Goal: Task Accomplishment & Management: Complete application form

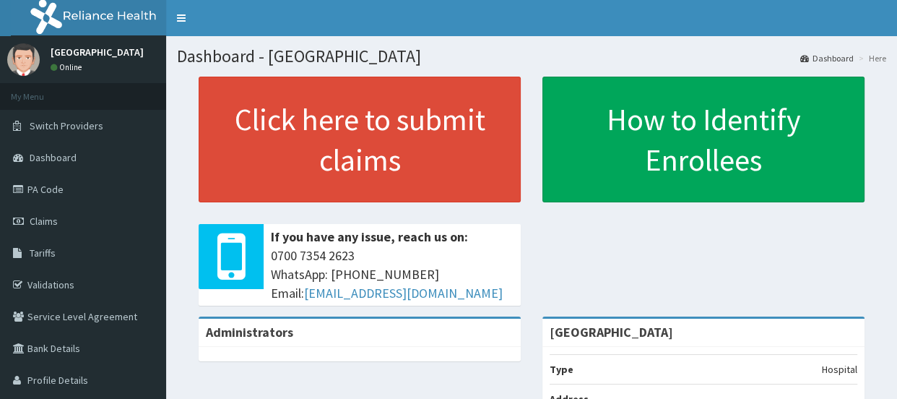
click at [49, 188] on link "PA Code" at bounding box center [83, 189] width 166 height 32
click at [67, 184] on link "PA Code" at bounding box center [83, 189] width 166 height 32
click at [58, 217] on span "Claims" at bounding box center [44, 220] width 28 height 13
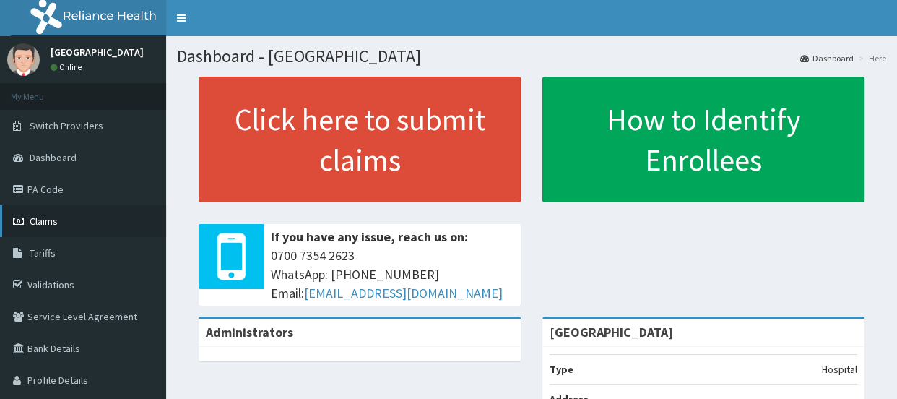
click at [58, 217] on span "Claims" at bounding box center [44, 220] width 28 height 13
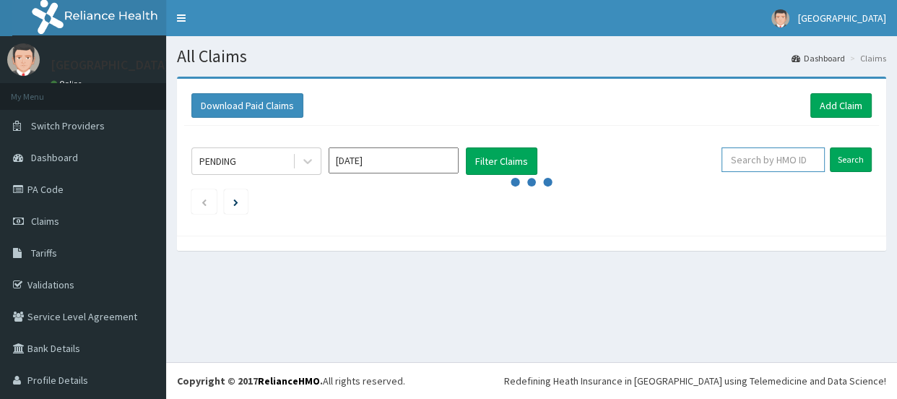
click at [766, 160] on input "text" at bounding box center [772, 159] width 103 height 25
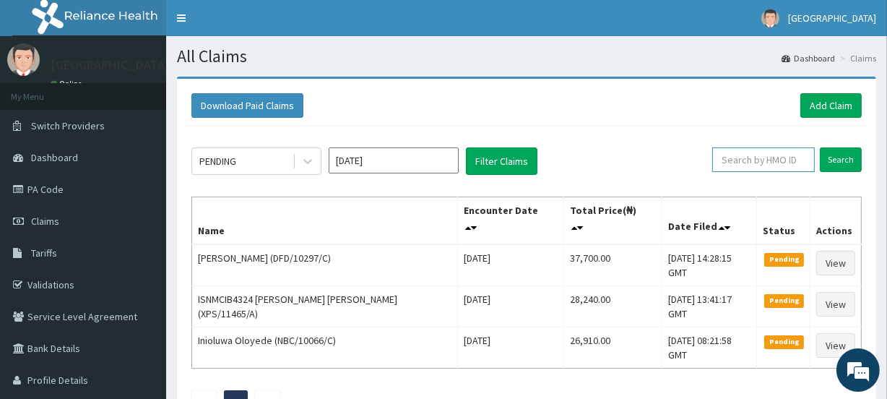
paste input "SFA/13521/A"
type input "SFA/13521/A"
click at [834, 158] on input "Search" at bounding box center [840, 159] width 42 height 25
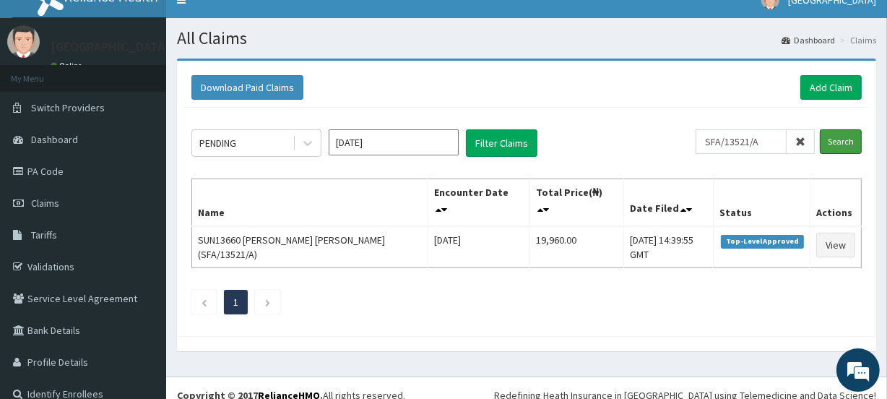
scroll to position [32, 0]
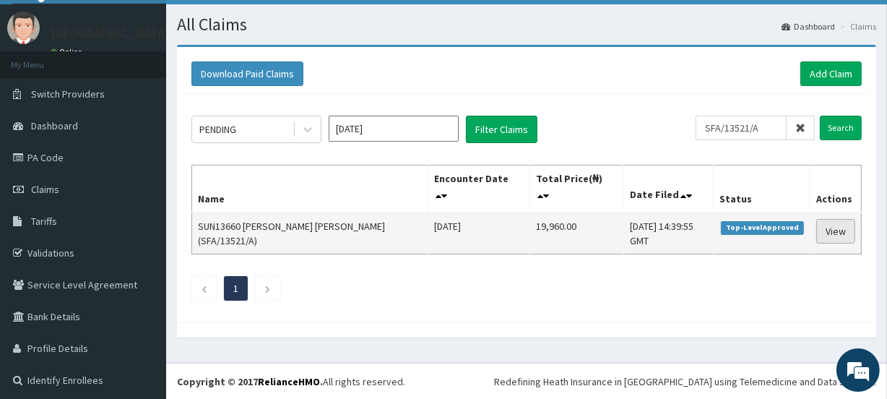
click at [825, 229] on link "View" at bounding box center [835, 231] width 39 height 25
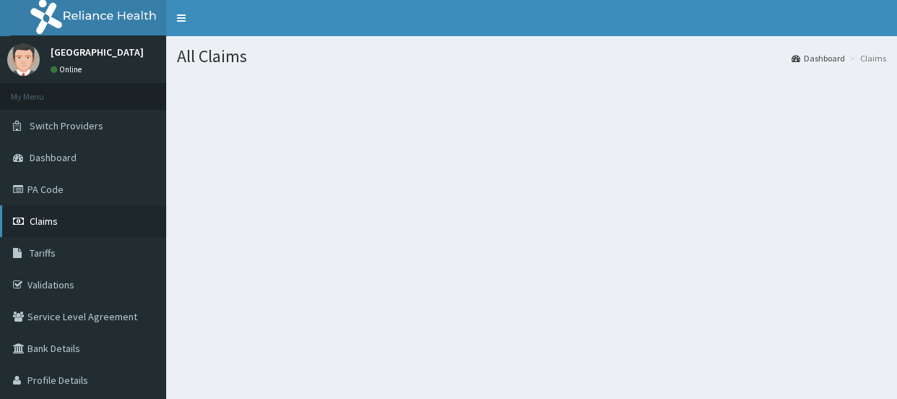
click at [78, 224] on link "Claims" at bounding box center [83, 221] width 166 height 32
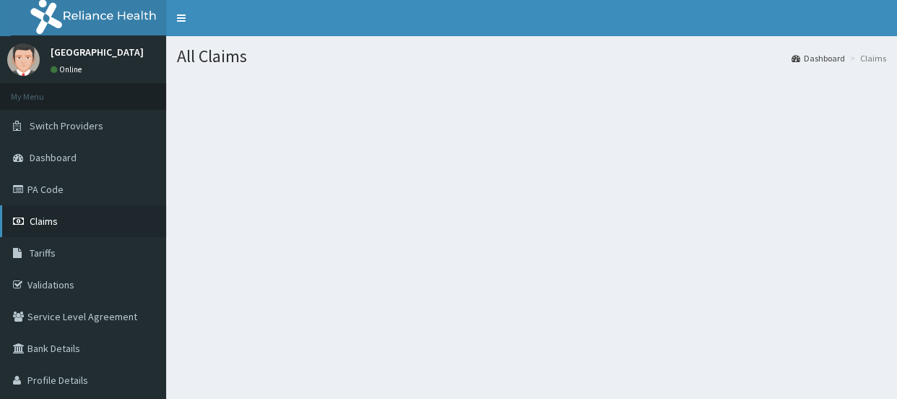
click at [78, 224] on link "Claims" at bounding box center [83, 221] width 166 height 32
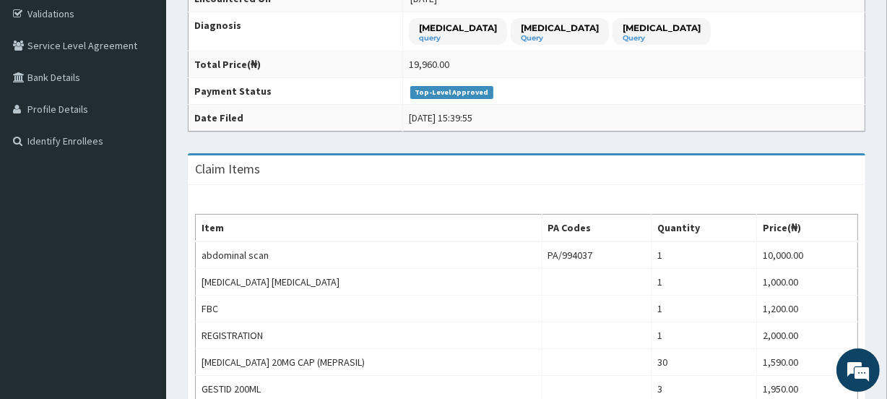
scroll to position [40, 0]
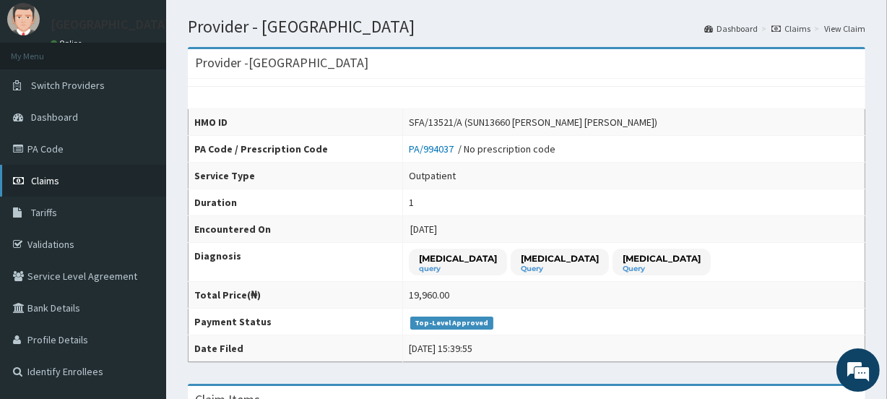
click at [43, 177] on span "Claims" at bounding box center [45, 180] width 28 height 13
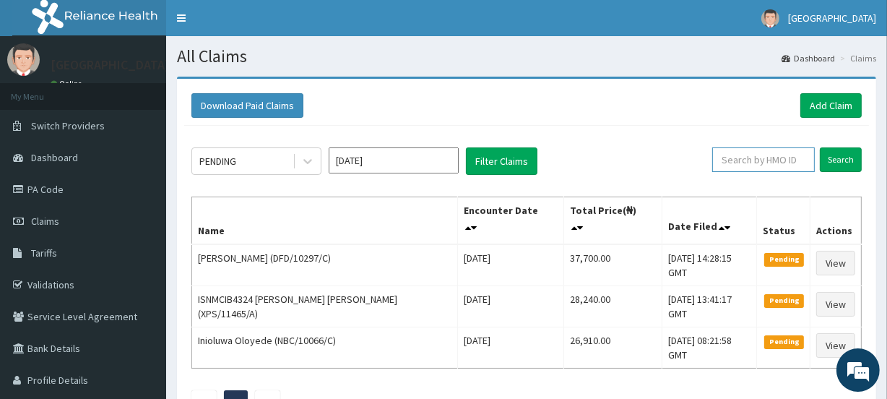
click at [765, 162] on input "text" at bounding box center [763, 159] width 103 height 25
click at [845, 157] on input "Search" at bounding box center [840, 159] width 42 height 25
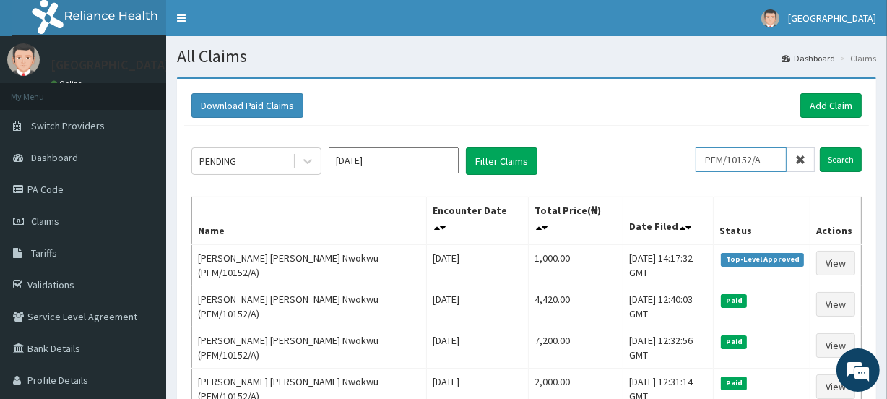
click at [770, 158] on input "PFM/10152/A" at bounding box center [740, 159] width 91 height 25
type input "P"
click at [841, 158] on input "Search" at bounding box center [840, 159] width 42 height 25
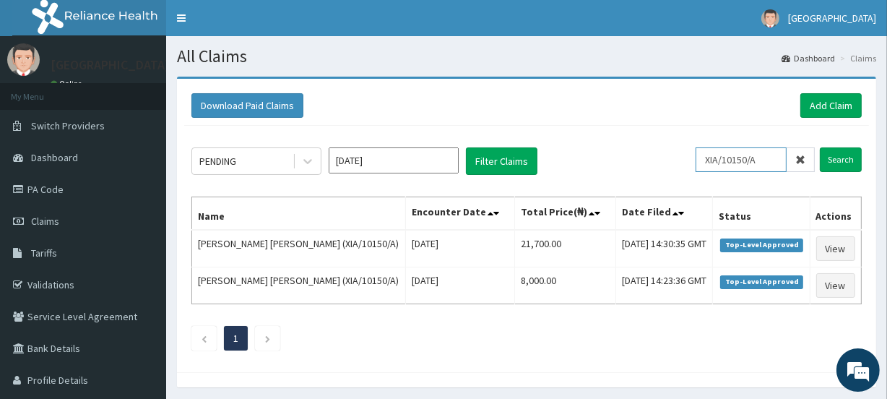
click at [769, 159] on input "XIA/10150/A" at bounding box center [740, 159] width 91 height 25
type input "X"
click at [838, 152] on input "Search" at bounding box center [840, 159] width 42 height 25
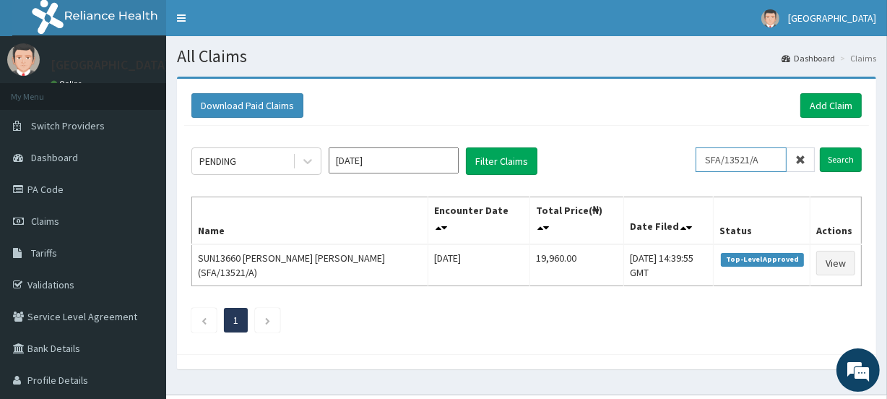
click at [760, 160] on input "SFA/13521/A" at bounding box center [740, 159] width 91 height 25
type input "S"
click at [830, 159] on input "Search" at bounding box center [840, 159] width 42 height 25
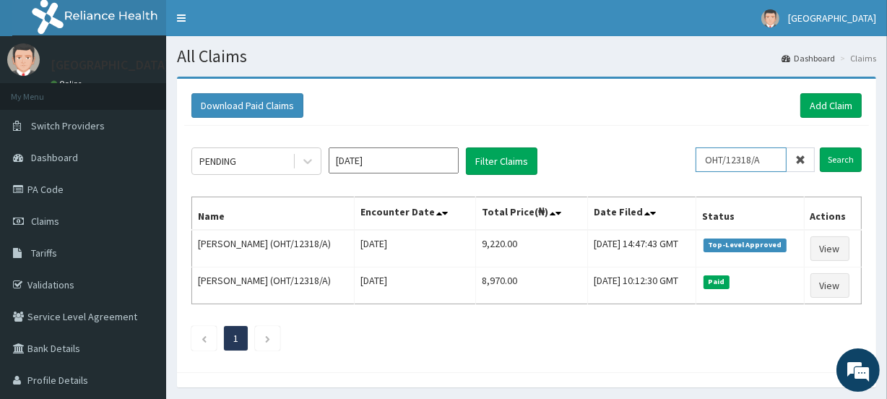
click at [770, 156] on input "OHT/12318/A" at bounding box center [740, 159] width 91 height 25
type input "O"
click at [836, 161] on input "Search" at bounding box center [840, 159] width 42 height 25
click at [774, 157] on input "FPL/10006/A" at bounding box center [740, 159] width 91 height 25
type input "F"
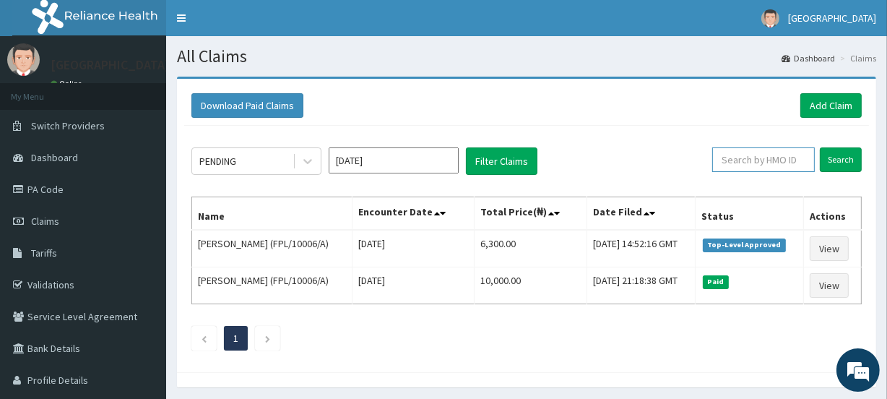
click at [765, 159] on input "text" at bounding box center [763, 159] width 103 height 25
click at [832, 159] on input "Search" at bounding box center [840, 159] width 42 height 25
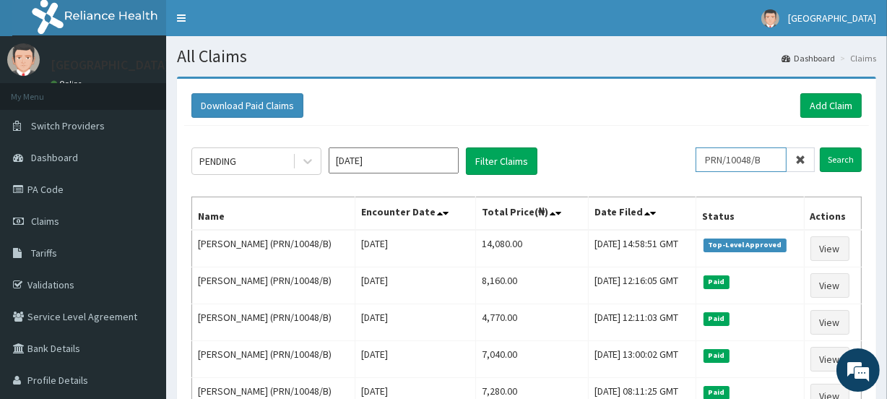
click at [772, 160] on input "PRN/10048/B" at bounding box center [740, 159] width 91 height 25
type input "P"
click at [749, 163] on input "text" at bounding box center [763, 159] width 103 height 25
click at [838, 158] on input "Search" at bounding box center [840, 159] width 42 height 25
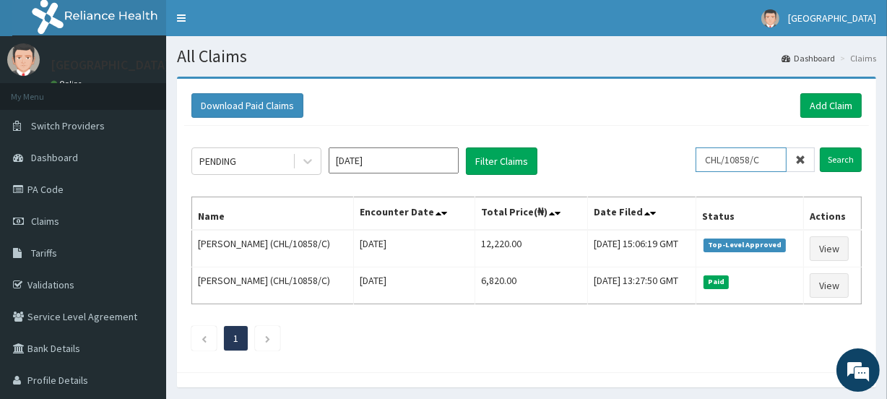
click at [767, 156] on input "CHL/10858/C" at bounding box center [740, 159] width 91 height 25
click at [838, 159] on input "Search" at bounding box center [840, 159] width 42 height 25
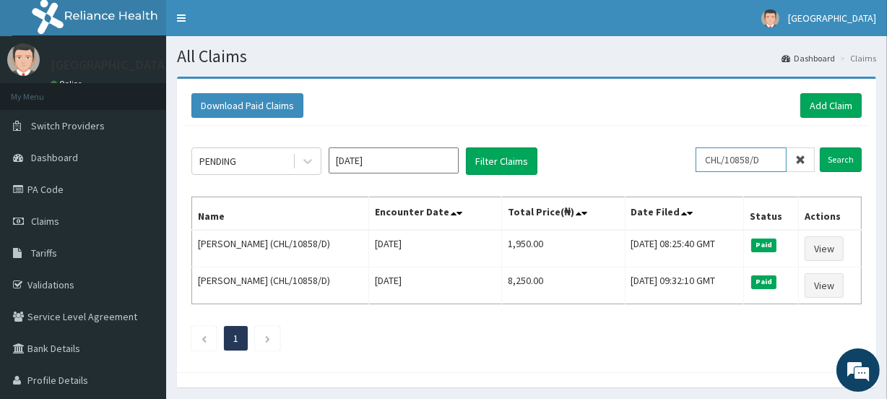
click at [770, 157] on input "CHL/10858/D" at bounding box center [740, 159] width 91 height 25
type input "C"
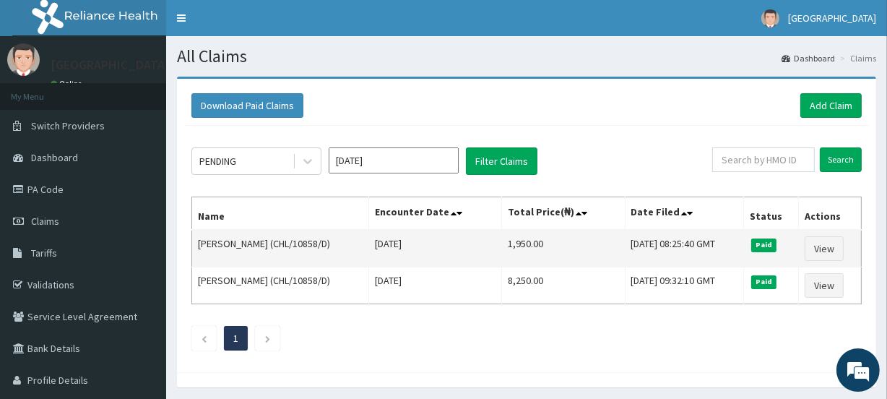
click at [339, 241] on td "Oriniyin Olukayode (CHL/10858/D)" at bounding box center [280, 249] width 177 height 38
drag, startPoint x: 339, startPoint y: 241, endPoint x: 284, endPoint y: 239, distance: 54.9
click at [284, 239] on td "Oriniyin Olukayode (CHL/10858/D)" at bounding box center [280, 249] width 177 height 38
copy td "CHL/10858/D"
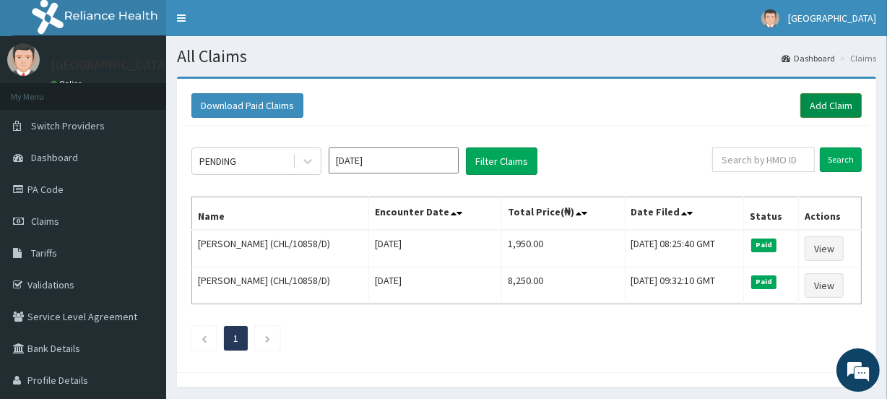
click at [832, 107] on link "Add Claim" at bounding box center [830, 105] width 61 height 25
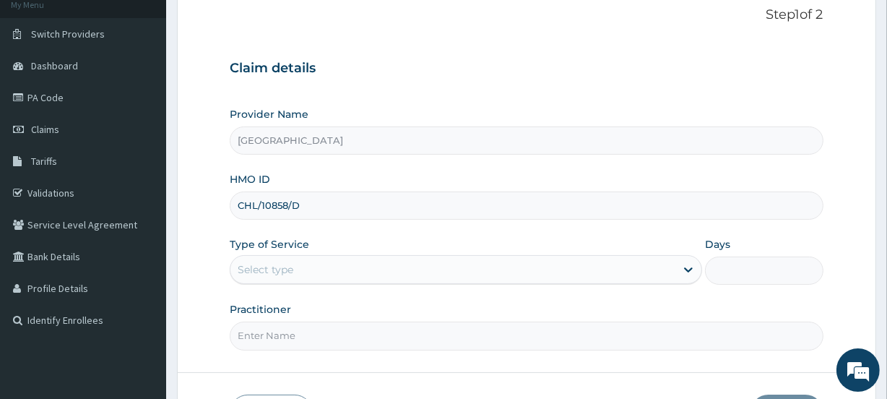
scroll to position [177, 0]
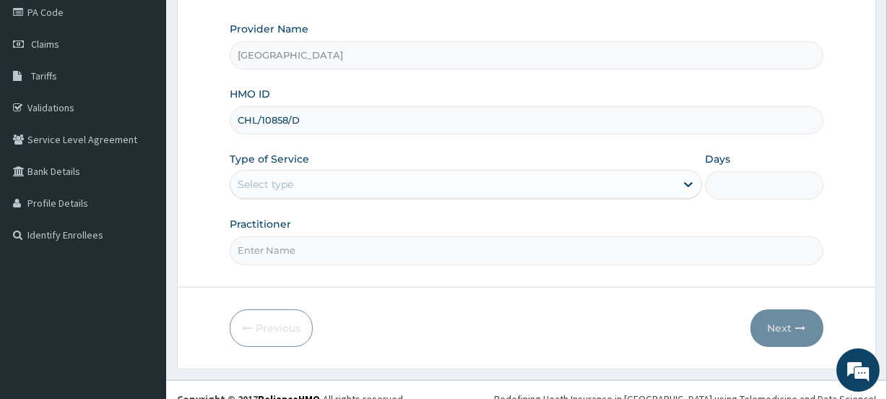
type input "CHL/10858/D"
click at [269, 177] on div "Select type" at bounding box center [266, 184] width 56 height 14
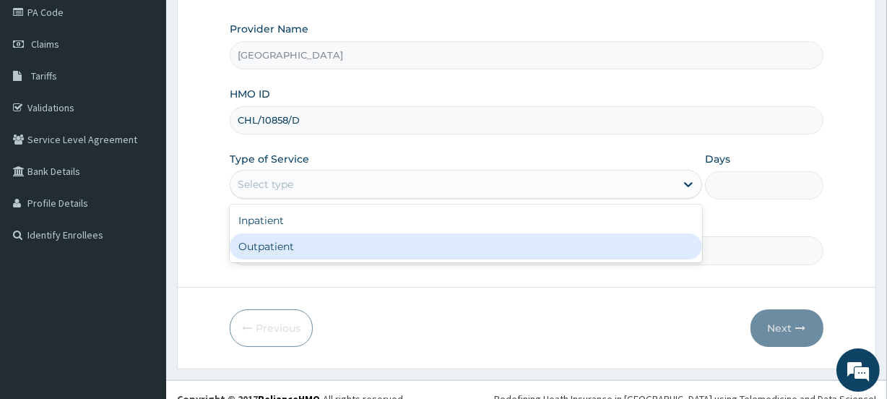
click at [274, 234] on div "Outpatient" at bounding box center [466, 246] width 472 height 26
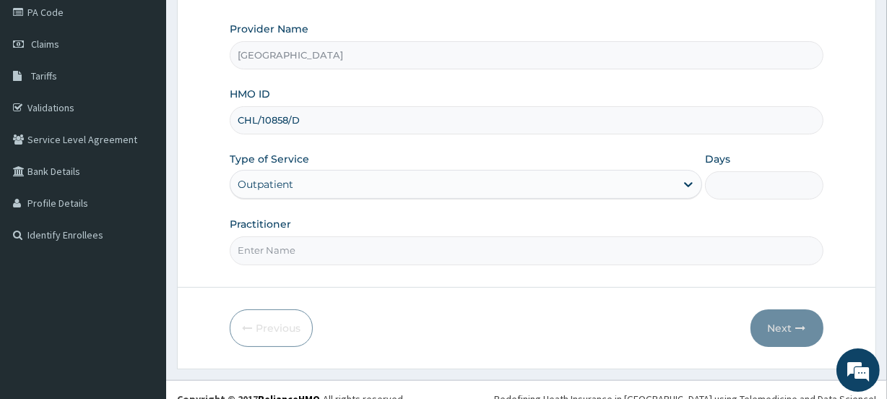
type input "1"
click at [274, 244] on input "Practitioner" at bounding box center [526, 250] width 593 height 28
type input "OLUKAYODE"
click at [780, 326] on button "Next" at bounding box center [786, 328] width 73 height 38
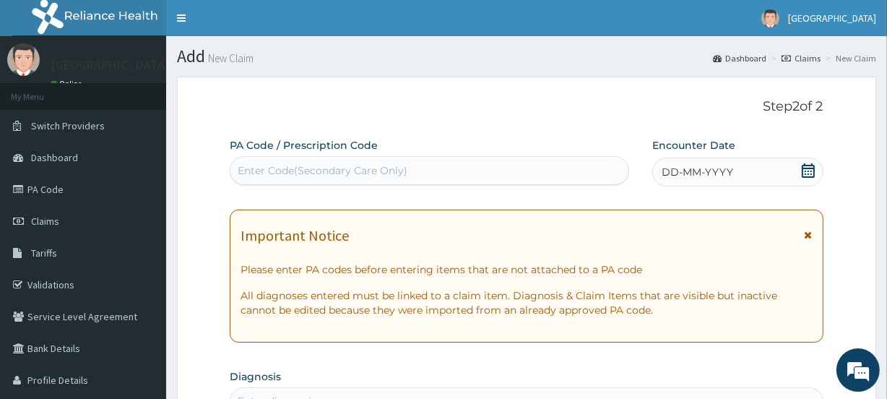
click at [806, 171] on icon at bounding box center [808, 170] width 14 height 14
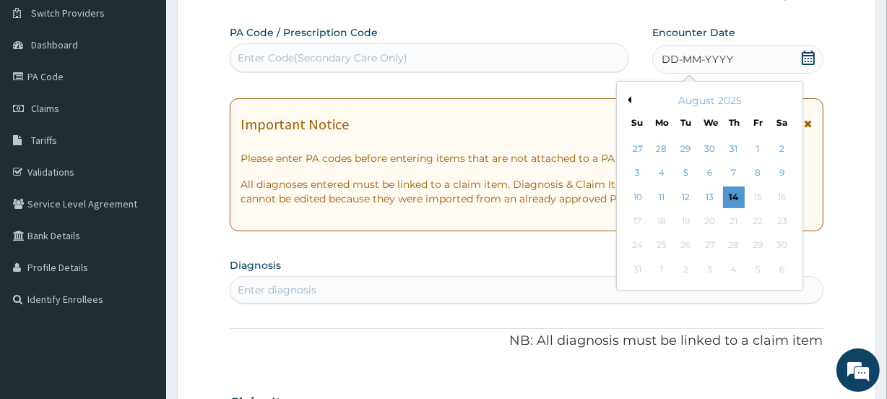
scroll to position [125, 0]
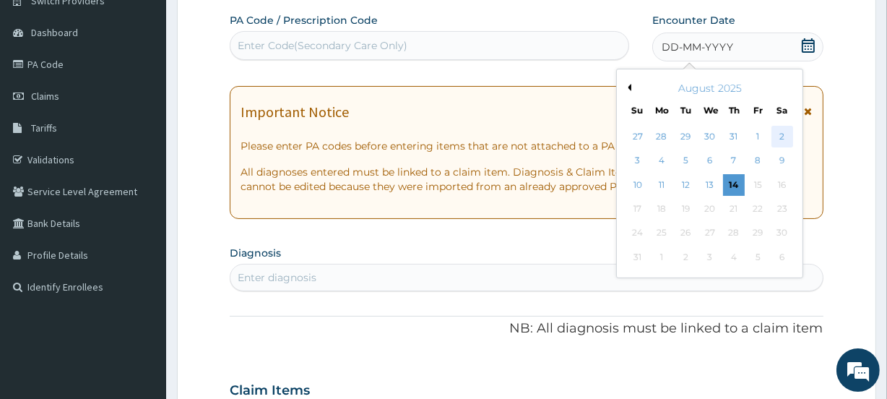
click at [783, 136] on div "2" at bounding box center [781, 137] width 22 height 22
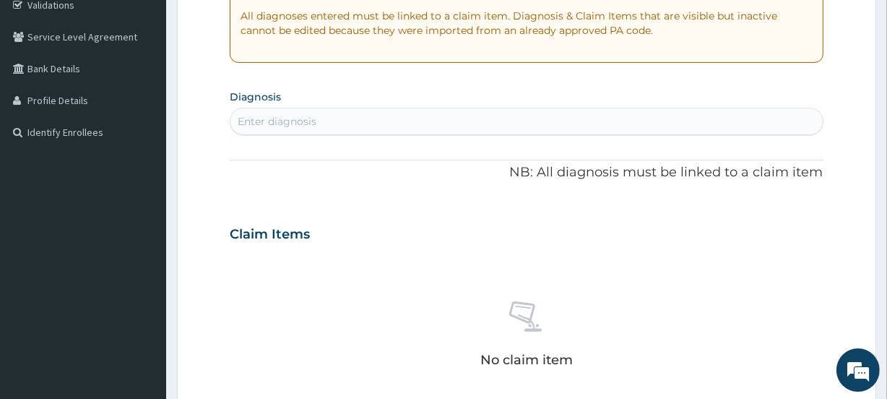
scroll to position [222, 0]
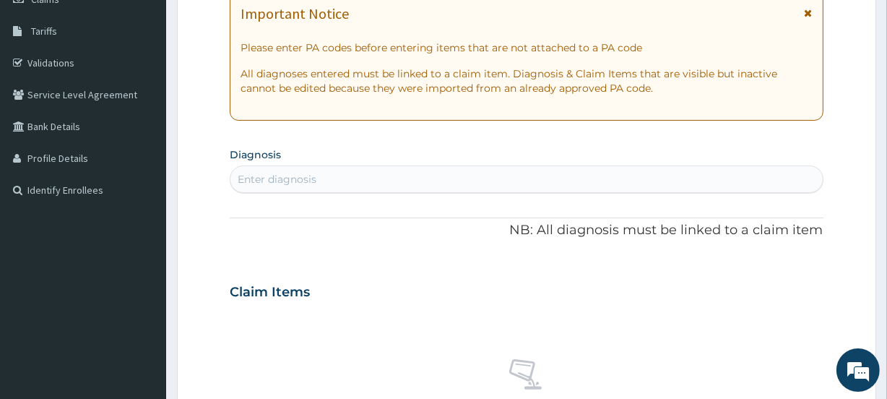
click at [279, 178] on div "Enter diagnosis" at bounding box center [277, 179] width 79 height 14
type input "MALARIA"
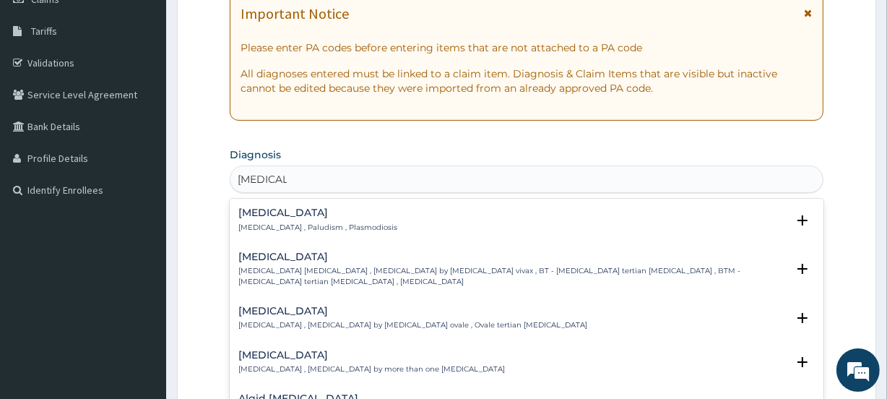
click at [288, 220] on div "Malaria Malaria , Paludism , Plasmodiosis" at bounding box center [317, 219] width 159 height 25
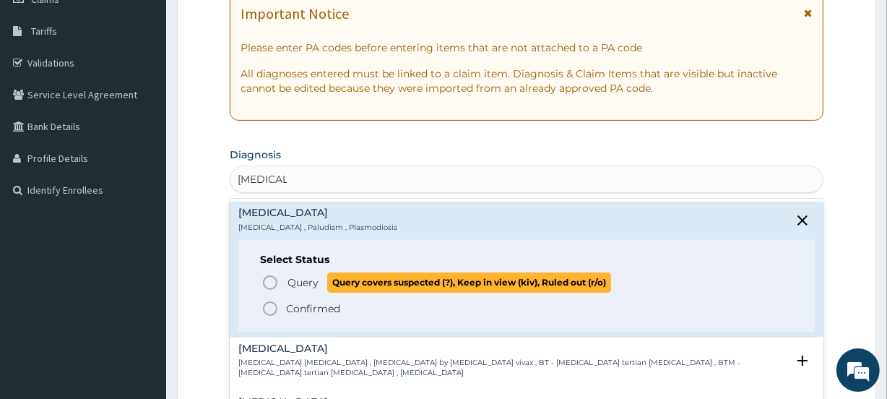
click at [274, 279] on icon "status option query" at bounding box center [269, 282] width 17 height 17
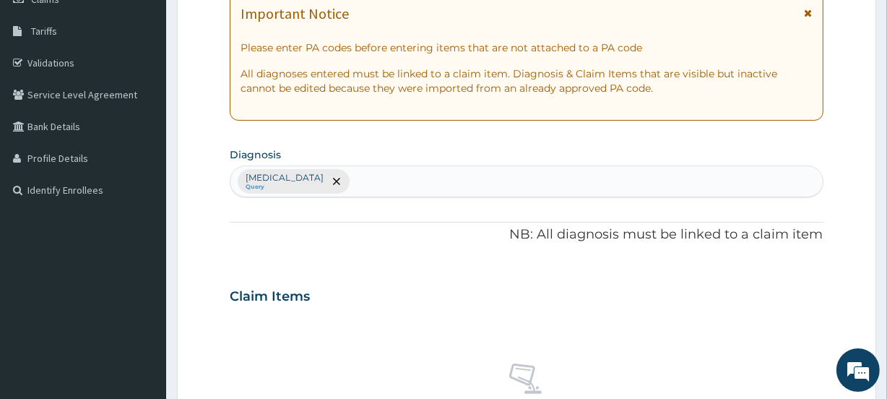
click at [324, 180] on div "Malaria Query" at bounding box center [525, 181] width 591 height 30
type input "SEPSIS"
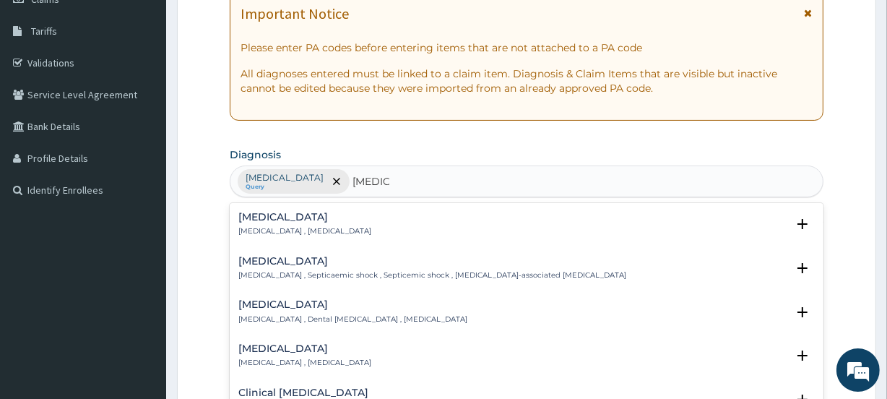
click at [281, 217] on h4 "Sepsis" at bounding box center [304, 217] width 133 height 11
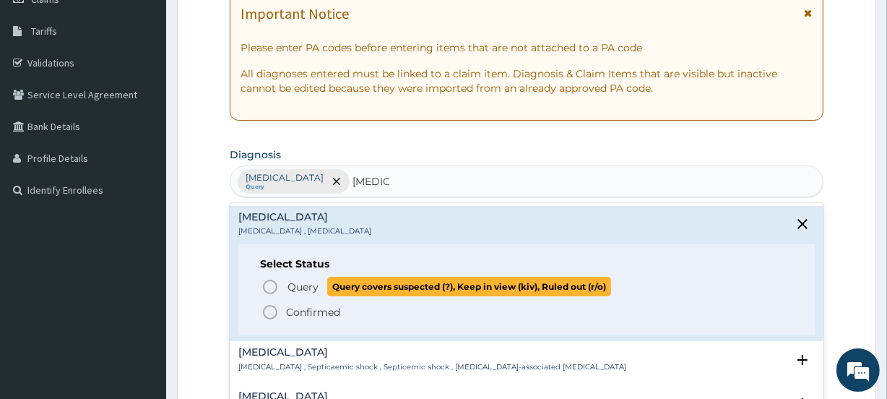
click at [268, 284] on icon "status option query" at bounding box center [269, 286] width 17 height 17
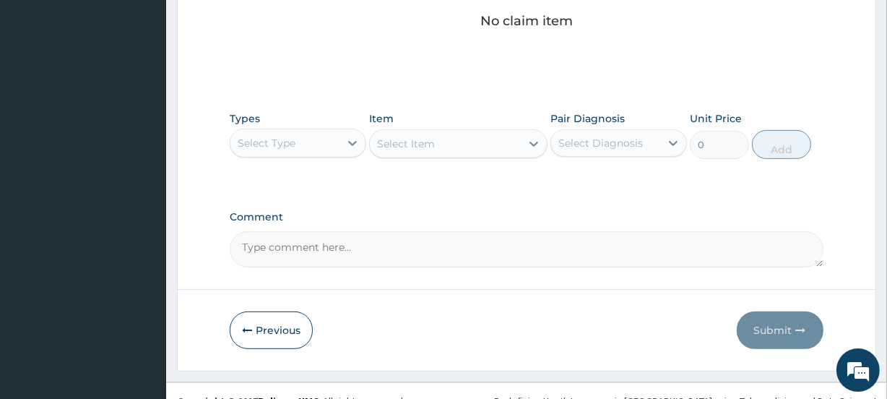
scroll to position [642, 0]
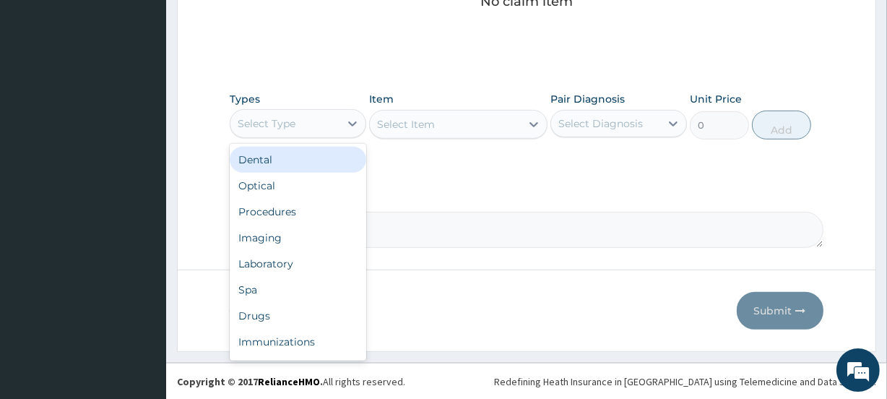
click at [289, 123] on div "Select Type" at bounding box center [267, 123] width 58 height 14
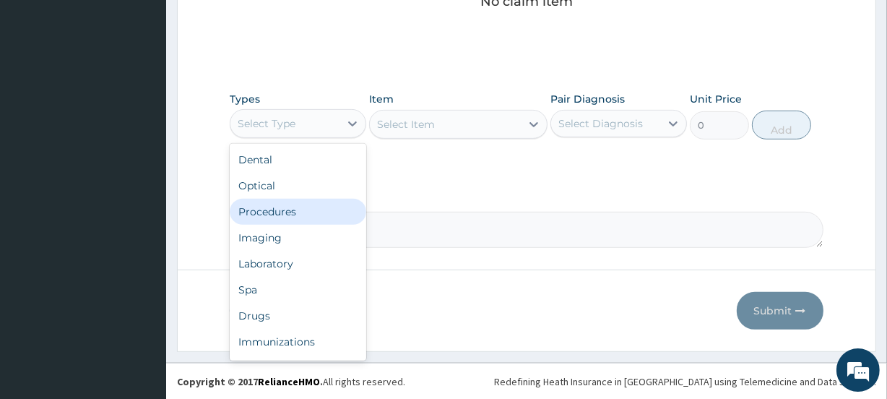
click at [276, 211] on div "Procedures" at bounding box center [298, 212] width 136 height 26
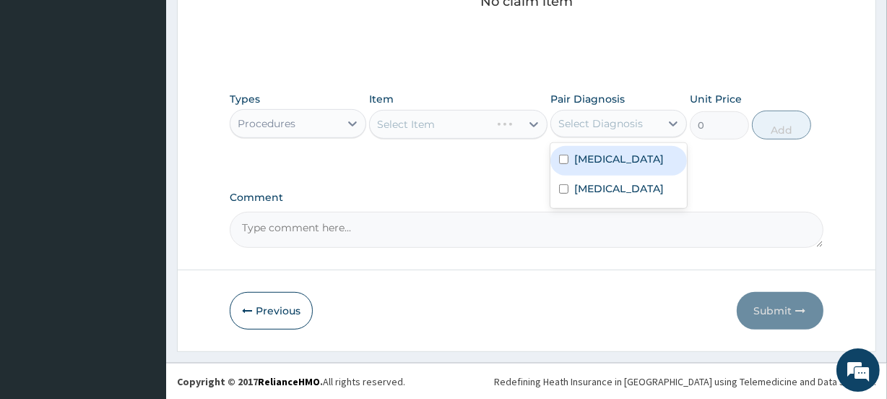
click at [614, 124] on div "Select Diagnosis" at bounding box center [600, 123] width 84 height 14
click at [599, 161] on label "Malaria" at bounding box center [619, 159] width 90 height 14
checkbox input "true"
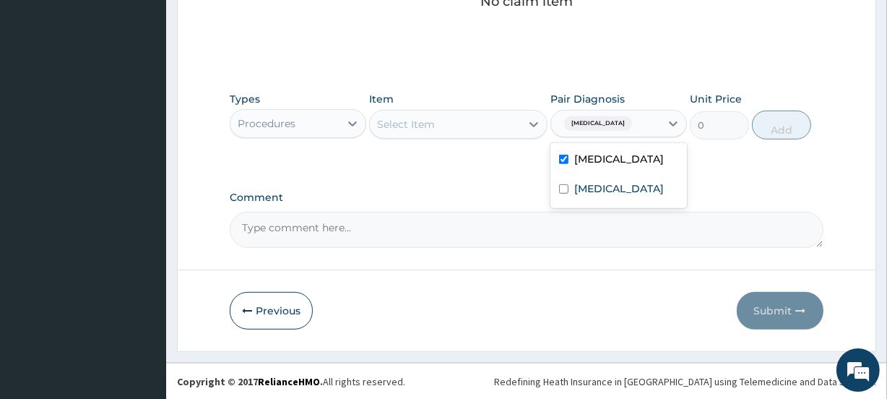
click at [461, 122] on div "Select Item" at bounding box center [445, 124] width 150 height 23
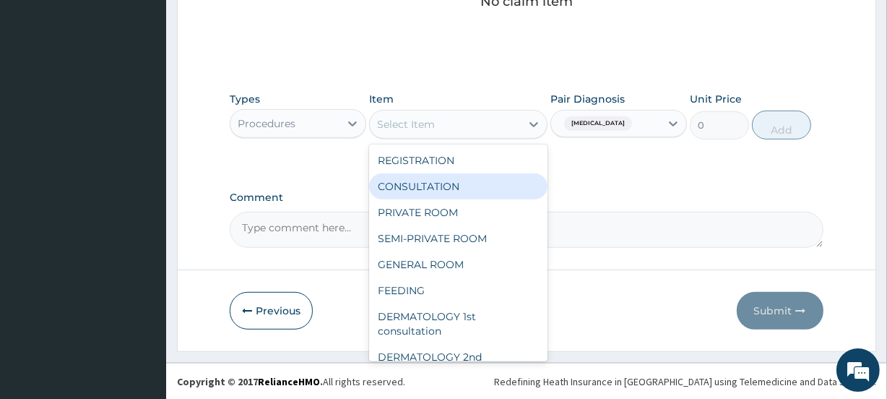
click at [445, 177] on div "CONSULTATION" at bounding box center [458, 186] width 178 height 26
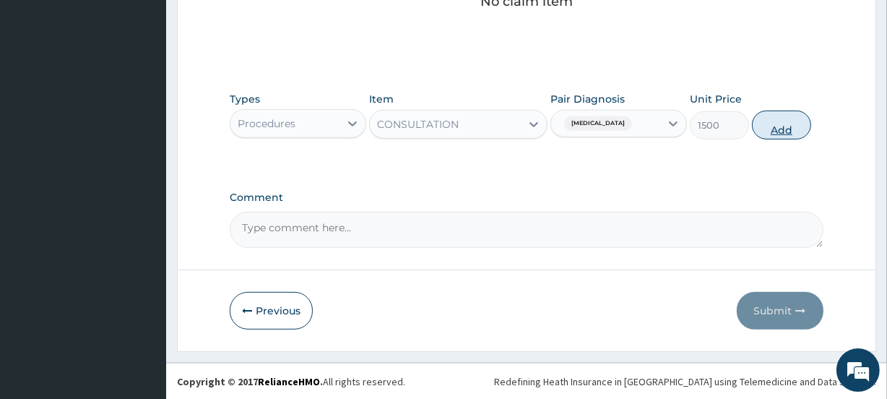
click at [779, 130] on button "Add" at bounding box center [781, 124] width 59 height 29
type input "0"
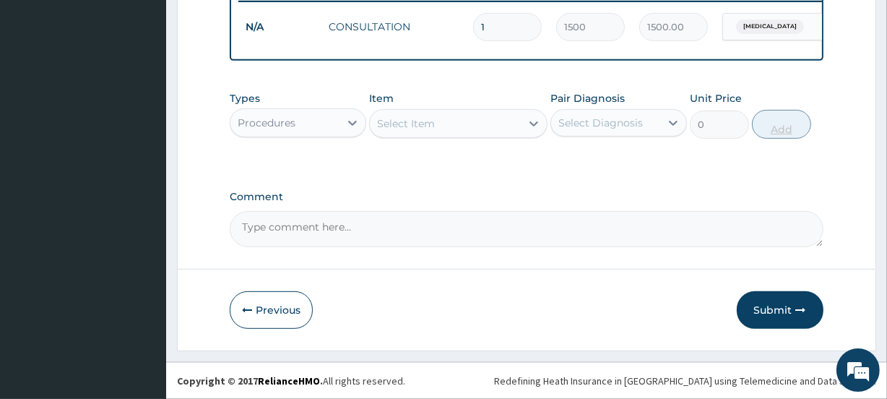
scroll to position [583, 0]
click at [317, 123] on div "Procedures" at bounding box center [284, 122] width 109 height 23
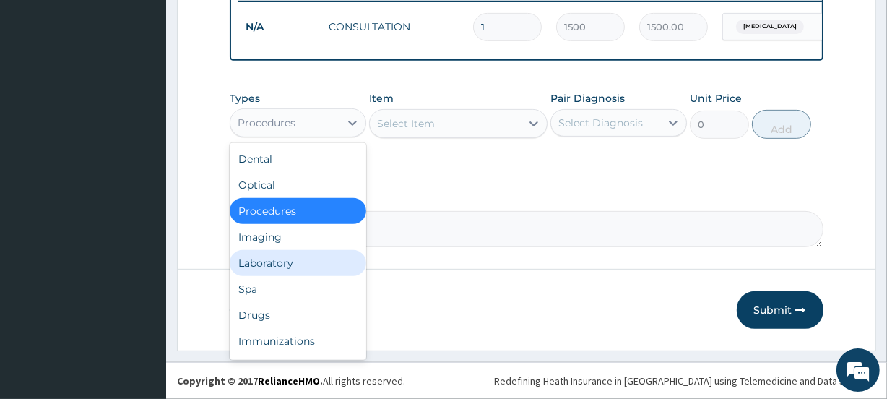
click at [281, 252] on div "Laboratory" at bounding box center [298, 263] width 136 height 26
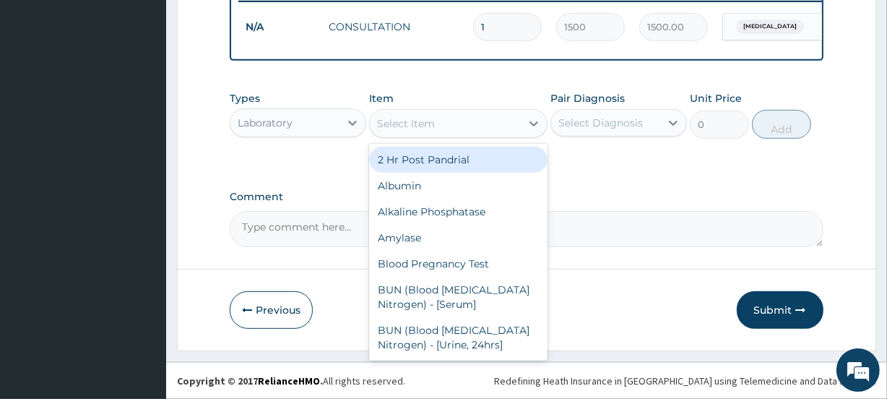
click at [434, 123] on div "Select Item" at bounding box center [406, 123] width 58 height 14
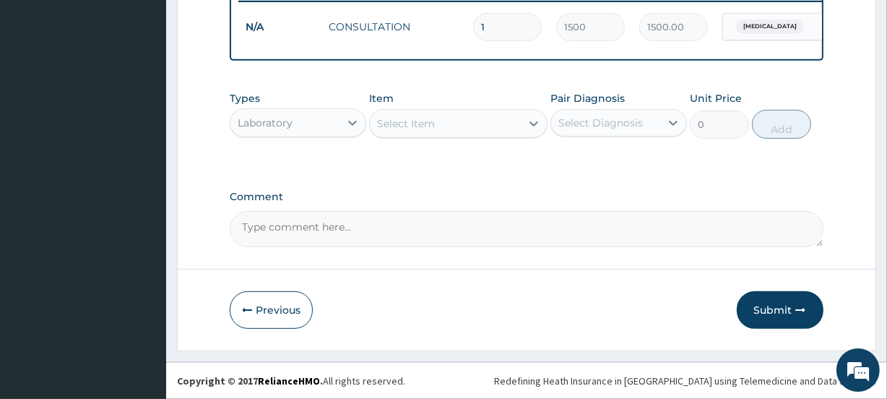
click at [433, 127] on div "Select Item" at bounding box center [406, 123] width 58 height 14
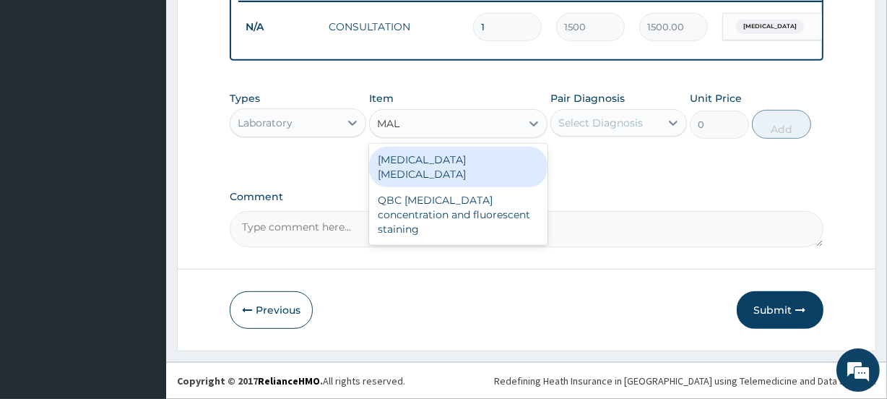
type input "MALA"
click at [435, 156] on div "[MEDICAL_DATA] [MEDICAL_DATA]" at bounding box center [458, 167] width 178 height 40
type input "1000"
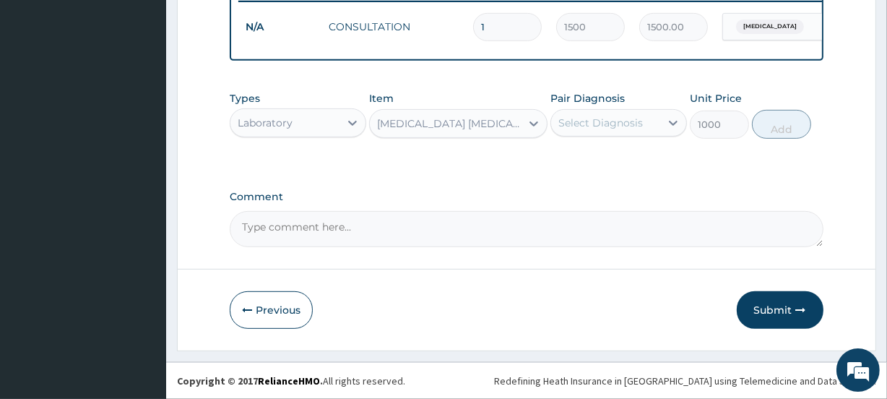
click at [619, 122] on div "Select Diagnosis" at bounding box center [600, 123] width 84 height 14
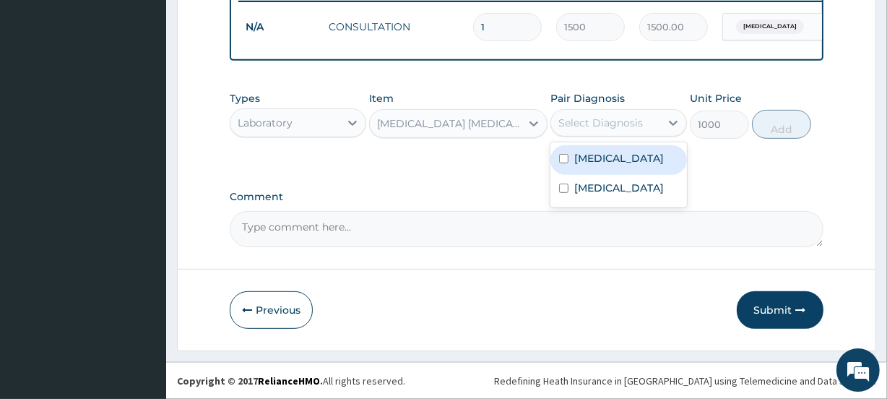
click at [617, 159] on div "Malaria" at bounding box center [618, 160] width 136 height 30
checkbox input "true"
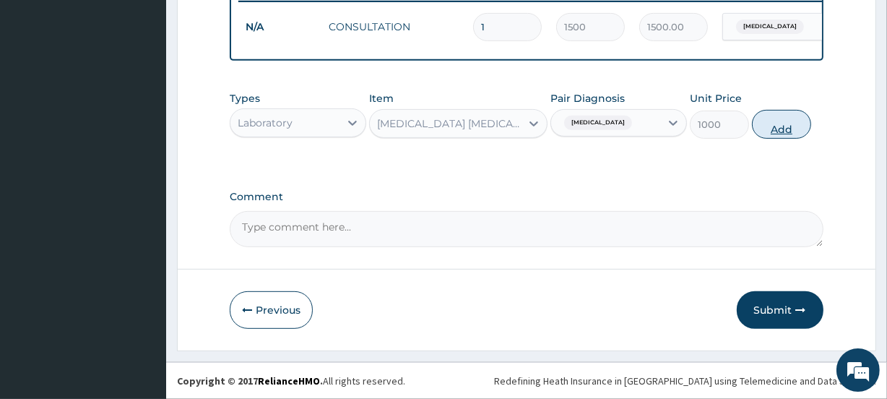
click at [783, 130] on button "Add" at bounding box center [781, 124] width 59 height 29
type input "0"
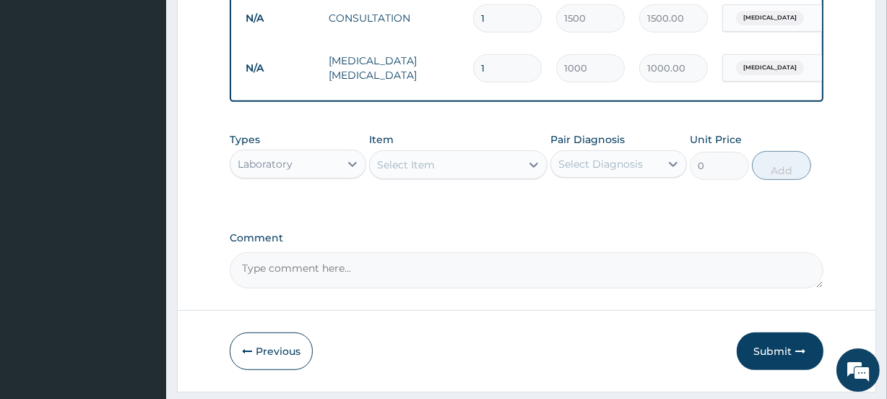
click at [453, 176] on div "Select Item" at bounding box center [445, 164] width 150 height 23
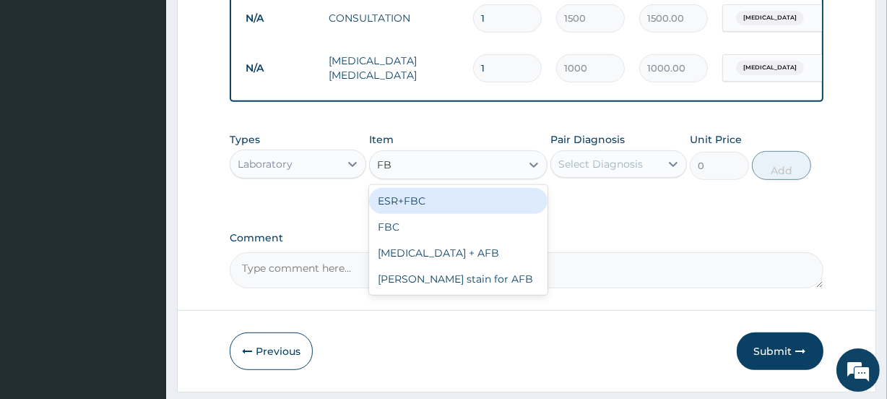
type input "FBC"
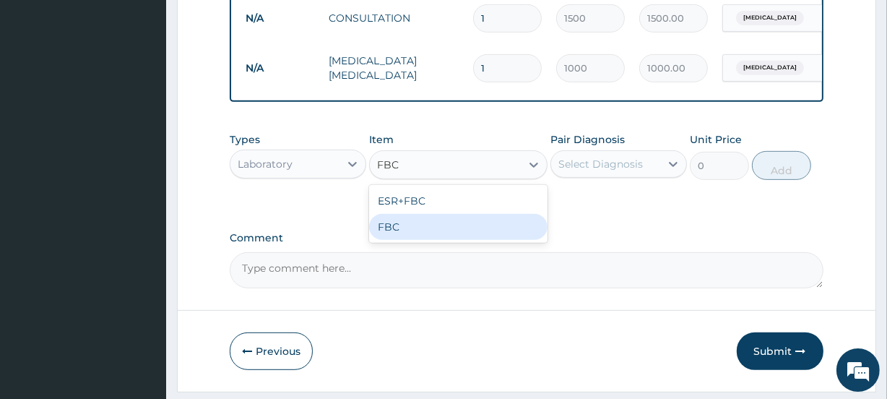
click at [443, 231] on div "FBC" at bounding box center [458, 227] width 178 height 26
type input "1200"
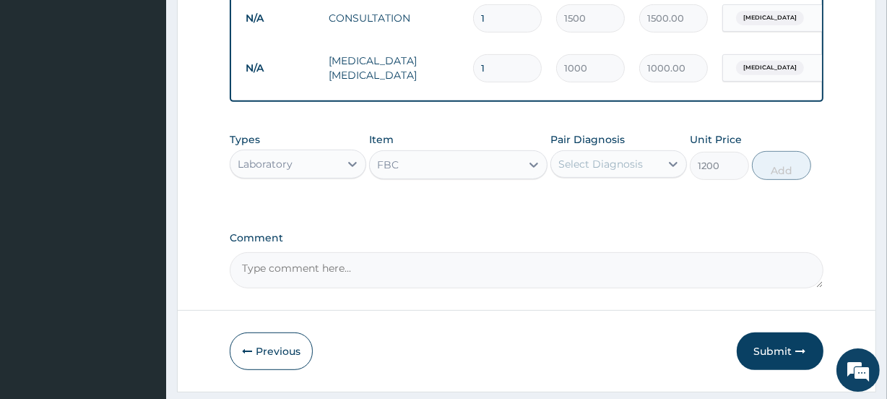
click at [629, 171] on div "Select Diagnosis" at bounding box center [600, 164] width 84 height 14
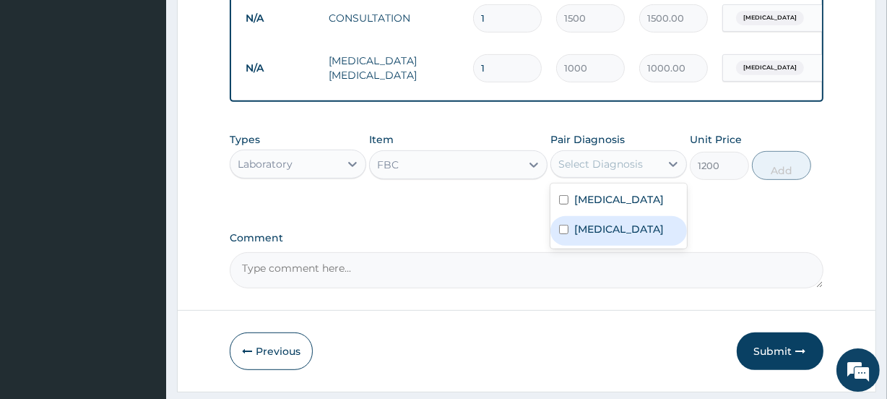
click at [595, 232] on label "Sepsis" at bounding box center [619, 229] width 90 height 14
checkbox input "true"
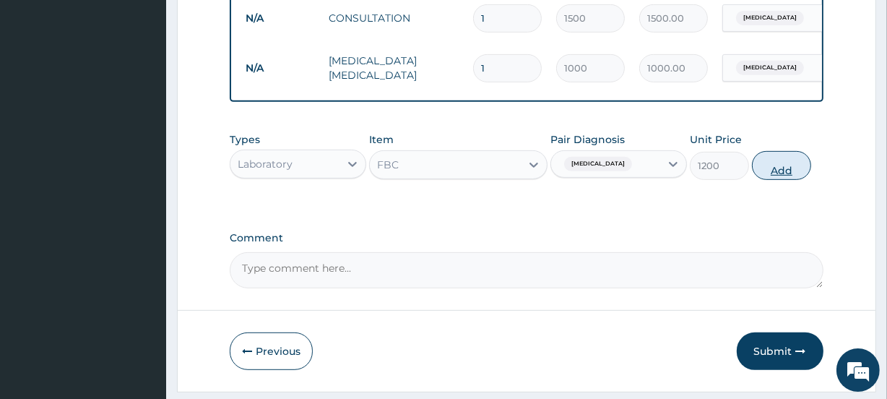
click at [775, 178] on button "Add" at bounding box center [781, 165] width 59 height 29
type input "0"
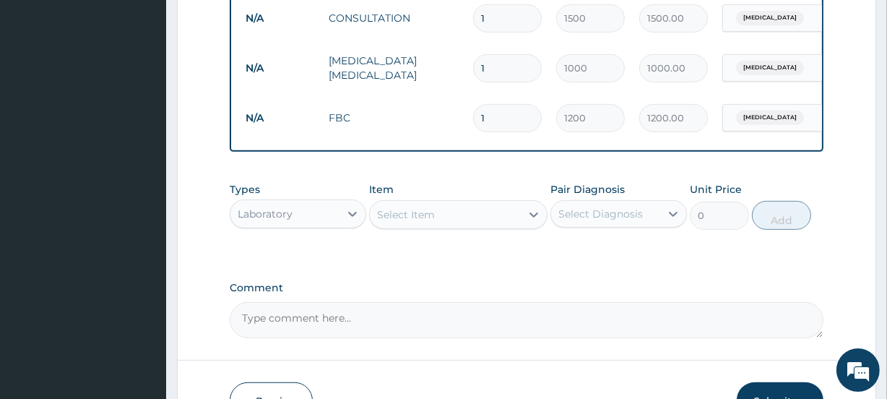
click at [292, 225] on div "Laboratory" at bounding box center [284, 213] width 109 height 23
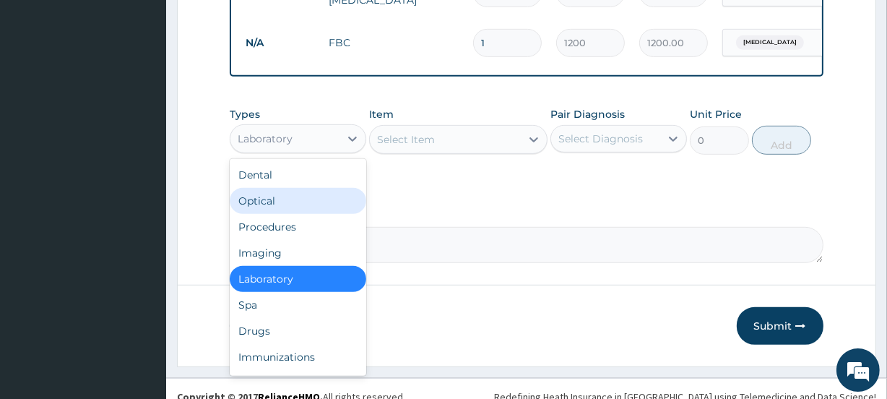
scroll to position [683, 0]
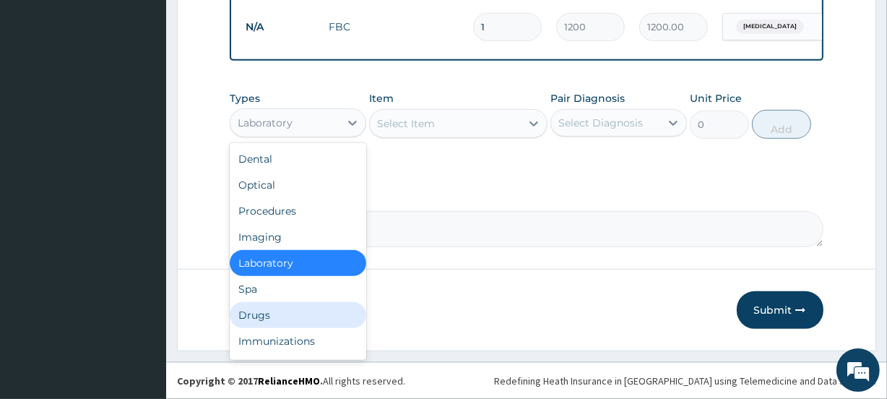
click at [258, 306] on div "Drugs" at bounding box center [298, 315] width 136 height 26
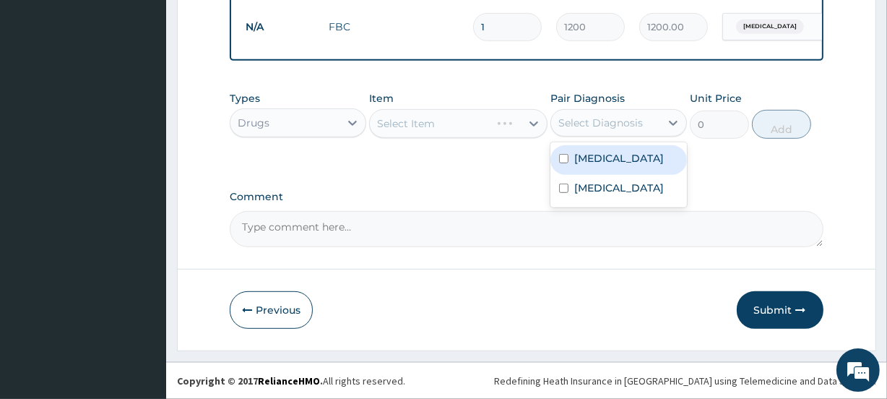
click at [600, 123] on div "Select Diagnosis" at bounding box center [600, 123] width 84 height 14
click at [591, 156] on label "Malaria" at bounding box center [619, 158] width 90 height 14
checkbox input "true"
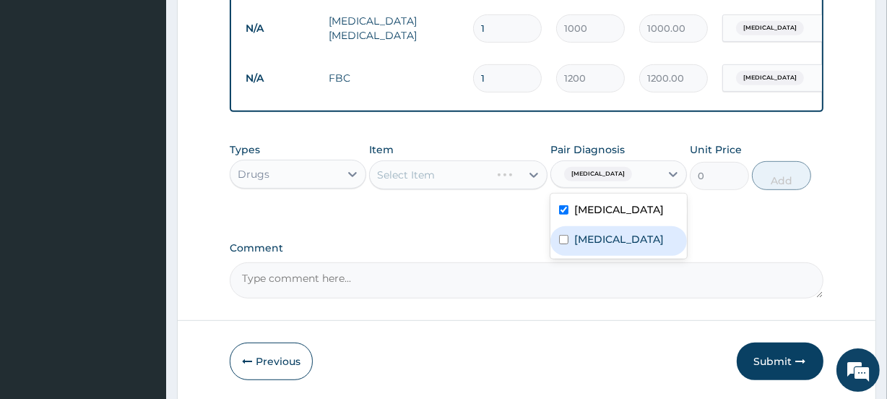
scroll to position [642, 0]
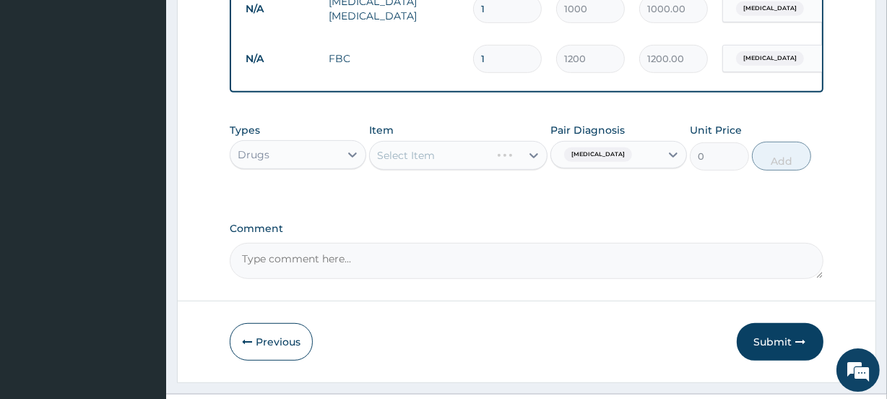
click at [469, 199] on div "Types Drugs Item Select Item Pair Diagnosis Malaria Unit Price 0 Add" at bounding box center [526, 158] width 593 height 84
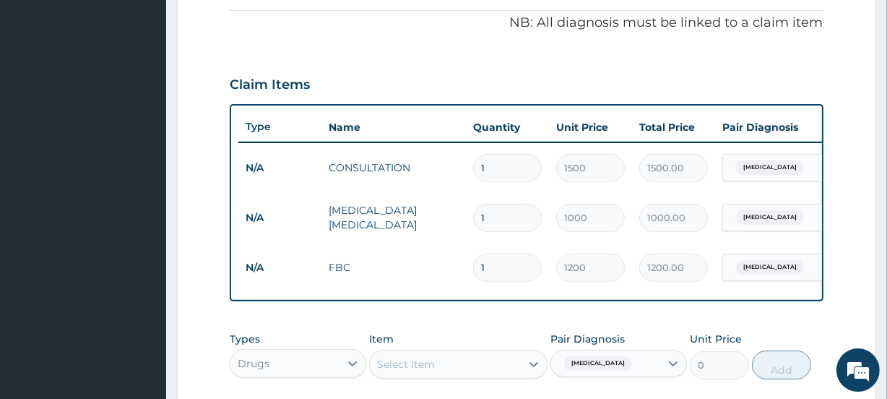
scroll to position [683, 0]
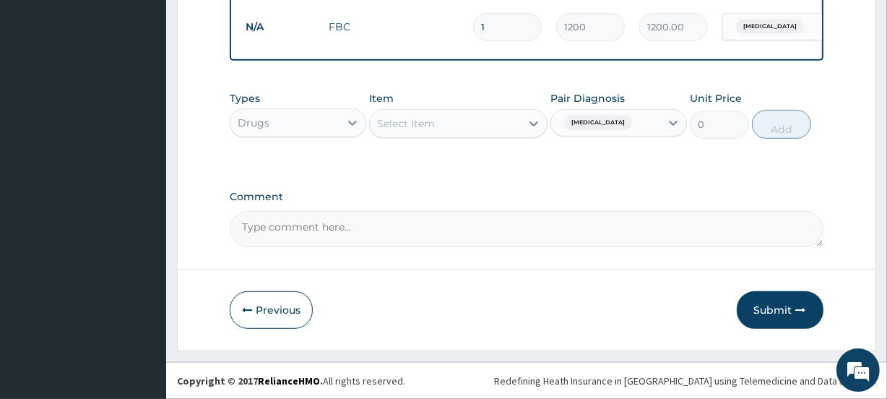
click at [429, 129] on div "Select Item" at bounding box center [406, 123] width 58 height 14
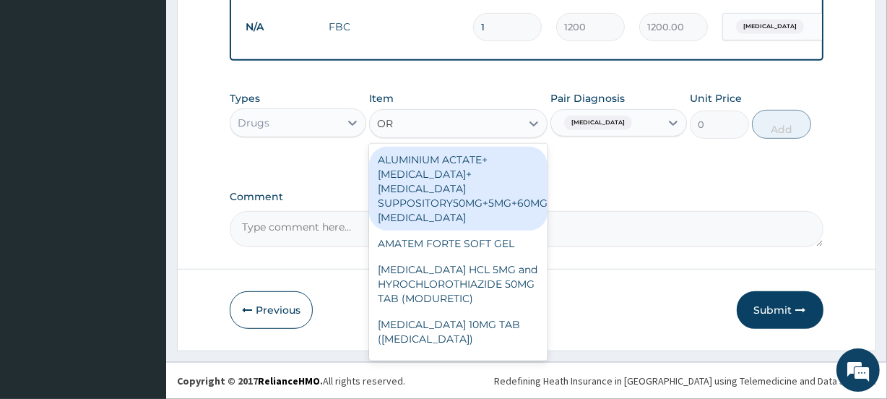
type input "ORS"
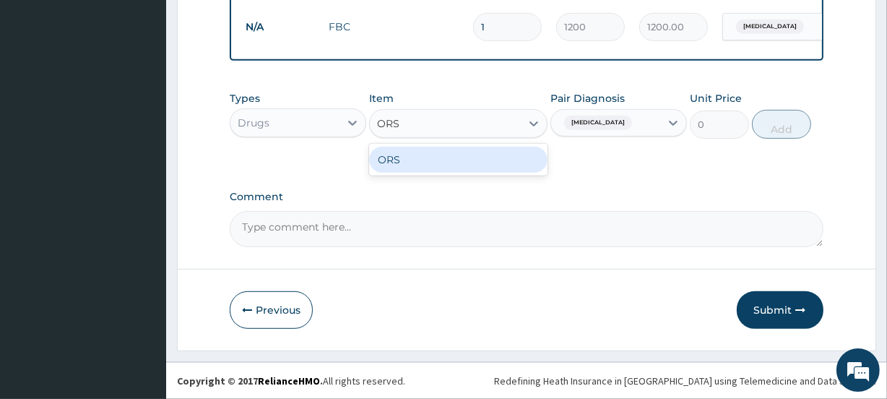
click at [439, 160] on div "ORS" at bounding box center [458, 160] width 178 height 26
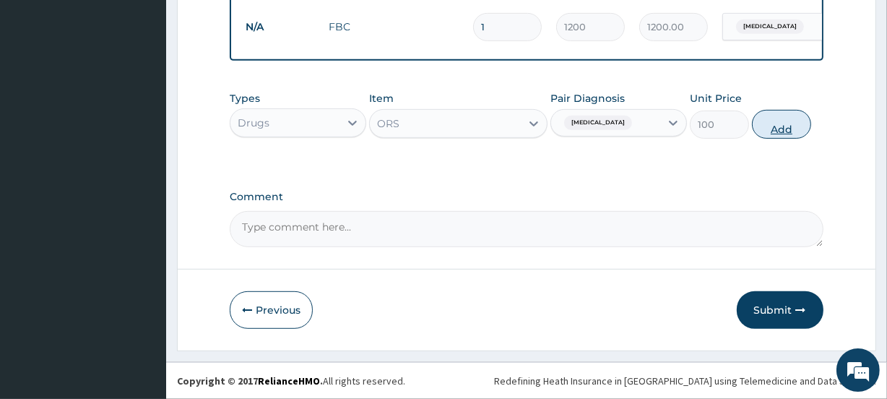
click at [786, 132] on button "Add" at bounding box center [781, 124] width 59 height 29
type input "0"
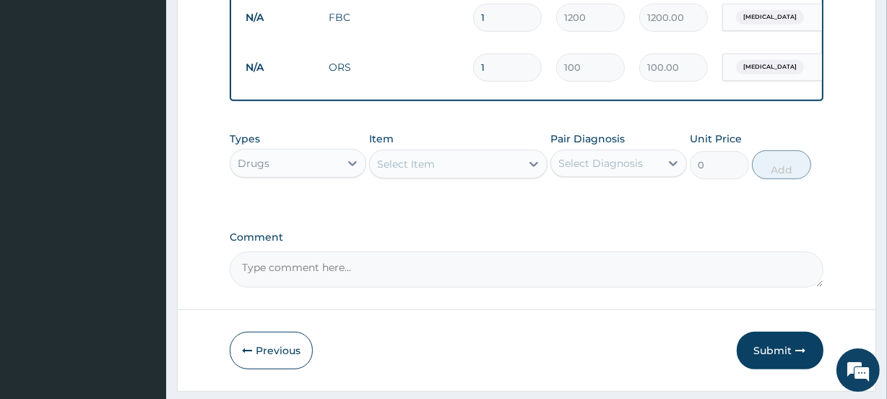
click at [497, 69] on input "1" at bounding box center [507, 67] width 69 height 28
type input "2"
type input "200.00"
type input "3"
type input "300.00"
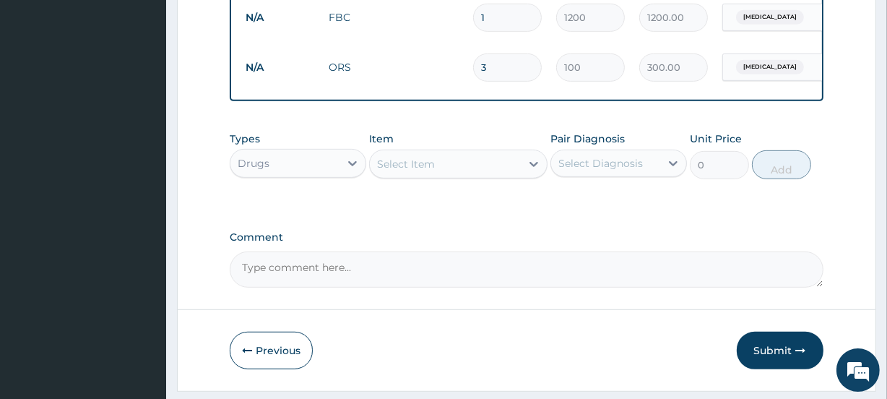
type input "4"
type input "400.00"
type input "5"
type input "500.00"
type input "6"
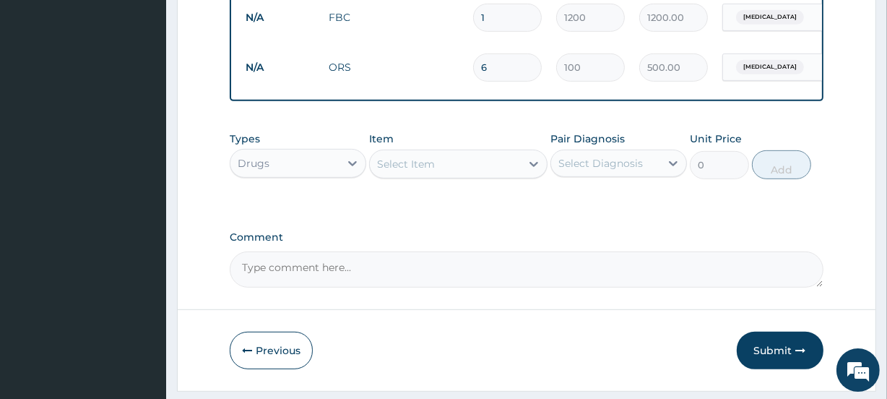
type input "600.00"
type input "7"
type input "700.00"
type input "6"
type input "600.00"
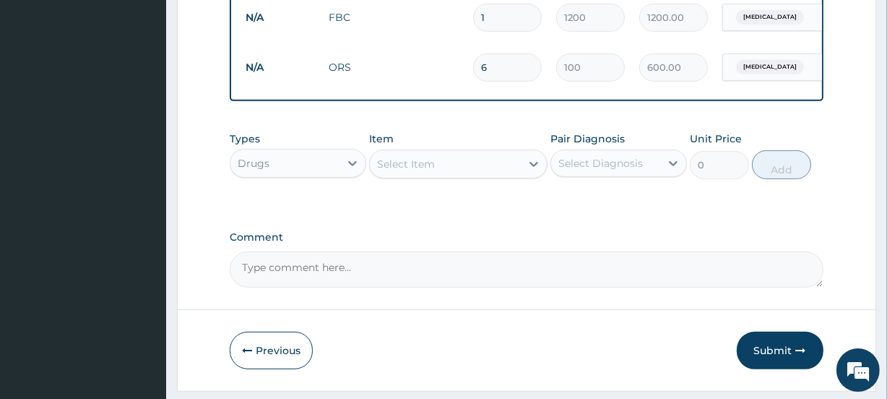
click at [431, 171] on div "Select Item" at bounding box center [406, 164] width 58 height 14
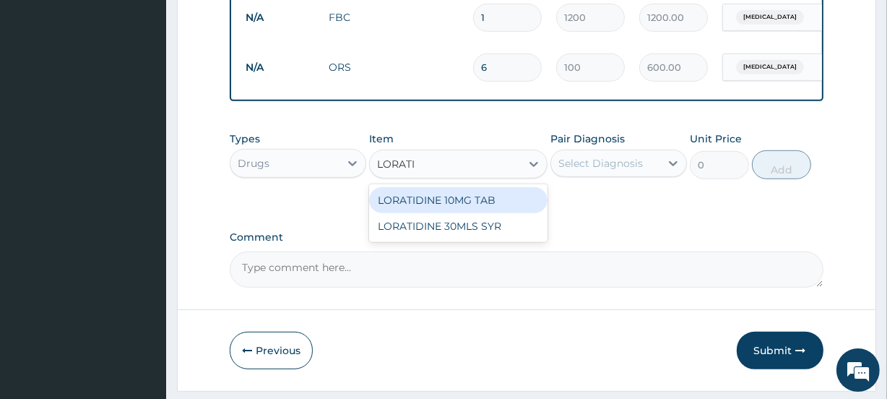
type input "LORATID"
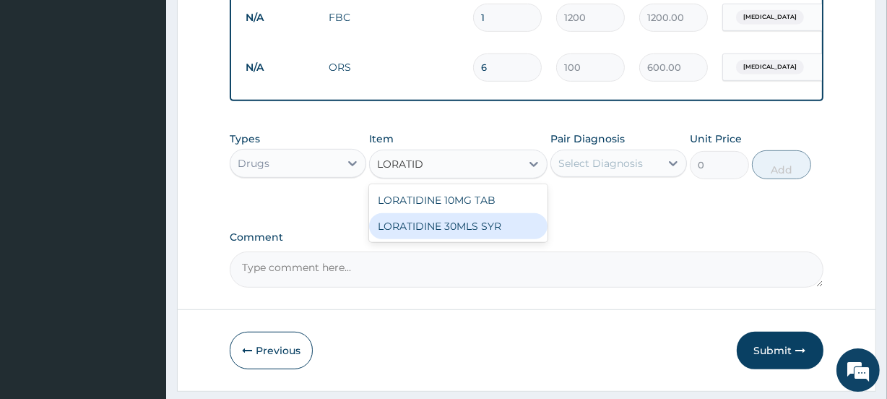
click at [461, 232] on div "LORATIDINE 30MLS SYR" at bounding box center [458, 226] width 178 height 26
type input "1200"
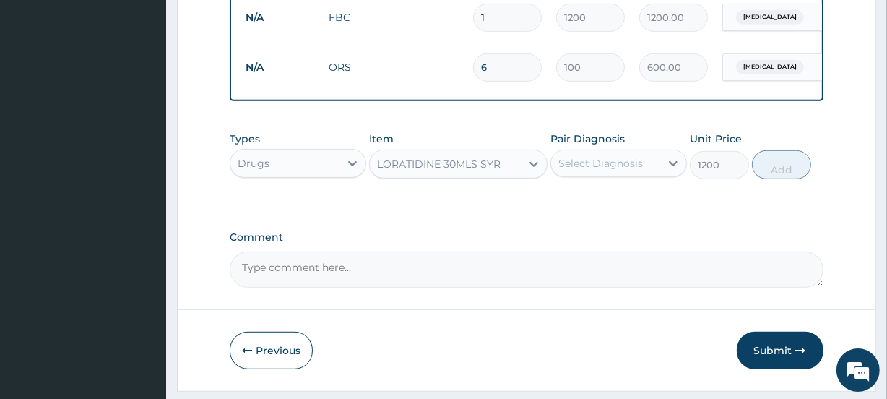
click at [603, 170] on div "Select Diagnosis" at bounding box center [600, 163] width 84 height 14
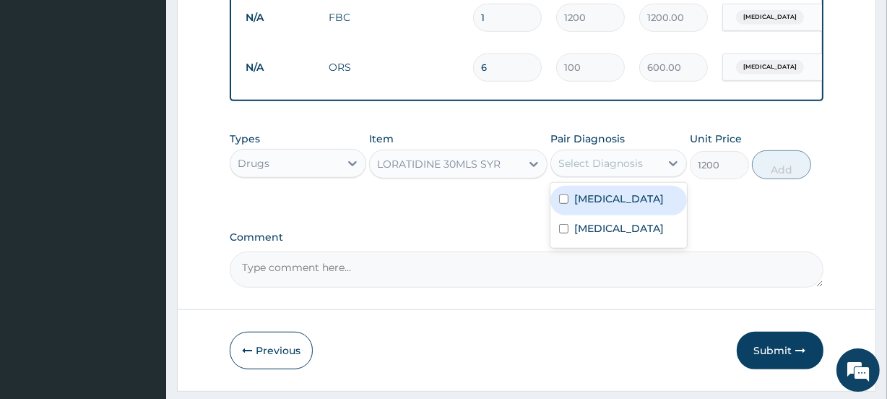
click at [593, 206] on label "Malaria" at bounding box center [619, 198] width 90 height 14
checkbox input "true"
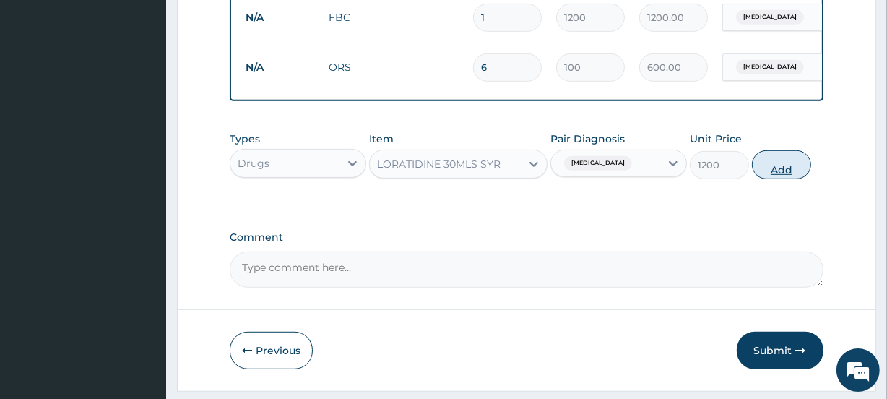
click at [778, 178] on button "Add" at bounding box center [781, 164] width 59 height 29
type input "0"
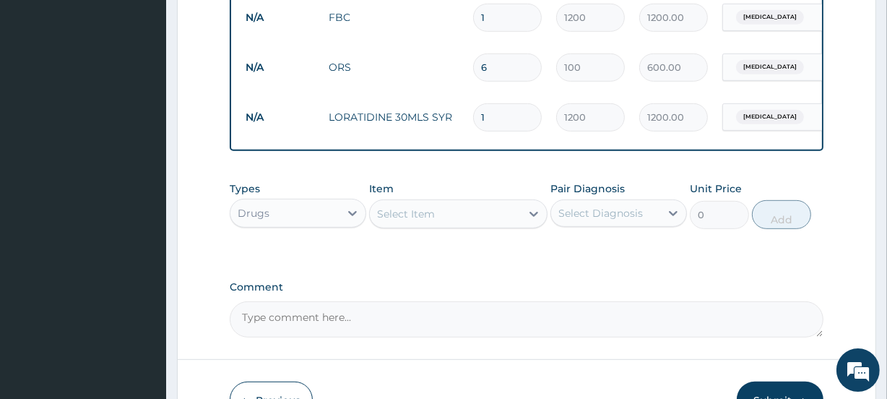
click at [437, 221] on div "Select Item" at bounding box center [445, 213] width 150 height 23
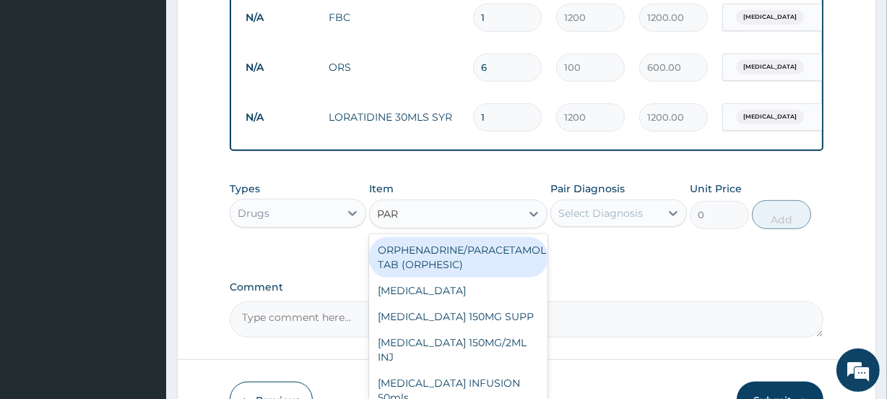
type input "PARA"
click at [441, 264] on div "ORPHENADRINE/PARACETAMOL TAB (ORPHESIC)" at bounding box center [458, 257] width 178 height 40
type input "40"
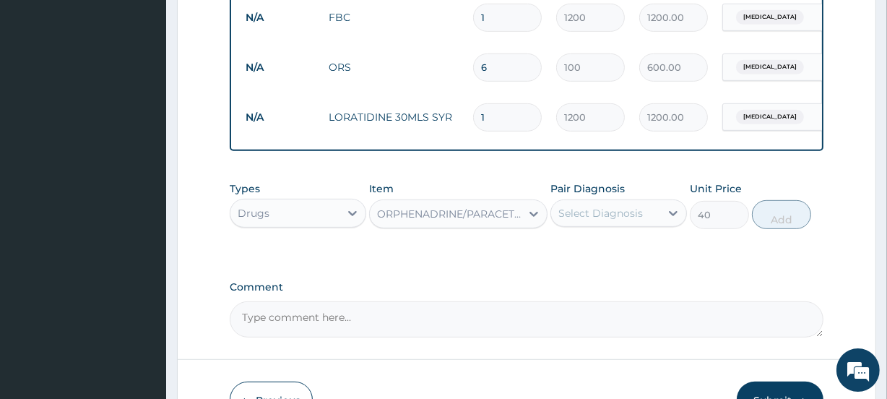
click at [597, 220] on div "Select Diagnosis" at bounding box center [600, 213] width 84 height 14
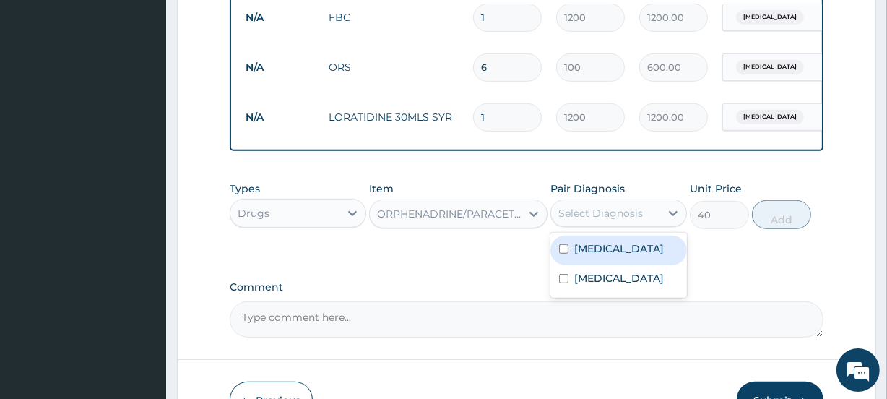
click at [595, 254] on label "Malaria" at bounding box center [619, 248] width 90 height 14
checkbox input "true"
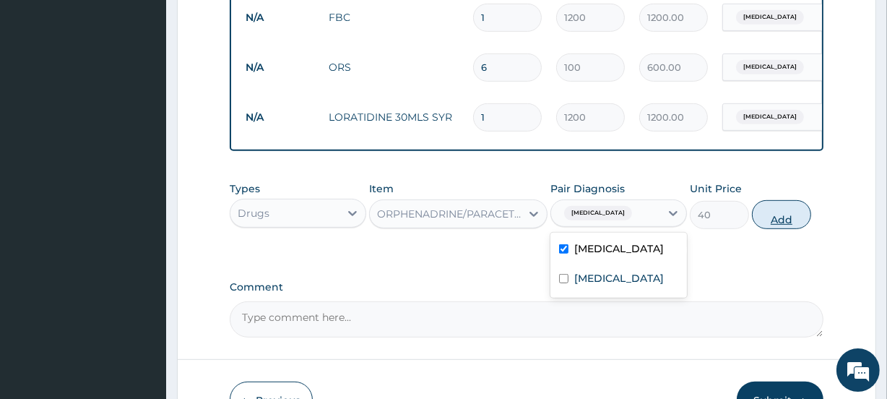
click at [781, 229] on button "Add" at bounding box center [781, 214] width 59 height 29
type input "0"
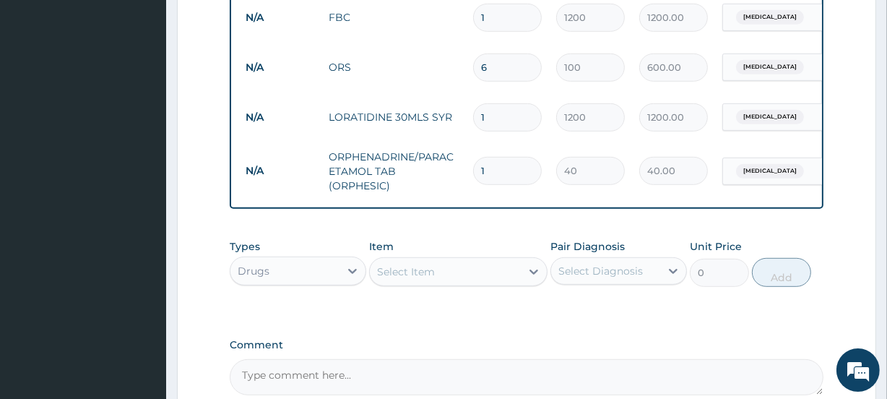
click at [498, 173] on input "1" at bounding box center [507, 171] width 69 height 28
type input "2"
type input "80.00"
type input "3"
type input "120.00"
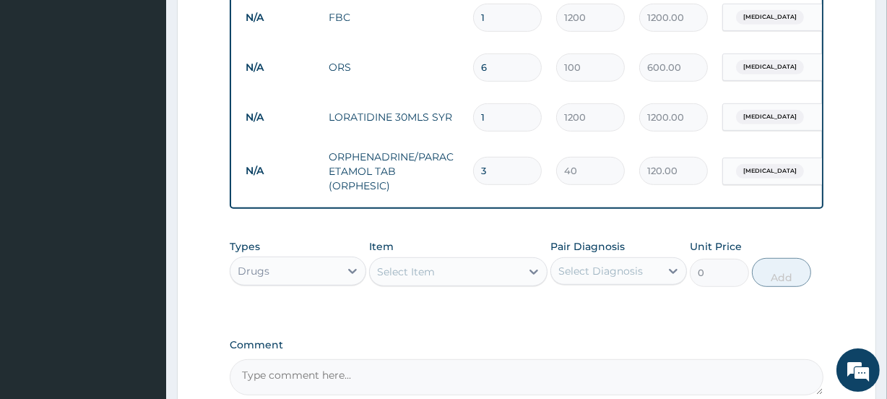
type input "4"
type input "160.00"
type input "5"
type input "200.00"
type input "6"
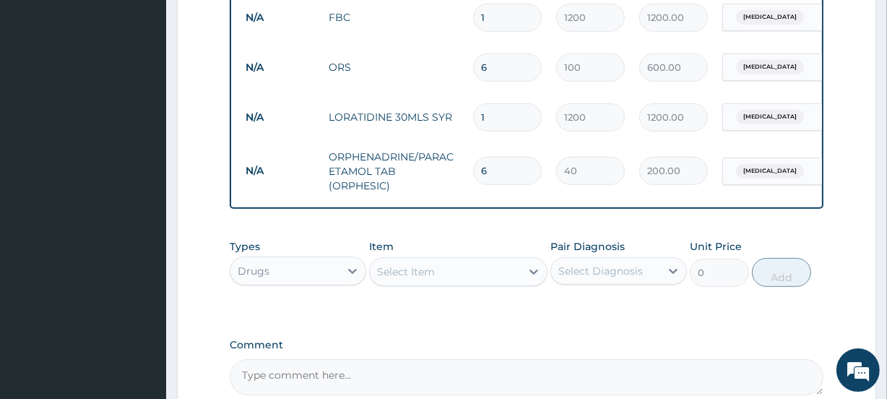
type input "240.00"
type input "7"
type input "280.00"
type input "8"
type input "320.00"
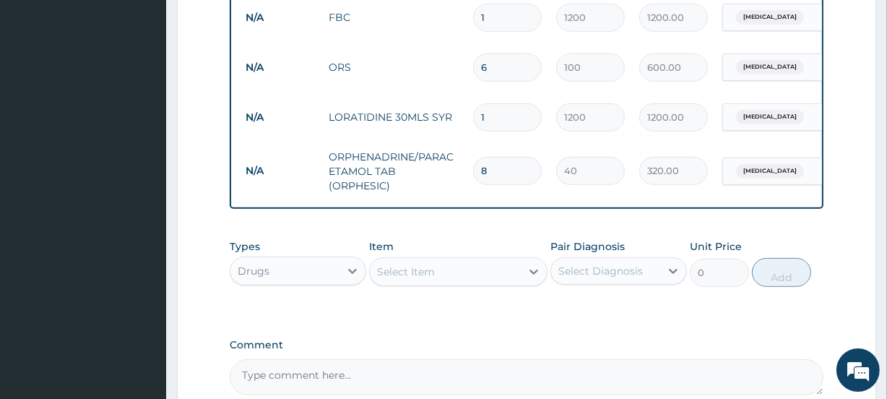
type input "9"
type input "360.00"
type input "10"
type input "400.00"
type input "11"
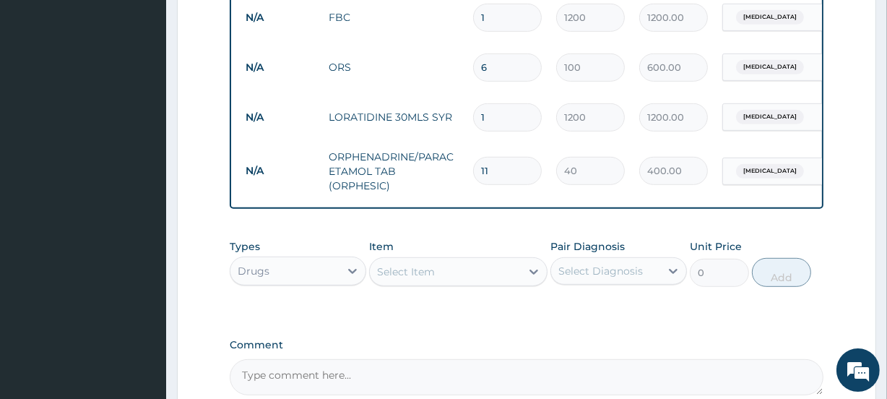
type input "440.00"
type input "12"
type input "480.00"
type input "13"
type input "520.00"
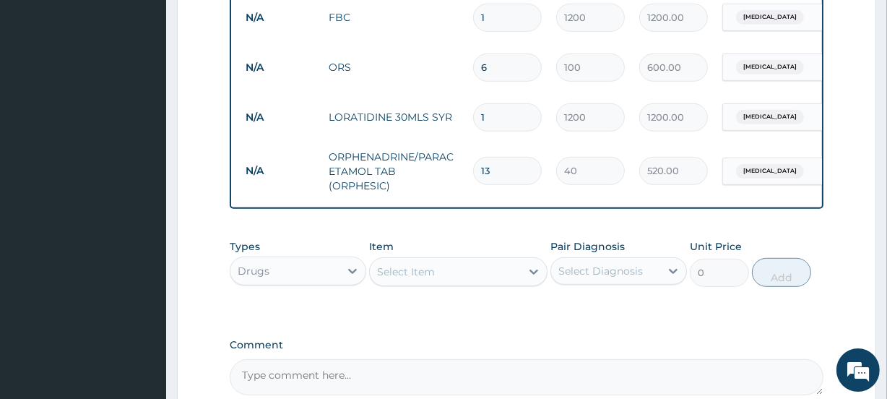
type input "14"
type input "560.00"
type input "15"
type input "600.00"
type input "16"
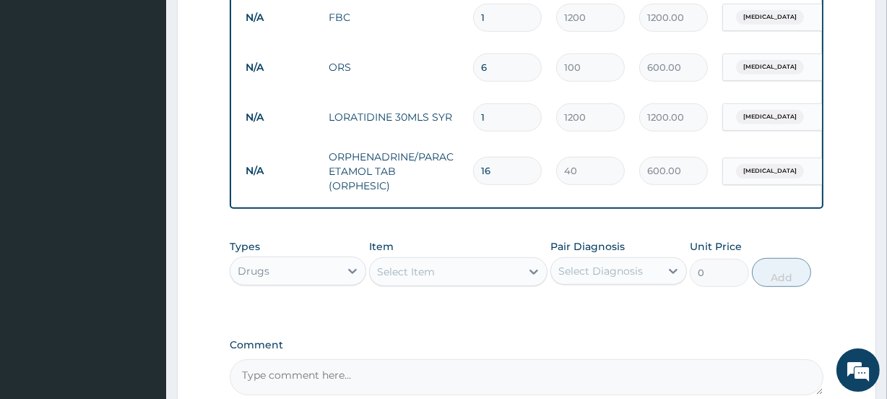
type input "640.00"
type input "17"
type input "680.00"
type input "18"
type input "720.00"
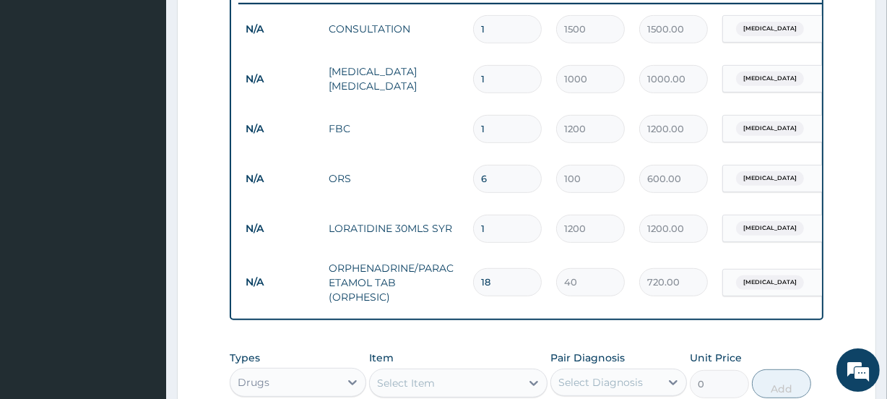
scroll to position [568, 0]
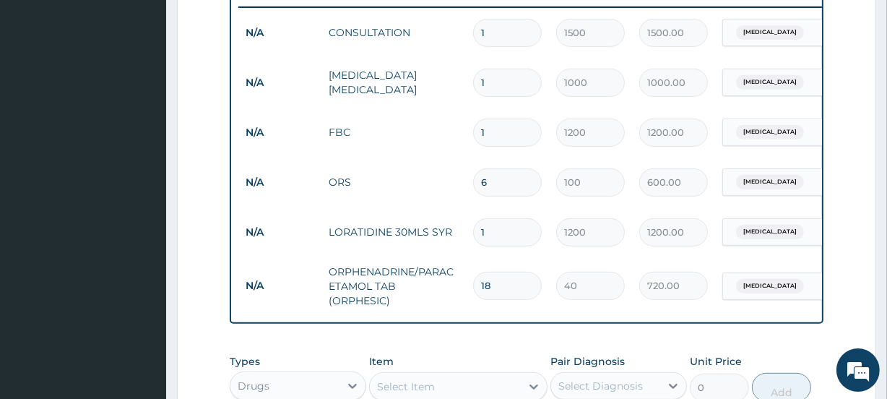
click at [256, 284] on td "N/A" at bounding box center [279, 285] width 83 height 27
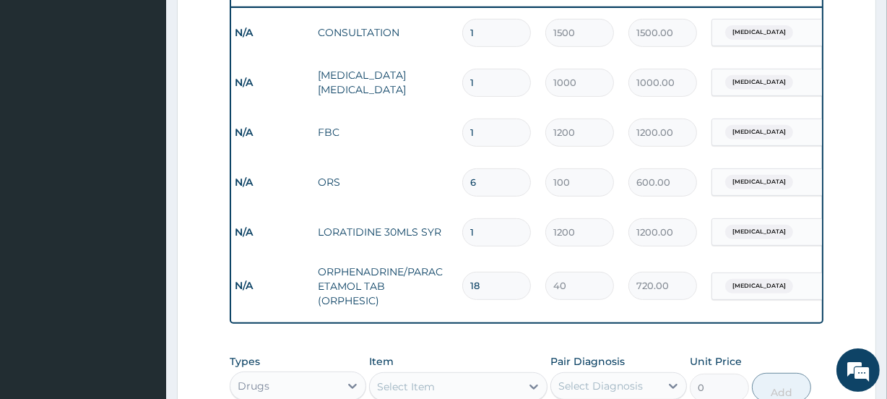
scroll to position [0, 131]
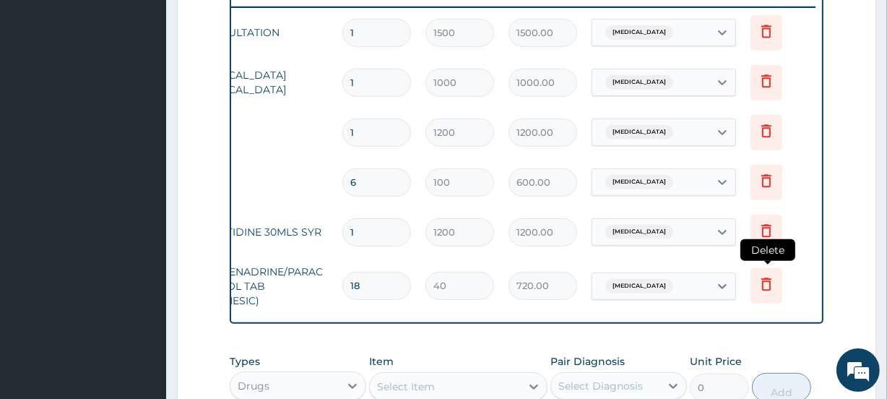
click at [765, 282] on icon at bounding box center [765, 283] width 17 height 17
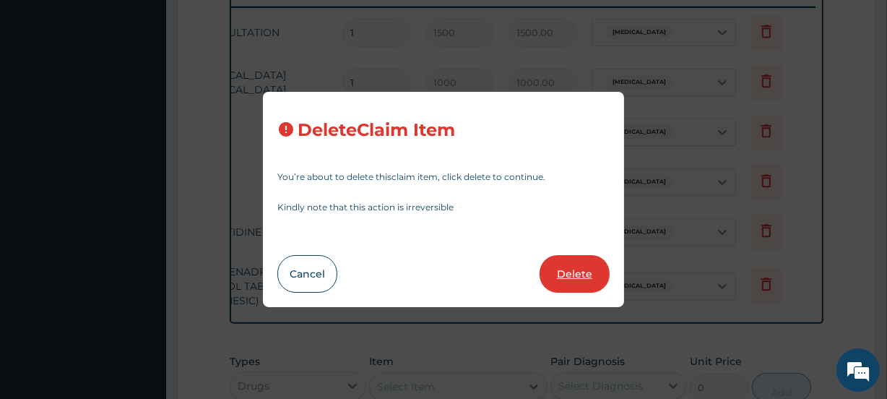
click at [580, 274] on button "Delete" at bounding box center [574, 274] width 70 height 38
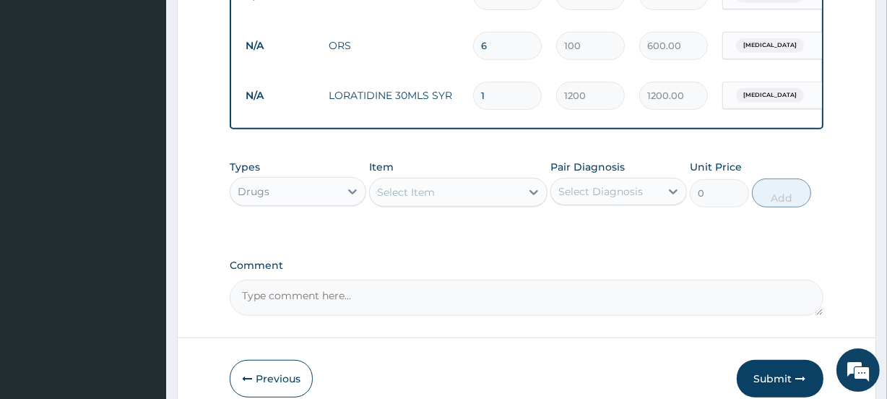
scroll to position [708, 0]
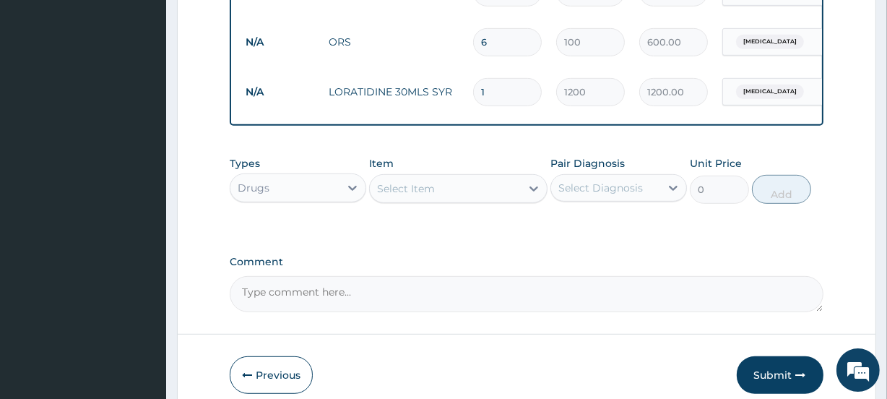
click at [429, 196] on div "Select Item" at bounding box center [406, 188] width 58 height 14
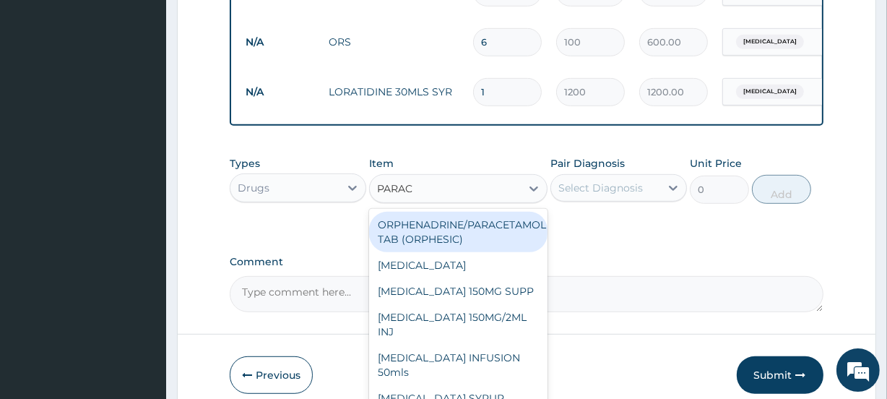
type input "PARACE"
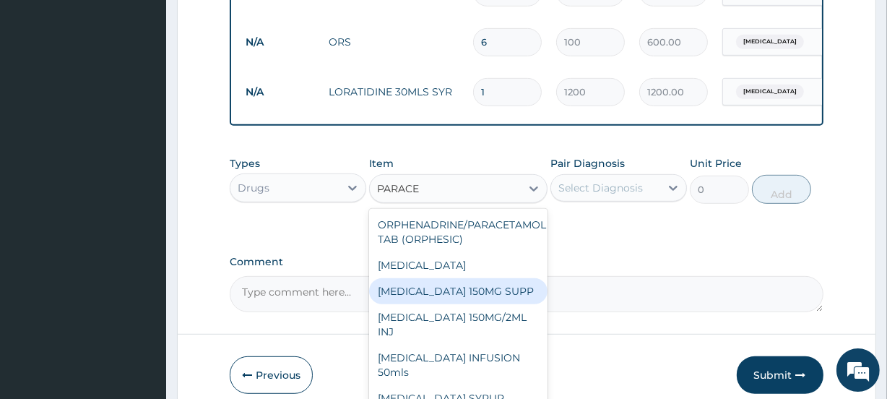
click at [479, 301] on div "PARACETAMOL 150MG SUPP" at bounding box center [458, 291] width 178 height 26
type input "200"
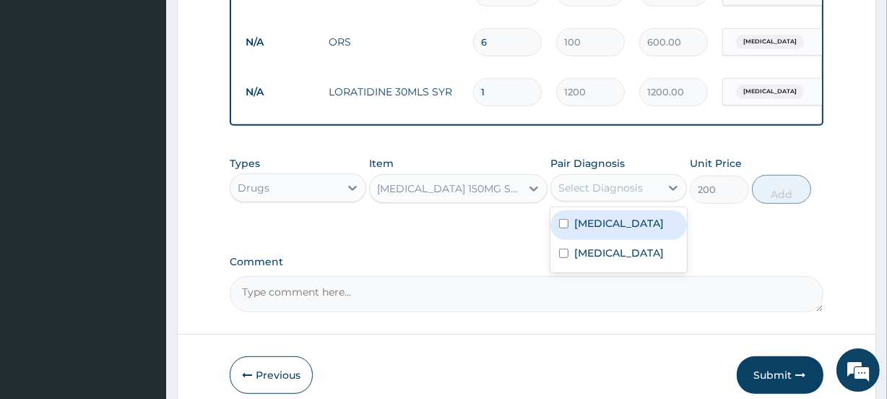
click at [599, 191] on div "Select Diagnosis" at bounding box center [600, 188] width 84 height 14
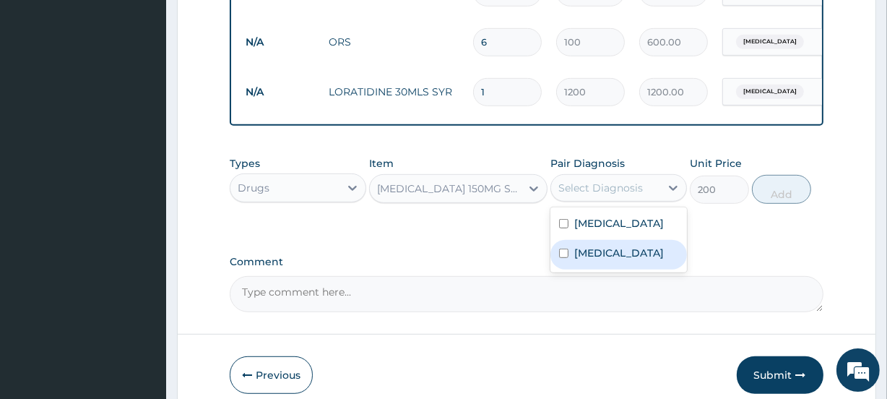
click at [603, 260] on label "Sepsis" at bounding box center [619, 252] width 90 height 14
checkbox input "true"
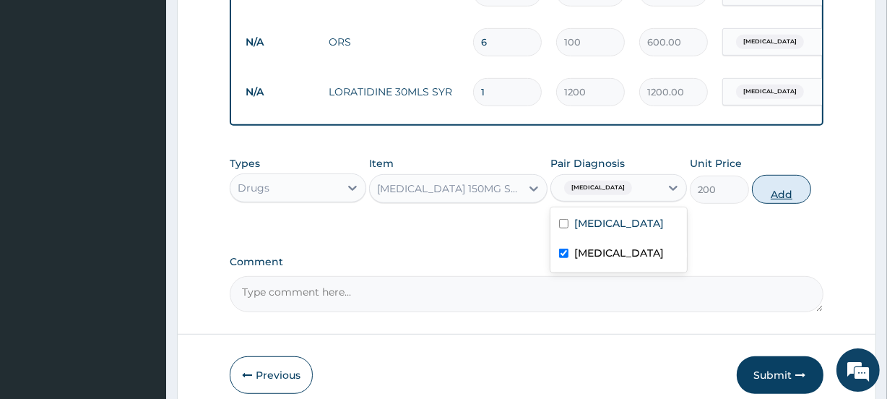
click at [779, 202] on button "Add" at bounding box center [781, 189] width 59 height 29
type input "0"
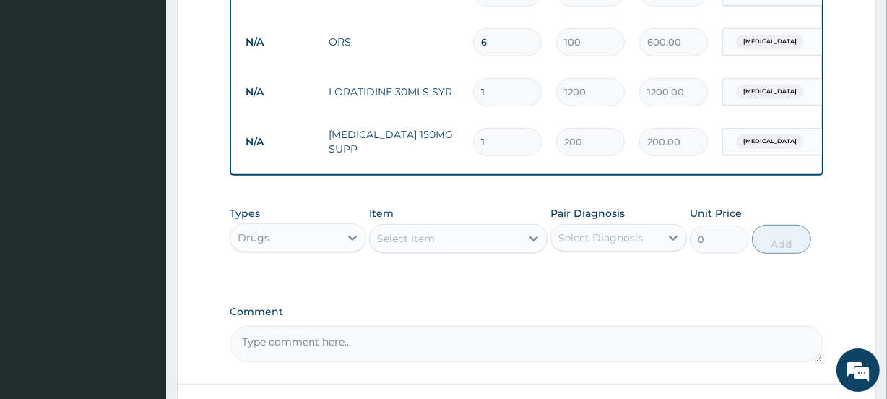
click at [514, 139] on input "1" at bounding box center [507, 142] width 69 height 28
type input "2"
type input "400.00"
type input "3"
type input "600.00"
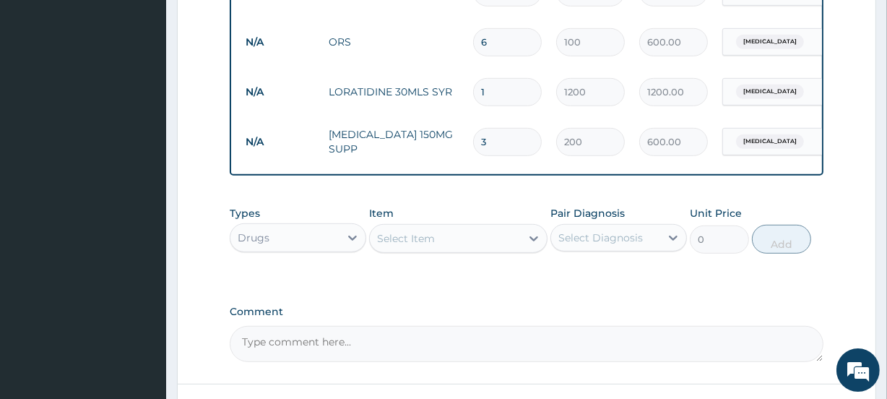
type input "4"
type input "800.00"
type input "5"
type input "1000.00"
click at [434, 245] on div "Select Item" at bounding box center [406, 238] width 58 height 14
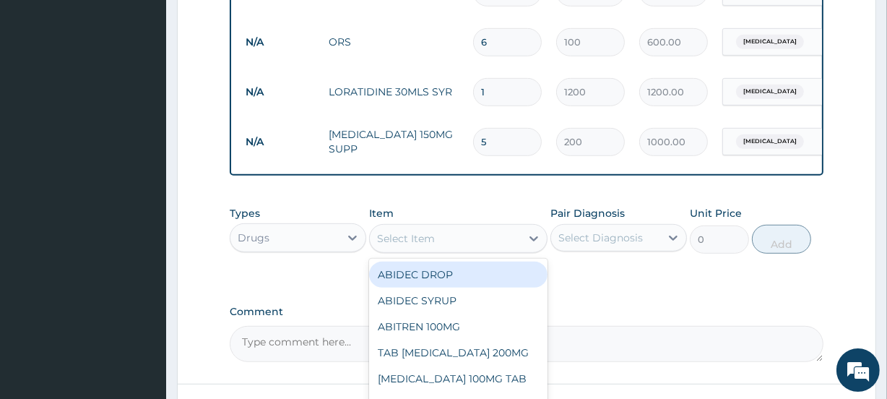
click at [445, 243] on div "Select Item" at bounding box center [445, 238] width 150 height 23
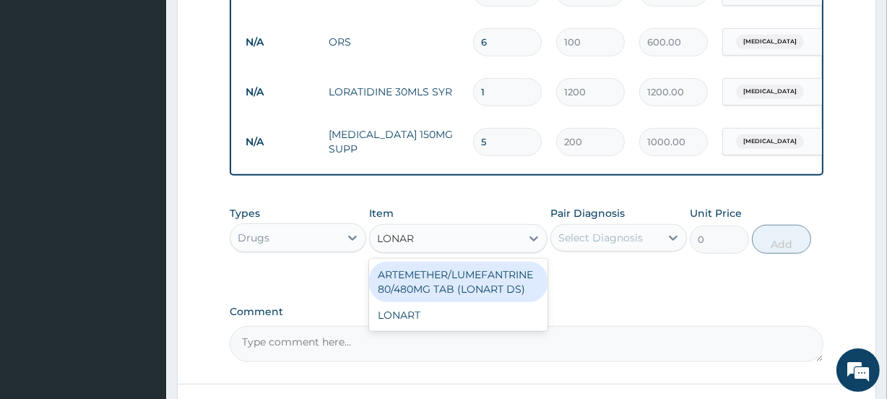
type input "LONART"
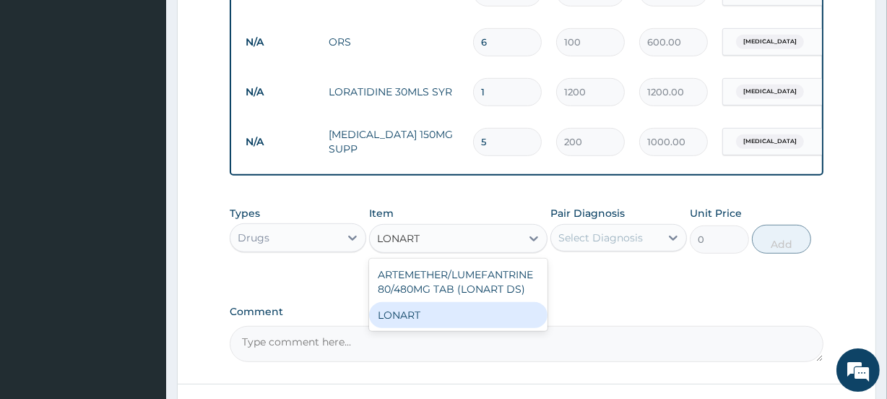
click at [431, 328] on div "LONART" at bounding box center [458, 315] width 178 height 26
type input "1500"
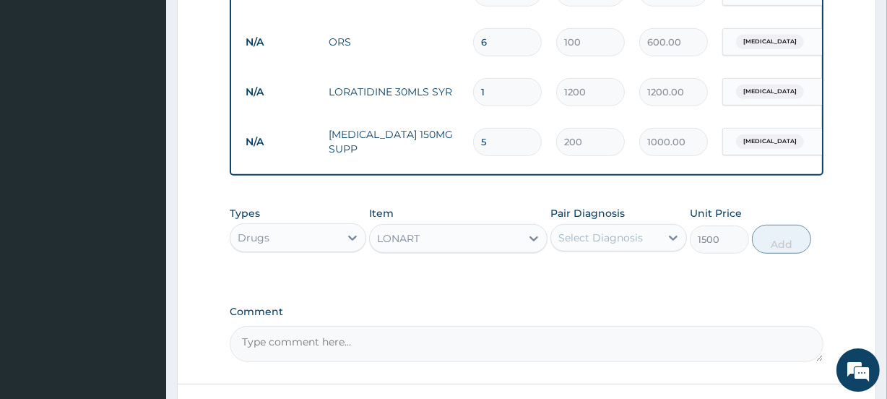
click at [601, 244] on div "Select Diagnosis" at bounding box center [600, 237] width 84 height 14
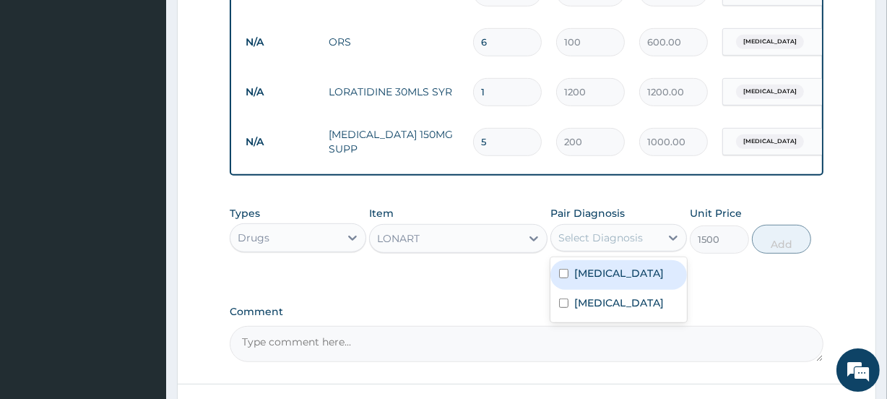
click at [589, 290] on div "Malaria" at bounding box center [618, 275] width 136 height 30
checkbox input "true"
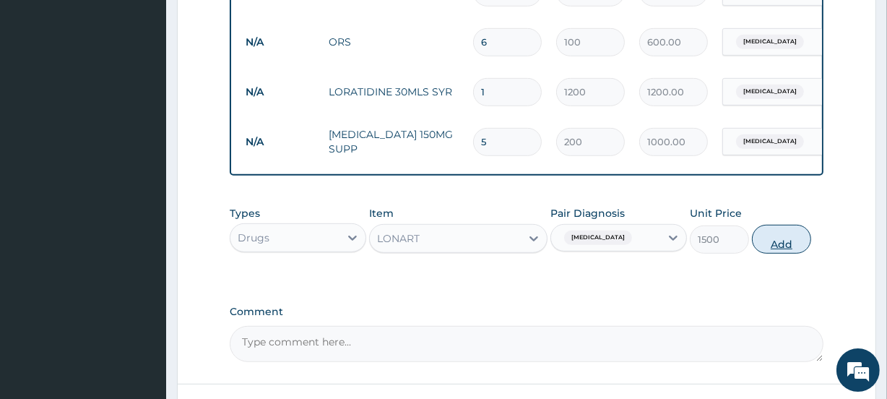
click at [774, 253] on button "Add" at bounding box center [781, 239] width 59 height 29
type input "0"
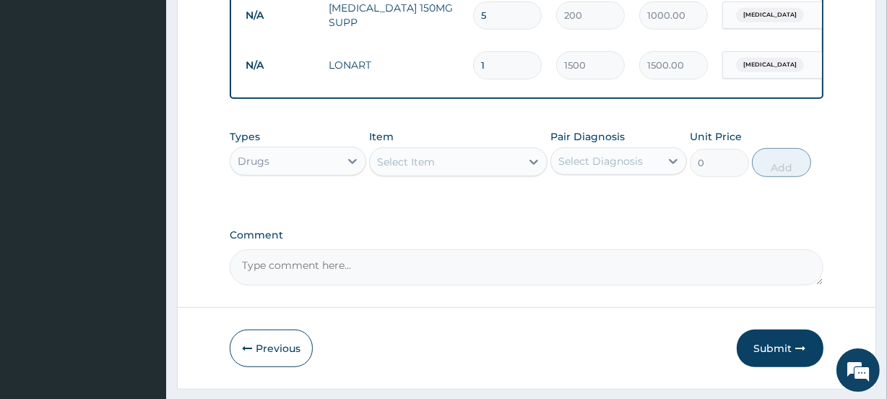
scroll to position [884, 0]
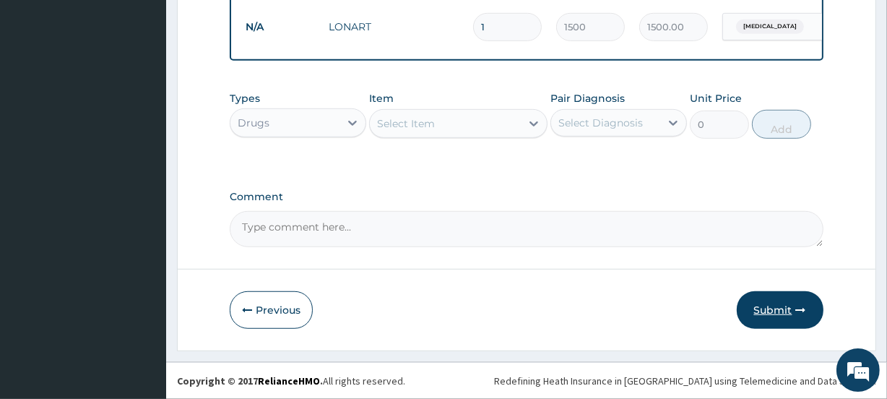
click at [777, 310] on button "Submit" at bounding box center [779, 310] width 87 height 38
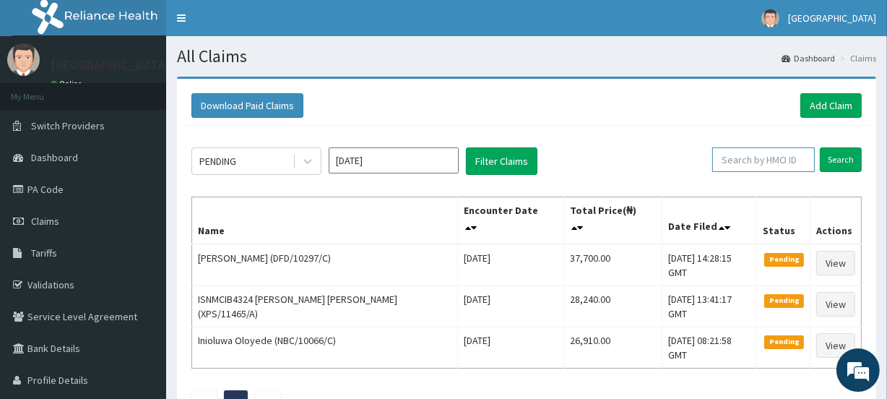
click at [756, 158] on input "text" at bounding box center [763, 159] width 103 height 25
click at [834, 160] on input "Search" at bounding box center [840, 159] width 42 height 25
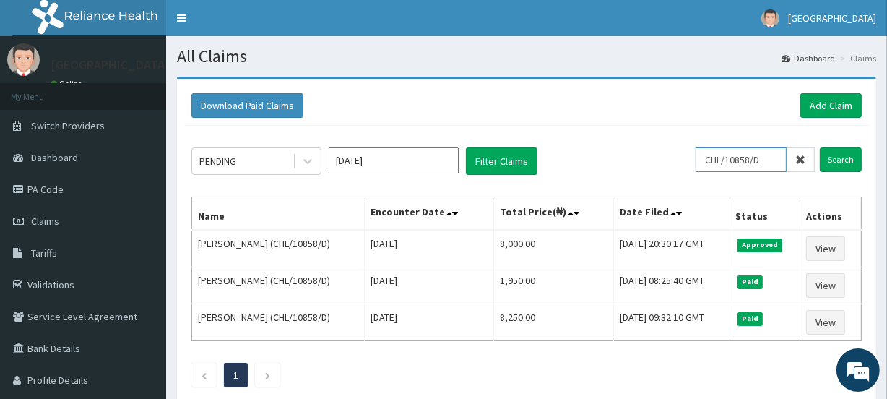
click at [773, 158] on input "CHL/10858/D" at bounding box center [740, 159] width 91 height 25
type input "C"
click at [838, 157] on input "Search" at bounding box center [840, 159] width 42 height 25
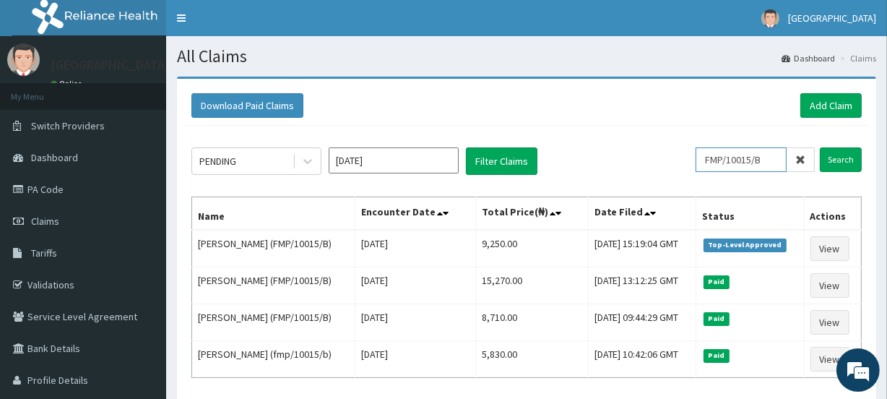
click at [770, 160] on input "FMP/10015/B" at bounding box center [740, 159] width 91 height 25
type input "F"
click at [839, 157] on input "Search" at bounding box center [840, 159] width 42 height 25
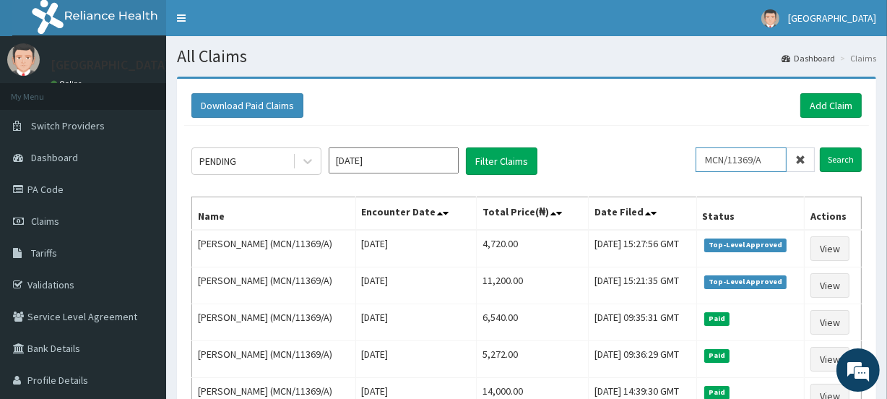
click at [777, 158] on input "MCN/11369/A" at bounding box center [740, 159] width 91 height 25
type input "M"
click at [838, 160] on input "Search" at bounding box center [840, 159] width 42 height 25
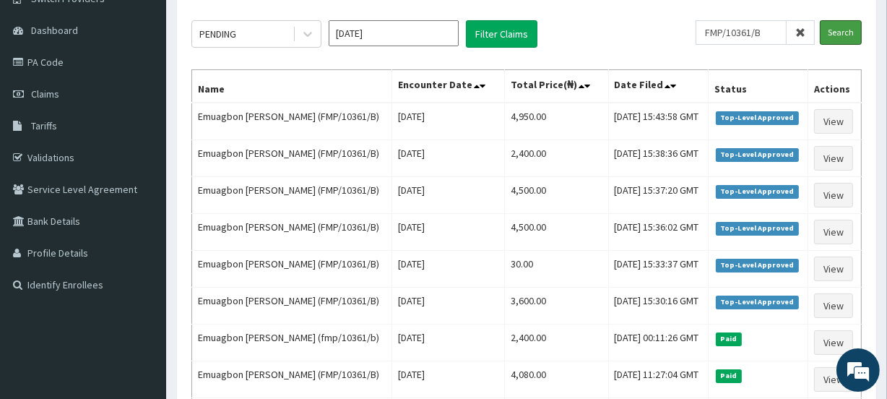
scroll to position [123, 0]
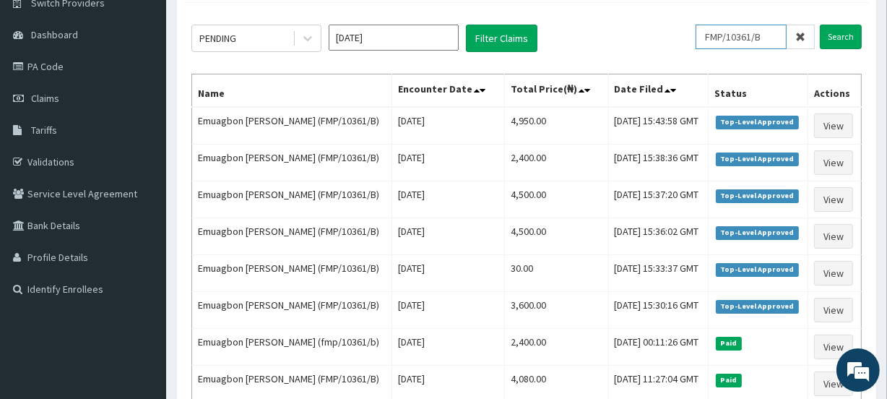
click at [769, 37] on input "FMP/10361/B" at bounding box center [740, 37] width 91 height 25
type input "F"
click at [839, 36] on input "Search" at bounding box center [840, 37] width 42 height 25
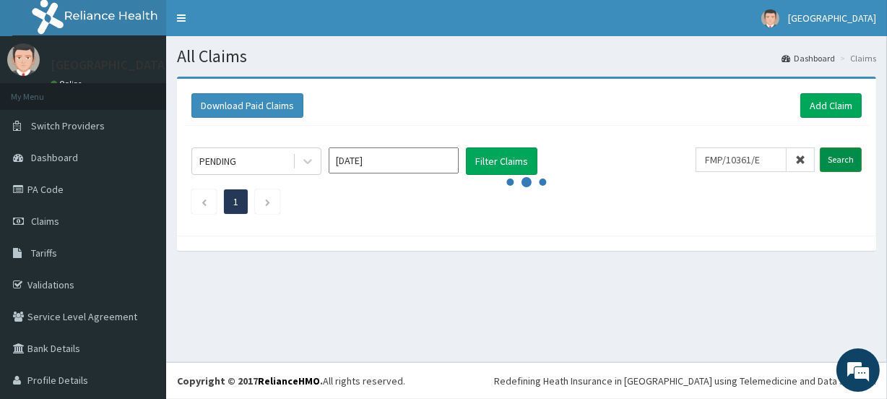
scroll to position [0, 0]
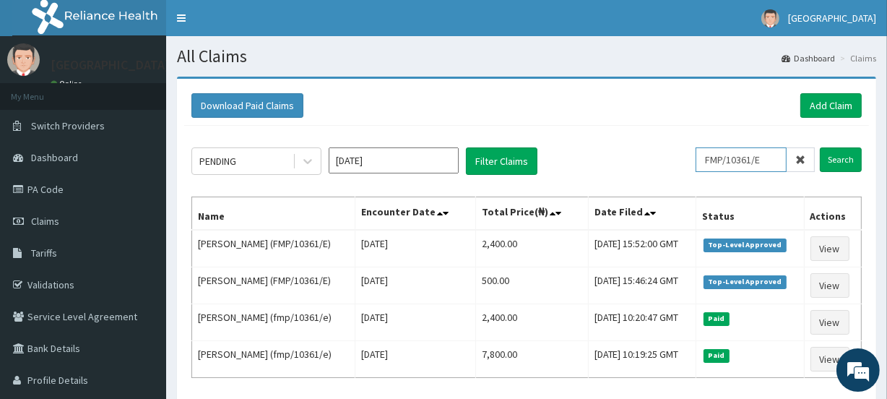
click at [775, 153] on input "FMP/10361/E" at bounding box center [740, 159] width 91 height 25
type input "F"
click at [839, 159] on input "Search" at bounding box center [840, 159] width 42 height 25
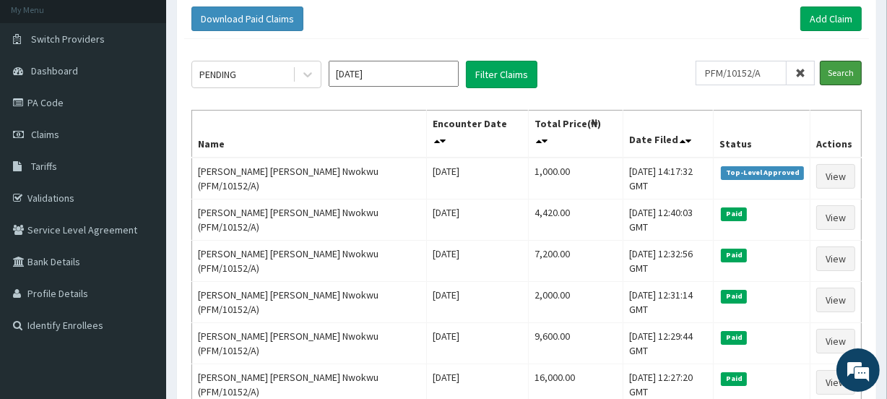
scroll to position [81, 0]
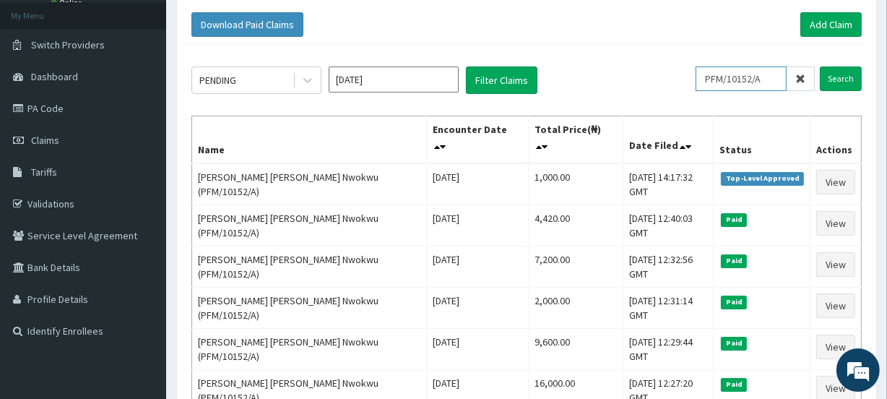
click at [774, 74] on input "PFM/10152/A" at bounding box center [740, 78] width 91 height 25
type input "P"
click at [836, 79] on input "Search" at bounding box center [840, 78] width 42 height 25
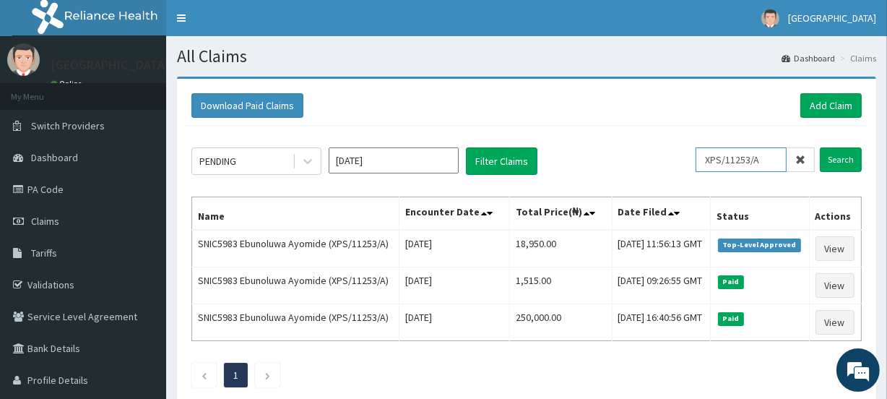
click at [776, 158] on input "XPS/11253/A" at bounding box center [740, 159] width 91 height 25
type input "X"
click at [837, 160] on input "Search" at bounding box center [840, 159] width 42 height 25
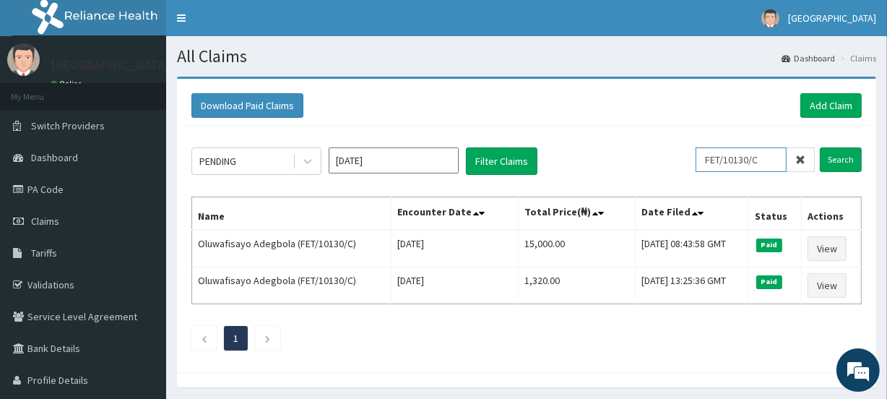
click at [771, 160] on input "FET/10130/C" at bounding box center [740, 159] width 91 height 25
type input "F"
click at [838, 161] on input "Search" at bounding box center [840, 159] width 42 height 25
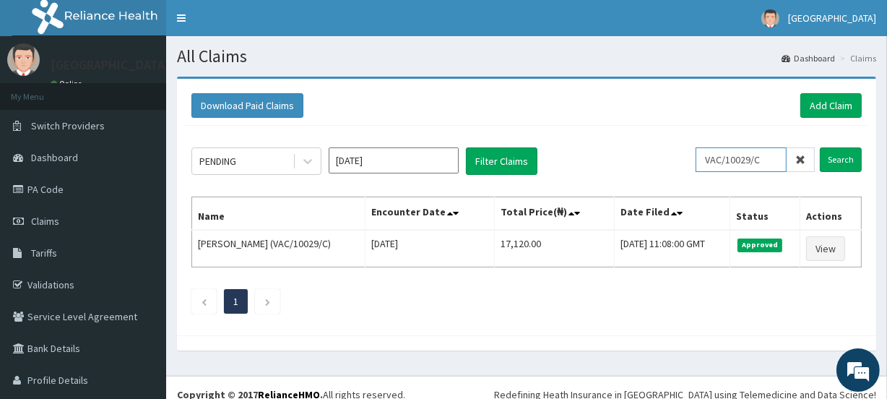
click at [767, 156] on input "VAC/10029/C" at bounding box center [740, 159] width 91 height 25
type input "V"
type input "SFA/13002/A"
click at [828, 157] on input "Search" at bounding box center [840, 159] width 42 height 25
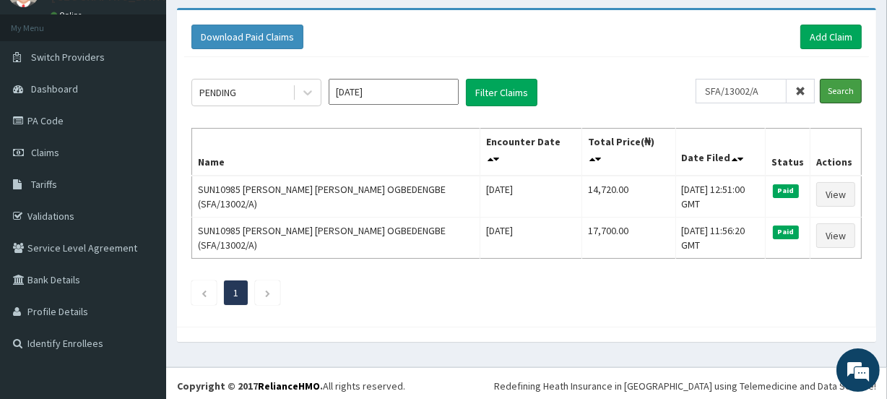
scroll to position [72, 0]
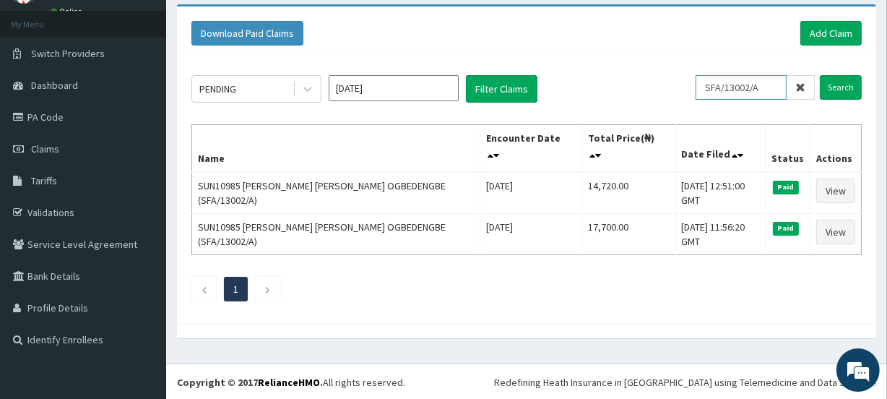
click at [774, 86] on input "SFA/13002/A" at bounding box center [740, 87] width 91 height 25
drag, startPoint x: 774, startPoint y: 86, endPoint x: 710, endPoint y: 86, distance: 63.5
click at [710, 86] on input "SFA/13002/A" at bounding box center [740, 87] width 91 height 25
click at [825, 29] on link "Add Claim" at bounding box center [830, 33] width 61 height 25
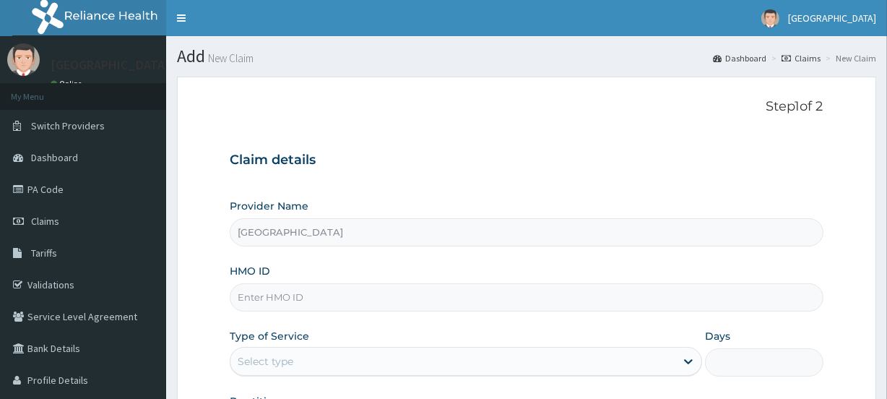
click at [267, 301] on input "HMO ID" at bounding box center [526, 297] width 593 height 28
paste input "SFA/13002/A"
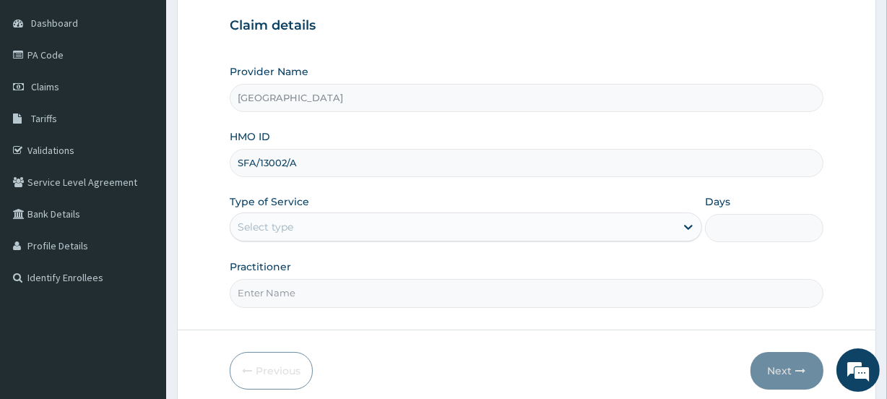
scroll to position [143, 0]
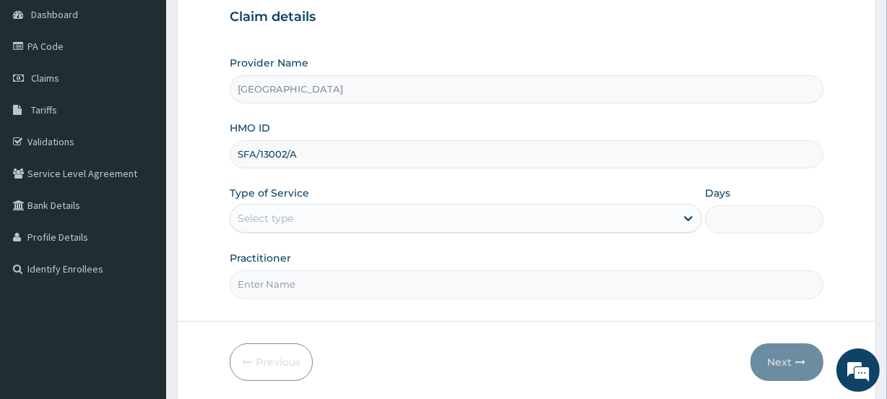
type input "SFA/13002/A"
click at [294, 217] on div "Select type" at bounding box center [452, 217] width 445 height 23
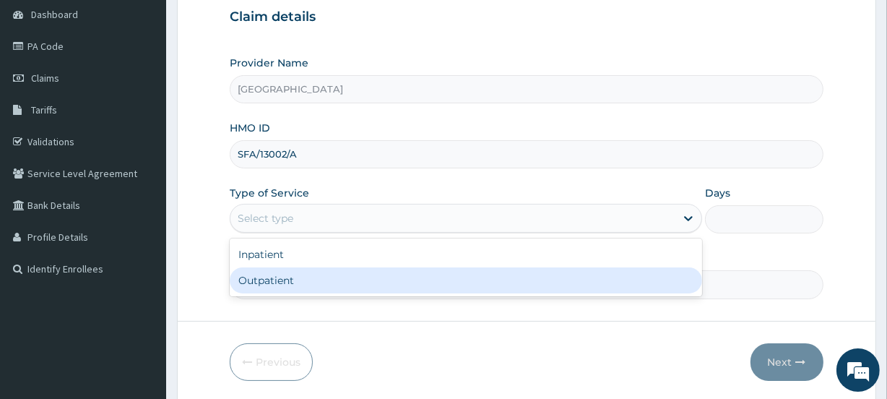
click at [286, 271] on div "Outpatient" at bounding box center [466, 280] width 472 height 26
type input "1"
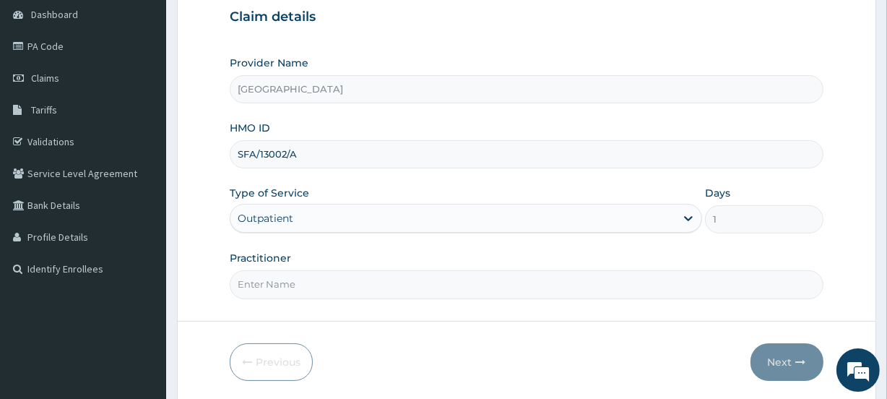
click at [285, 284] on input "Practitioner" at bounding box center [526, 284] width 593 height 28
type input "ABIDEMI"
click at [781, 357] on button "Next" at bounding box center [786, 362] width 73 height 38
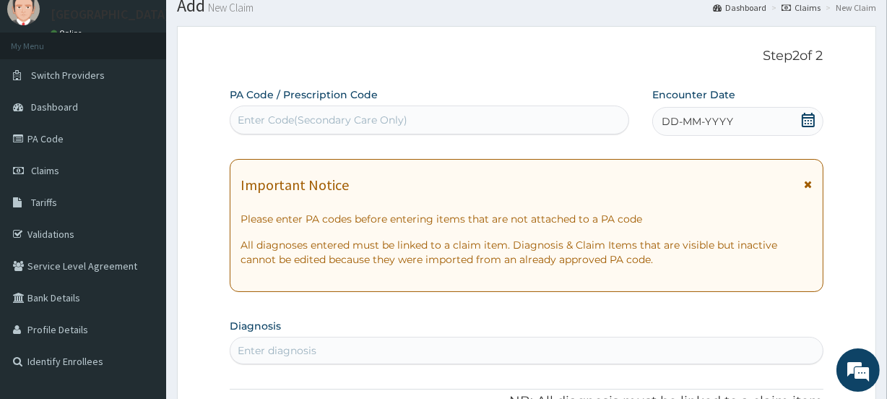
scroll to position [49, 0]
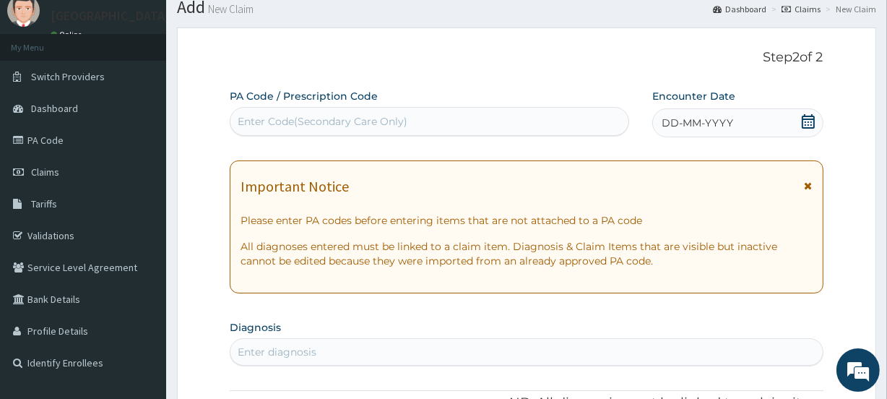
click at [810, 123] on icon at bounding box center [808, 121] width 14 height 14
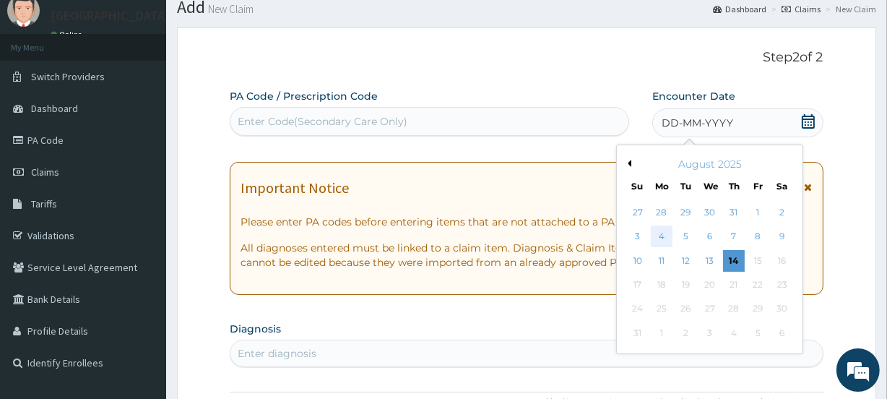
click at [661, 238] on div "4" at bounding box center [662, 237] width 22 height 22
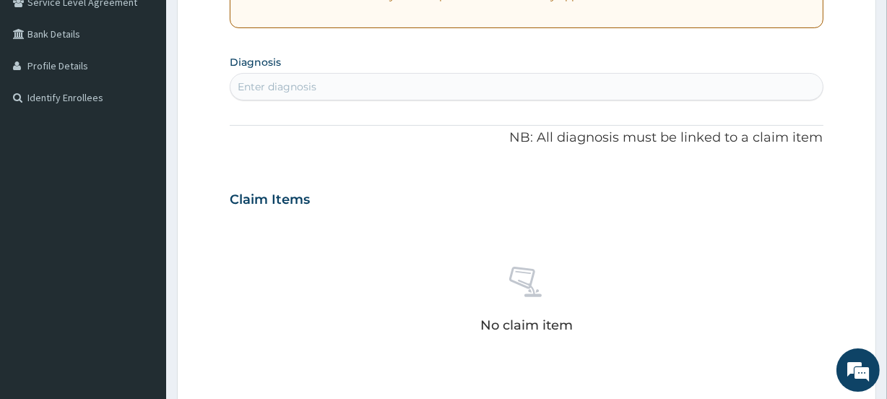
scroll to position [318, 0]
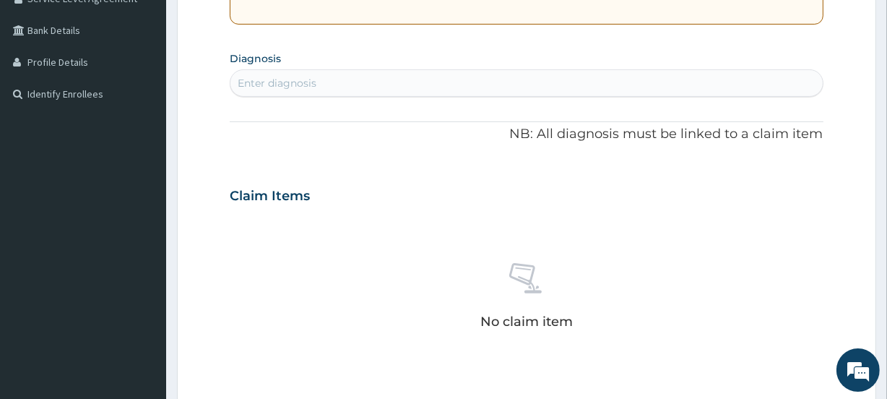
click at [275, 79] on div "Enter diagnosis" at bounding box center [277, 83] width 79 height 14
type input "URINE"
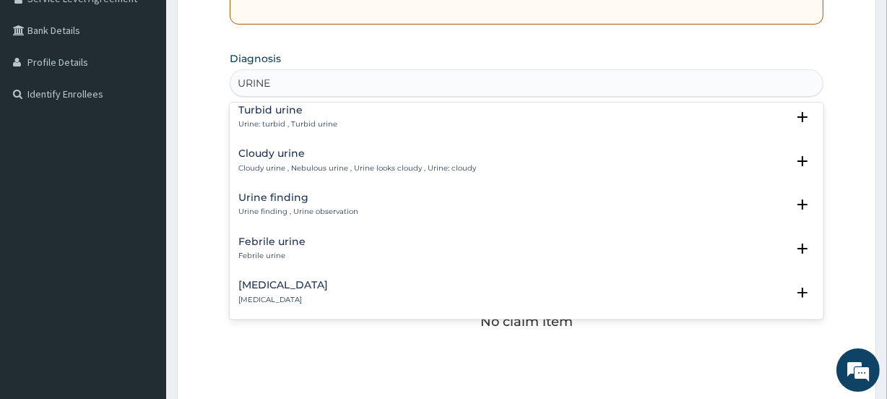
scroll to position [565, 0]
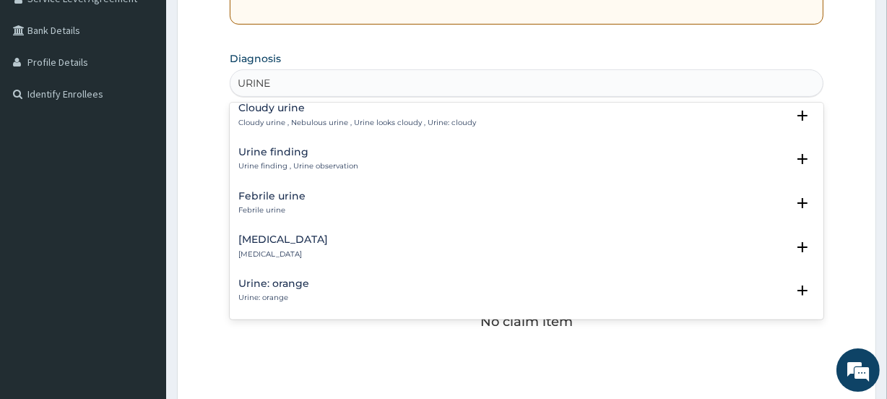
click at [317, 161] on p "Urine finding , Urine observation" at bounding box center [298, 166] width 120 height 10
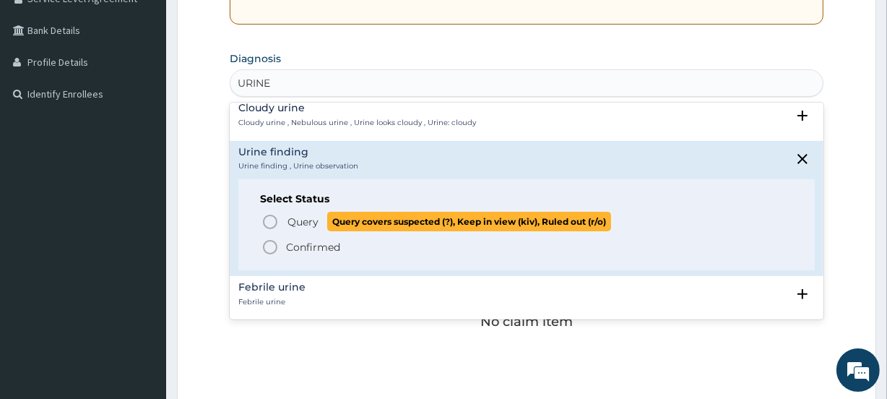
click at [272, 213] on icon "status option query" at bounding box center [269, 221] width 17 height 17
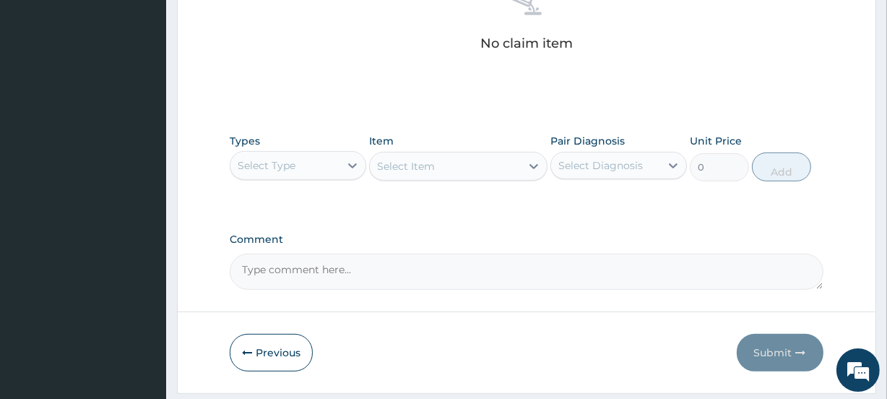
scroll to position [642, 0]
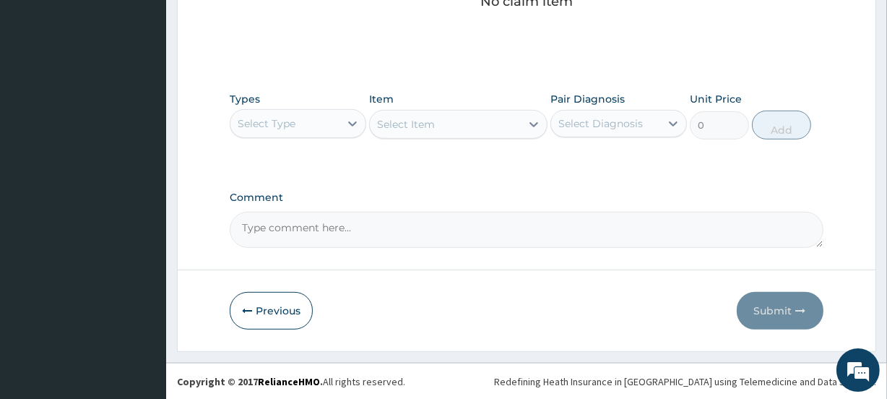
click at [306, 123] on div "Select Type" at bounding box center [284, 123] width 109 height 23
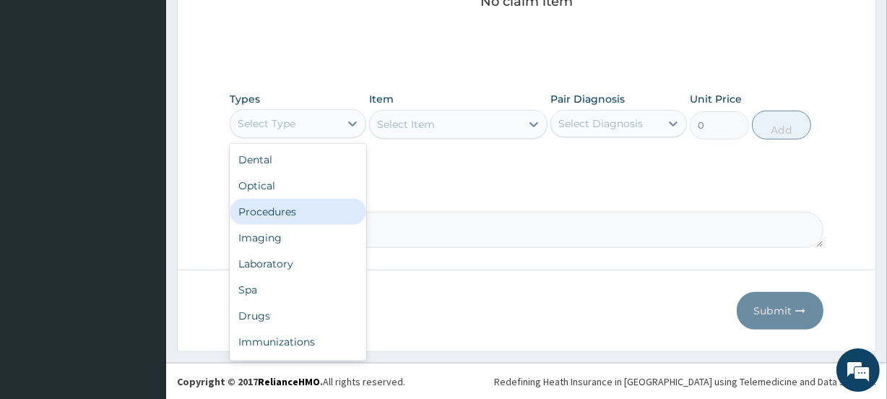
click at [292, 202] on div "Procedures" at bounding box center [298, 212] width 136 height 26
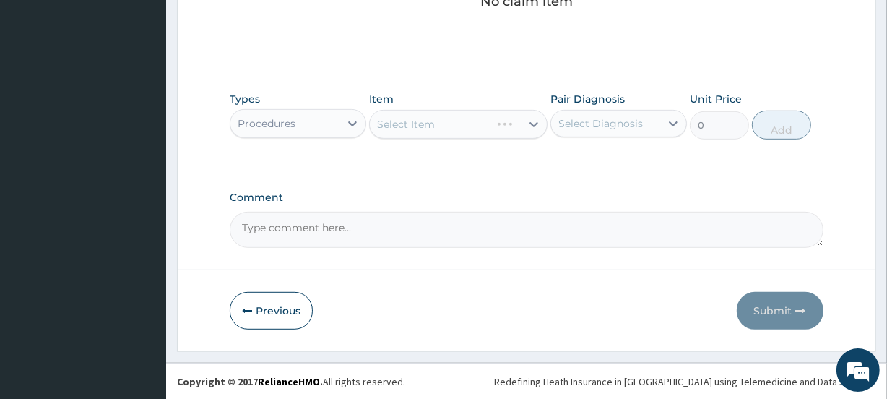
click at [593, 123] on div "Select Diagnosis" at bounding box center [600, 123] width 84 height 14
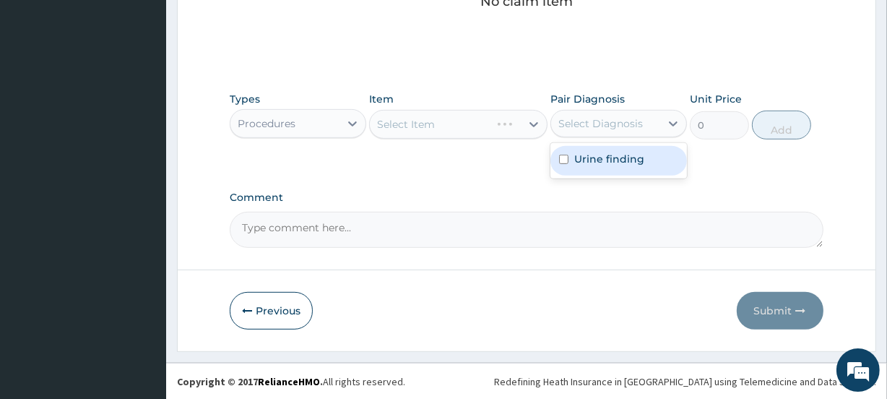
click at [593, 154] on label "Urine finding" at bounding box center [609, 159] width 70 height 14
checkbox input "true"
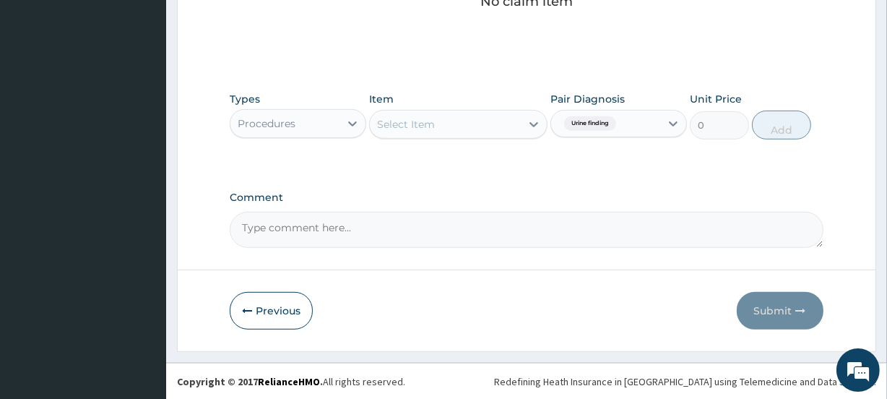
click at [477, 158] on div "Types Procedures Item Select Item Pair Diagnosis Urine finding Unit Price 0 Add" at bounding box center [526, 126] width 593 height 84
click at [458, 123] on div "Select Item" at bounding box center [445, 124] width 150 height 23
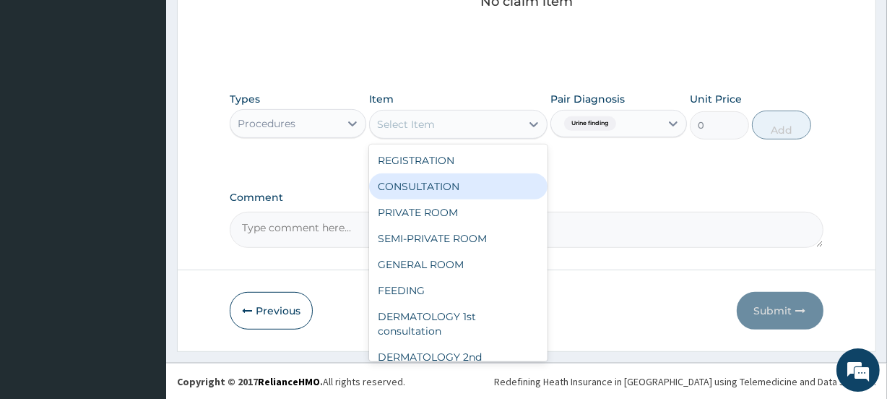
click at [446, 180] on div "CONSULTATION" at bounding box center [458, 186] width 178 height 26
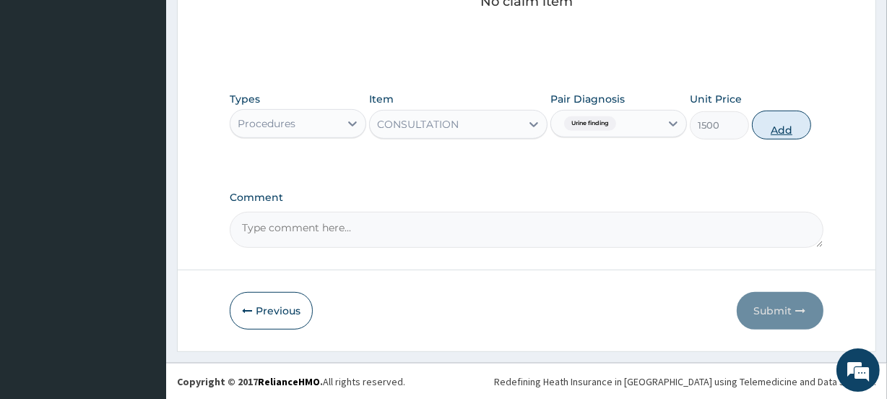
click at [783, 129] on button "Add" at bounding box center [781, 124] width 59 height 29
type input "0"
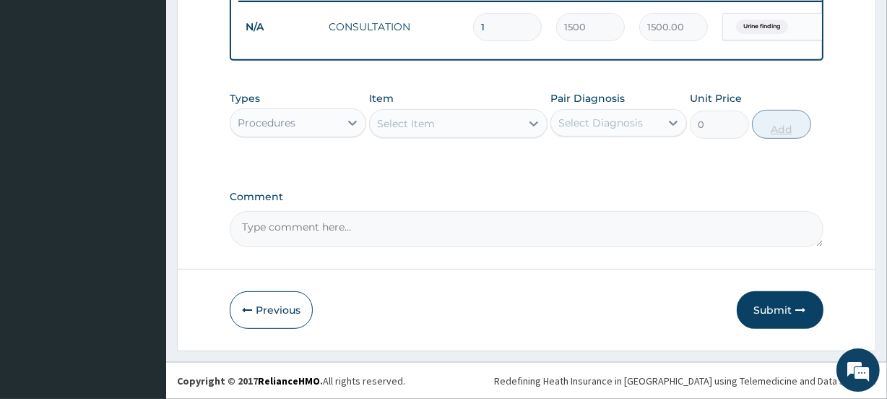
scroll to position [583, 0]
click at [295, 124] on div "Procedures" at bounding box center [284, 122] width 109 height 23
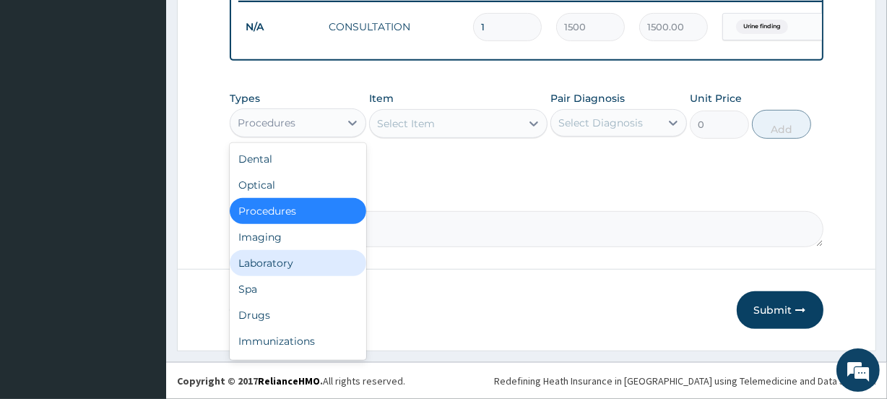
click at [279, 256] on div "Laboratory" at bounding box center [298, 263] width 136 height 26
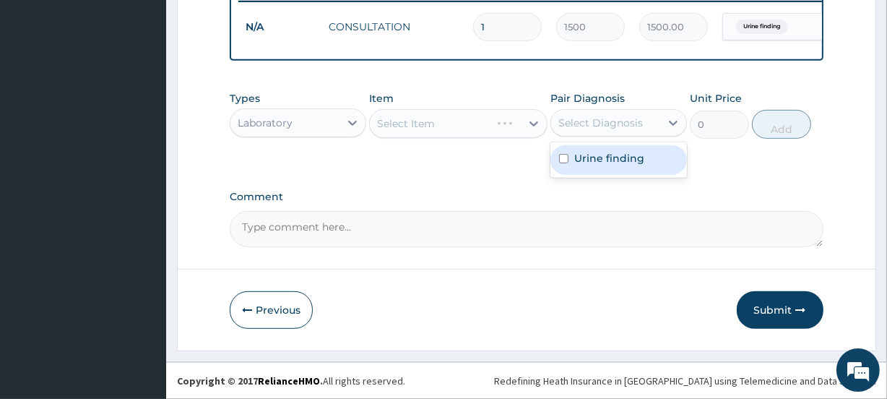
click at [608, 122] on div "Select Diagnosis" at bounding box center [600, 123] width 84 height 14
click at [608, 149] on div "Urine finding" at bounding box center [618, 160] width 136 height 30
checkbox input "true"
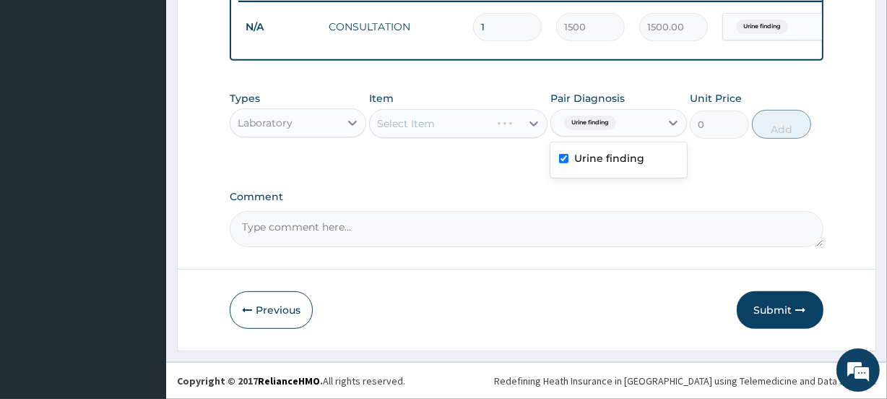
click at [457, 164] on div "Types Laboratory Item Select Item Pair Diagnosis option Urine finding, selected…" at bounding box center [526, 126] width 593 height 84
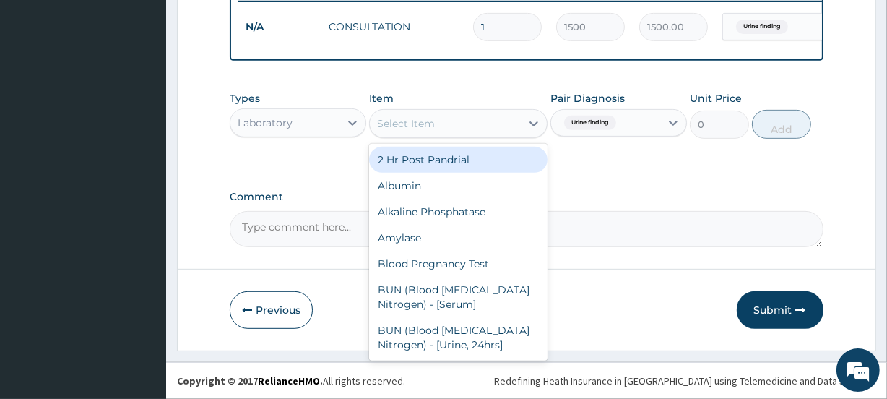
click at [454, 125] on div "Select Item" at bounding box center [445, 123] width 150 height 23
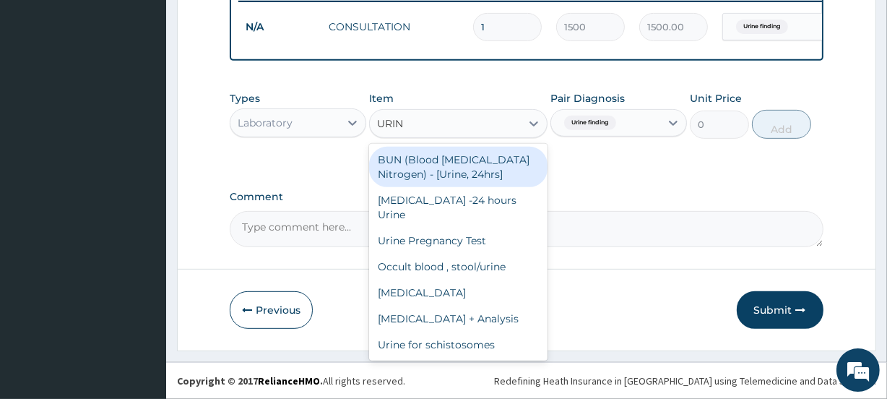
type input "URINE"
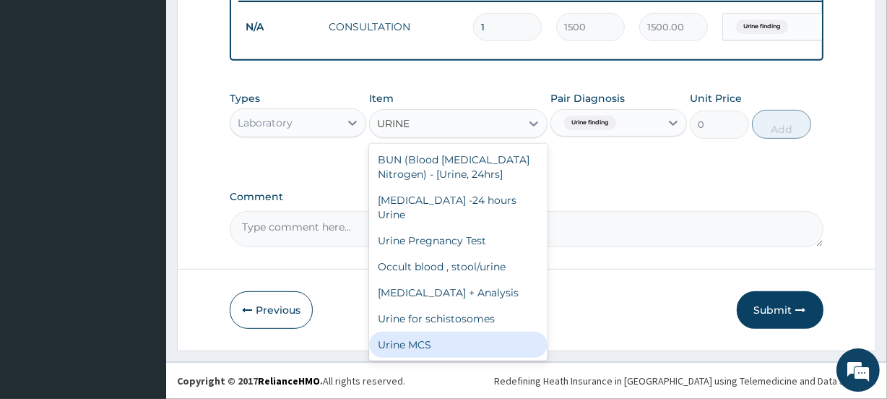
click at [419, 331] on div "Urine MCS" at bounding box center [458, 344] width 178 height 26
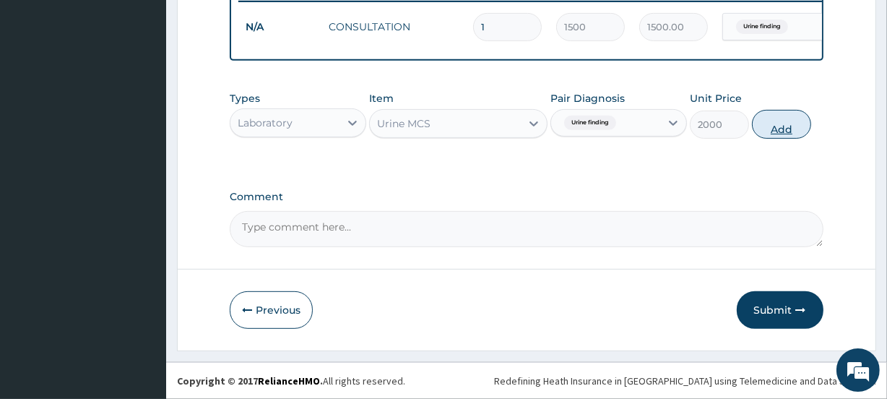
click at [777, 130] on button "Add" at bounding box center [781, 124] width 59 height 29
type input "0"
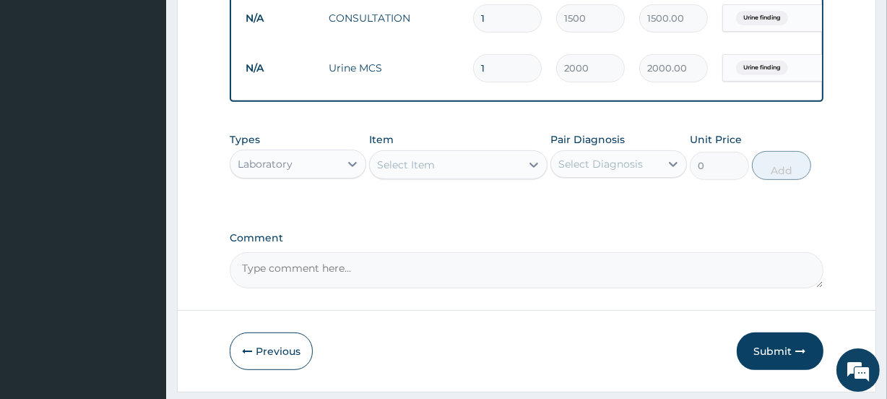
click at [443, 176] on div "Select Item" at bounding box center [445, 164] width 150 height 23
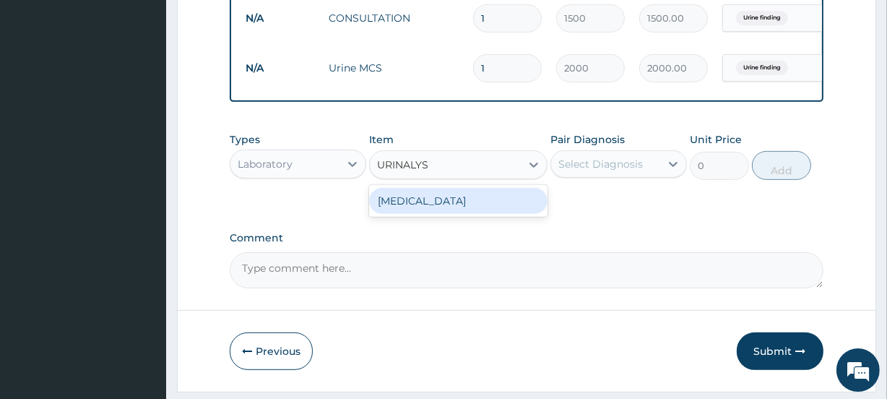
type input "URINALYSI"
click at [453, 205] on div "[MEDICAL_DATA]" at bounding box center [458, 201] width 178 height 26
type input "1200"
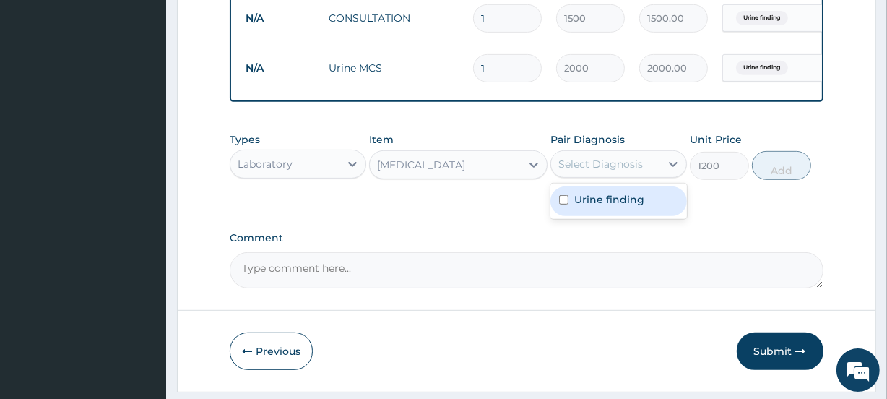
click at [616, 169] on div "Select Diagnosis" at bounding box center [600, 164] width 84 height 14
click at [599, 216] on div "Urine finding" at bounding box center [618, 201] width 136 height 30
checkbox input "true"
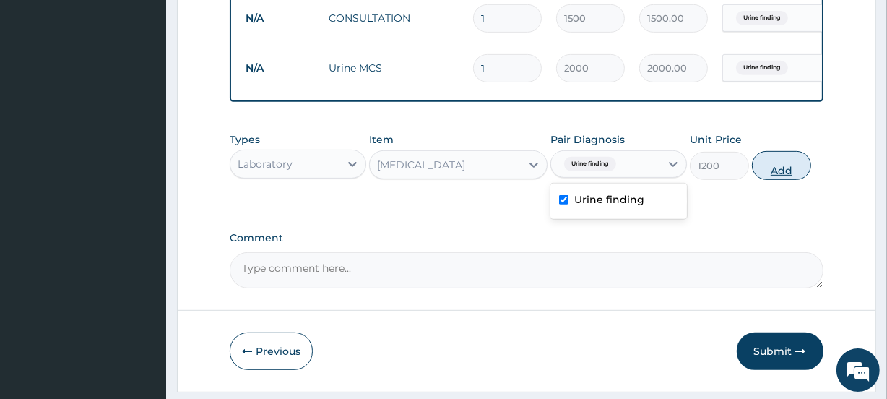
click at [779, 179] on button "Add" at bounding box center [781, 165] width 59 height 29
type input "0"
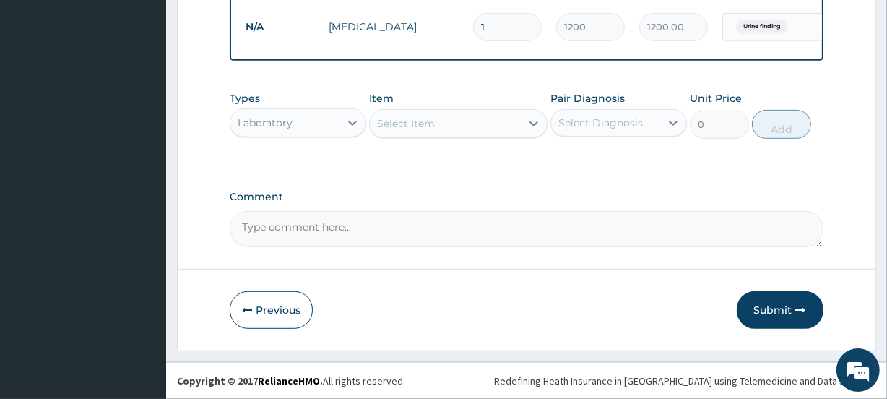
scroll to position [683, 0]
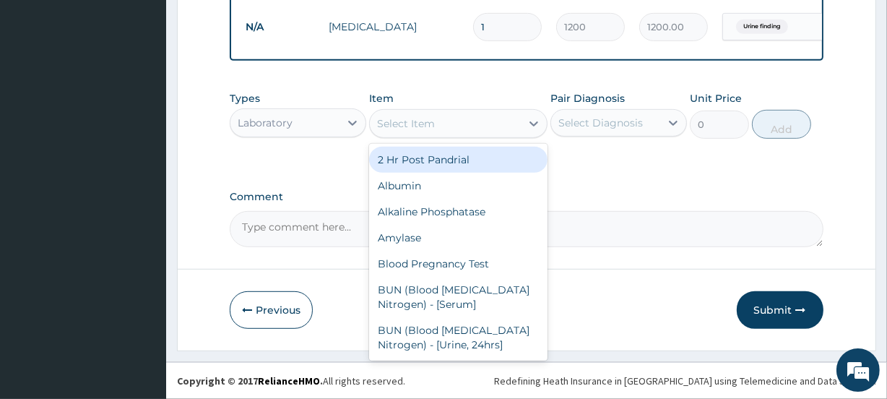
click at [420, 125] on div "Select Item" at bounding box center [406, 123] width 58 height 14
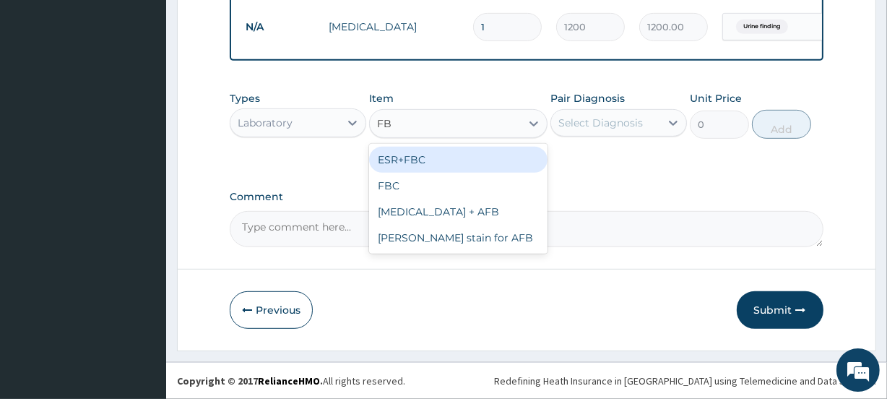
type input "FBC"
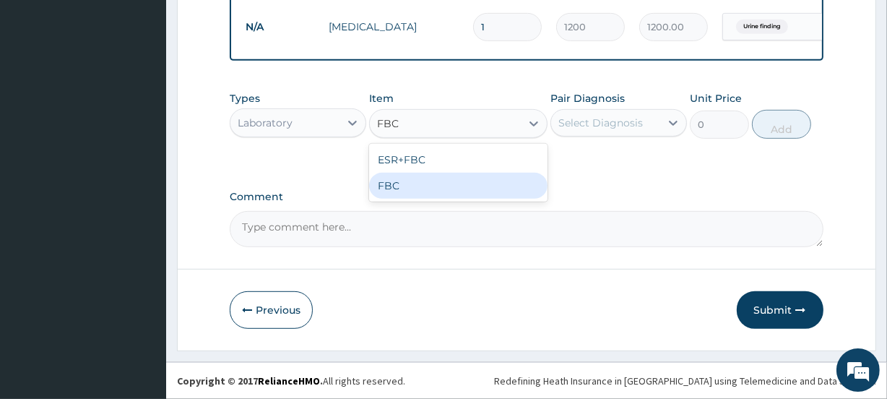
click at [417, 183] on div "FBC" at bounding box center [458, 186] width 178 height 26
type input "1200"
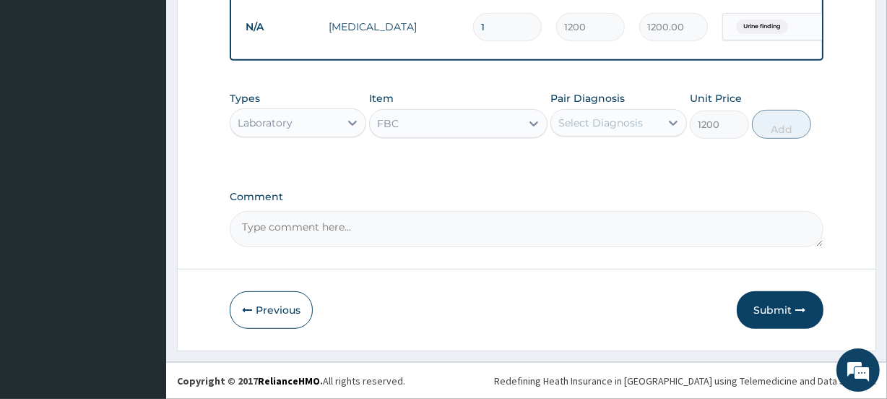
click at [619, 121] on div "Select Diagnosis" at bounding box center [600, 123] width 84 height 14
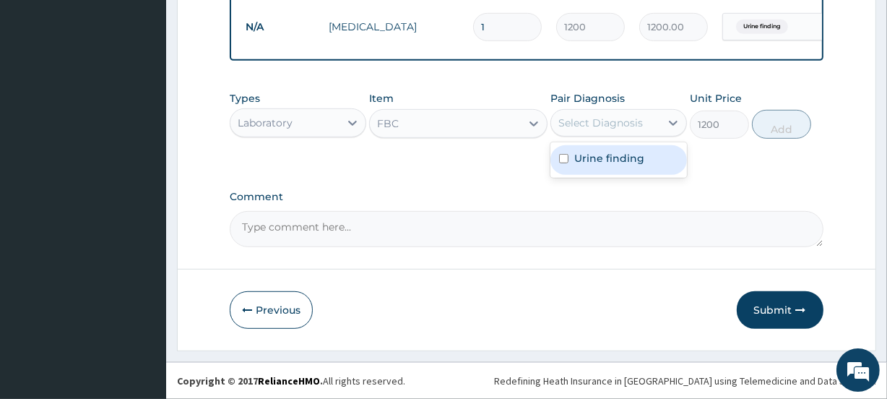
click at [614, 165] on div "Urine finding" at bounding box center [618, 160] width 136 height 30
checkbox input "true"
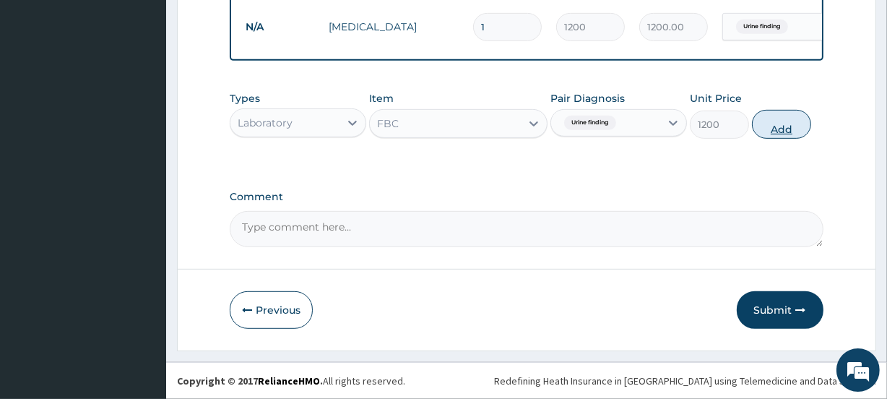
click at [784, 129] on button "Add" at bounding box center [781, 124] width 59 height 29
type input "0"
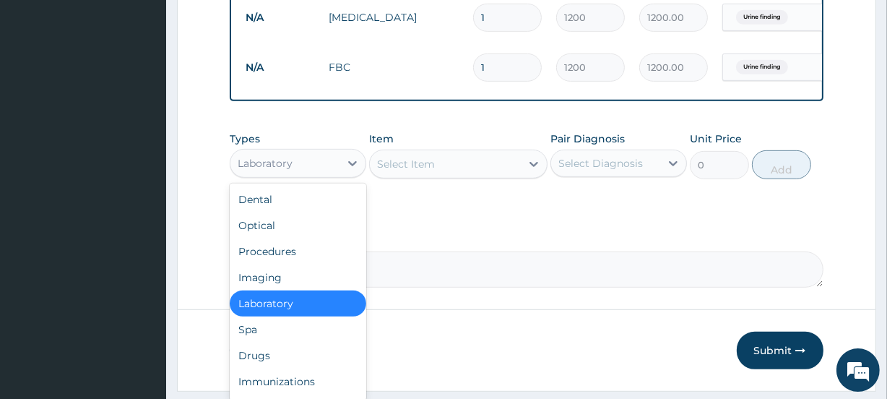
click at [293, 175] on div "Laboratory" at bounding box center [284, 163] width 109 height 23
click at [277, 361] on div "Drugs" at bounding box center [298, 355] width 136 height 26
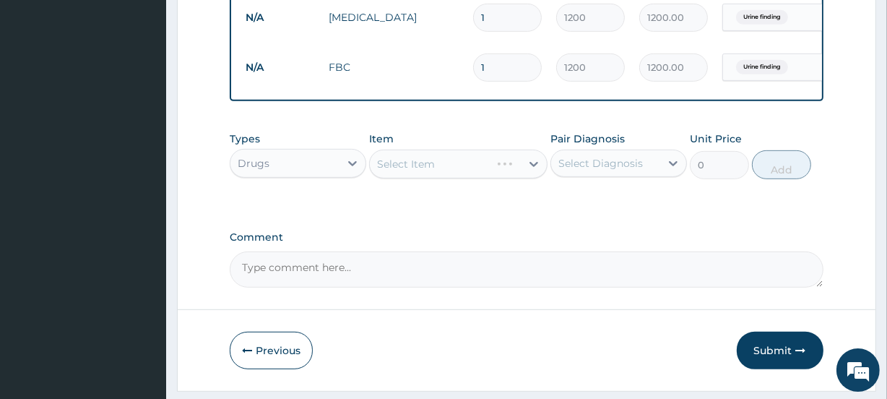
click at [614, 170] on div "Select Diagnosis" at bounding box center [600, 163] width 84 height 14
click at [607, 206] on label "Urine finding" at bounding box center [609, 198] width 70 height 14
checkbox input "true"
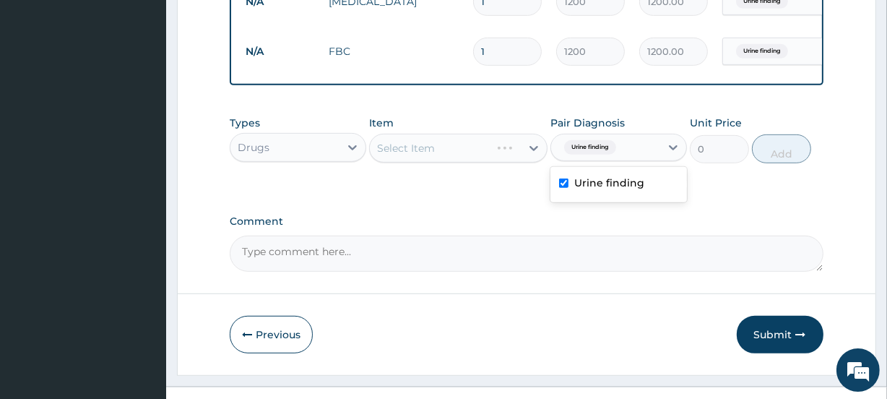
scroll to position [733, 0]
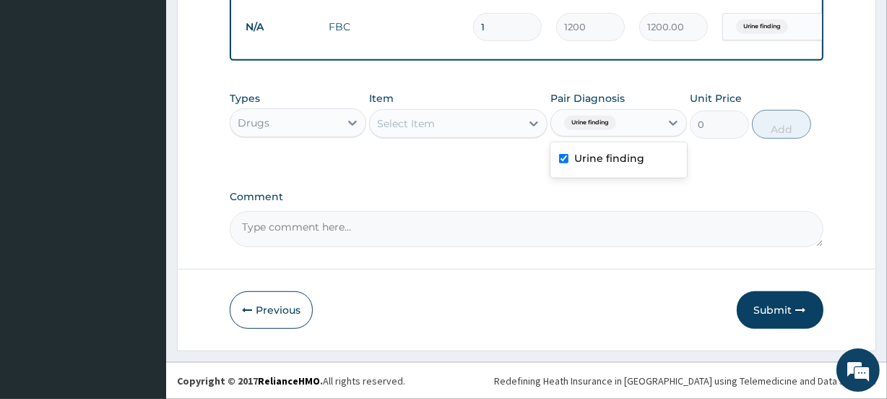
click at [432, 120] on div "Select Item" at bounding box center [406, 123] width 58 height 14
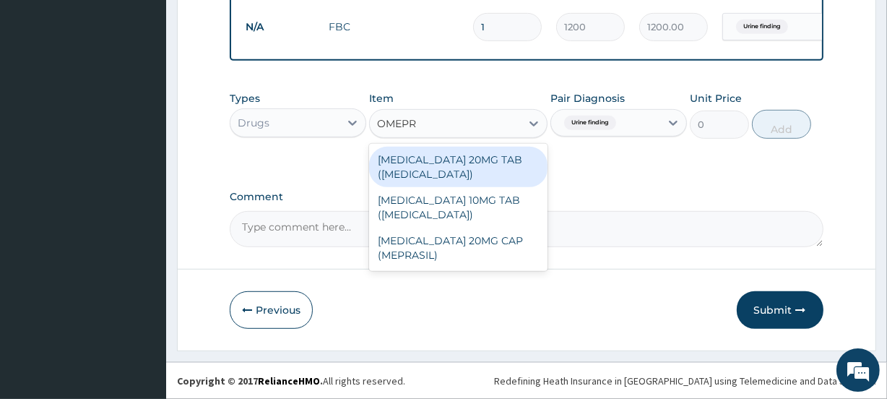
type input "OMEPRA"
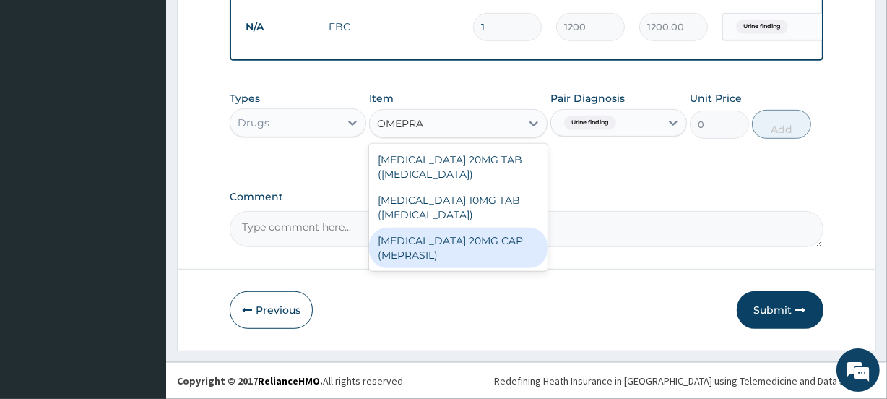
click at [441, 247] on div "[MEDICAL_DATA] 20MG CAP (MEPRASIL)" at bounding box center [458, 247] width 178 height 40
type input "53"
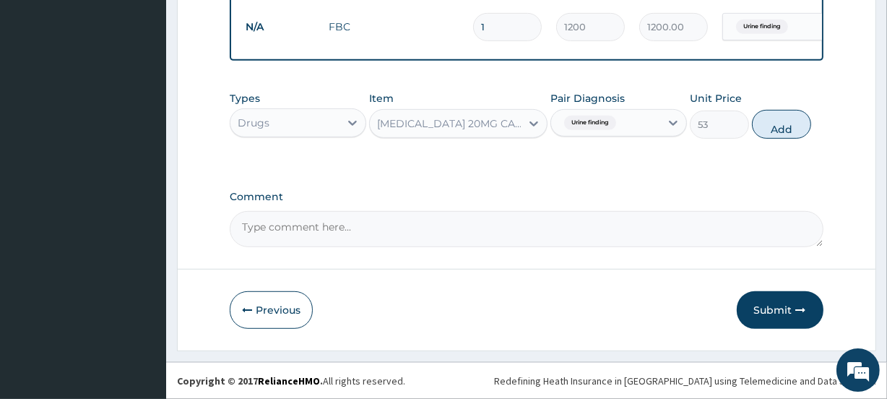
click at [460, 116] on div "[MEDICAL_DATA] 20MG CAP (MEPRASIL)" at bounding box center [449, 123] width 144 height 14
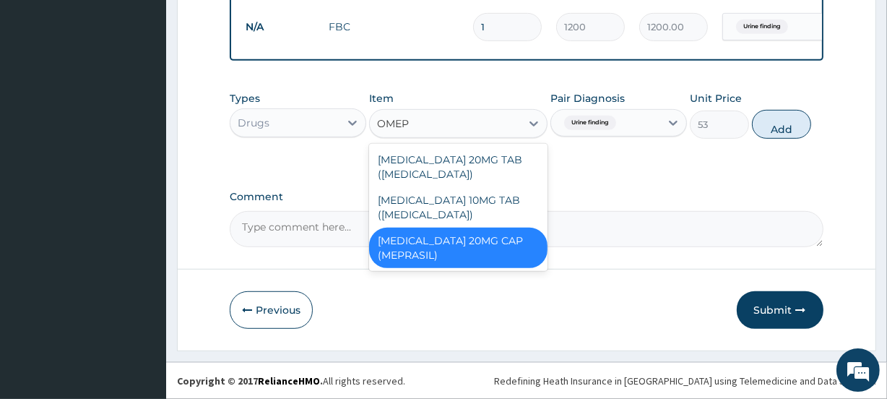
scroll to position [0, 0]
type input "OMEPRA"
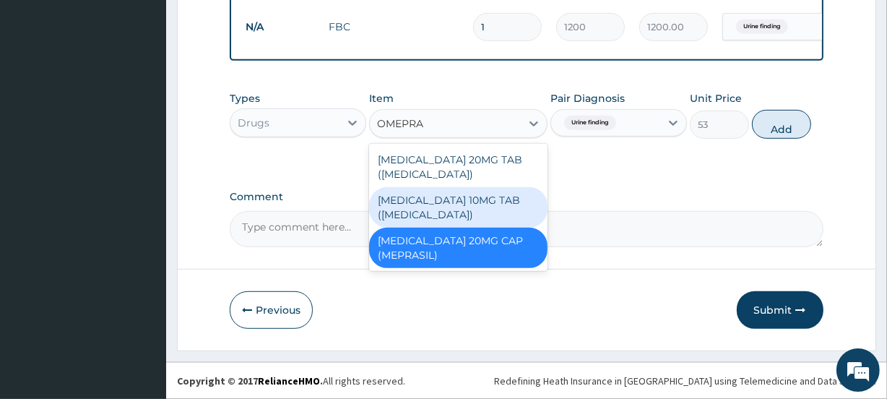
click at [453, 199] on div "[MEDICAL_DATA] 10MG TAB ([MEDICAL_DATA])" at bounding box center [458, 207] width 178 height 40
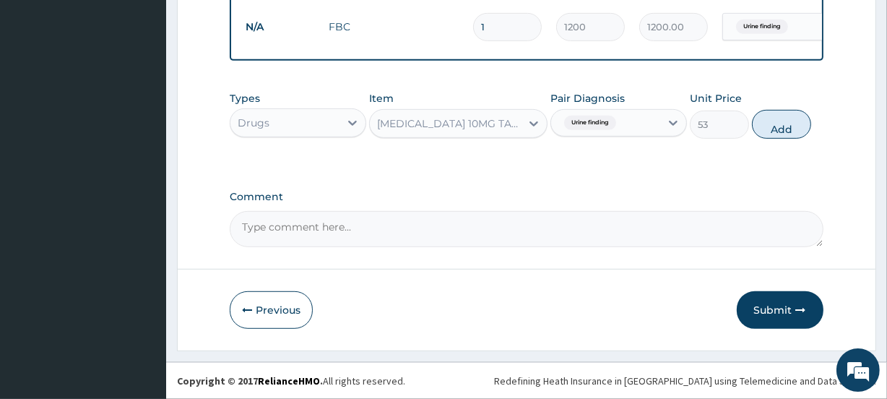
click at [448, 131] on div "[MEDICAL_DATA] 10MG TAB ([MEDICAL_DATA])" at bounding box center [445, 123] width 150 height 23
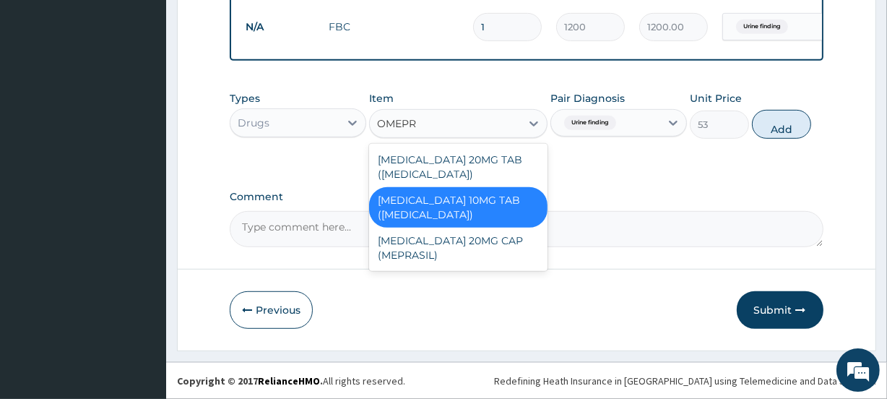
type input "OMEPRA"
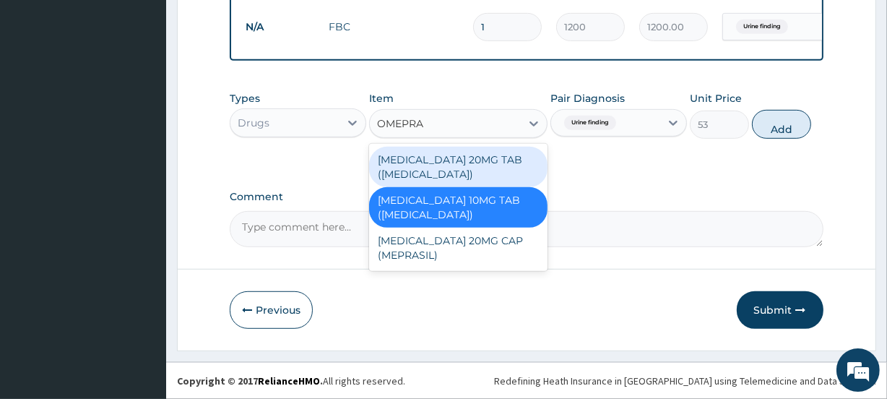
click at [446, 162] on div "[MEDICAL_DATA] 20MG TAB ([MEDICAL_DATA])" at bounding box center [458, 167] width 178 height 40
type input "40"
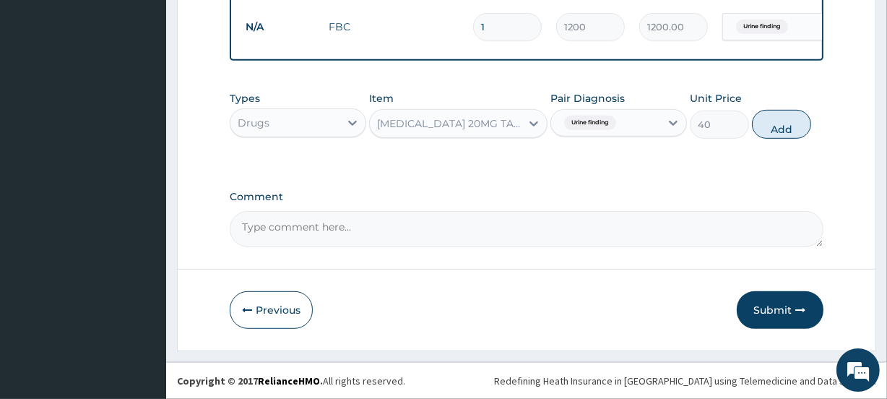
click at [437, 127] on div "[MEDICAL_DATA] 20MG TAB ([MEDICAL_DATA])" at bounding box center [449, 123] width 144 height 14
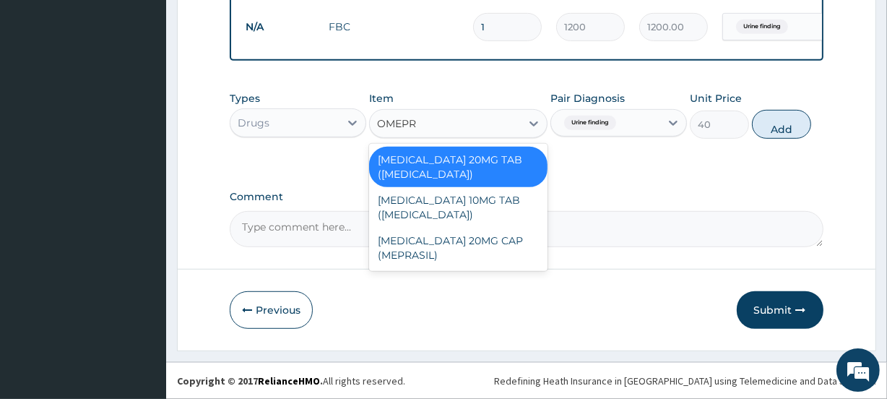
type input "OMEPRA"
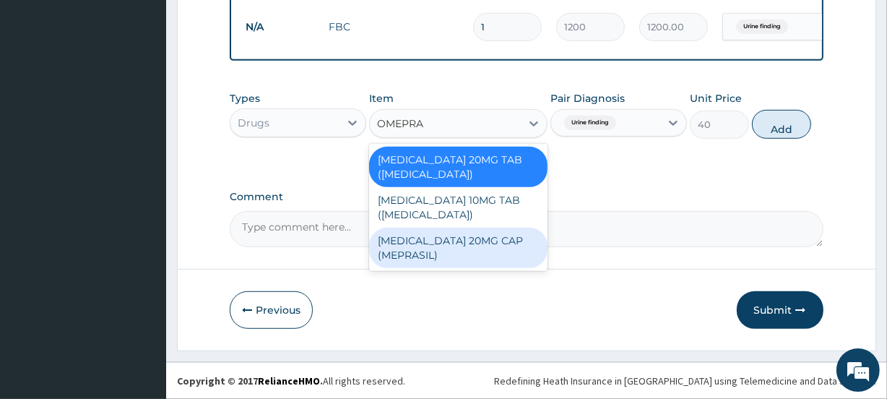
click at [436, 232] on div "[MEDICAL_DATA] 20MG CAP (MEPRASIL)" at bounding box center [458, 247] width 178 height 40
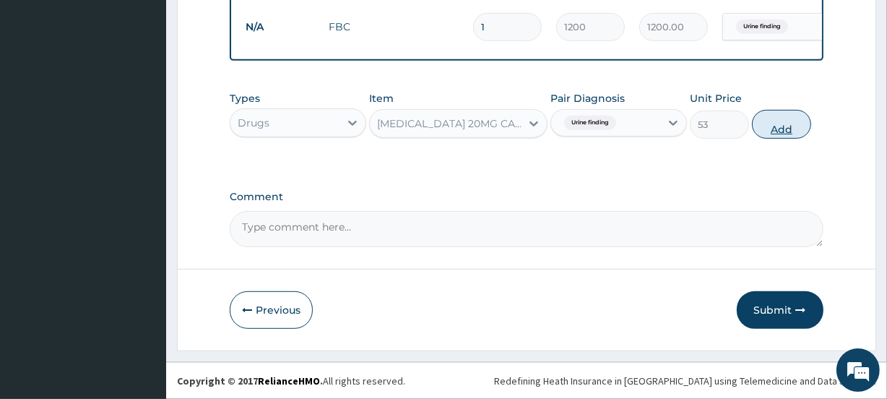
click at [780, 127] on button "Add" at bounding box center [781, 124] width 59 height 29
type input "0"
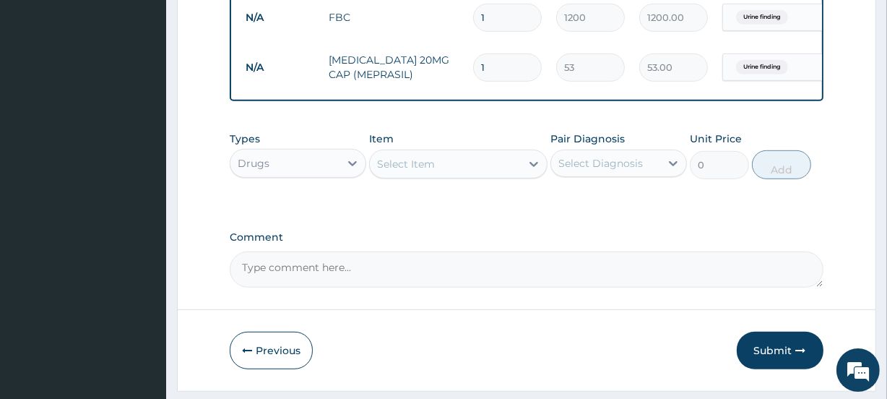
click at [488, 67] on input "1" at bounding box center [507, 67] width 69 height 28
type input "2"
type input "106.00"
type input "4"
type input "212.00"
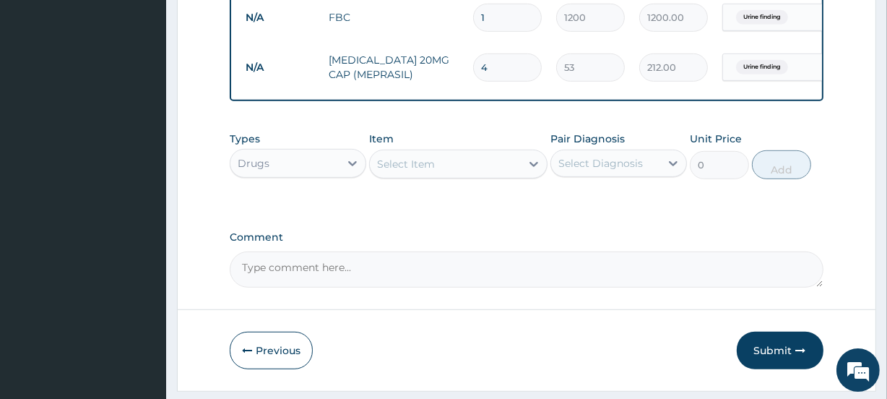
type input "5"
type input "265.00"
type input "6"
type input "318.00"
type input "7"
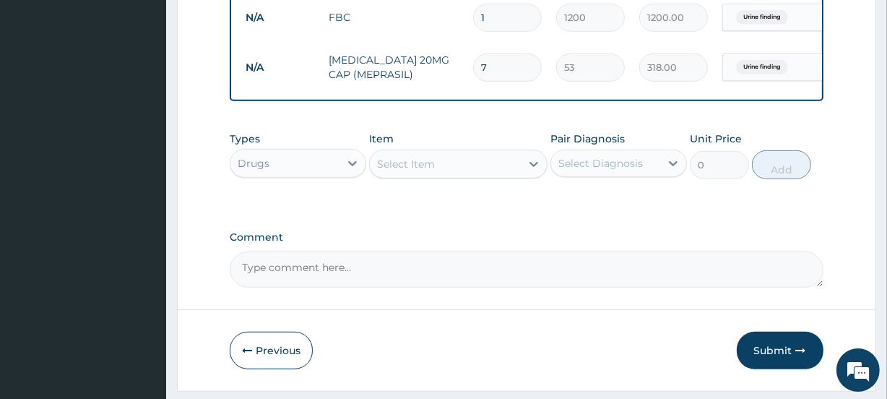
type input "371.00"
type input "8"
type input "424.00"
type input "9"
type input "477.00"
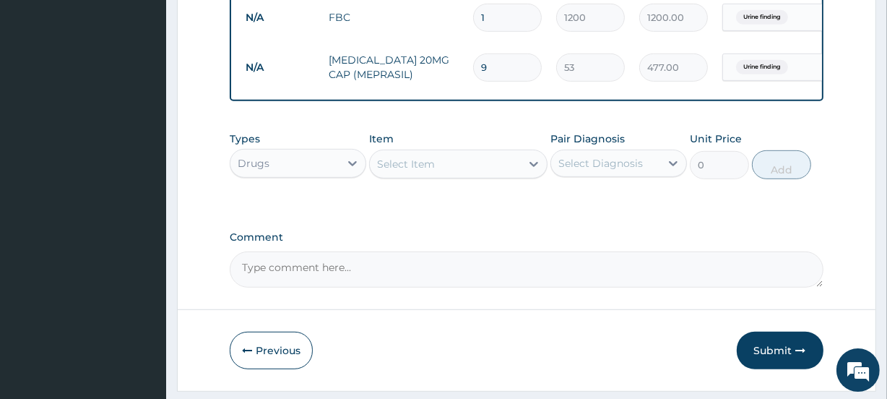
type input "10"
type input "530.00"
type input "11"
type input "583.00"
type input "12"
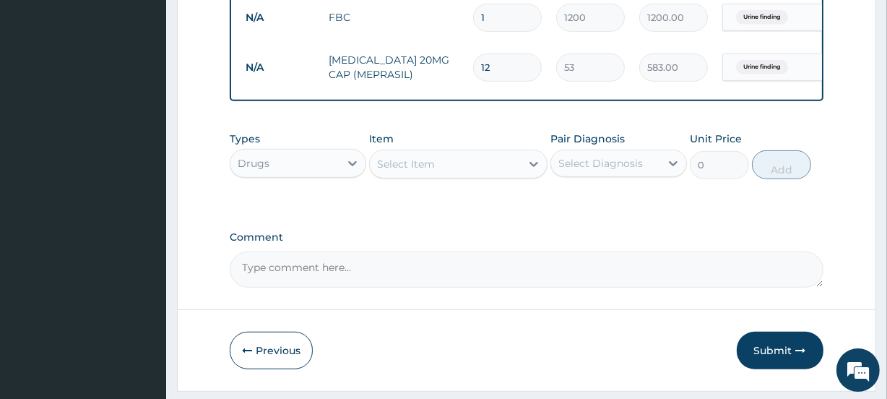
type input "636.00"
type input "13"
type input "689.00"
type input "14"
type input "742.00"
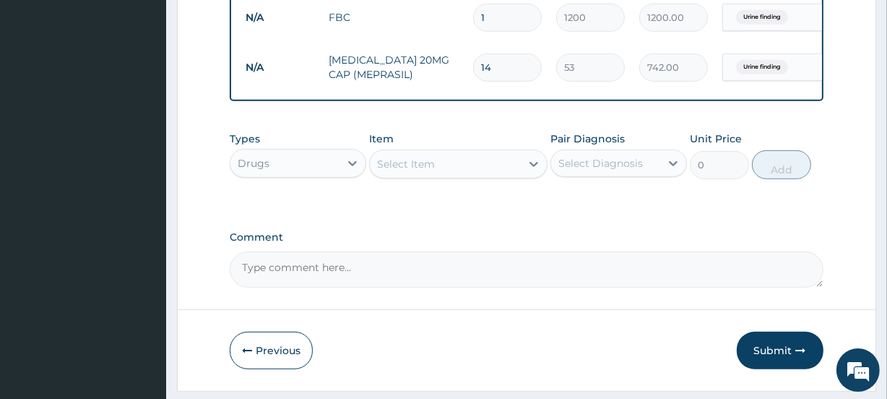
type input "15"
type input "795.00"
type input "16"
type input "848.00"
type input "17"
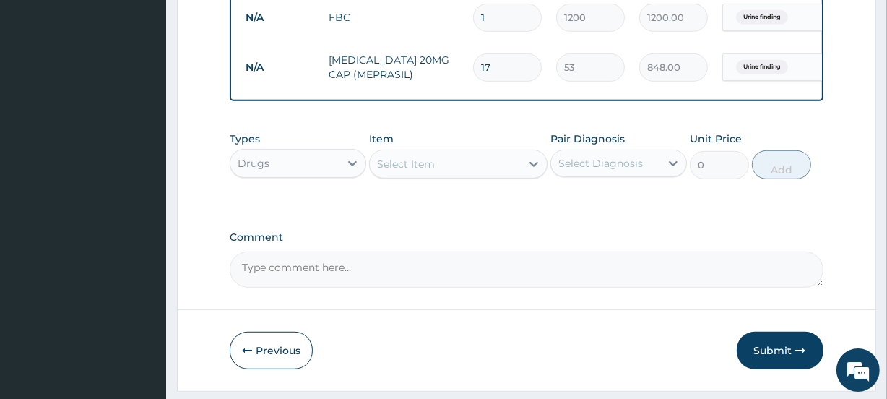
type input "901.00"
type input "18"
type input "954.00"
type input "19"
type input "1007.00"
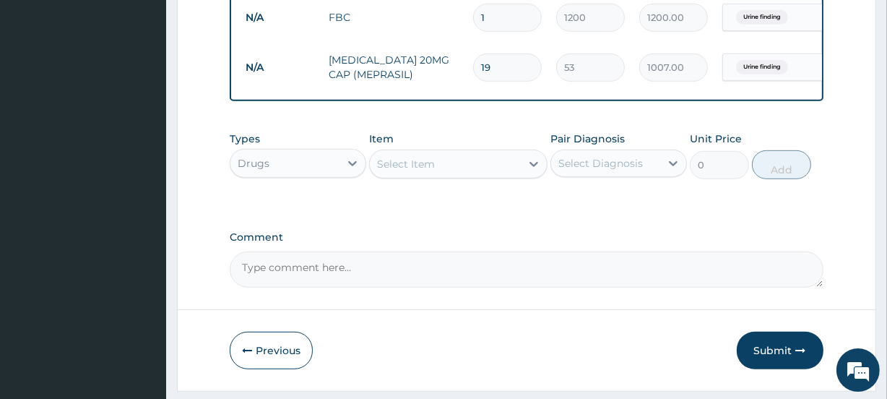
type input "20"
type input "1060.00"
type input "21"
type input "1113.00"
type input "22"
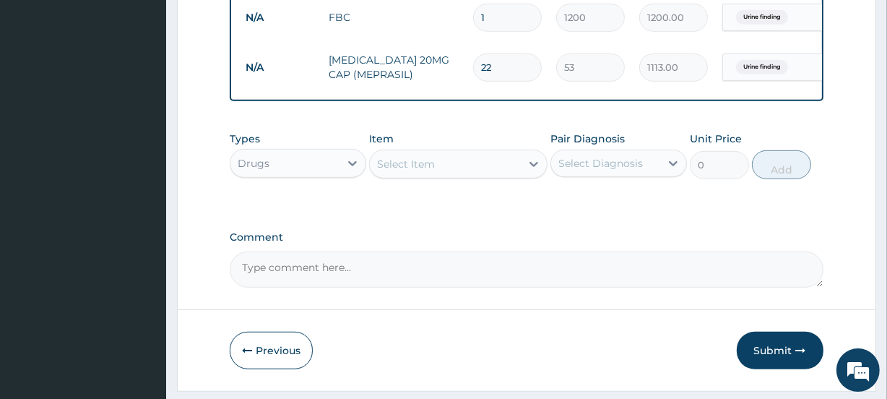
type input "1166.00"
type input "23"
type input "1219.00"
type input "24"
type input "1272.00"
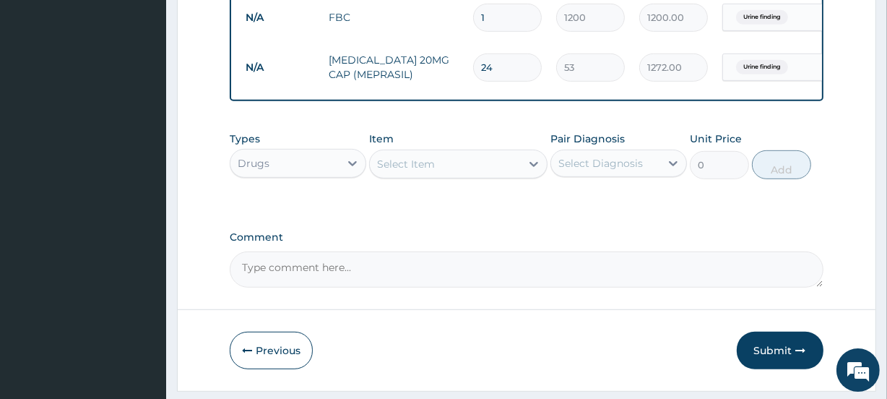
type input "23"
type input "1219.00"
type input "22"
type input "1166.00"
type input "21"
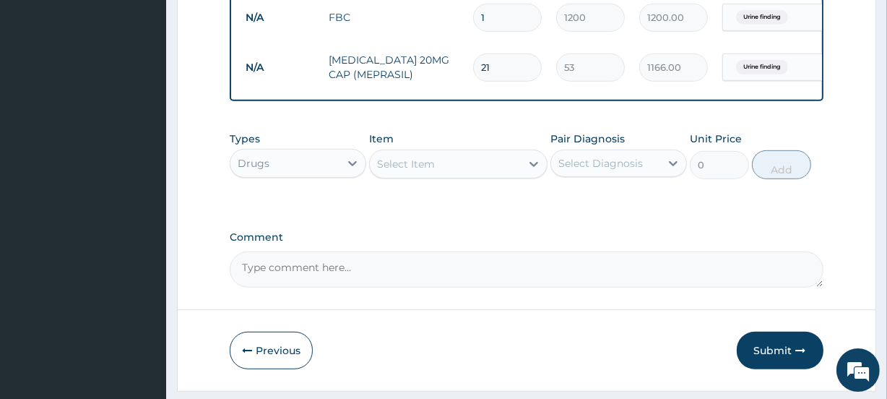
type input "1113.00"
type input "22"
type input "1166.00"
type input "23"
type input "1219.00"
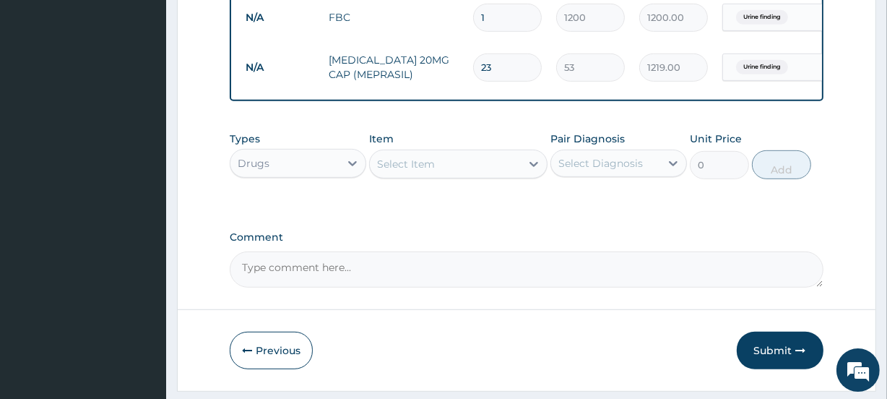
type input "24"
type input "1272.00"
type input "25"
type input "1325.00"
type input "26"
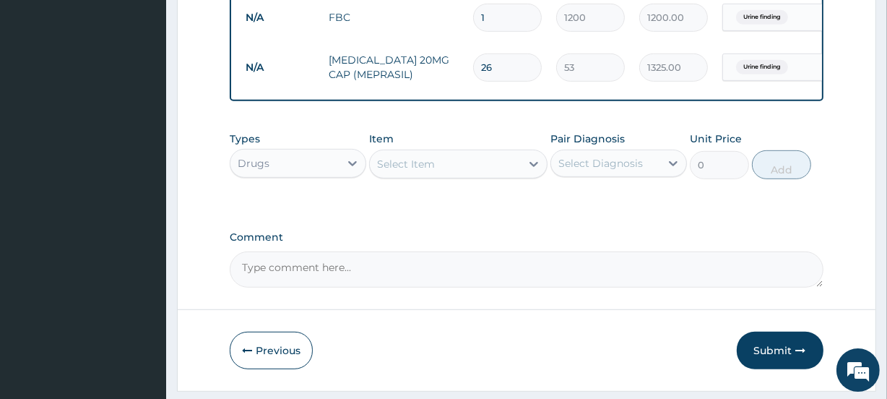
type input "1378.00"
type input "27"
type input "1431.00"
type input "32"
type input "1696.00"
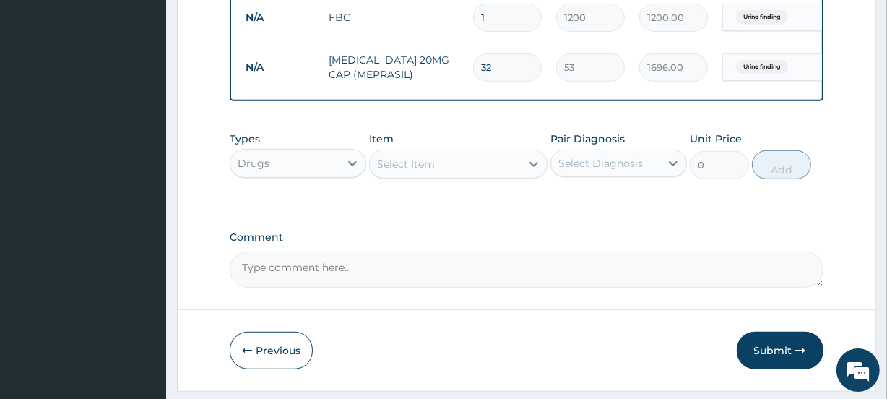
type input "33"
type input "1749.00"
type input "32"
type input "1696.00"
type input "31"
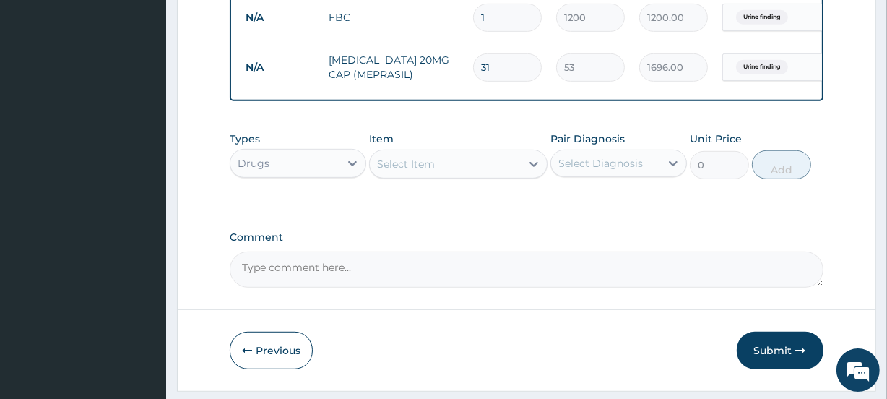
type input "1643.00"
type input "30"
type input "1590.00"
click at [441, 174] on div "Select Item" at bounding box center [445, 163] width 150 height 23
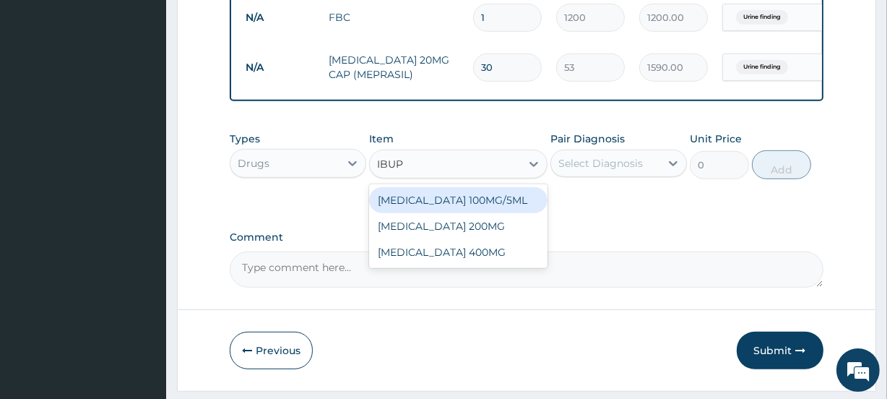
type input "IBUPR"
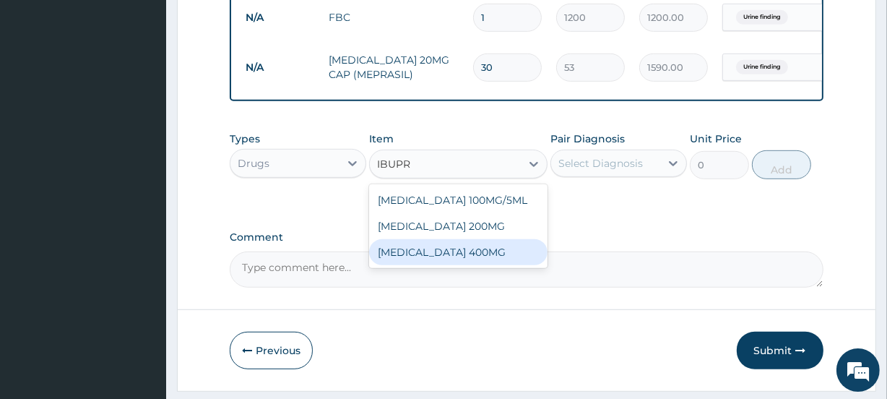
click at [480, 259] on div "[MEDICAL_DATA] 400MG" at bounding box center [458, 252] width 178 height 26
type input "20"
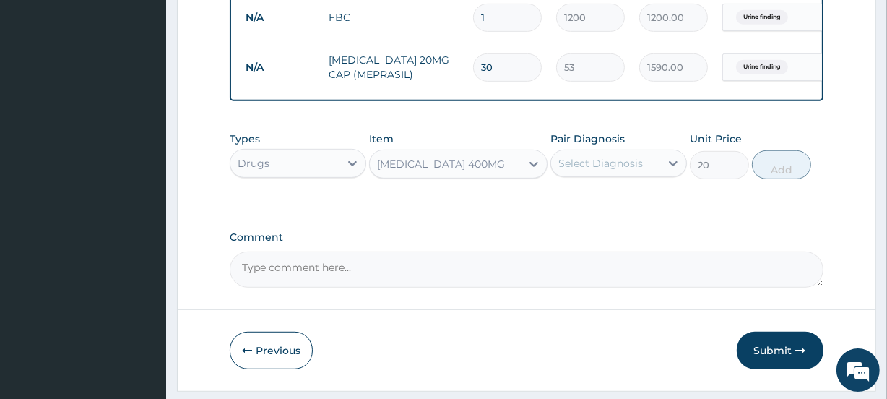
click at [453, 171] on div "[MEDICAL_DATA] 400MG" at bounding box center [441, 164] width 128 height 14
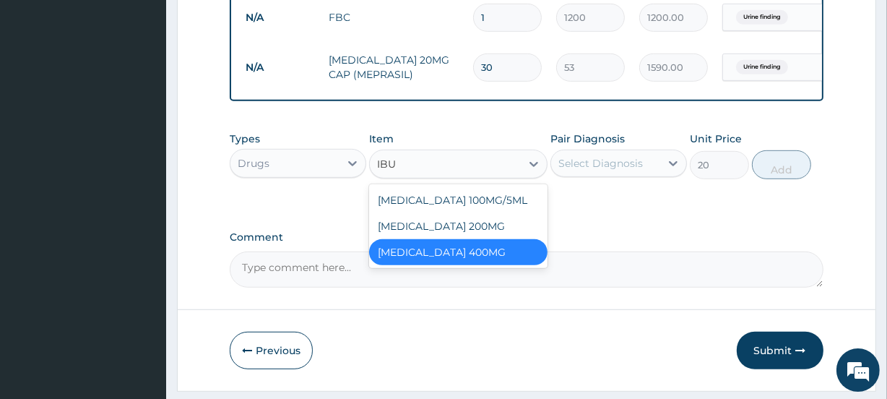
type input "IBUP"
click at [433, 234] on div "[MEDICAL_DATA] 200MG" at bounding box center [458, 226] width 178 height 26
type input "15"
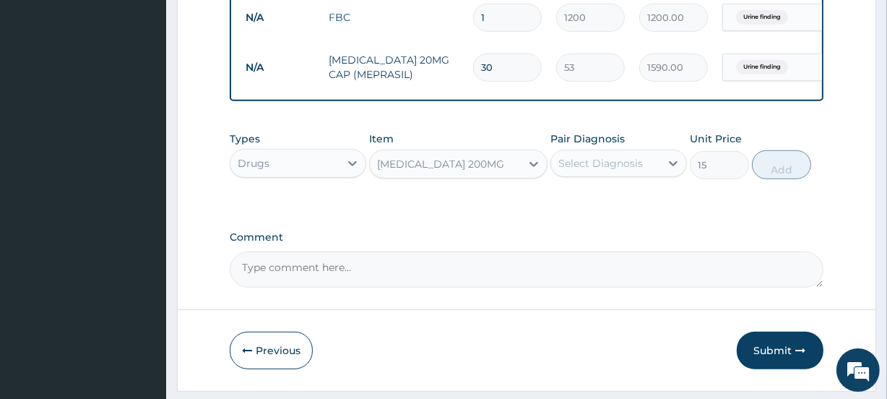
click at [431, 171] on div "[MEDICAL_DATA] 200MG" at bounding box center [440, 164] width 127 height 14
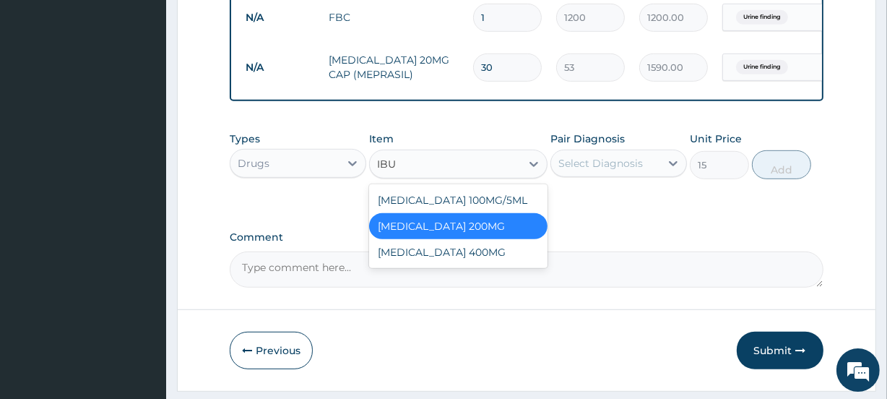
type input "IBUP"
click at [434, 206] on div "[MEDICAL_DATA] 100MG/5ML" at bounding box center [458, 200] width 178 height 26
type input "450"
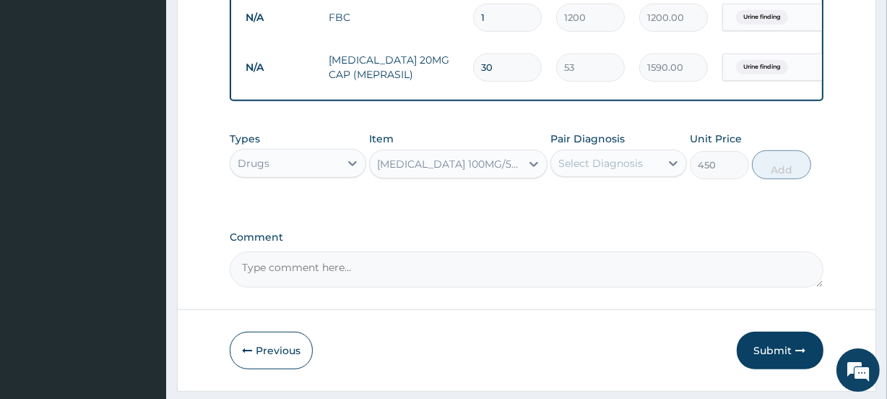
click at [435, 171] on div "[MEDICAL_DATA] 100MG/5ML" at bounding box center [449, 164] width 144 height 14
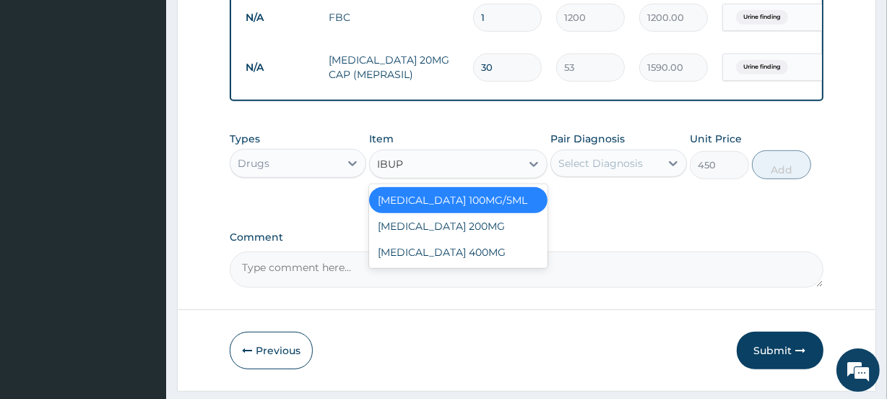
type input "IBUPR"
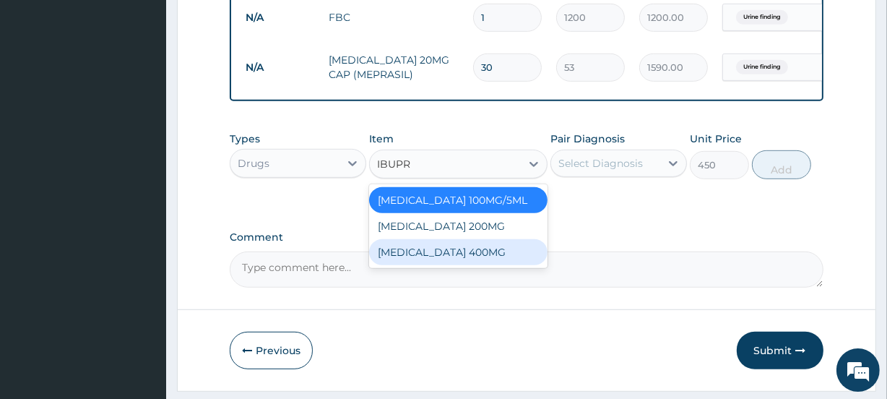
click at [464, 263] on div "[MEDICAL_DATA] 400MG" at bounding box center [458, 252] width 178 height 26
type input "20"
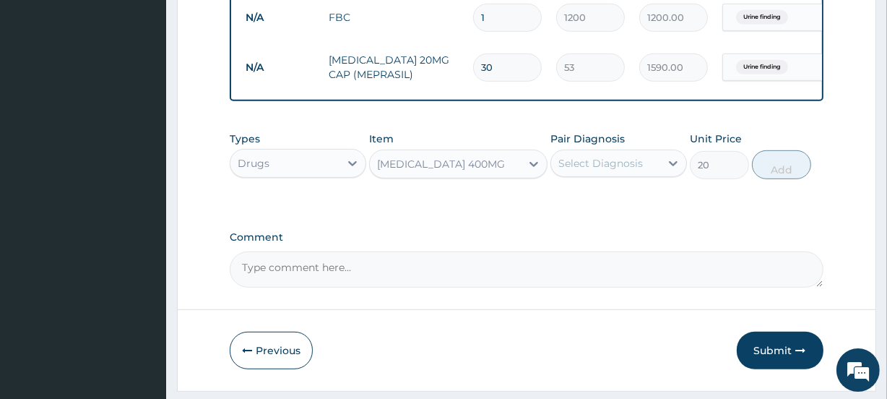
click at [632, 170] on div "Select Diagnosis" at bounding box center [600, 163] width 84 height 14
click at [622, 205] on label "Urine finding" at bounding box center [609, 198] width 70 height 14
checkbox input "true"
click at [781, 179] on button "Add" at bounding box center [781, 164] width 59 height 29
type input "0"
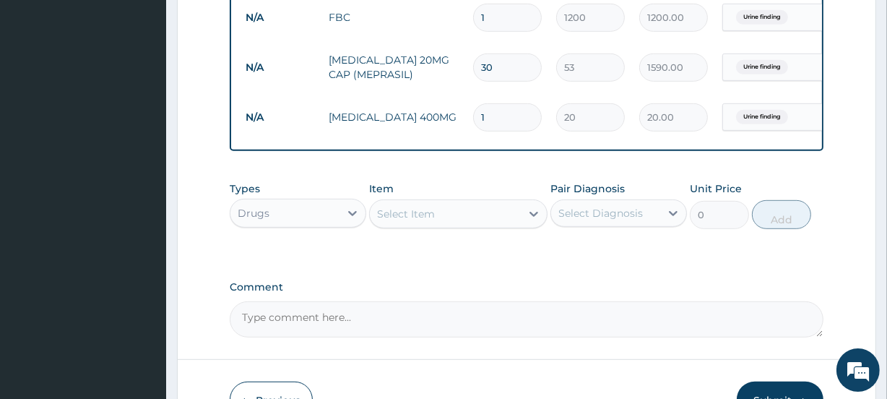
click at [484, 117] on input "1" at bounding box center [507, 117] width 69 height 28
type input "2"
type input "40.00"
type input "4"
type input "80.00"
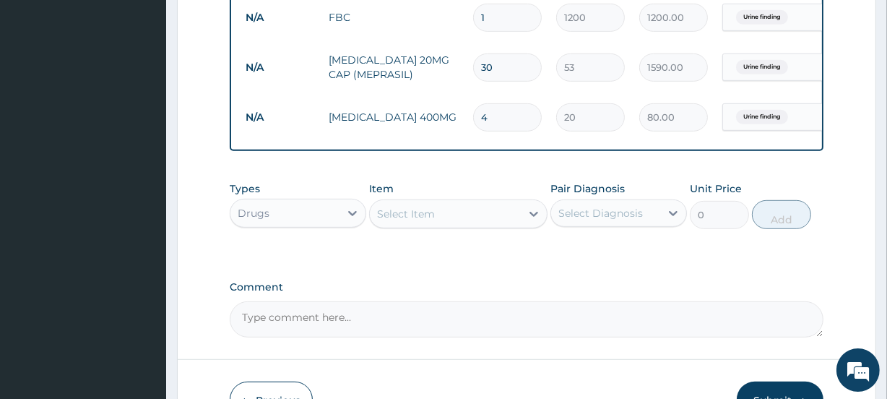
type input "5"
type input "100.00"
type input "6"
type input "120.00"
type input "7"
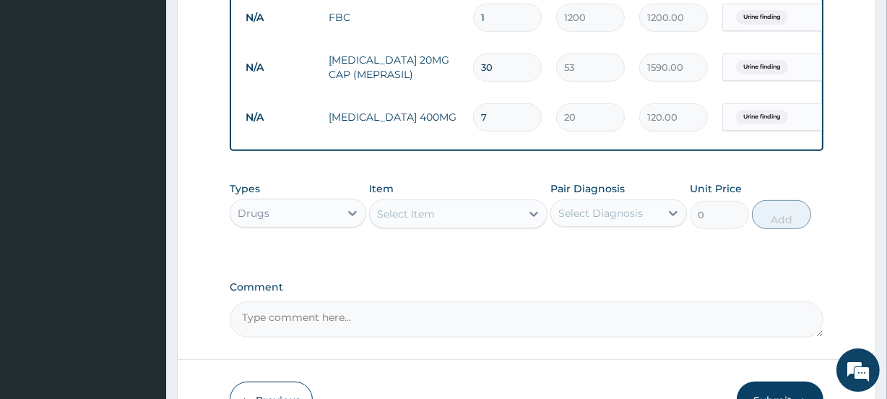
type input "140.00"
type input "8"
type input "160.00"
type input "9"
type input "180.00"
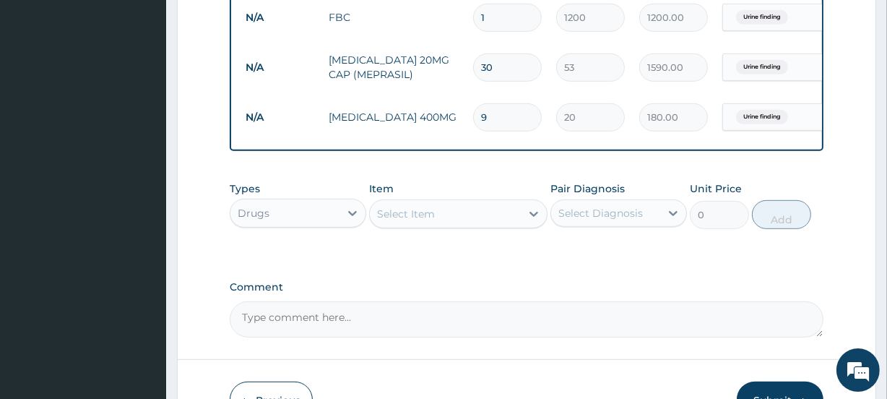
type input "10"
type input "200.00"
type input "11"
type input "220.00"
type input "12"
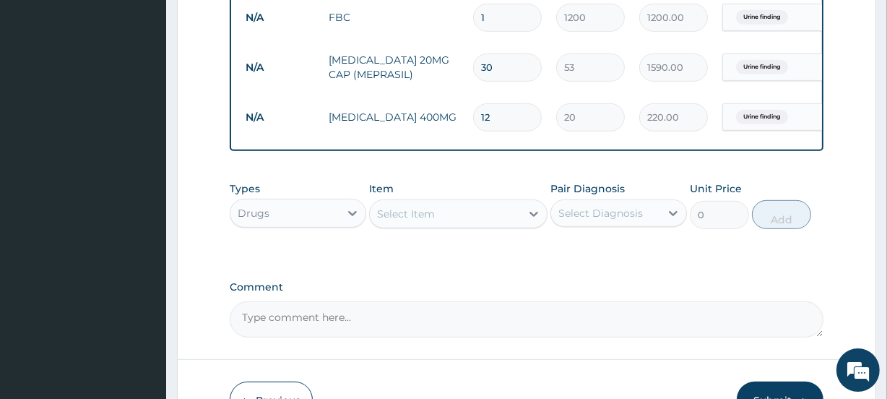
type input "240.00"
type input "13"
type input "260.00"
type input "14"
type input "280.00"
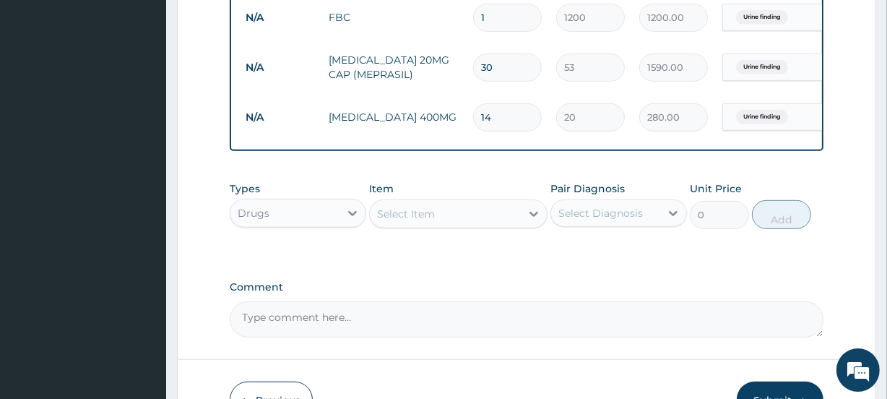
type input "15"
type input "300.00"
type input "16"
type input "320.00"
type input "17"
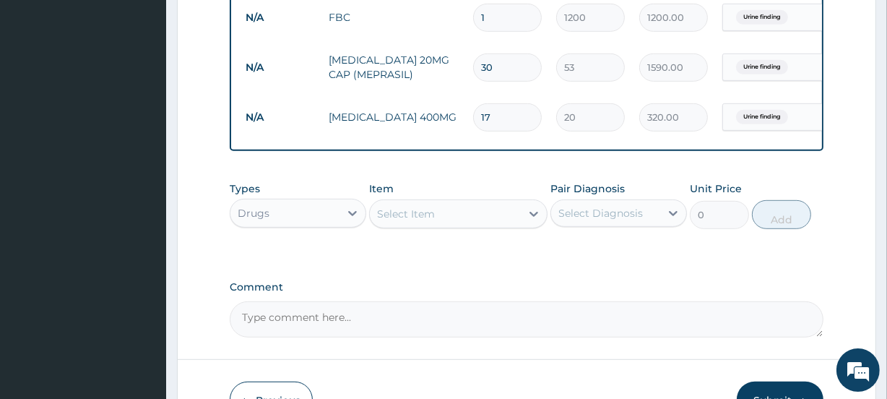
type input "340.00"
type input "19"
type input "380.00"
type input "20"
type input "400.00"
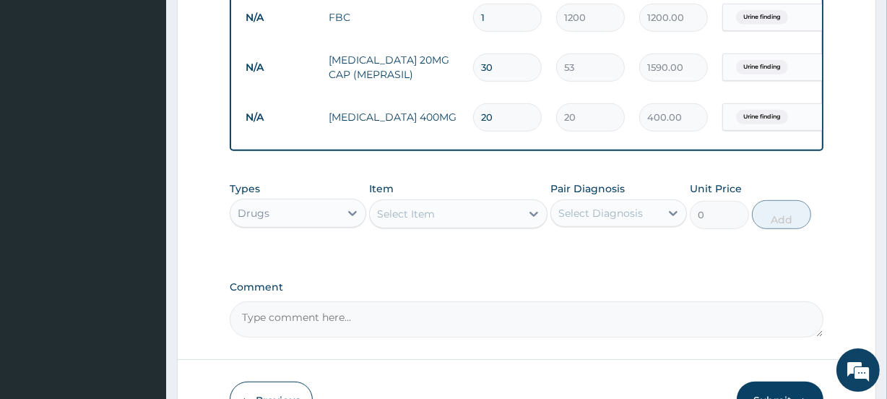
type input "21"
type input "420.00"
type input "22"
type input "440.00"
type input "23"
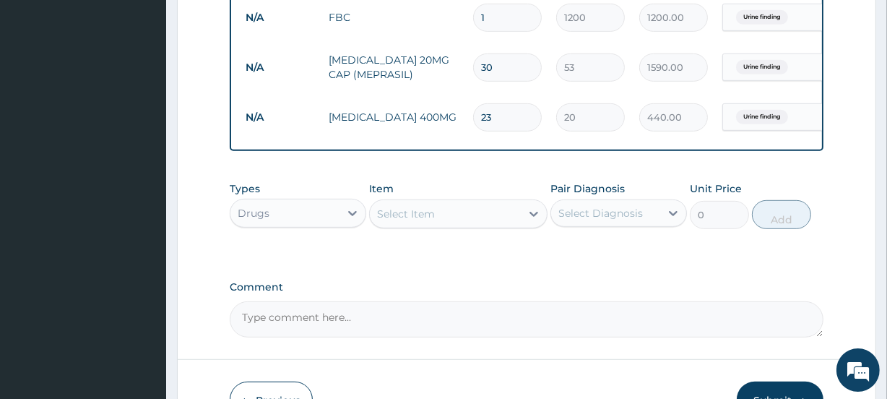
type input "460.00"
type input "24"
type input "480.00"
type input "25"
type input "500.00"
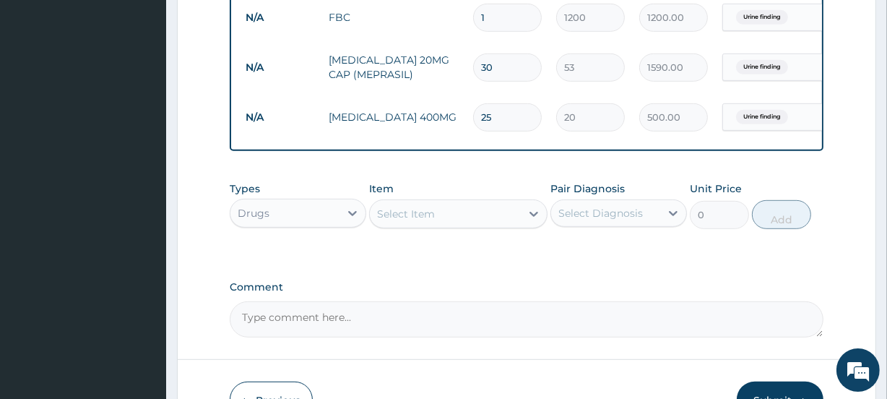
type input "26"
type input "520.00"
type input "27"
type input "540.00"
type input "28"
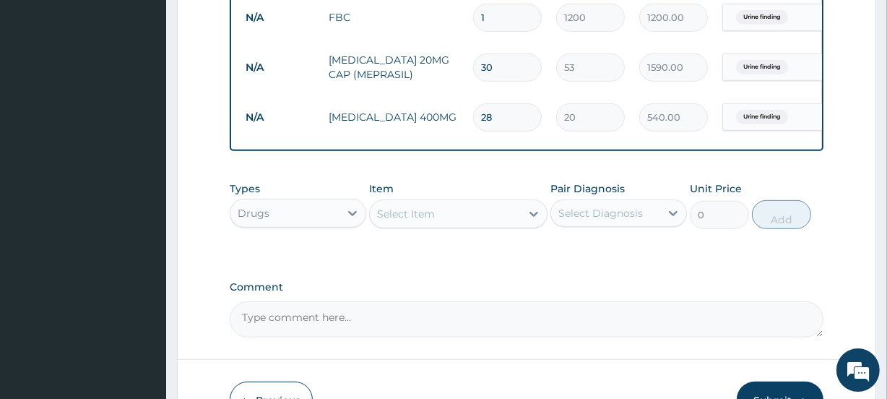
type input "560.00"
type input "29"
type input "580.00"
type input "30"
type input "600.00"
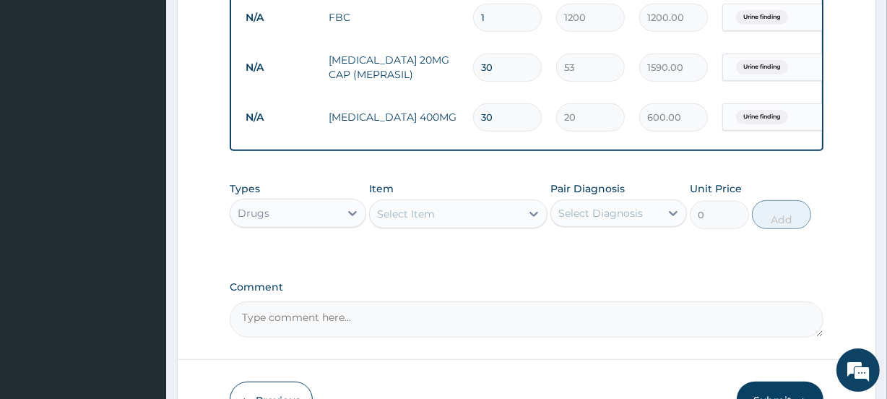
click at [451, 225] on div "Select Item" at bounding box center [445, 213] width 150 height 23
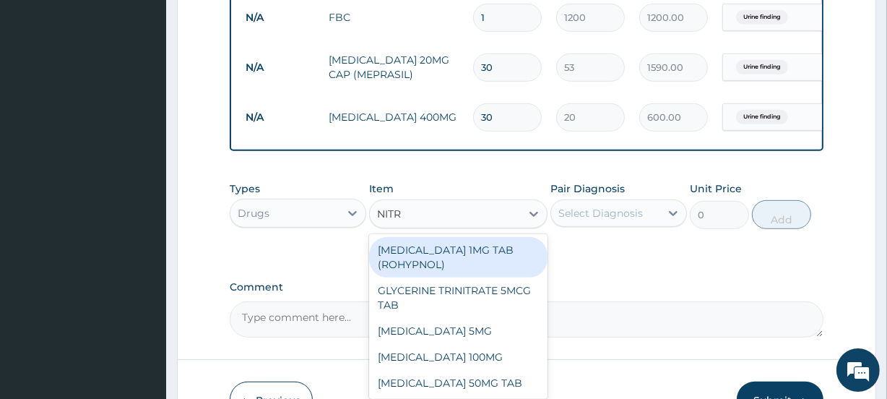
type input "NITRO"
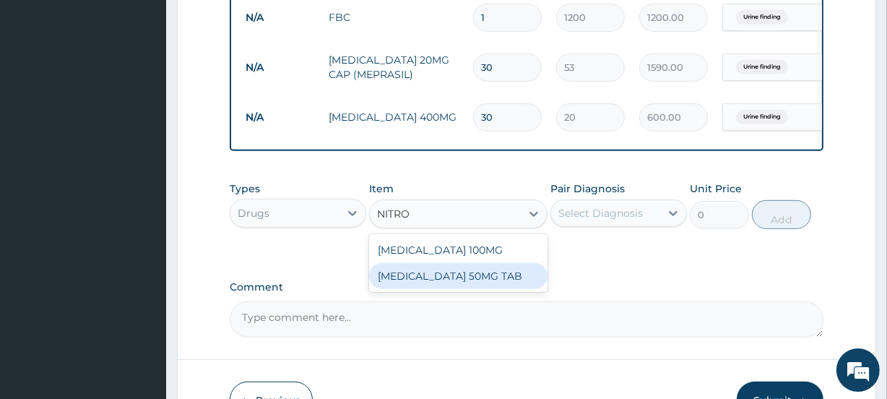
click at [469, 285] on div "[MEDICAL_DATA] 50MG TAB" at bounding box center [458, 276] width 178 height 26
type input "15"
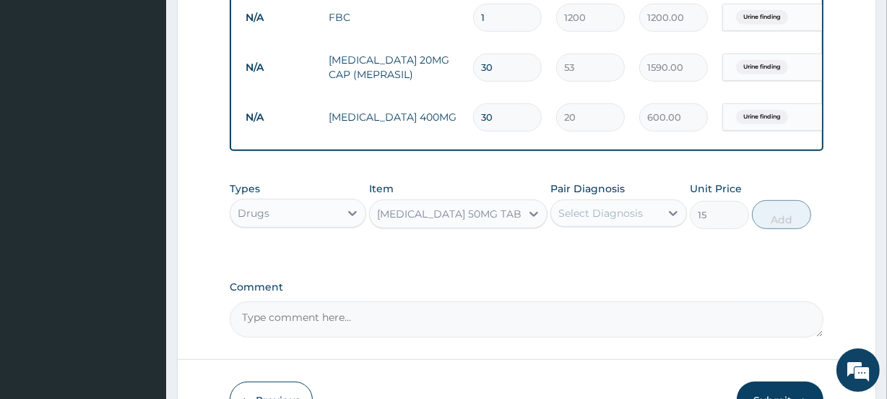
click at [468, 217] on div "[MEDICAL_DATA] 50MG TAB" at bounding box center [449, 213] width 144 height 14
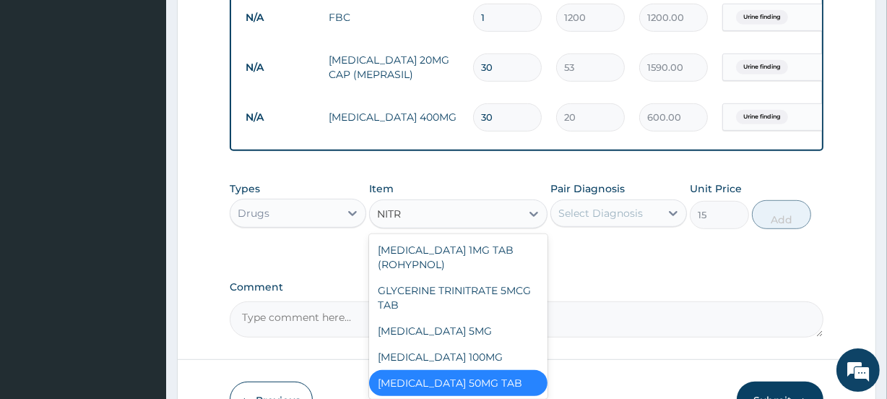
type input "NITRO"
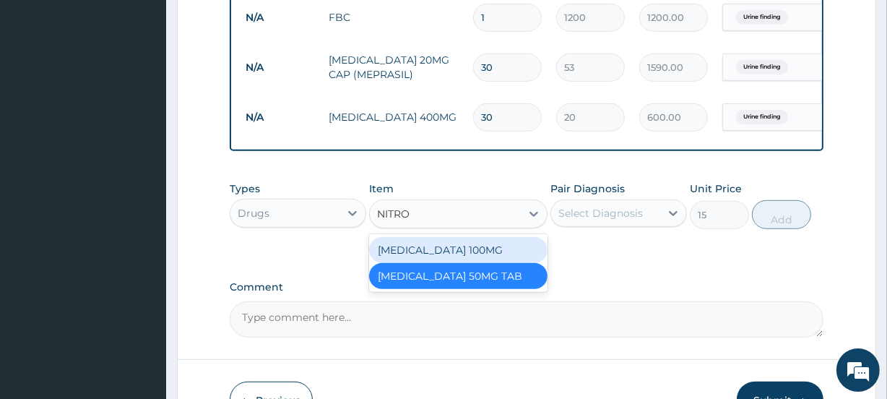
click at [467, 253] on div "[MEDICAL_DATA] 100MG" at bounding box center [458, 250] width 178 height 26
type input "18"
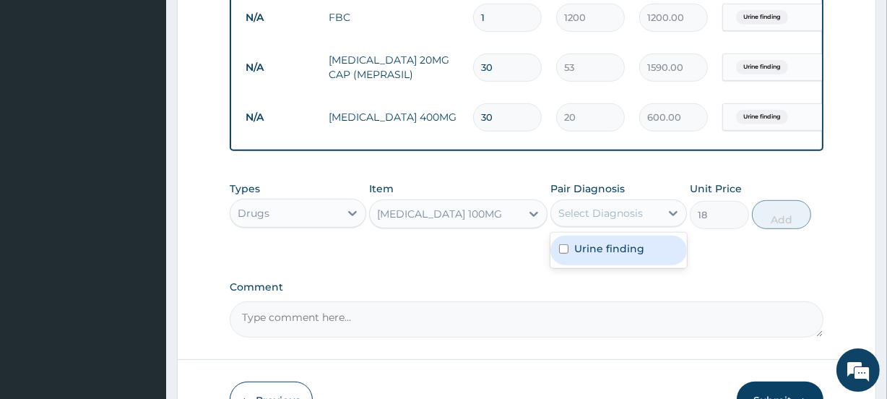
click at [614, 220] on div "Select Diagnosis" at bounding box center [600, 213] width 84 height 14
click at [612, 253] on label "Urine finding" at bounding box center [609, 248] width 70 height 14
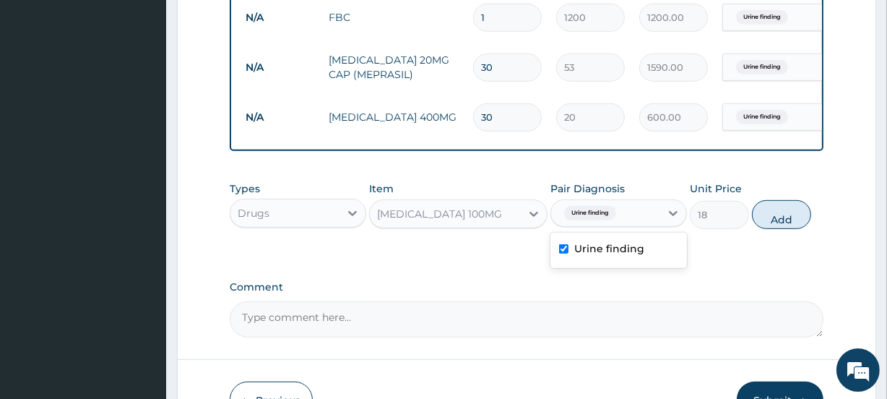
click at [627, 254] on label "Urine finding" at bounding box center [609, 248] width 70 height 14
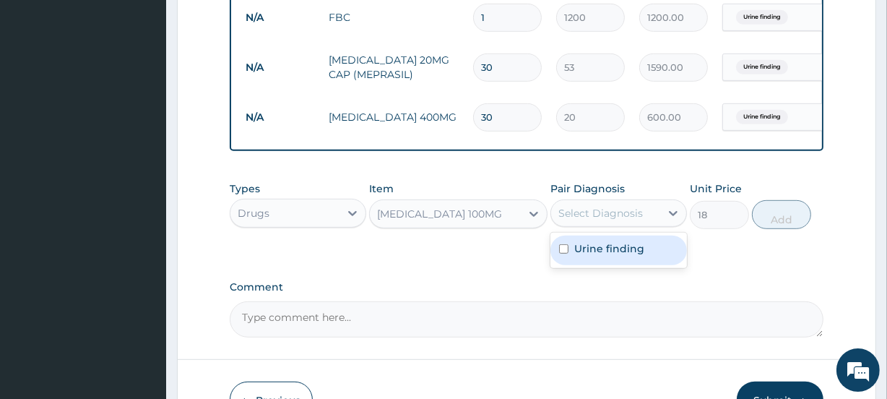
click at [627, 254] on label "Urine finding" at bounding box center [609, 248] width 70 height 14
checkbox input "true"
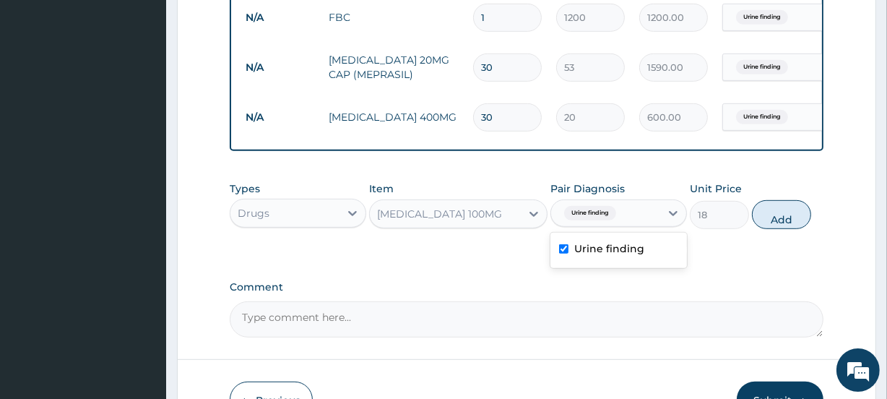
click at [462, 221] on div "[MEDICAL_DATA] 100MG" at bounding box center [439, 213] width 125 height 14
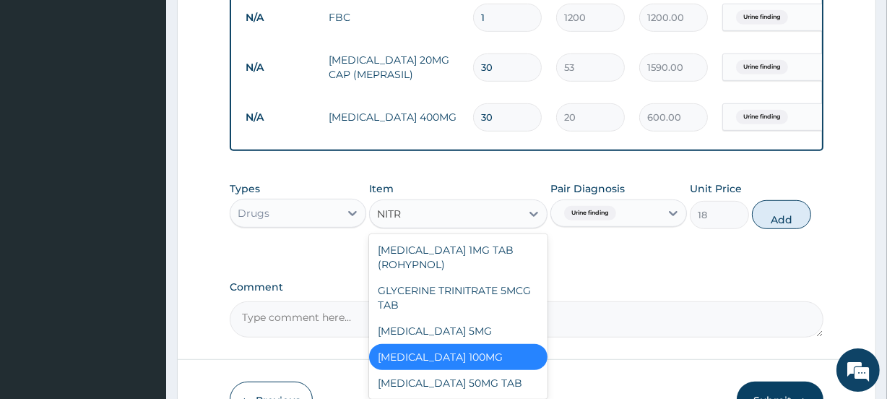
type input "NITRO"
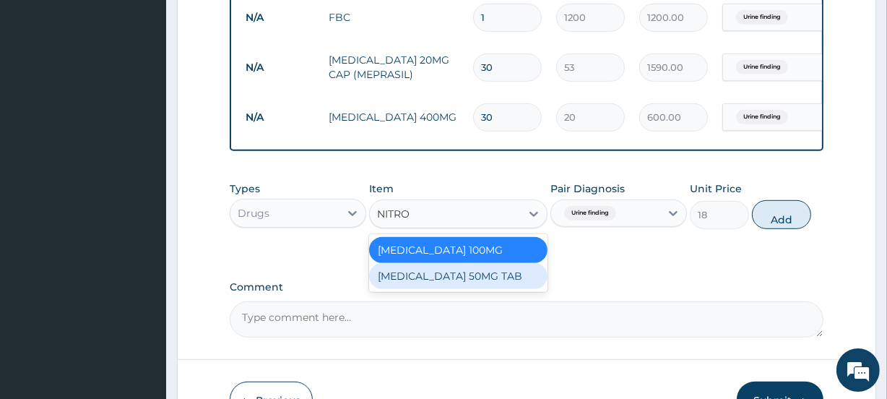
click at [458, 282] on div "[MEDICAL_DATA] 50MG TAB" at bounding box center [458, 276] width 178 height 26
type input "15"
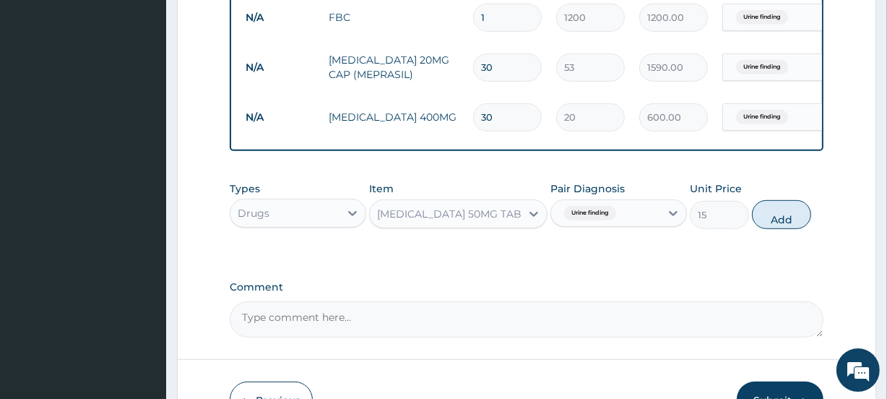
click at [442, 219] on div "[MEDICAL_DATA] 50MG TAB" at bounding box center [449, 213] width 144 height 14
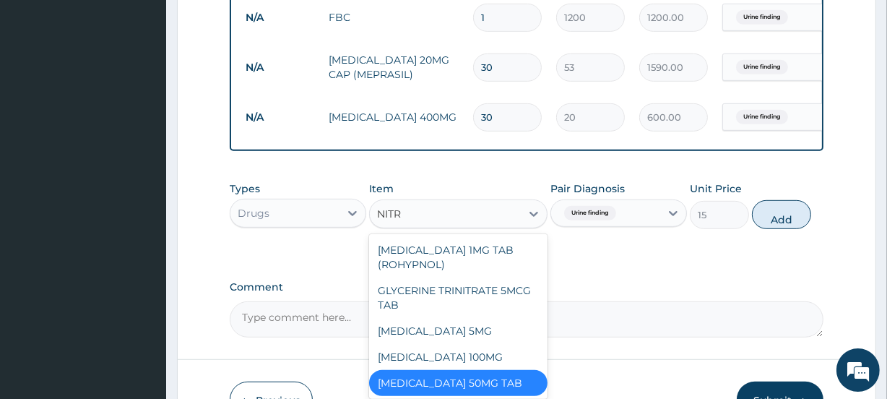
type input "NITRO"
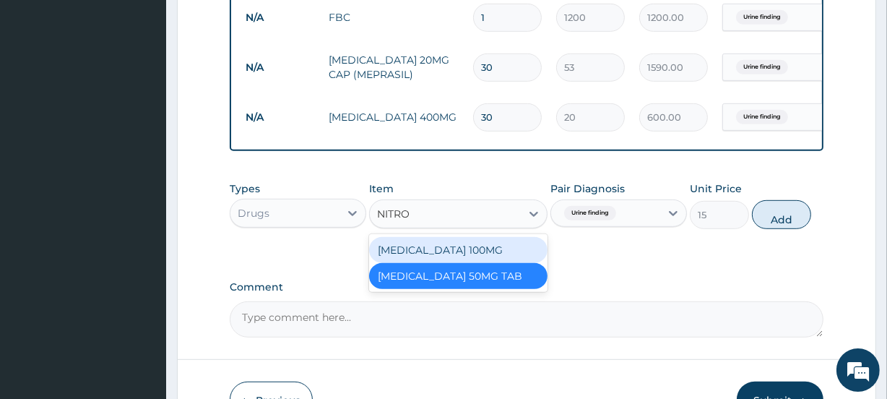
click at [445, 257] on div "[MEDICAL_DATA] 100MG" at bounding box center [458, 250] width 178 height 26
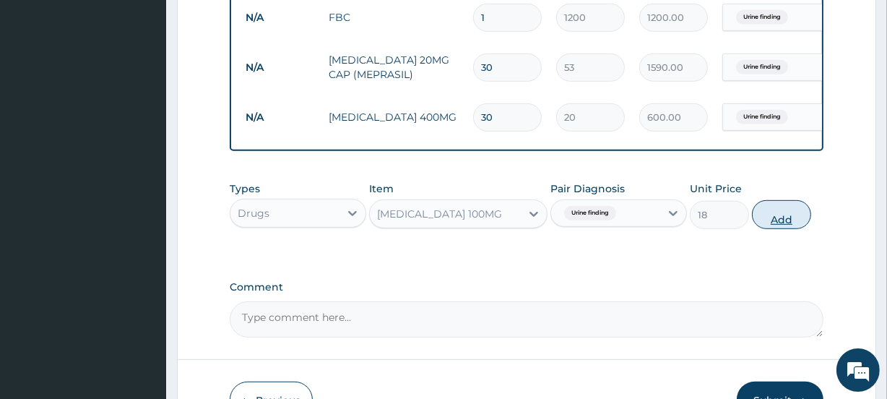
click at [779, 229] on button "Add" at bounding box center [781, 214] width 59 height 29
type input "0"
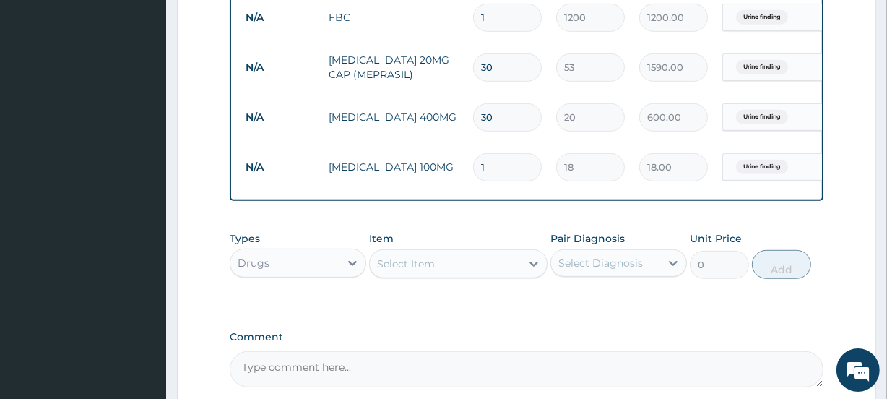
click at [495, 170] on input "1" at bounding box center [507, 167] width 69 height 28
type input "2"
type input "36.00"
type input "3"
type input "54.00"
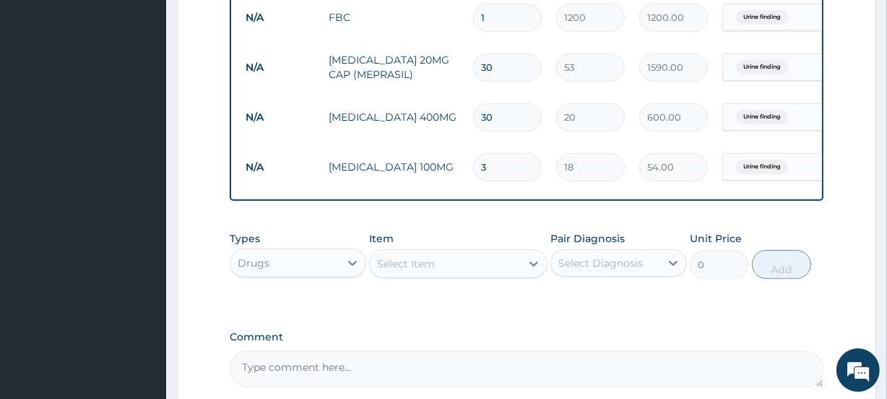
type input "4"
type input "72.00"
type input "5"
type input "90.00"
type input "6"
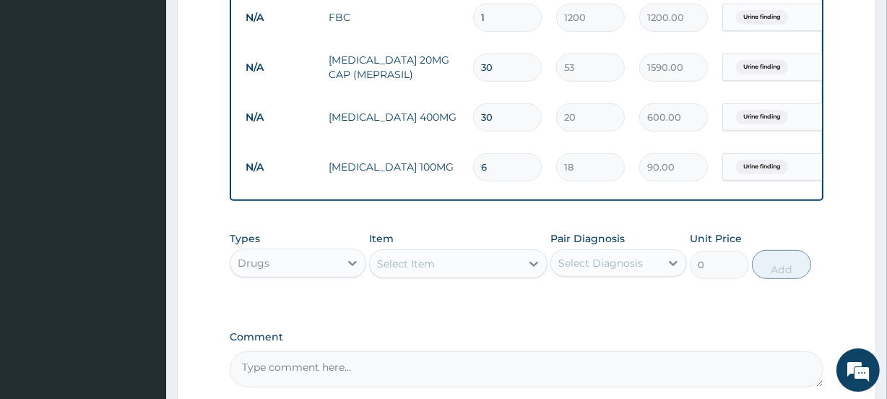
type input "108.00"
type input "7"
type input "126.00"
type input "8"
type input "144.00"
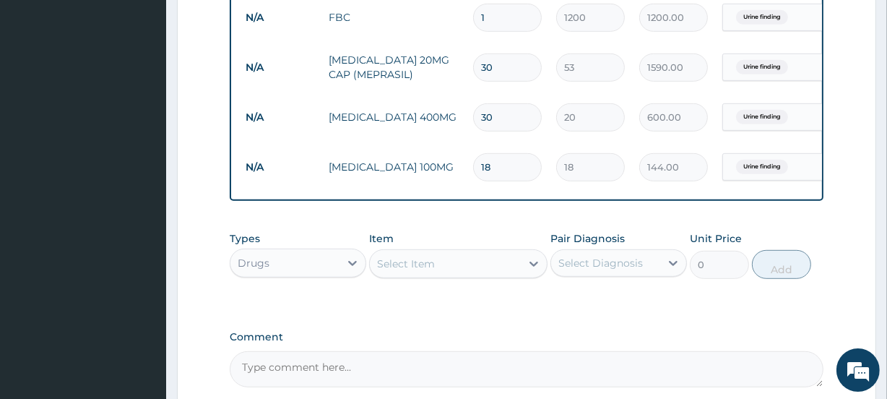
type input "19"
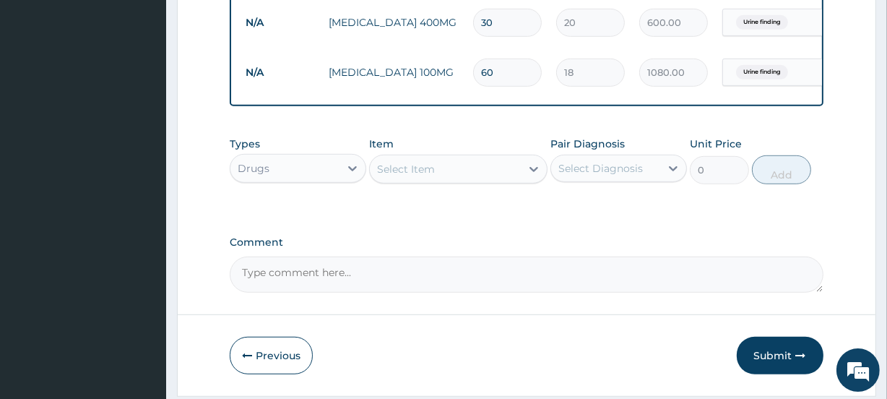
scroll to position [884, 0]
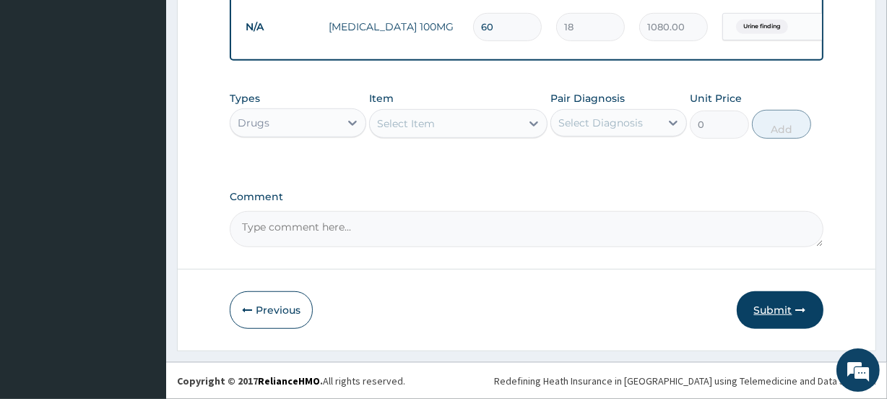
click at [773, 306] on button "Submit" at bounding box center [779, 310] width 87 height 38
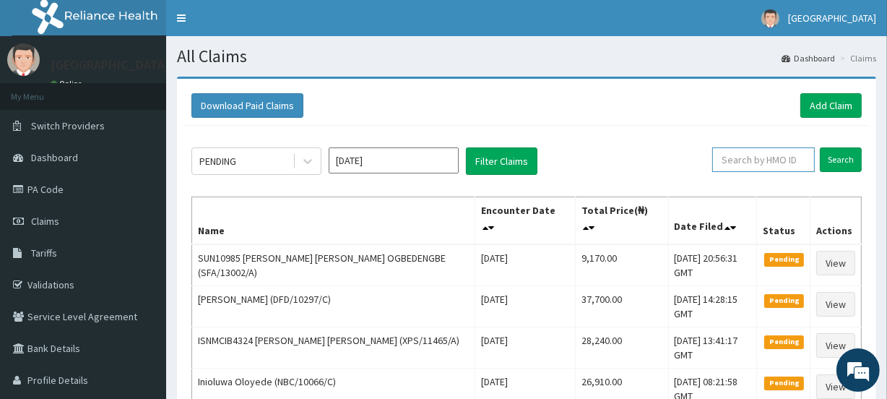
click at [776, 159] on input "text" at bounding box center [763, 159] width 103 height 25
click at [837, 152] on input "Search" at bounding box center [840, 159] width 42 height 25
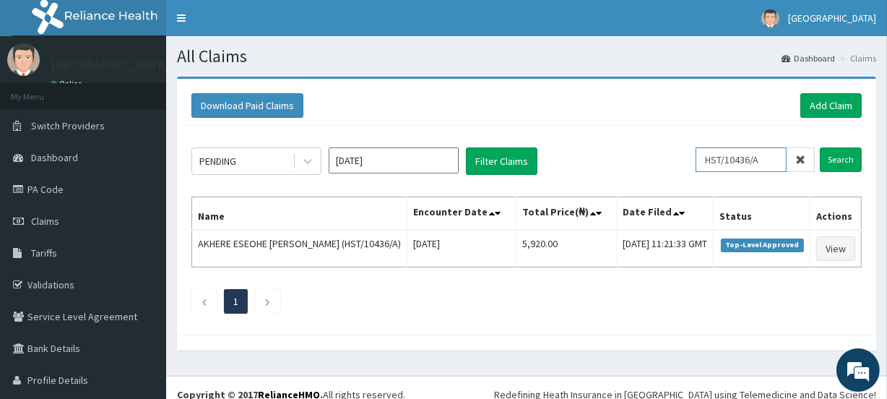
click at [760, 157] on input "HST/10436/A" at bounding box center [740, 159] width 91 height 25
type input "H"
click at [826, 158] on input "Search" at bounding box center [840, 159] width 42 height 25
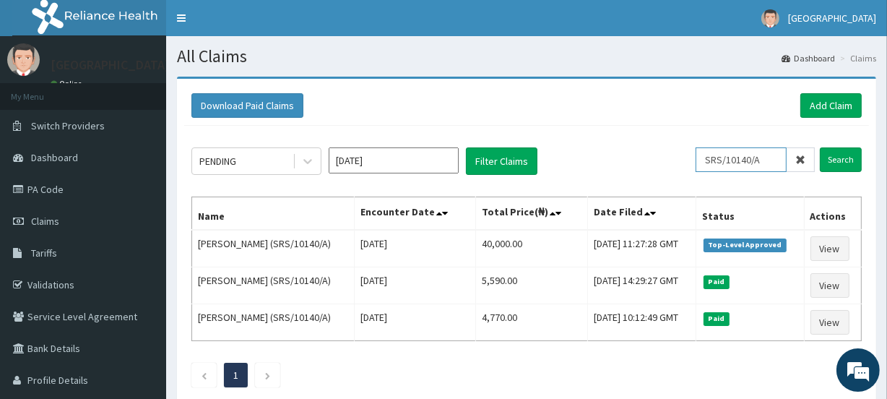
click at [773, 158] on input "SRS/10140/A" at bounding box center [740, 159] width 91 height 25
type input "S"
click at [840, 159] on input "Search" at bounding box center [840, 159] width 42 height 25
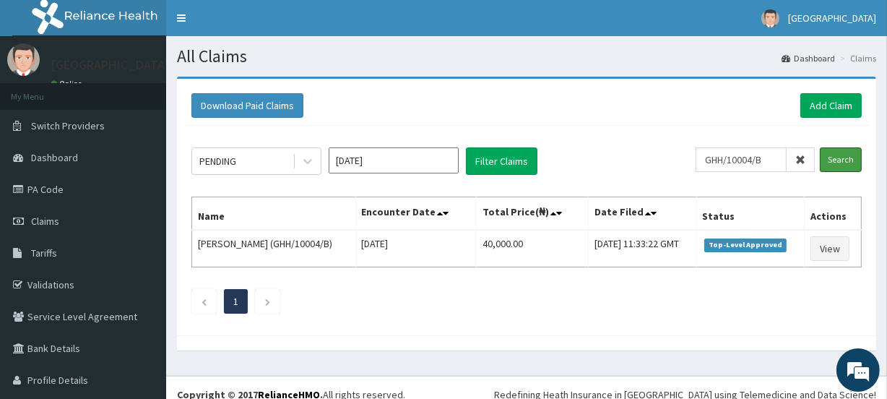
scroll to position [13, 0]
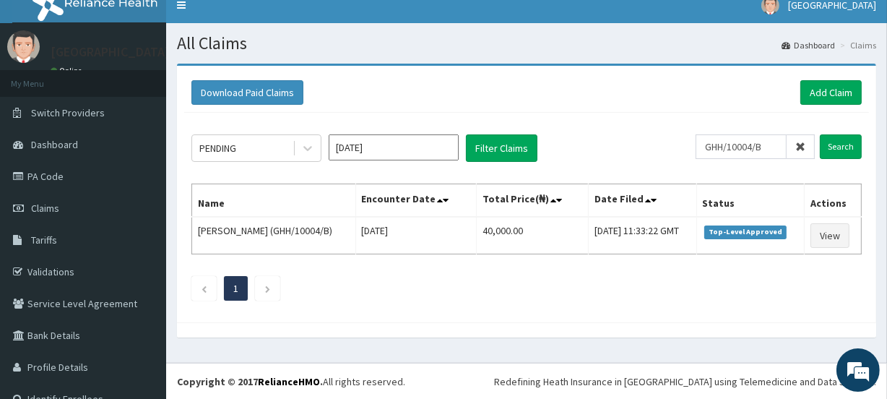
click at [538, 292] on ul "1" at bounding box center [526, 288] width 670 height 25
click at [770, 145] on input "GHH/10004/B" at bounding box center [740, 146] width 91 height 25
type input "G"
click at [832, 145] on input "Search" at bounding box center [840, 146] width 42 height 25
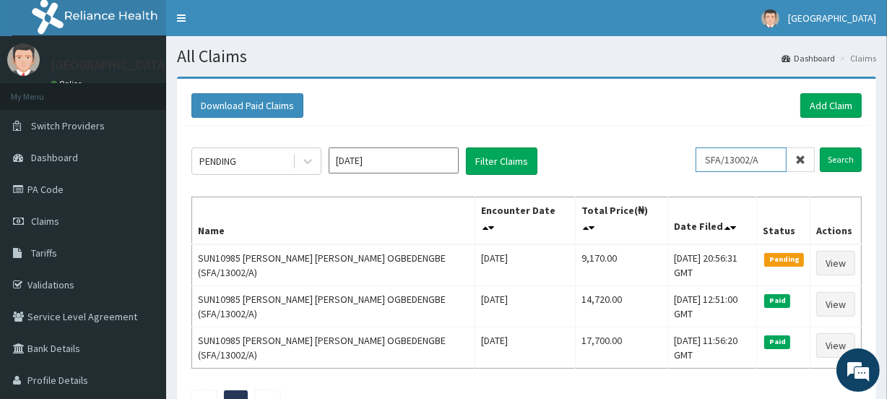
click at [768, 160] on input "SFA/13002/A" at bounding box center [740, 159] width 91 height 25
type input "S"
paste input "REL/10348/A"
click at [842, 160] on input "Search" at bounding box center [840, 159] width 42 height 25
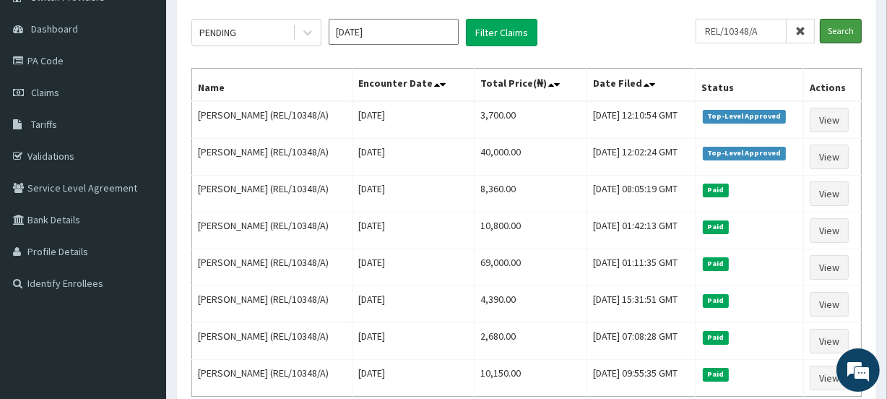
scroll to position [130, 0]
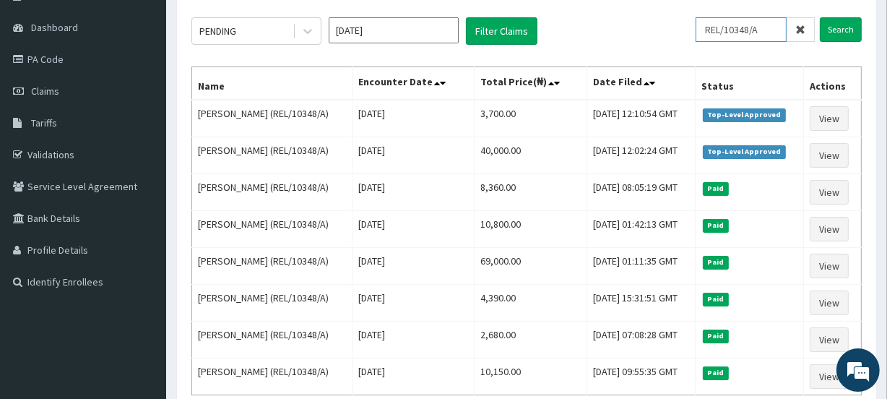
click at [773, 27] on input "REL/10348/A" at bounding box center [740, 29] width 91 height 25
type input "R"
click at [840, 28] on input "Search" at bounding box center [840, 29] width 42 height 25
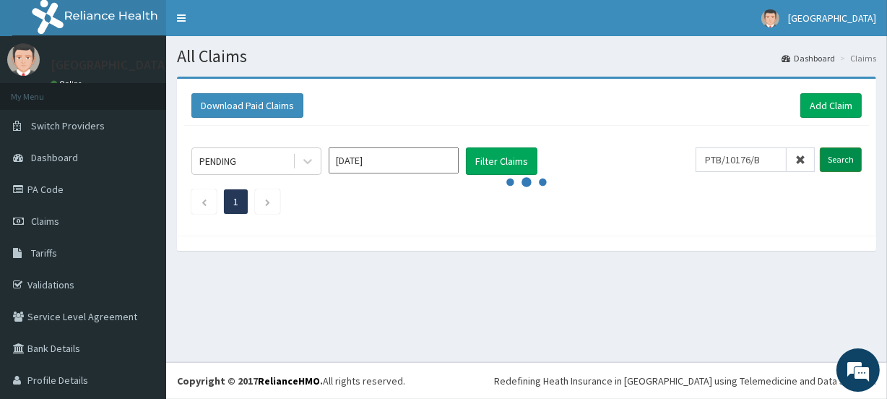
scroll to position [0, 0]
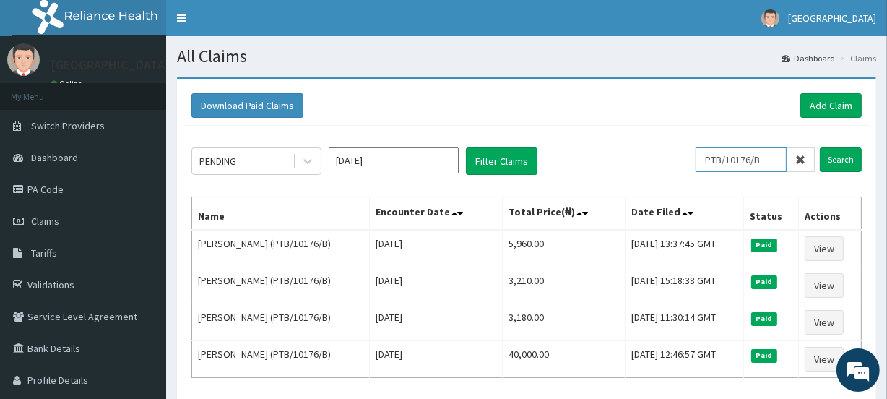
click at [772, 161] on input "PTB/10176/B" at bounding box center [740, 159] width 91 height 25
type input "P"
click at [839, 158] on input "Search" at bounding box center [840, 159] width 42 height 25
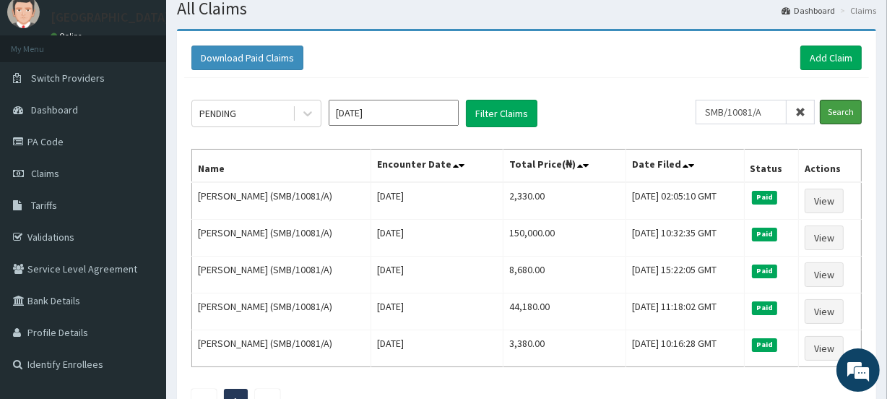
scroll to position [45, 0]
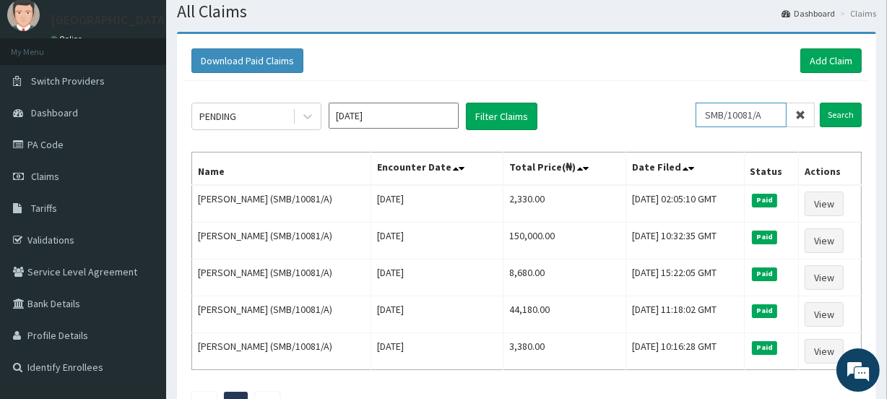
click at [777, 113] on input "SMB/10081/A" at bounding box center [740, 115] width 91 height 25
type input "S"
click at [837, 115] on input "Search" at bounding box center [840, 115] width 42 height 25
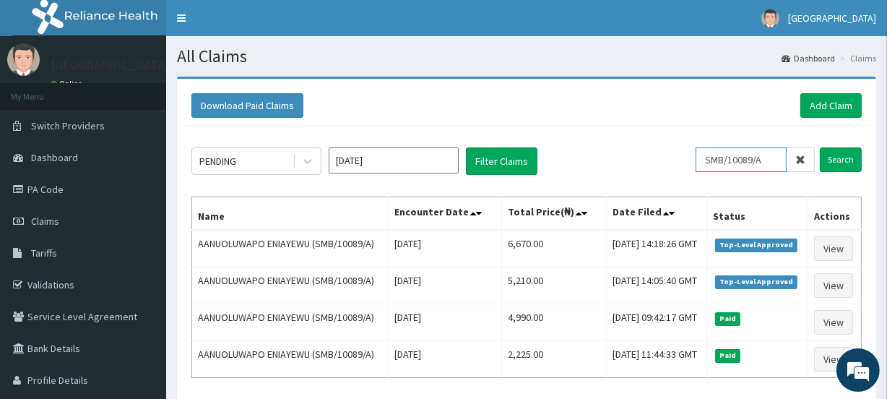
click at [774, 157] on input "SMB/10089/A" at bounding box center [740, 159] width 91 height 25
type input "S"
type input "MPP/10275/A"
click at [836, 160] on input "Search" at bounding box center [840, 159] width 42 height 25
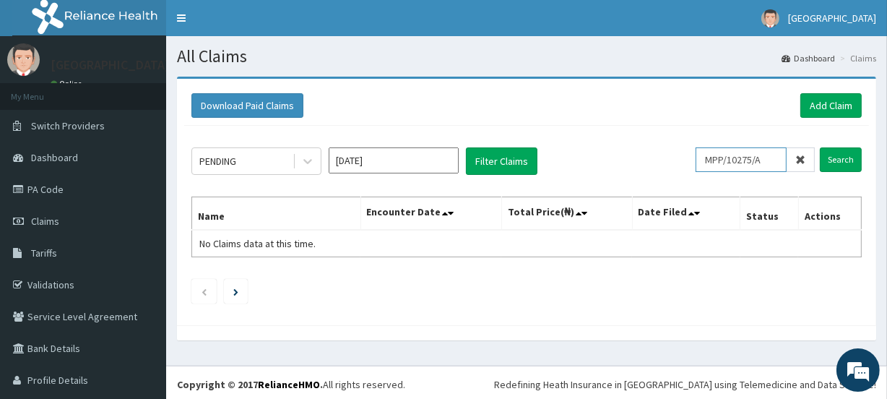
click at [762, 160] on input "MPP/10275/A" at bounding box center [740, 159] width 91 height 25
drag, startPoint x: 762, startPoint y: 160, endPoint x: 704, endPoint y: 160, distance: 57.8
click at [704, 160] on input "MPP/10275/A" at bounding box center [740, 159] width 91 height 25
click at [813, 104] on link "Add Claim" at bounding box center [830, 105] width 61 height 25
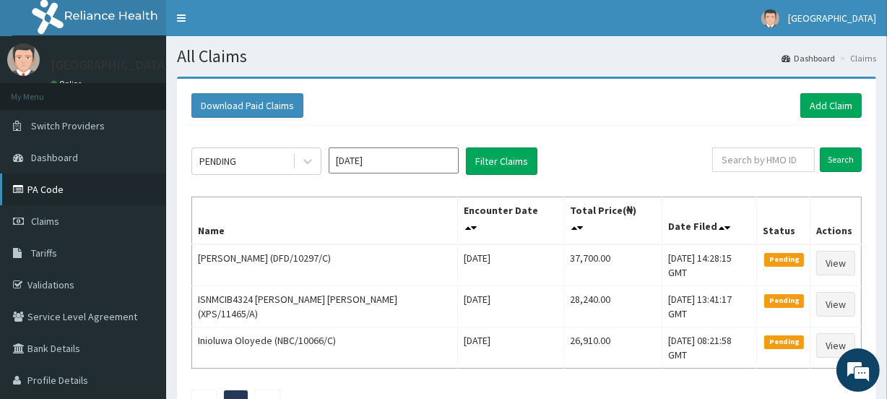
click at [48, 191] on link "PA Code" at bounding box center [83, 189] width 166 height 32
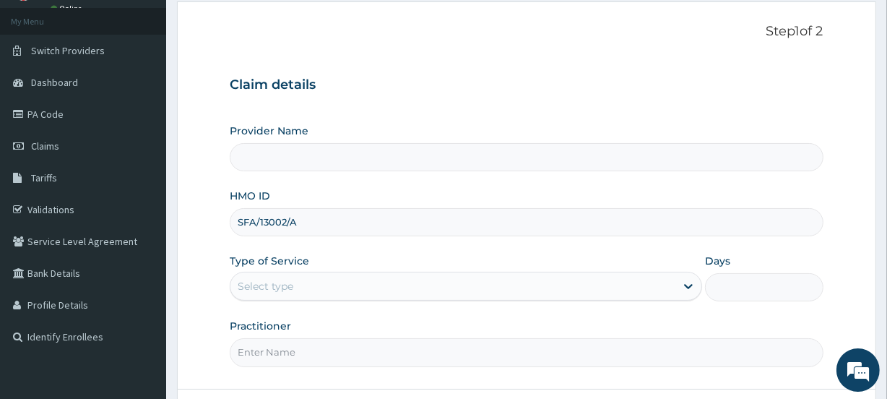
scroll to position [143, 0]
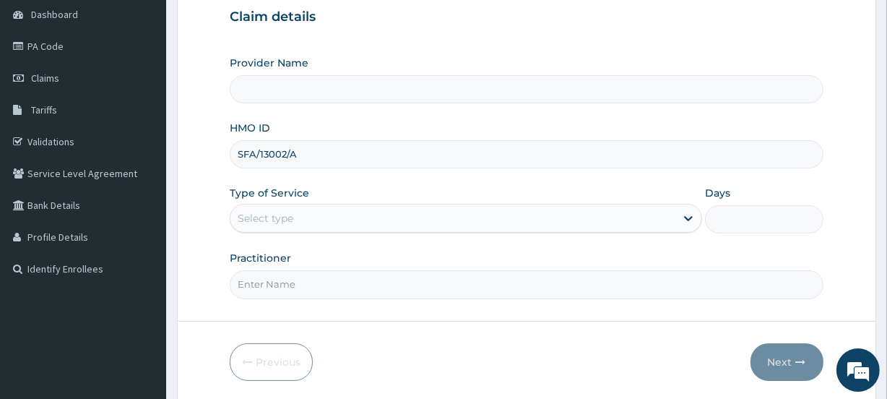
type input "[GEOGRAPHIC_DATA]"
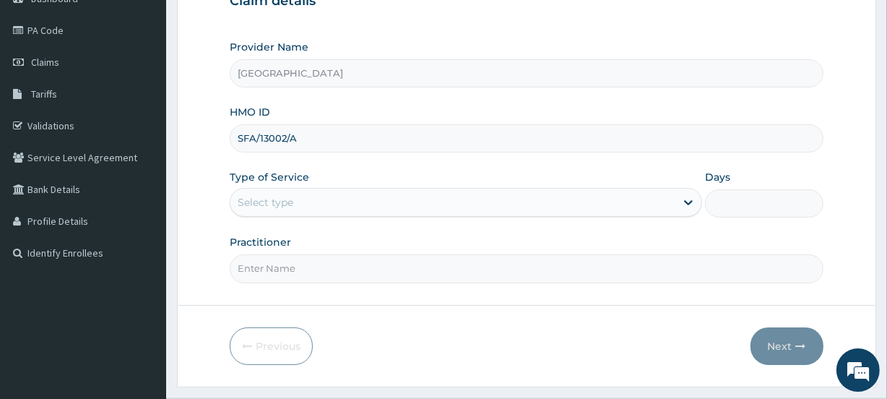
type input "SFA/13002/A"
click at [300, 199] on div "Select type" at bounding box center [452, 202] width 445 height 23
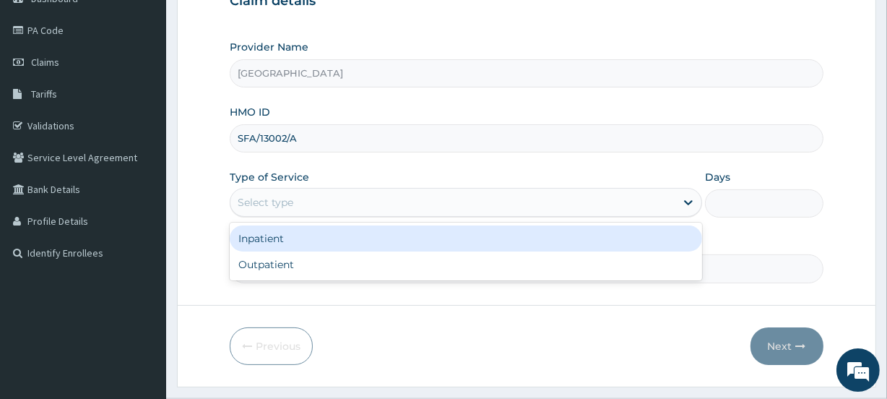
scroll to position [0, 0]
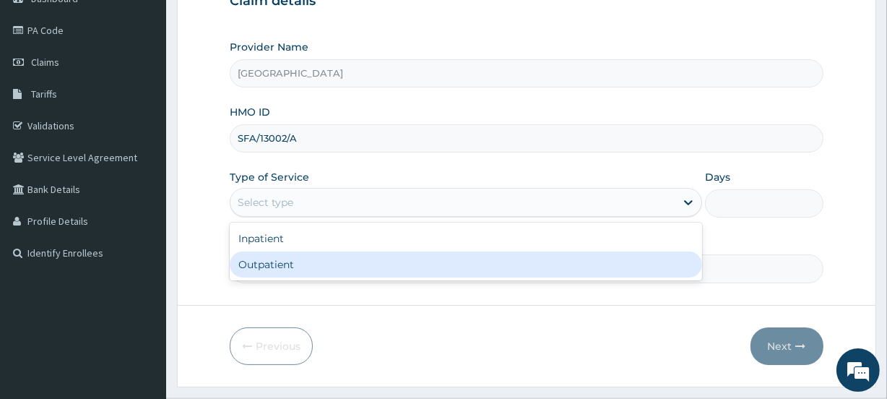
click at [295, 256] on div "Outpatient" at bounding box center [466, 264] width 472 height 26
type input "1"
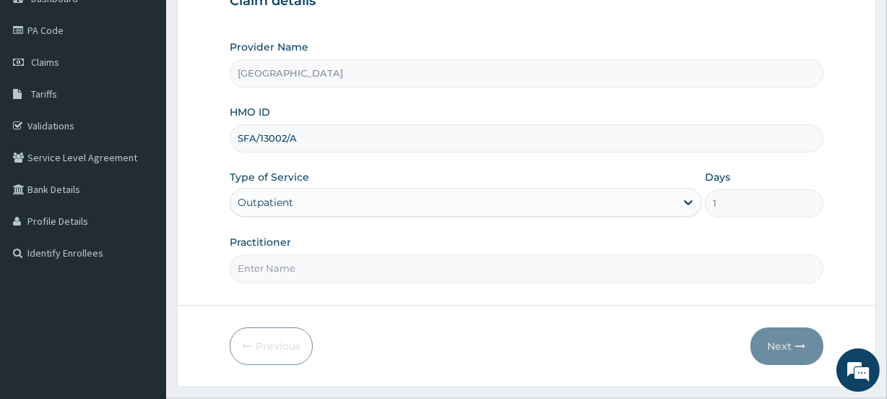
click at [295, 267] on input "Practitioner" at bounding box center [526, 268] width 593 height 28
type input "ABIDEMI"
click at [773, 344] on button "Next" at bounding box center [786, 346] width 73 height 38
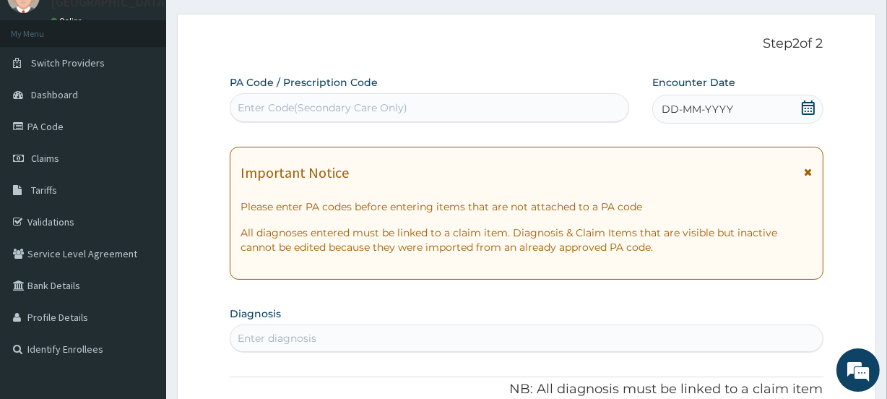
scroll to position [56, 0]
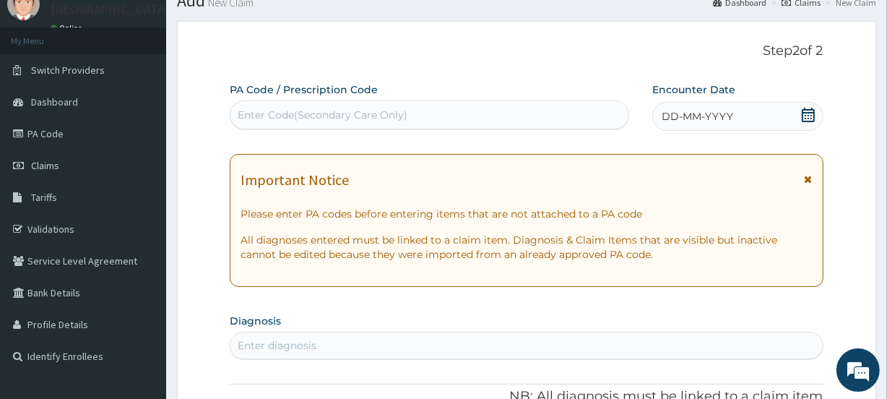
click at [298, 109] on div "Enter Code(Secondary Care Only)" at bounding box center [323, 115] width 170 height 14
paste input "PA/B444DD"
type input "PA/B444DD"
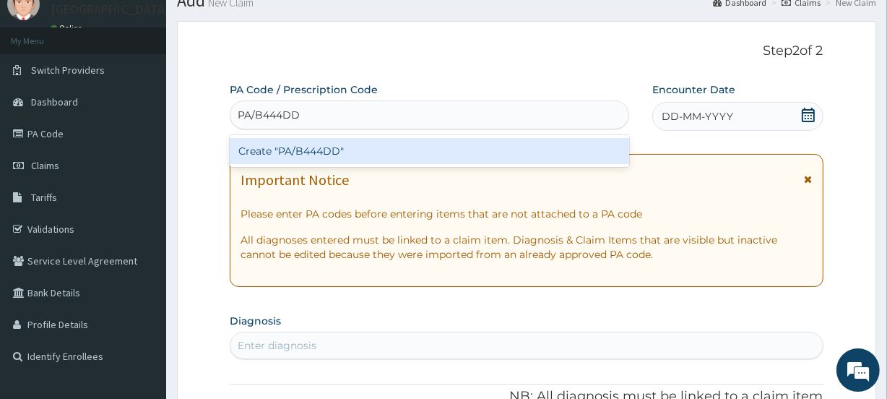
click at [300, 148] on div "Create "PA/B444DD"" at bounding box center [429, 151] width 399 height 26
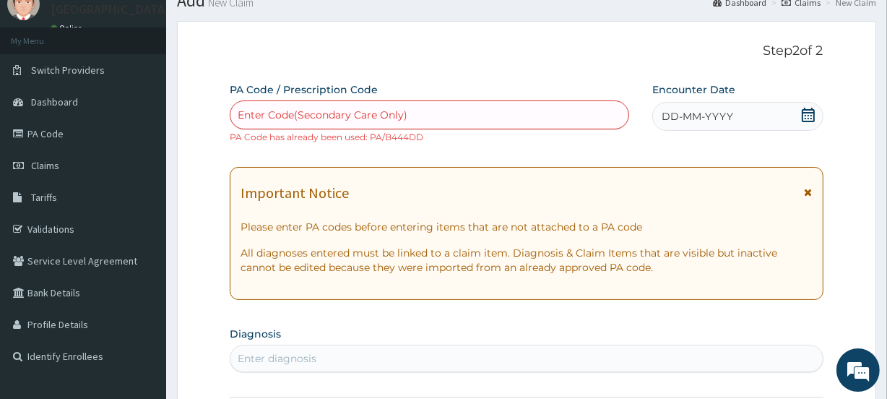
click at [319, 108] on div "Enter Code(Secondary Care Only)" at bounding box center [323, 115] width 170 height 14
paste input "PA/F2EDC3"
type input "PA/F2EDC3"
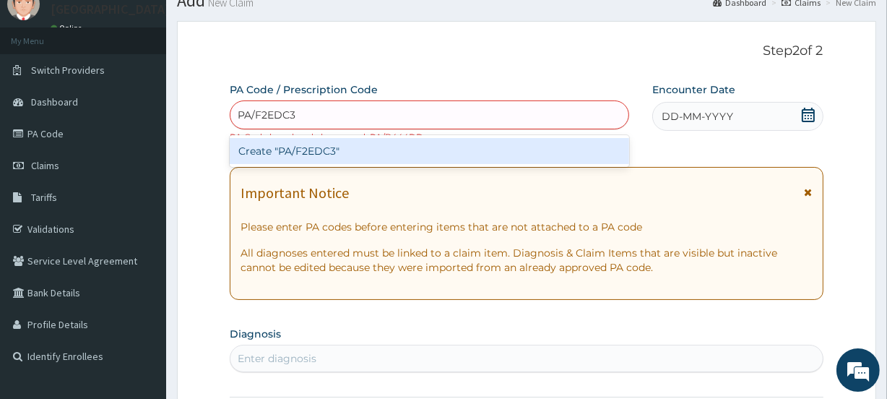
click at [321, 149] on div "Create "PA/F2EDC3"" at bounding box center [429, 151] width 399 height 26
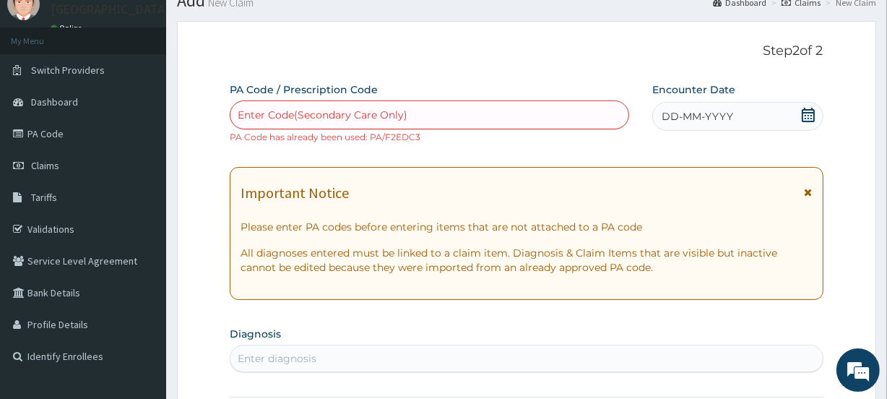
click at [316, 113] on div "Enter Code(Secondary Care Only)" at bounding box center [323, 115] width 170 height 14
paste input "PA/C4FDD8"
type input "PA/C4FDD8"
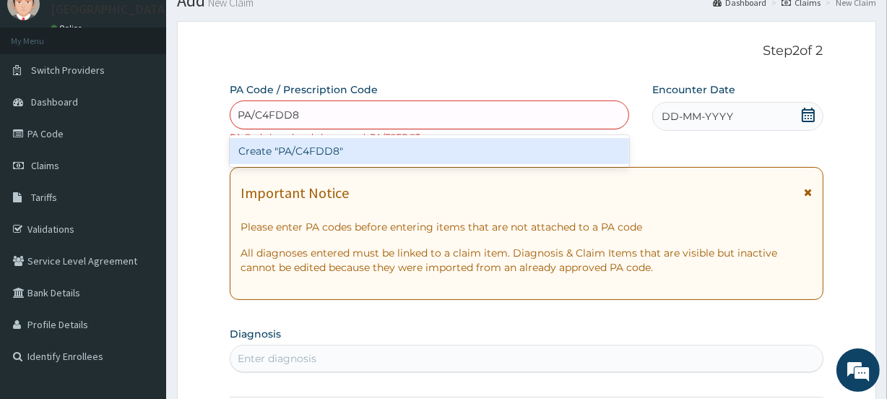
click at [329, 144] on div "Create "PA/C4FDD8"" at bounding box center [429, 151] width 399 height 26
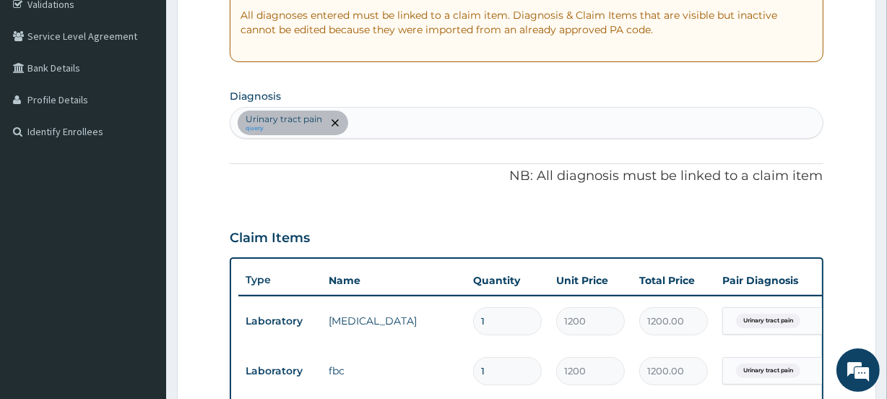
scroll to position [285, 0]
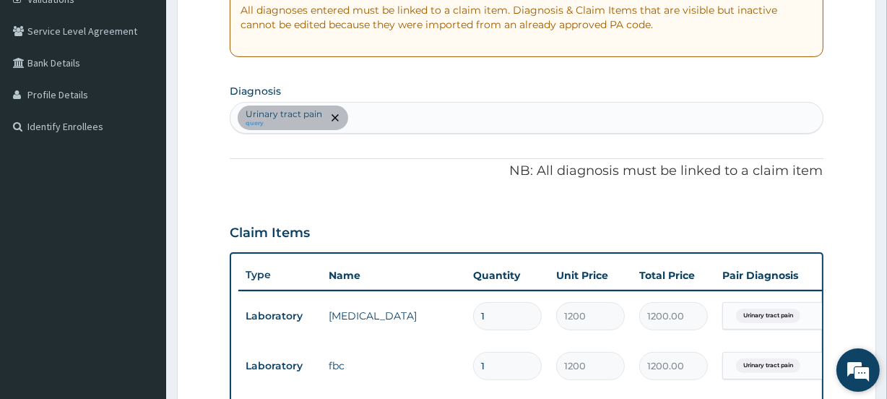
click at [856, 370] on em at bounding box center [857, 369] width 39 height 39
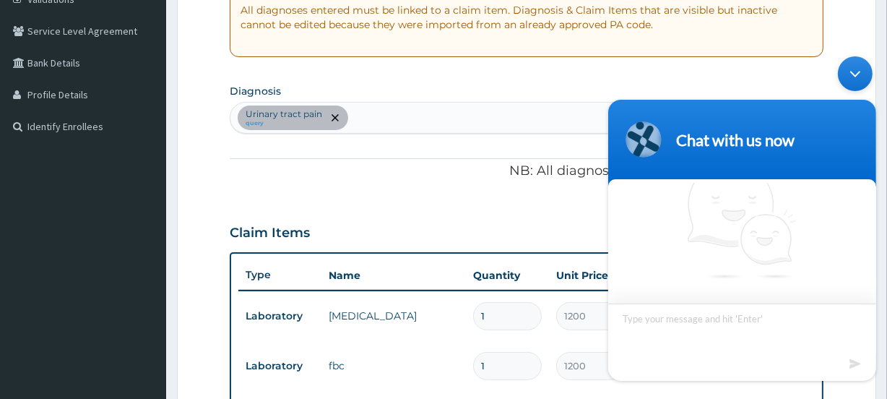
scroll to position [22, 0]
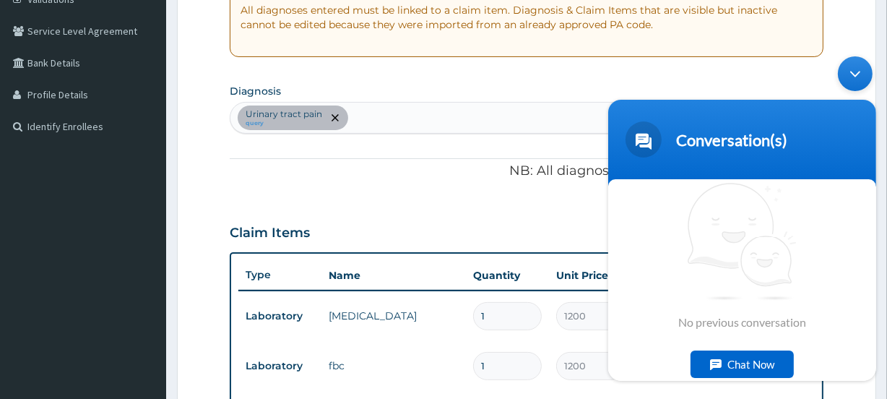
click at [853, 69] on div "Minimize live chat window" at bounding box center [854, 73] width 35 height 35
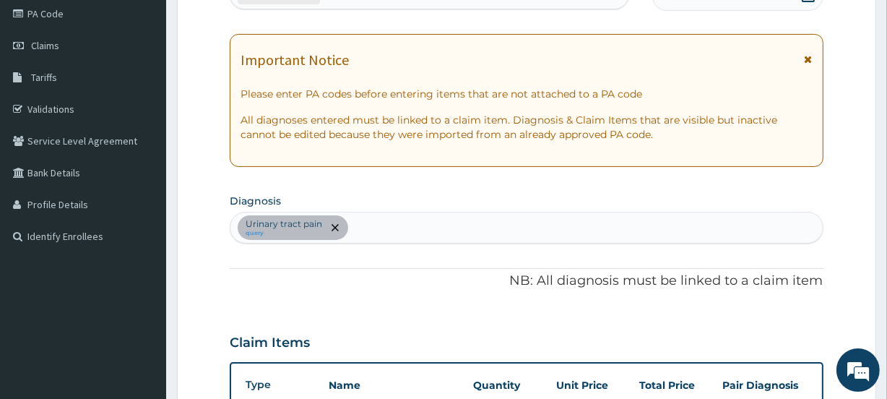
scroll to position [245, 0]
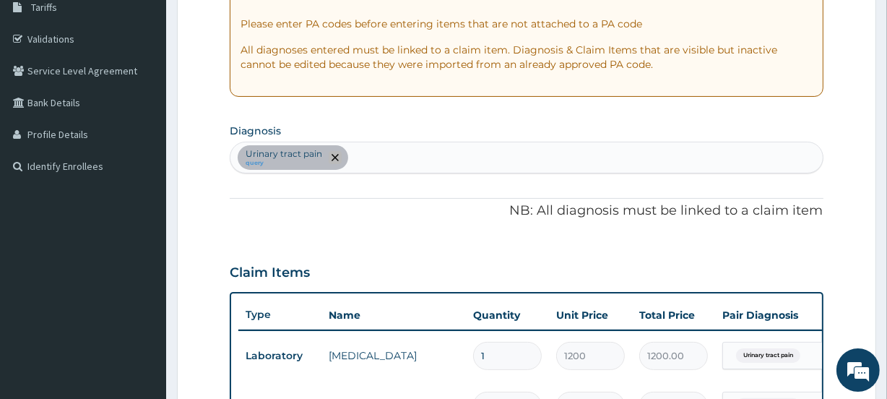
click at [335, 157] on icon "remove selection option" at bounding box center [334, 157] width 7 height 7
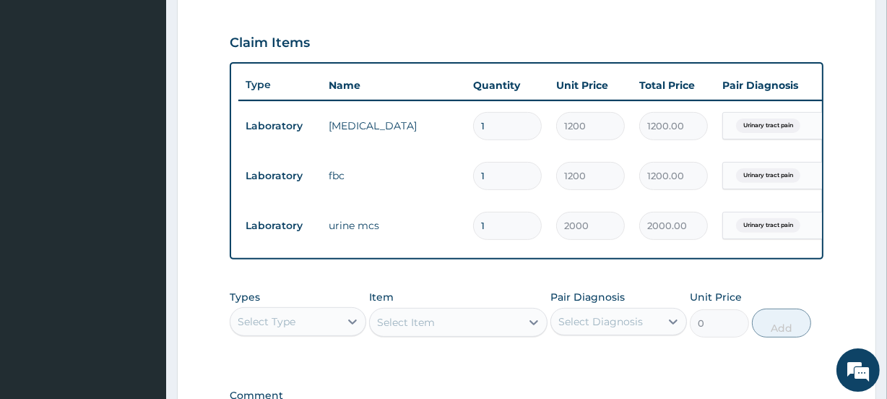
scroll to position [0, 131]
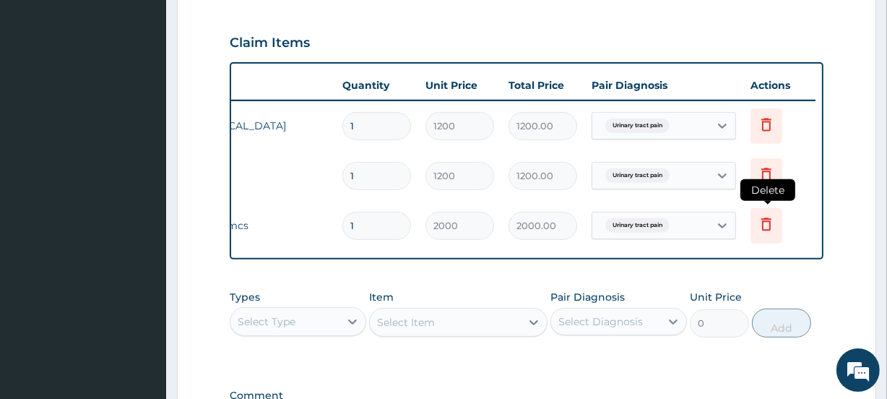
click at [765, 218] on icon at bounding box center [766, 223] width 10 height 13
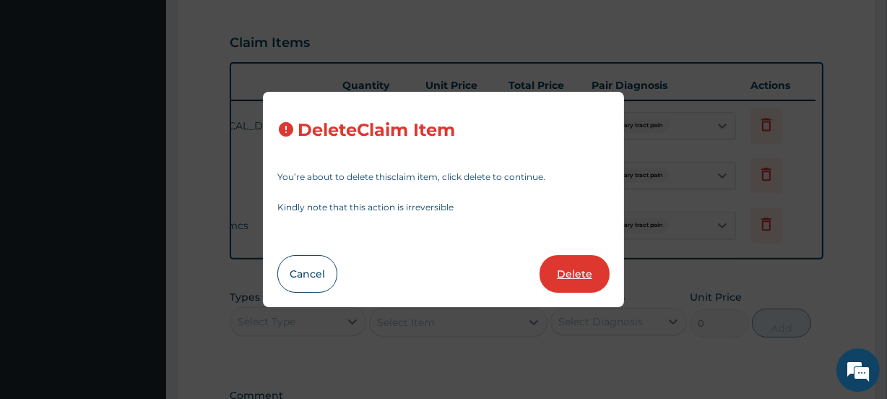
click at [581, 273] on button "Delete" at bounding box center [574, 274] width 70 height 38
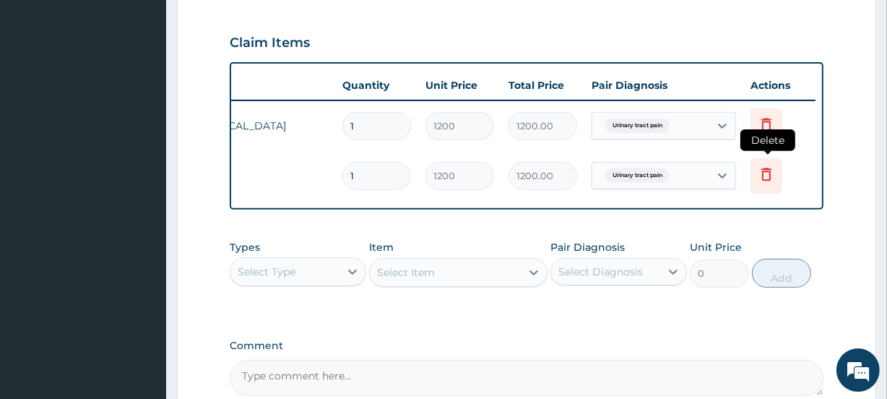
click at [766, 184] on icon at bounding box center [766, 175] width 32 height 35
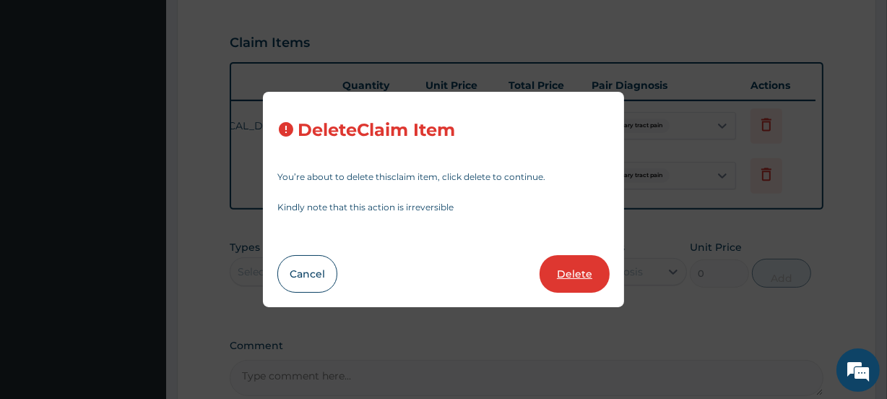
click at [585, 271] on button "Delete" at bounding box center [574, 274] width 70 height 38
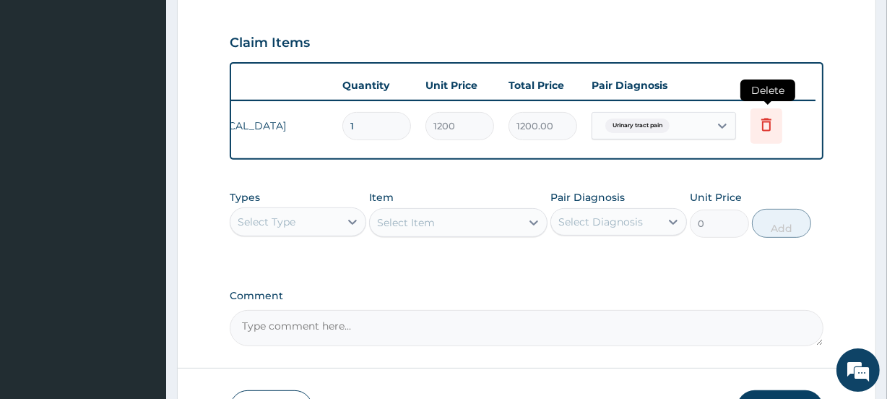
click at [767, 125] on icon at bounding box center [765, 124] width 17 height 17
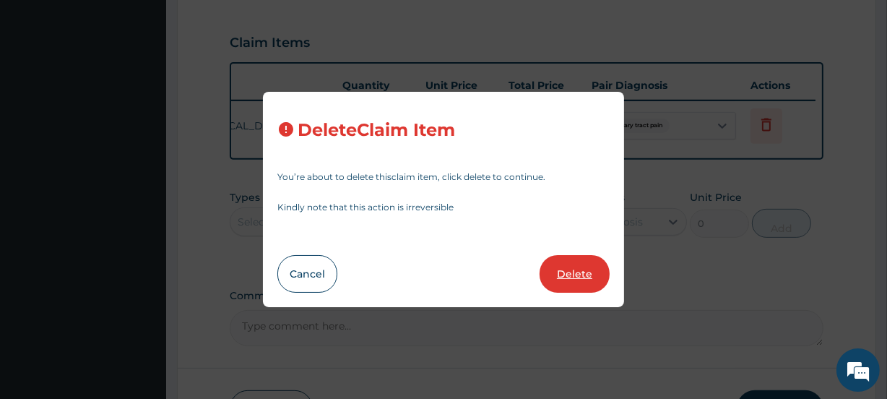
click at [580, 271] on button "Delete" at bounding box center [574, 274] width 70 height 38
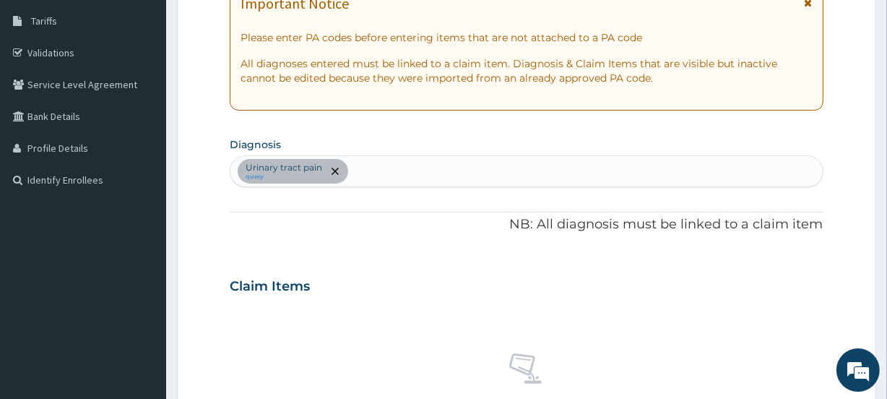
scroll to position [230, 0]
click at [336, 173] on icon "remove selection option" at bounding box center [334, 172] width 7 height 7
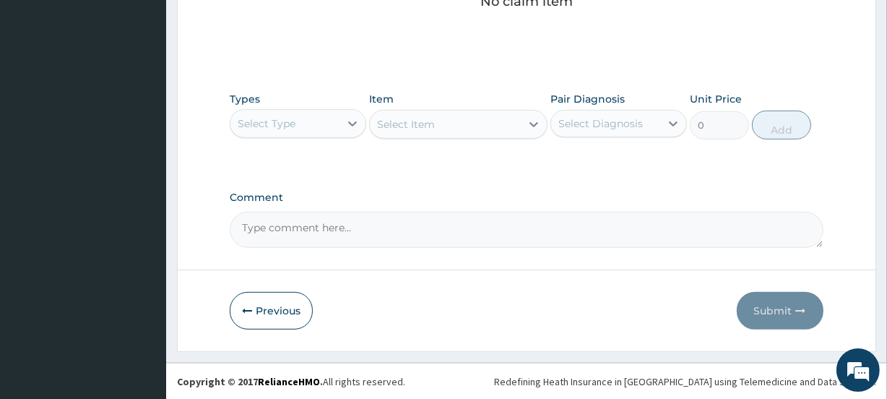
scroll to position [620, 0]
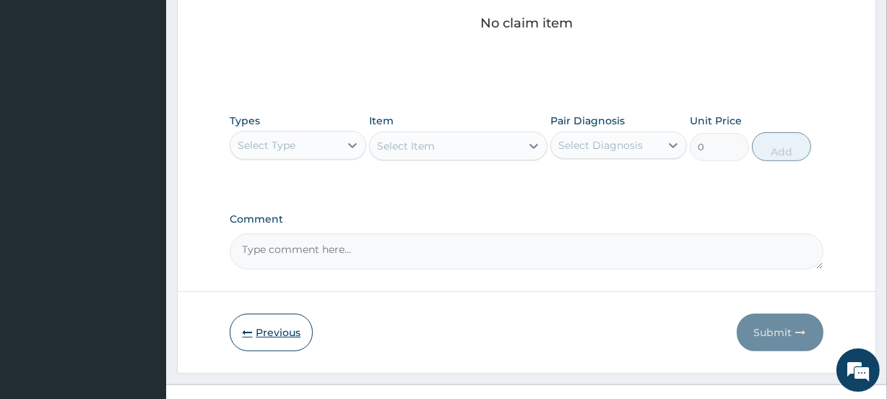
click at [287, 337] on button "Previous" at bounding box center [271, 332] width 83 height 38
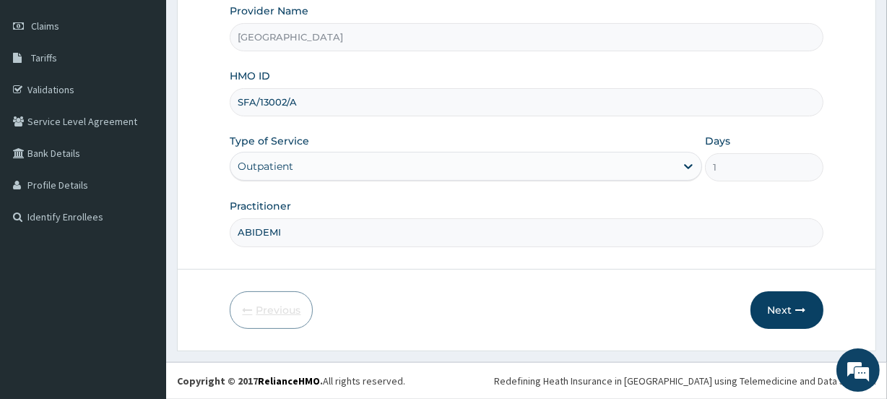
scroll to position [193, 0]
click at [776, 306] on button "Next" at bounding box center [786, 311] width 73 height 38
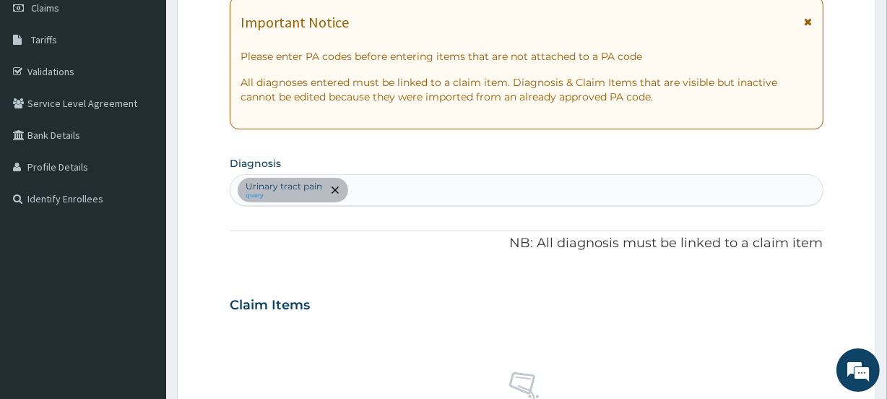
scroll to position [0, 0]
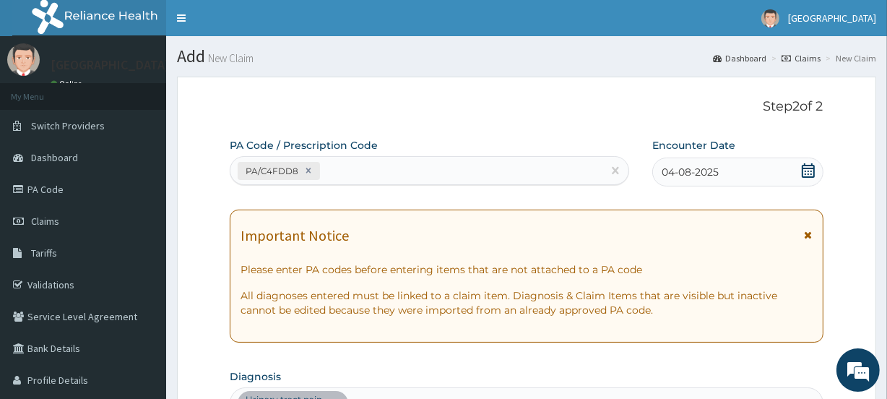
click at [809, 232] on icon at bounding box center [808, 235] width 8 height 10
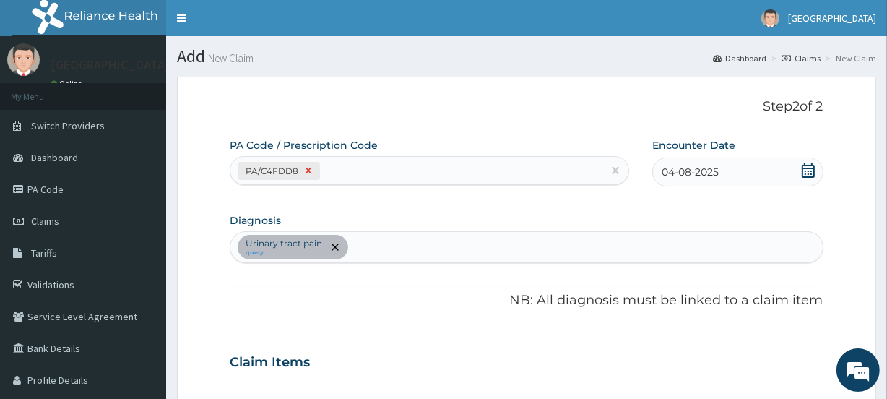
click at [307, 169] on icon at bounding box center [308, 170] width 10 height 10
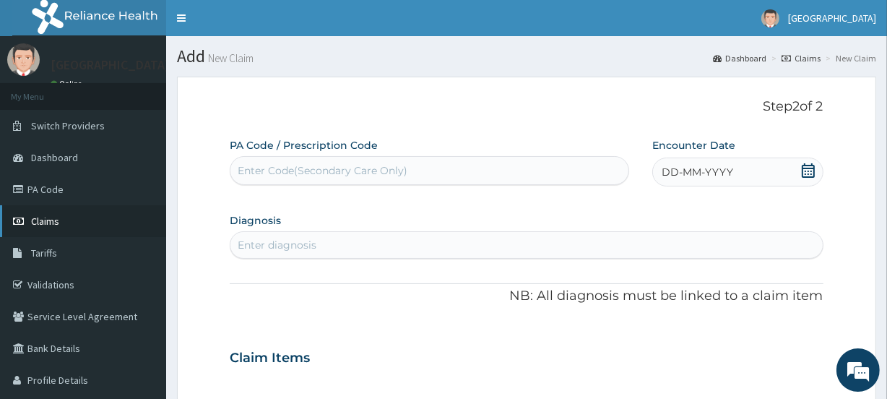
click at [55, 222] on span "Claims" at bounding box center [45, 220] width 28 height 13
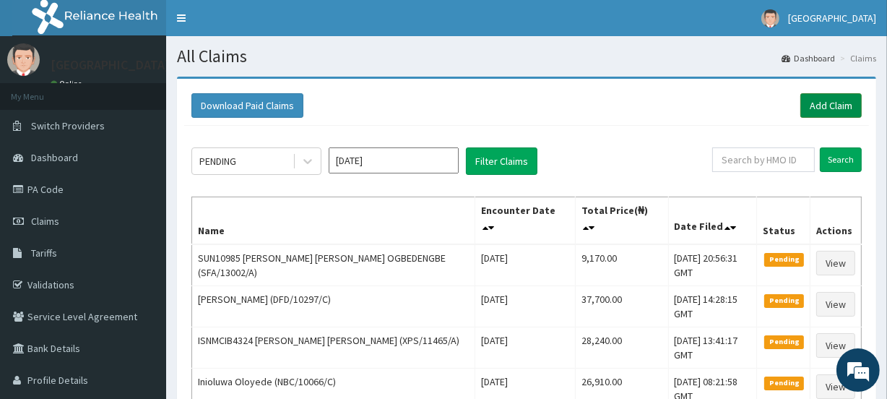
click at [827, 108] on link "Add Claim" at bounding box center [830, 105] width 61 height 25
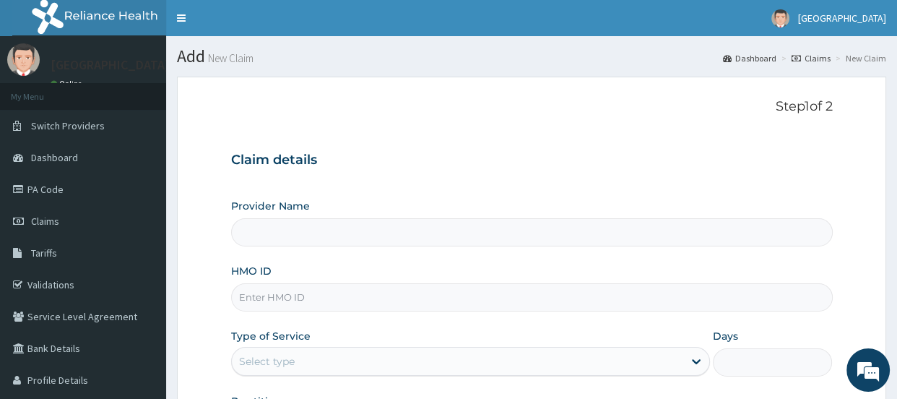
type input "[GEOGRAPHIC_DATA]"
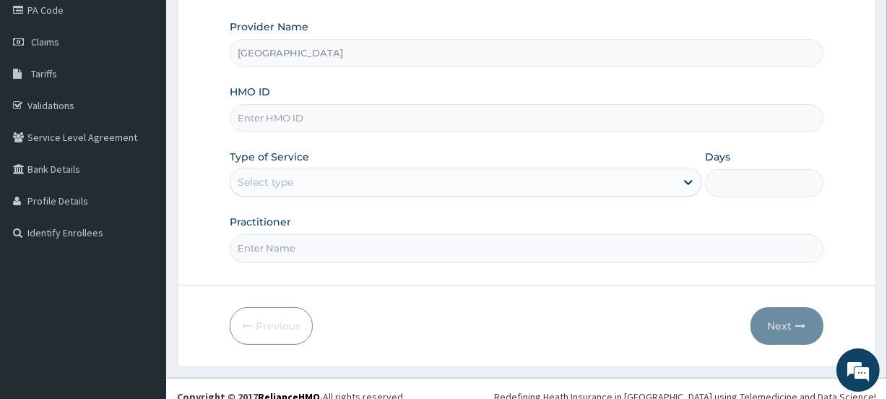
scroll to position [173, 0]
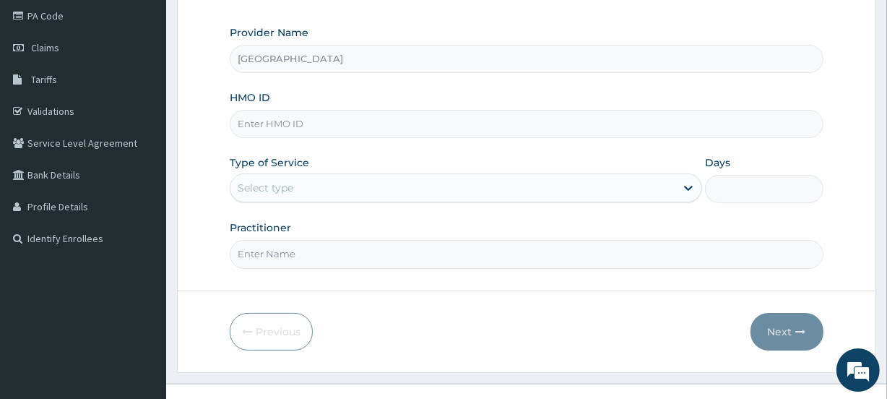
click at [269, 121] on input "HMO ID" at bounding box center [526, 124] width 593 height 28
paste input "MPP/10275/A"
type input "MPP/10275/A"
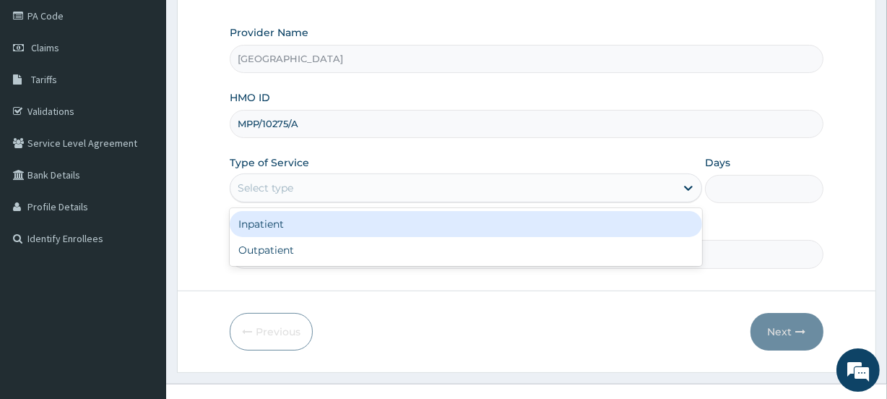
click at [296, 182] on div "Select type" at bounding box center [452, 187] width 445 height 23
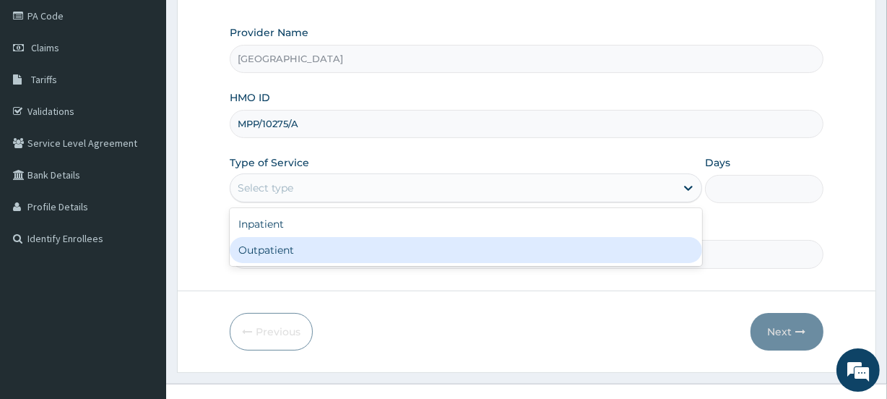
click at [289, 254] on div "Outpatient" at bounding box center [466, 250] width 472 height 26
type input "1"
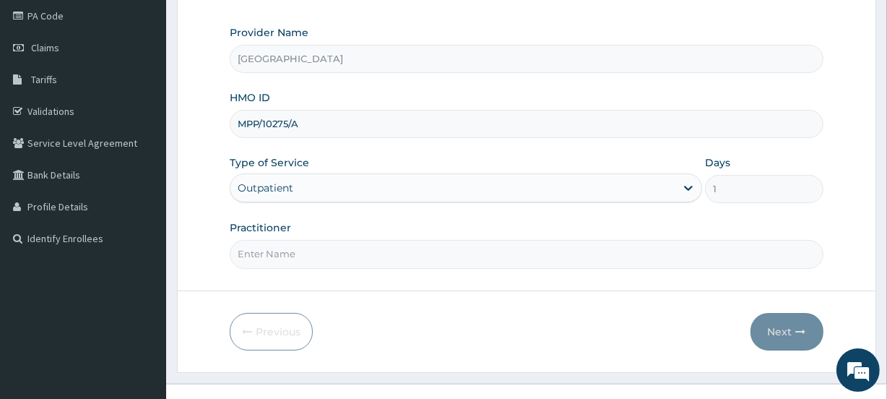
click at [286, 253] on input "Practitioner" at bounding box center [526, 254] width 593 height 28
type input "ADEGBITE"
click at [775, 331] on button "Next" at bounding box center [786, 332] width 73 height 38
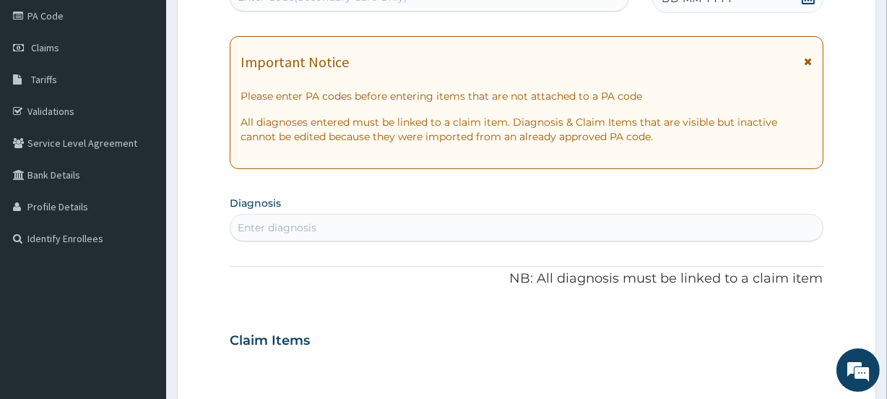
scroll to position [0, 0]
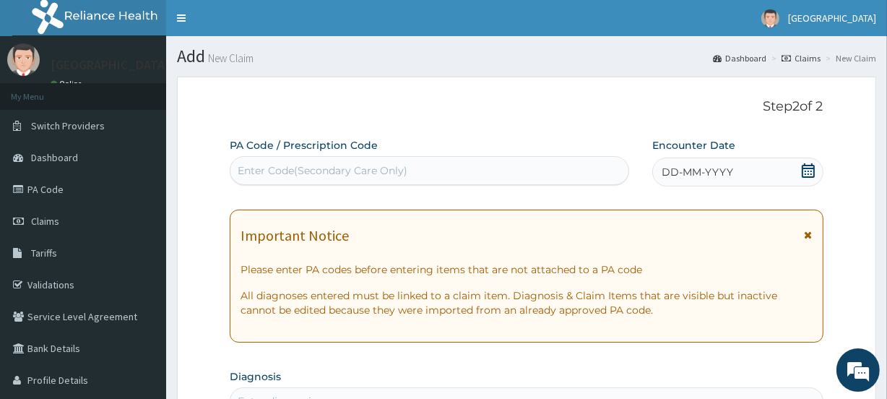
click at [811, 173] on icon at bounding box center [808, 170] width 14 height 14
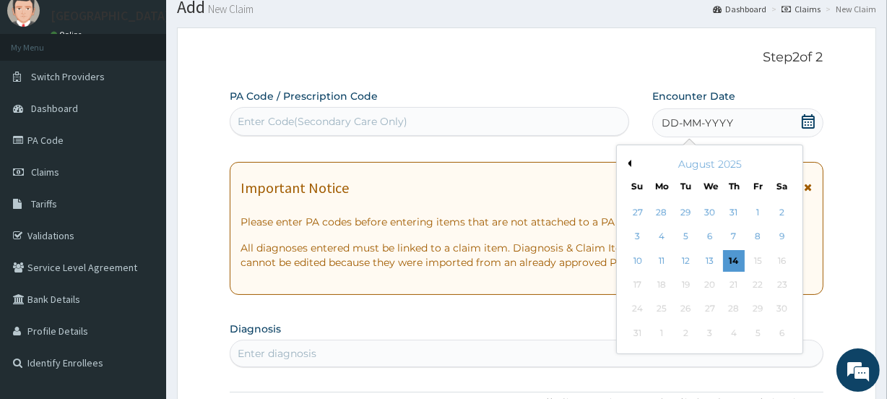
scroll to position [54, 0]
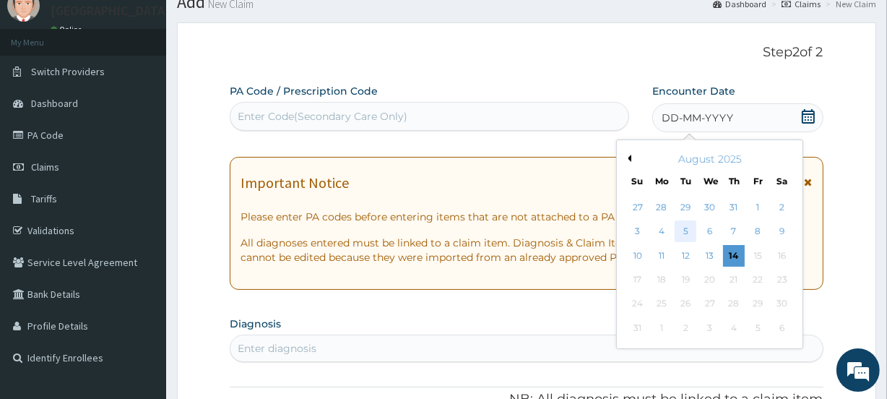
click at [686, 230] on div "5" at bounding box center [685, 232] width 22 height 22
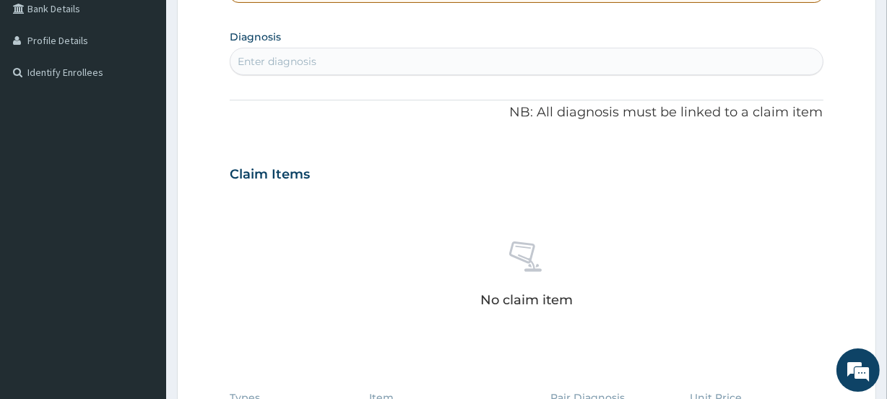
scroll to position [342, 0]
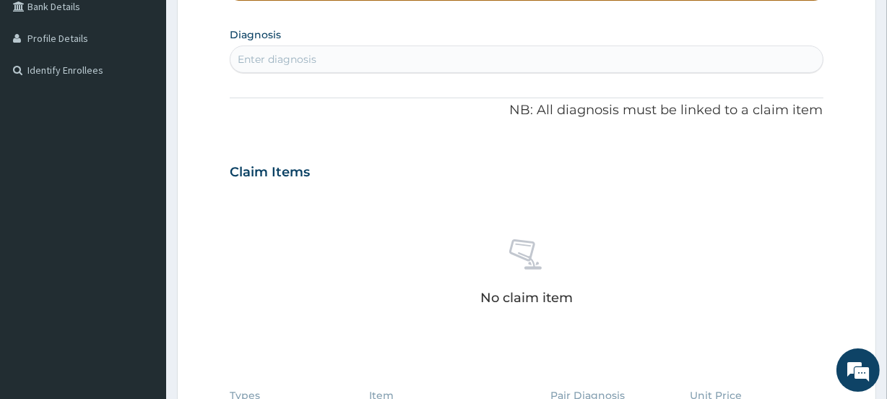
click at [267, 64] on div "Enter diagnosis" at bounding box center [277, 59] width 79 height 14
click at [259, 54] on div "Enter diagnosis" at bounding box center [277, 59] width 79 height 14
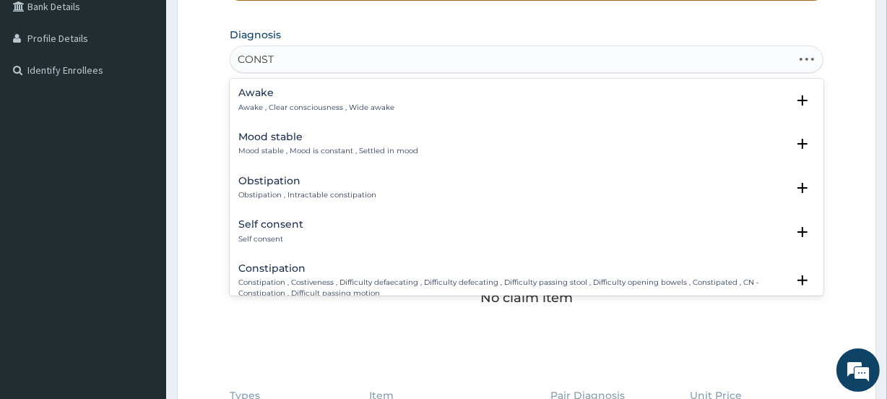
type input "CONSTI"
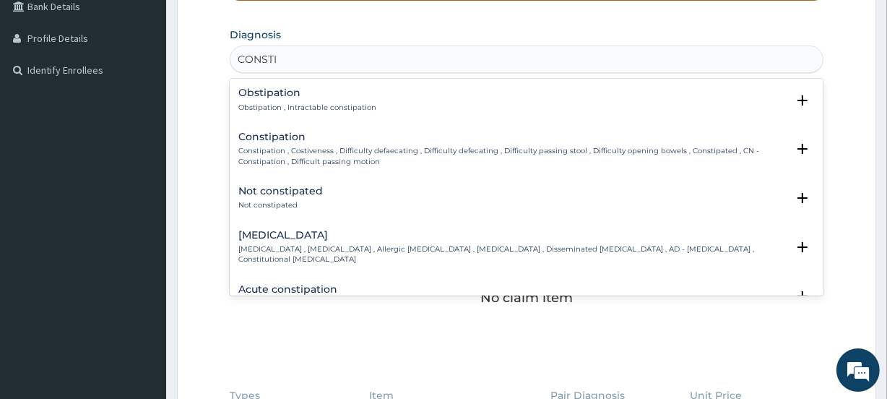
click at [277, 152] on p "Constipation , Costiveness , Difficulty defaecating , Difficulty defecating , D…" at bounding box center [511, 156] width 547 height 21
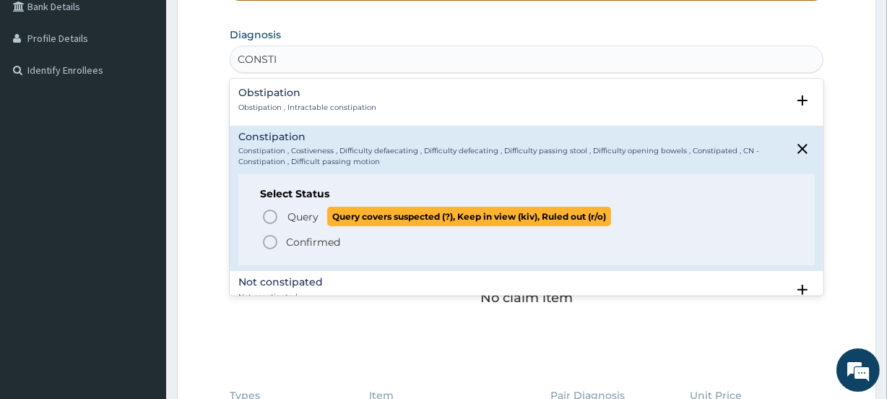
click at [266, 215] on icon "status option query" at bounding box center [269, 216] width 17 height 17
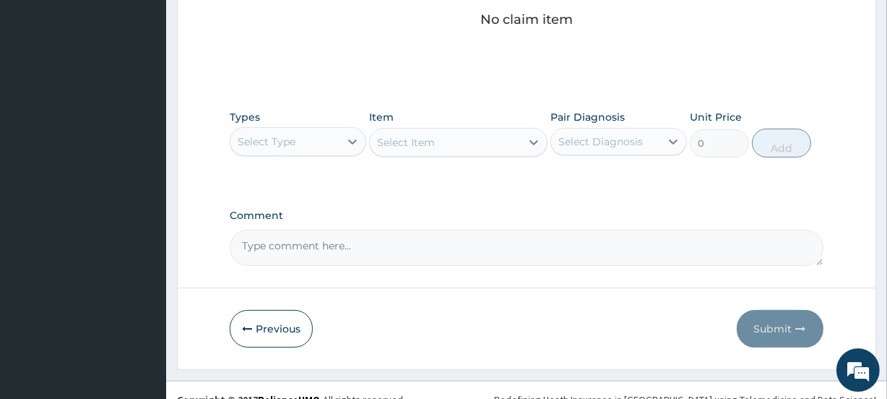
scroll to position [637, 0]
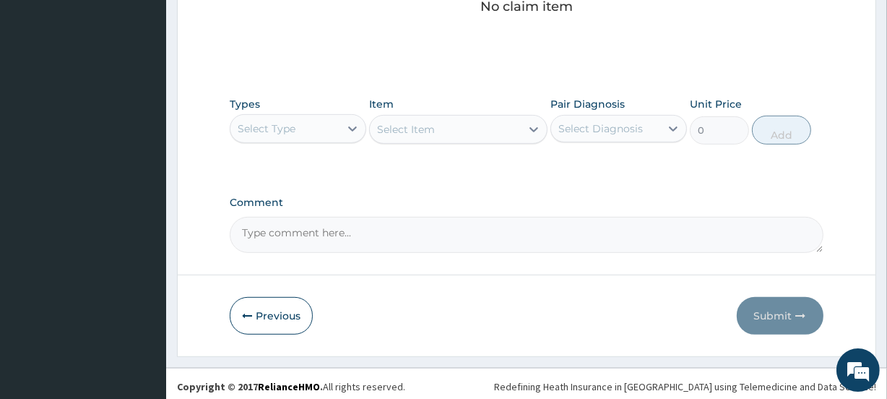
click at [305, 121] on div "Select Type" at bounding box center [284, 128] width 109 height 23
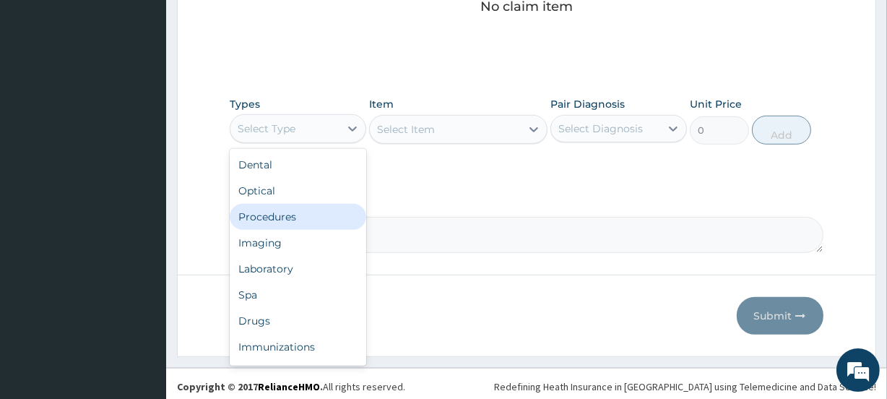
click at [279, 214] on div "Procedures" at bounding box center [298, 217] width 136 height 26
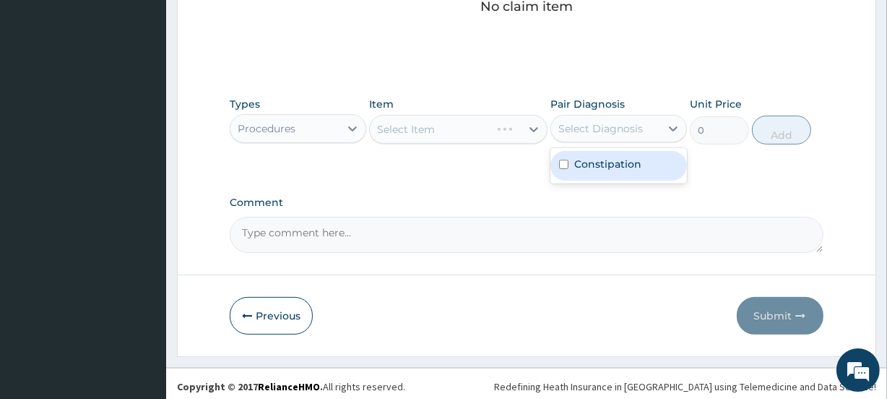
click at [604, 130] on div "Select Diagnosis" at bounding box center [600, 128] width 84 height 14
click at [603, 157] on label "Constipation" at bounding box center [607, 164] width 67 height 14
checkbox input "true"
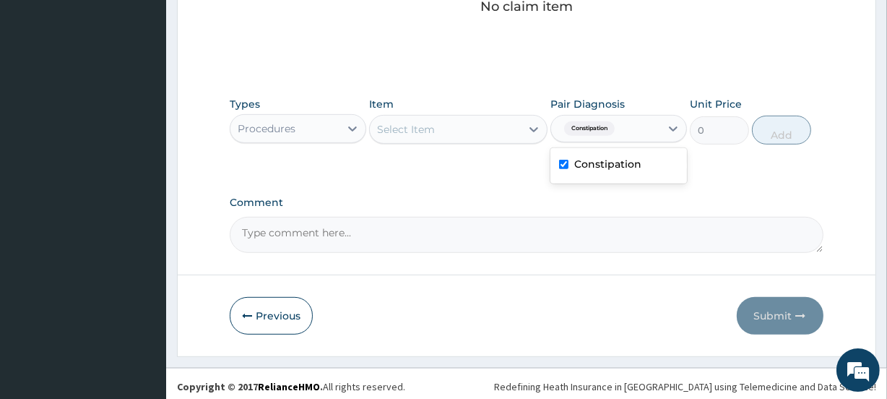
click at [441, 130] on div "Select Item" at bounding box center [445, 129] width 150 height 23
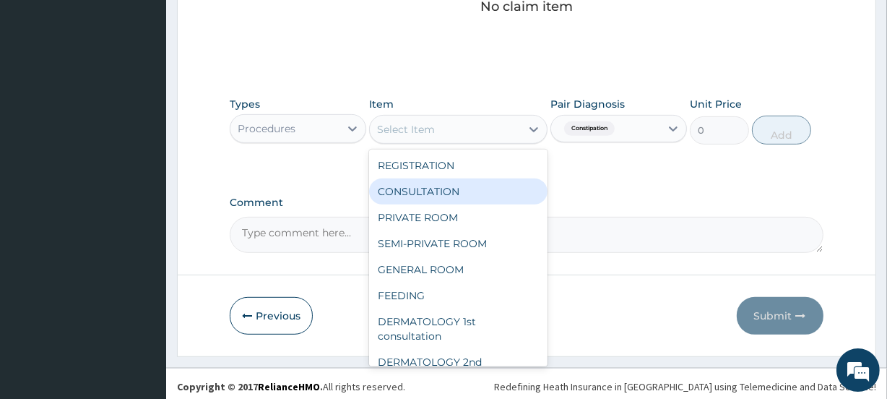
click at [435, 179] on div "CONSULTATION" at bounding box center [458, 191] width 178 height 26
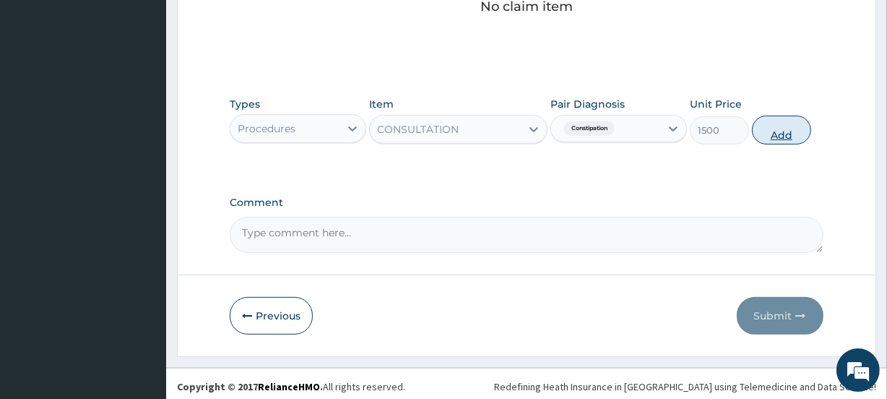
click at [784, 130] on button "Add" at bounding box center [781, 130] width 59 height 29
type input "0"
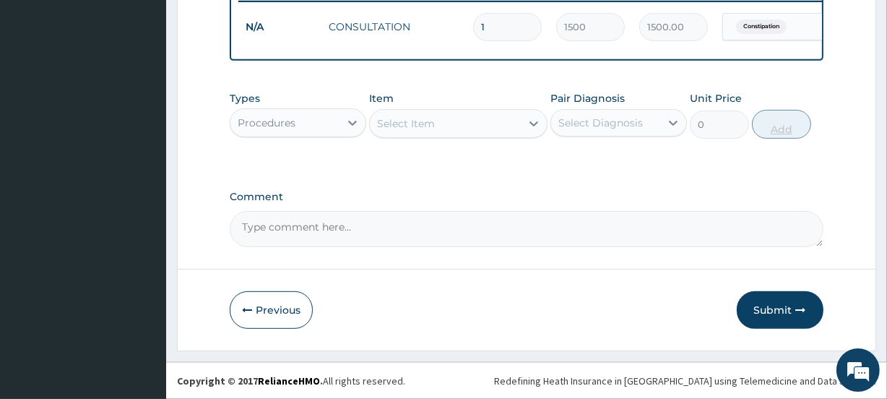
scroll to position [583, 0]
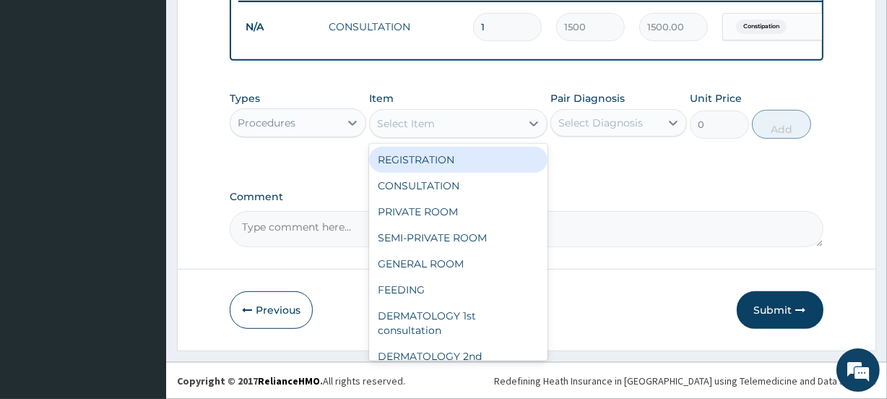
click at [444, 126] on div "Select Item" at bounding box center [445, 123] width 150 height 23
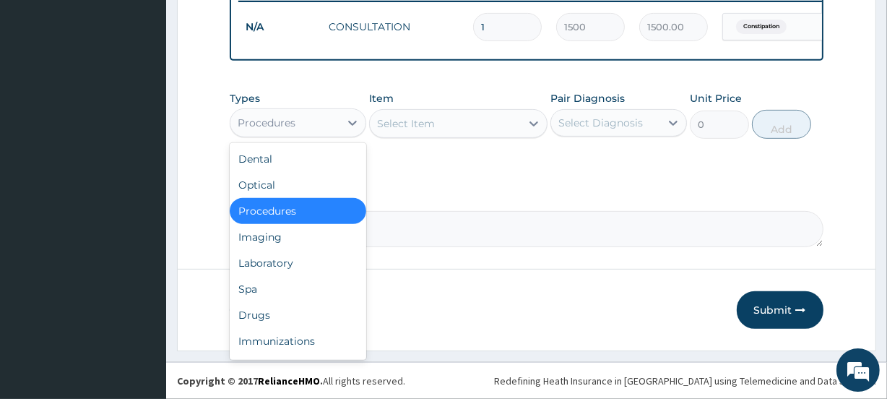
click at [310, 124] on div "Procedures" at bounding box center [284, 122] width 109 height 23
click at [280, 307] on div "Drugs" at bounding box center [298, 315] width 136 height 26
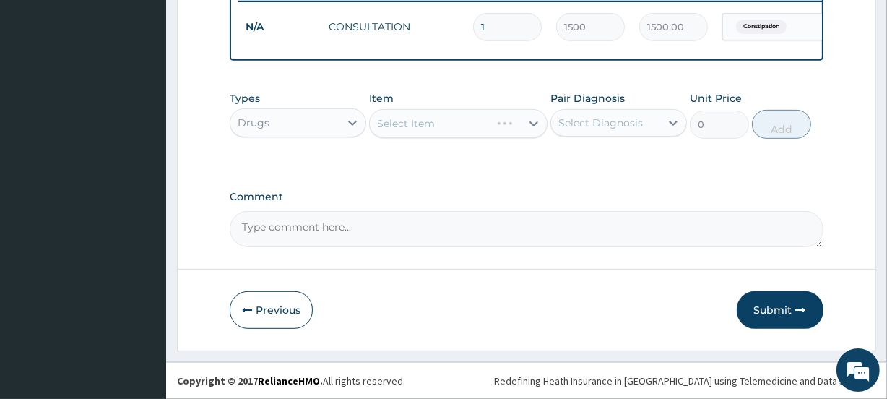
click at [599, 124] on div "Select Diagnosis" at bounding box center [600, 123] width 84 height 14
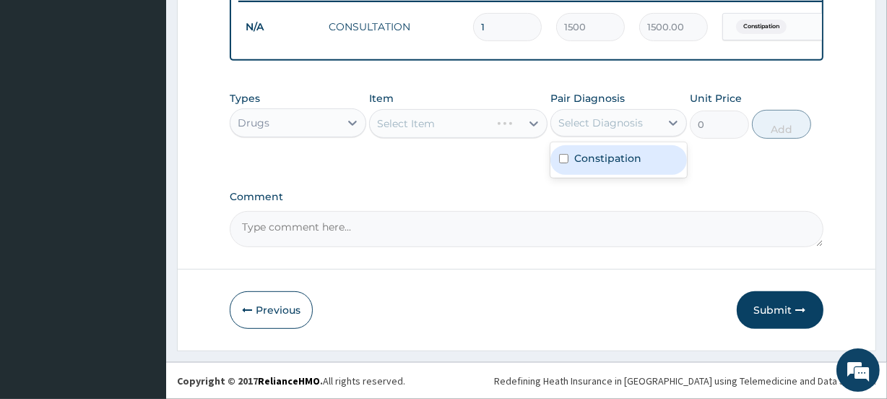
click at [599, 155] on label "Constipation" at bounding box center [607, 158] width 67 height 14
checkbox input "true"
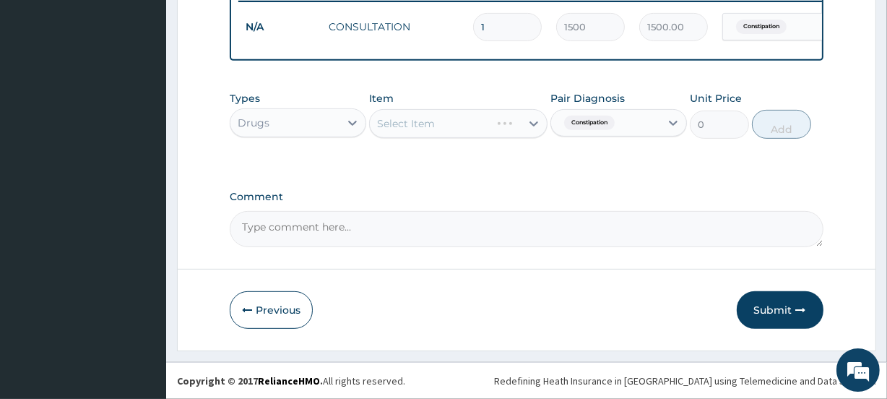
click at [443, 124] on div "Select Item" at bounding box center [458, 123] width 178 height 29
click at [443, 124] on div "Select Item" at bounding box center [445, 123] width 150 height 23
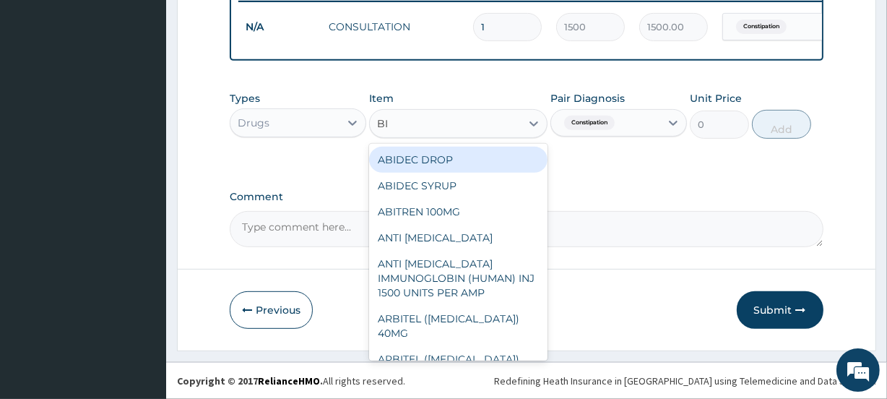
type input "BIS"
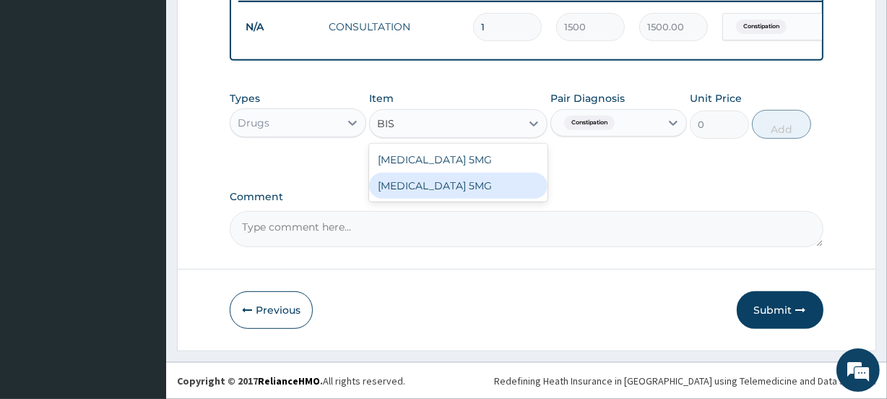
click at [460, 182] on div "BISOPROLOL 5MG" at bounding box center [458, 186] width 178 height 26
type input "100"
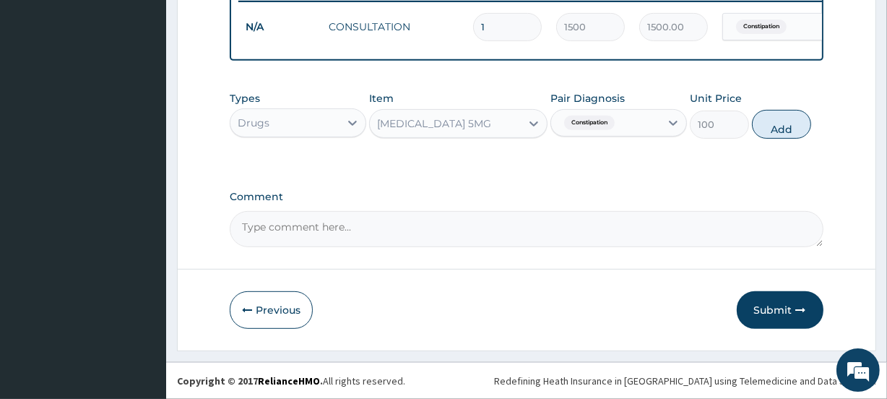
click at [445, 121] on div "BISOPROLOL 5MG" at bounding box center [434, 123] width 114 height 14
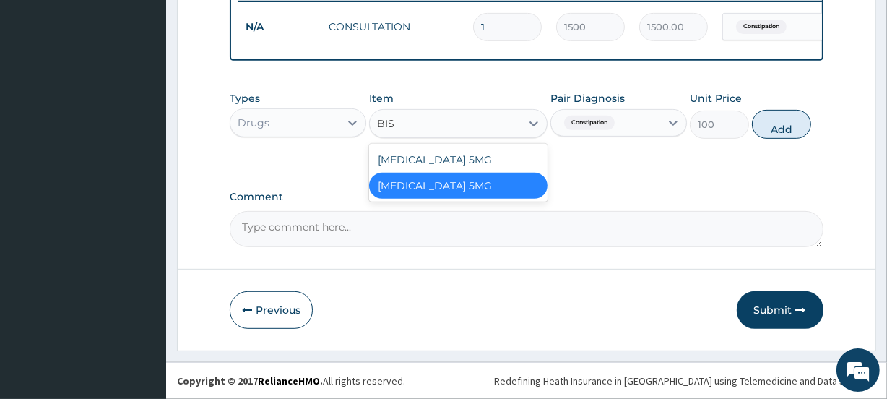
scroll to position [0, 0]
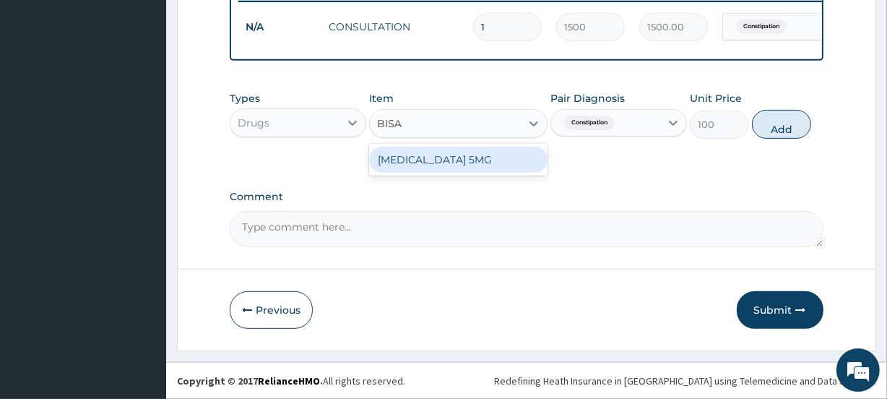
type input "BIS"
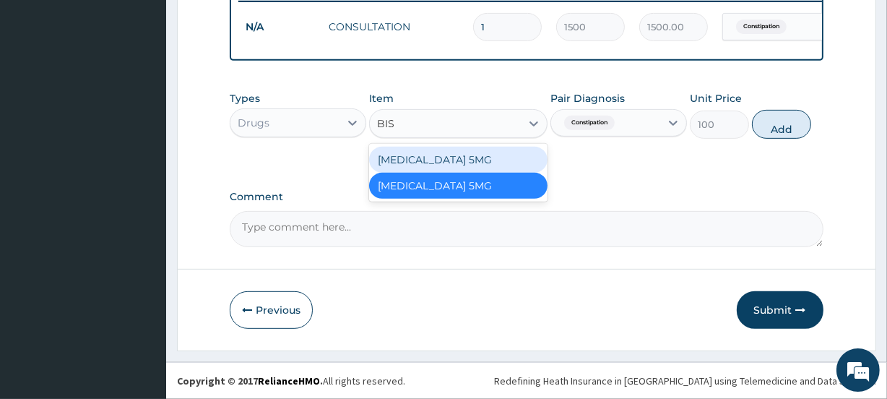
click at [453, 155] on div "BISACODYL 5MG" at bounding box center [458, 160] width 178 height 26
type input "30"
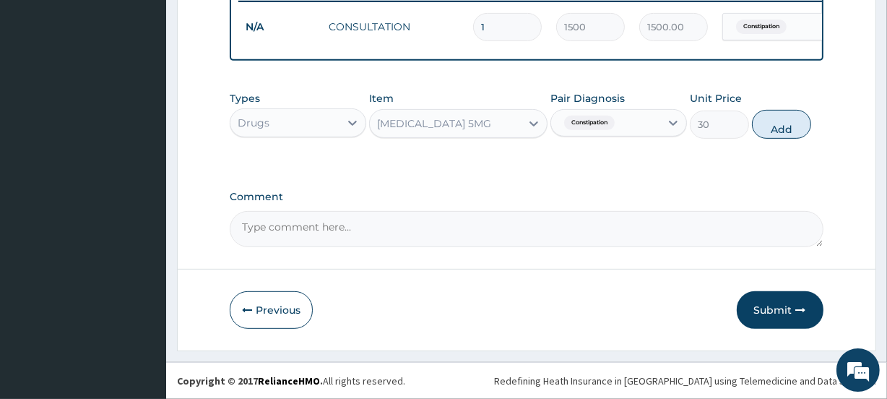
click at [433, 124] on div "BISACODYL 5MG" at bounding box center [434, 123] width 114 height 14
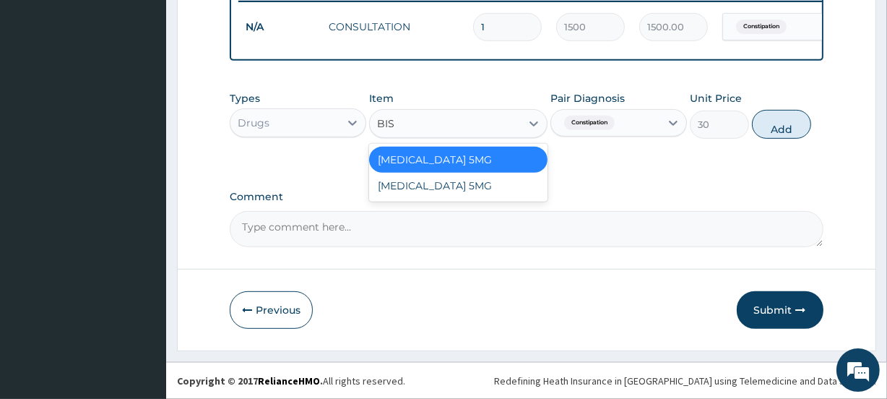
type input "BISA"
click at [437, 160] on div "BISACODYL 5MG" at bounding box center [458, 160] width 178 height 26
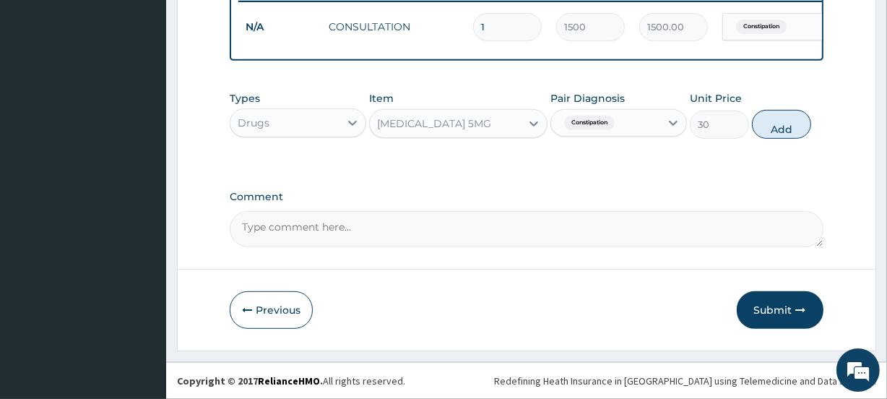
click at [428, 126] on div "BISACODYL 5MG" at bounding box center [434, 123] width 114 height 14
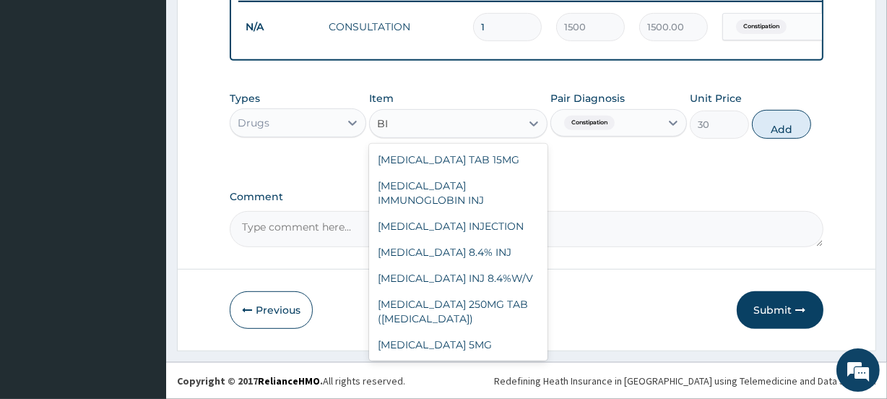
scroll to position [127, 0]
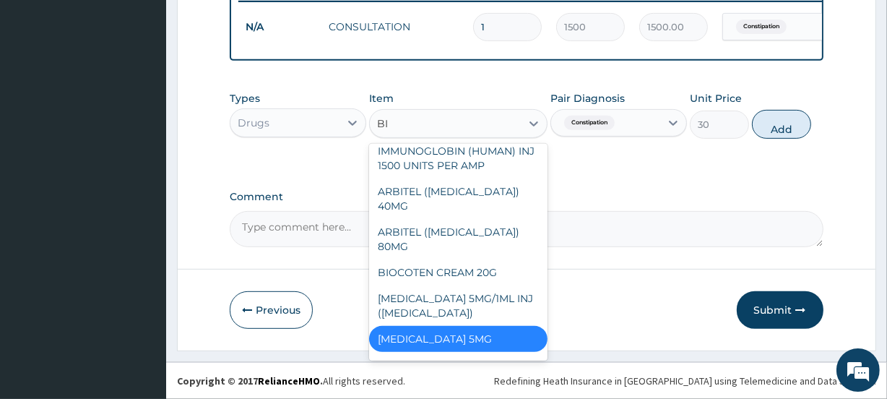
type input "BIS"
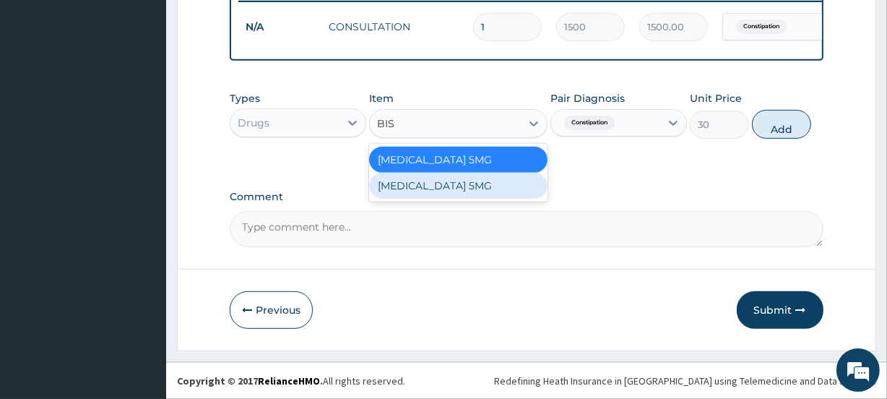
click at [435, 180] on div "BISOPROLOL 5MG" at bounding box center [458, 186] width 178 height 26
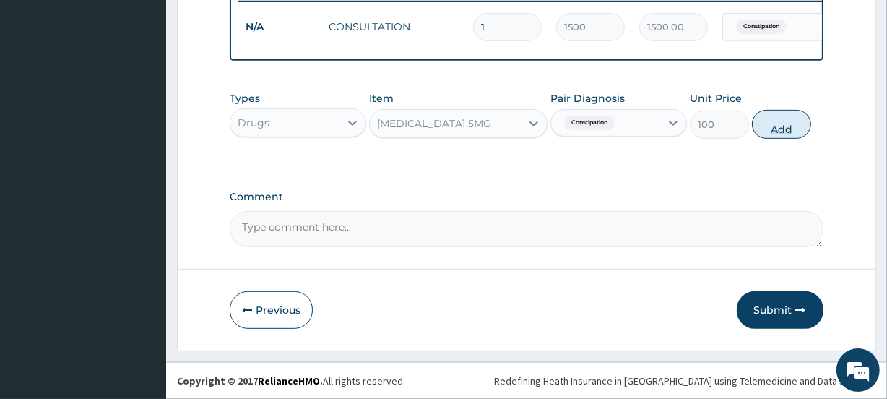
click at [778, 130] on button "Add" at bounding box center [781, 124] width 59 height 29
type input "0"
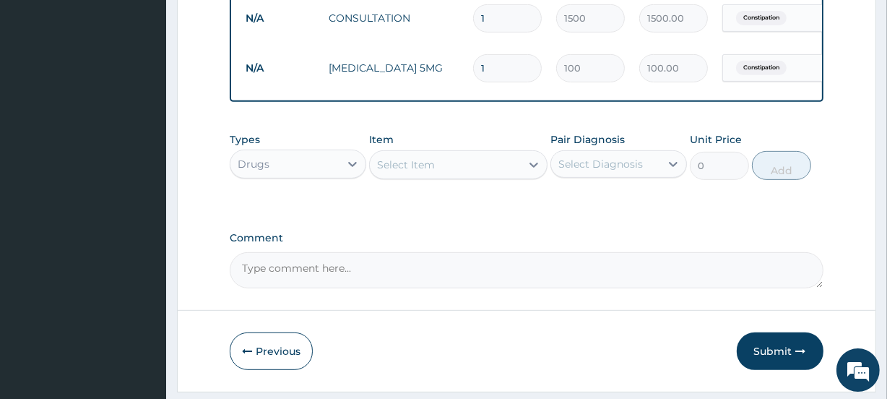
click at [507, 69] on input "1" at bounding box center [507, 68] width 69 height 28
type input "2"
type input "200.00"
type input "3"
type input "300.00"
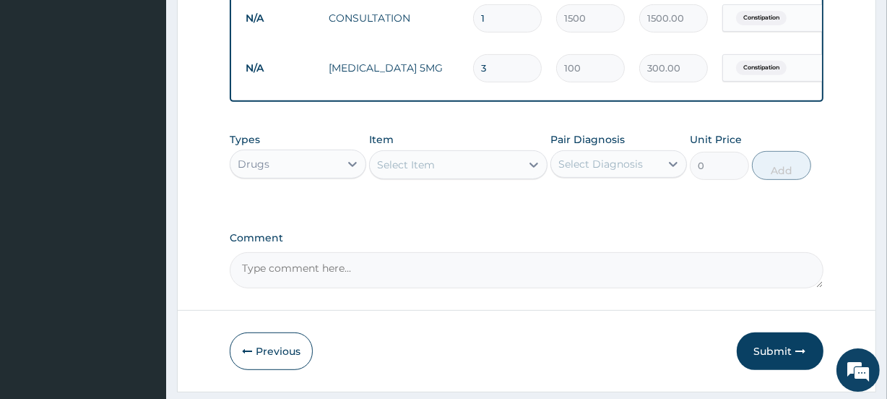
type input "4"
type input "400.00"
type input "5"
type input "500.00"
type input "6"
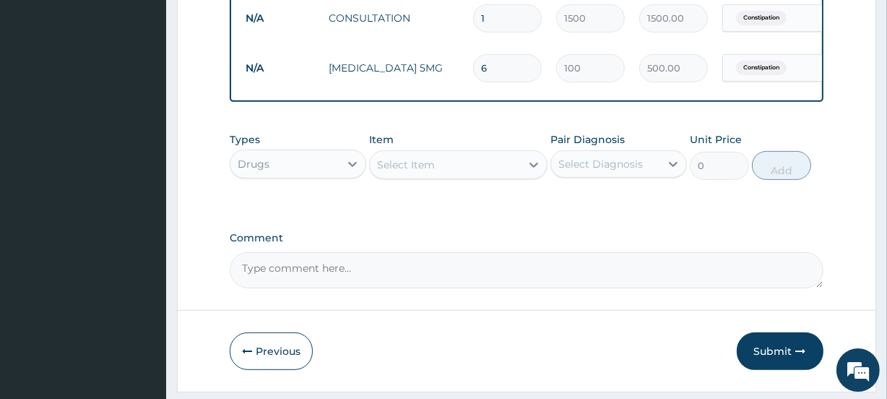
type input "600.00"
click at [778, 358] on button "Submit" at bounding box center [779, 351] width 87 height 38
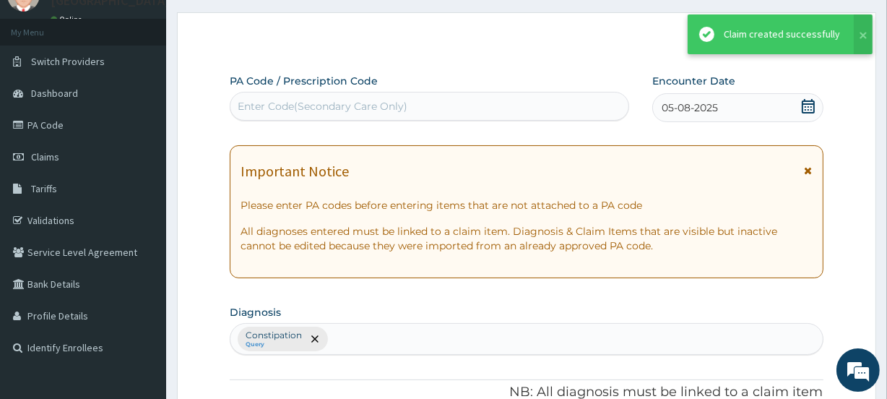
scroll to position [583, 0]
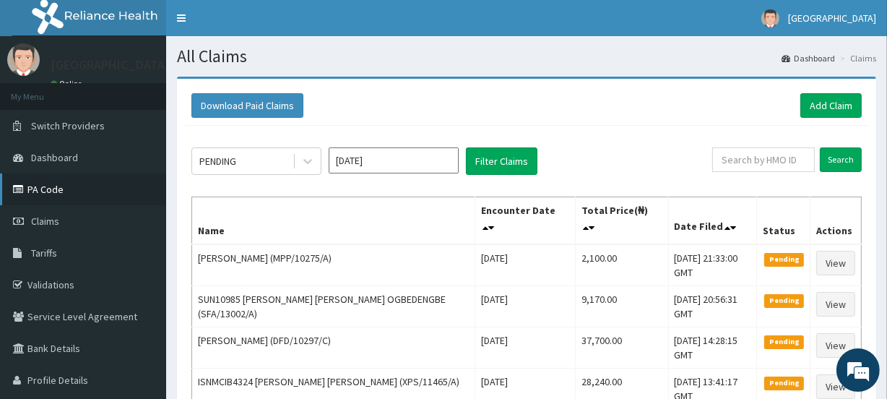
click at [51, 188] on link "PA Code" at bounding box center [83, 189] width 166 height 32
click at [812, 103] on link "Add Claim" at bounding box center [830, 105] width 61 height 25
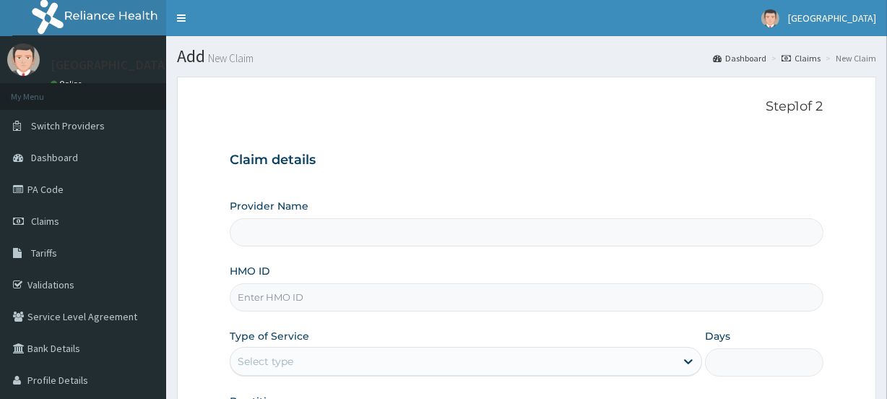
click at [306, 301] on input "HMO ID" at bounding box center [526, 297] width 593 height 28
type input "[GEOGRAPHIC_DATA]"
paste input "PTB/10176/B"
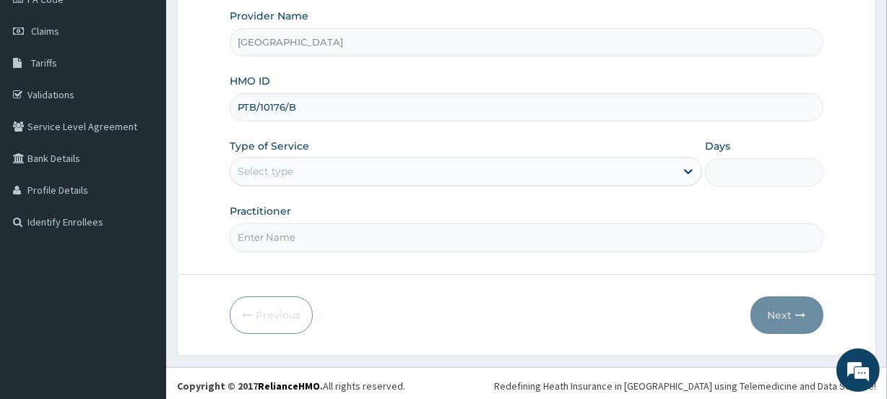
scroll to position [193, 0]
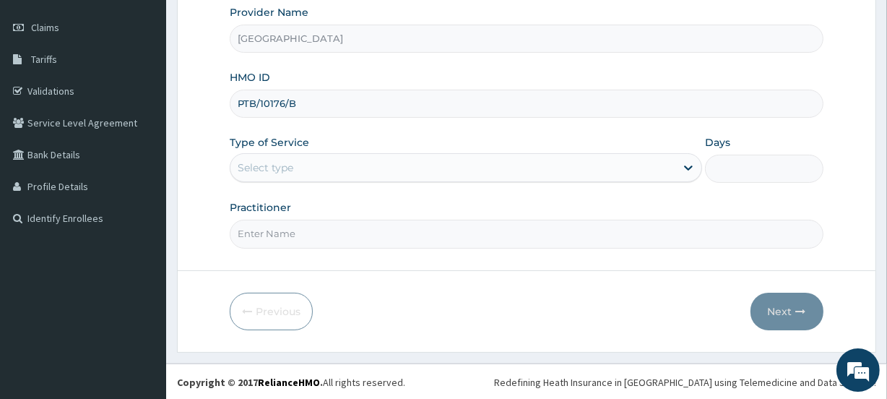
type input "PTB/10176/B"
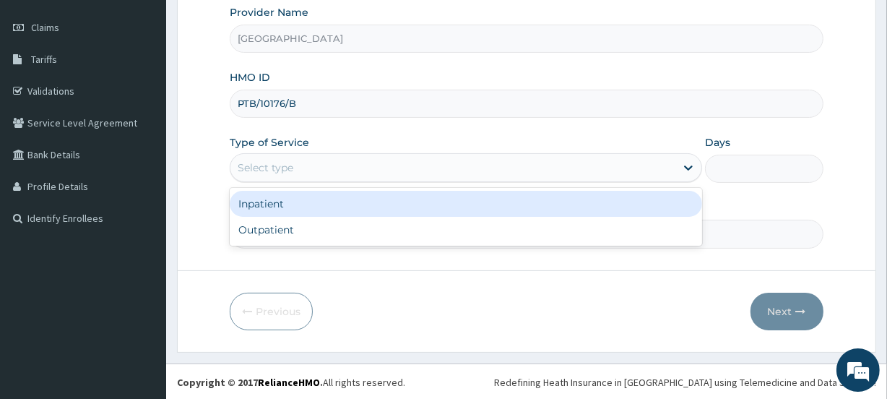
click at [274, 160] on div "Select type" at bounding box center [266, 167] width 56 height 14
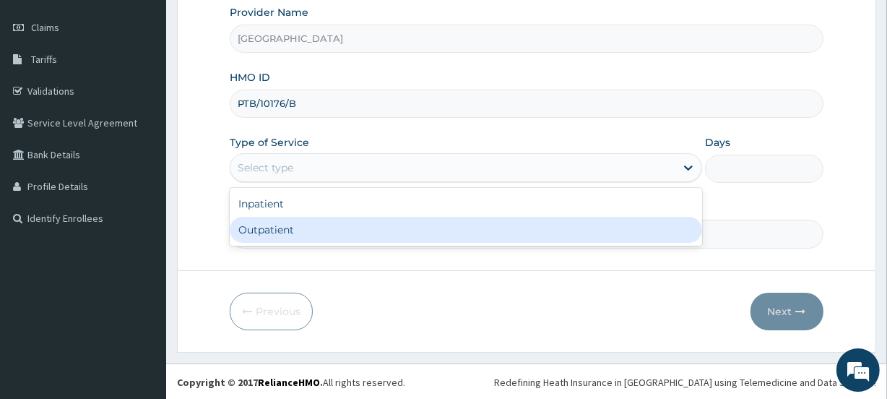
click at [274, 220] on div "Outpatient" at bounding box center [466, 230] width 472 height 26
type input "1"
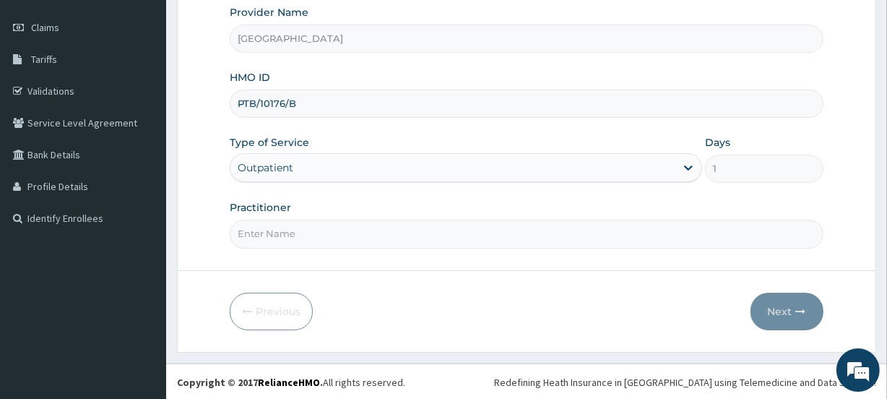
click at [274, 235] on input "Practitioner" at bounding box center [526, 233] width 593 height 28
type input "ADENIYI"
click at [781, 310] on button "Next" at bounding box center [786, 311] width 73 height 38
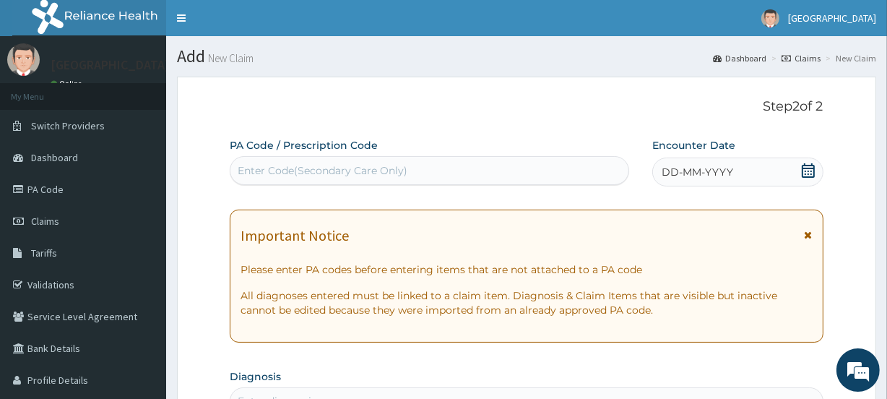
click at [315, 168] on div "Enter Code(Secondary Care Only)" at bounding box center [323, 170] width 170 height 14
paste input "PA/73AA34"
type input "PA/73AA34"
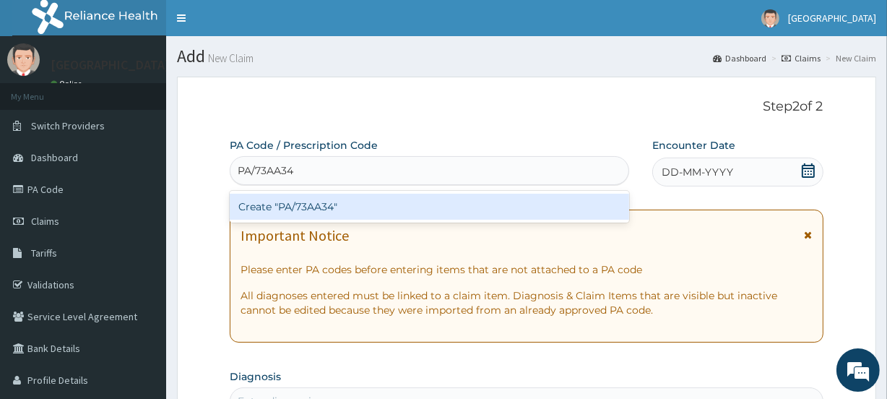
click at [319, 208] on div "Create "PA/73AA34"" at bounding box center [429, 206] width 399 height 26
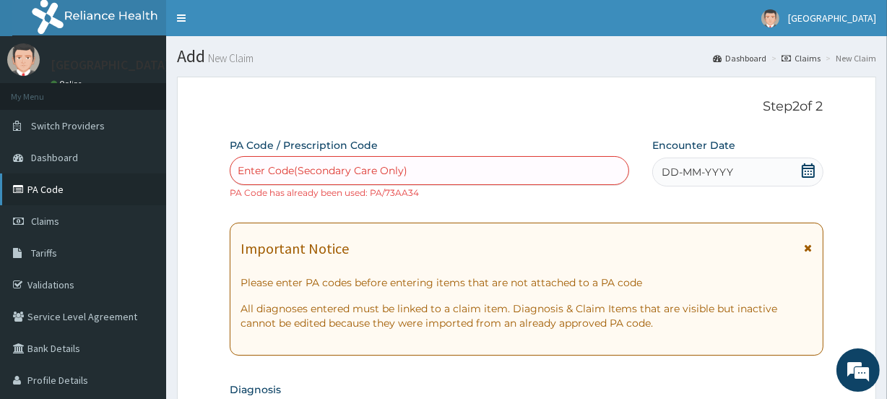
click at [62, 186] on link "PA Code" at bounding box center [83, 189] width 166 height 32
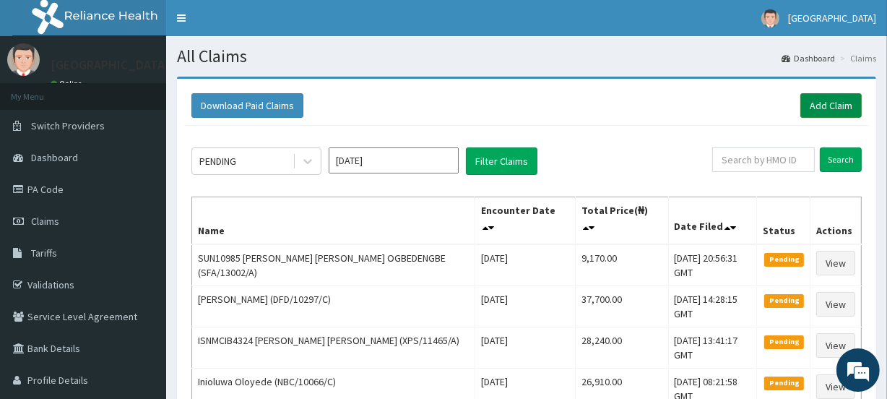
click at [825, 103] on link "Add Claim" at bounding box center [830, 105] width 61 height 25
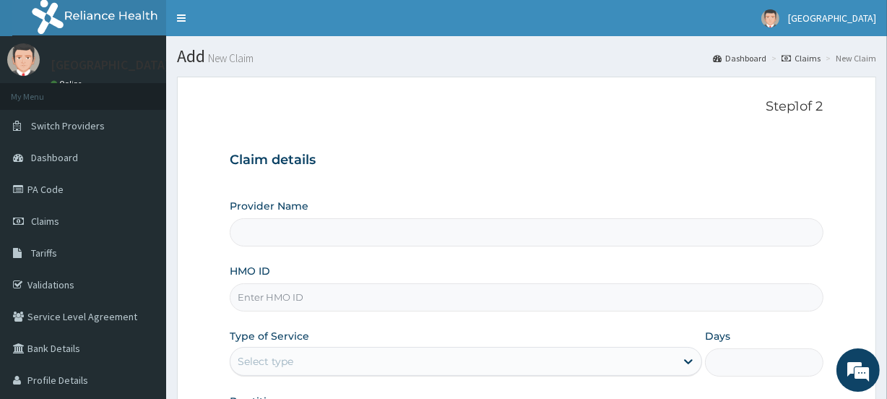
click at [277, 294] on input "HMO ID" at bounding box center [526, 297] width 593 height 28
paste input "NBC/10066/C"
type input "NBC/10066/C"
type input "[GEOGRAPHIC_DATA]"
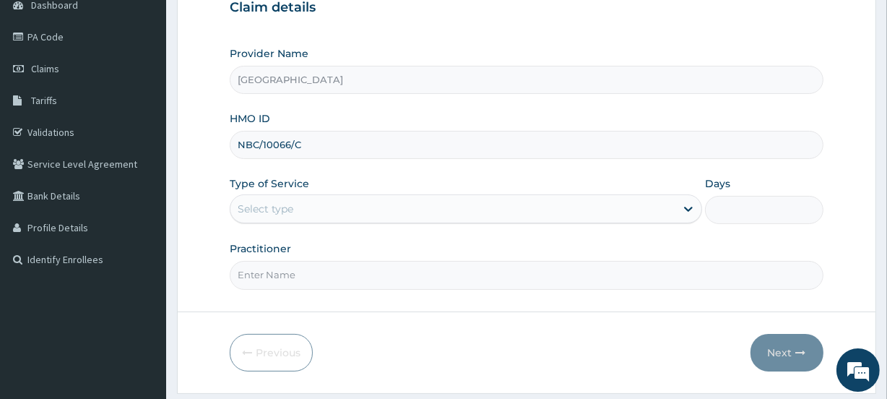
scroll to position [154, 0]
type input "NBC/10066/C"
click at [277, 204] on div "Select type" at bounding box center [266, 207] width 56 height 14
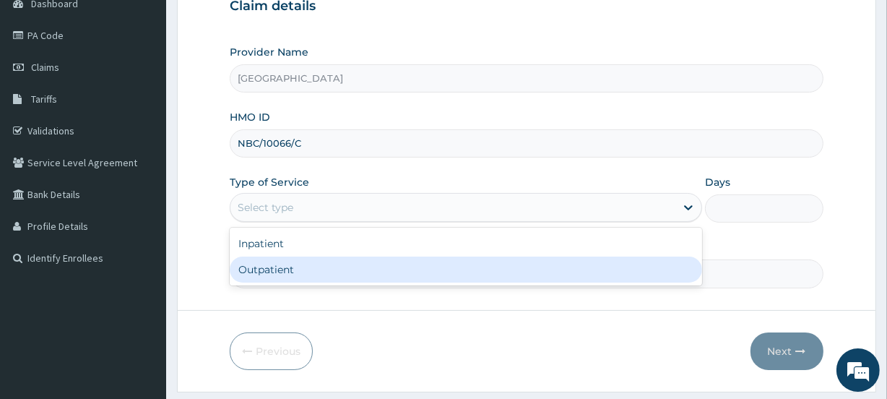
click at [274, 261] on div "Outpatient" at bounding box center [466, 269] width 472 height 26
type input "1"
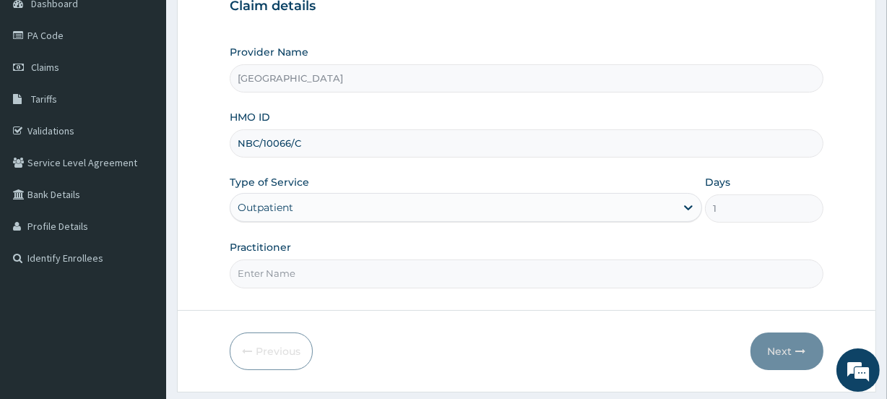
scroll to position [0, 0]
click at [271, 267] on input "Practitioner" at bounding box center [526, 273] width 593 height 28
type input "OLOYEDE"
click at [773, 349] on button "Next" at bounding box center [786, 351] width 73 height 38
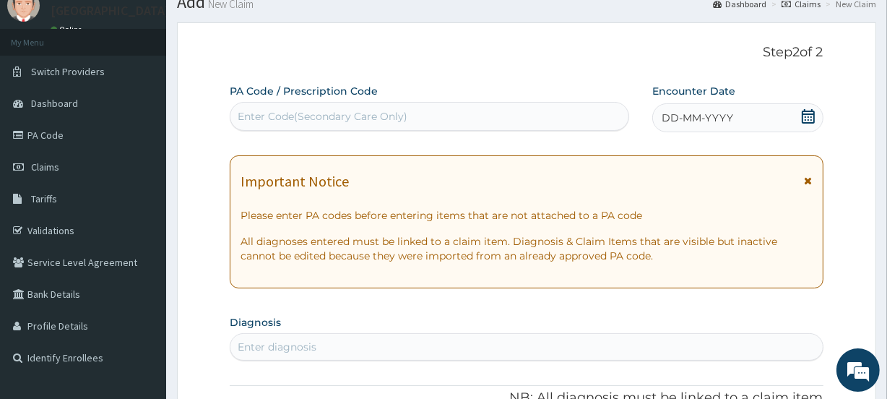
scroll to position [40, 0]
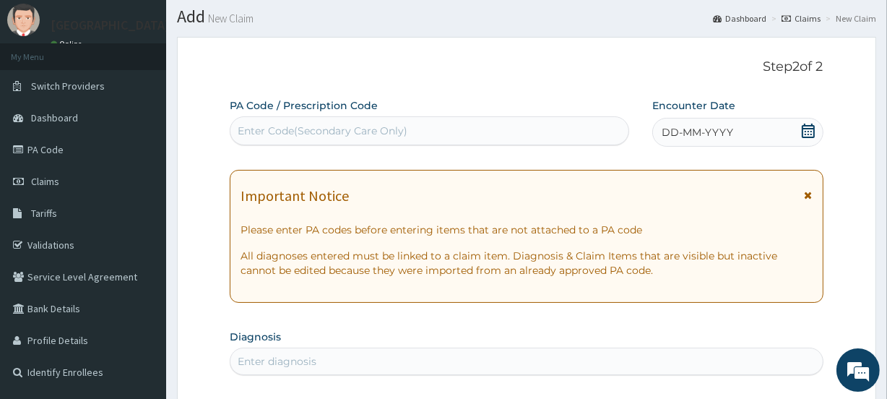
click at [374, 123] on div "Enter Code(Secondary Care Only)" at bounding box center [323, 130] width 170 height 14
paste input "PA/2AA782"
type input "PA/2AA782"
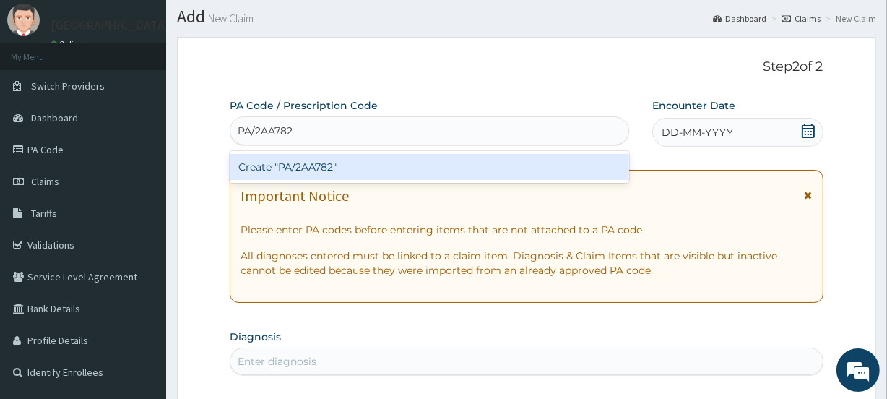
click at [370, 165] on div "Create "PA/2AA782"" at bounding box center [429, 167] width 399 height 26
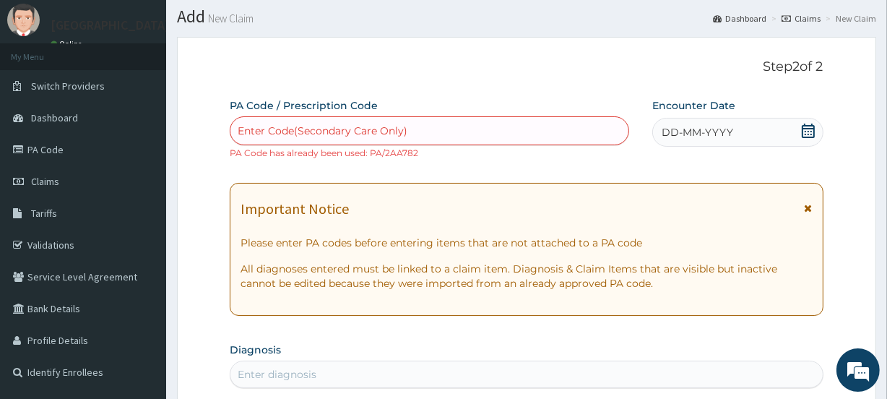
click at [807, 131] on icon at bounding box center [807, 130] width 13 height 14
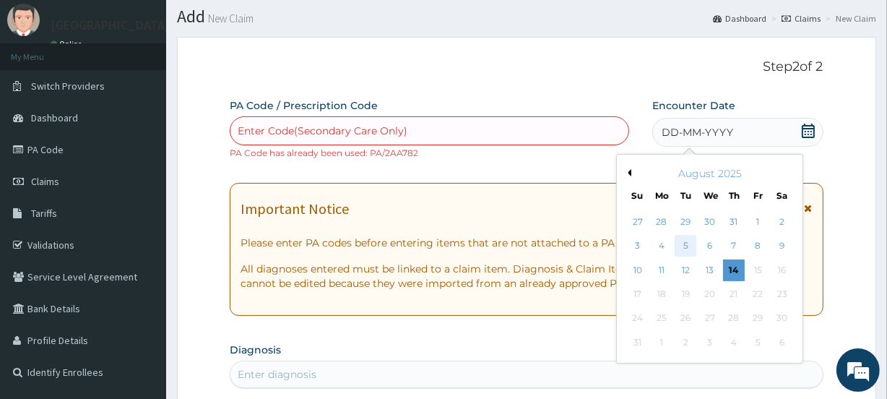
click at [685, 240] on div "5" at bounding box center [685, 246] width 22 height 22
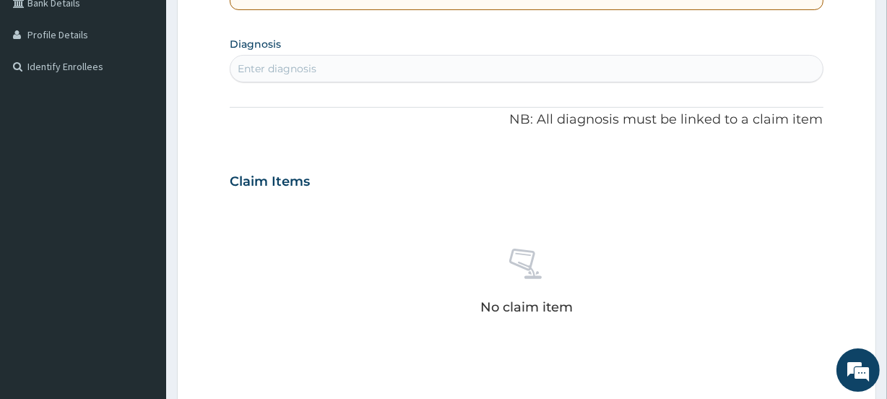
scroll to position [367, 0]
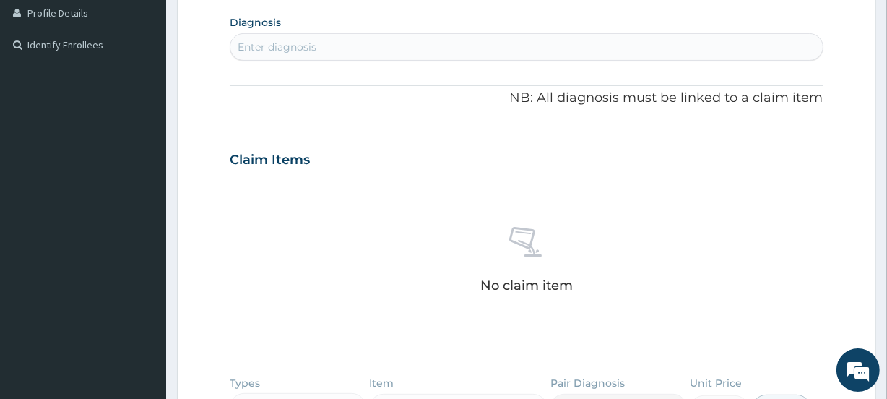
click at [249, 40] on div "Enter diagnosis" at bounding box center [277, 47] width 79 height 14
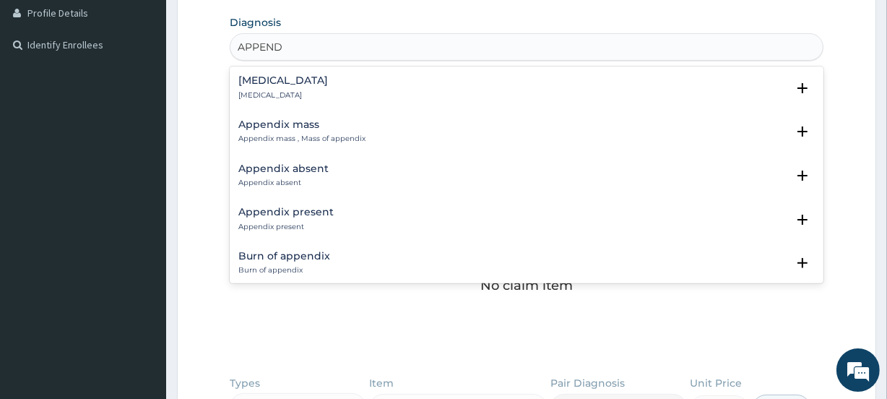
type input "APPENDI"
click at [271, 90] on p "Appendicitis" at bounding box center [283, 95] width 90 height 10
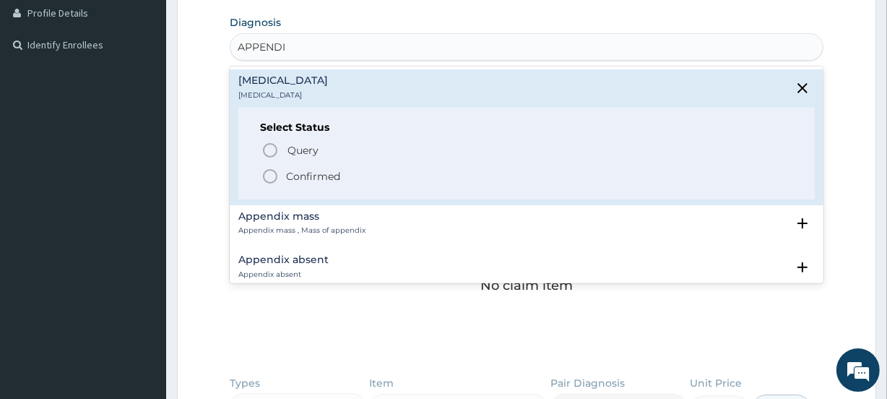
click at [271, 90] on p "Appendicitis" at bounding box center [283, 95] width 90 height 10
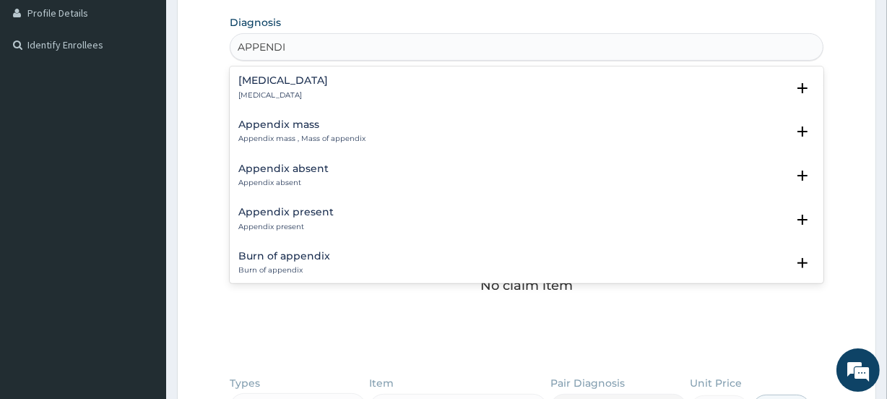
click at [274, 95] on p "Appendicitis" at bounding box center [283, 95] width 90 height 10
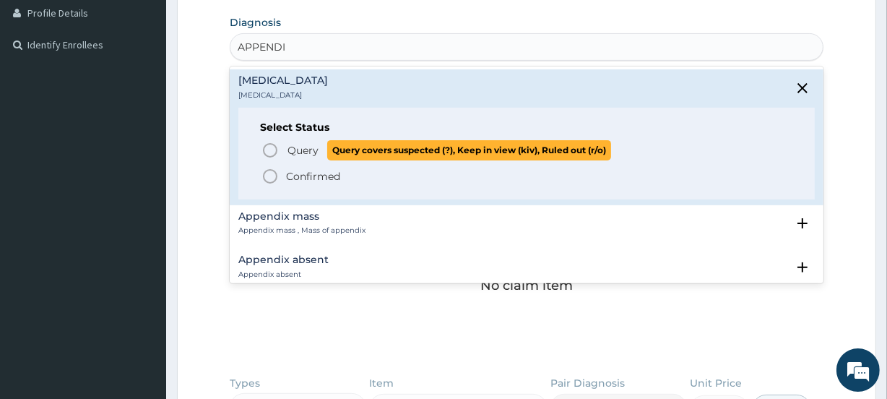
click at [274, 146] on icon "status option query" at bounding box center [269, 150] width 17 height 17
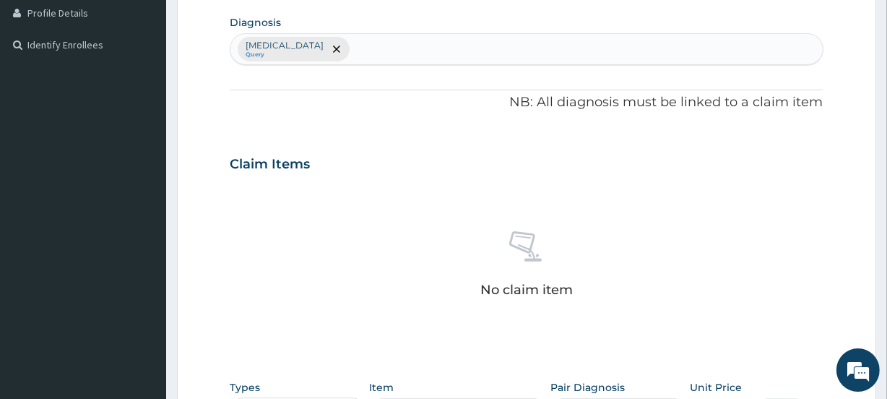
click at [343, 50] on div "Appendicitis Query" at bounding box center [525, 49] width 591 height 30
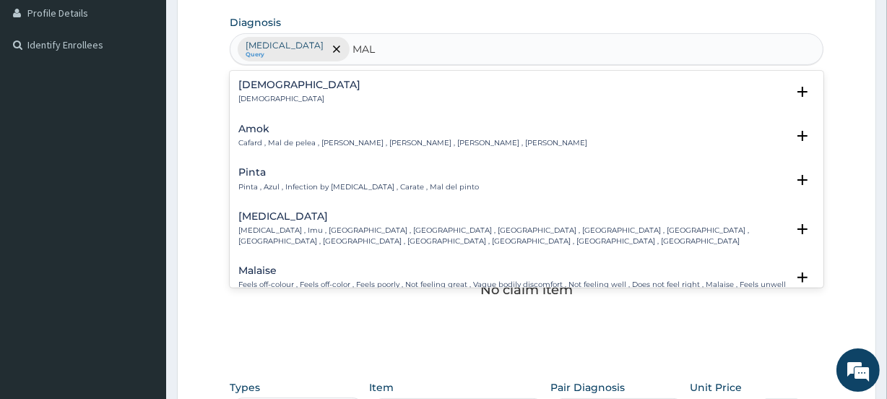
type input "MALA"
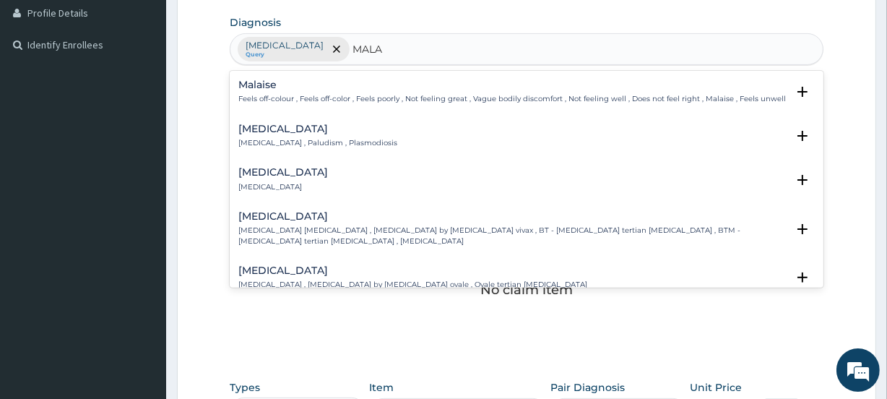
click at [307, 130] on h4 "Malaria" at bounding box center [317, 128] width 159 height 11
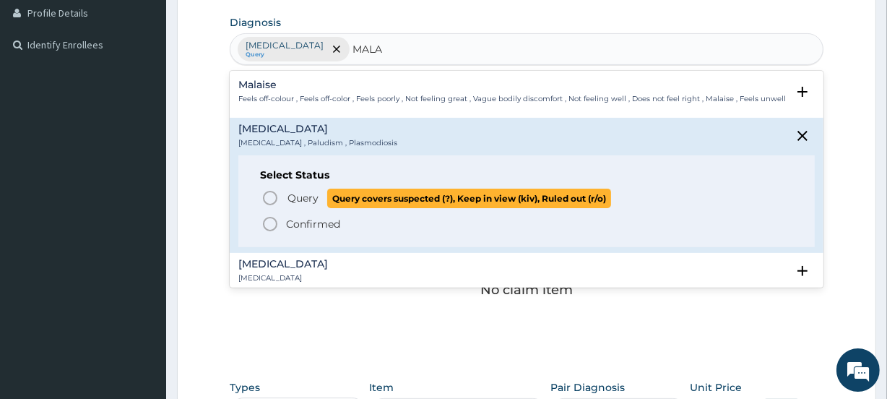
click at [271, 195] on icon "status option query" at bounding box center [269, 197] width 17 height 17
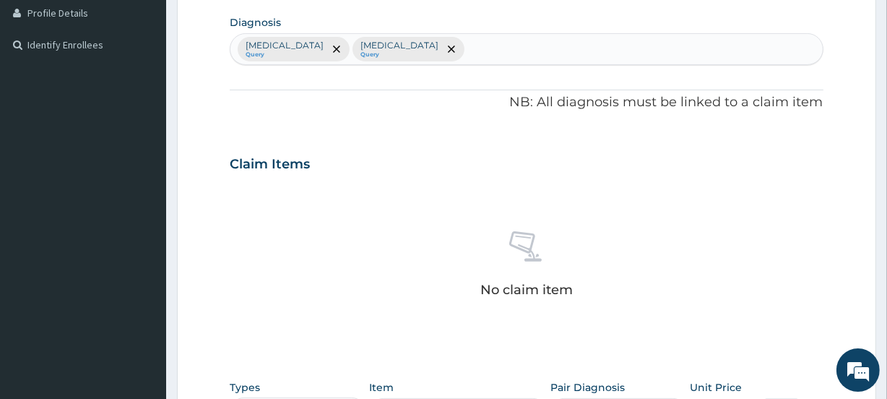
click at [406, 47] on div "Appendicitis Query Malaria Query" at bounding box center [525, 49] width 591 height 30
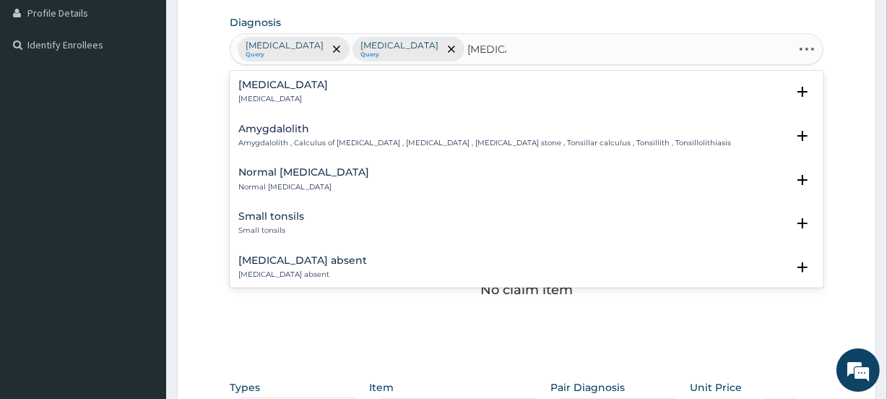
type input "TONSILI"
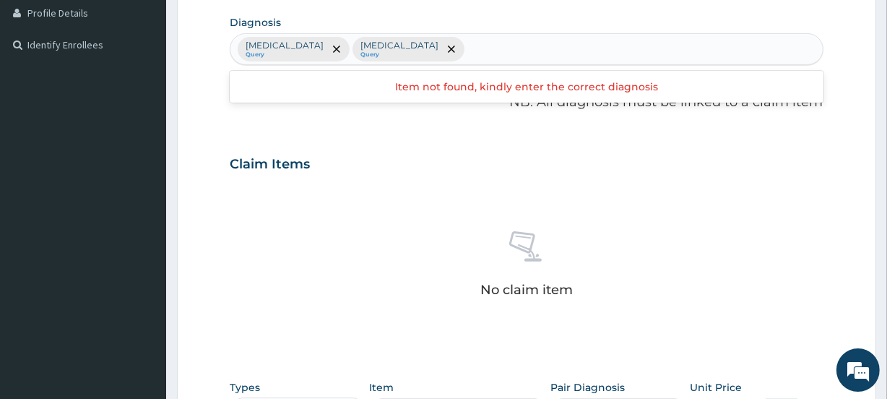
click at [445, 46] on div "Appendicitis Query Malaria Query TONSILI" at bounding box center [525, 49] width 591 height 30
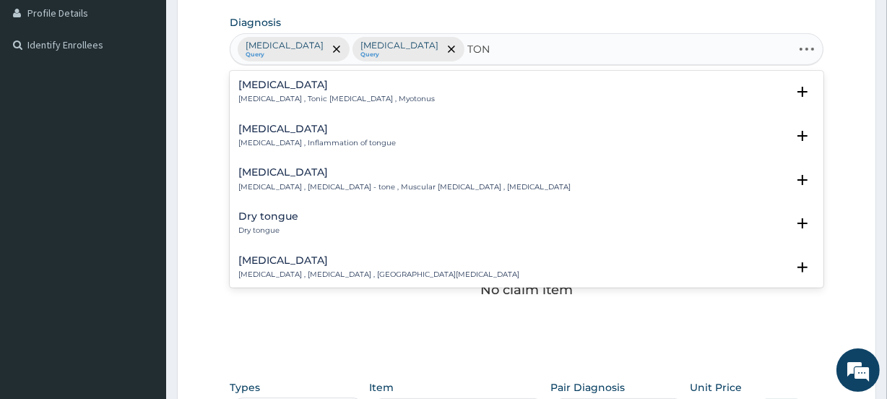
type input "TONS"
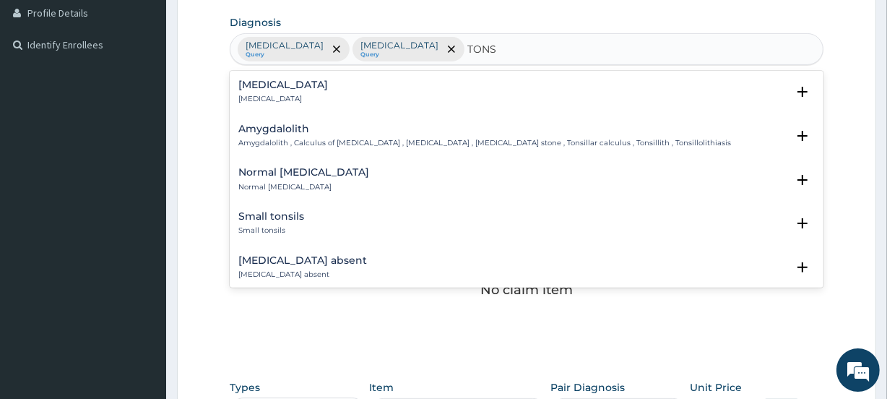
click at [258, 94] on p "Tonsillitis" at bounding box center [283, 99] width 90 height 10
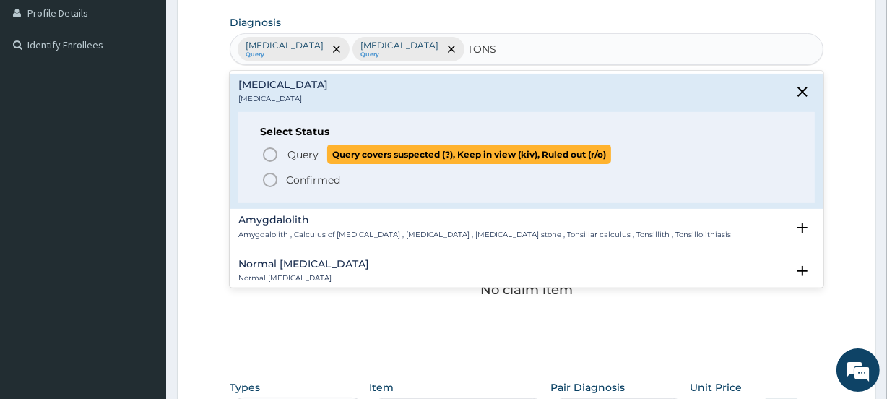
click at [273, 152] on icon "status option query" at bounding box center [269, 154] width 17 height 17
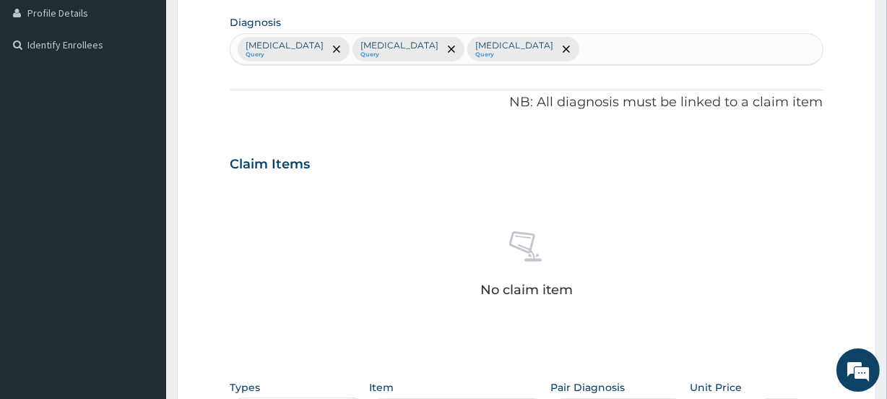
click at [478, 47] on div "Appendicitis Query Malaria Query Tonsillitis Query" at bounding box center [525, 49] width 591 height 30
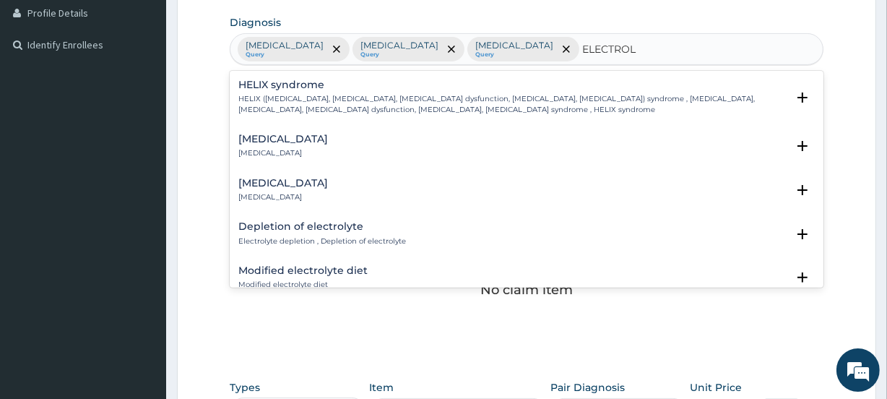
type input "ELECTROLY"
click at [305, 144] on div "Electrolyte imbalance Electrolyte imbalance" at bounding box center [283, 146] width 90 height 25
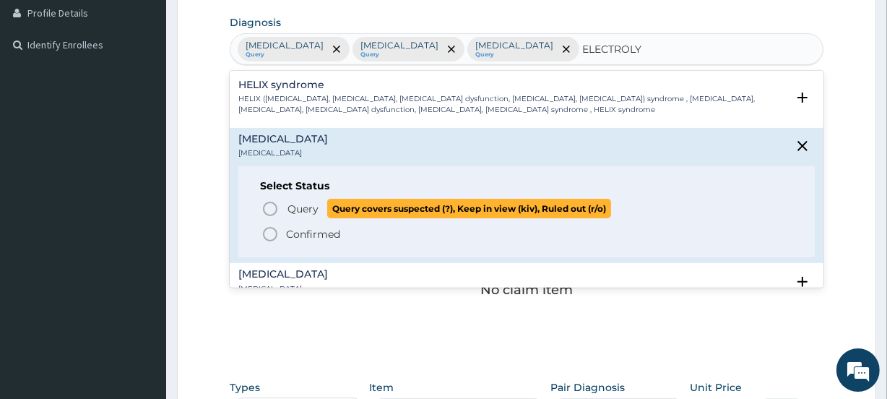
click at [271, 209] on icon "status option query" at bounding box center [269, 208] width 17 height 17
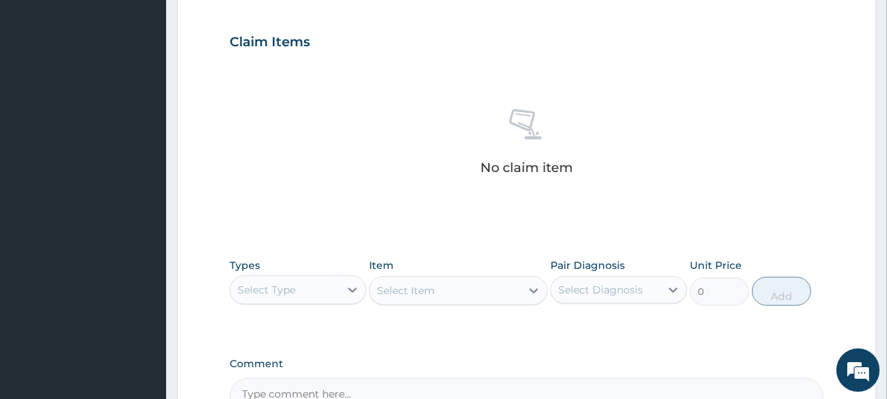
scroll to position [588, 0]
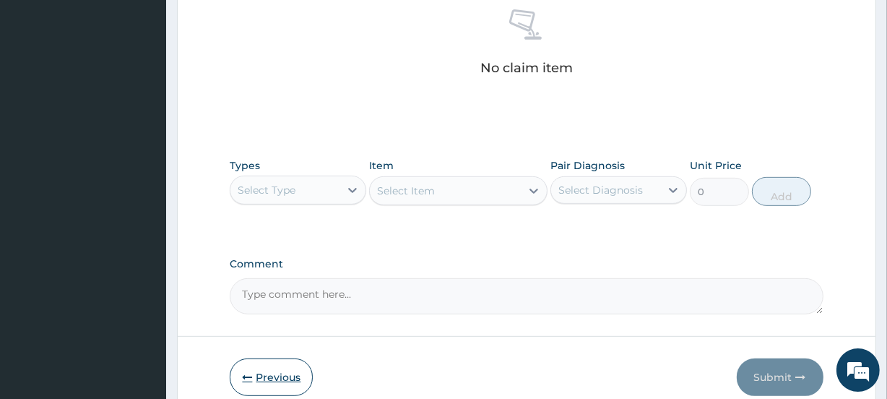
click at [264, 375] on button "Previous" at bounding box center [271, 377] width 83 height 38
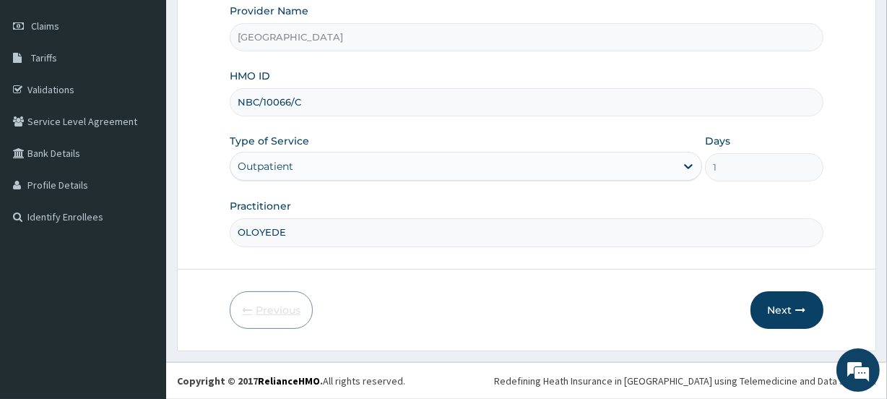
scroll to position [193, 0]
click at [324, 204] on div "Practitioner OLOYEDE" at bounding box center [526, 224] width 593 height 48
click at [308, 105] on input "NBC/10066/C" at bounding box center [526, 104] width 593 height 28
type input "N"
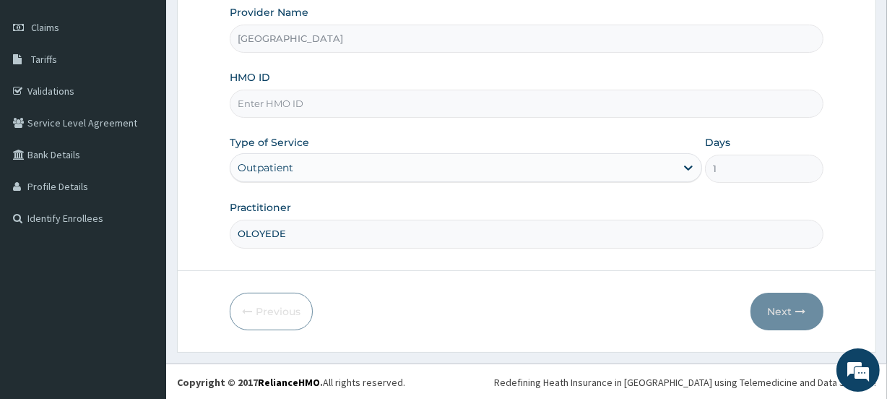
paste input "PA/9E91EF"
click at [317, 110] on input "PA/9E91EF" at bounding box center [526, 104] width 593 height 28
type input "P"
paste input "PFM/10126/B"
type input "PFM/10126/B"
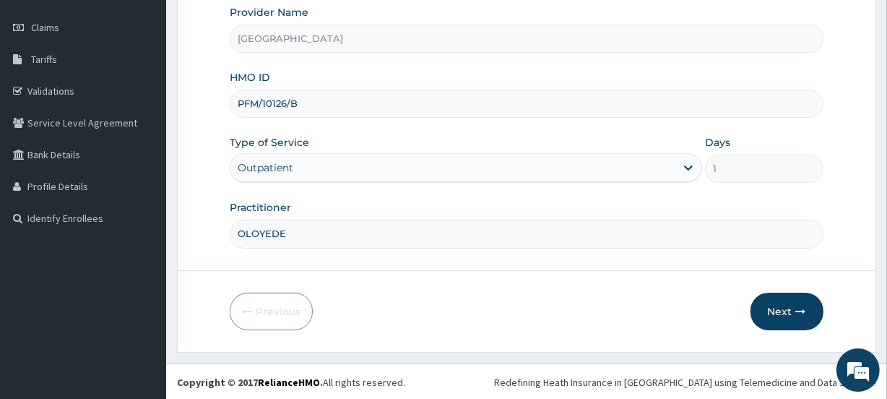
click at [291, 239] on input "OLOYEDE" at bounding box center [526, 233] width 593 height 28
type input "O"
type input "KOLO"
click at [784, 309] on button "Next" at bounding box center [786, 311] width 73 height 38
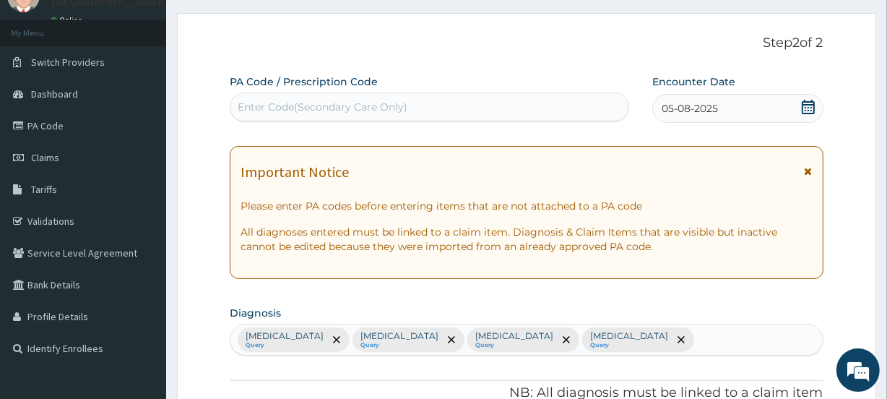
scroll to position [60, 0]
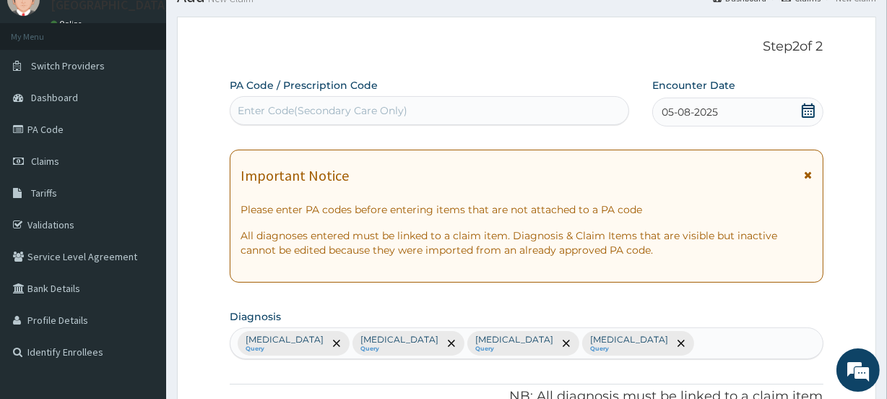
click at [342, 106] on div "Enter Code(Secondary Care Only)" at bounding box center [323, 110] width 170 height 14
paste input "PA/9E91EF"
type input "PA/9E91EF"
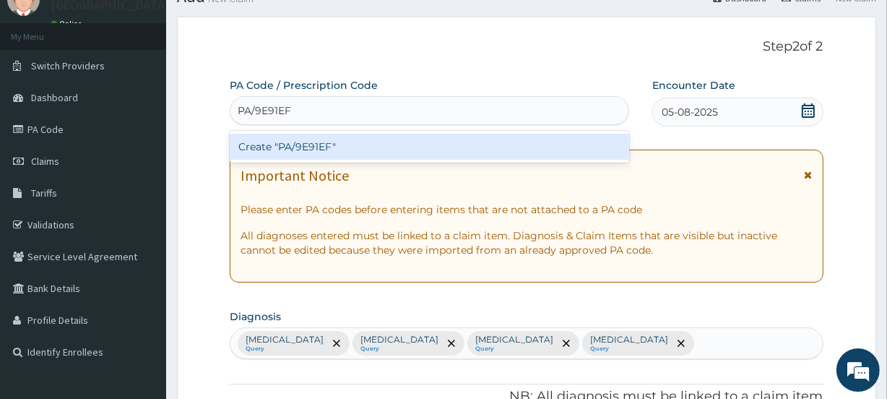
click at [324, 147] on div "Create "PA/9E91EF"" at bounding box center [429, 147] width 399 height 26
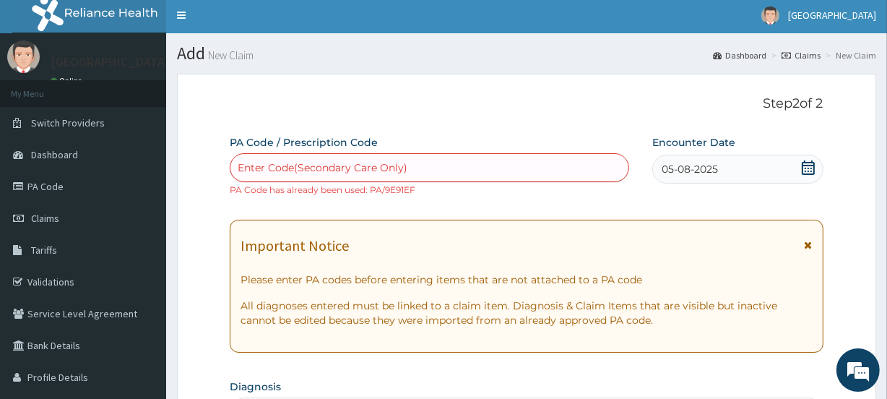
scroll to position [0, 0]
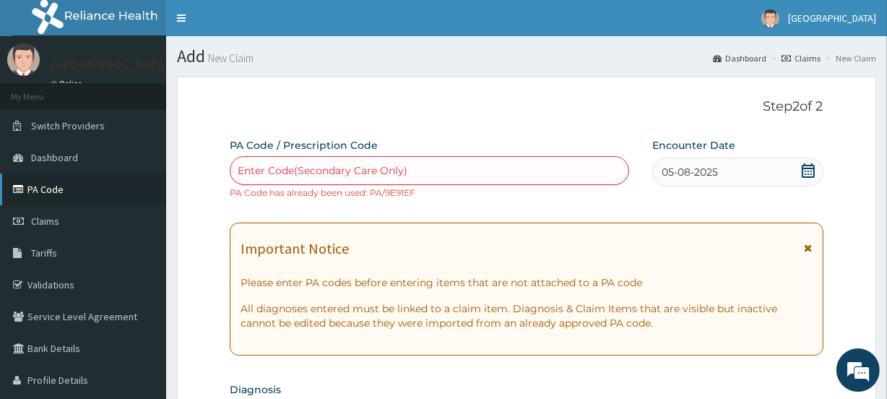
click at [45, 191] on link "PA Code" at bounding box center [83, 189] width 166 height 32
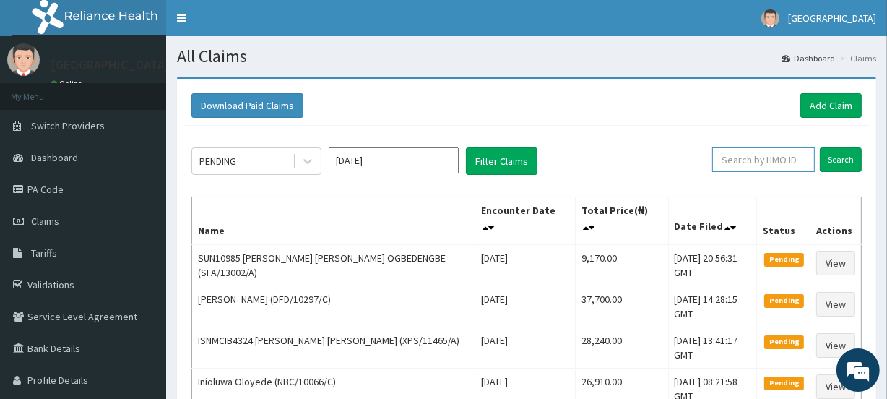
click at [775, 155] on input "text" at bounding box center [763, 159] width 103 height 25
paste input "NBC/10066/C"
click at [833, 160] on input "Search" at bounding box center [840, 159] width 42 height 25
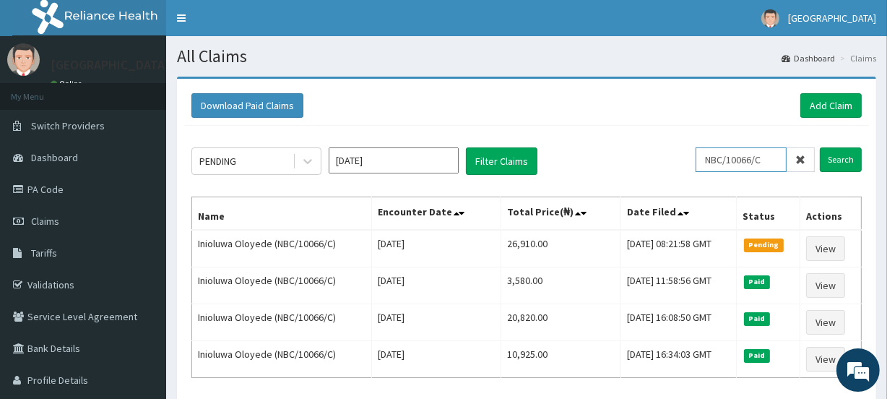
click at [773, 157] on input "NBC/10066/C" at bounding box center [740, 159] width 91 height 25
type input "N"
click at [832, 160] on input "Search" at bounding box center [840, 159] width 42 height 25
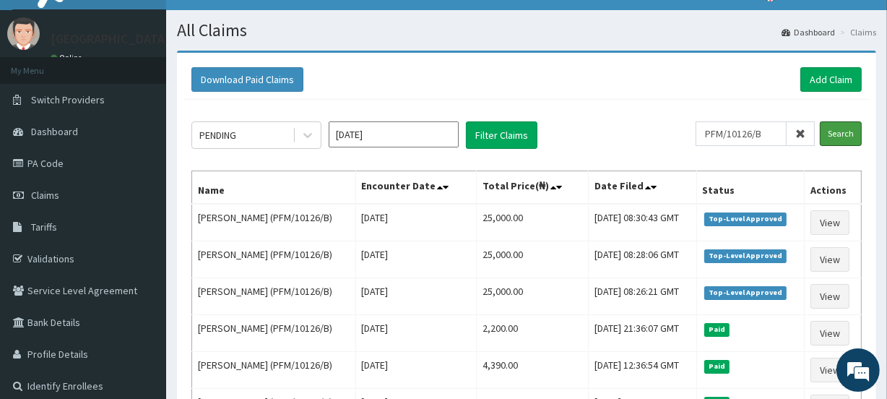
scroll to position [15, 0]
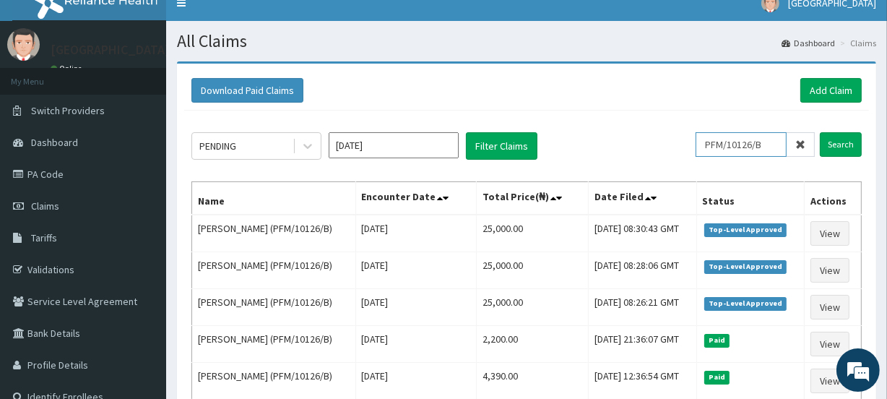
click at [770, 142] on input "PFM/10126/B" at bounding box center [740, 144] width 91 height 25
type input "P"
type input "RET/46111/A"
click at [838, 144] on input "Search" at bounding box center [840, 144] width 42 height 25
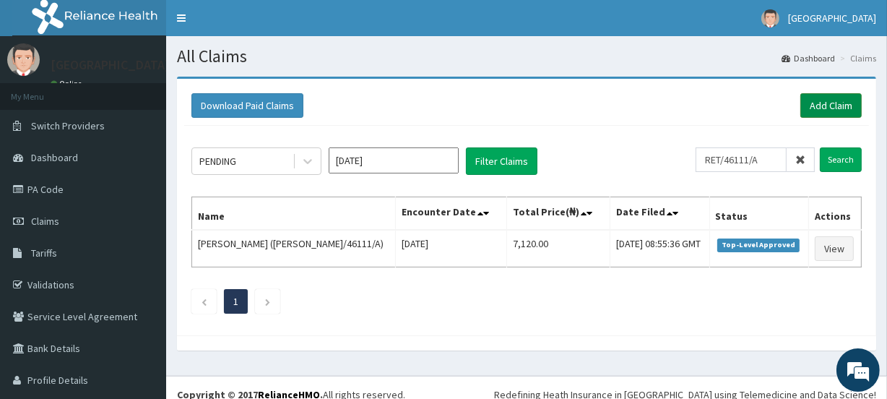
click at [810, 103] on link "Add Claim" at bounding box center [830, 105] width 61 height 25
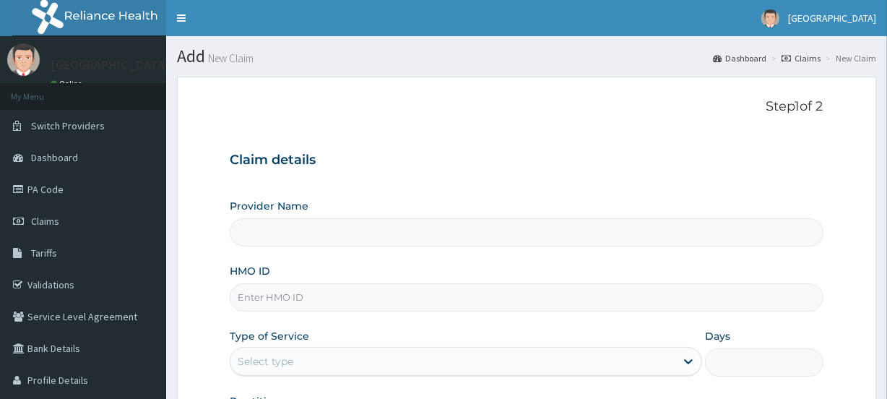
click at [307, 296] on input "HMO ID" at bounding box center [526, 297] width 593 height 28
paste input "PFM/10126/B"
type input "PFM/10126/B"
type input "[GEOGRAPHIC_DATA]"
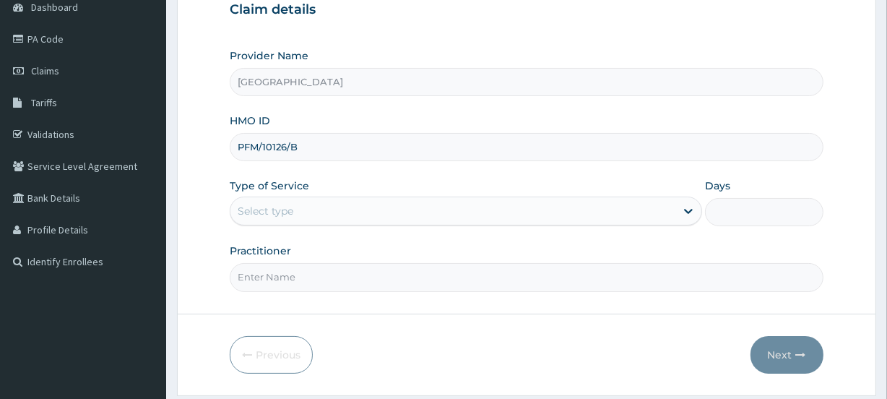
scroll to position [188, 0]
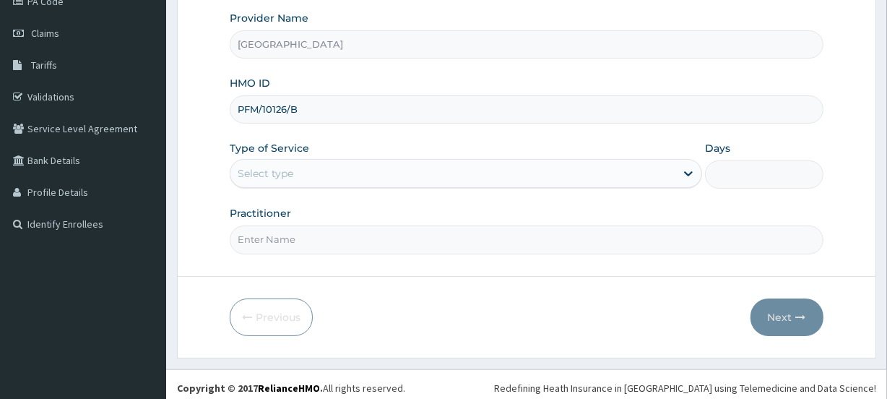
type input "PFM/10126/B"
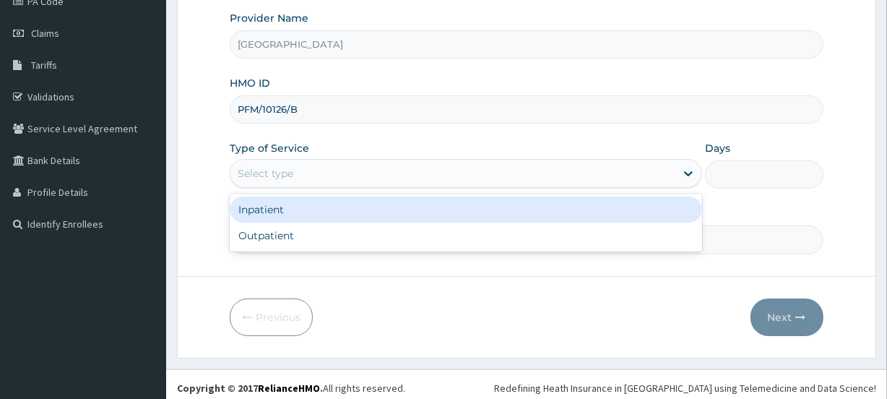
click at [266, 172] on div "Select type" at bounding box center [266, 173] width 56 height 14
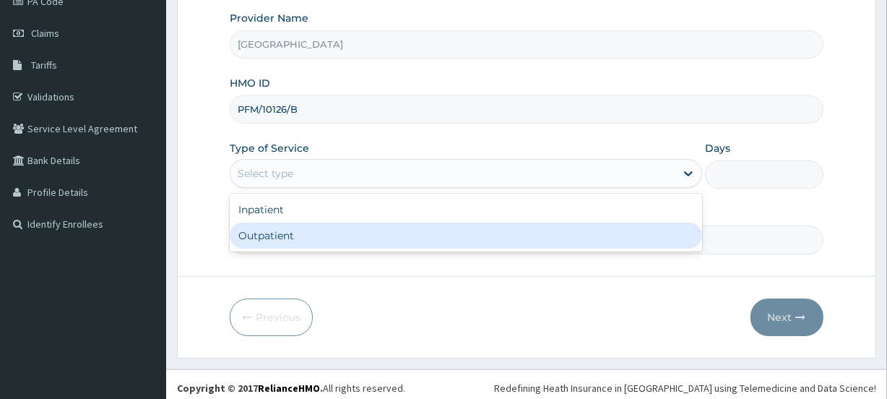
click at [271, 231] on div "Outpatient" at bounding box center [466, 235] width 472 height 26
type input "1"
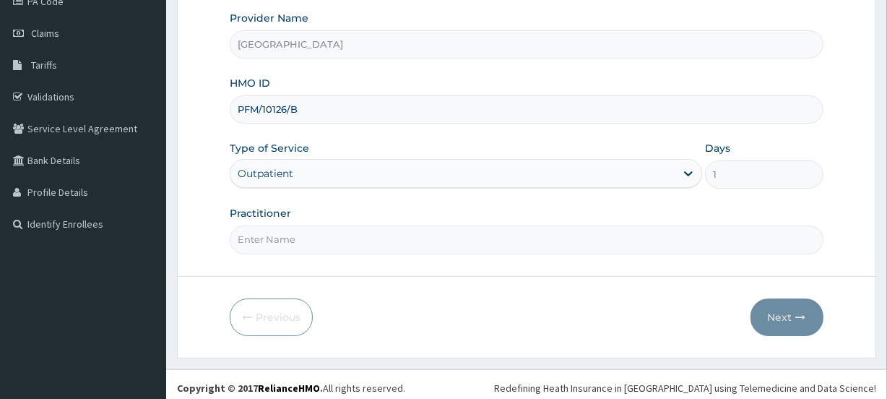
click at [271, 241] on input "Practitioner" at bounding box center [526, 239] width 593 height 28
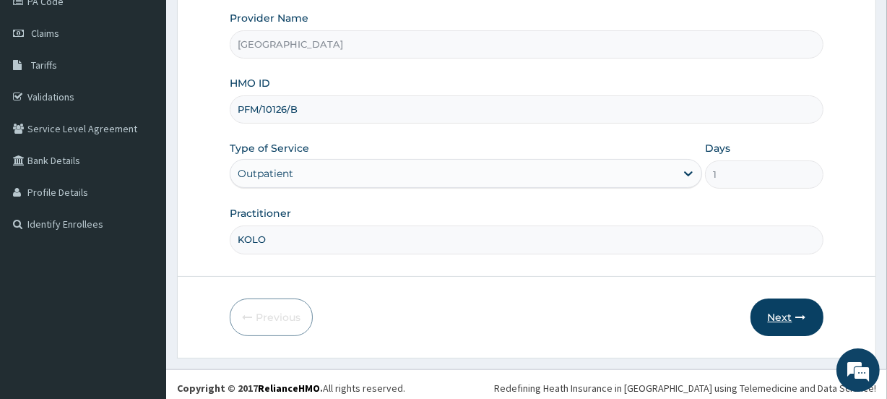
type input "KOLO"
click at [782, 311] on button "Next" at bounding box center [786, 317] width 73 height 38
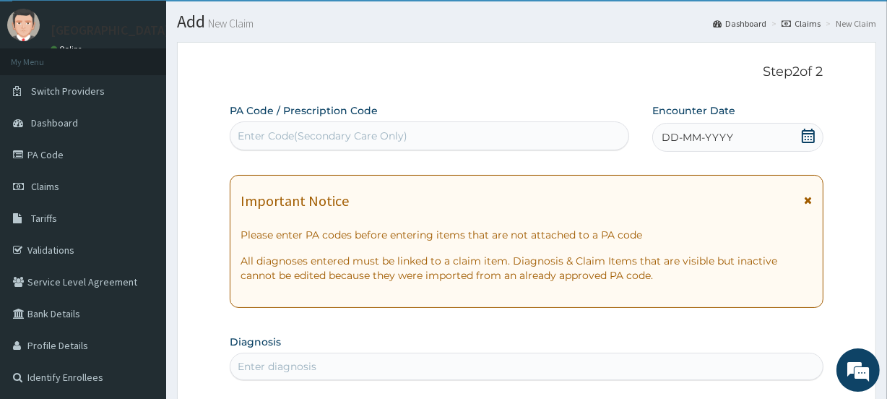
scroll to position [0, 0]
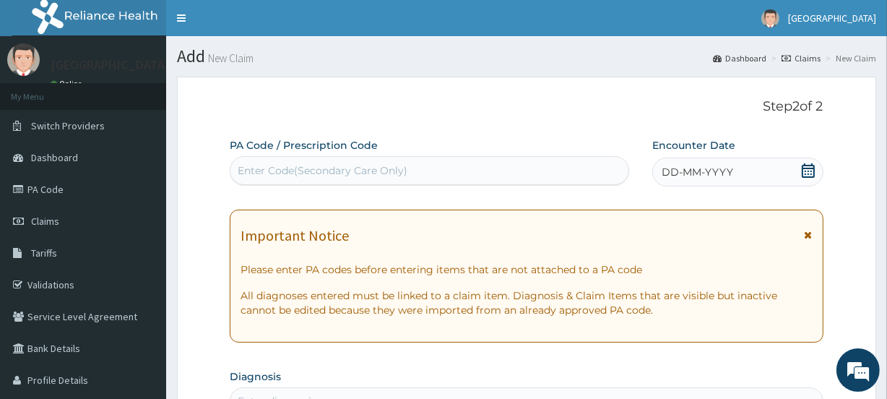
click at [292, 167] on div "Enter Code(Secondary Care Only)" at bounding box center [323, 170] width 170 height 14
paste input "PA/27D88B"
type input "PA/27D88B"
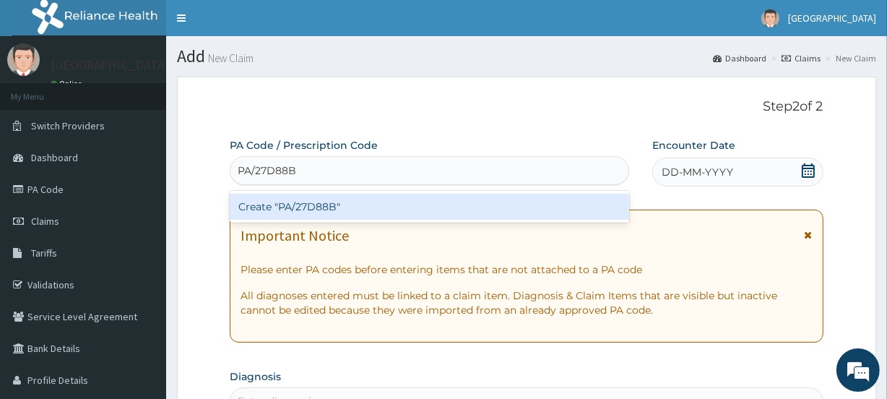
click at [306, 211] on div "Create "PA/27D88B"" at bounding box center [429, 206] width 399 height 26
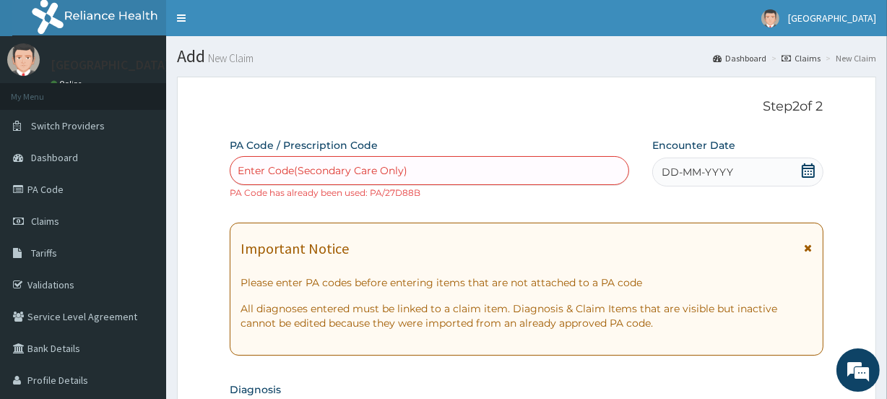
click at [275, 170] on div "Enter Code(Secondary Care Only)" at bounding box center [323, 170] width 170 height 14
paste input "PA/A6AB10"
type input "PA/A6AB10"
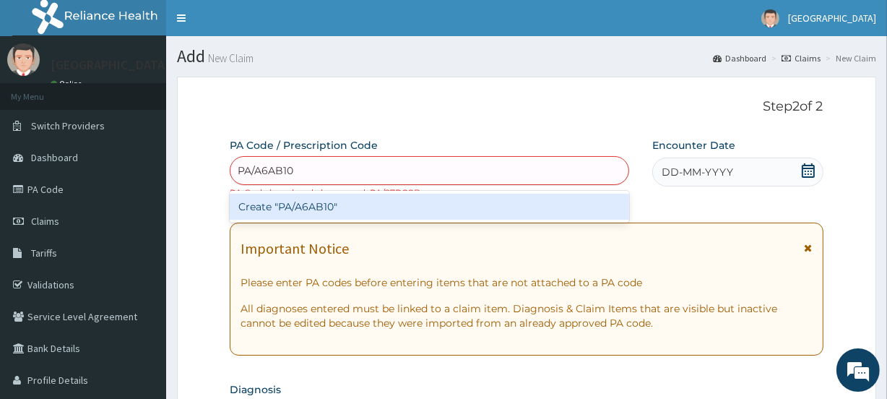
click at [305, 210] on div "Create "PA/A6AB10"" at bounding box center [429, 206] width 399 height 26
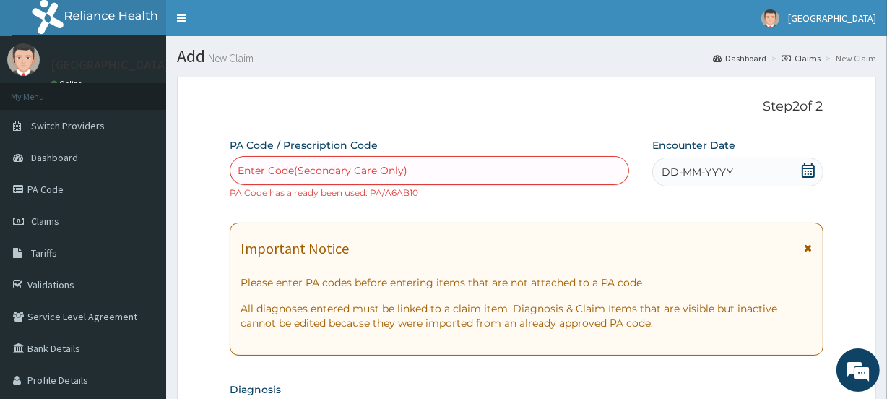
click at [321, 159] on div "Enter Code(Secondary Care Only)" at bounding box center [428, 170] width 397 height 23
paste input "PA/E2216A"
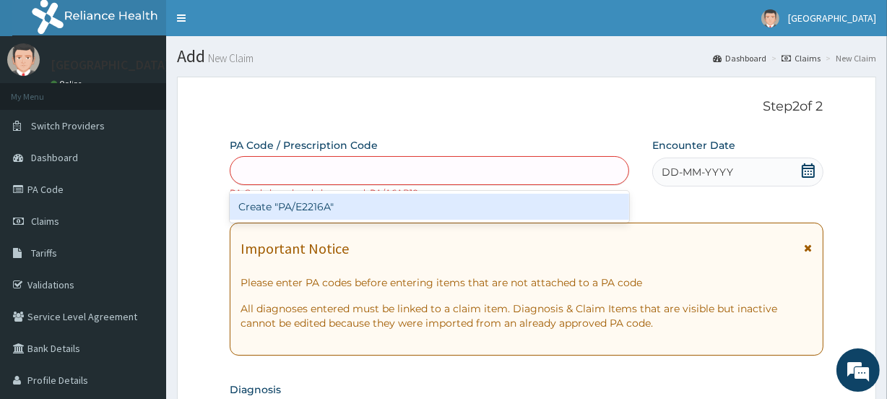
type input "PA/E2216A"
click at [318, 201] on div "Create "PA/E2216A"" at bounding box center [429, 206] width 399 height 26
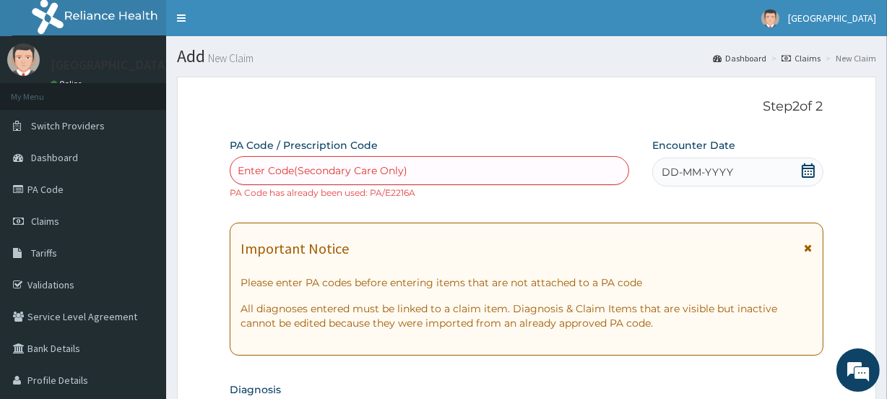
click at [305, 164] on div "Enter Code(Secondary Care Only)" at bounding box center [323, 170] width 170 height 14
paste input "PA/2C0280"
type input "PA/2C0280"
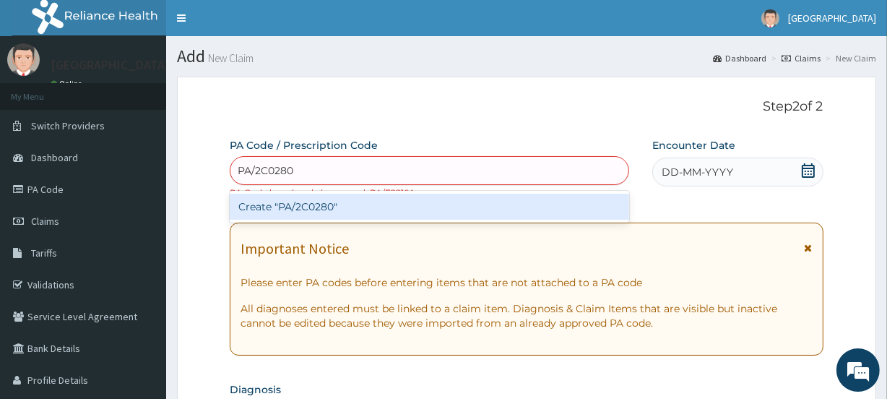
click at [312, 202] on div "Create "PA/2C0280"" at bounding box center [429, 206] width 399 height 26
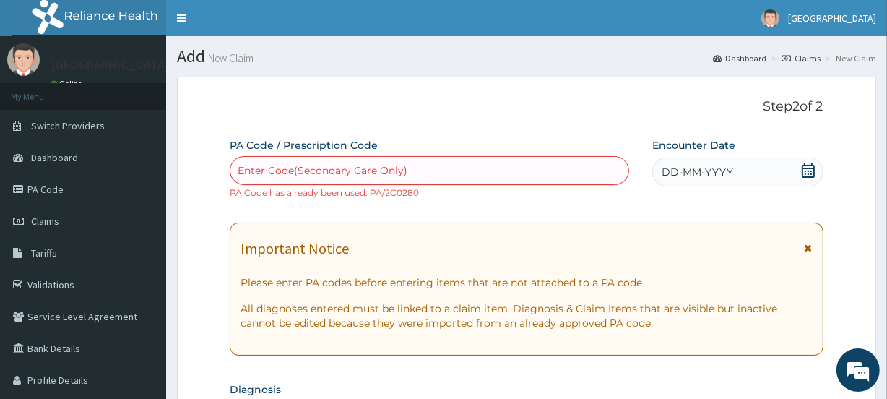
click at [313, 165] on div "Enter Code(Secondary Care Only)" at bounding box center [323, 170] width 170 height 14
paste input "PA/8B09D0"
type input "PA/8B09D0"
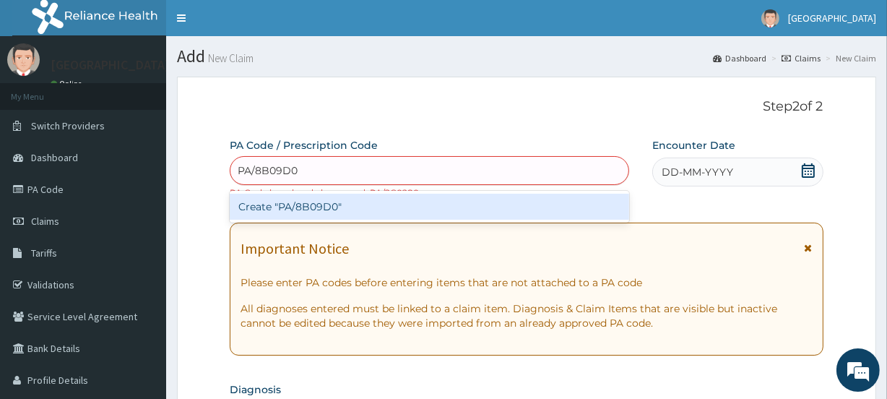
click at [309, 199] on div "Create "PA/8B09D0"" at bounding box center [429, 206] width 399 height 26
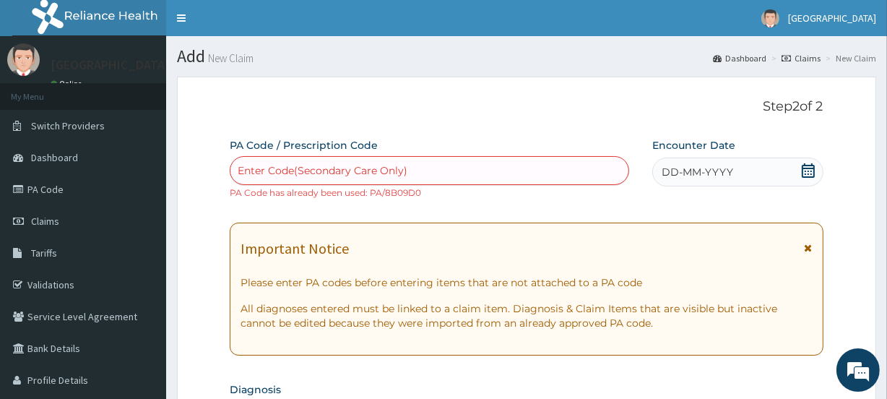
click at [302, 165] on div "Enter Code(Secondary Care Only)" at bounding box center [323, 170] width 170 height 14
paste input "PA/9E91EF"
type input "PA/9E91EF"
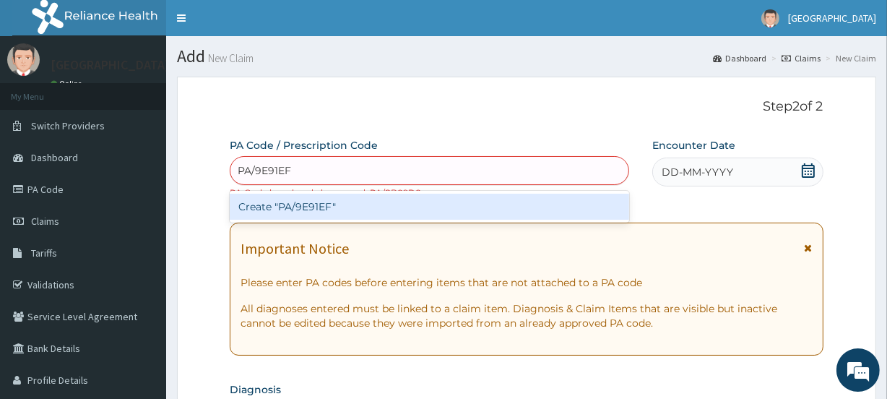
click at [310, 209] on div "Create "PA/9E91EF"" at bounding box center [429, 206] width 399 height 26
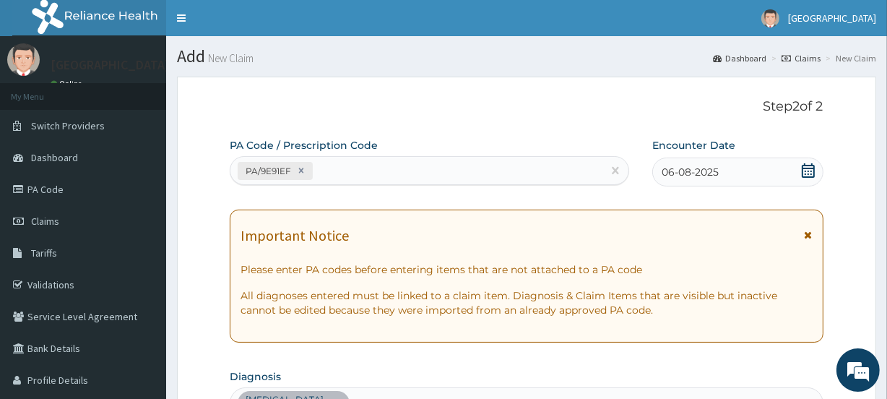
scroll to position [401, 0]
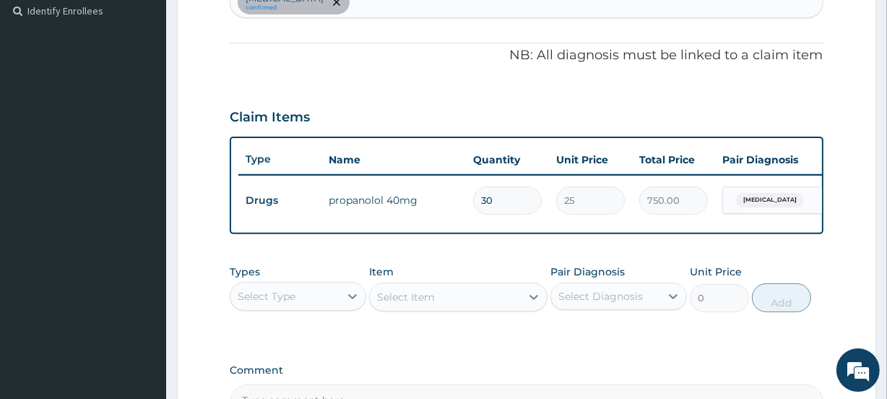
click at [498, 197] on input "30" at bounding box center [507, 200] width 69 height 28
type input "29"
type input "725.00"
type input "28"
type input "700.00"
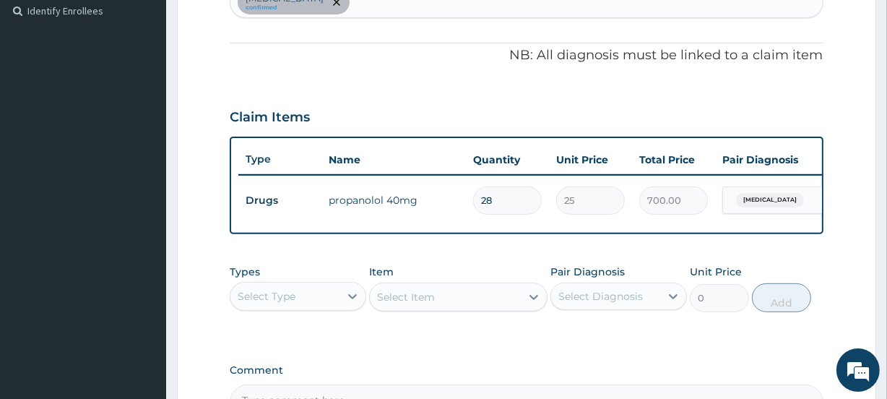
type input "27"
type input "675.00"
type input "26"
type input "650.00"
type input "25"
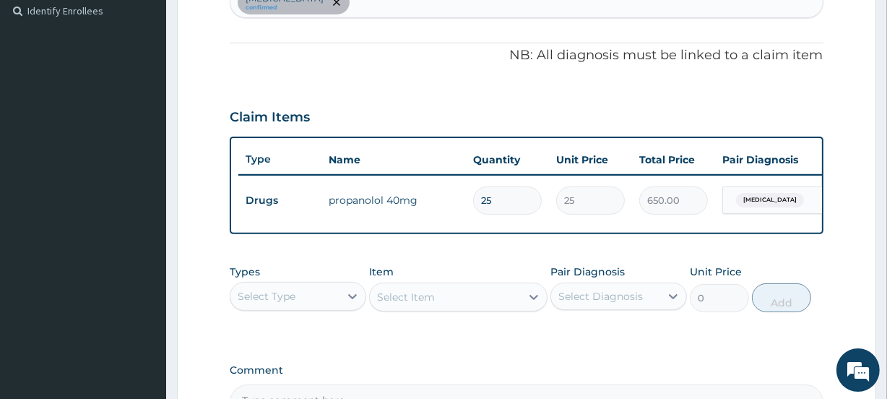
type input "625.00"
type input "26"
type input "650.00"
type input "27"
type input "675.00"
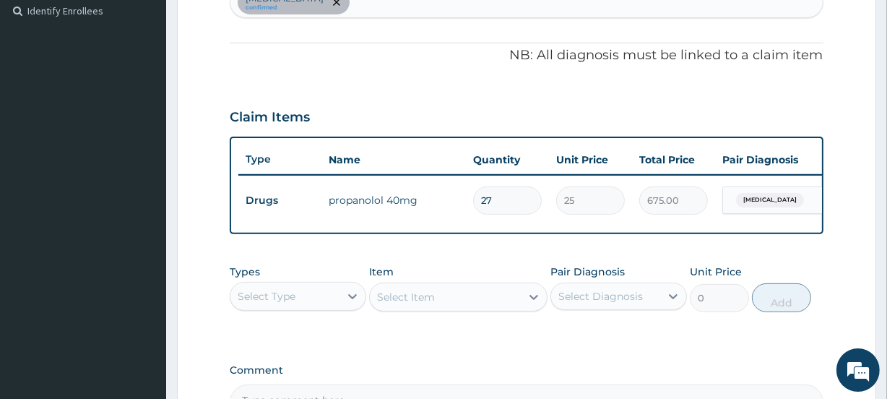
type input "28"
type input "700.00"
type input "29"
type input "725.00"
type input "30"
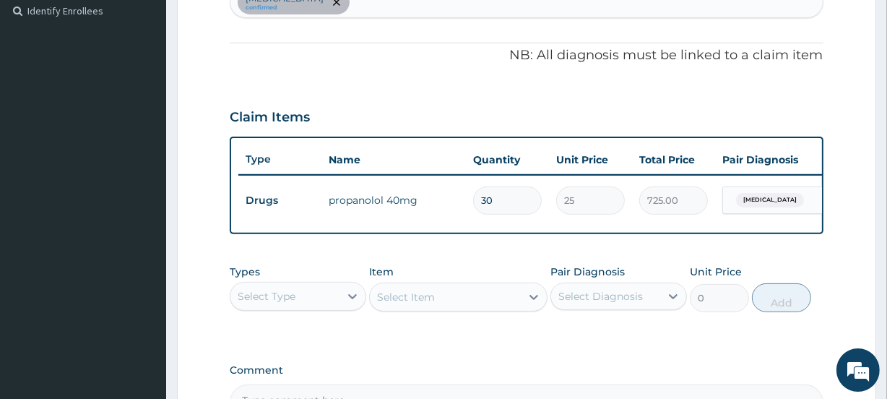
type input "750.00"
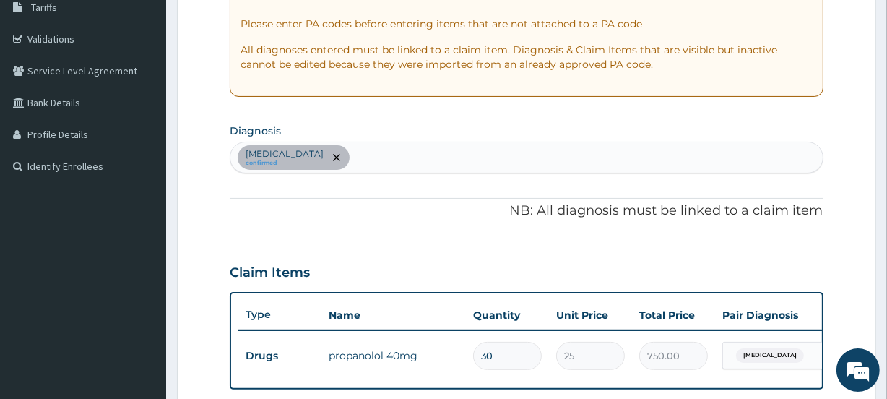
scroll to position [238, 0]
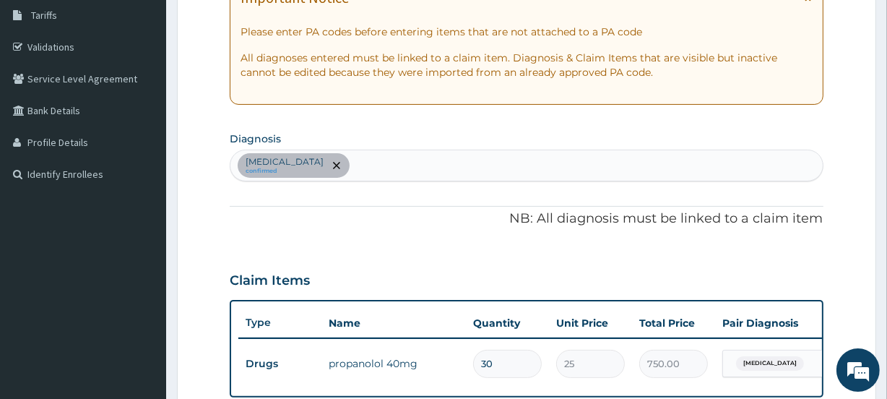
drag, startPoint x: 886, startPoint y: 172, endPoint x: 879, endPoint y: 119, distance: 53.2
click at [879, 119] on section "Step 2 of 2 PA Code / Prescription Code PA/9E91EF Encounter Date 06-08-2025 Imp…" at bounding box center [526, 262] width 721 height 869
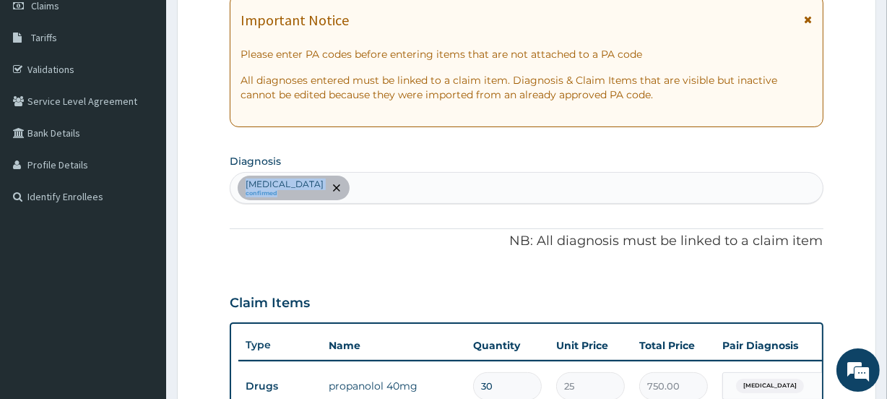
scroll to position [245, 0]
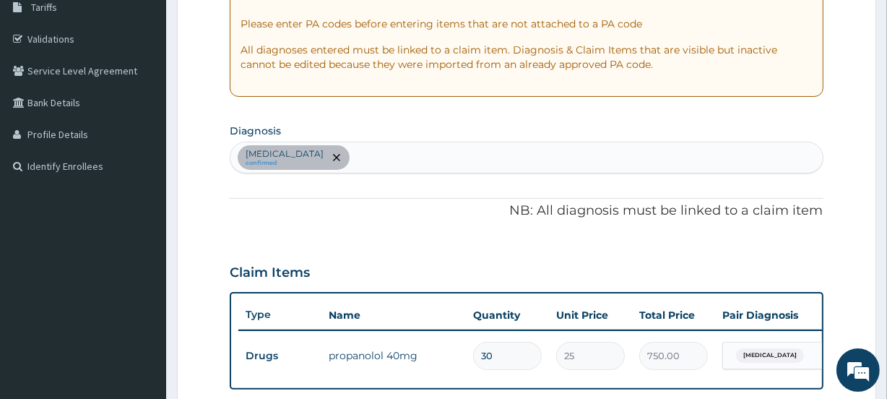
click at [393, 152] on div "Renal hypertension confirmed" at bounding box center [525, 157] width 591 height 30
type input "MALA"
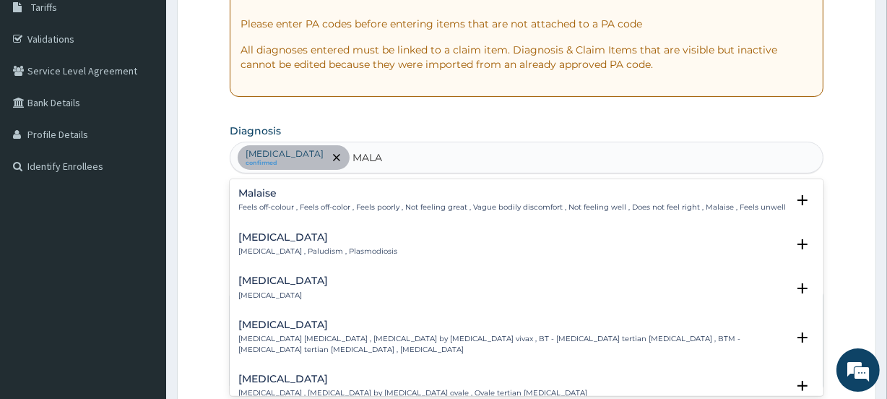
click at [282, 240] on h4 "Malaria" at bounding box center [317, 237] width 159 height 11
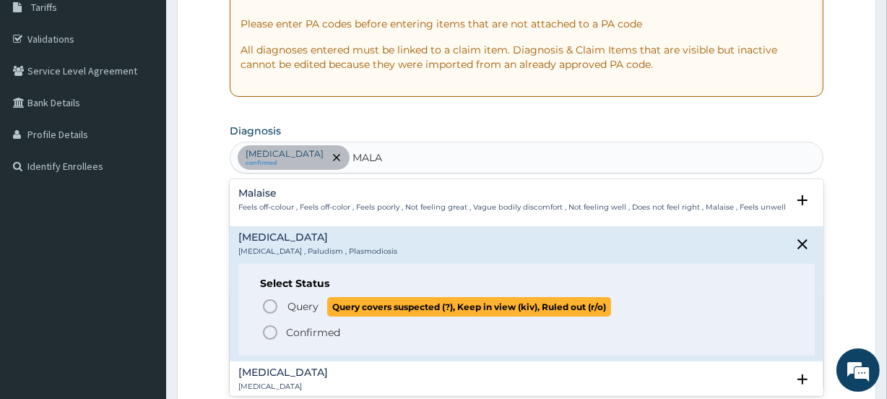
click at [271, 305] on icon "status option query" at bounding box center [269, 305] width 17 height 17
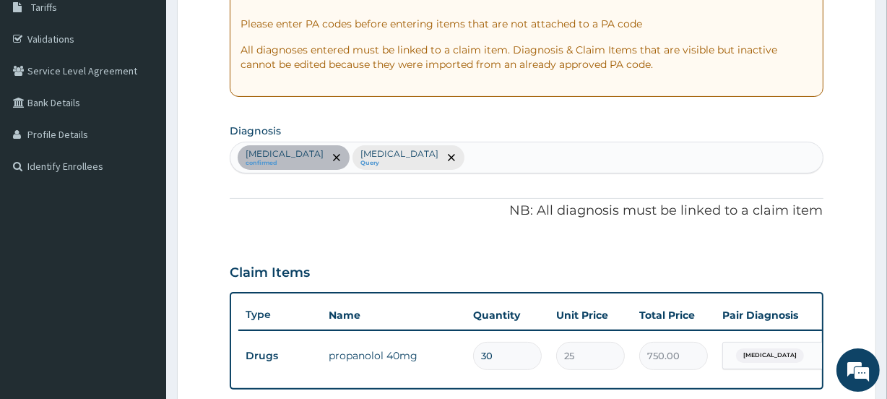
click at [433, 155] on div "Renal hypertension confirmed Malaria Query" at bounding box center [525, 157] width 591 height 30
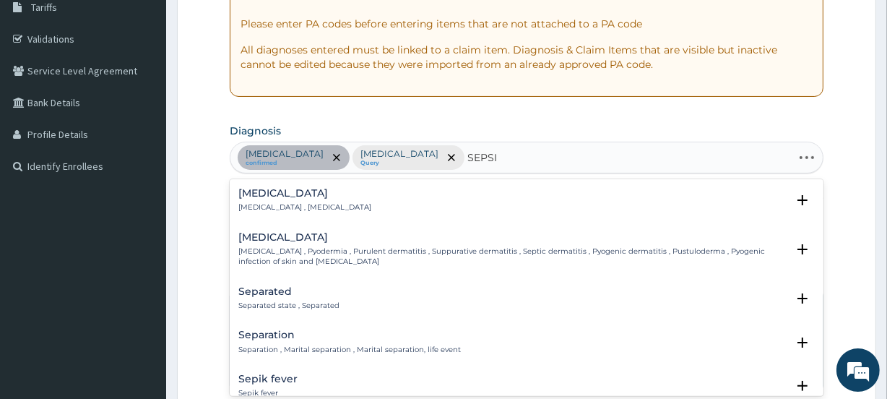
type input "SEPSIS"
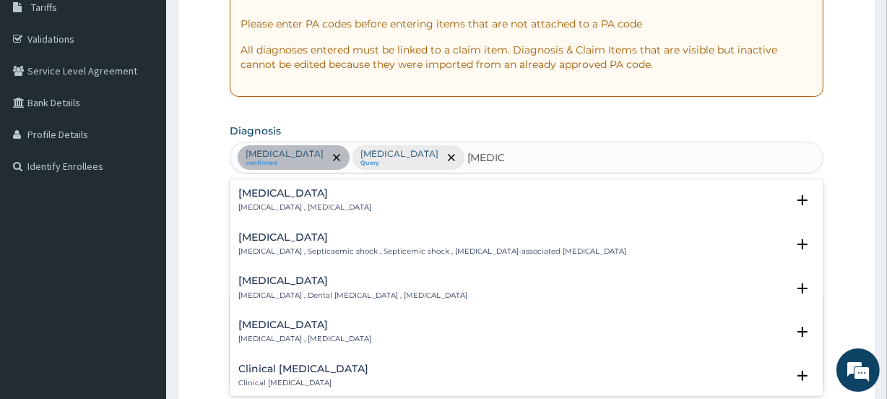
click at [308, 202] on p "Systemic infection , Sepsis" at bounding box center [304, 207] width 133 height 10
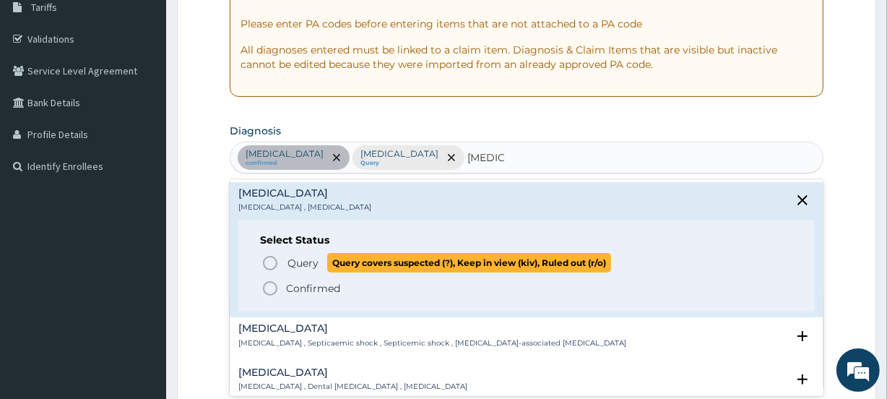
click at [289, 259] on span "Query" at bounding box center [302, 263] width 31 height 14
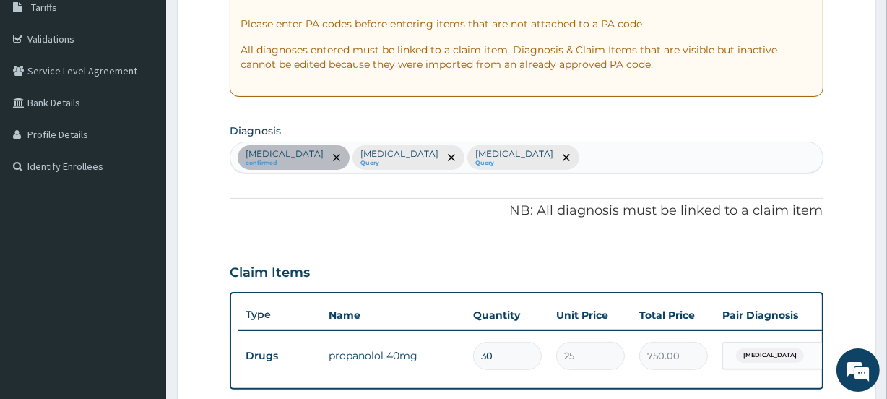
click at [507, 157] on div "Renal hypertension confirmed Malaria Query Sepsis Query" at bounding box center [525, 157] width 591 height 30
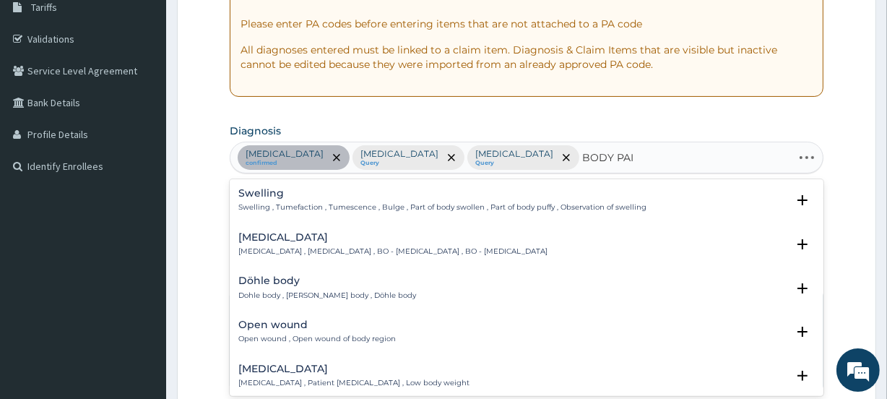
type input "BODY PAIN"
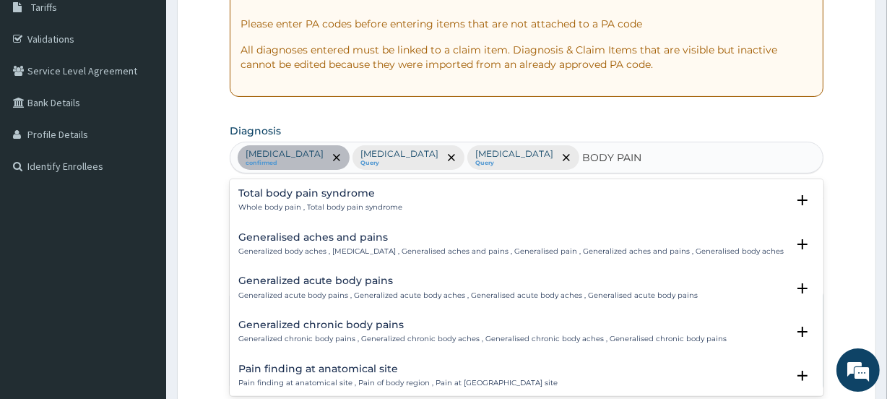
click at [354, 240] on h4 "Generalised aches and pains" at bounding box center [510, 237] width 545 height 11
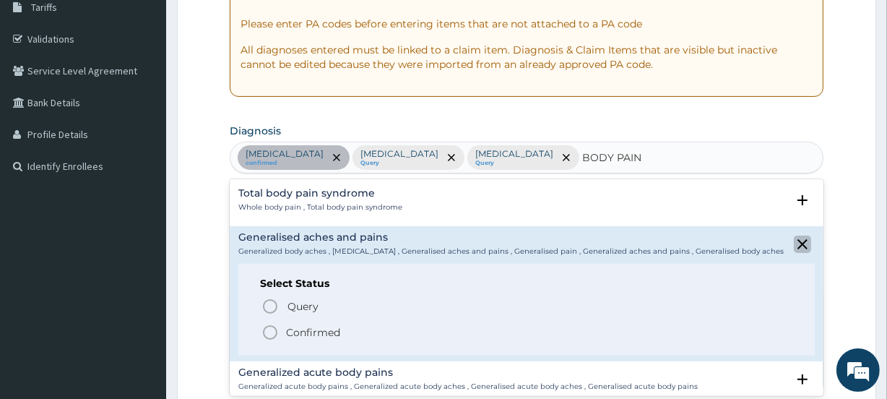
click at [797, 239] on icon "close select status" at bounding box center [802, 244] width 10 height 10
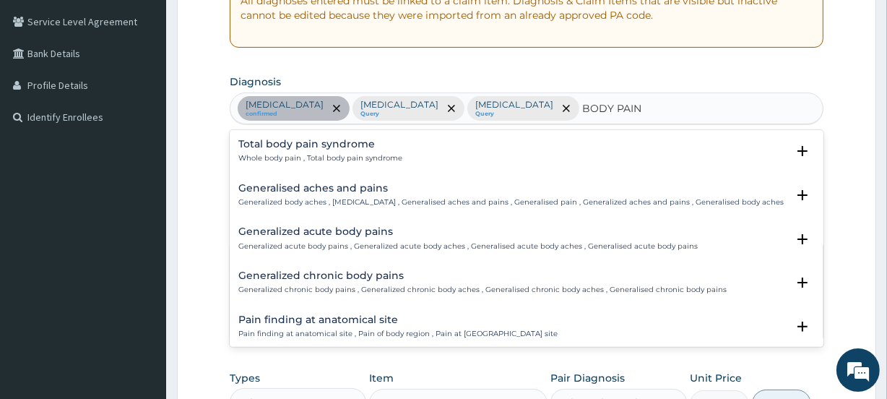
scroll to position [290, 0]
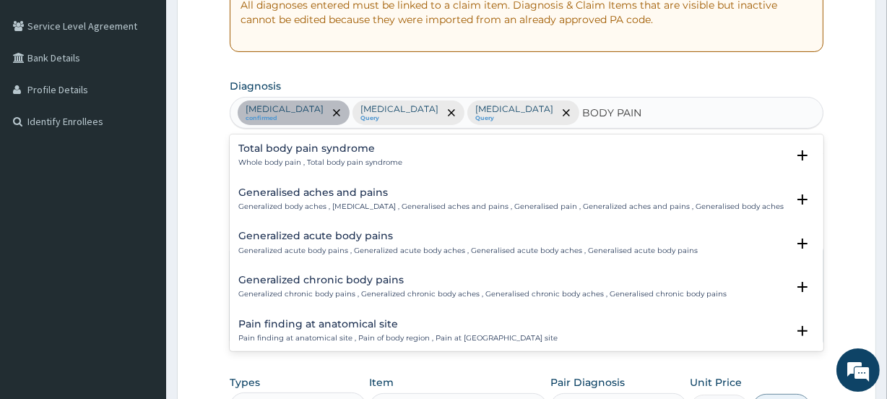
click at [395, 246] on p "Generalized acute body pains , Generalized acute body aches , Generalised acute…" at bounding box center [467, 250] width 459 height 10
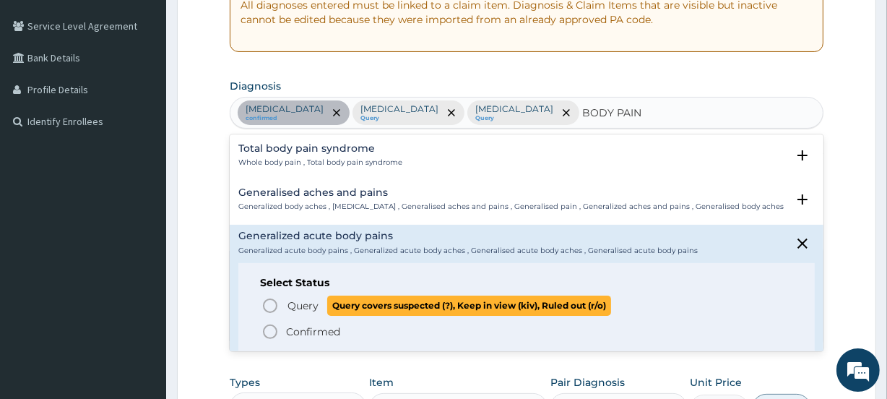
click at [267, 303] on icon "status option query" at bounding box center [269, 305] width 17 height 17
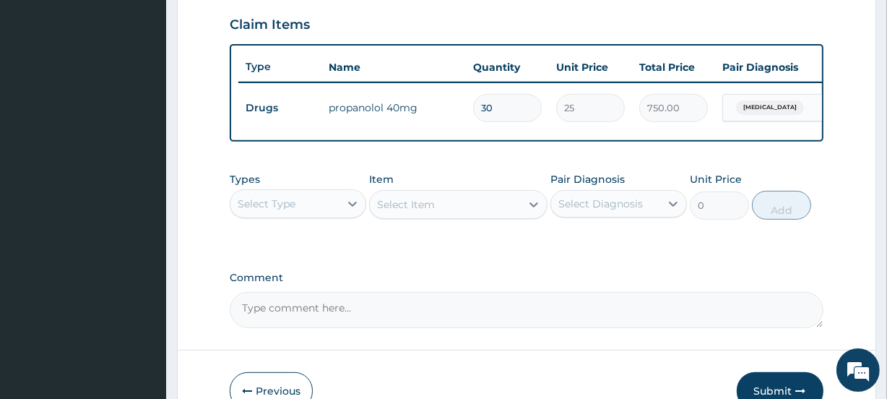
scroll to position [495, 0]
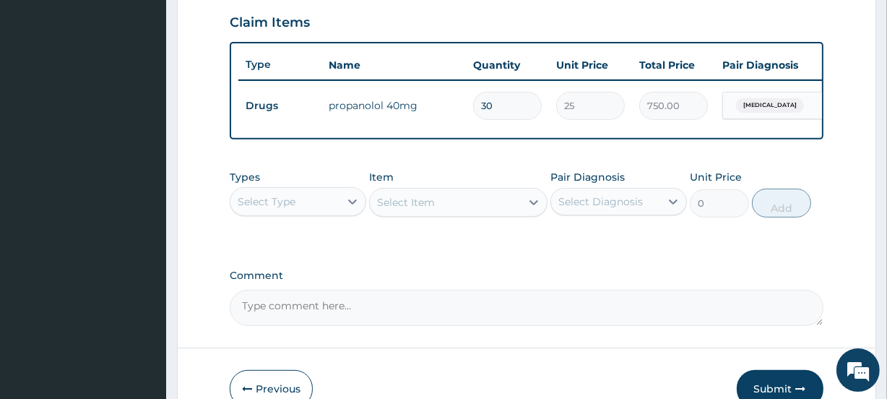
click at [285, 209] on div "Select Type" at bounding box center [267, 201] width 58 height 14
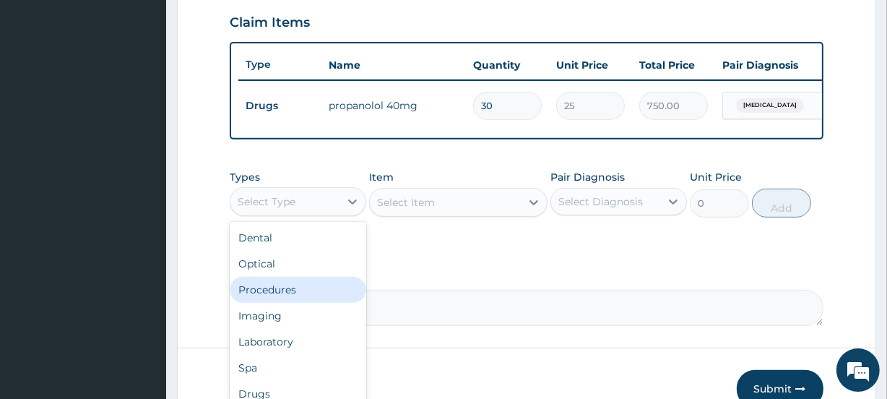
click at [273, 292] on div "Procedures" at bounding box center [298, 290] width 136 height 26
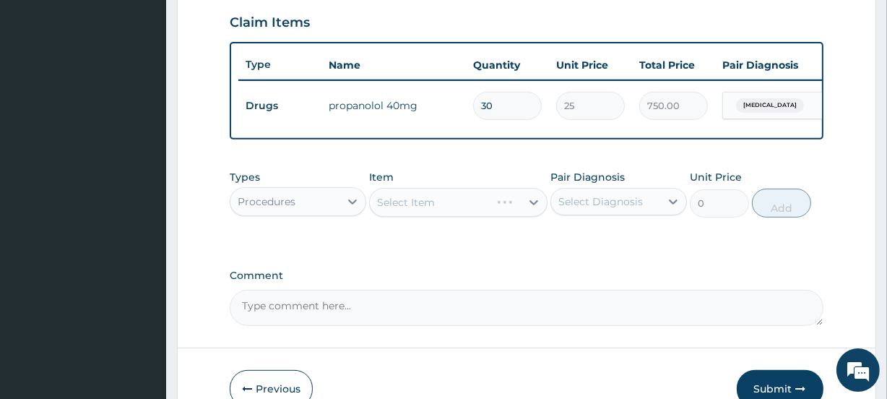
click at [593, 208] on div "Select Diagnosis" at bounding box center [600, 201] width 84 height 14
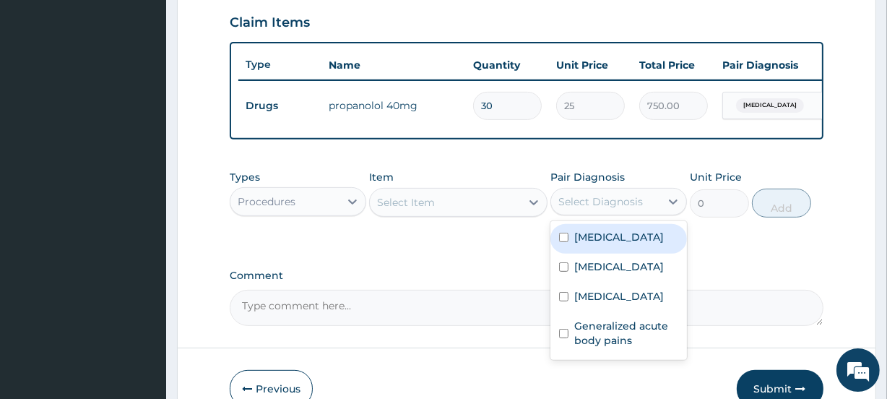
click at [580, 244] on label "Renal hypertension" at bounding box center [619, 237] width 90 height 14
checkbox input "true"
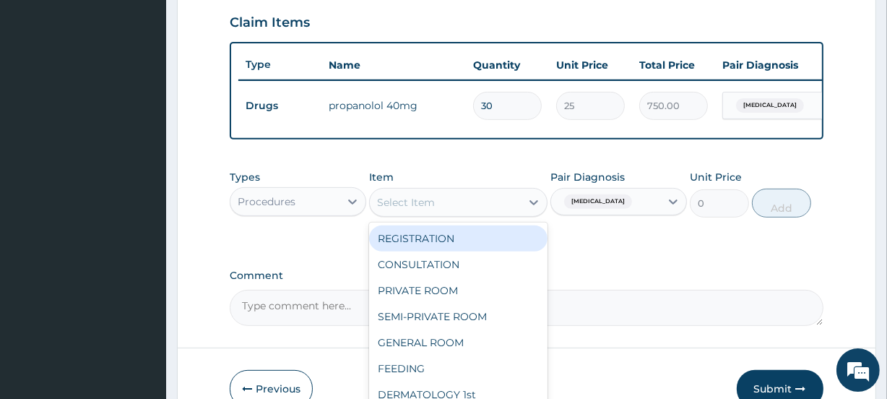
click at [440, 213] on div "Select Item" at bounding box center [445, 202] width 150 height 23
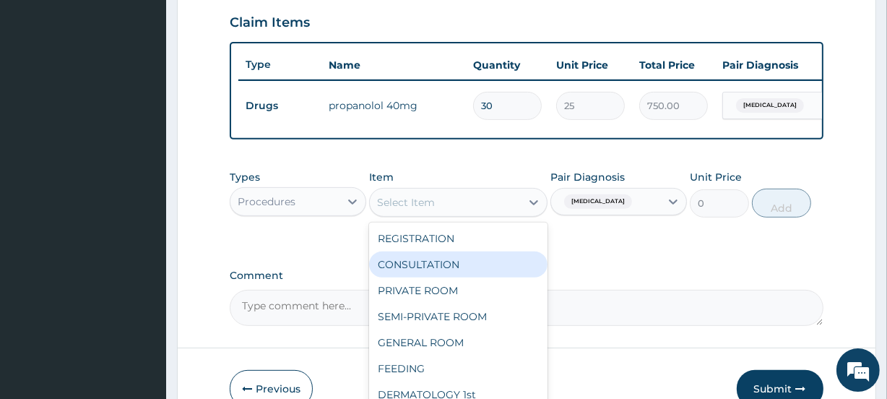
click at [435, 266] on div "CONSULTATION" at bounding box center [458, 264] width 178 height 26
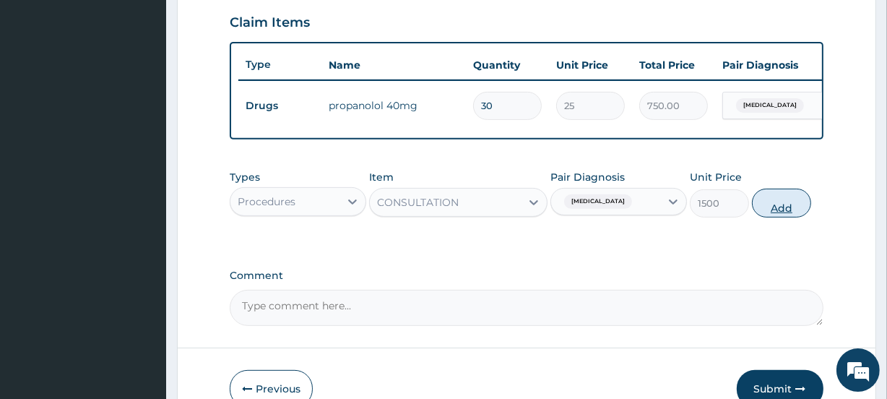
click at [778, 210] on button "Add" at bounding box center [781, 202] width 59 height 29
type input "0"
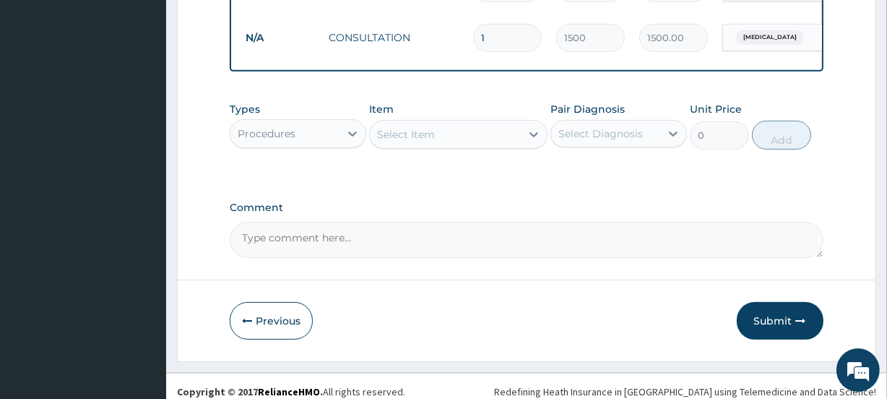
scroll to position [633, 0]
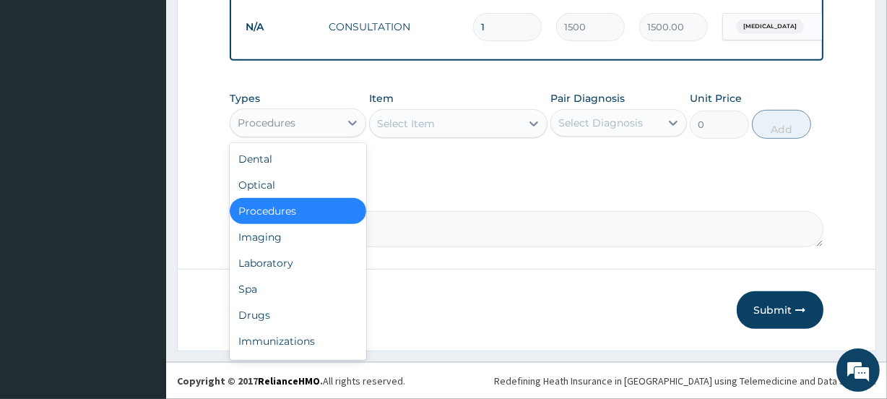
click at [277, 123] on div "Procedures" at bounding box center [267, 123] width 58 height 14
click at [274, 256] on div "Laboratory" at bounding box center [298, 263] width 136 height 26
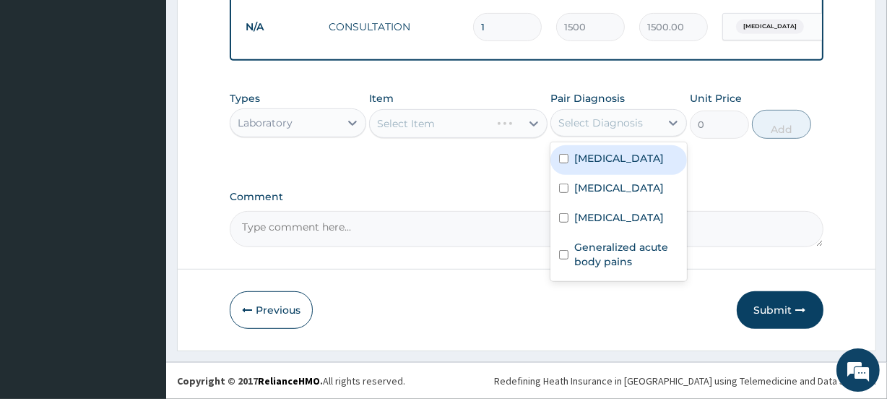
click at [621, 125] on div "Select Diagnosis" at bounding box center [600, 123] width 84 height 14
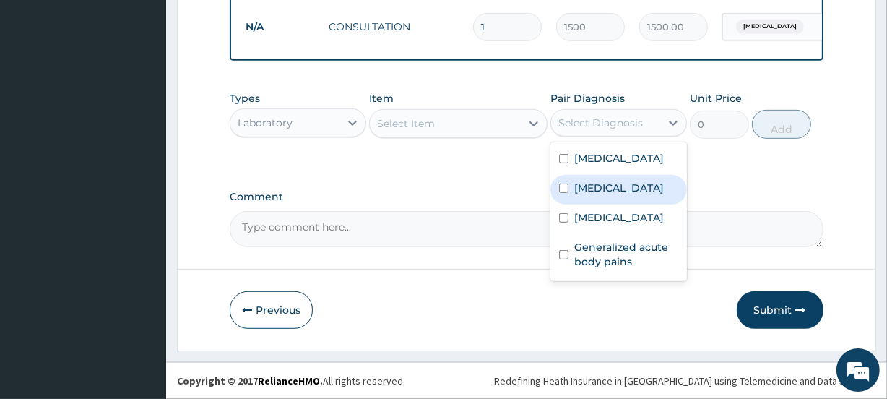
click at [602, 192] on label "Malaria" at bounding box center [619, 188] width 90 height 14
checkbox input "true"
click at [434, 124] on div "Select Item" at bounding box center [406, 123] width 58 height 14
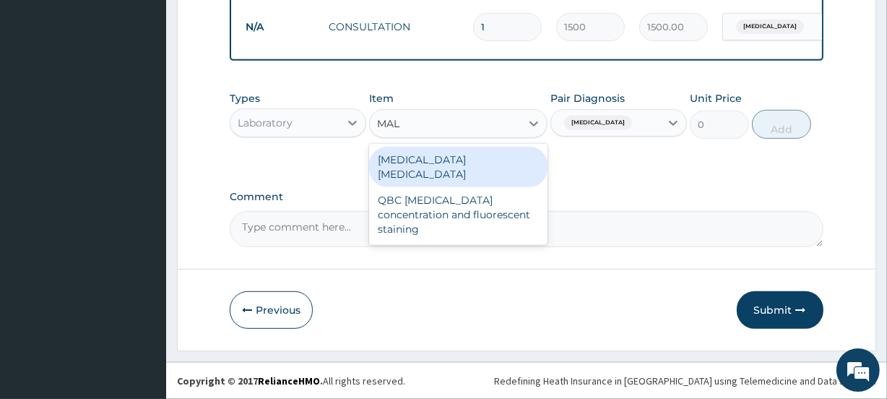
type input "MALA"
click at [432, 157] on div "Malaria parasite" at bounding box center [458, 167] width 178 height 40
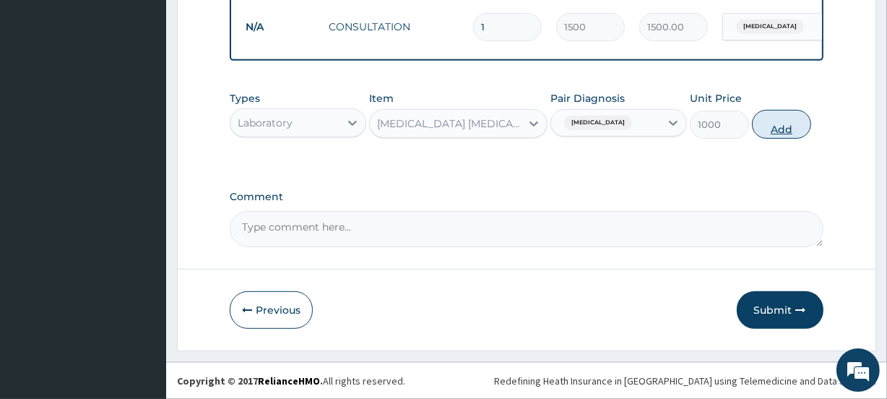
click at [783, 127] on button "Add" at bounding box center [781, 124] width 59 height 29
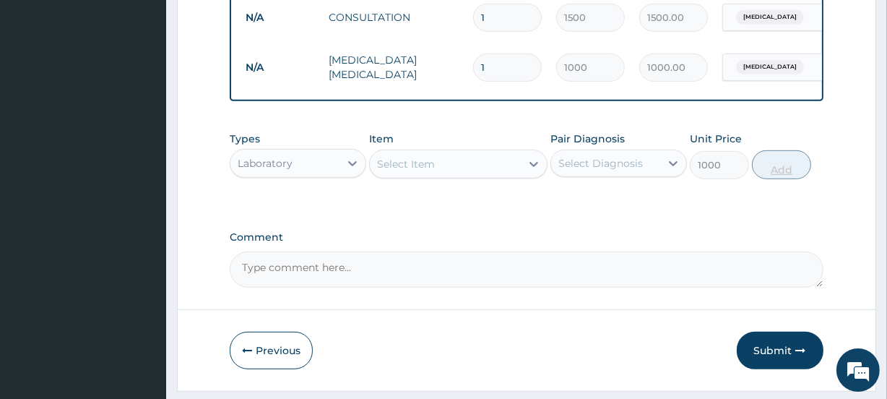
type input "0"
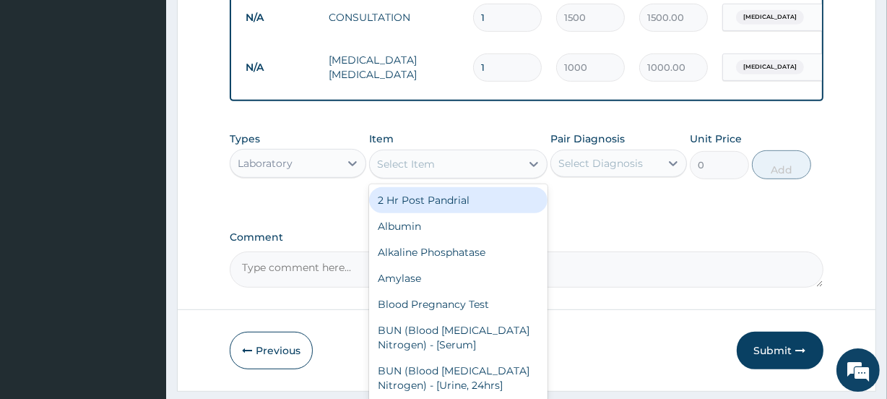
click at [424, 171] on div "Select Item" at bounding box center [406, 164] width 58 height 14
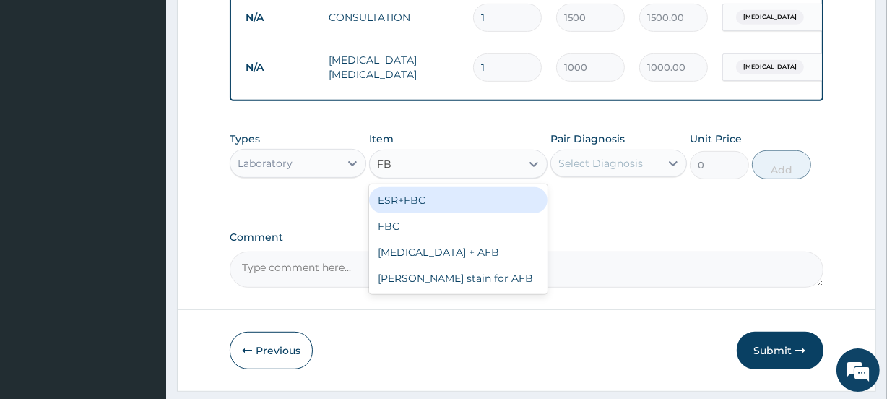
type input "FBC"
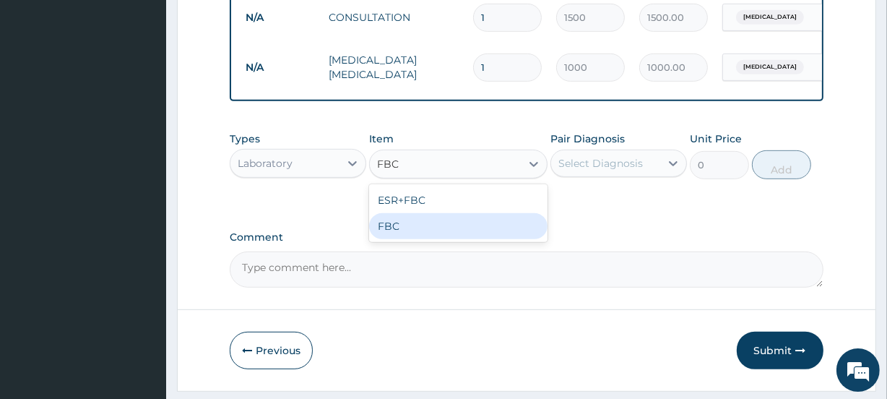
click at [419, 222] on div "FBC" at bounding box center [458, 226] width 178 height 26
type input "1200"
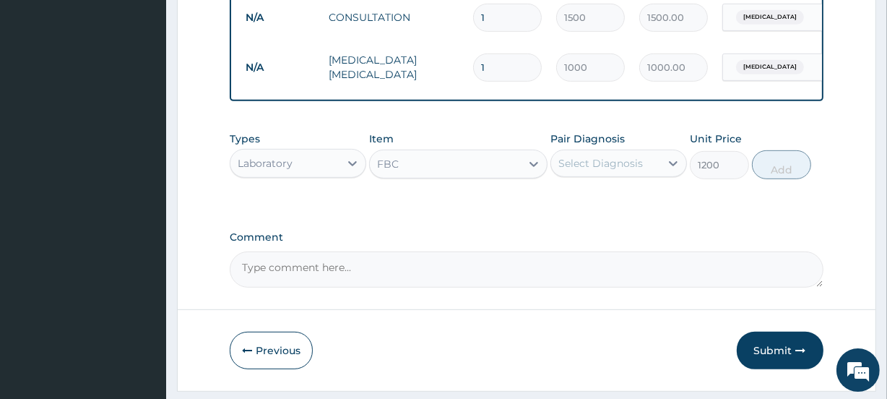
click at [612, 168] on div "Select Diagnosis" at bounding box center [600, 163] width 84 height 14
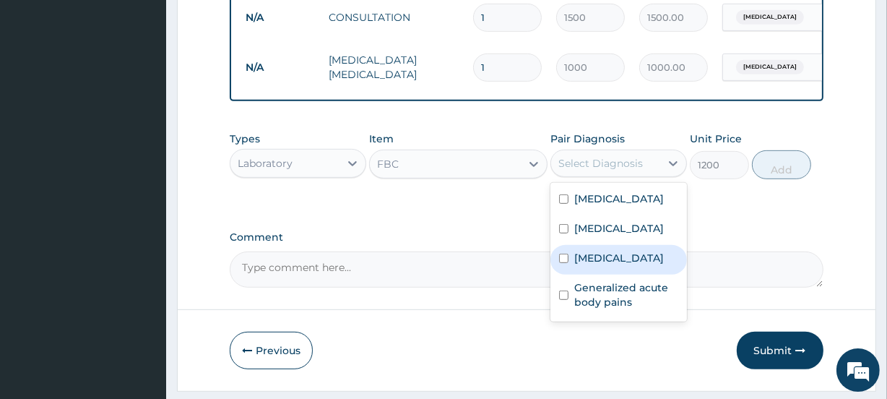
click at [603, 274] on div "Sepsis" at bounding box center [618, 260] width 136 height 30
checkbox input "true"
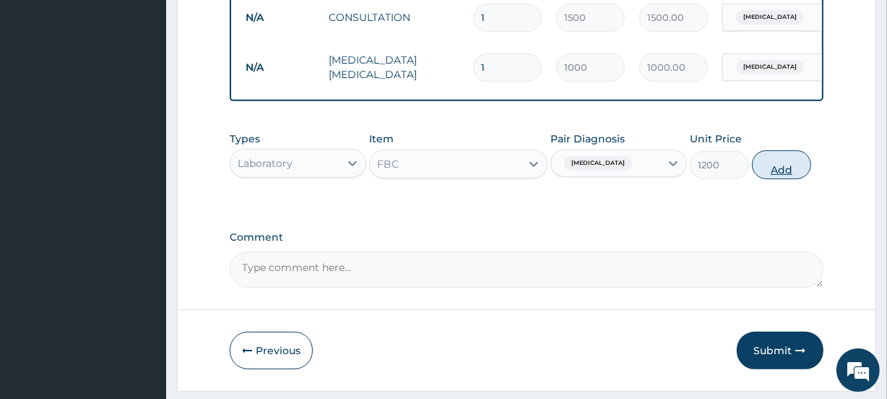
click at [784, 175] on button "Add" at bounding box center [781, 164] width 59 height 29
type input "0"
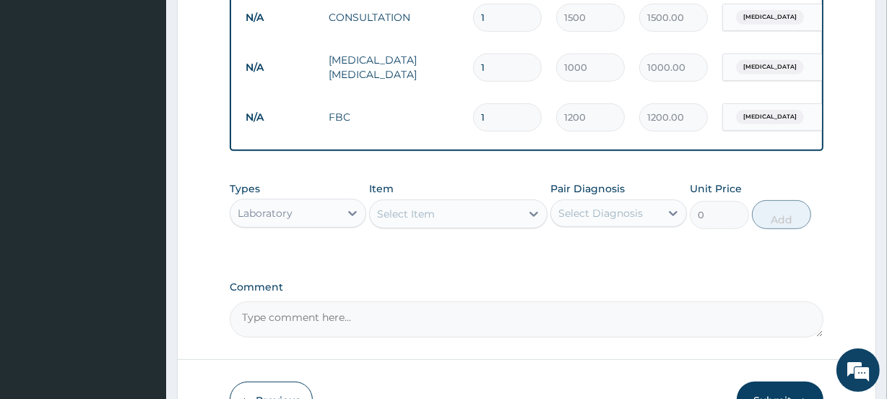
click at [301, 222] on div "Laboratory" at bounding box center [284, 212] width 109 height 23
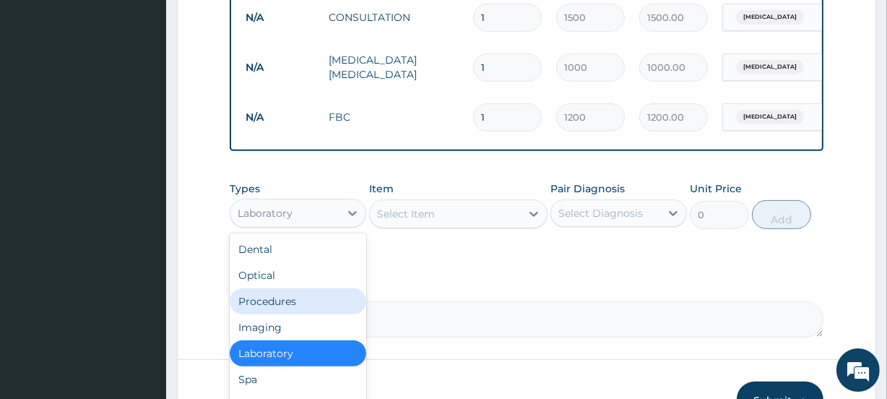
scroll to position [733, 0]
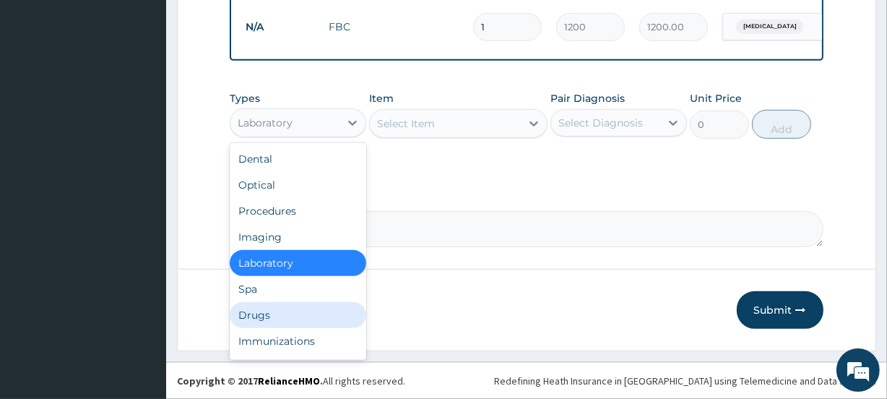
click at [275, 310] on div "Drugs" at bounding box center [298, 315] width 136 height 26
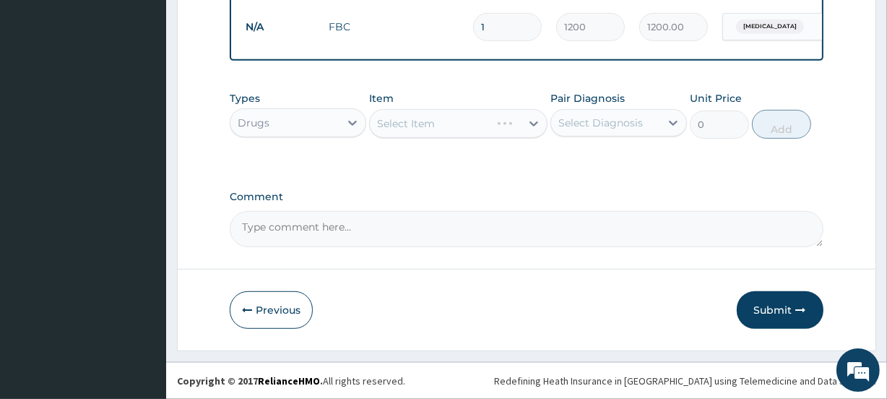
click at [448, 126] on div "Select Item" at bounding box center [458, 123] width 178 height 29
click at [586, 130] on div "Select Diagnosis" at bounding box center [605, 122] width 109 height 23
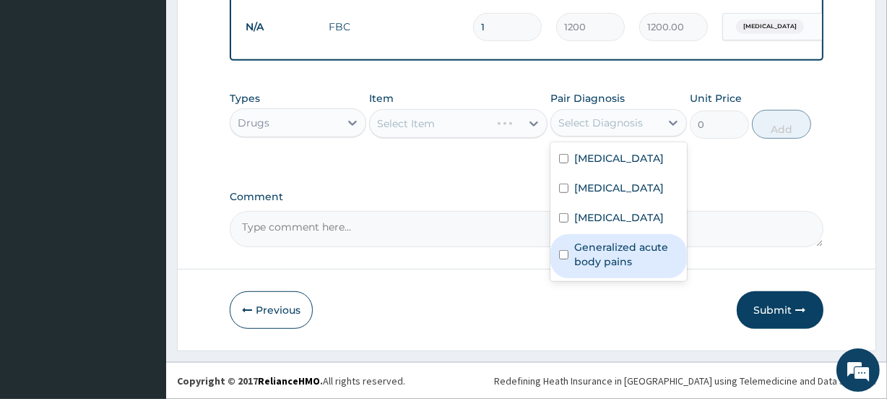
click at [585, 243] on label "Generalized acute body pains" at bounding box center [626, 254] width 104 height 29
checkbox input "true"
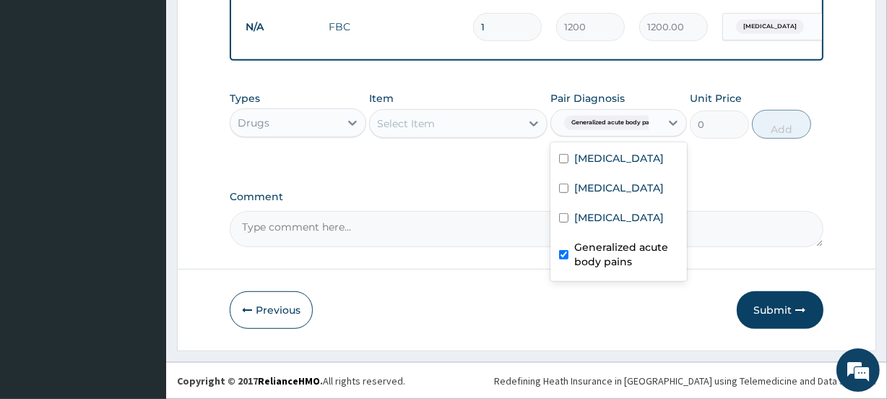
click at [406, 122] on div "Select Item" at bounding box center [406, 123] width 58 height 14
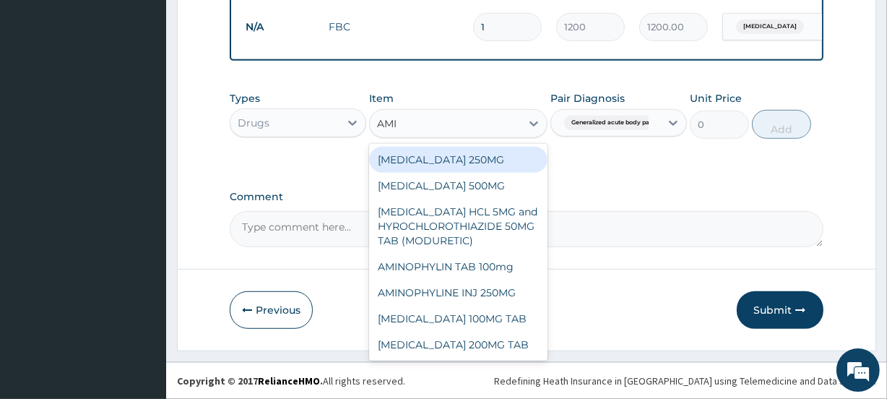
type input "AMIT"
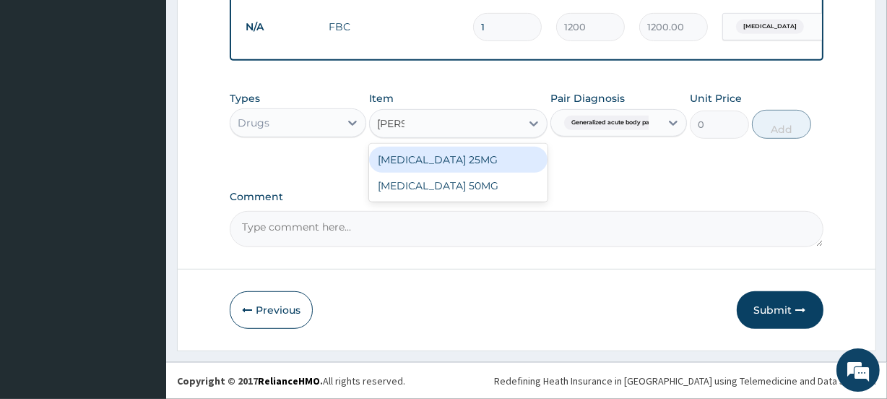
click at [452, 158] on div "AMITRIPTYLINE 25MG" at bounding box center [458, 160] width 178 height 26
type input "25"
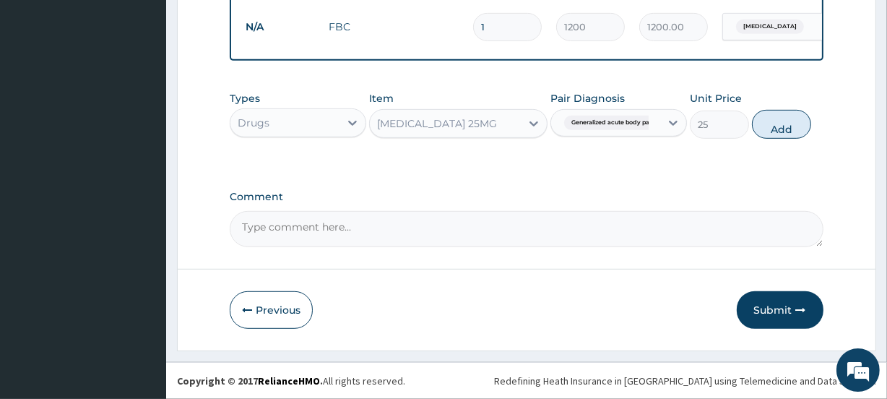
click at [440, 123] on div "AMITRIPTYLINE 25MG" at bounding box center [437, 123] width 120 height 14
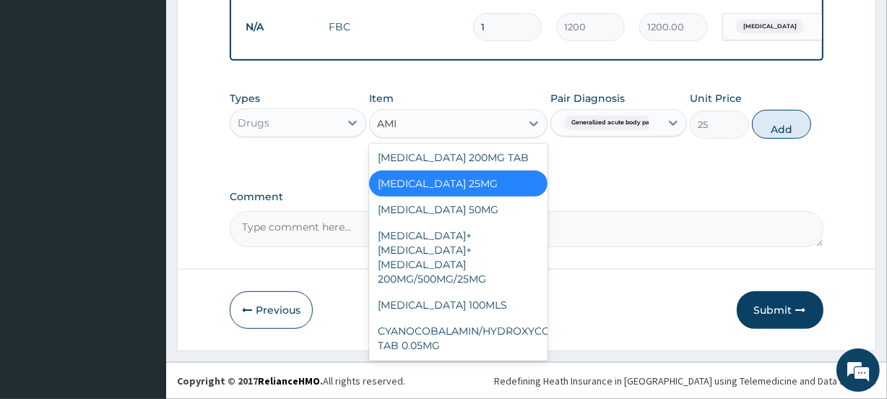
scroll to position [31, 0]
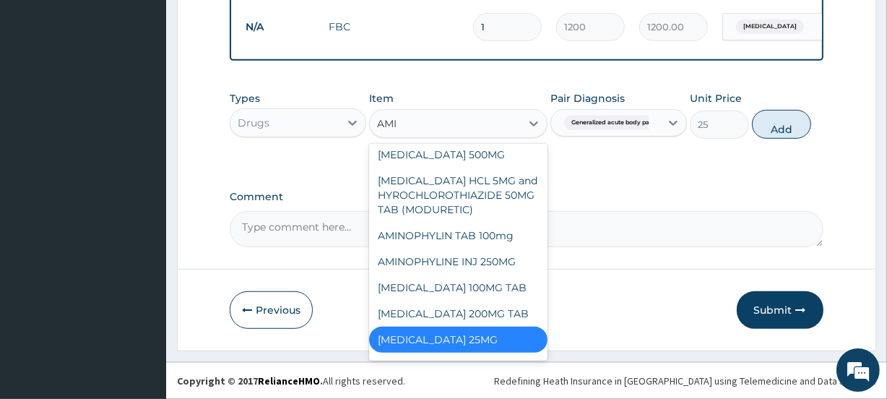
type input "AMIT"
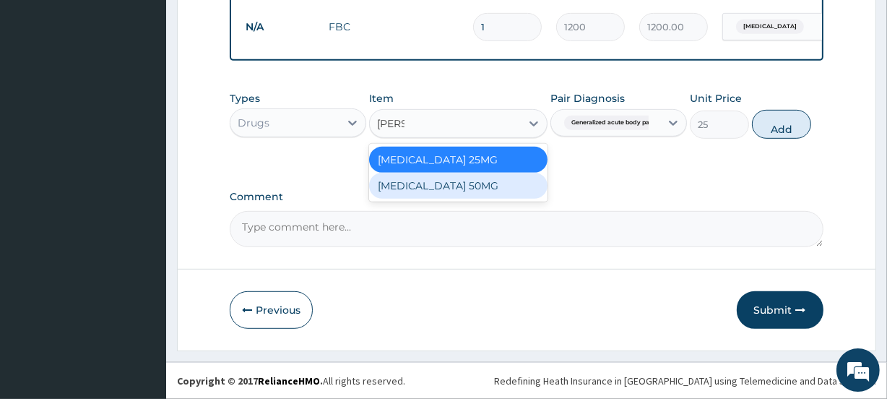
click at [443, 183] on div "AMITRIPTYLINE 50MG" at bounding box center [458, 186] width 178 height 26
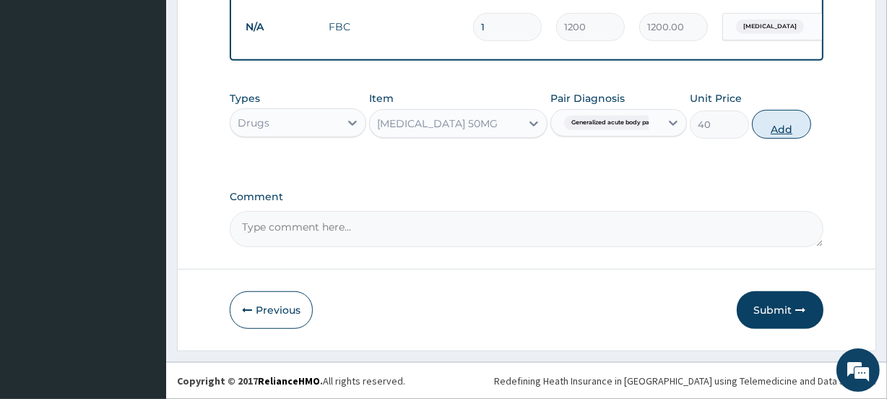
click at [783, 129] on button "Add" at bounding box center [781, 124] width 59 height 29
type input "0"
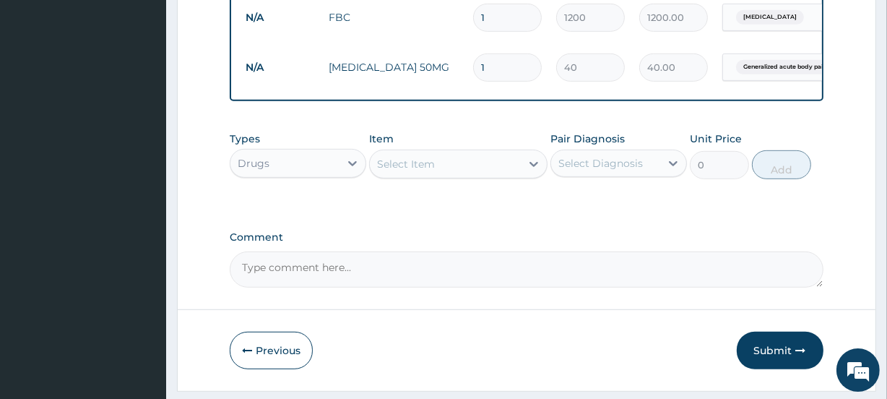
click at [509, 67] on input "1" at bounding box center [507, 67] width 69 height 28
type input "2"
type input "80.00"
type input "4"
type input "160.00"
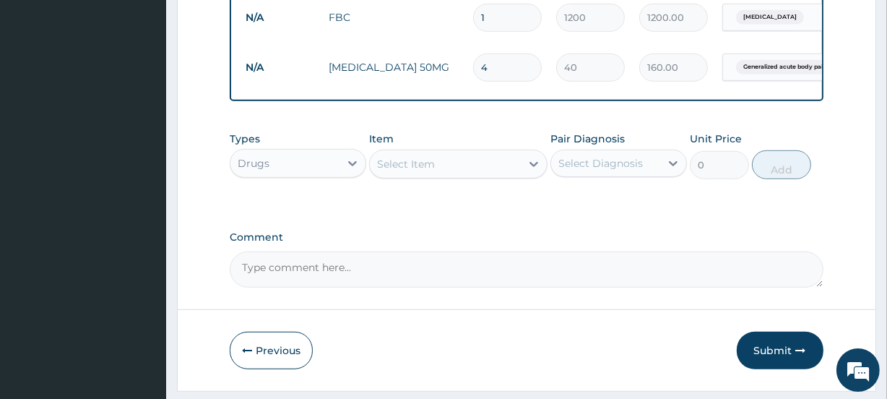
type input "5"
type input "200.00"
type input "6"
type input "240.00"
type input "7"
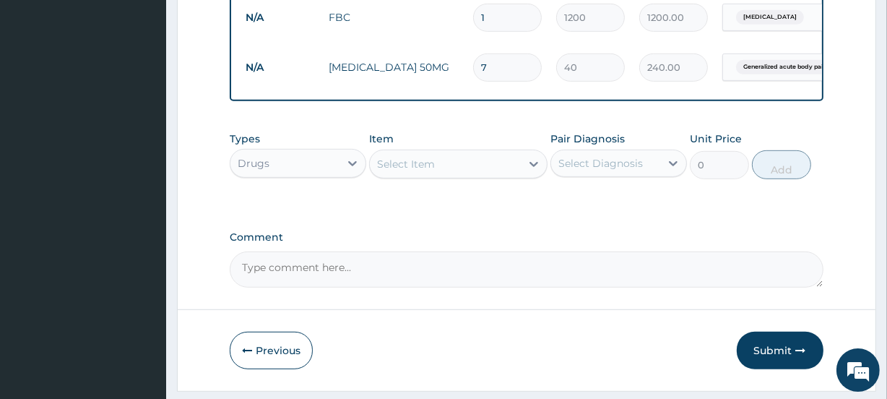
type input "280.00"
type input "8"
type input "320.00"
type input "9"
type input "360.00"
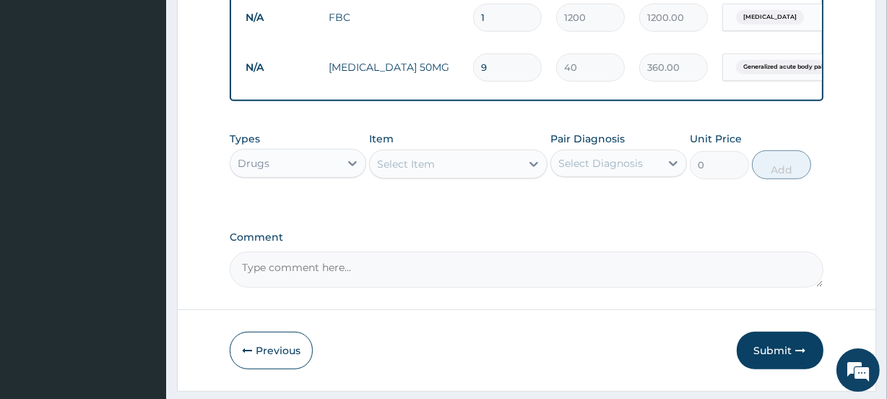
type input "10"
type input "400.00"
type input "11"
type input "440.00"
type input "12"
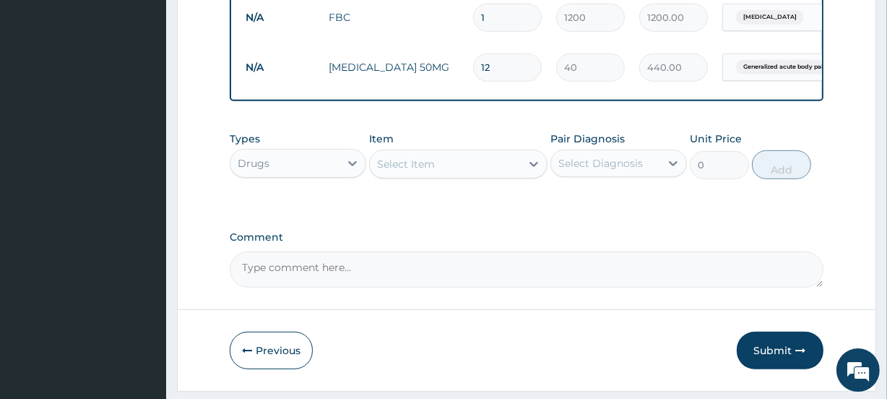
type input "480.00"
type input "13"
type input "520.00"
type input "14"
type input "560.00"
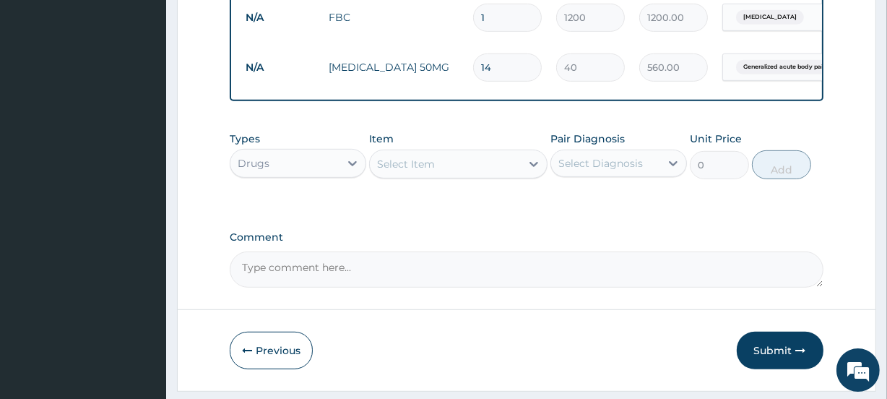
type input "15"
type input "600.00"
type input "16"
type input "640.00"
type input "17"
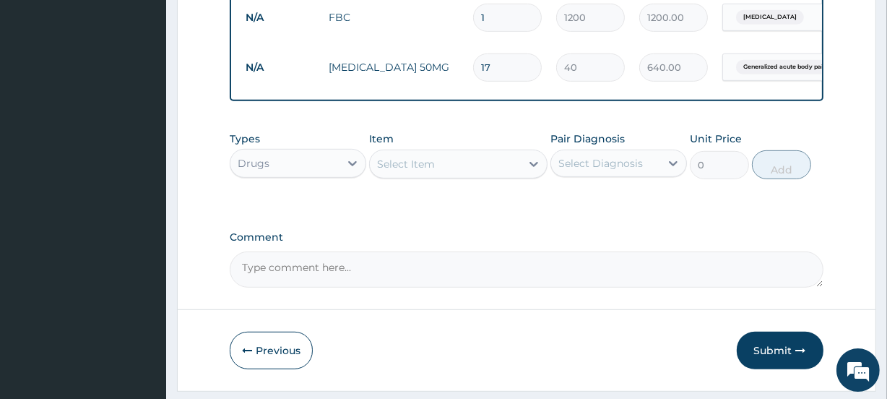
type input "680.00"
type input "18"
type input "720.00"
type input "19"
type input "760.00"
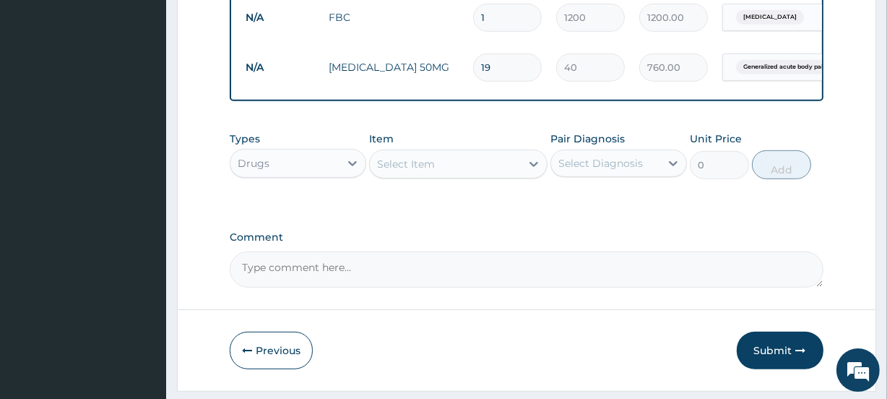
type input "20"
type input "800.00"
type input "21"
type input "840.00"
type input "22"
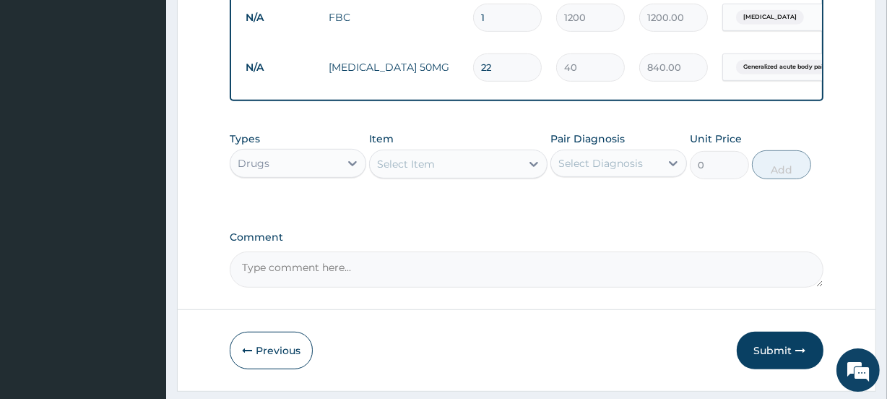
type input "880.00"
type input "23"
type input "920.00"
type input "25"
type input "1000.00"
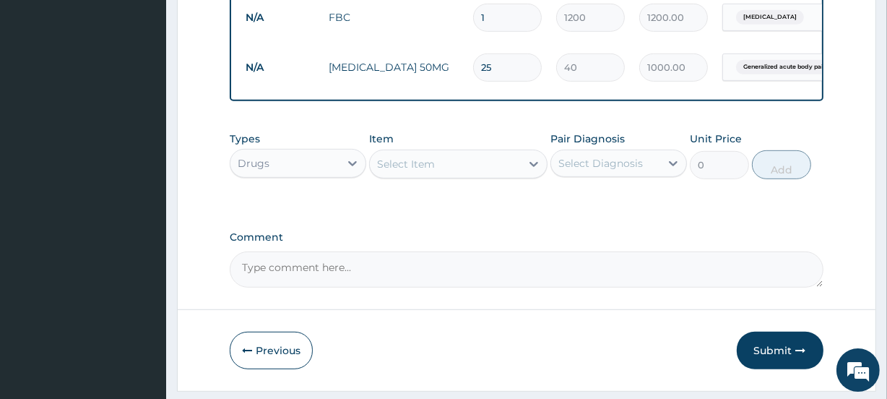
type input "26"
type input "1040.00"
type input "27"
type input "1080.00"
type input "28"
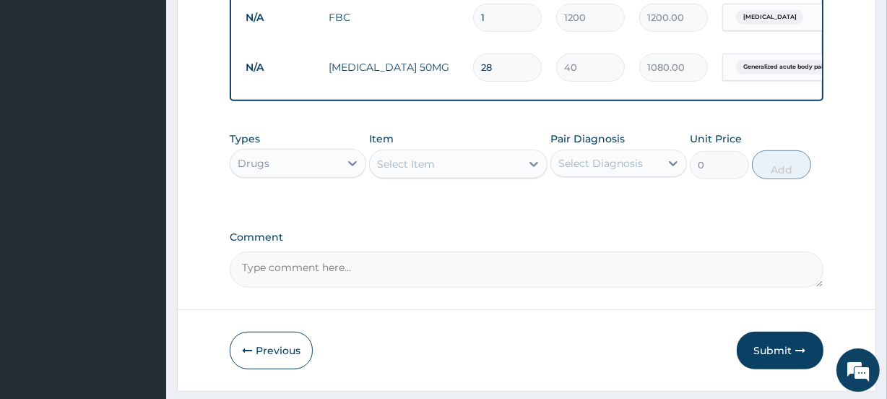
type input "1120.00"
type input "29"
type input "1160.00"
type input "30"
type input "1200.00"
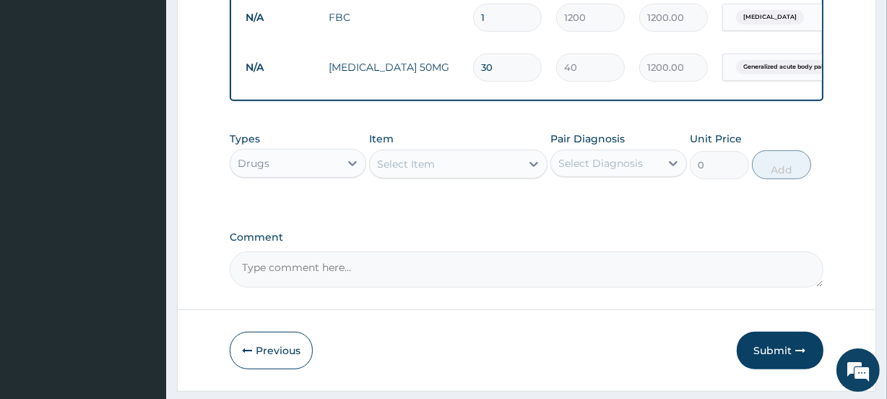
click at [413, 168] on div "Select Item" at bounding box center [406, 164] width 58 height 14
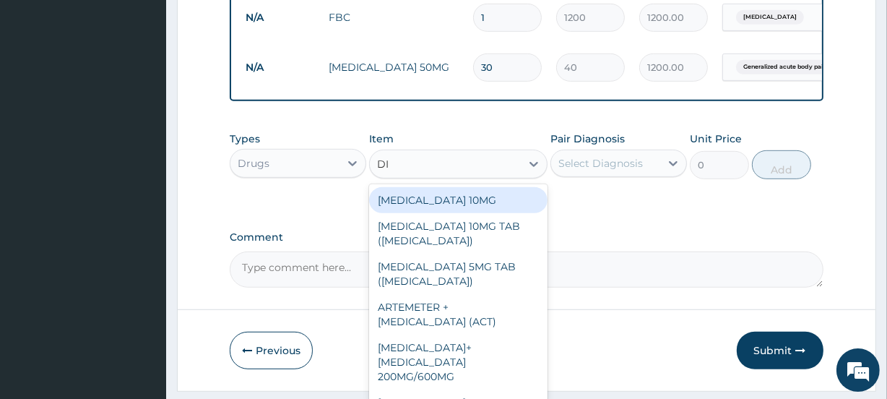
type input "DIC"
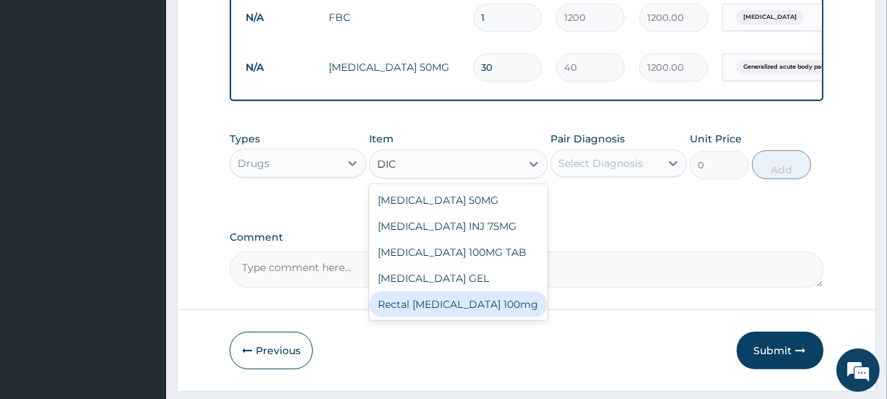
click at [445, 317] on div "Rectal Diclofenac 100mg" at bounding box center [458, 304] width 178 height 26
type input "1200"
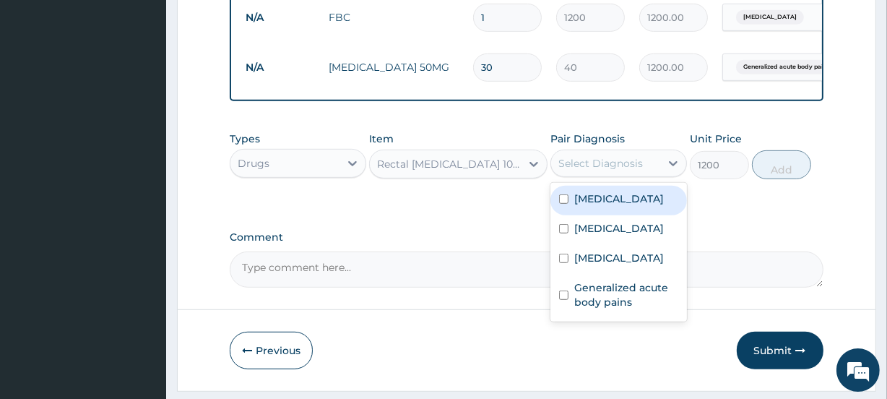
click at [590, 170] on div "Select Diagnosis" at bounding box center [600, 163] width 84 height 14
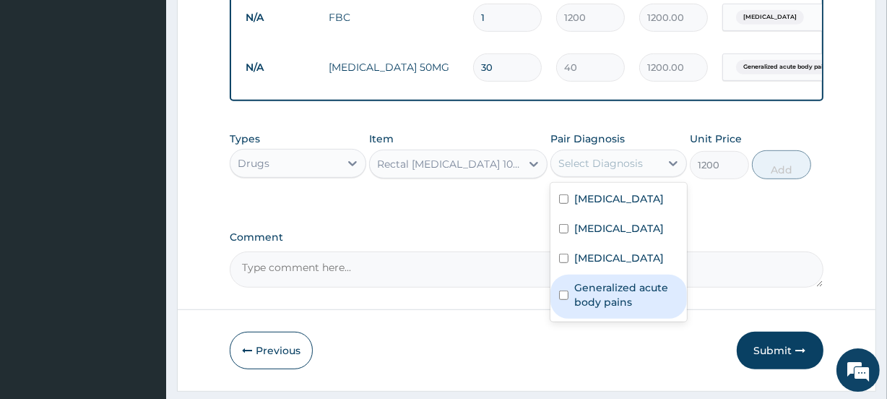
click at [619, 299] on label "Generalized acute body pains" at bounding box center [626, 294] width 104 height 29
checkbox input "true"
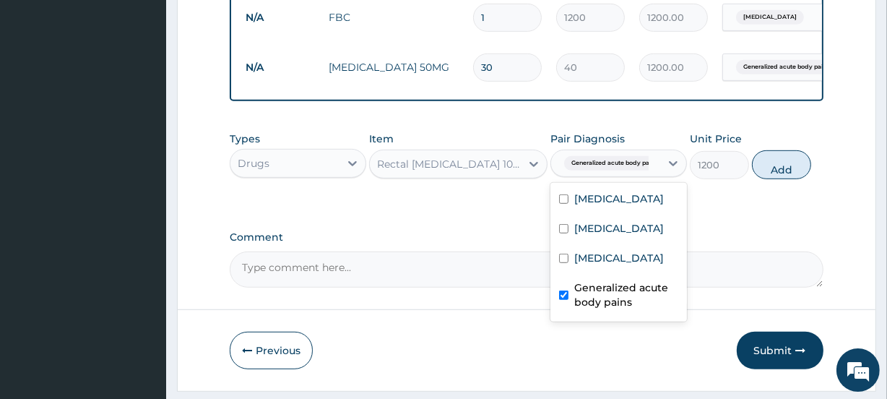
click at [450, 170] on div "Rectal Diclofenac 100mg" at bounding box center [449, 164] width 144 height 14
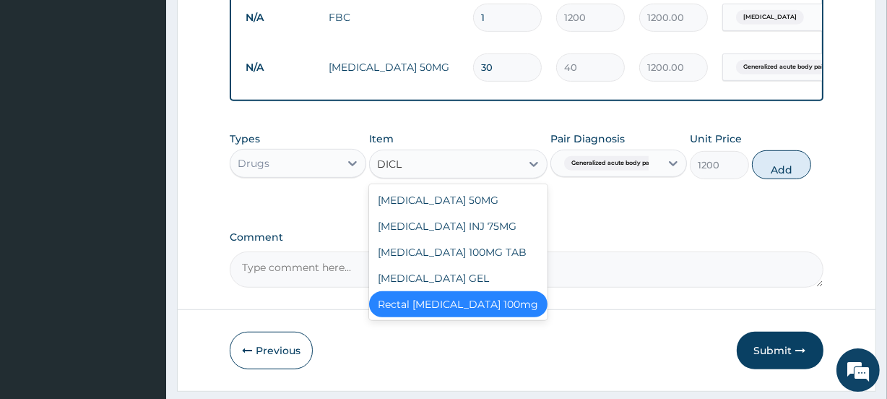
type input "DICLO"
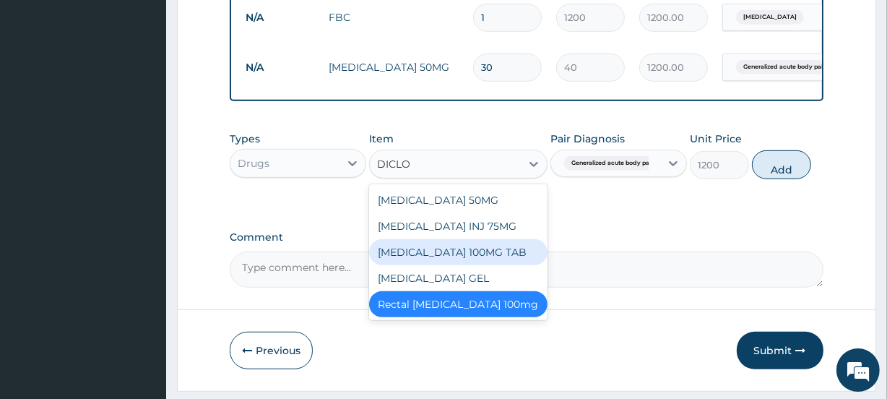
click at [441, 265] on div "DICLOFENAC SODIUM 100MG TAB" at bounding box center [458, 252] width 178 height 26
type input "40"
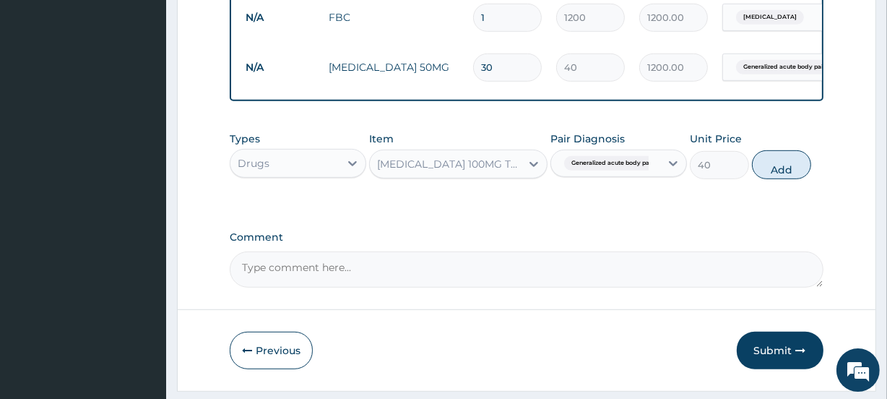
click at [428, 171] on div "DICLOFENAC SODIUM 100MG TAB" at bounding box center [449, 164] width 144 height 14
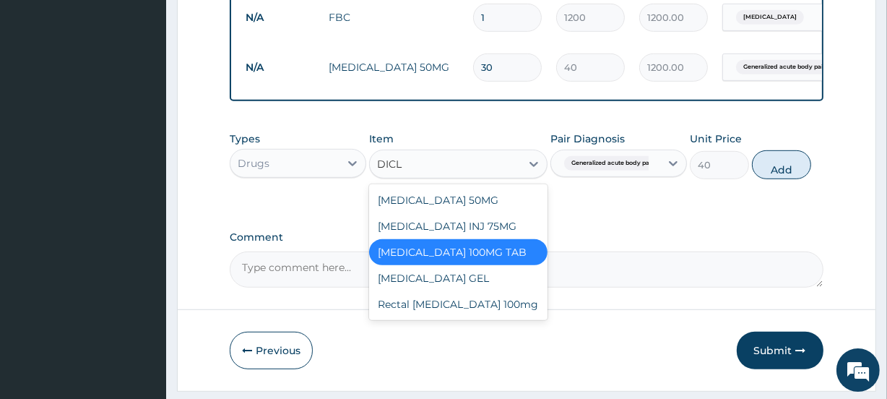
type input "DICLO"
click at [440, 205] on div "DICLOFENAC 50MG" at bounding box center [458, 200] width 178 height 26
type input "25"
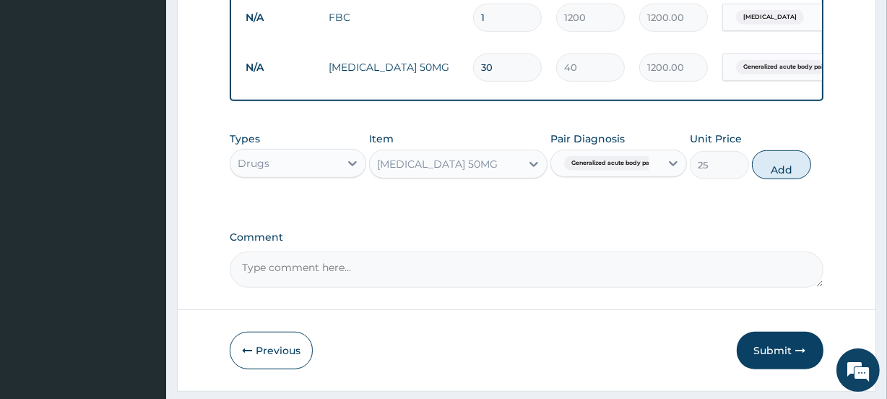
click at [454, 171] on div "DICLOFENAC 50MG" at bounding box center [437, 164] width 121 height 14
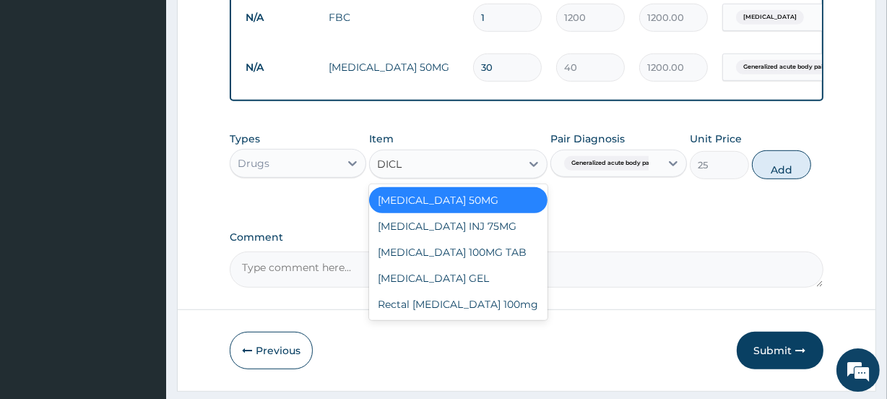
type input "DICLO"
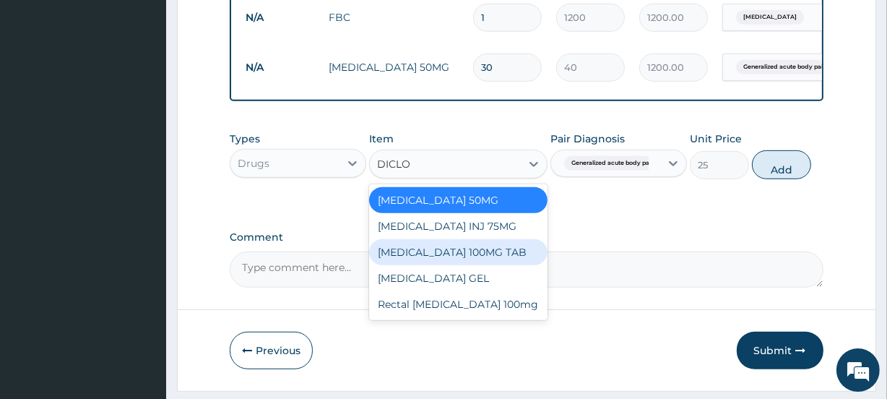
click at [471, 265] on div "DICLOFENAC SODIUM 100MG TAB" at bounding box center [458, 252] width 178 height 26
type input "40"
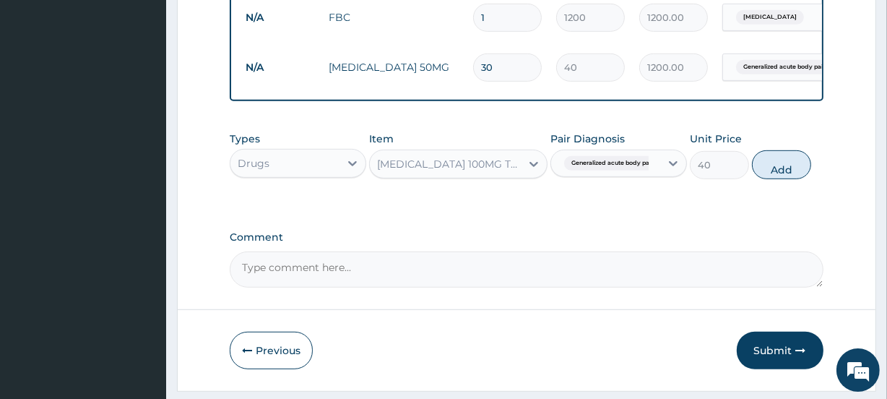
click at [458, 168] on div "DICLOFENAC SODIUM 100MG TAB" at bounding box center [449, 164] width 144 height 14
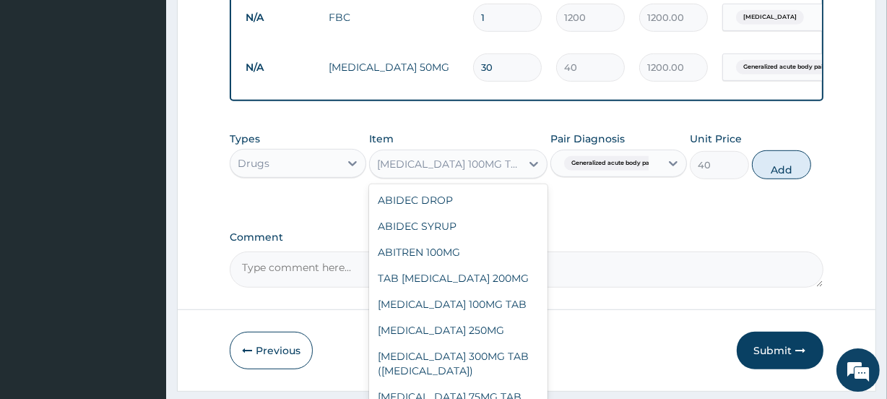
scroll to position [10284, 0]
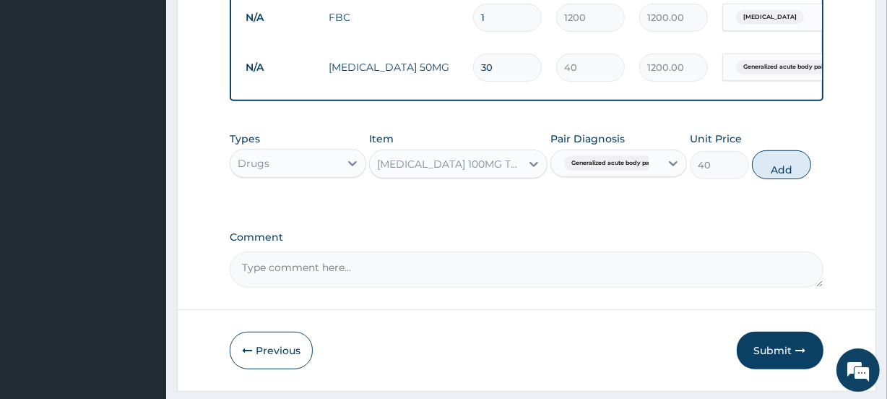
click at [435, 171] on div "DICLOFENAC SODIUM 100MG TAB" at bounding box center [449, 164] width 144 height 14
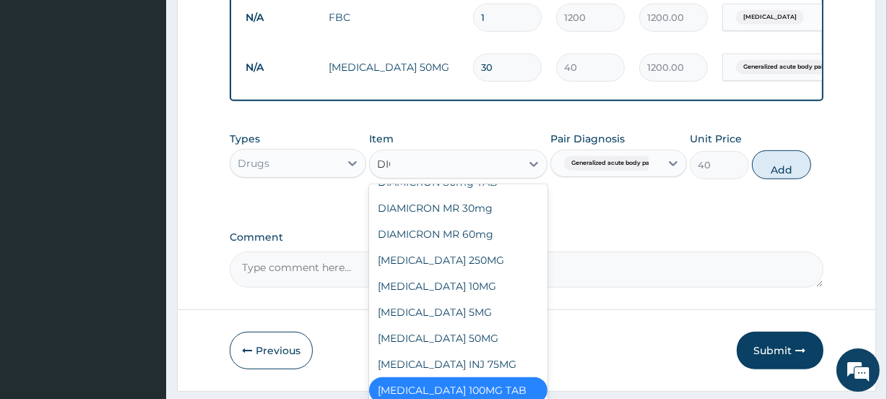
scroll to position [0, 0]
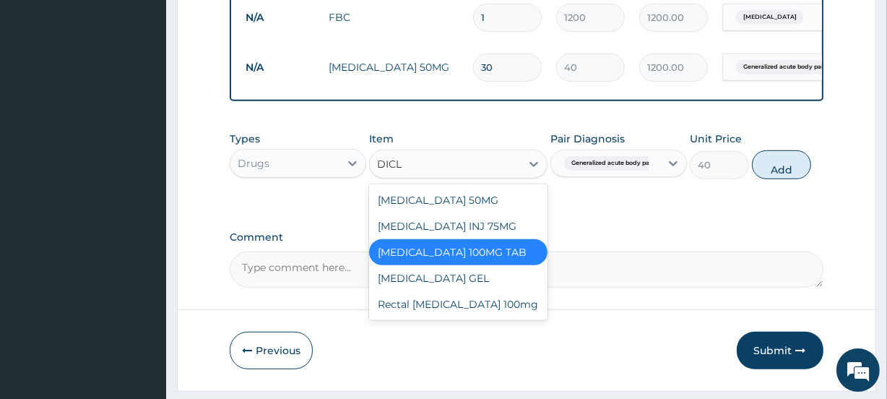
type input "DICLO"
click at [441, 317] on div "Rectal Diclofenac 100mg" at bounding box center [458, 304] width 178 height 26
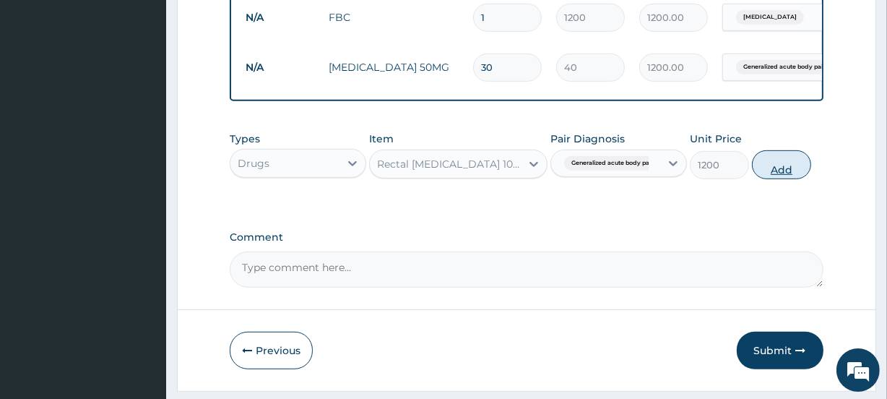
click at [774, 179] on button "Add" at bounding box center [781, 164] width 59 height 29
type input "0"
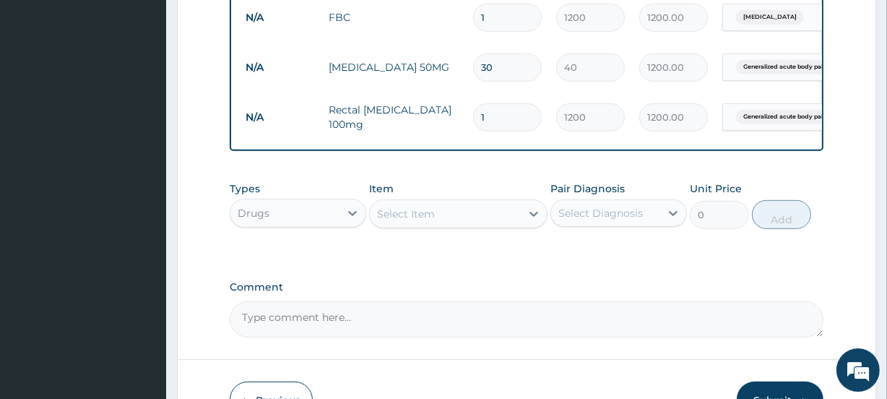
click at [425, 219] on div "Select Item" at bounding box center [406, 213] width 58 height 14
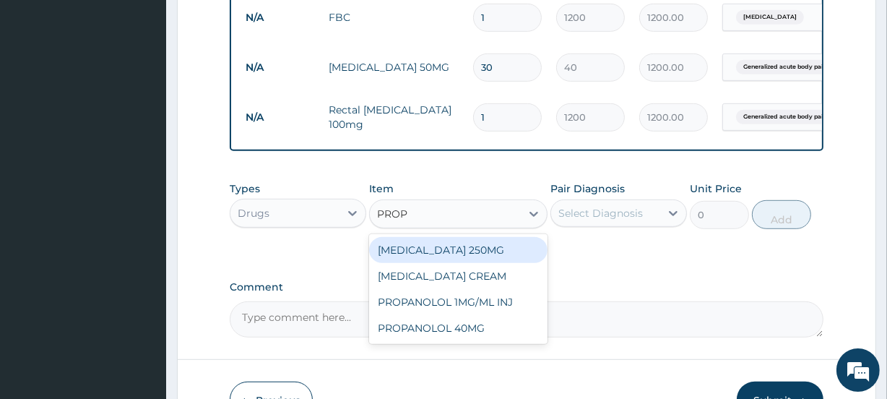
type input "PROPA"
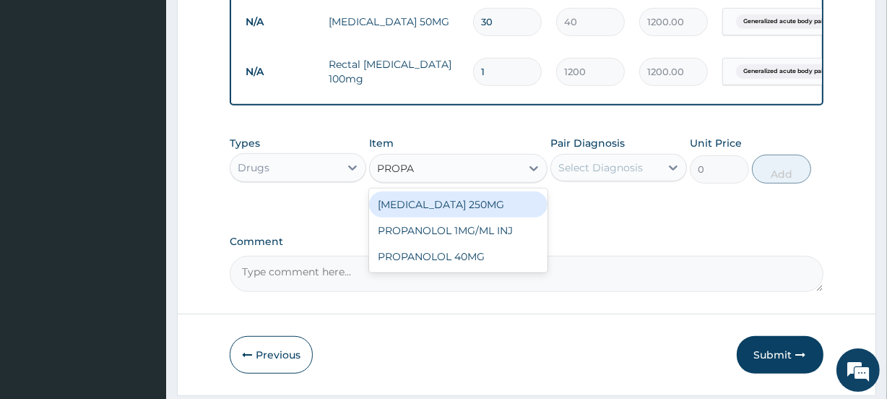
scroll to position [804, 0]
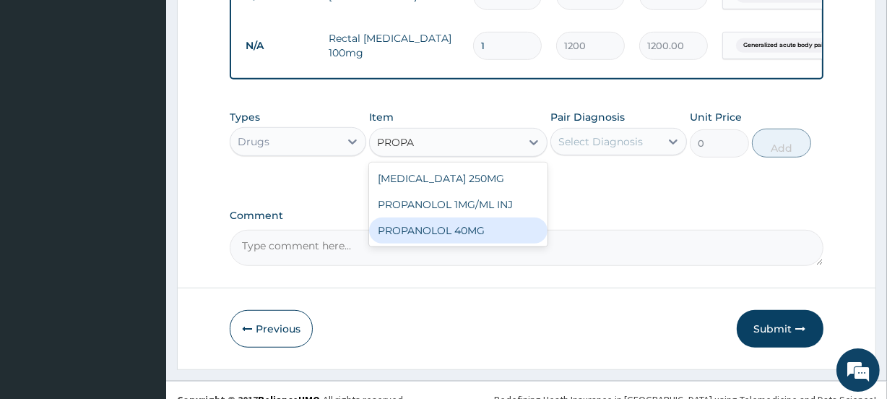
click at [461, 240] on div "PROPANOLOL 40MG" at bounding box center [458, 230] width 178 height 26
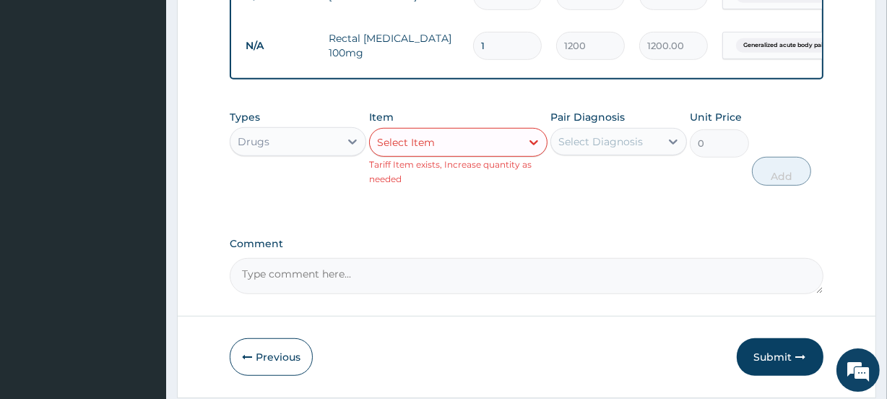
click at [496, 209] on div "Types Drugs Item option PROPANOLOL 40MG, selected. Select is focused ,type to r…" at bounding box center [526, 159] width 593 height 112
click at [564, 186] on div "Pair Diagnosis Select Diagnosis" at bounding box center [618, 148] width 136 height 76
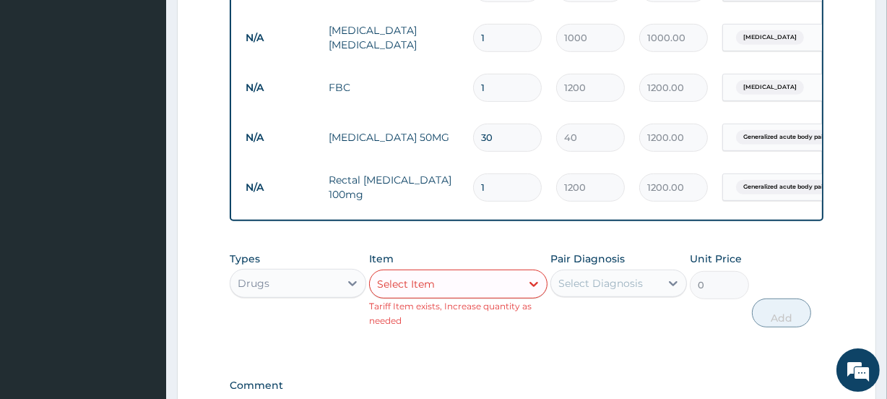
scroll to position [654, 0]
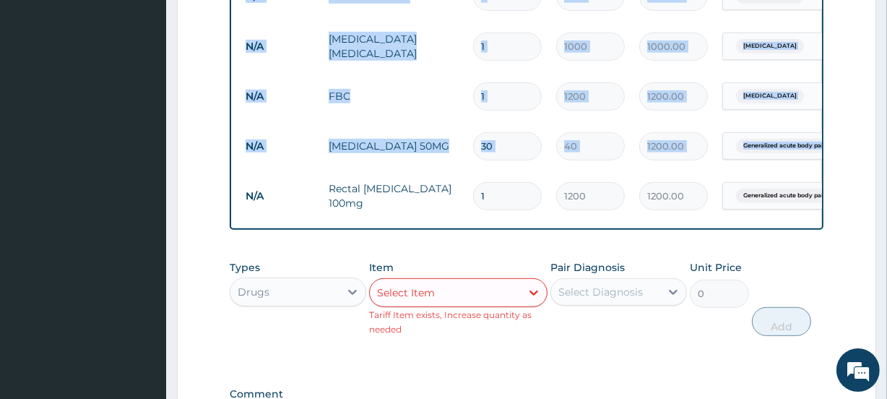
drag, startPoint x: 885, startPoint y: 221, endPoint x: 881, endPoint y: 155, distance: 65.8
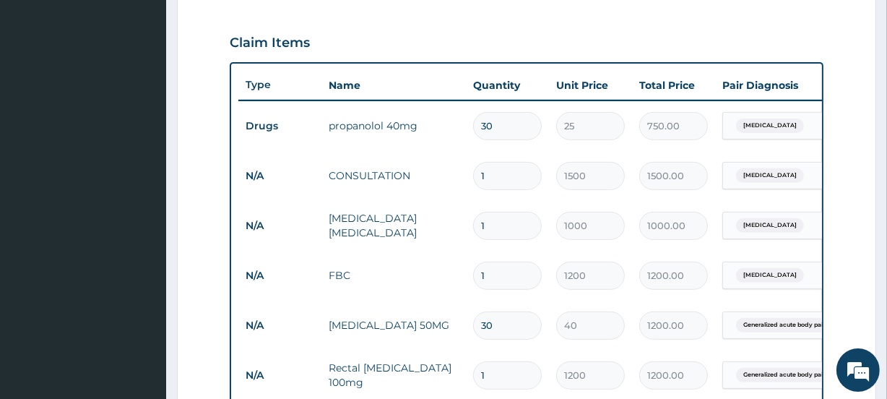
scroll to position [473, 0]
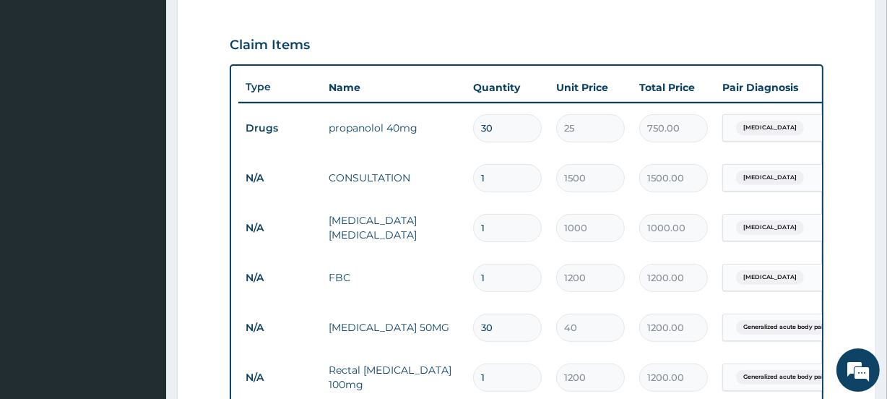
click at [495, 130] on input "30" at bounding box center [507, 128] width 69 height 28
type input "29"
type input "725.00"
type input "28"
type input "700.00"
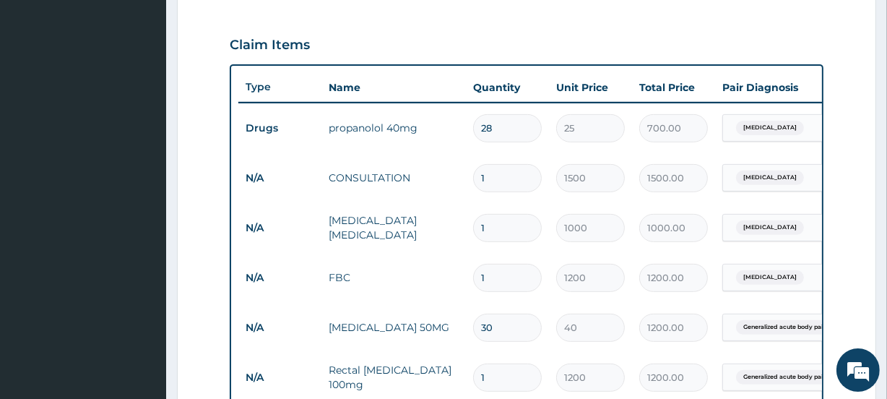
type input "27"
type input "675.00"
type input "26"
type input "650.00"
type input "25"
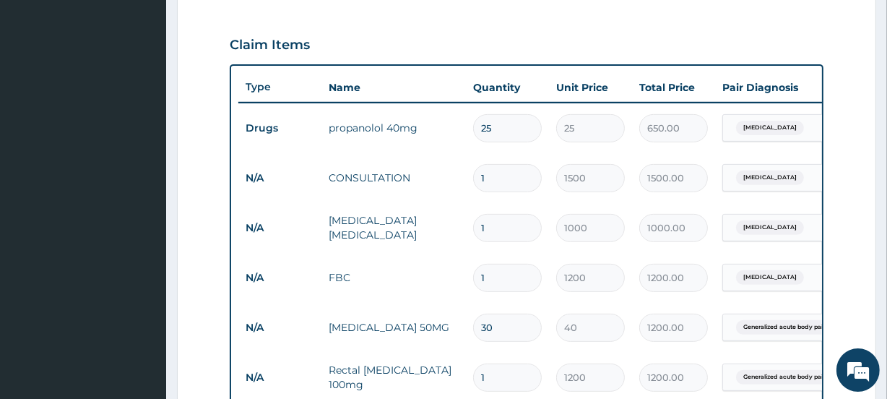
type input "625.00"
type input "24"
type input "600.00"
type input "25"
type input "625.00"
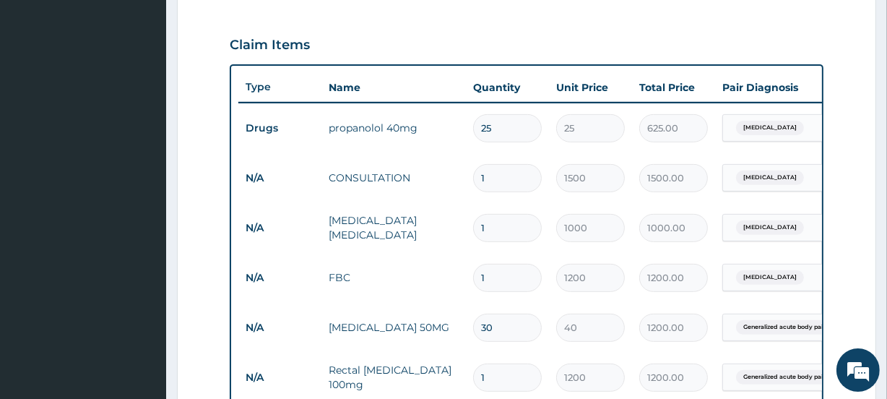
type input "26"
type input "650.00"
type input "27"
type input "675.00"
type input "28"
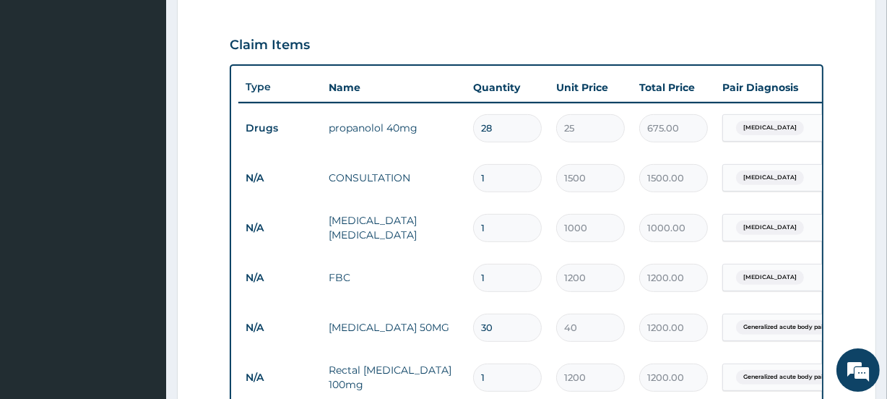
type input "700.00"
type input "30"
type input "750.00"
click at [521, 125] on input "30" at bounding box center [507, 128] width 69 height 28
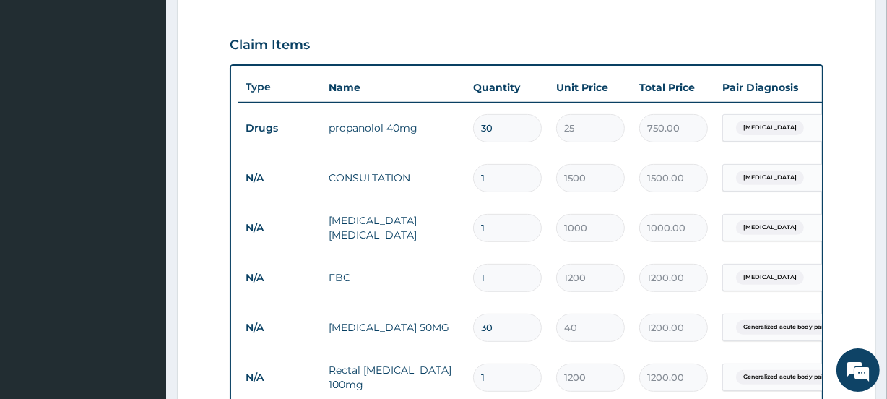
click at [479, 128] on input "30" at bounding box center [507, 128] width 69 height 28
type input "29"
type input "725.00"
type input "28"
type input "700.00"
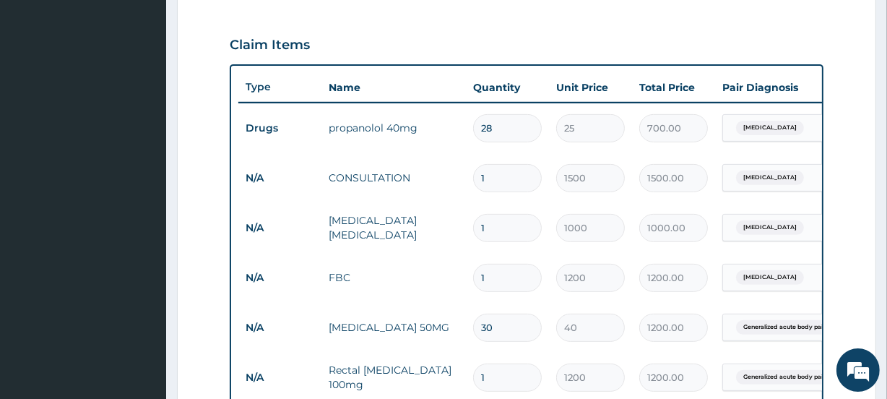
type input "27"
type input "675.00"
type input "26"
type input "650.00"
type input "27"
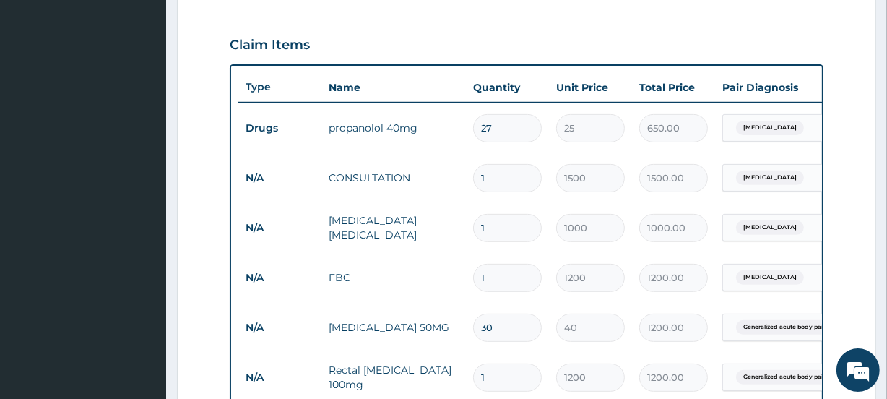
type input "675.00"
type input "28"
type input "700.00"
type input "29"
type input "725.00"
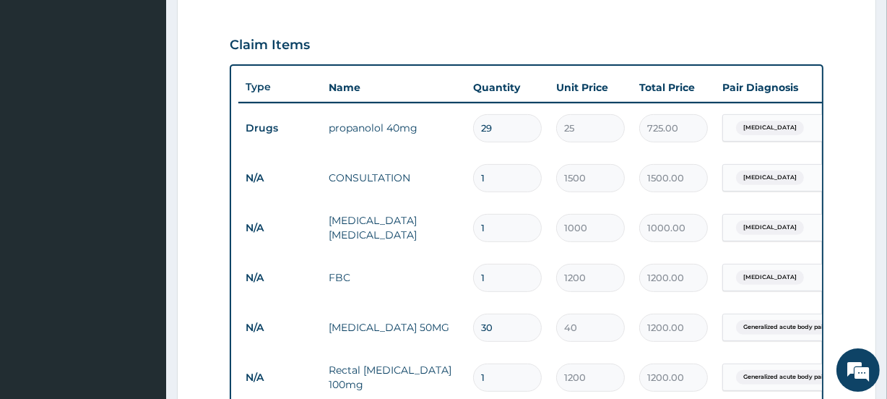
type input "30"
type input "750.00"
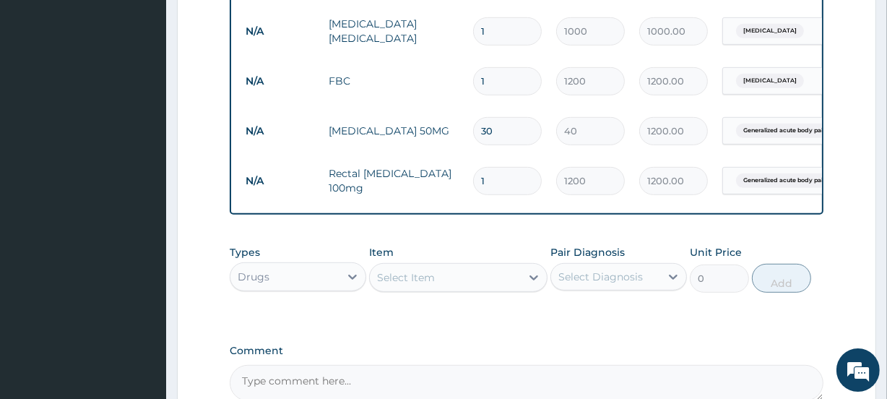
scroll to position [833, 0]
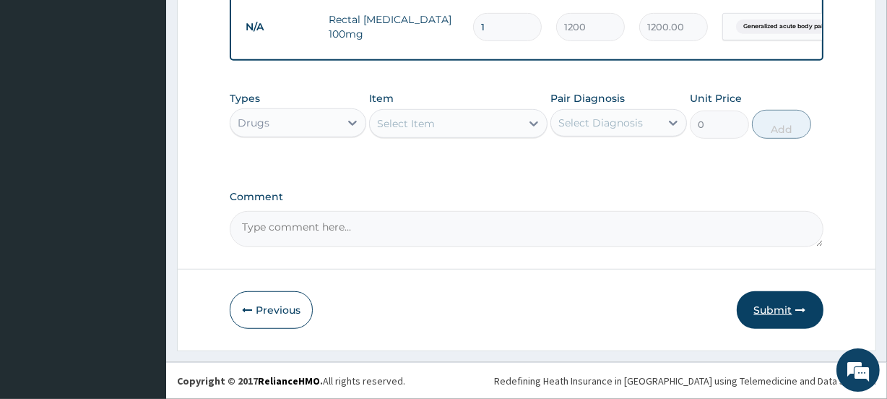
click at [770, 308] on button "Submit" at bounding box center [779, 310] width 87 height 38
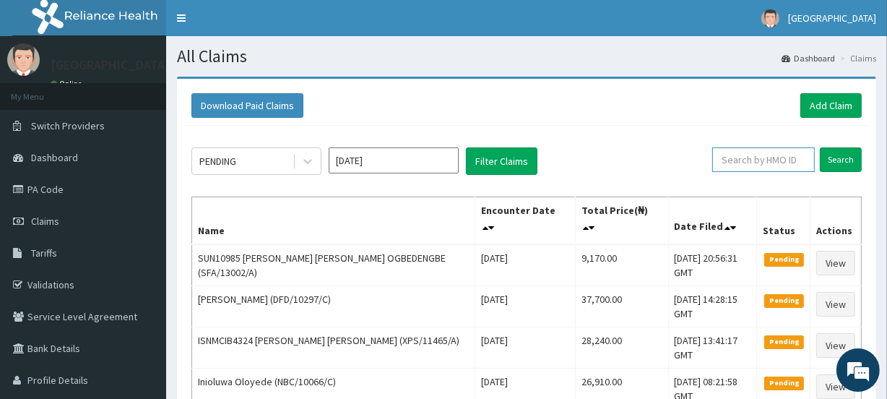
click at [745, 162] on input "text" at bounding box center [763, 159] width 103 height 25
type input "PFM/10126/B"
click at [835, 162] on input "Search" at bounding box center [840, 159] width 42 height 25
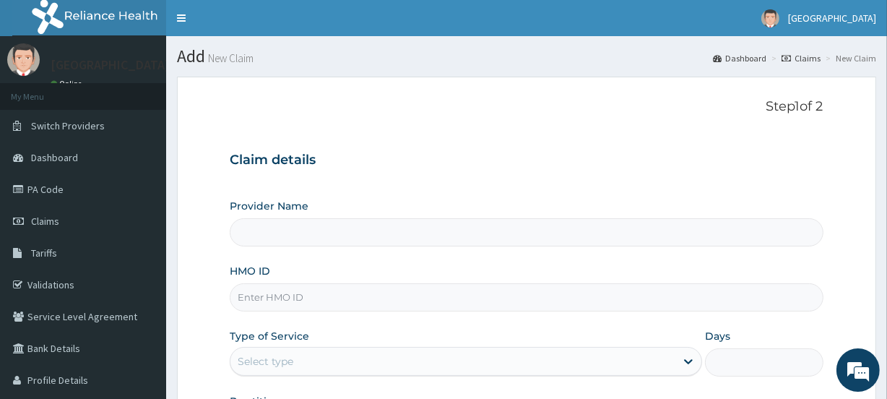
type input "[GEOGRAPHIC_DATA]"
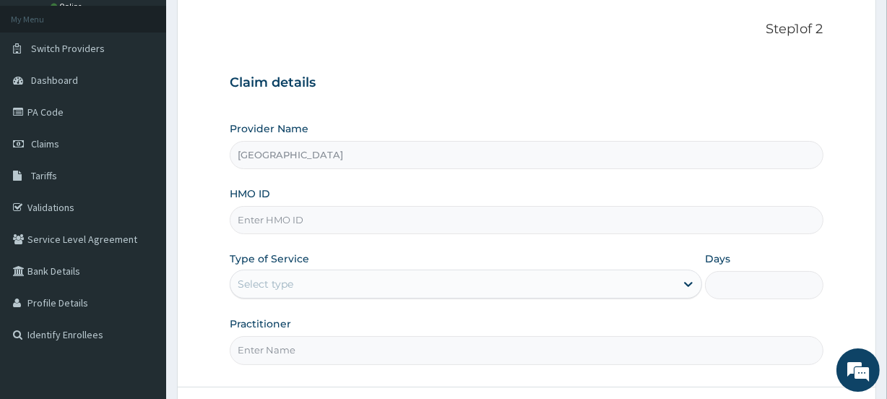
scroll to position [87, 0]
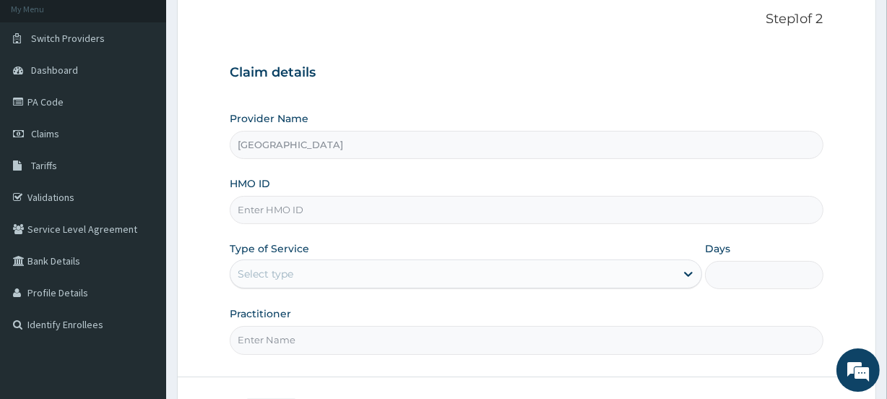
click at [267, 208] on input "HMO ID" at bounding box center [526, 210] width 593 height 28
paste input "SMB/10061/A"
type input "SMB/10061/A"
click at [266, 274] on div "Select type" at bounding box center [266, 273] width 56 height 14
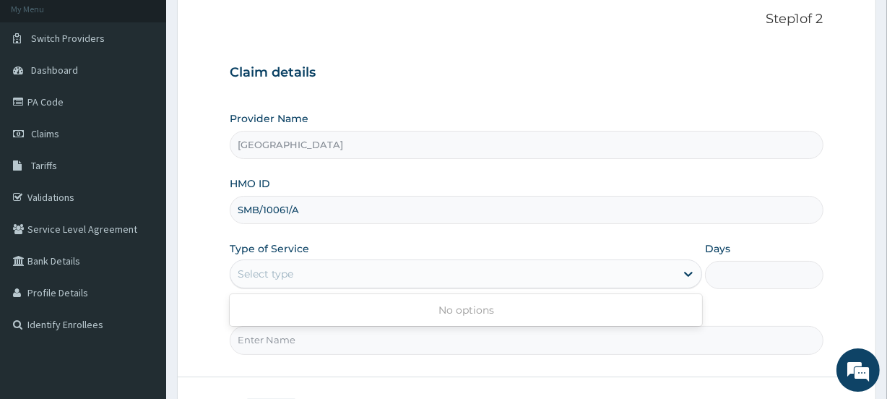
click at [271, 274] on div "Select type" at bounding box center [266, 273] width 56 height 14
click at [267, 271] on div "Select type" at bounding box center [266, 273] width 56 height 14
click at [401, 243] on div "Type of Service Select type" at bounding box center [466, 265] width 472 height 48
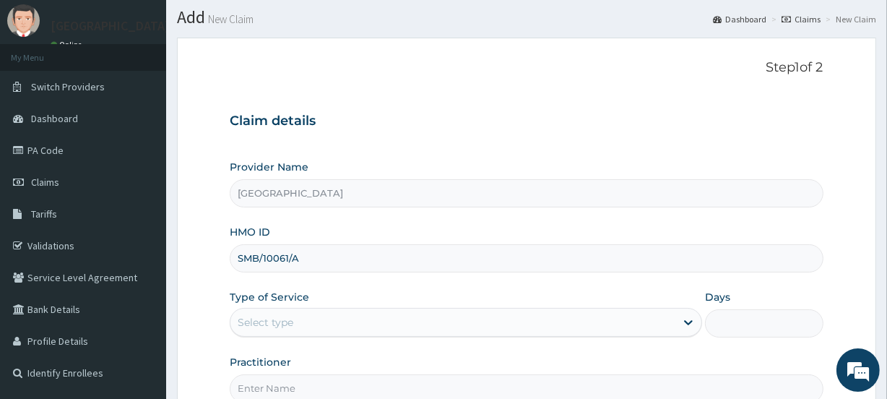
scroll to position [36, 0]
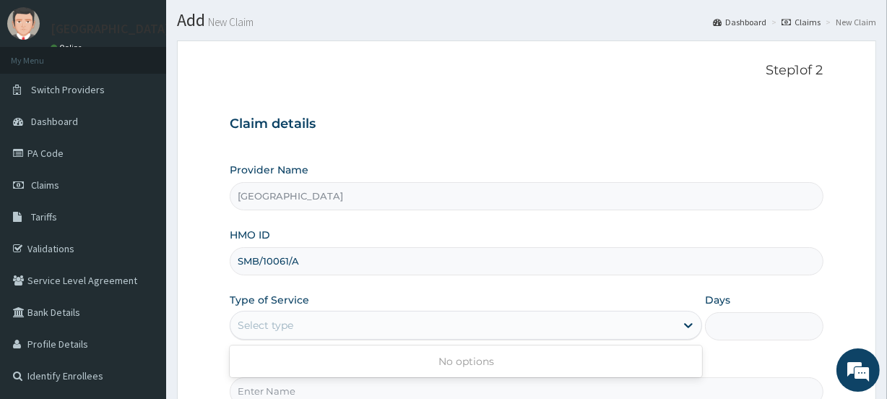
click at [275, 315] on div "Select type" at bounding box center [452, 324] width 445 height 23
click at [687, 324] on icon at bounding box center [688, 325] width 14 height 14
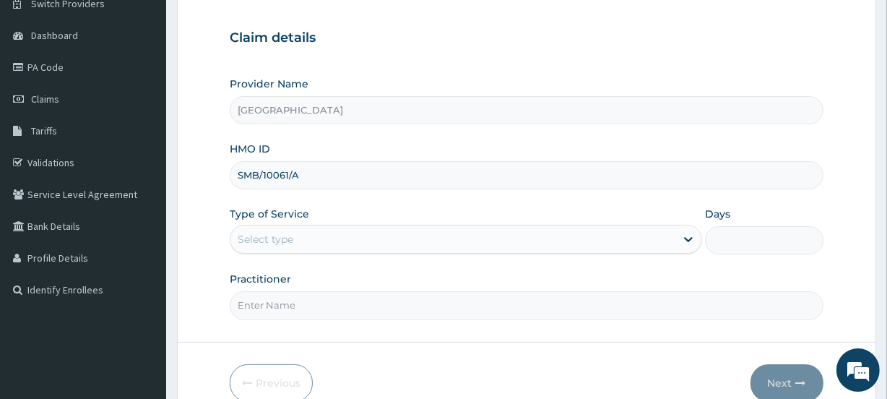
scroll to position [123, 0]
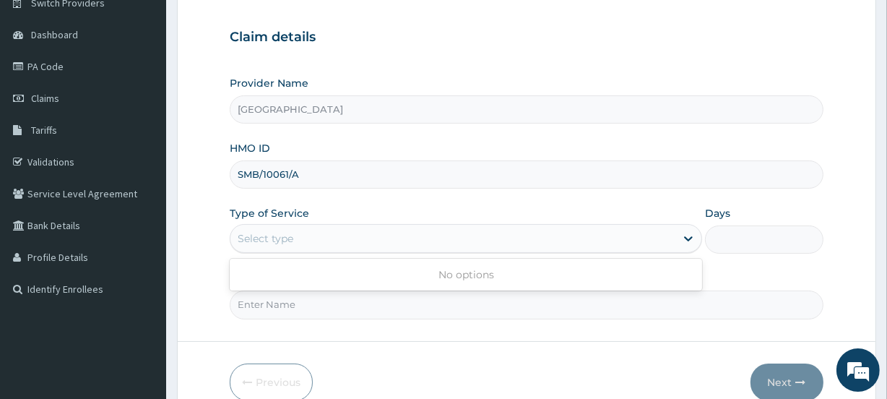
click at [282, 236] on div "Select type" at bounding box center [266, 238] width 56 height 14
click at [368, 318] on form "Step 1 of 2 Claim details Provider Name [GEOGRAPHIC_DATA] HMO ID SMB/10061/A Ty…" at bounding box center [526, 188] width 699 height 469
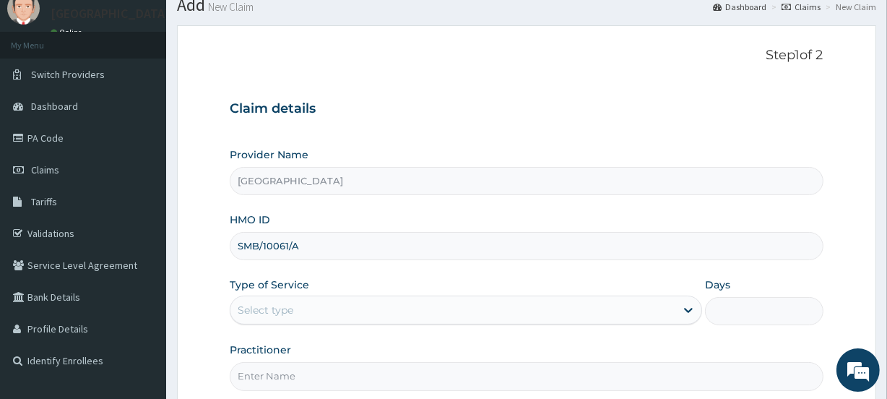
scroll to position [45, 0]
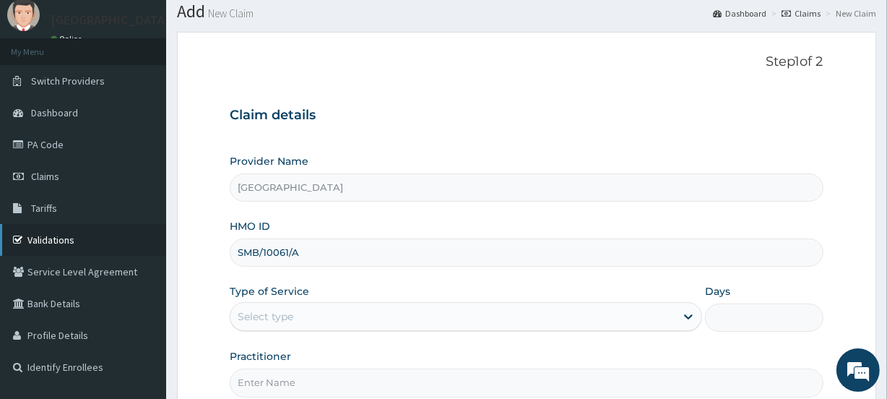
click at [66, 234] on link "Validations" at bounding box center [83, 240] width 166 height 32
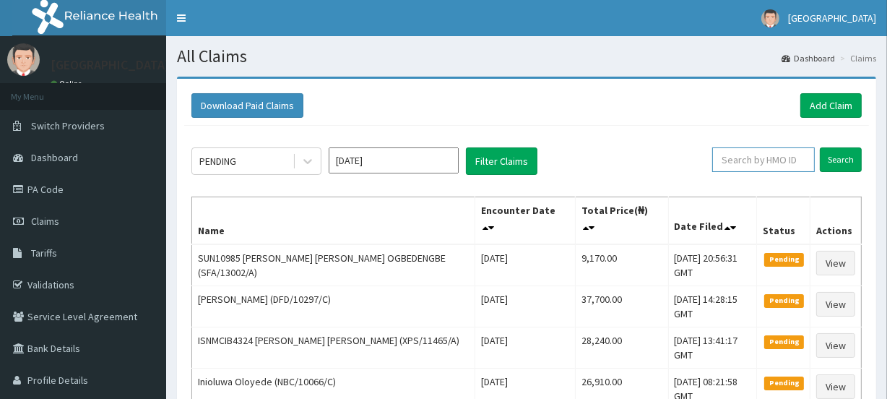
click at [755, 159] on input "text" at bounding box center [763, 159] width 103 height 25
paste input "NBC/10066/C"
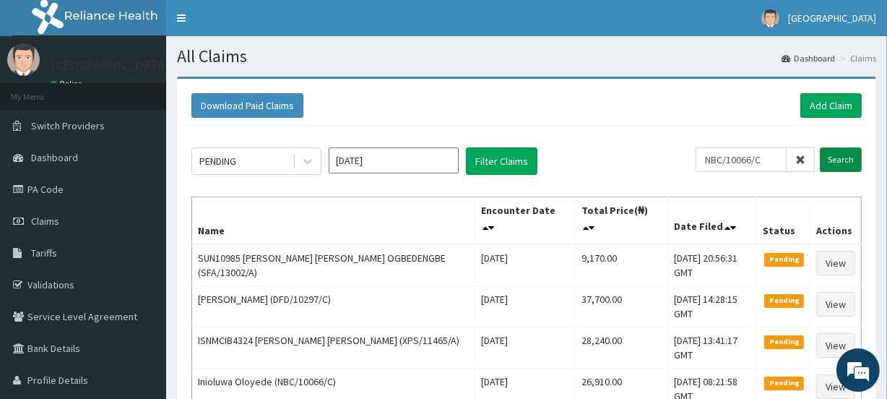
click at [838, 160] on input "Search" at bounding box center [840, 159] width 42 height 25
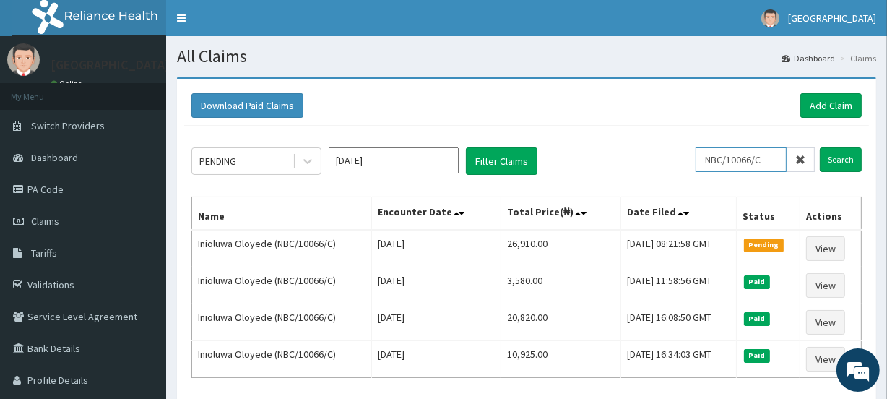
click at [774, 158] on input "NBC/10066/C" at bounding box center [740, 159] width 91 height 25
type input "N"
type input "SLH/10109/B"
click at [840, 160] on input "Search" at bounding box center [840, 159] width 42 height 25
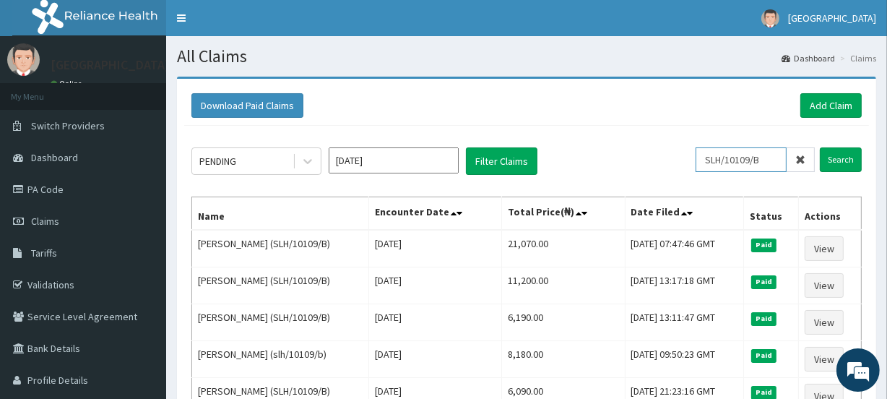
click at [770, 157] on input "SLH/10109/B" at bounding box center [740, 159] width 91 height 25
drag, startPoint x: 770, startPoint y: 157, endPoint x: 707, endPoint y: 160, distance: 63.6
click at [707, 160] on input "SLH/10109/B" at bounding box center [740, 159] width 91 height 25
click at [56, 190] on link "PA Code" at bounding box center [83, 189] width 166 height 32
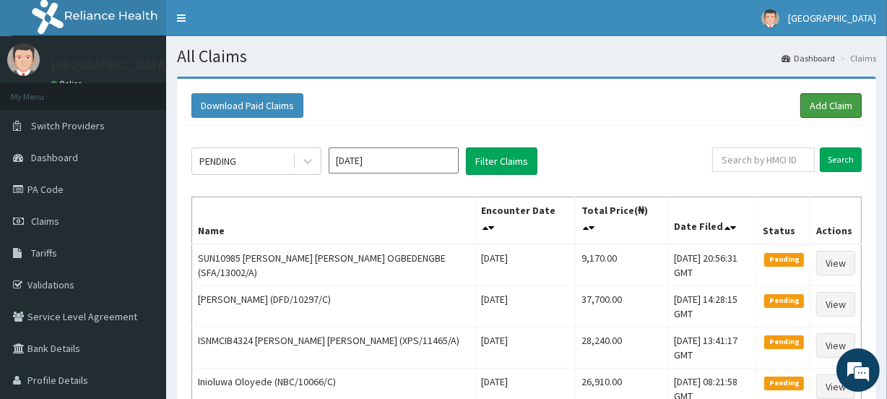
click at [817, 105] on link "Add Claim" at bounding box center [830, 105] width 61 height 25
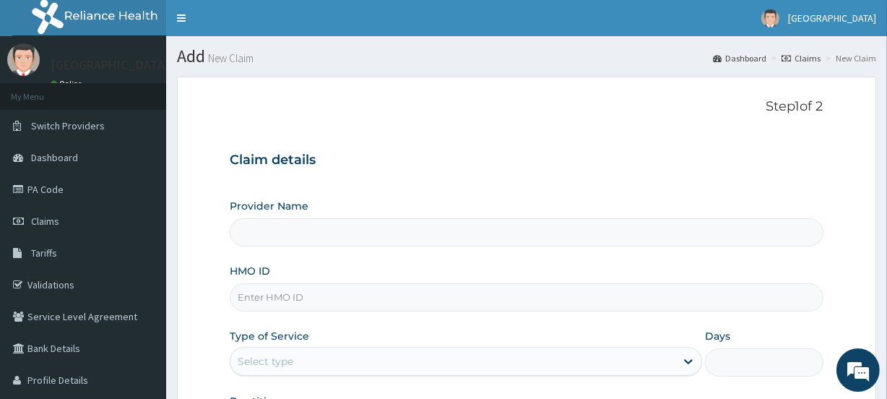
click at [291, 292] on input "HMO ID" at bounding box center [526, 297] width 593 height 28
type input "[GEOGRAPHIC_DATA]"
paste input "SLH/10109/B"
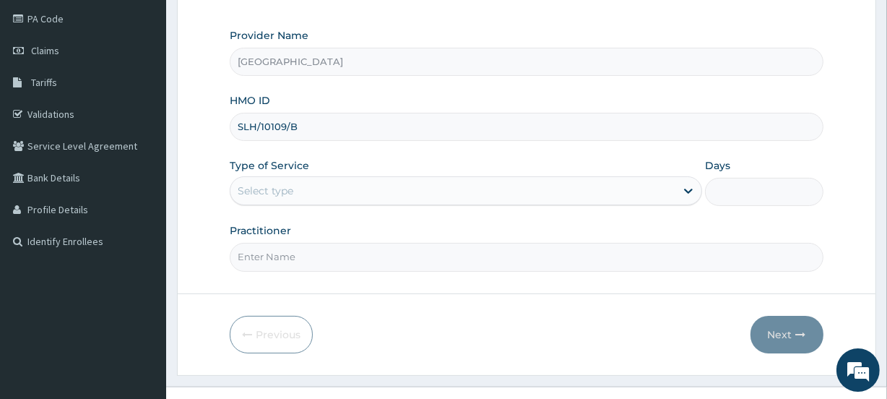
scroll to position [173, 0]
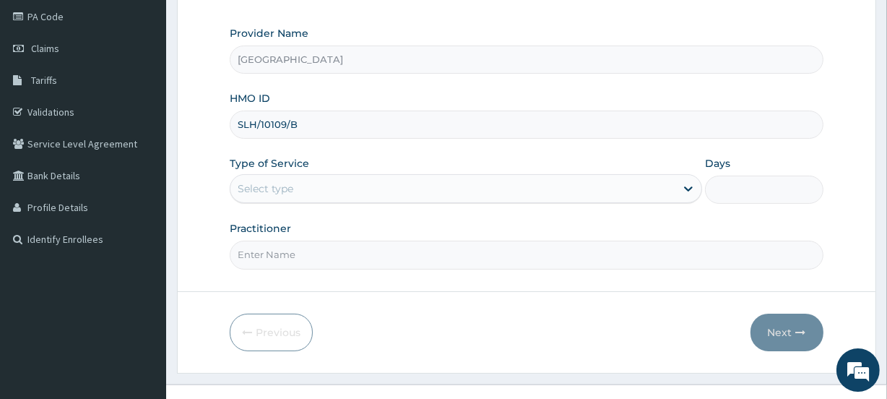
type input "SLH/10109/B"
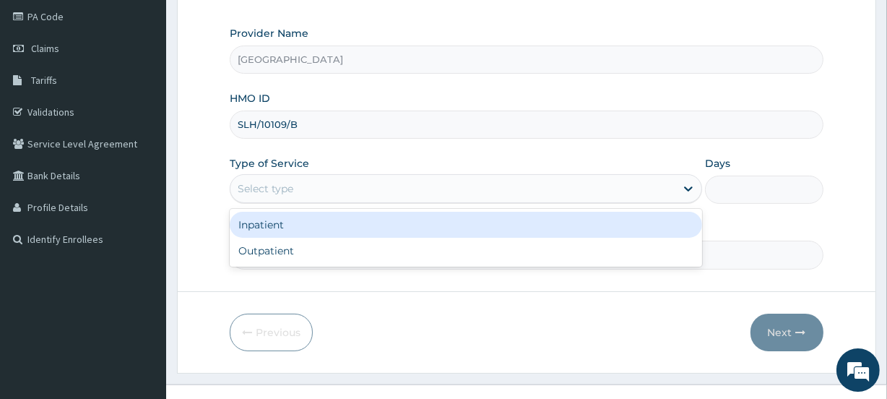
click at [285, 188] on div "Select type" at bounding box center [266, 188] width 56 height 14
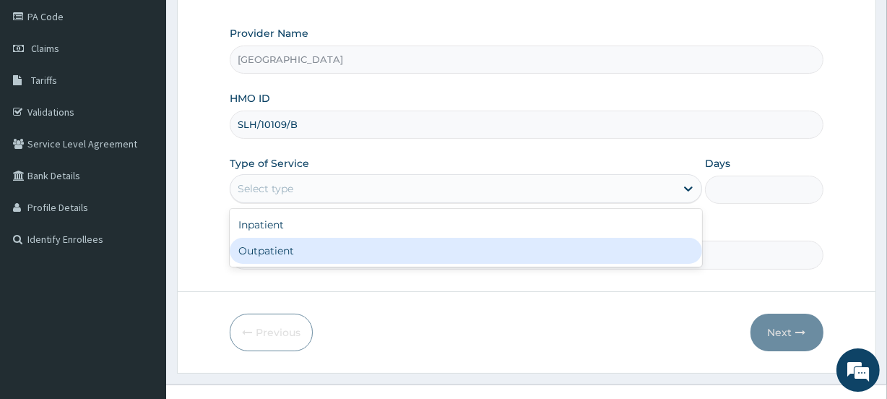
click at [284, 246] on div "Outpatient" at bounding box center [466, 251] width 472 height 26
type input "1"
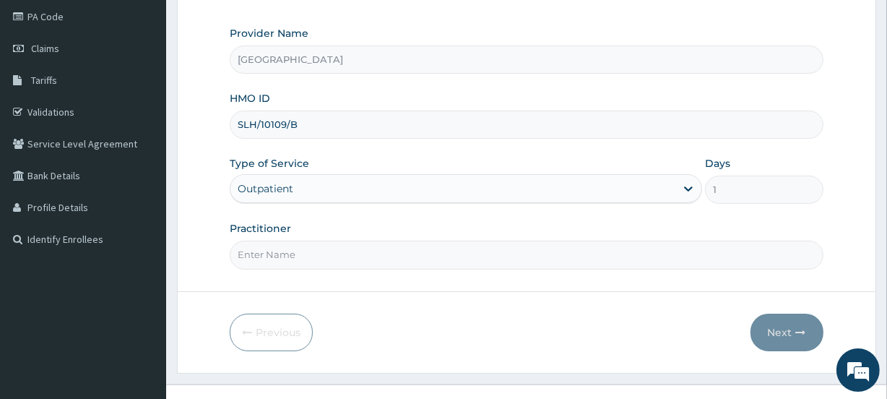
scroll to position [0, 0]
click at [283, 251] on input "Practitioner" at bounding box center [526, 254] width 593 height 28
type input "NINYO"
click at [781, 331] on button "Next" at bounding box center [786, 332] width 73 height 38
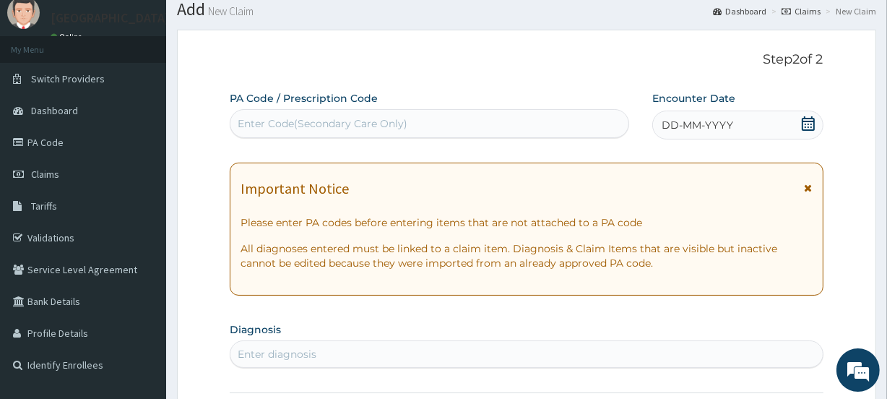
scroll to position [32, 0]
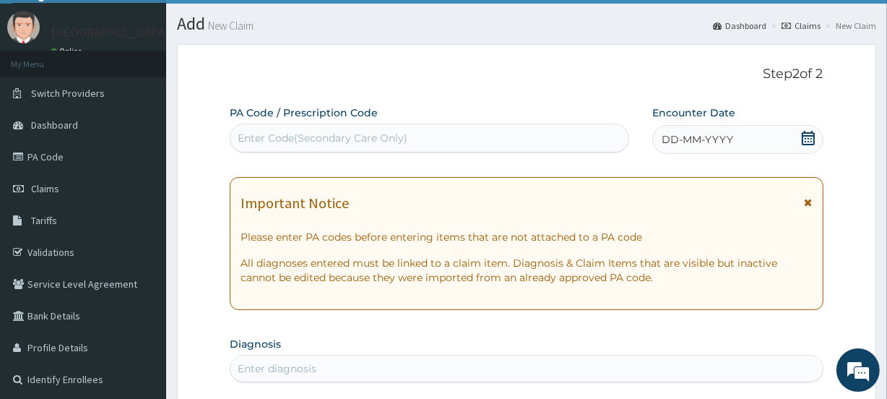
click at [324, 132] on div "Enter Code(Secondary Care Only)" at bounding box center [323, 138] width 170 height 14
paste input "PA/AC913B"
type input "PA/AC913B"
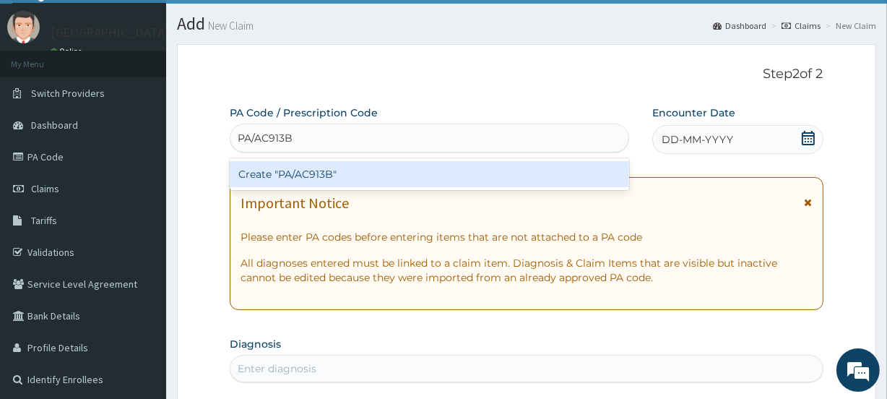
click at [323, 173] on div "Create "PA/AC913B"" at bounding box center [429, 174] width 399 height 26
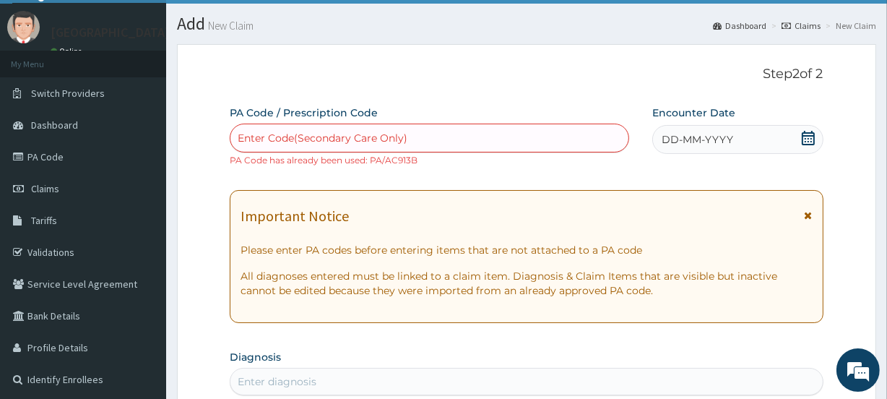
click at [312, 134] on div "Enter Code(Secondary Care Only)" at bounding box center [323, 138] width 170 height 14
paste input "PA/E68C59"
type input "PA/E68C59"
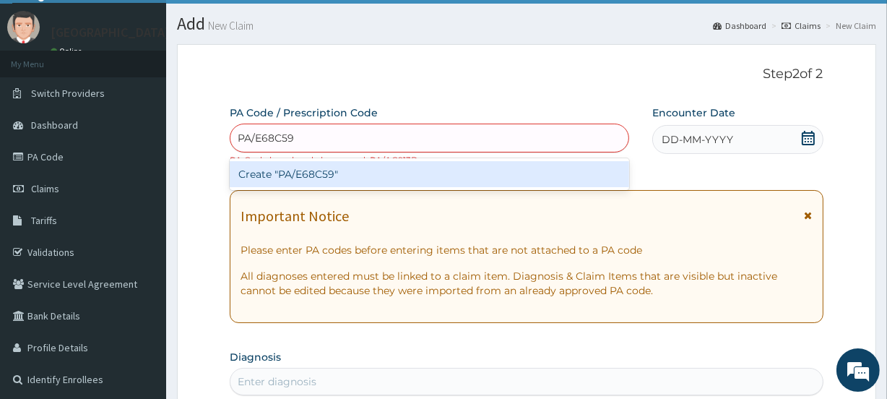
click at [323, 178] on div "Create "PA/E68C59"" at bounding box center [429, 174] width 399 height 26
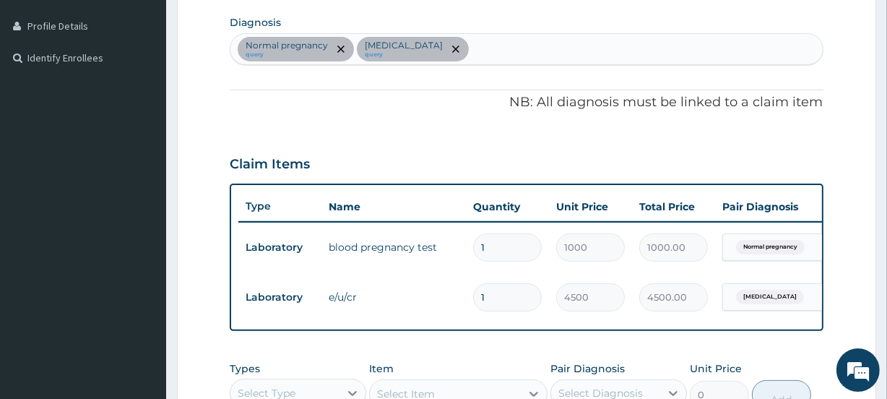
scroll to position [355, 0]
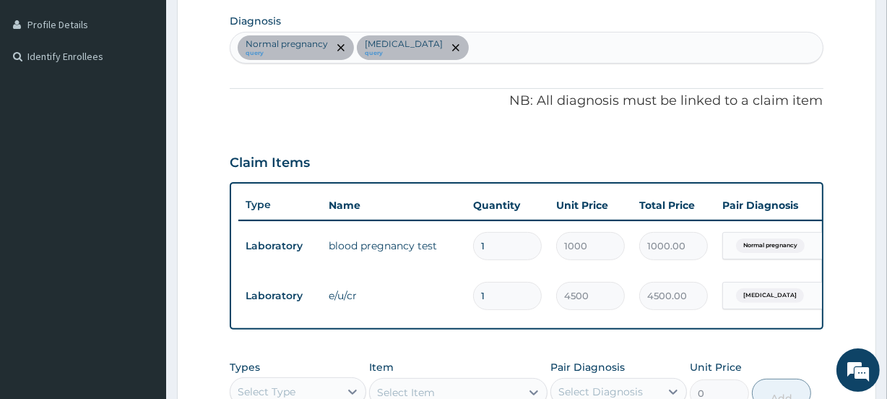
click at [468, 45] on div "Normal pregnancy query Gastroenteritis query" at bounding box center [525, 47] width 591 height 30
type input "MALARIA"
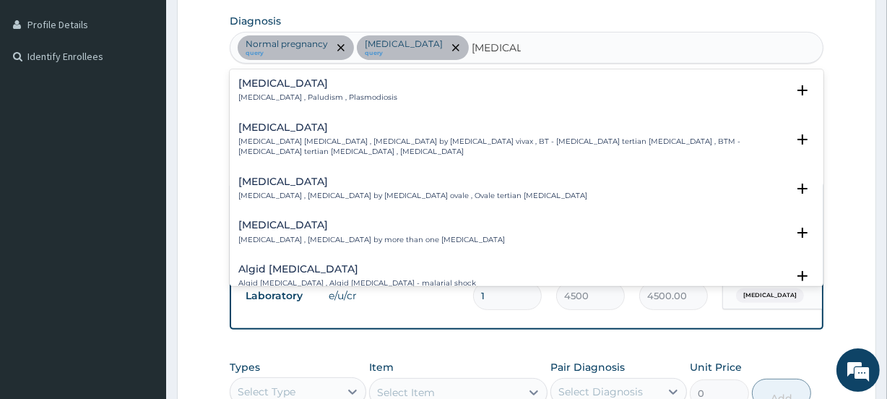
click at [283, 88] on div "Malaria Malaria , Paludism , Plasmodiosis" at bounding box center [317, 90] width 159 height 25
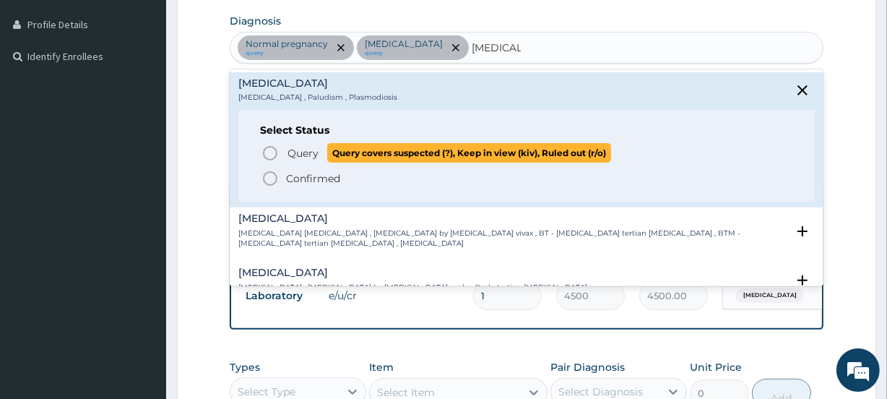
click at [277, 150] on icon "status option query" at bounding box center [269, 152] width 17 height 17
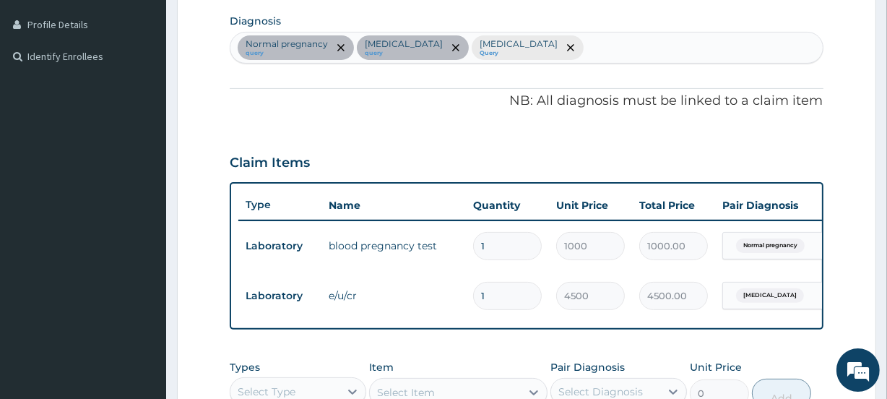
click at [562, 43] on div "Normal pregnancy query Gastroenteritis query Malaria Query" at bounding box center [525, 47] width 591 height 30
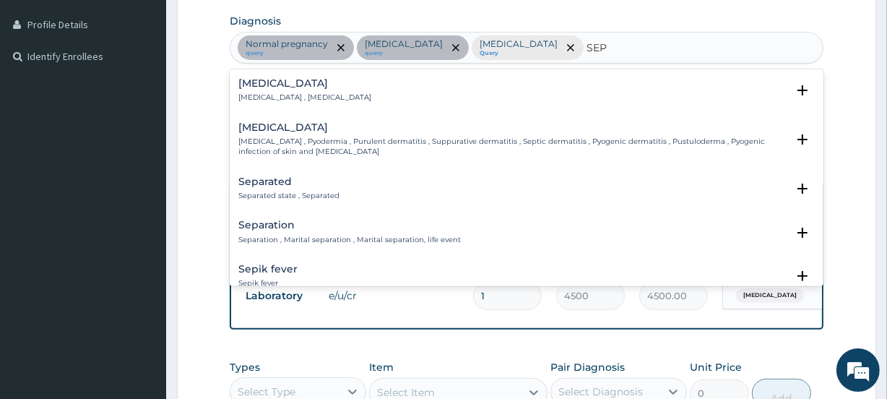
type input "SEPS"
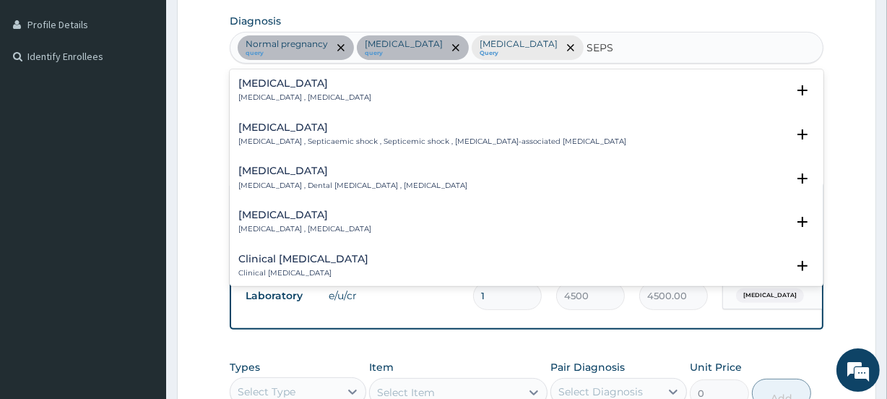
click at [280, 92] on p "Systemic infection , Sepsis" at bounding box center [304, 97] width 133 height 10
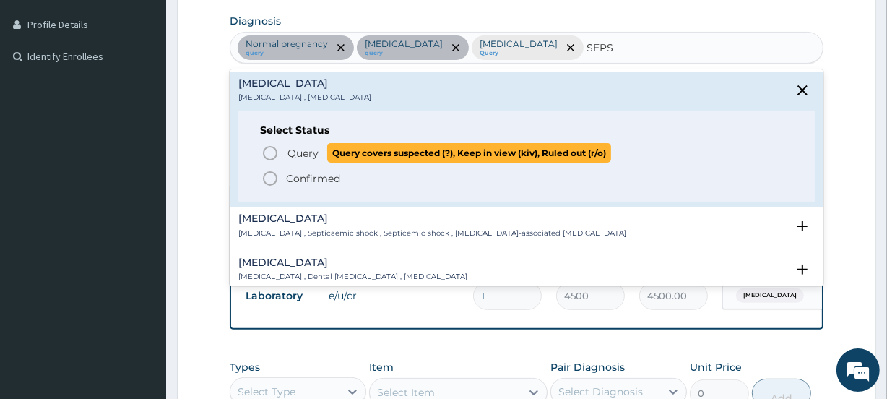
click at [281, 152] on span "Query Query covers suspected (?), Keep in view (kiv), Ruled out (r/o)" at bounding box center [526, 152] width 531 height 19
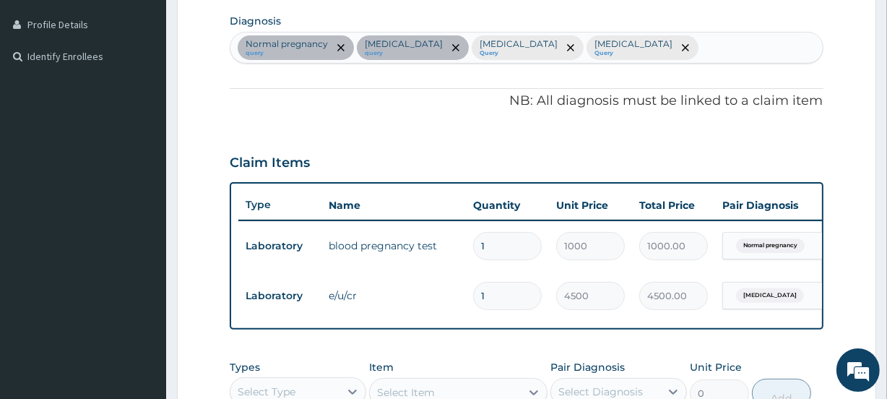
scroll to position [0, 131]
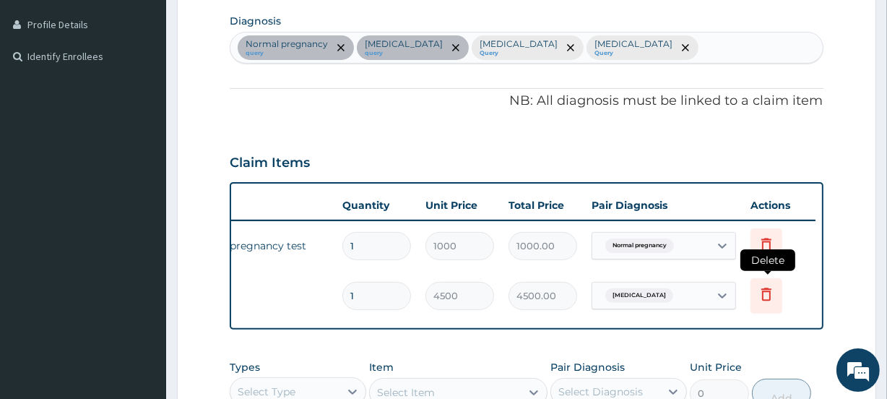
click at [763, 292] on icon at bounding box center [765, 293] width 17 height 17
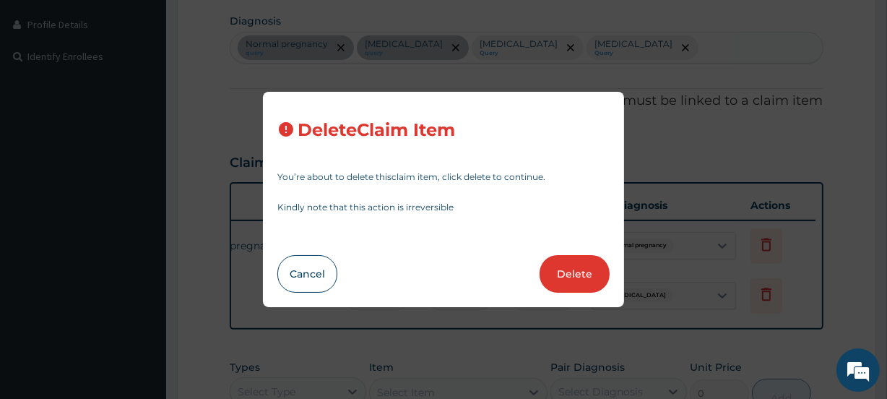
click at [698, 319] on div "Delete Claim Item You’re about to delete this claim item , click delete to cont…" at bounding box center [443, 199] width 887 height 399
click at [290, 266] on button "Cancel" at bounding box center [307, 274] width 60 height 38
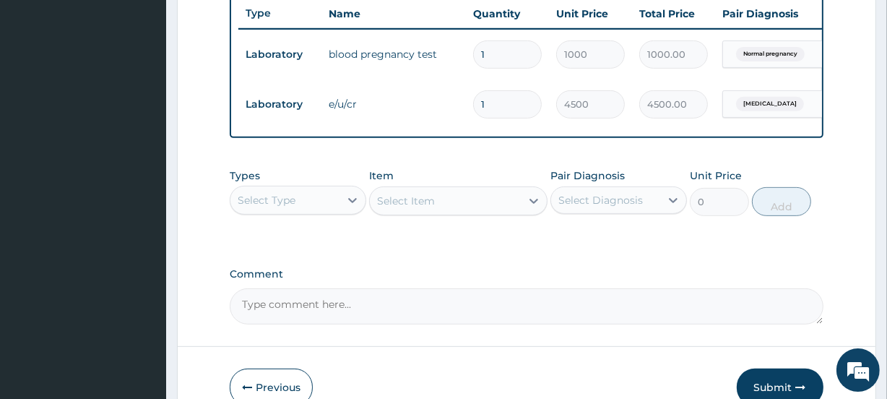
scroll to position [559, 0]
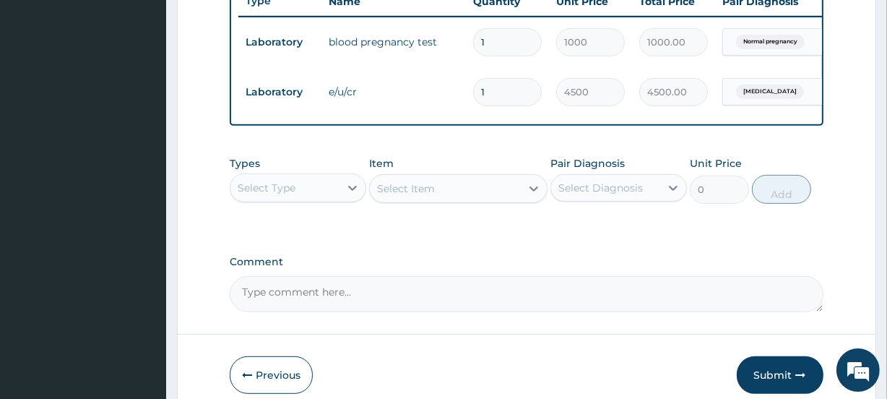
click at [277, 191] on div "Select Type" at bounding box center [267, 188] width 58 height 14
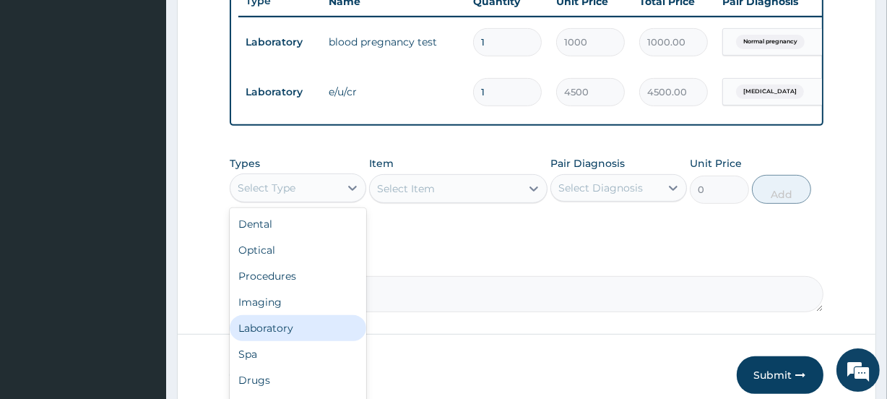
click at [266, 339] on div "Laboratory" at bounding box center [298, 328] width 136 height 26
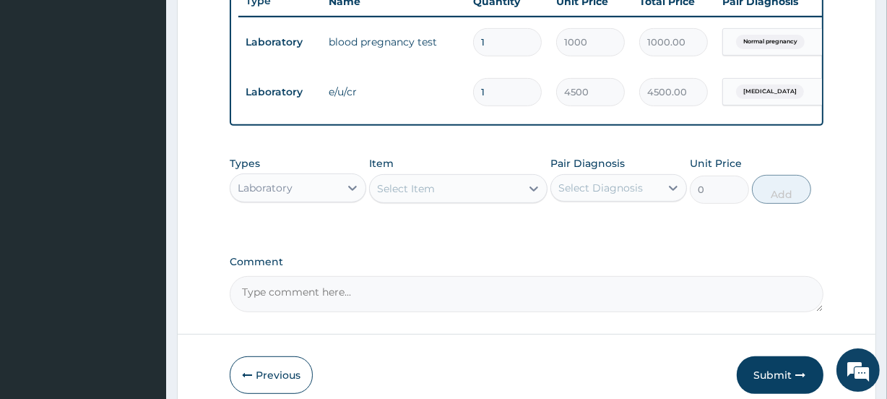
click at [613, 195] on div "Select Diagnosis" at bounding box center [600, 188] width 84 height 14
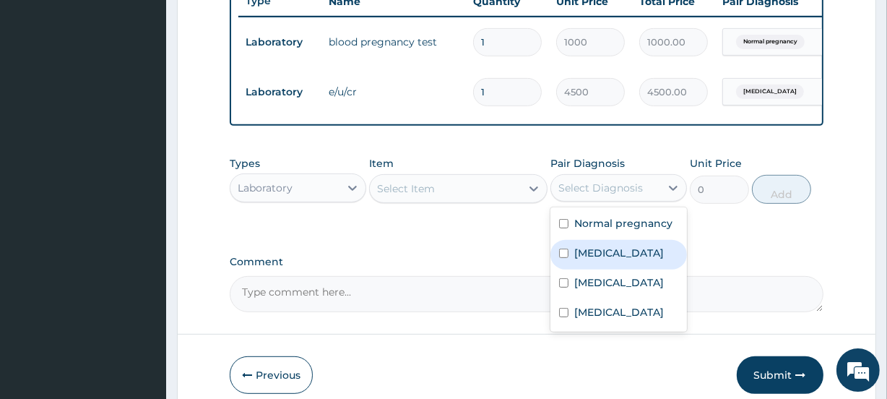
click at [603, 269] on div "Gastroenteritis" at bounding box center [618, 255] width 136 height 30
checkbox input "true"
click at [412, 190] on div "Select Item" at bounding box center [406, 188] width 58 height 14
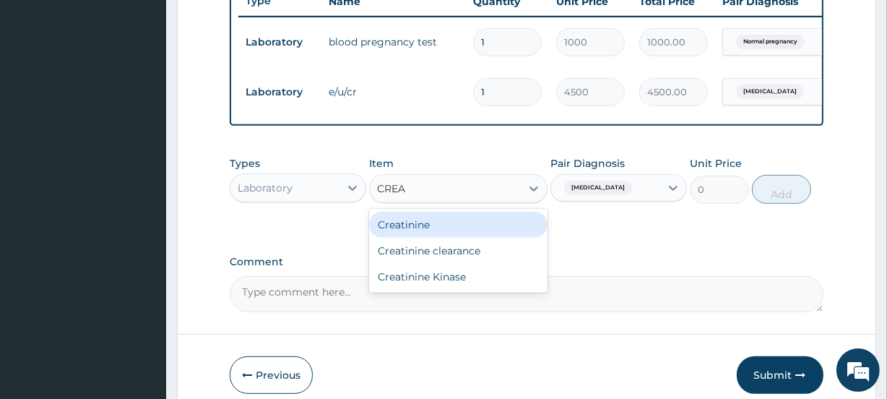
type input "CREAT"
click at [416, 238] on div "Creatinine" at bounding box center [458, 225] width 178 height 26
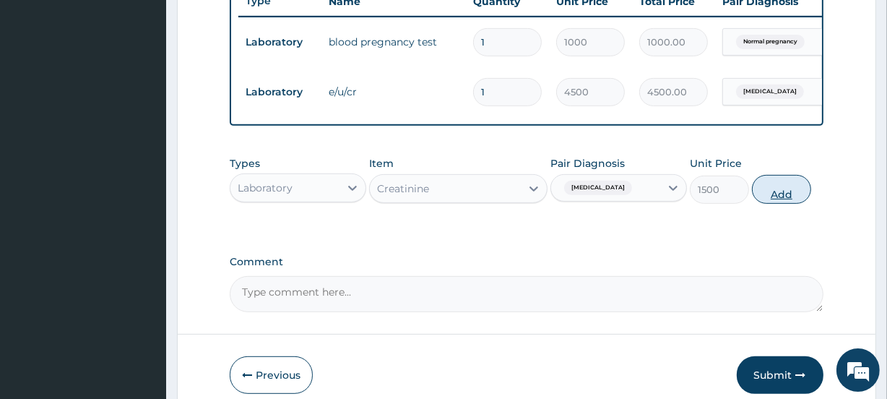
click at [778, 204] on button "Add" at bounding box center [781, 189] width 59 height 29
type input "0"
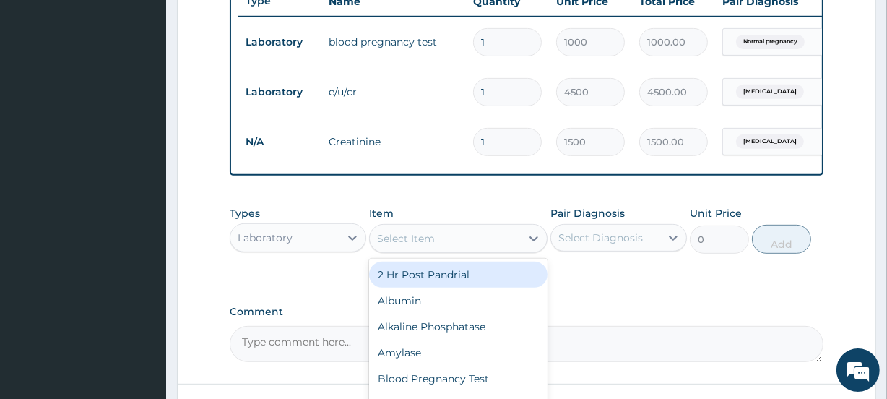
click at [424, 244] on div "Select Item" at bounding box center [406, 238] width 58 height 14
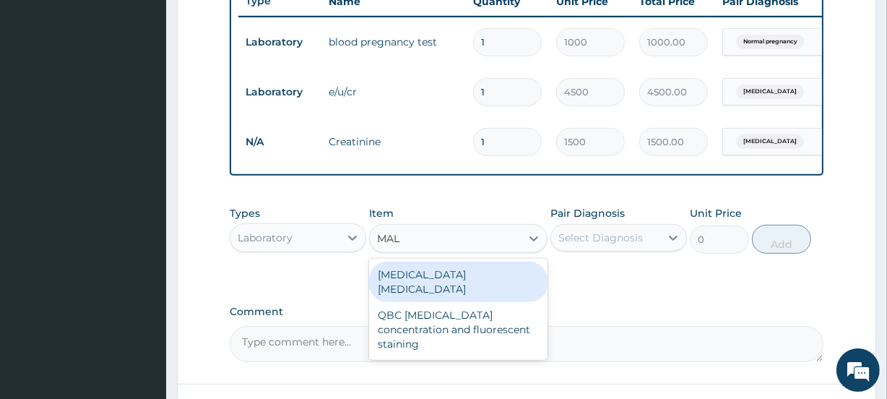
type input "MALA"
click at [435, 283] on div "Malaria parasite" at bounding box center [458, 281] width 178 height 40
type input "1000"
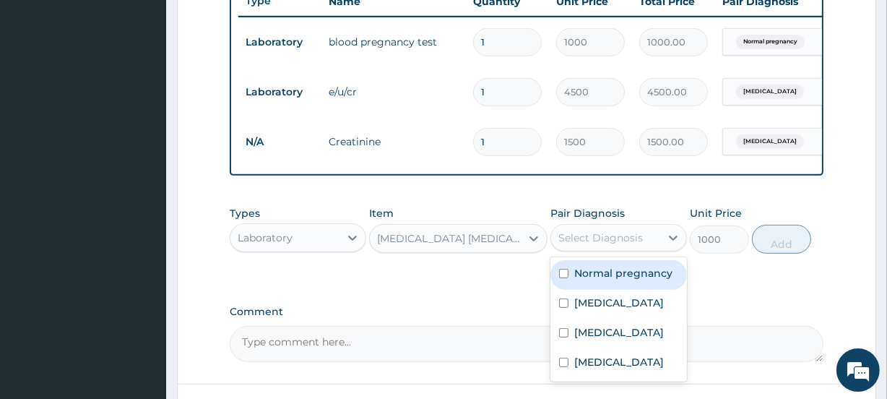
click at [620, 245] on div "Select Diagnosis" at bounding box center [600, 237] width 84 height 14
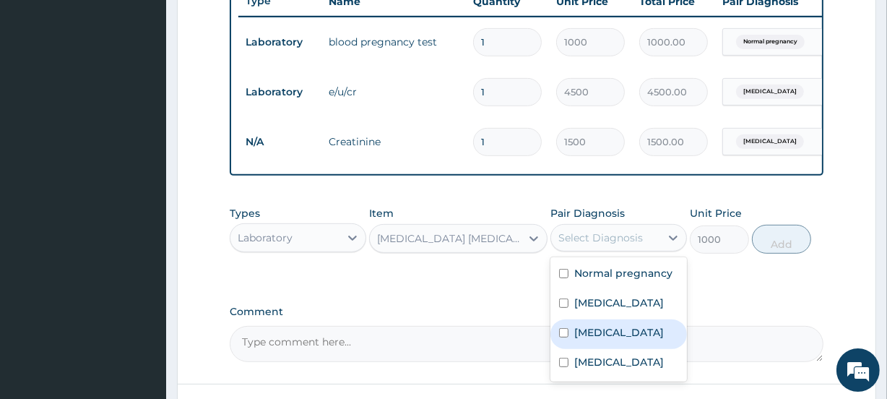
click at [599, 339] on label "Malaria" at bounding box center [619, 332] width 90 height 14
checkbox input "true"
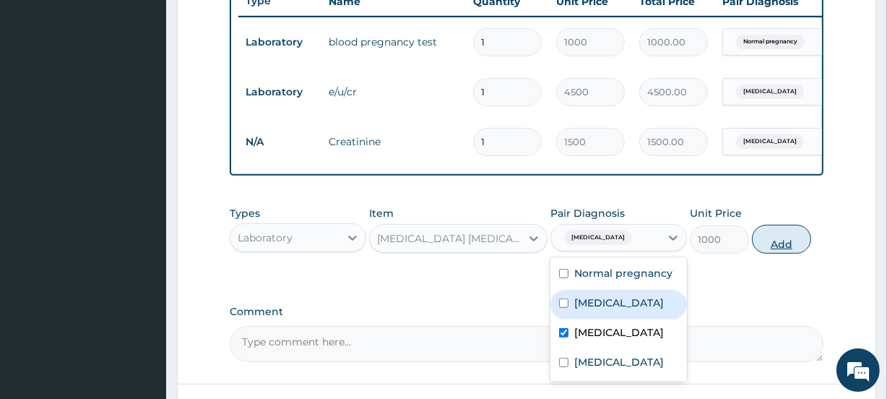
click at [783, 253] on button "Add" at bounding box center [781, 239] width 59 height 29
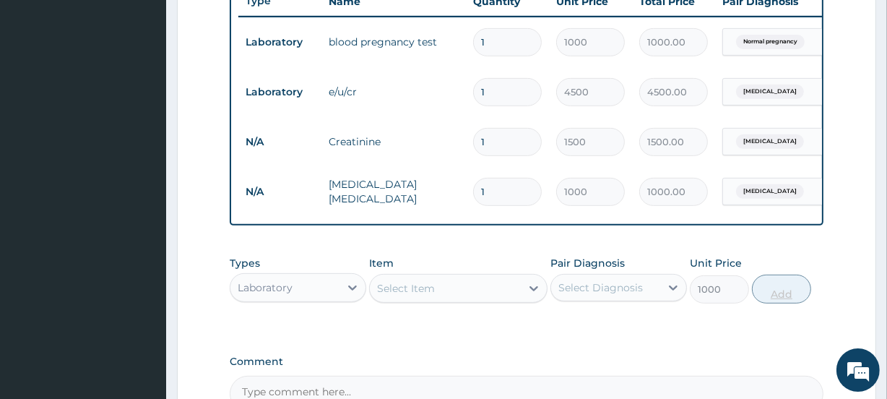
type input "0"
click at [445, 297] on div "Select Item" at bounding box center [445, 288] width 150 height 23
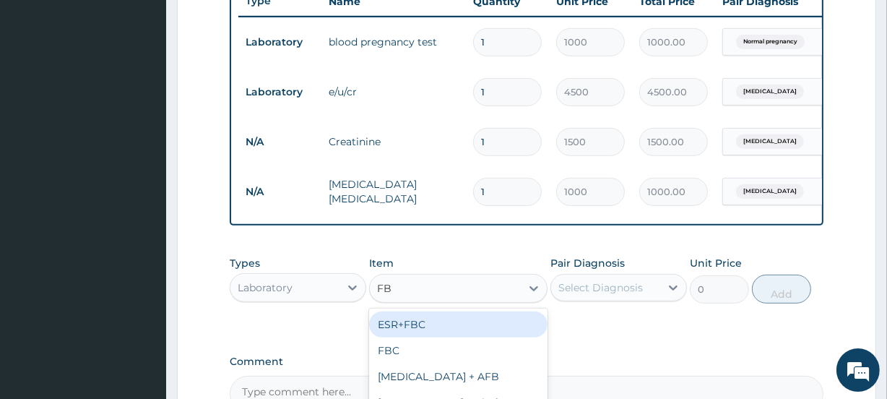
type input "FBC"
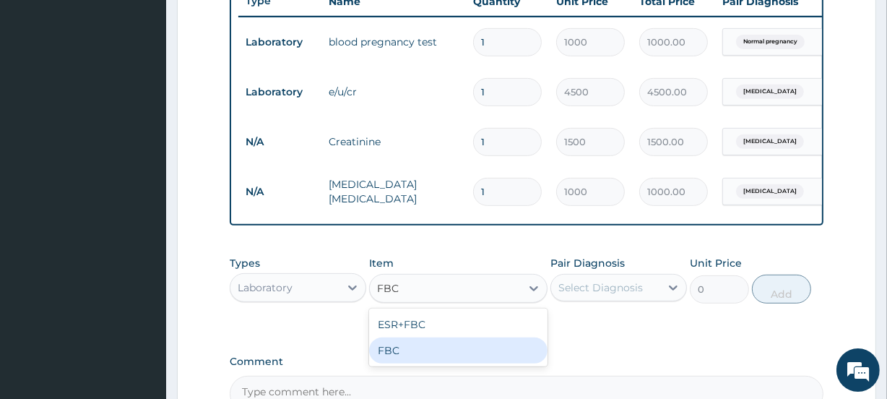
click at [427, 350] on div "FBC" at bounding box center [458, 350] width 178 height 26
type input "1200"
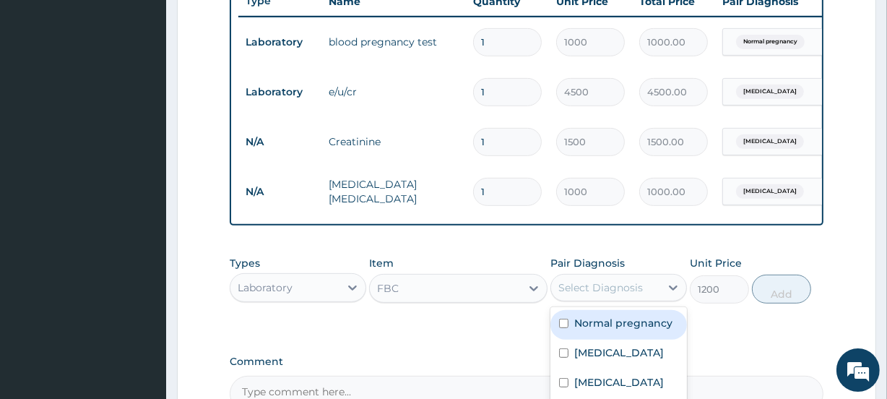
click at [606, 295] on div "Select Diagnosis" at bounding box center [600, 287] width 84 height 14
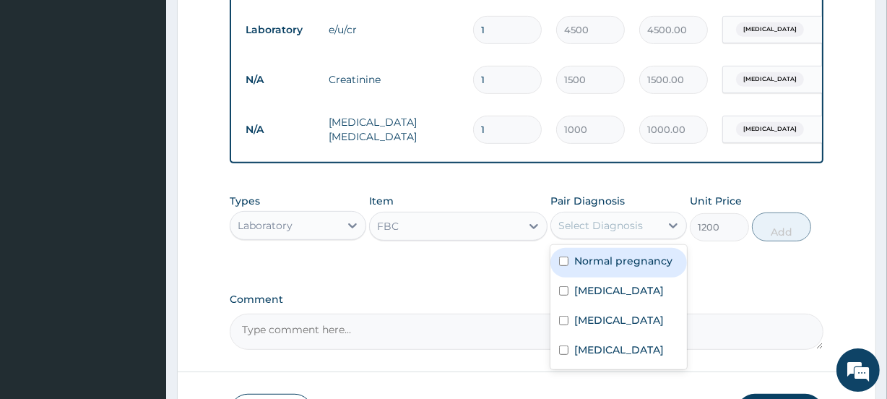
scroll to position [733, 0]
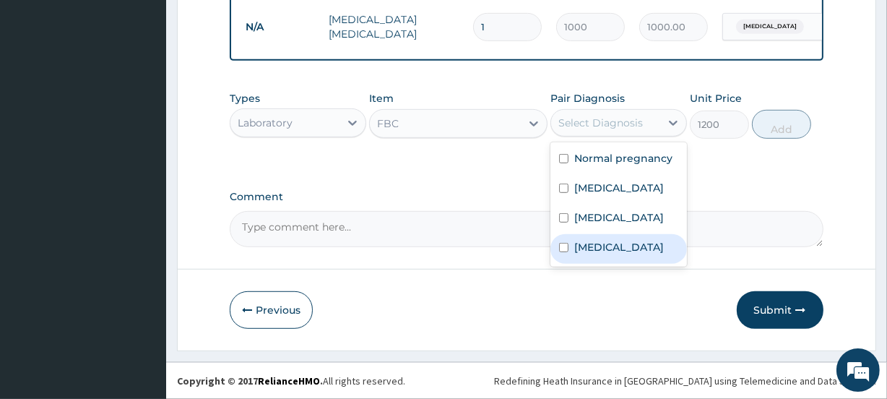
click at [588, 243] on label "Sepsis" at bounding box center [619, 247] width 90 height 14
checkbox input "true"
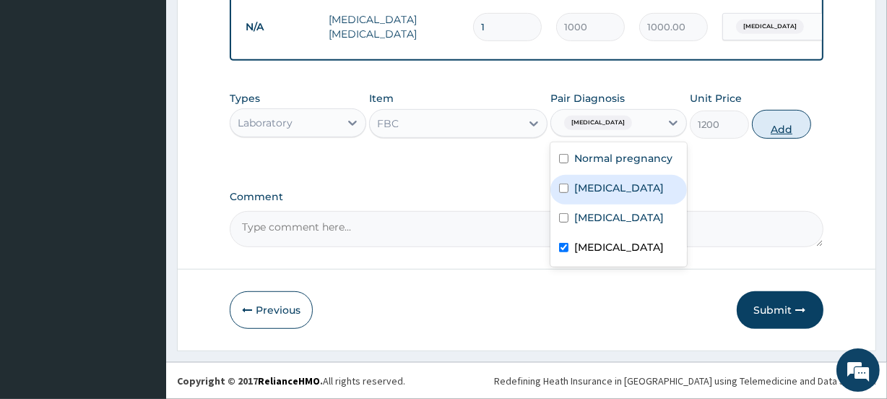
click at [780, 126] on button "Add" at bounding box center [781, 124] width 59 height 29
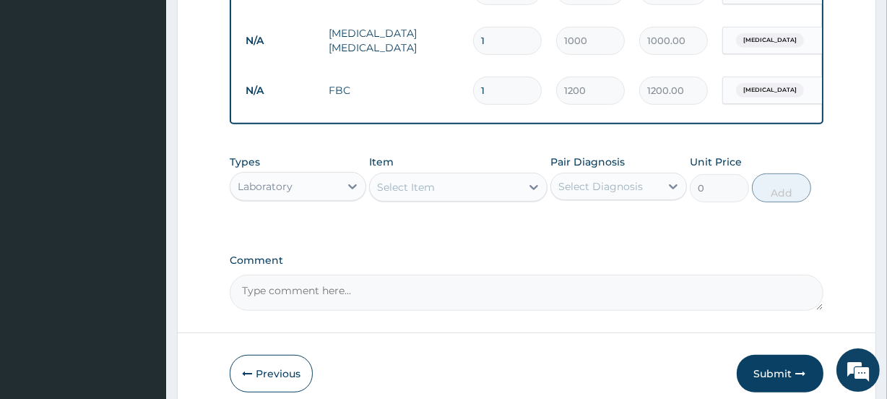
scroll to position [712, 0]
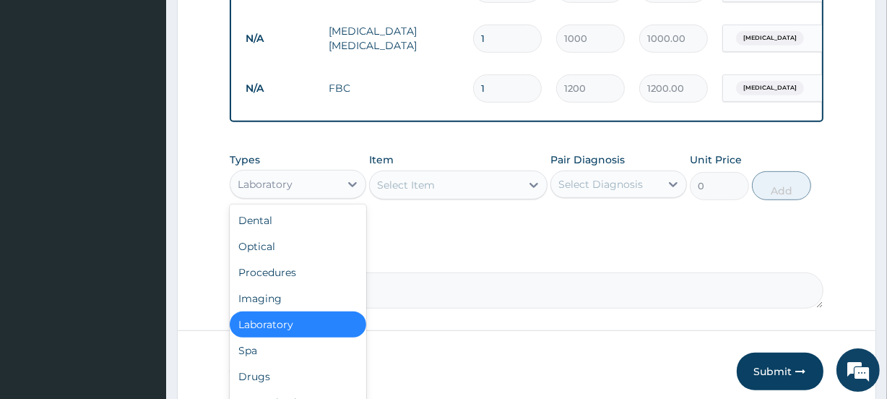
click at [300, 191] on div "Laboratory" at bounding box center [284, 184] width 109 height 23
click at [292, 279] on div "Procedures" at bounding box center [298, 272] width 136 height 26
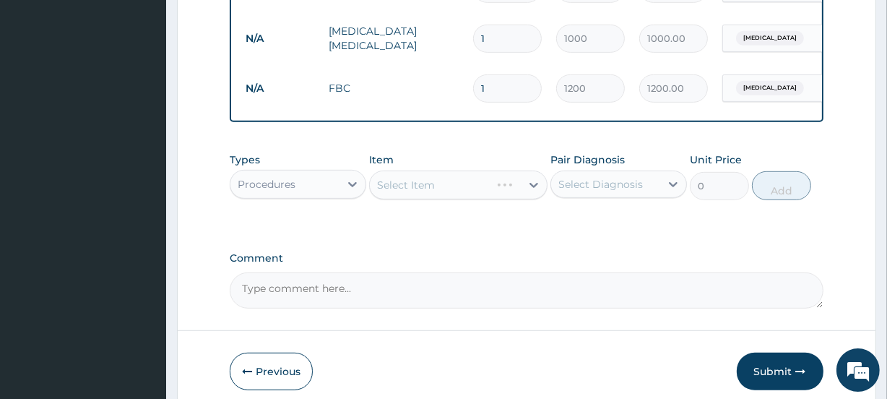
click at [442, 198] on div "Select Item" at bounding box center [458, 184] width 178 height 29
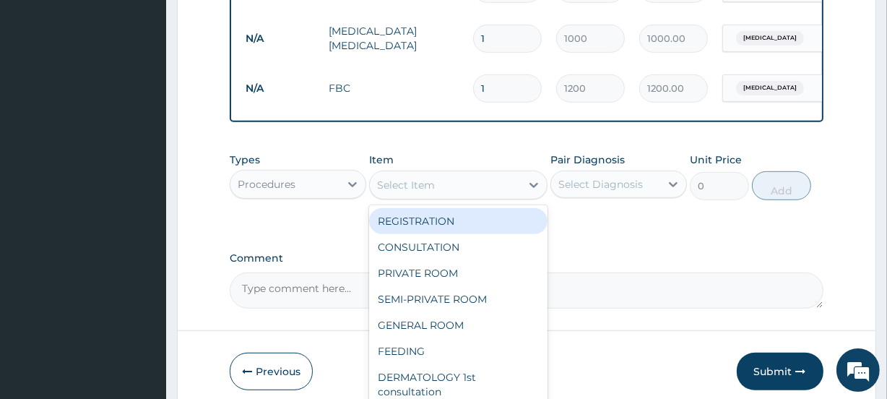
click at [438, 191] on div "Select Item" at bounding box center [445, 184] width 150 height 23
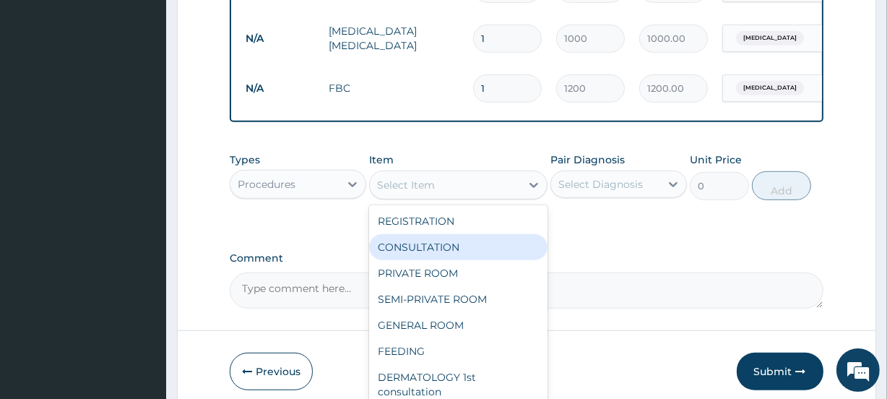
click at [431, 248] on div "CONSULTATION" at bounding box center [458, 247] width 178 height 26
type input "1500"
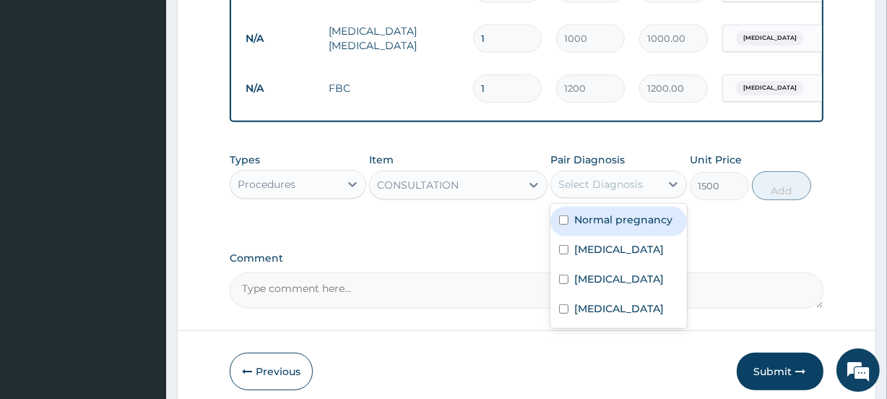
click at [599, 191] on div "Select Diagnosis" at bounding box center [600, 184] width 84 height 14
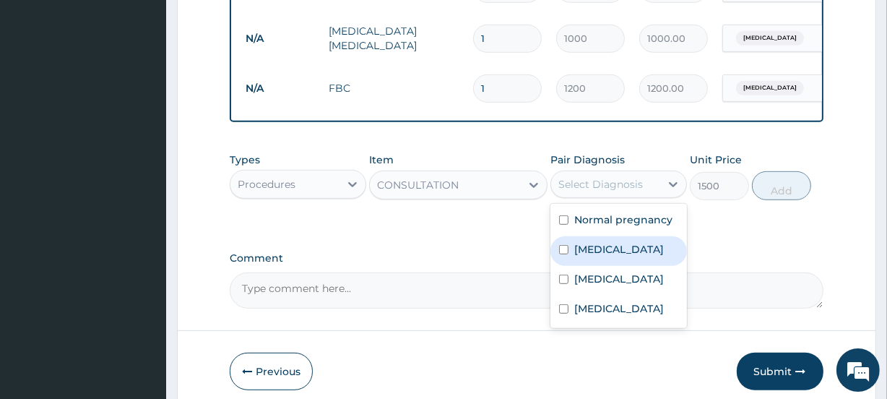
click at [594, 256] on label "Gastroenteritis" at bounding box center [619, 249] width 90 height 14
checkbox input "true"
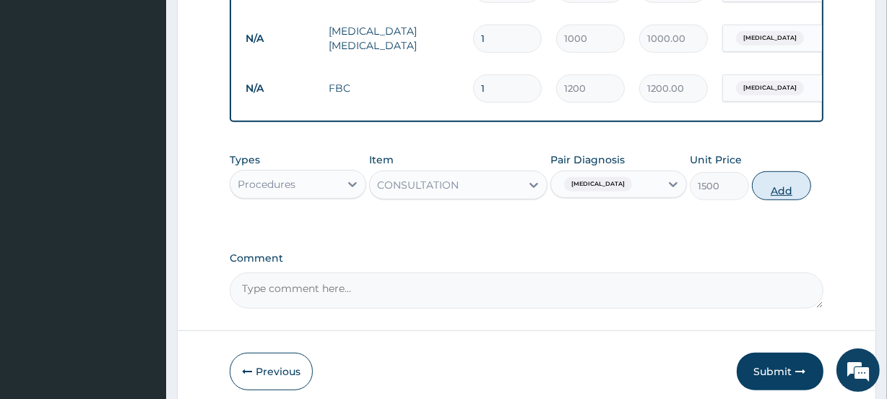
click at [778, 200] on button "Add" at bounding box center [781, 185] width 59 height 29
type input "0"
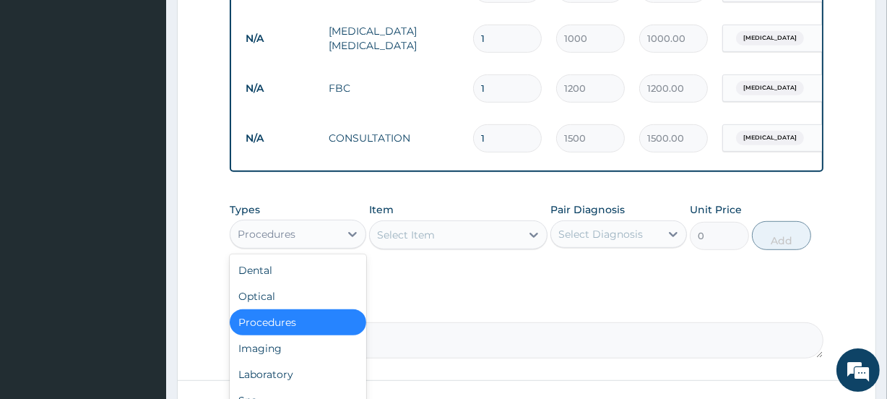
click at [287, 241] on div "Procedures" at bounding box center [267, 234] width 58 height 14
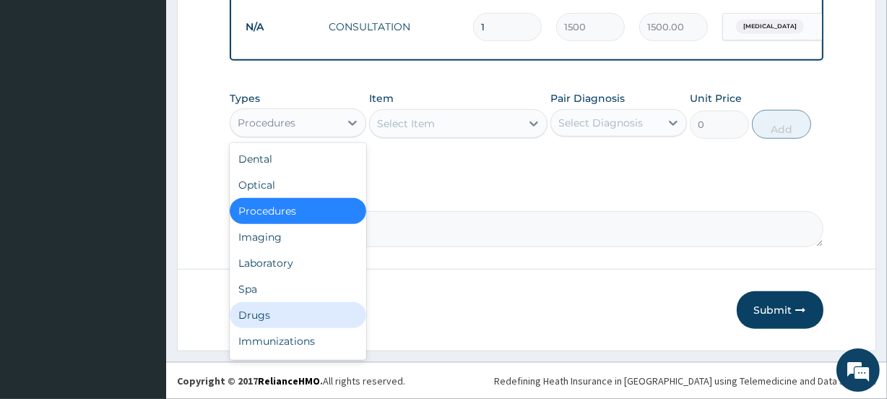
click at [274, 312] on div "Drugs" at bounding box center [298, 315] width 136 height 26
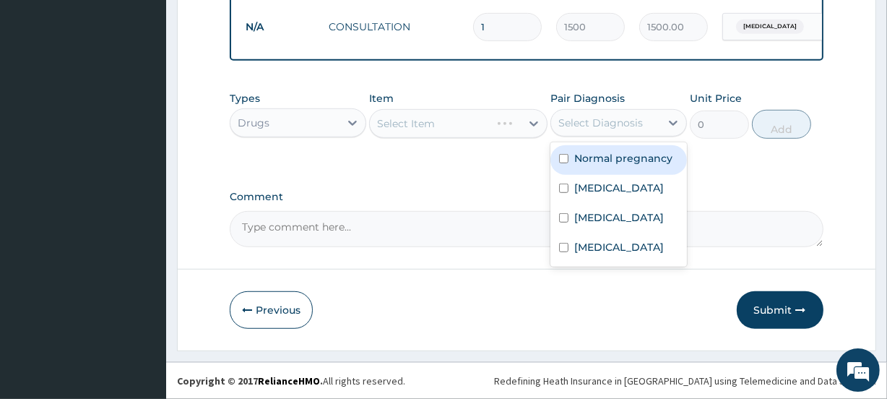
click at [594, 121] on div "Select Diagnosis" at bounding box center [600, 123] width 84 height 14
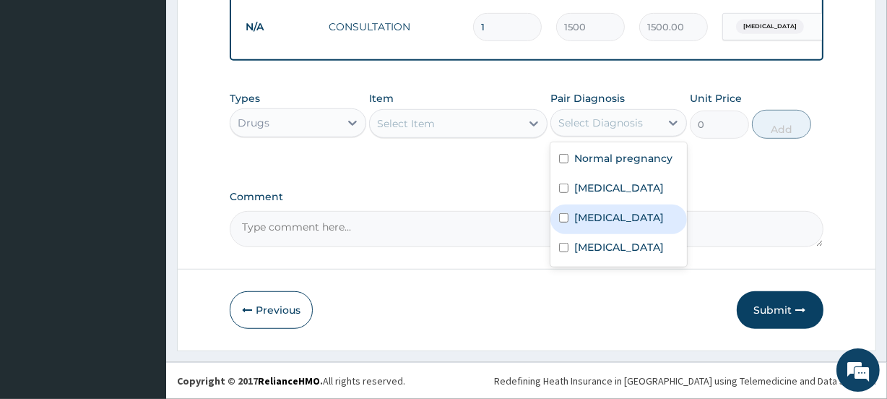
click at [591, 214] on label "Malaria" at bounding box center [619, 217] width 90 height 14
checkbox input "true"
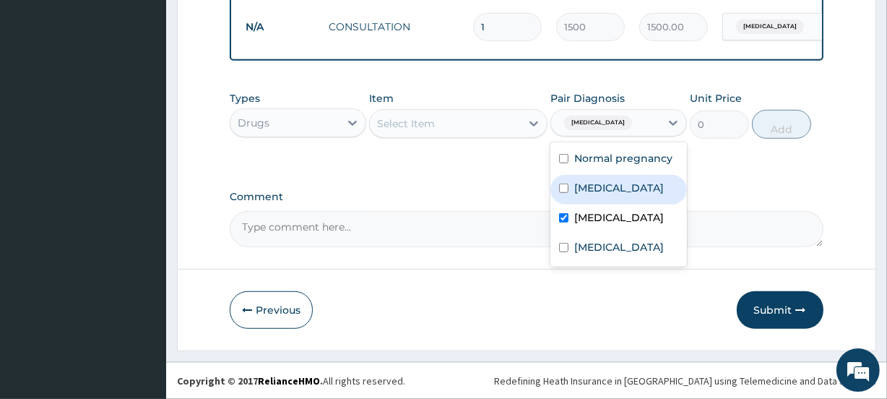
click at [417, 122] on div "Select Item" at bounding box center [406, 123] width 58 height 14
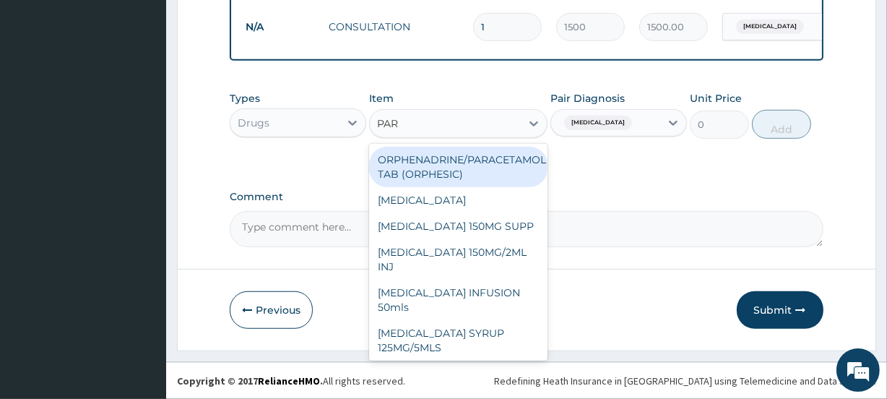
type input "PARA"
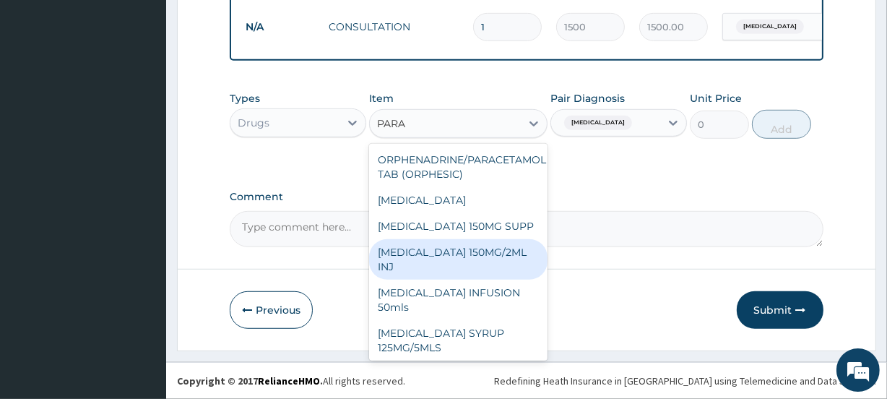
click at [453, 261] on div "PARACETAMOL 150MG/2ML INJ" at bounding box center [458, 259] width 178 height 40
type input "150"
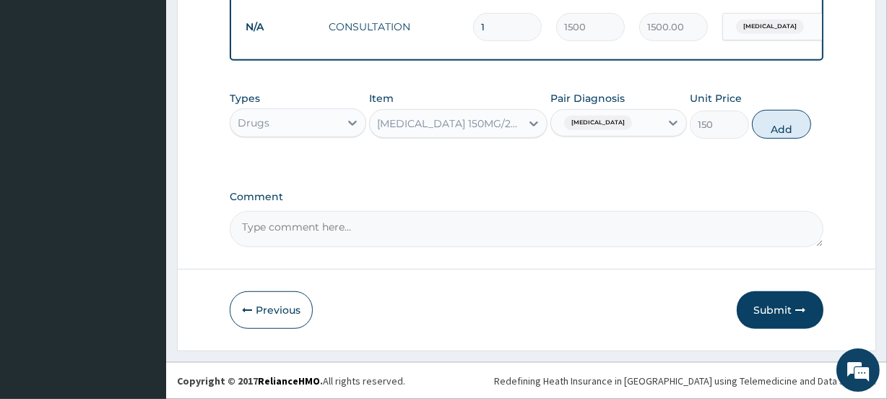
click at [480, 123] on div "PARACETAMOL 150MG/2ML INJ" at bounding box center [449, 123] width 144 height 14
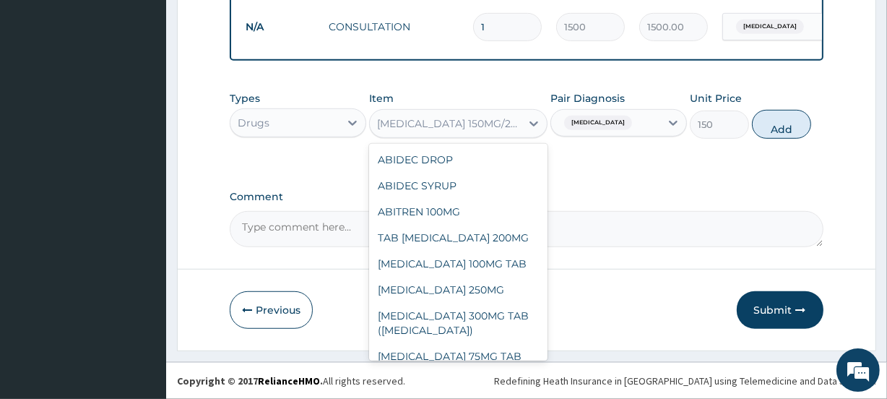
scroll to position [22355, 0]
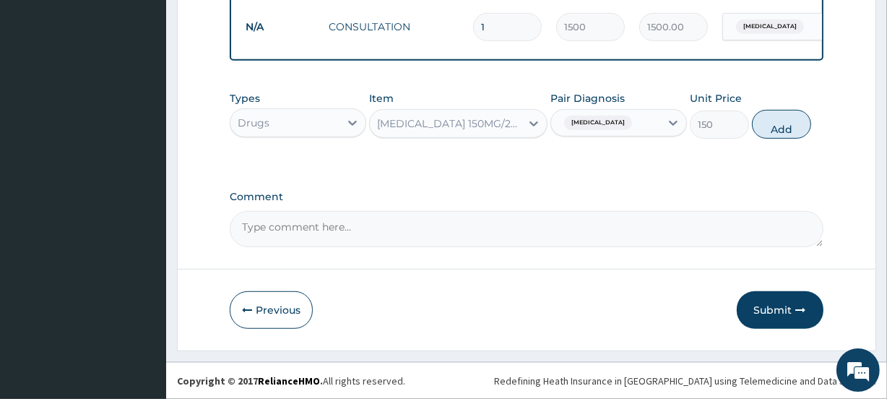
click at [411, 117] on div "PARACETAMOL 150MG/2ML INJ" at bounding box center [449, 123] width 144 height 14
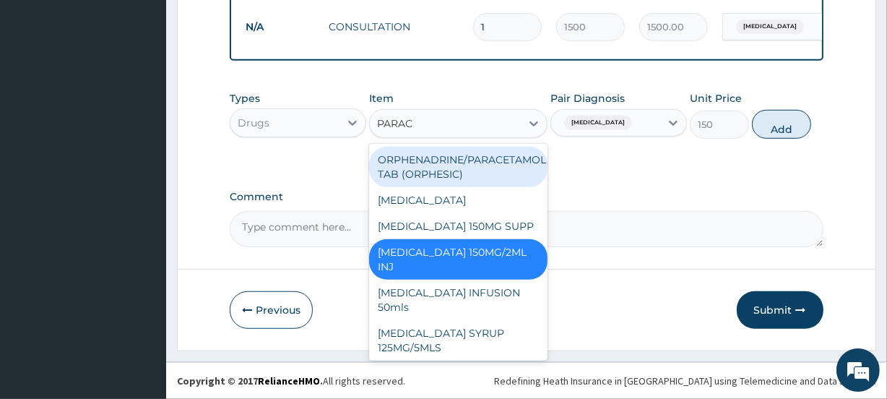
type input "PARACE"
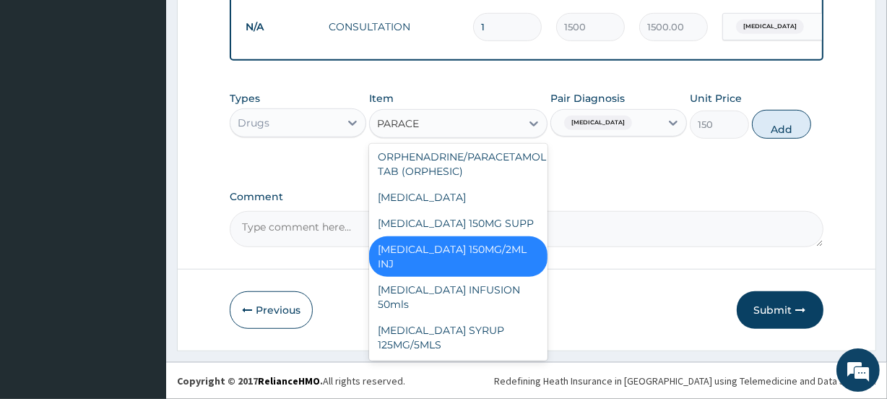
scroll to position [0, 0]
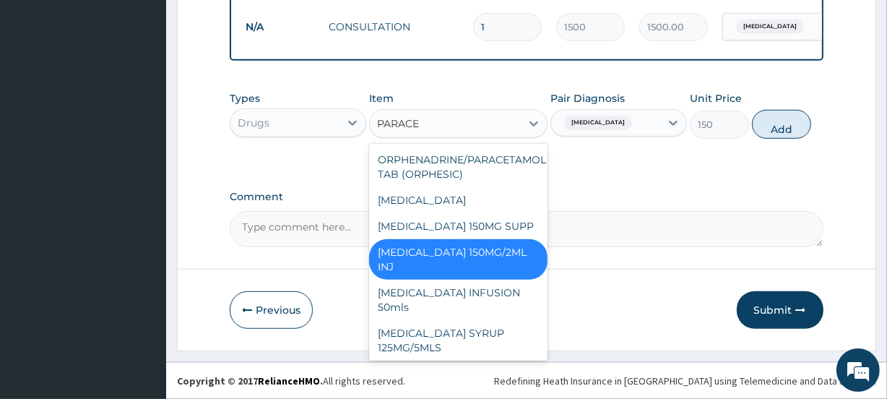
click at [447, 260] on div "PARACETAMOL 150MG/2ML INJ" at bounding box center [458, 259] width 178 height 40
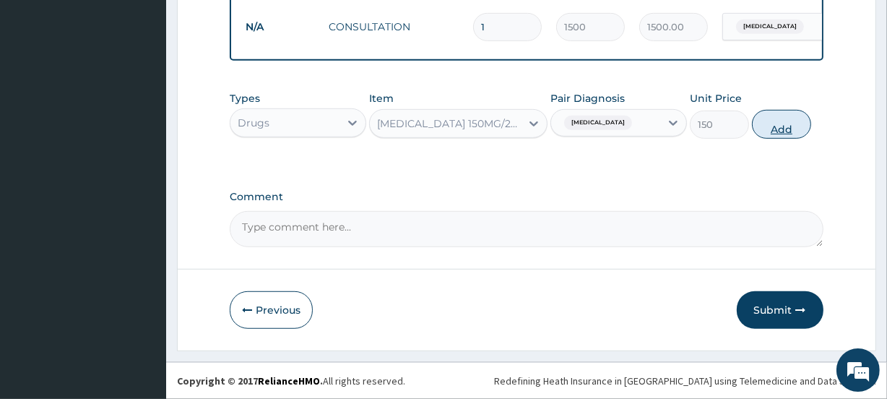
click at [781, 130] on button "Add" at bounding box center [781, 124] width 59 height 29
type input "0"
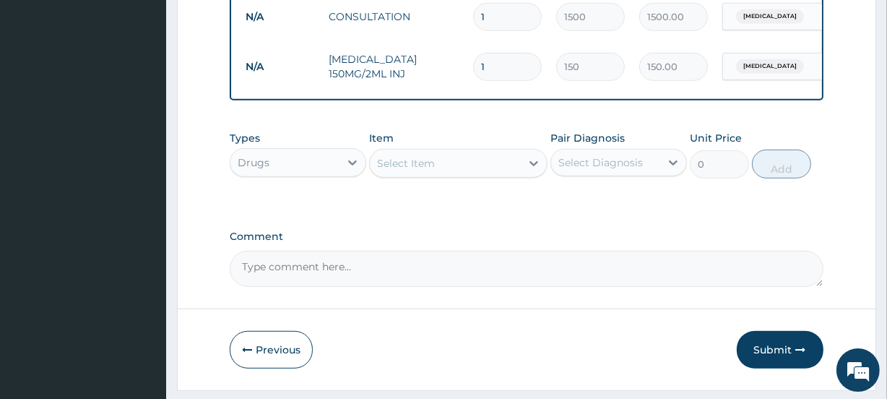
click at [501, 69] on input "1" at bounding box center [507, 67] width 69 height 28
type input "2"
type input "300.00"
type input "3"
type input "450.00"
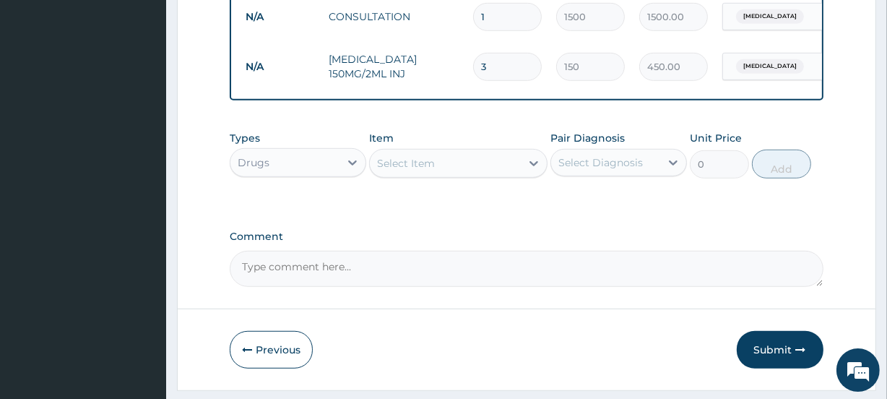
type input "4"
type input "600.00"
type input "5"
type input "750.00"
type input "6"
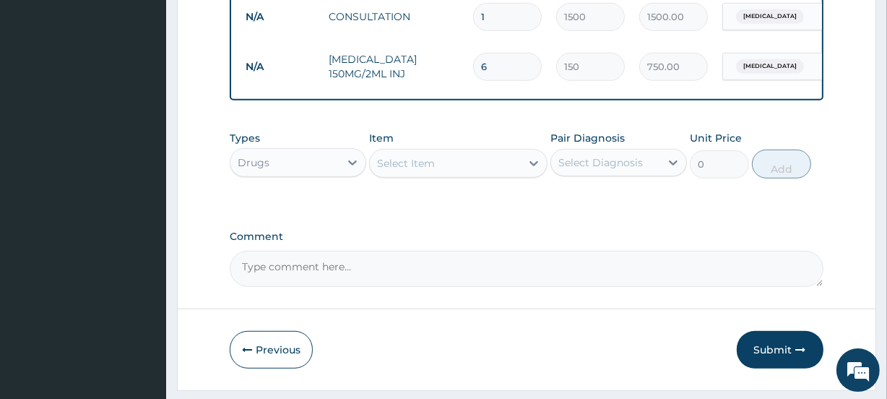
type input "900.00"
type input "7"
type input "1050.00"
click at [414, 170] on div "Select Item" at bounding box center [406, 163] width 58 height 14
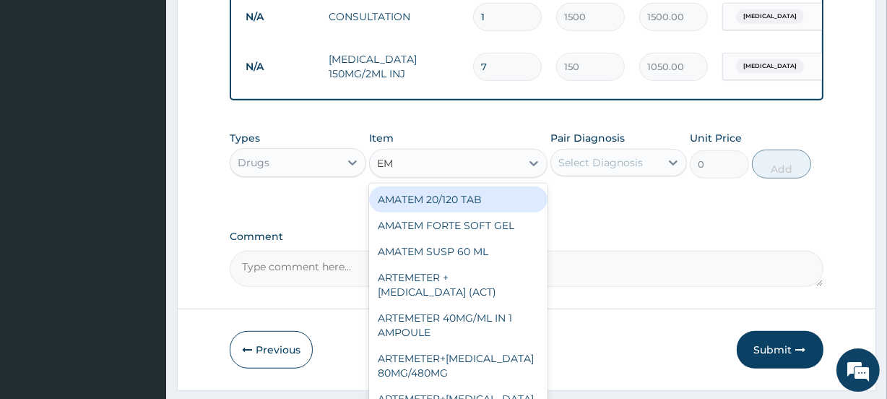
type input "EMA"
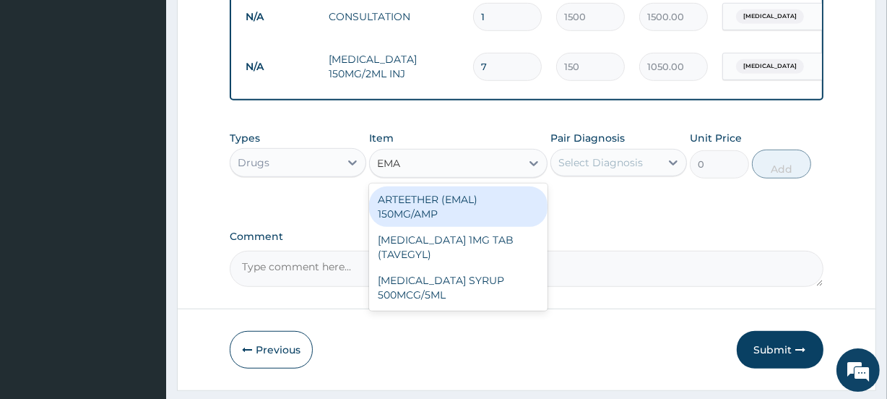
click at [461, 209] on div "ARTEETHER (EMAL) 150MG/AMP" at bounding box center [458, 206] width 178 height 40
type input "1500"
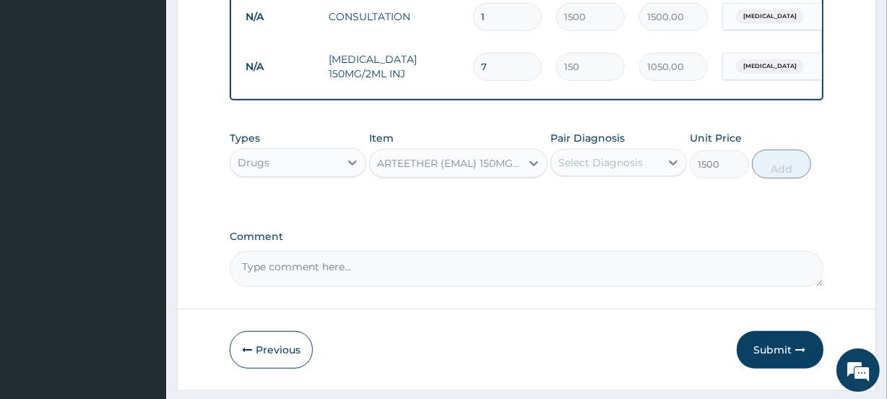
click at [591, 170] on div "Select Diagnosis" at bounding box center [600, 162] width 84 height 14
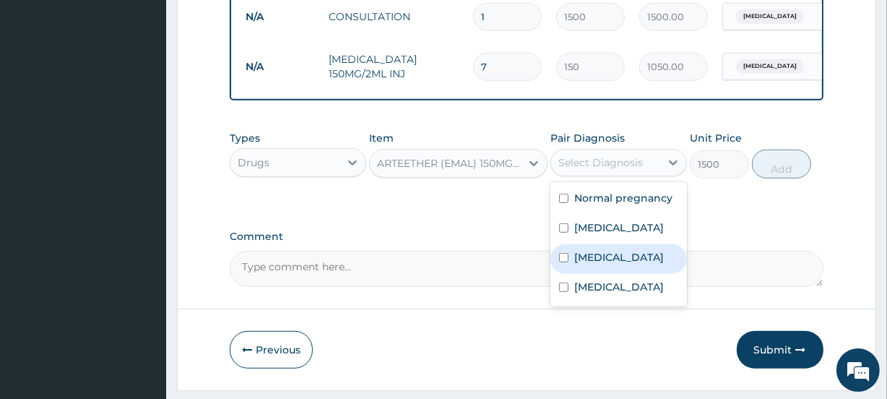
click at [593, 256] on div "Malaria" at bounding box center [618, 259] width 136 height 30
checkbox input "true"
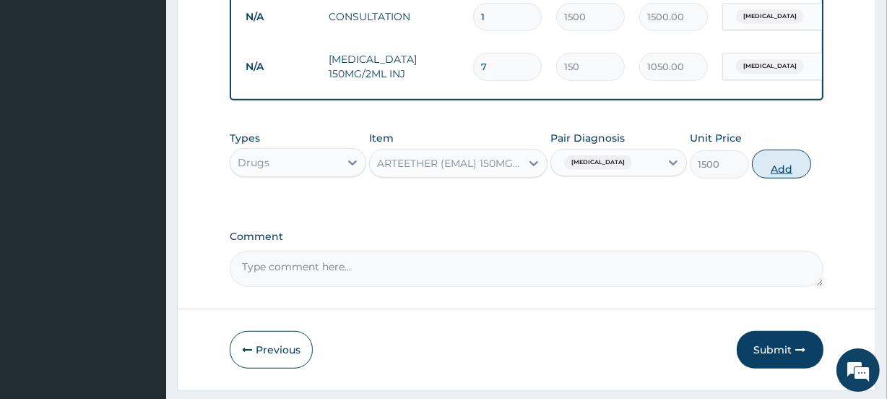
click at [778, 178] on button "Add" at bounding box center [781, 163] width 59 height 29
type input "0"
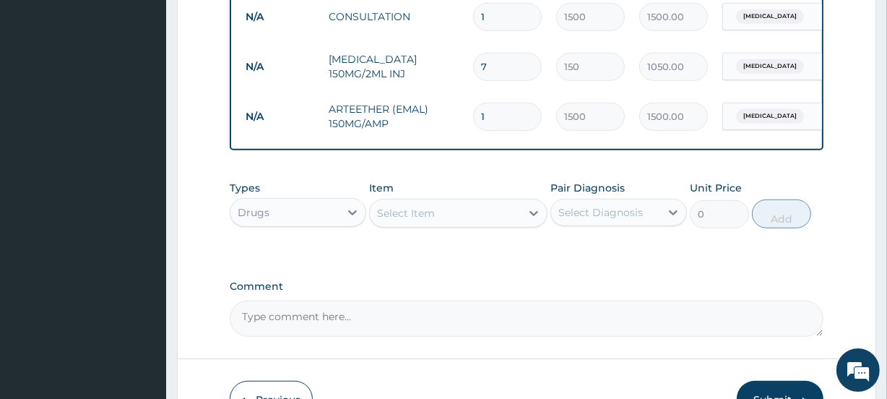
click at [404, 220] on div "Select Item" at bounding box center [406, 213] width 58 height 14
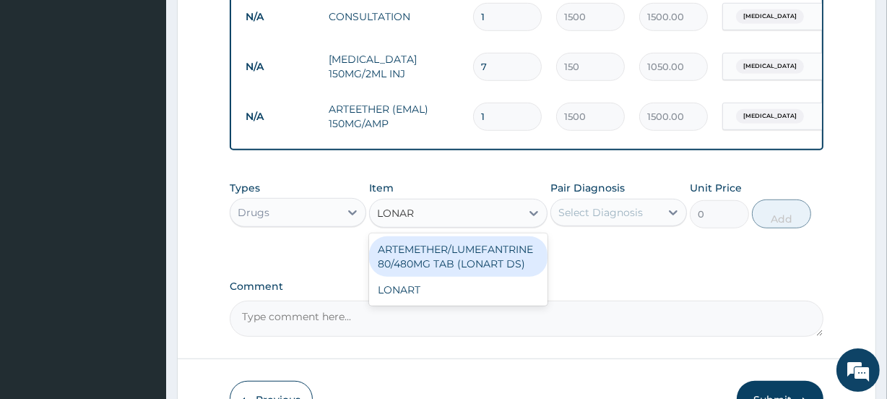
type input "LONART"
click at [431, 271] on div "ARTEMETHER/LUMEFANTRINE 80/480MG TAB (LONART DS)" at bounding box center [458, 256] width 178 height 40
type input "1500"
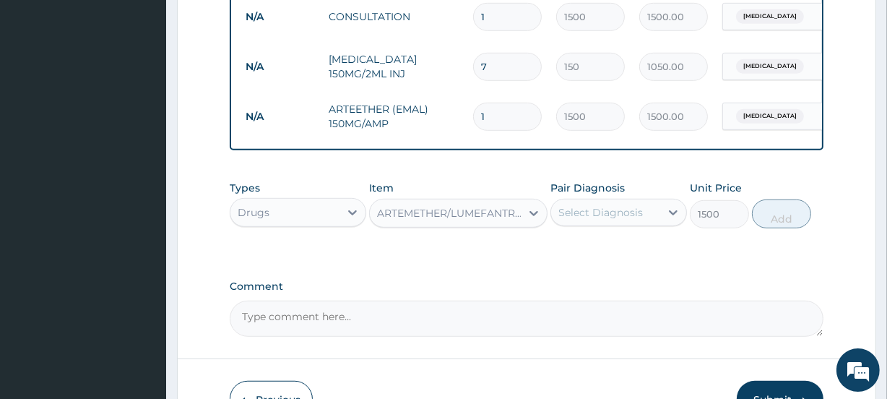
click at [606, 212] on div "Select Diagnosis" at bounding box center [605, 212] width 109 height 23
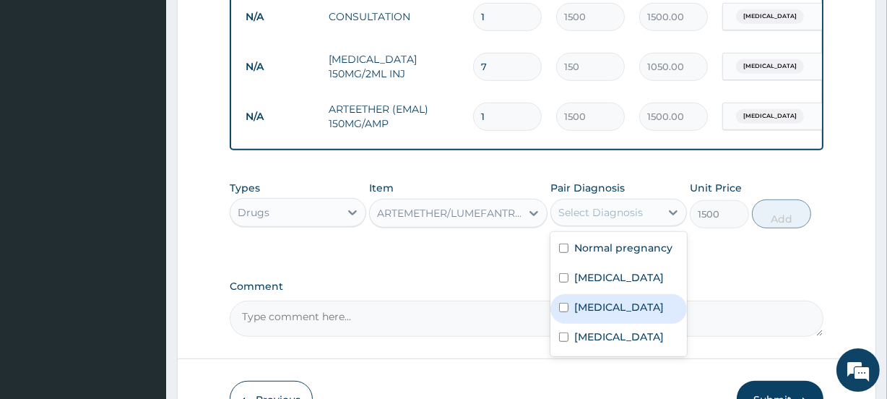
click at [590, 308] on div "Malaria" at bounding box center [618, 309] width 136 height 30
checkbox input "true"
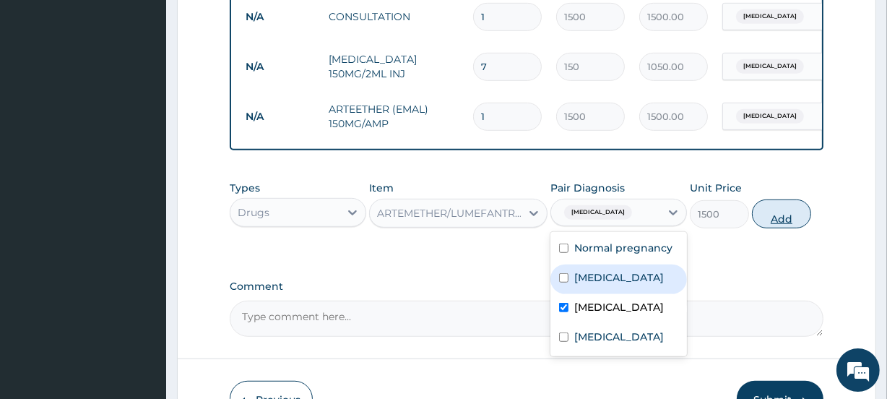
click at [778, 228] on button "Add" at bounding box center [781, 213] width 59 height 29
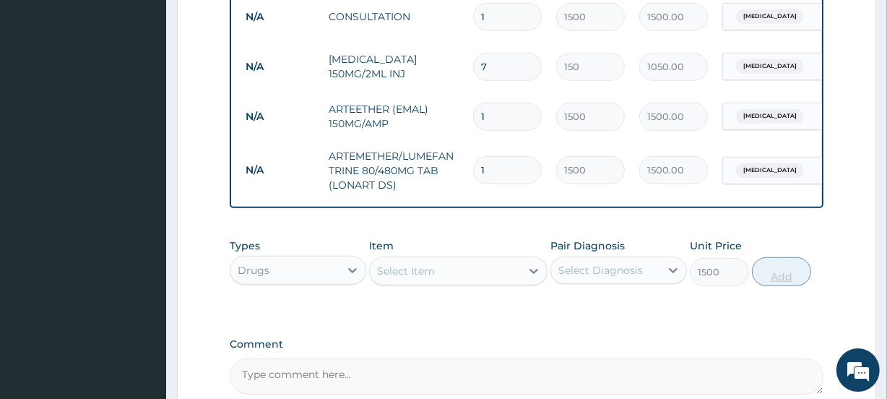
type input "0"
click at [425, 278] on div "Select Item" at bounding box center [406, 271] width 58 height 14
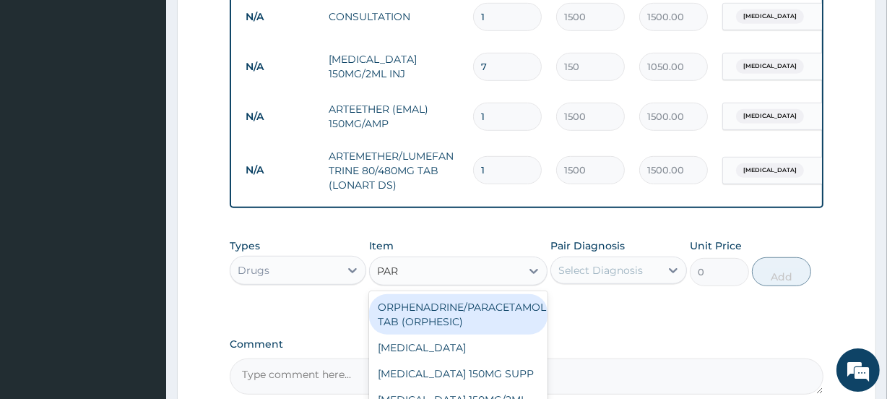
type input "PARA"
click at [454, 324] on div "ORPHENADRINE/PARACETAMOL TAB (ORPHESIC)" at bounding box center [458, 314] width 178 height 40
type input "40"
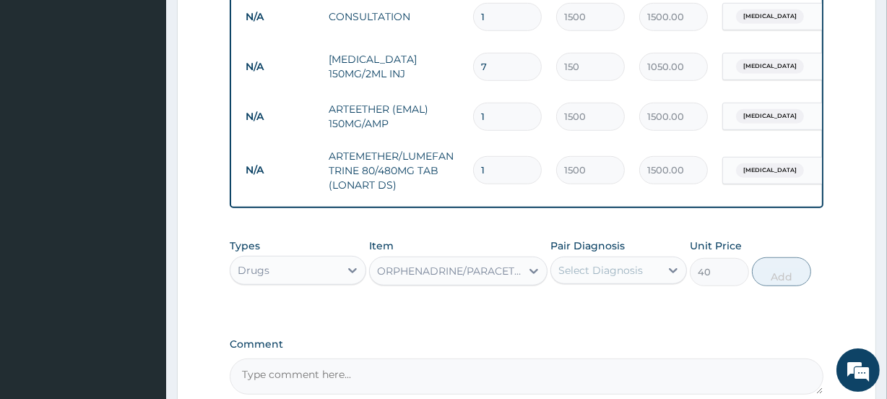
click at [600, 277] on div "Select Diagnosis" at bounding box center [600, 270] width 84 height 14
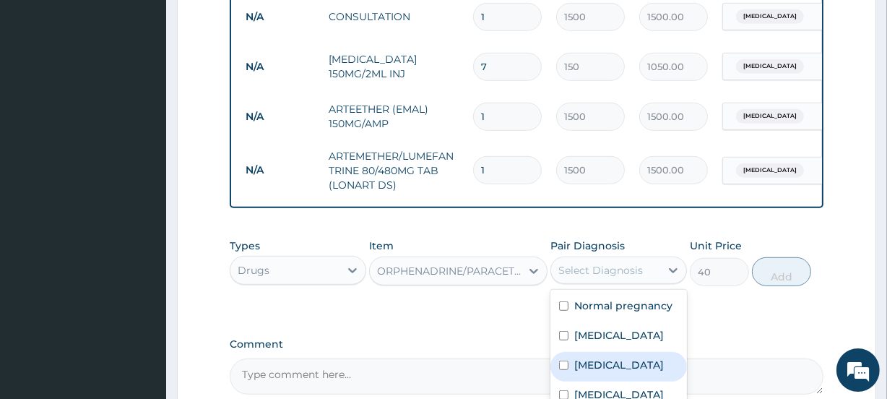
click at [598, 368] on label "Malaria" at bounding box center [619, 364] width 90 height 14
checkbox input "true"
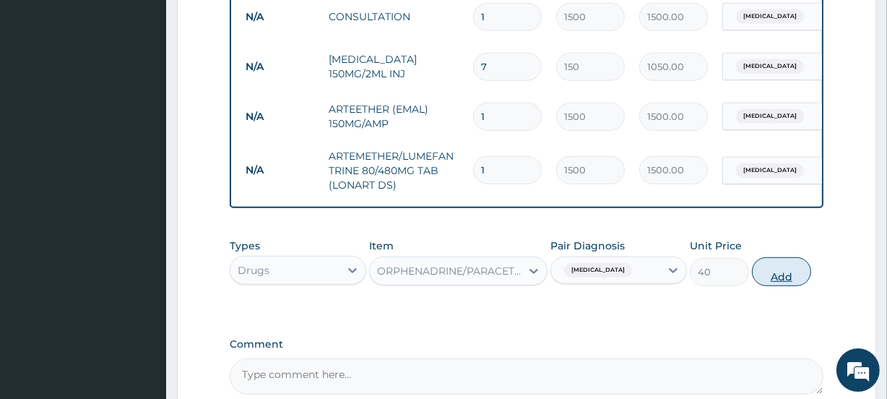
click at [792, 285] on button "Add" at bounding box center [781, 271] width 59 height 29
type input "0"
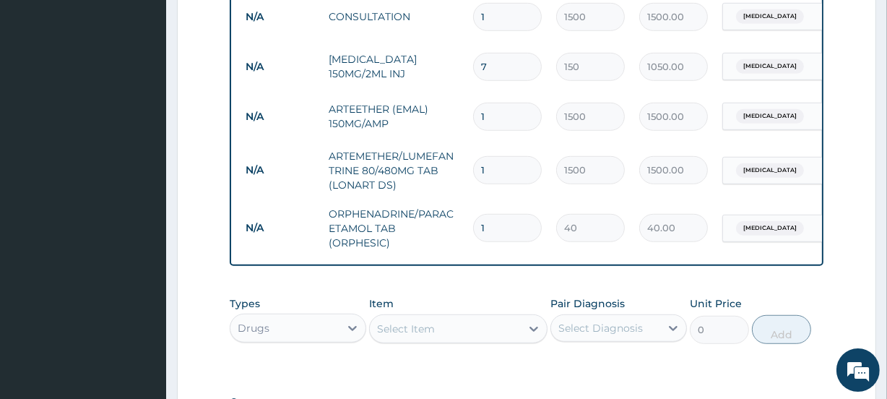
click at [512, 234] on input "1" at bounding box center [507, 228] width 69 height 28
type input "2"
type input "80.00"
type input "3"
type input "120.00"
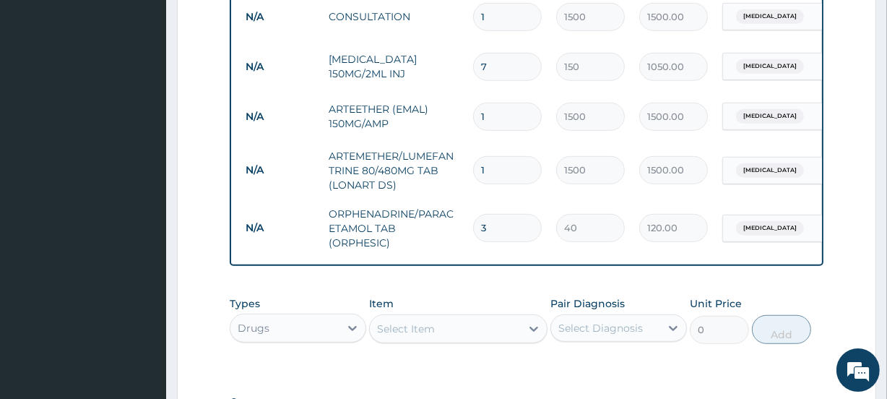
type input "4"
type input "160.00"
type input "5"
type input "200.00"
type input "6"
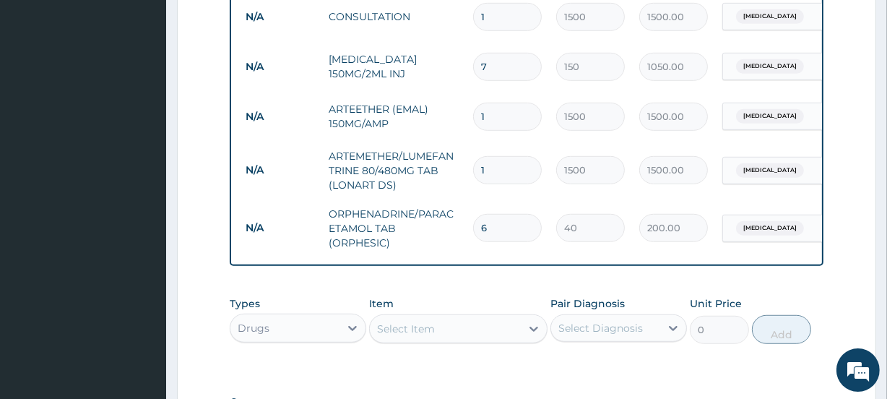
type input "240.00"
type input "7"
type input "280.00"
type input "8"
type input "320.00"
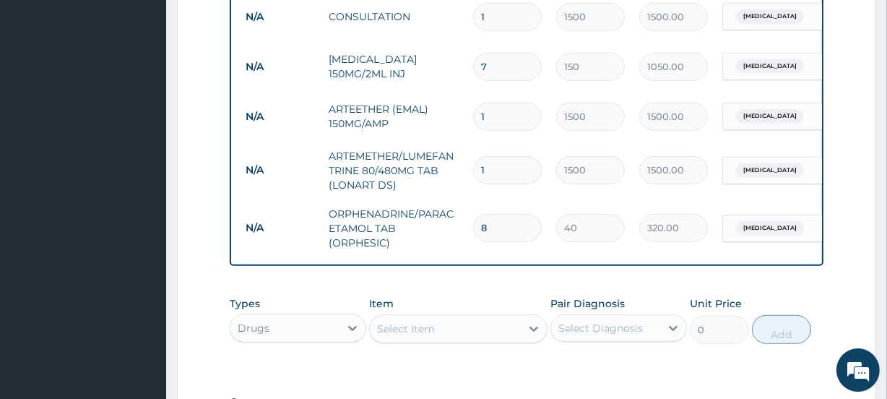
type input "9"
type input "360.00"
type input "10"
type input "400.00"
type input "11"
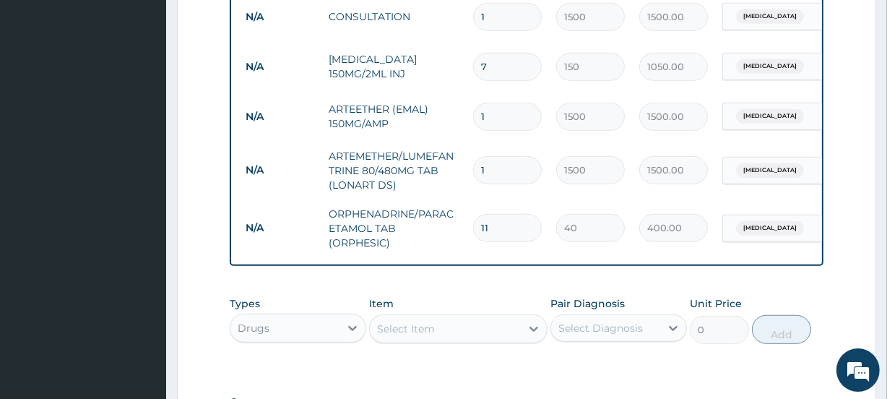
type input "440.00"
type input "12"
type input "480.00"
type input "13"
type input "520.00"
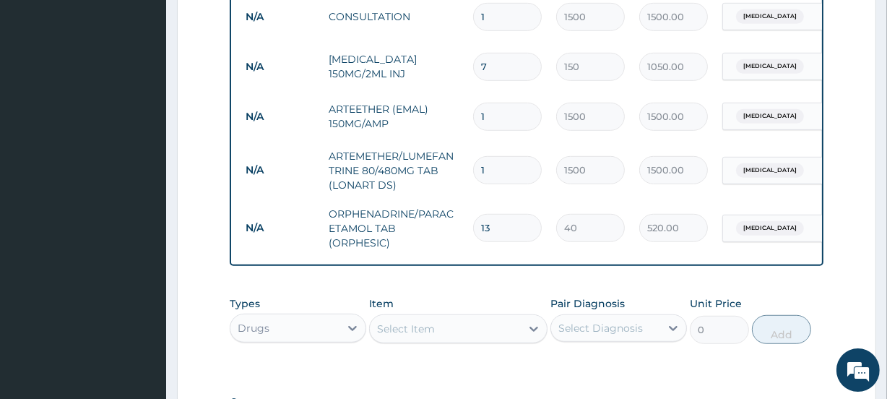
type input "14"
type input "560.00"
type input "15"
type input "600.00"
type input "16"
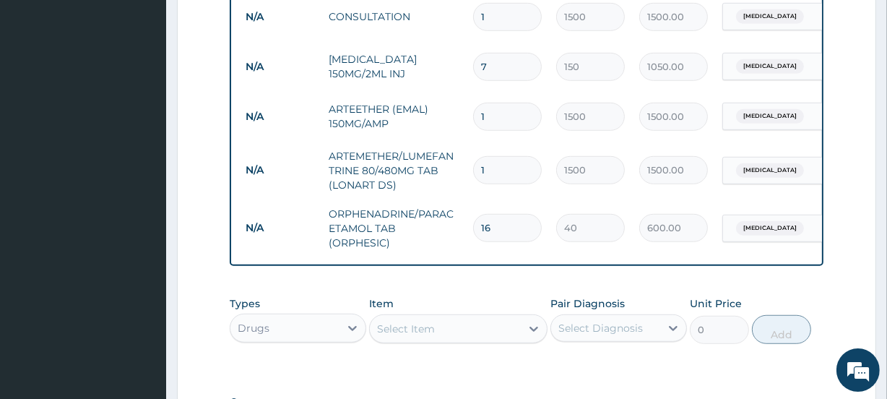
type input "640.00"
type input "17"
type input "680.00"
type input "18"
type input "720.00"
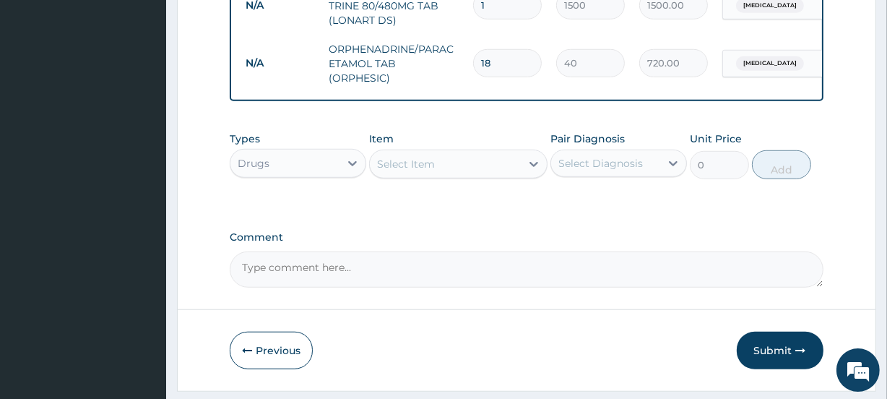
scroll to position [1001, 0]
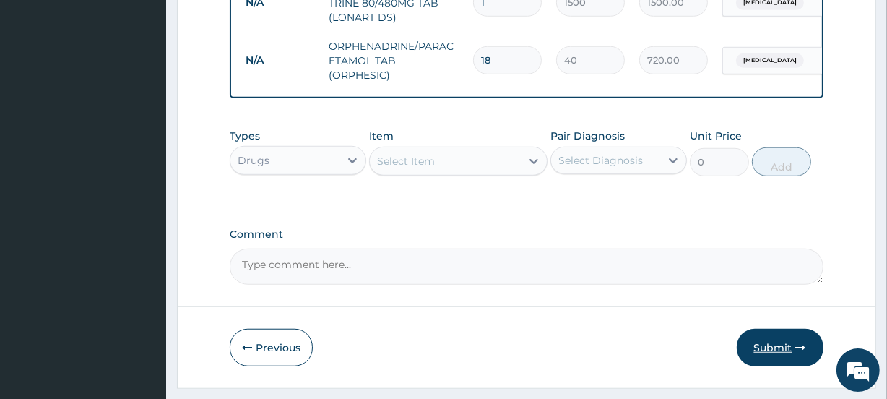
click at [773, 360] on button "Submit" at bounding box center [779, 348] width 87 height 38
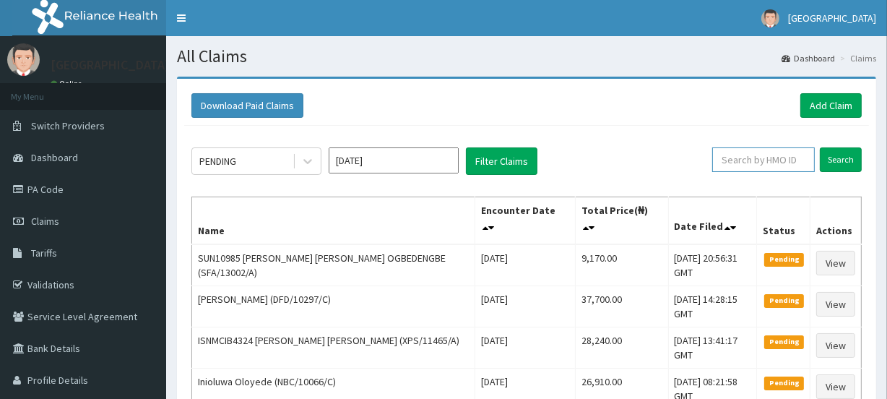
click at [766, 160] on input "text" at bounding box center [763, 159] width 103 height 25
paste input "PA/E68C59"
type input "P"
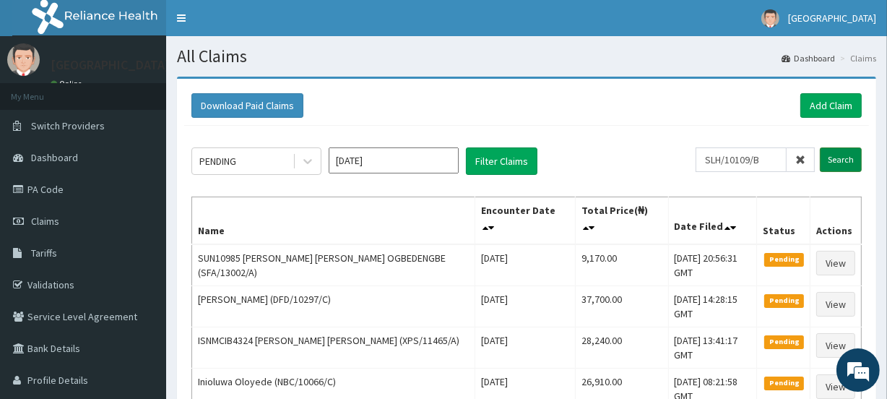
click at [840, 159] on input "Search" at bounding box center [840, 159] width 42 height 25
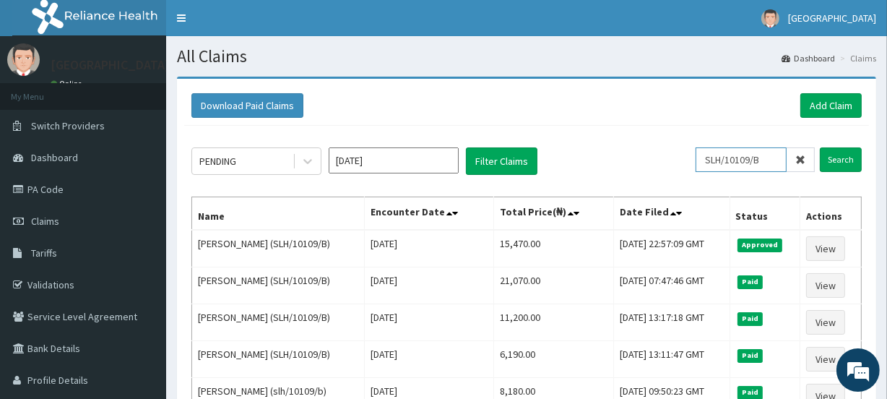
click at [770, 160] on input "SLH/10109/B" at bounding box center [740, 159] width 91 height 25
type input "S"
click at [843, 160] on input "Search" at bounding box center [840, 159] width 42 height 25
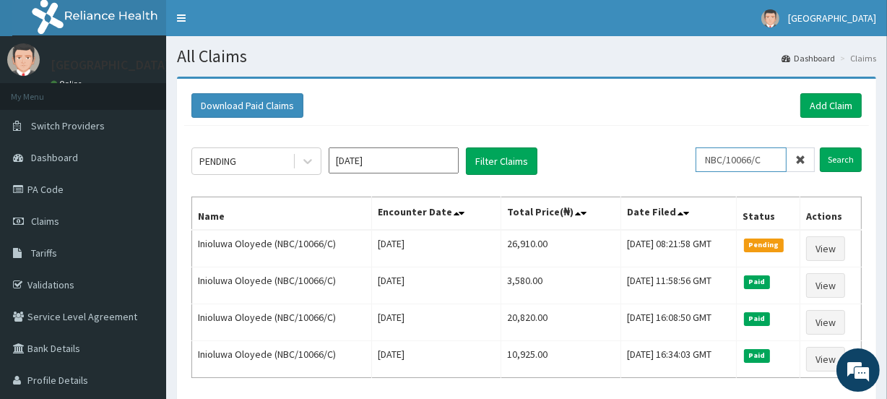
click at [776, 157] on input "NBC/10066/C" at bounding box center [740, 159] width 91 height 25
type input "N"
click at [839, 158] on input "Search" at bounding box center [840, 159] width 42 height 25
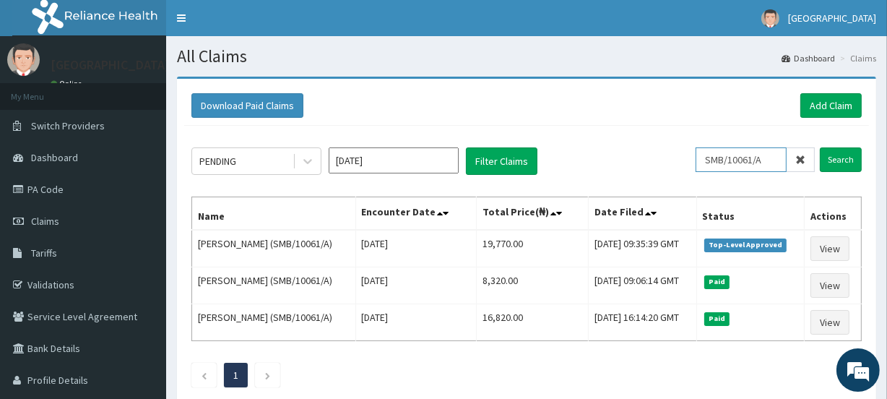
click at [776, 158] on input "SMB/10061/A" at bounding box center [740, 159] width 91 height 25
type input "S"
click at [836, 160] on input "Search" at bounding box center [840, 159] width 42 height 25
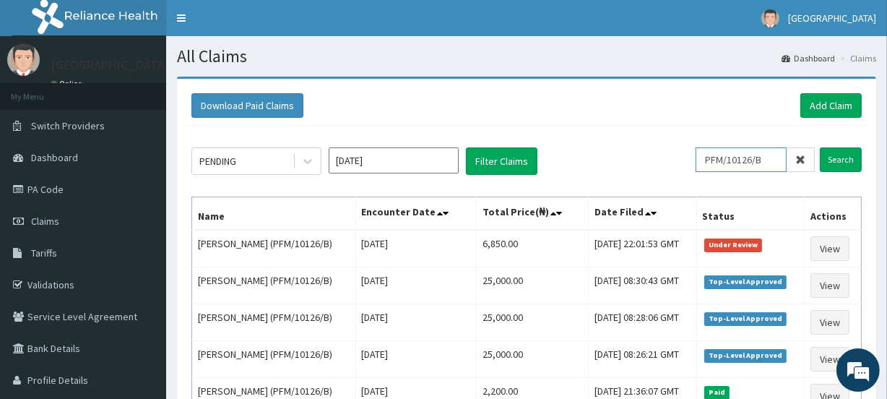
click at [771, 157] on input "PFM/10126/B" at bounding box center [740, 159] width 91 height 25
type input "P"
click at [838, 159] on input "Search" at bounding box center [840, 159] width 42 height 25
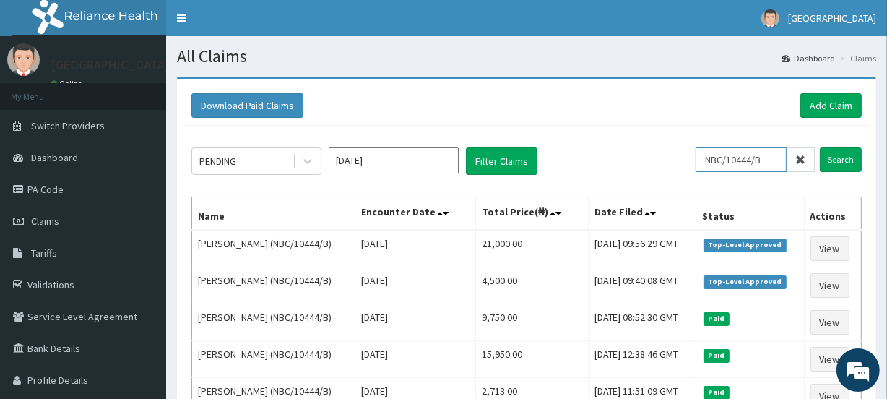
click at [770, 157] on input "NBC/10444/B" at bounding box center [740, 159] width 91 height 25
type input "N"
click at [838, 159] on input "Search" at bounding box center [840, 159] width 42 height 25
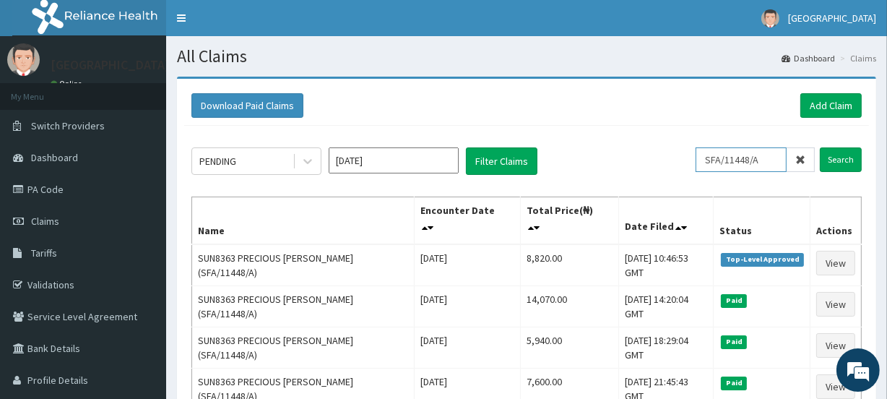
click at [770, 158] on input "SFA/11448/A" at bounding box center [740, 159] width 91 height 25
type input "S"
click at [838, 158] on input "Search" at bounding box center [840, 159] width 42 height 25
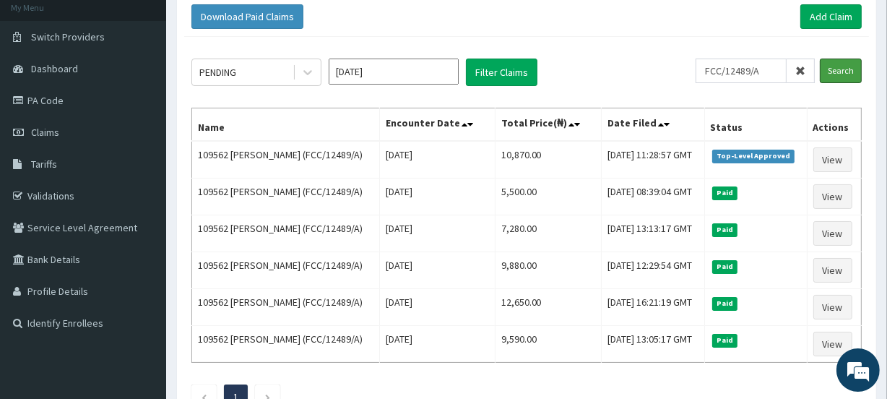
scroll to position [91, 0]
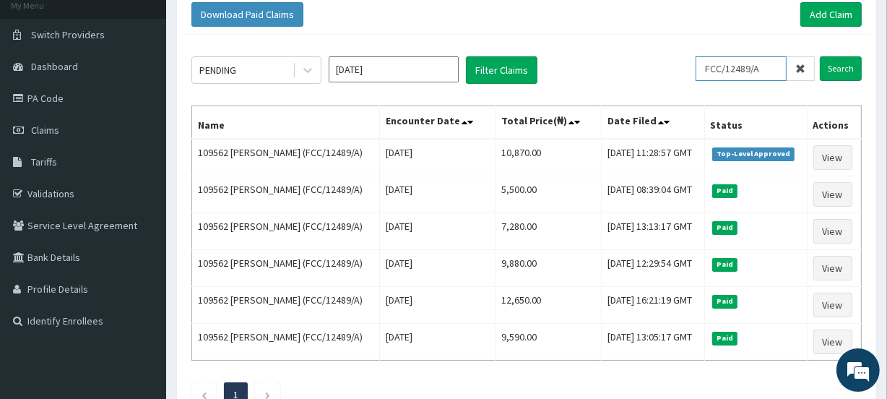
click at [767, 66] on input "FCC/12489/A" at bounding box center [740, 68] width 91 height 25
type input "F"
click at [842, 68] on input "Search" at bounding box center [840, 68] width 42 height 25
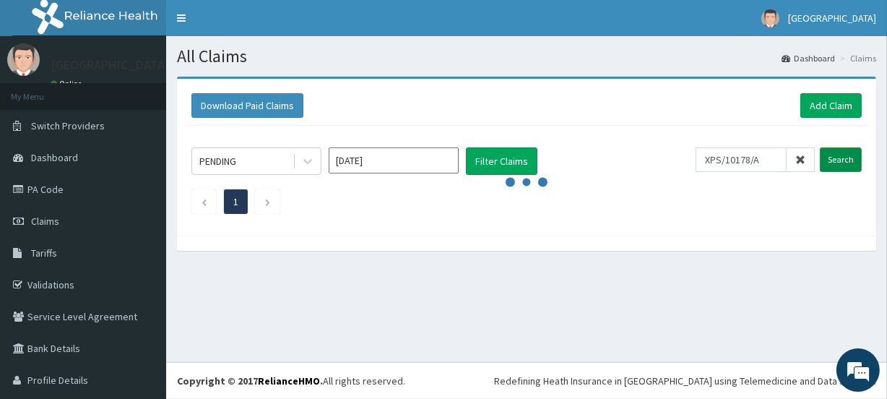
scroll to position [0, 0]
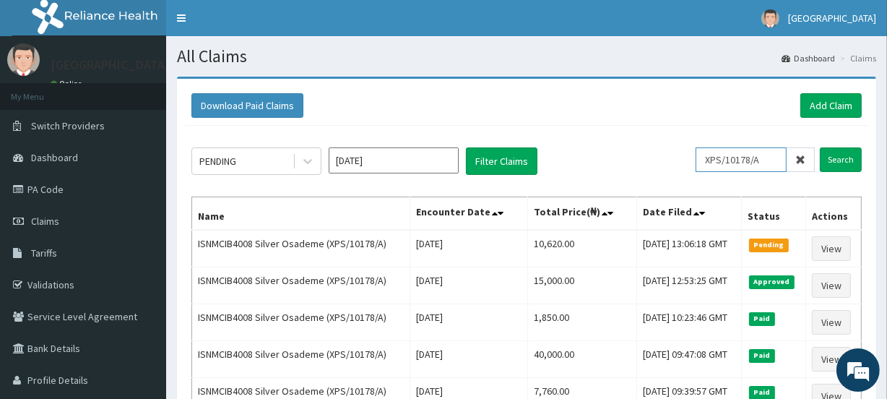
click at [772, 159] on input "XPS/10178/A" at bounding box center [740, 159] width 91 height 25
type input "X"
click at [838, 159] on input "Search" at bounding box center [840, 159] width 42 height 25
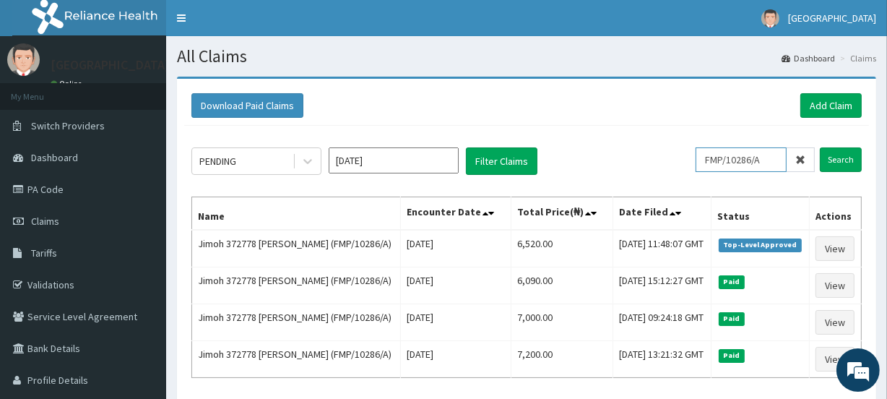
click at [770, 160] on input "FMP/10286/A" at bounding box center [740, 159] width 91 height 25
type input "F"
click at [835, 160] on input "Search" at bounding box center [840, 159] width 42 height 25
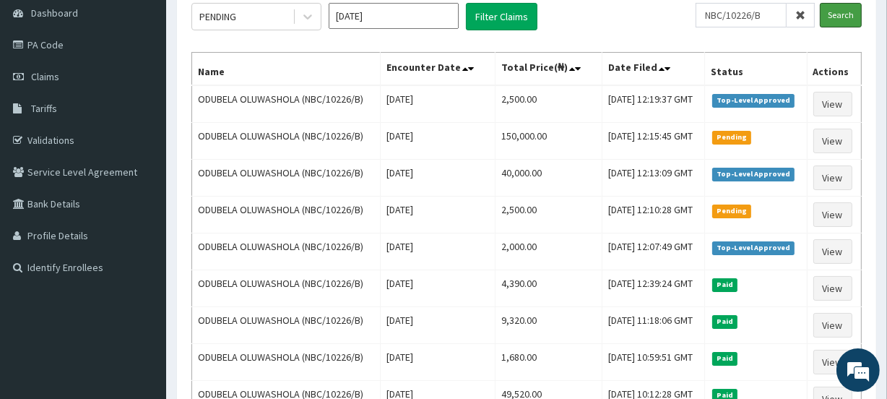
scroll to position [143, 0]
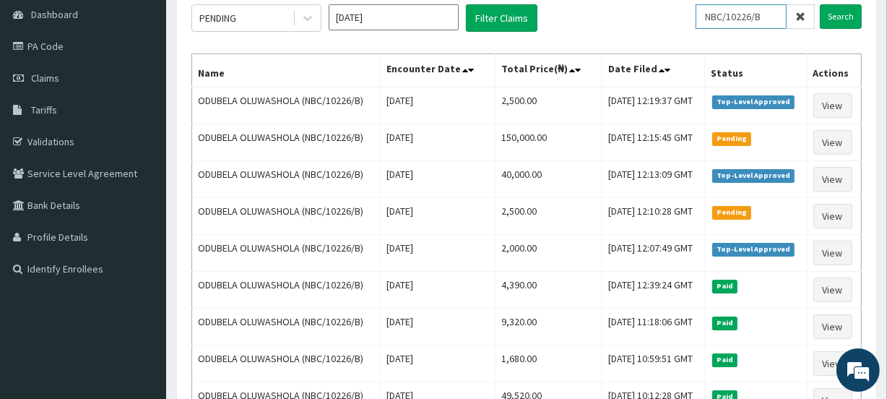
click at [773, 16] on input "NBC/10226/B" at bounding box center [740, 16] width 91 height 25
type input "N"
click at [836, 13] on input "Search" at bounding box center [840, 16] width 42 height 25
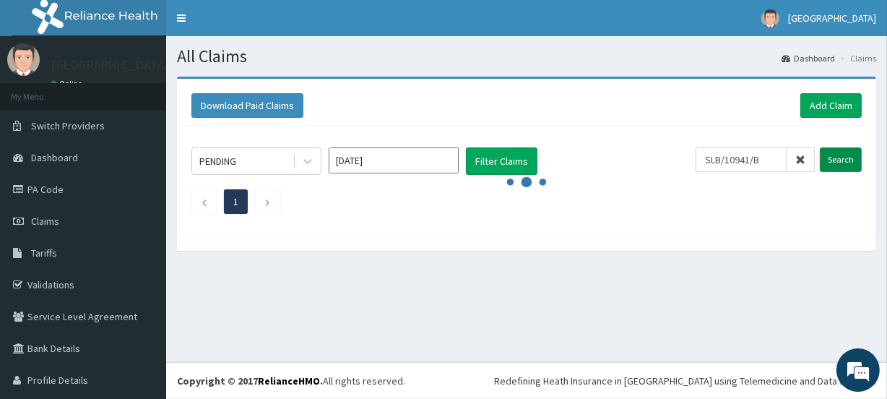
scroll to position [0, 0]
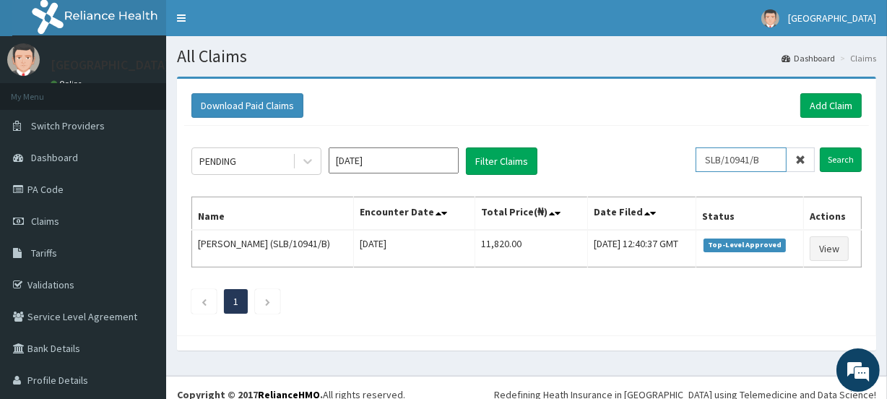
click at [761, 155] on input "SLB/10941/B" at bounding box center [740, 159] width 91 height 25
type input "S"
click at [744, 160] on input "text" at bounding box center [763, 159] width 103 height 25
click at [826, 160] on input "Search" at bounding box center [840, 159] width 42 height 25
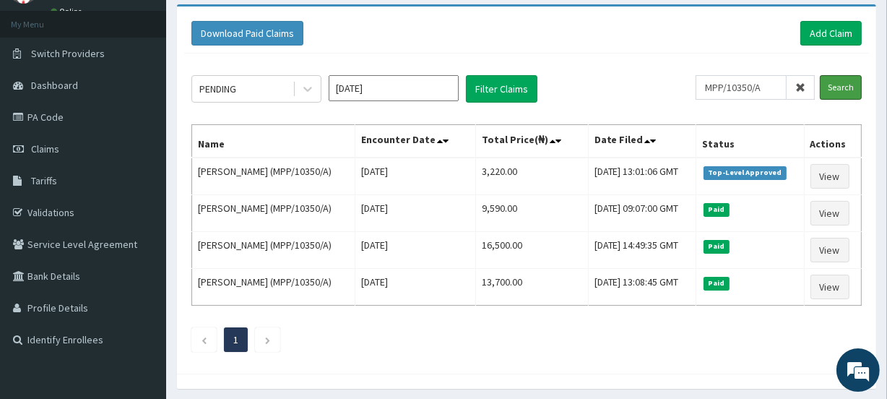
scroll to position [74, 0]
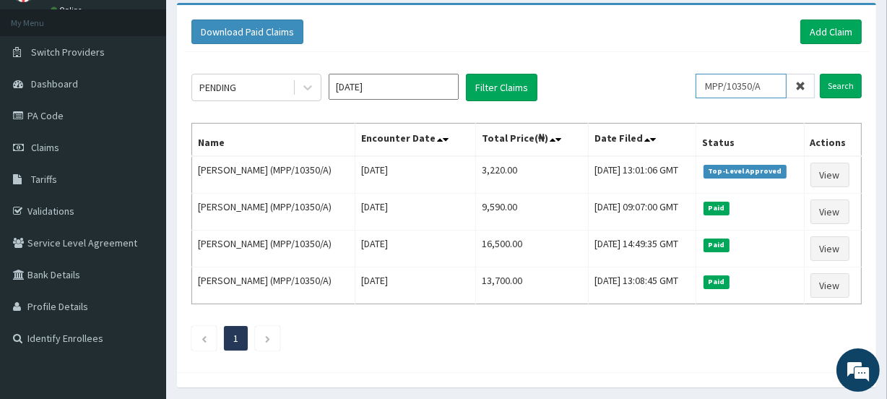
click at [769, 85] on input "MPP/10350/A" at bounding box center [740, 86] width 91 height 25
type input "M"
click at [838, 86] on input "Search" at bounding box center [840, 86] width 42 height 25
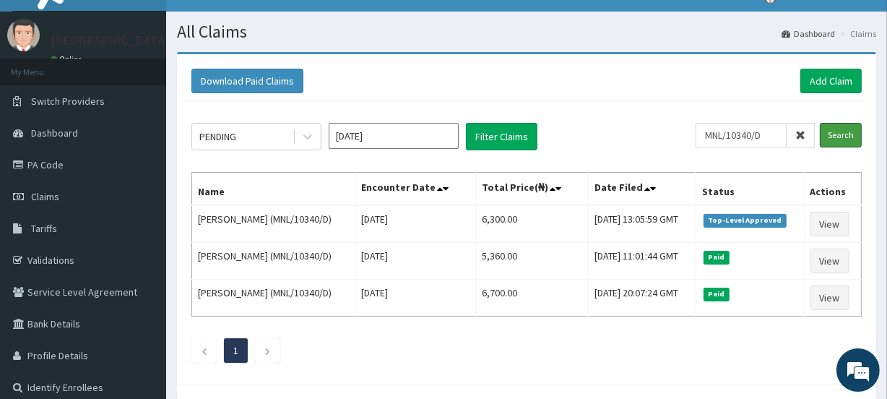
scroll to position [25, 0]
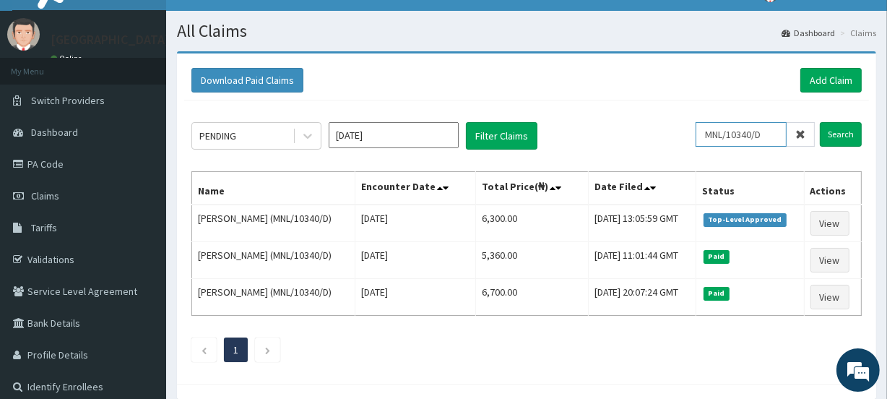
click at [772, 134] on input "MNL/10340/D" at bounding box center [740, 134] width 91 height 25
type input "M"
click at [838, 133] on input "Search" at bounding box center [840, 134] width 42 height 25
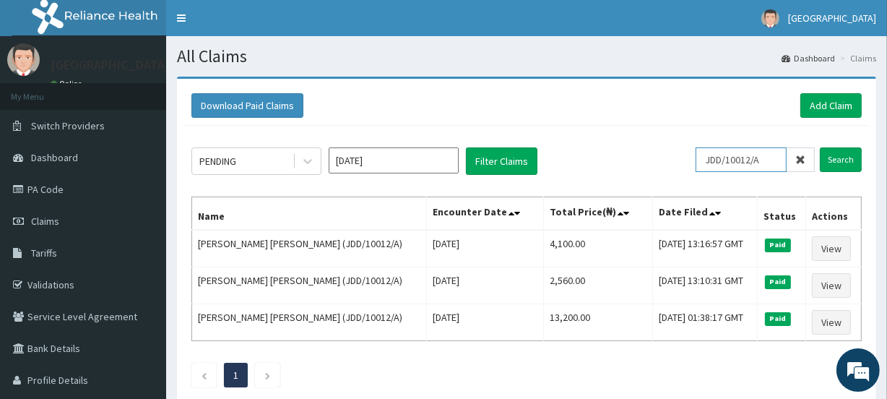
click at [769, 157] on input "JDD/10012/A" at bounding box center [740, 159] width 91 height 25
type input "J"
click at [838, 162] on input "Search" at bounding box center [840, 159] width 42 height 25
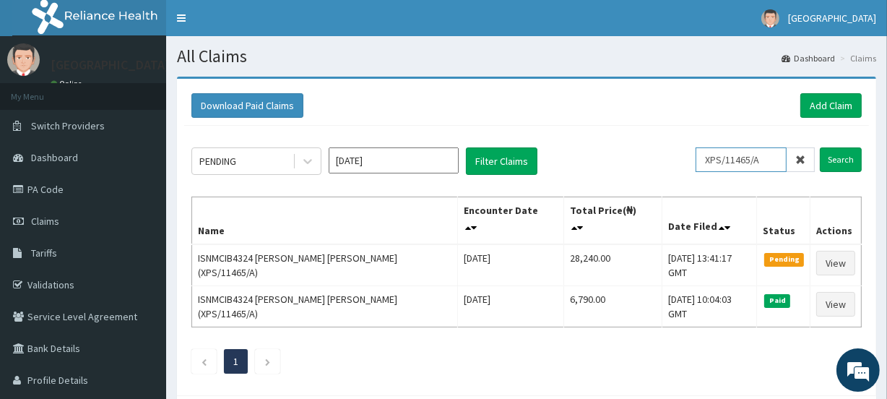
click at [769, 159] on input "XPS/11465/A" at bounding box center [740, 159] width 91 height 25
type input "X"
click at [838, 159] on input "Search" at bounding box center [840, 159] width 42 height 25
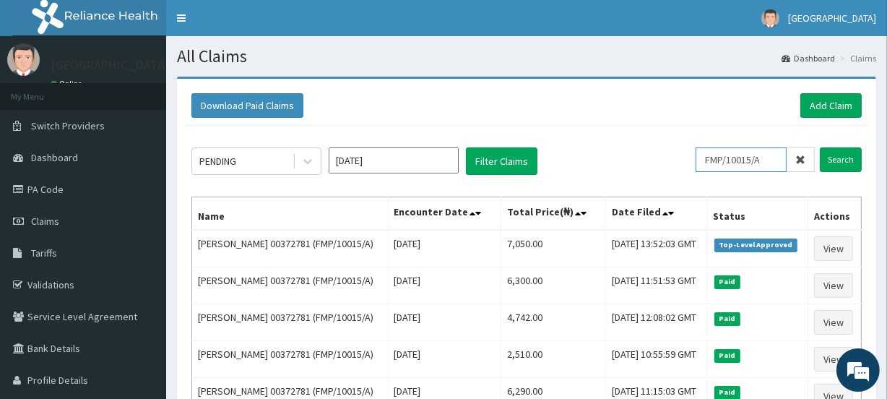
click at [772, 158] on input "FMP/10015/A" at bounding box center [740, 159] width 91 height 25
type input "F"
type input "DFD/10297/C"
click at [838, 159] on input "Search" at bounding box center [840, 159] width 42 height 25
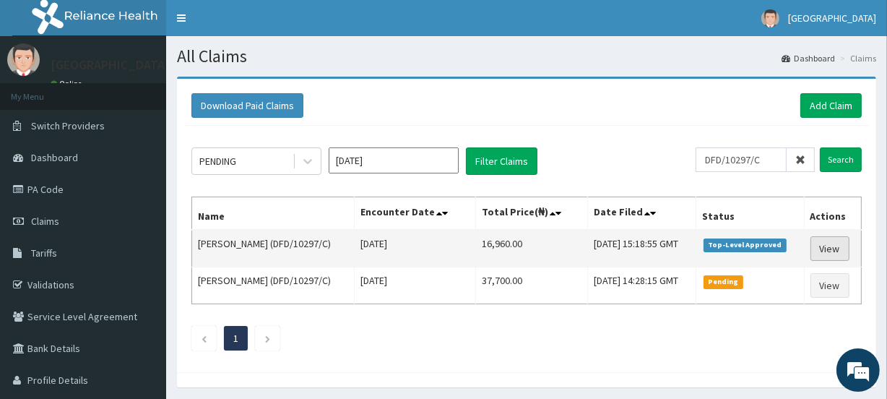
click at [832, 244] on link "View" at bounding box center [829, 248] width 39 height 25
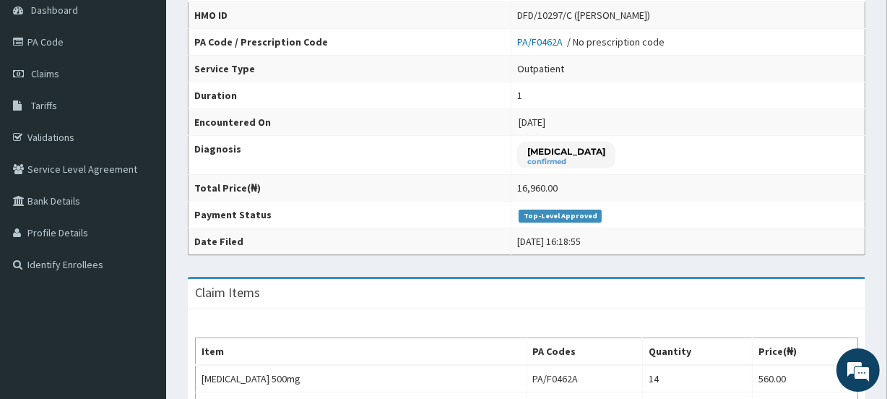
click at [886, 217] on html "R EL Toggle navigation [GEOGRAPHIC_DATA] [GEOGRAPHIC_DATA] - [EMAIL_ADDRESS][DO…" at bounding box center [443, 321] width 887 height 936
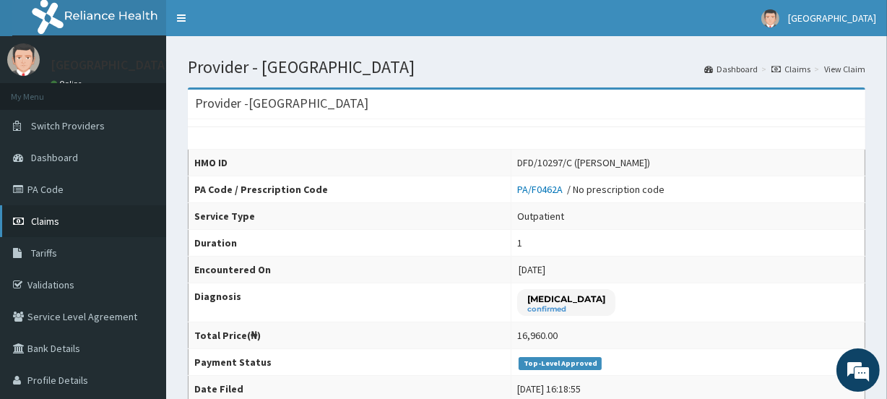
click at [42, 218] on span "Claims" at bounding box center [45, 220] width 28 height 13
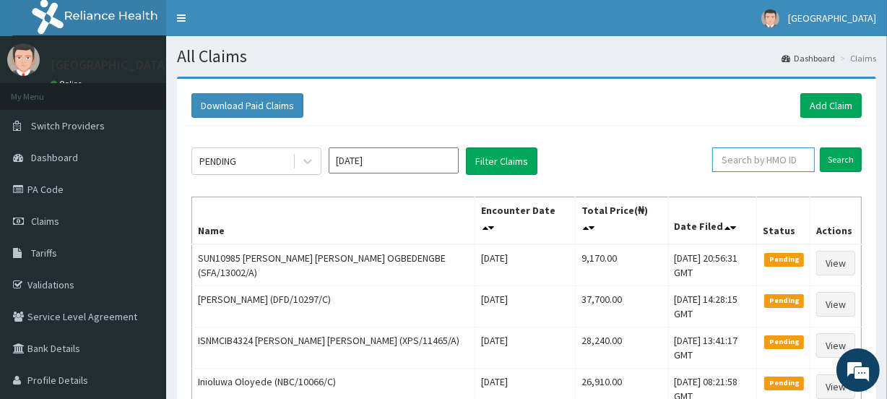
click at [737, 159] on input "text" at bounding box center [763, 159] width 103 height 25
click at [833, 160] on input "Search" at bounding box center [840, 159] width 42 height 25
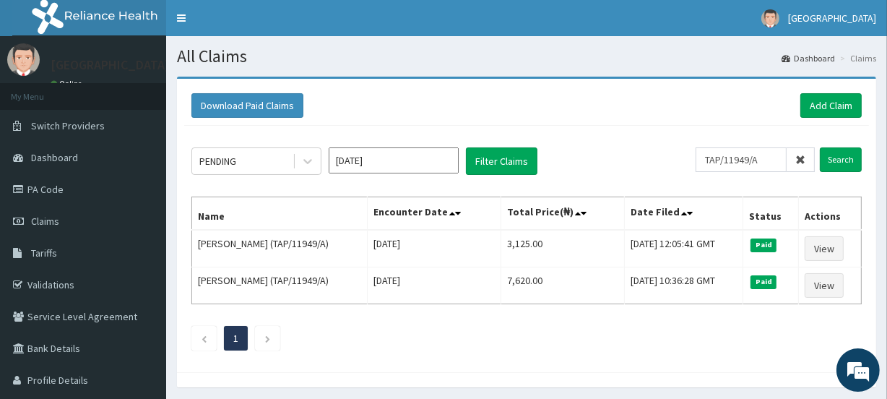
click at [566, 340] on ul "1" at bounding box center [526, 338] width 670 height 25
click at [770, 159] on input "TAP/11949/A" at bounding box center [740, 159] width 91 height 25
drag, startPoint x: 770, startPoint y: 159, endPoint x: 710, endPoint y: 163, distance: 60.1
click at [710, 163] on input "TAP/11949/A" at bounding box center [740, 159] width 91 height 25
click at [768, 160] on input "TAP/11949/A" at bounding box center [740, 159] width 91 height 25
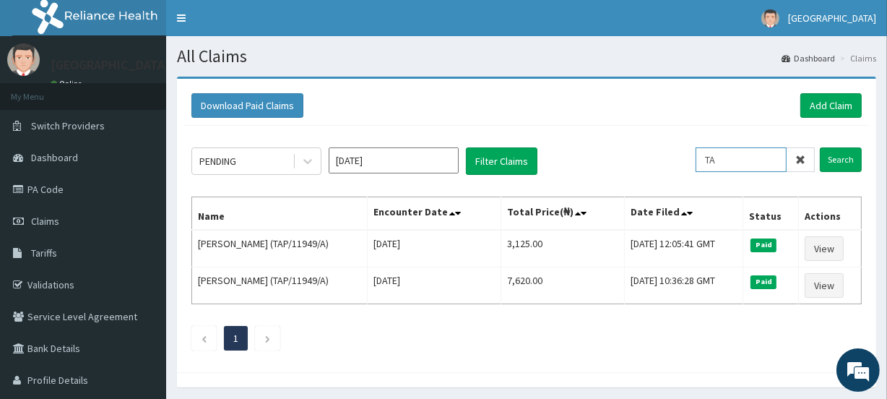
type input "T"
type input "SFA/15028/A"
click at [835, 161] on input "Search" at bounding box center [840, 159] width 42 height 25
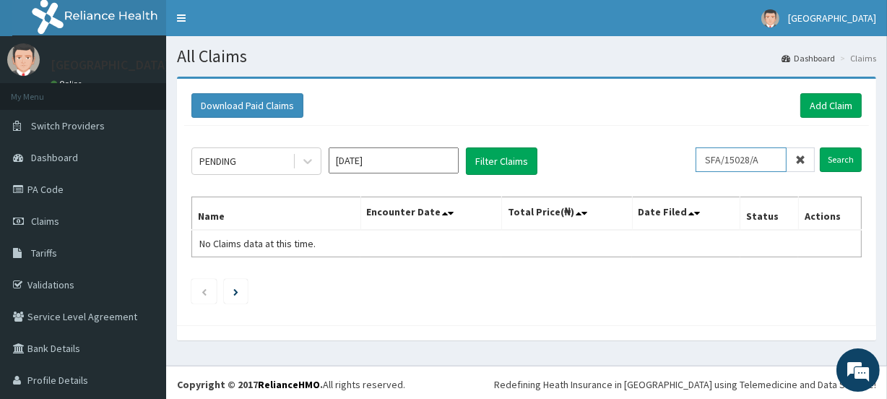
click at [756, 158] on input "SFA/15028/A" at bounding box center [740, 159] width 91 height 25
drag, startPoint x: 756, startPoint y: 158, endPoint x: 705, endPoint y: 160, distance: 51.3
click at [705, 160] on input "SFA/15028/A" at bounding box center [740, 159] width 91 height 25
click at [53, 187] on link "PA Code" at bounding box center [83, 189] width 166 height 32
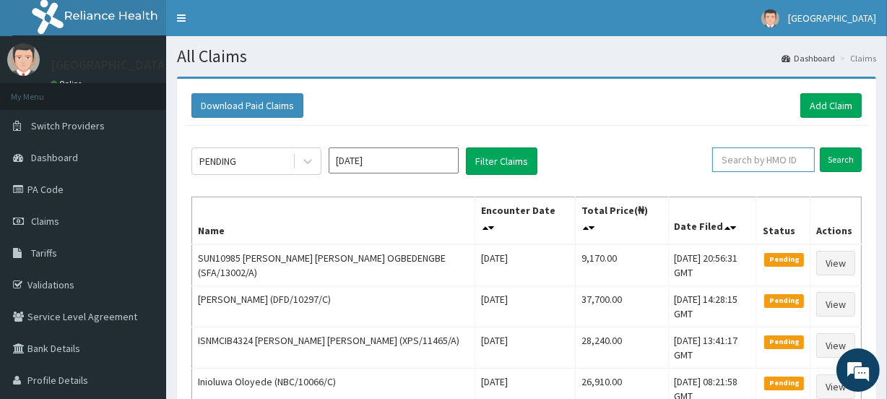
click at [779, 161] on input "text" at bounding box center [763, 159] width 103 height 25
click at [838, 157] on input "Search" at bounding box center [840, 159] width 42 height 25
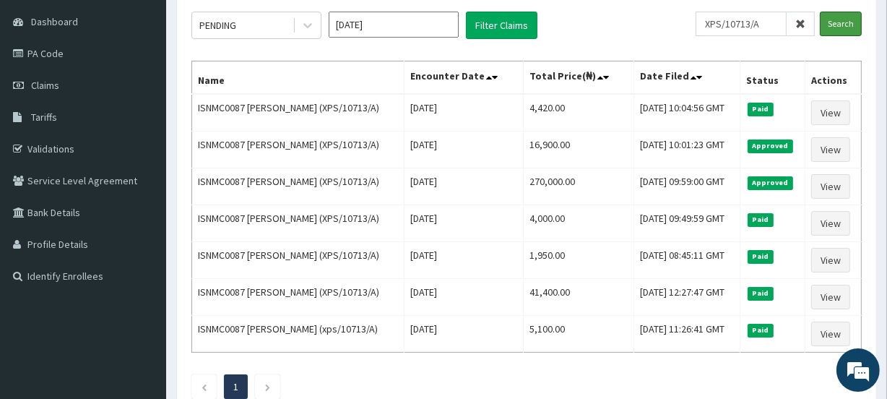
scroll to position [137, 0]
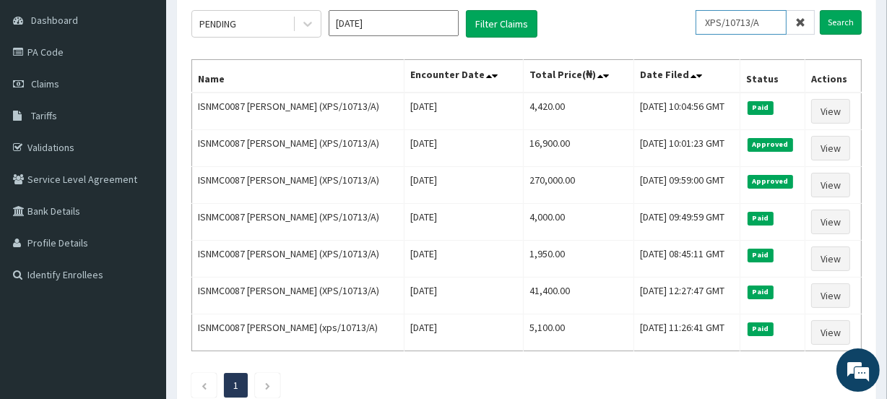
click at [771, 22] on input "XPS/10713/A" at bounding box center [740, 22] width 91 height 25
type input "X"
click at [845, 20] on input "Search" at bounding box center [840, 22] width 42 height 25
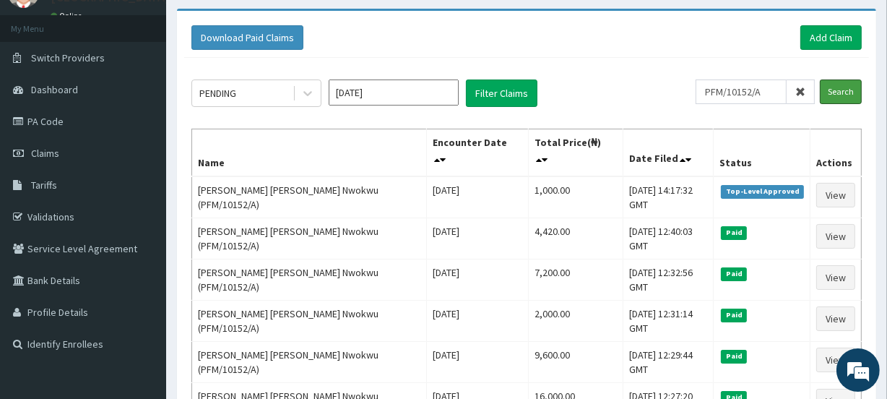
scroll to position [0, 0]
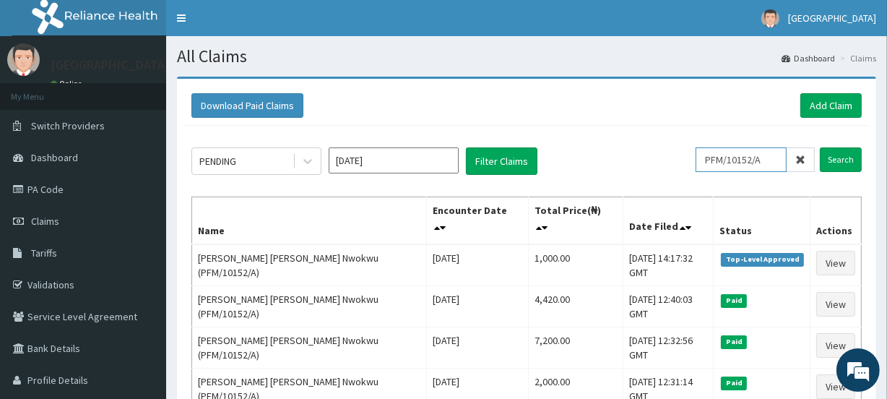
click at [772, 161] on input "PFM/10152/A" at bounding box center [740, 159] width 91 height 25
type input "P"
type input "SFA/15028/A"
click at [835, 161] on input "Search" at bounding box center [840, 159] width 42 height 25
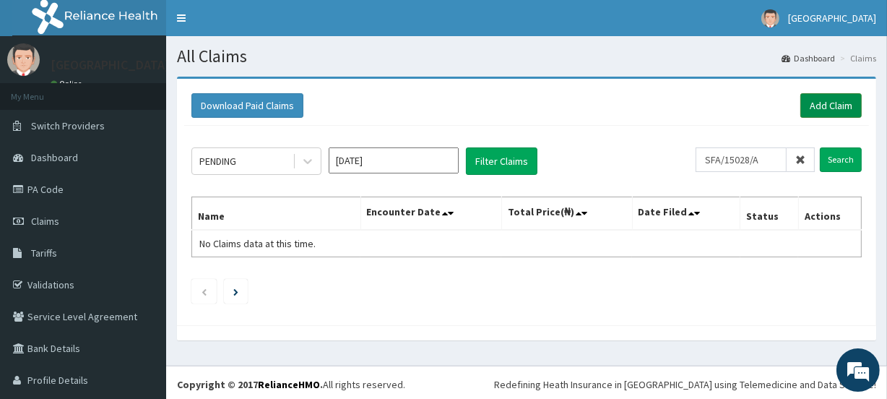
click at [805, 105] on link "Add Claim" at bounding box center [830, 105] width 61 height 25
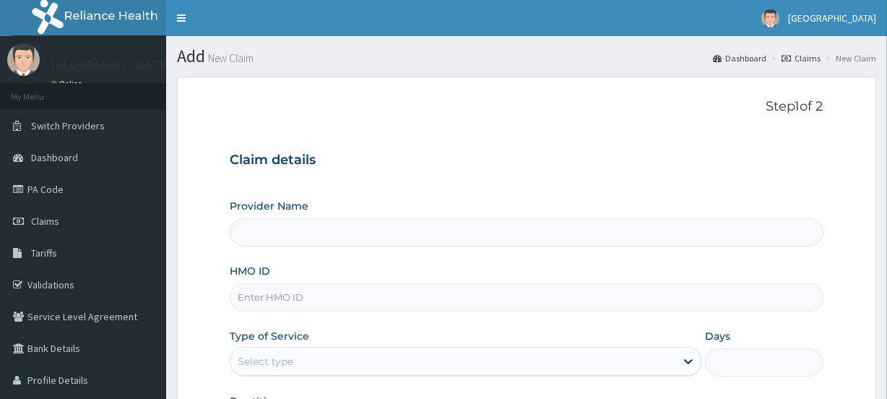
type input "[GEOGRAPHIC_DATA]"
click at [310, 291] on input "HMO ID" at bounding box center [526, 297] width 593 height 28
paste input "SFA/15028/A"
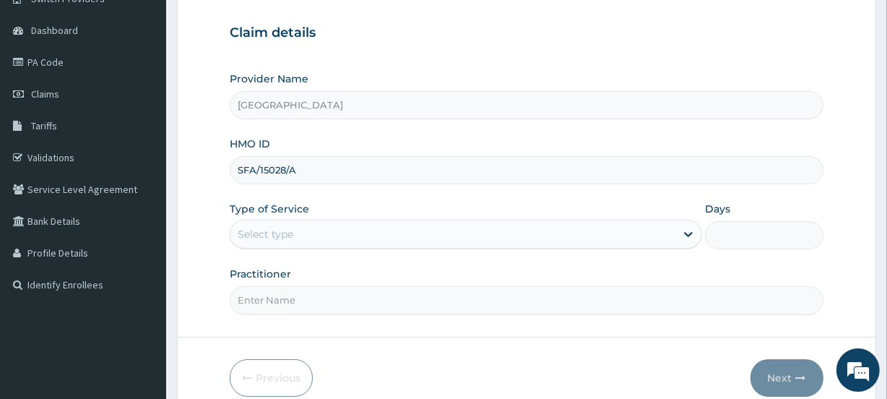
scroll to position [193, 0]
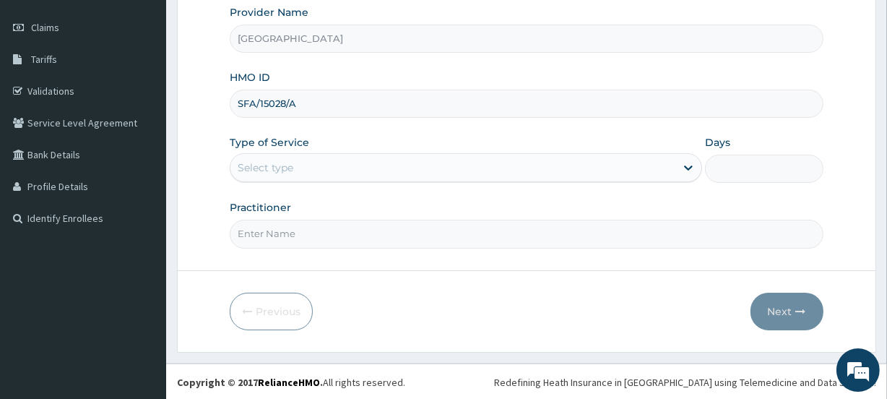
type input "SFA/15028/A"
click at [283, 162] on div "Select type" at bounding box center [266, 167] width 56 height 14
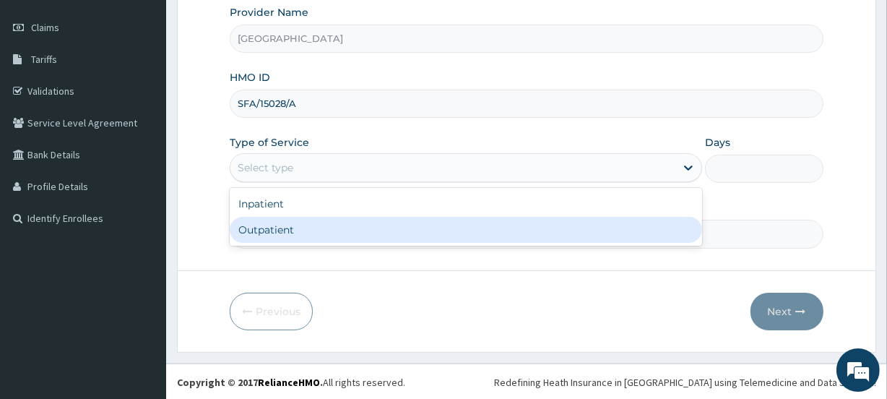
click at [281, 226] on div "Outpatient" at bounding box center [466, 230] width 472 height 26
type input "1"
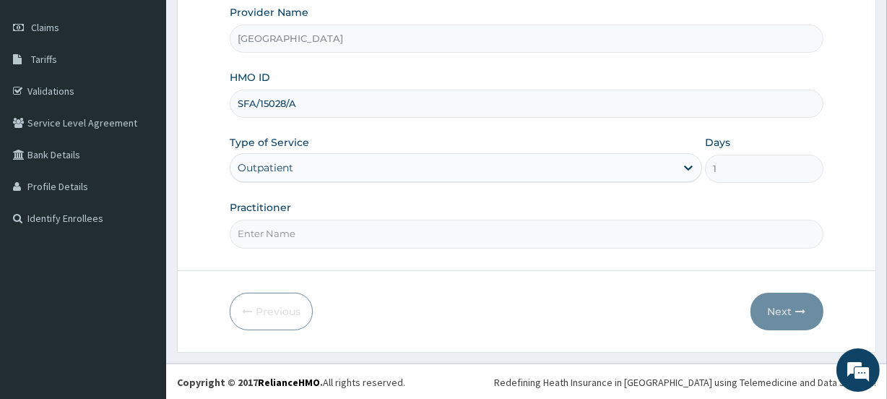
click at [277, 232] on input "Practitioner" at bounding box center [526, 233] width 593 height 28
type input "TAIWO"
click at [779, 310] on button "Next" at bounding box center [786, 311] width 73 height 38
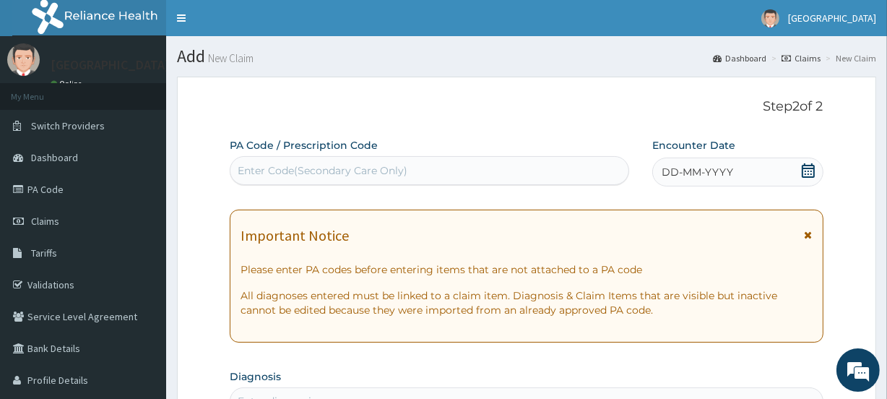
click at [284, 167] on div "Enter Code(Secondary Care Only)" at bounding box center [323, 170] width 170 height 14
paste input "PA/BAD0D2"
type input "PA/BAD0D2"
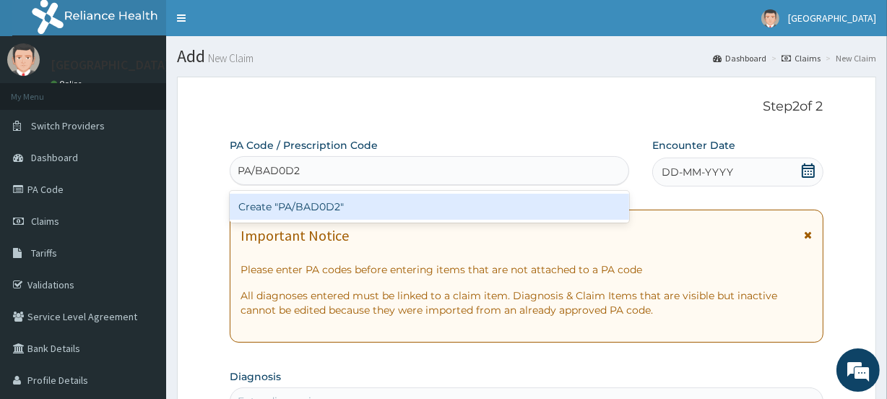
click at [300, 201] on div "Create "PA/BAD0D2"" at bounding box center [429, 206] width 399 height 26
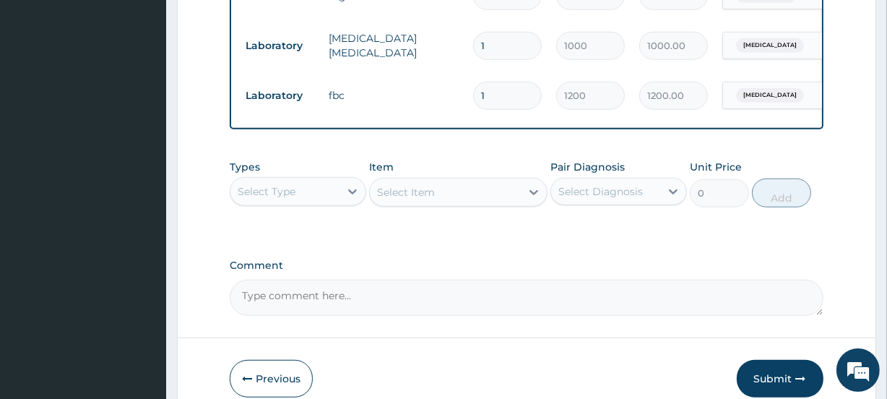
scroll to position [934, 0]
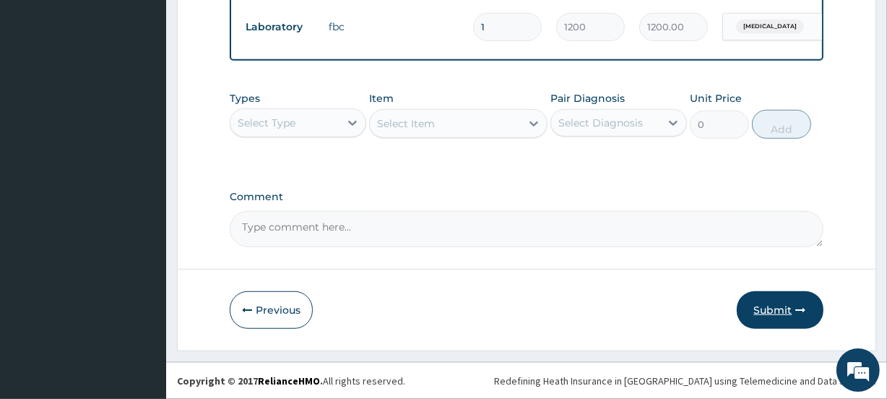
click at [766, 308] on button "Submit" at bounding box center [779, 310] width 87 height 38
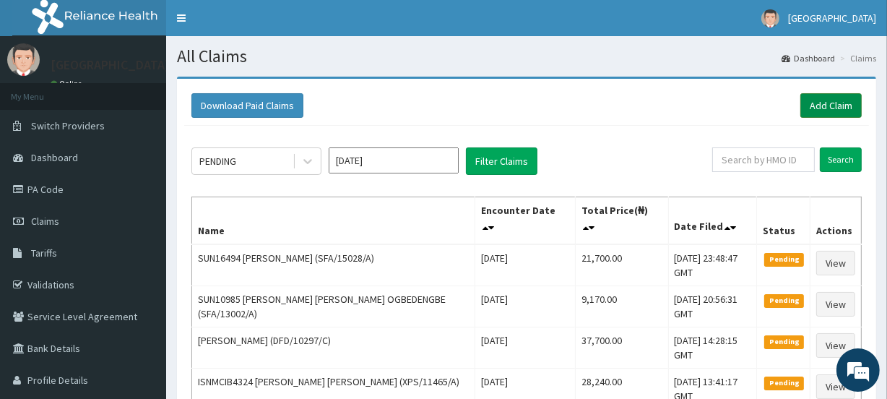
click at [823, 100] on link "Add Claim" at bounding box center [830, 105] width 61 height 25
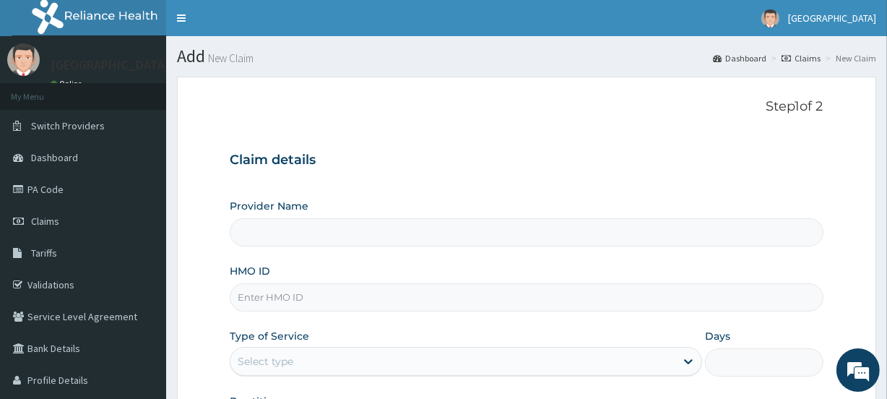
click at [256, 296] on input "HMO ID" at bounding box center [526, 297] width 593 height 28
paste input "SFA/15028/A"
type input "SFA/15028/A"
type input "[GEOGRAPHIC_DATA]"
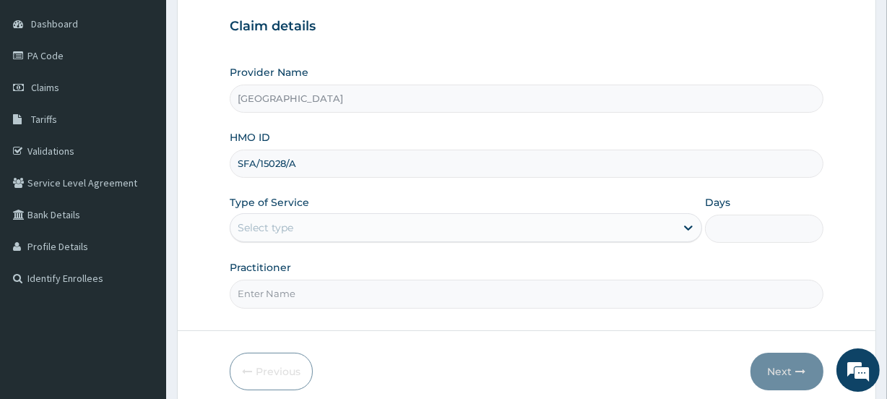
scroll to position [147, 0]
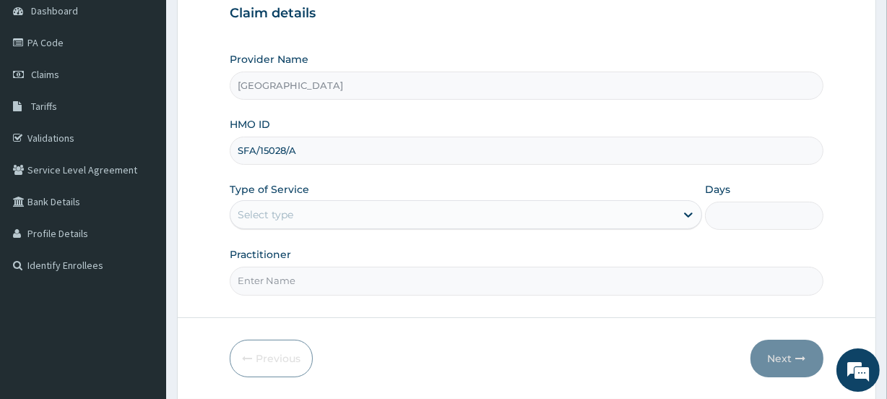
type input "SFA/15028/A"
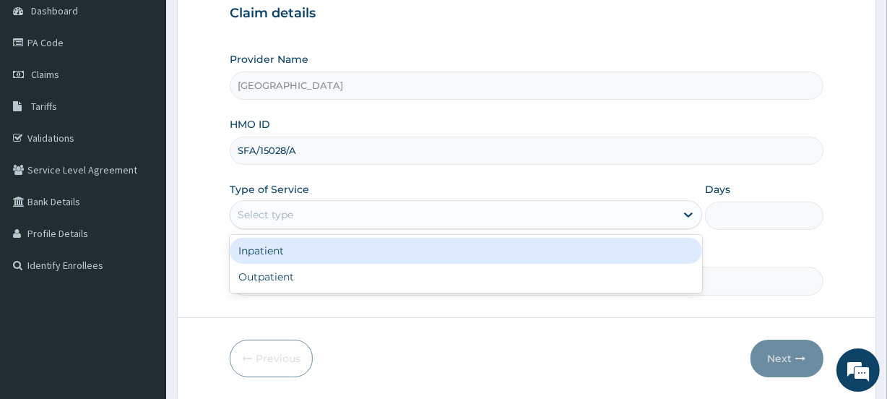
click at [271, 210] on div "Select type" at bounding box center [266, 214] width 56 height 14
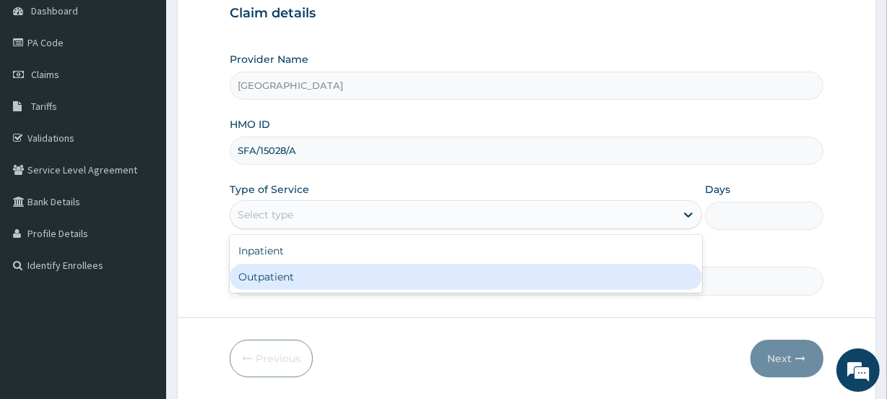
click at [271, 266] on div "Outpatient" at bounding box center [466, 277] width 472 height 26
type input "1"
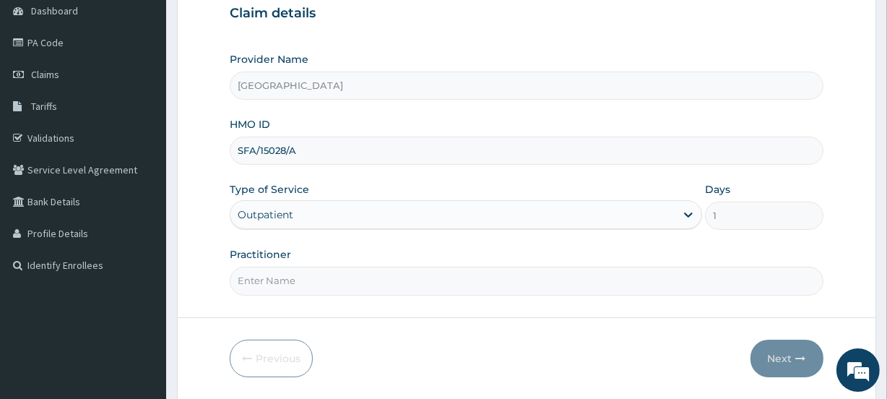
click at [271, 278] on input "Practitioner" at bounding box center [526, 280] width 593 height 28
type input "Y"
type input "TAIWO"
click at [777, 356] on button "Next" at bounding box center [786, 358] width 73 height 38
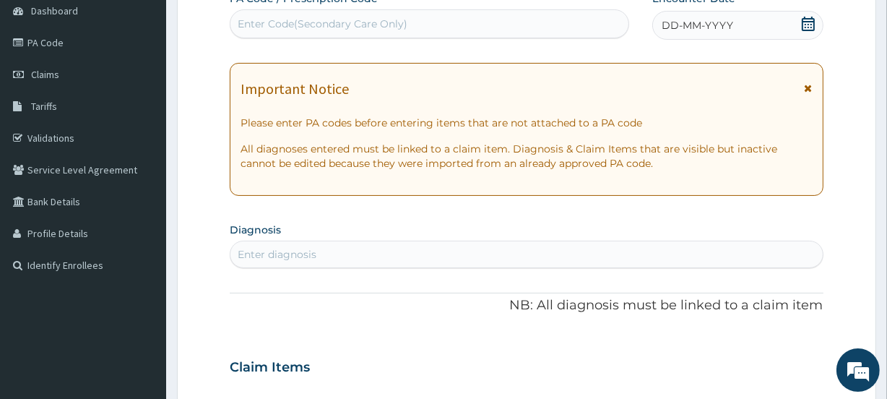
click at [327, 19] on div "Enter Code(Secondary Care Only)" at bounding box center [323, 24] width 170 height 14
paste input "PA/D6184D"
type input "PA/D6184D"
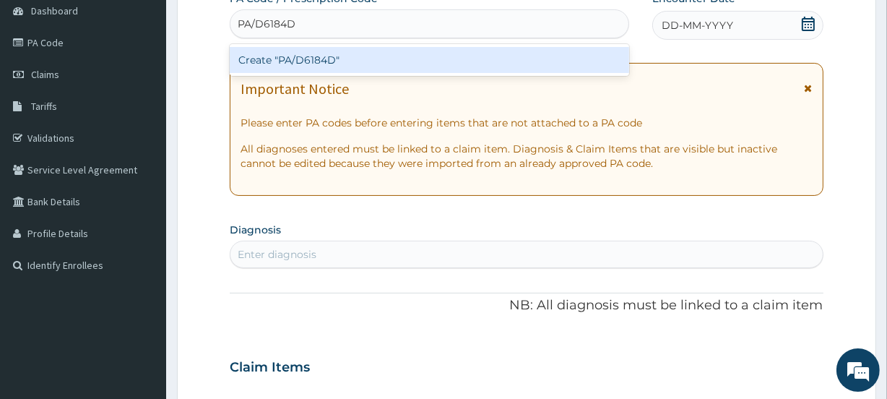
click at [328, 62] on div "Create "PA/D6184D"" at bounding box center [429, 60] width 399 height 26
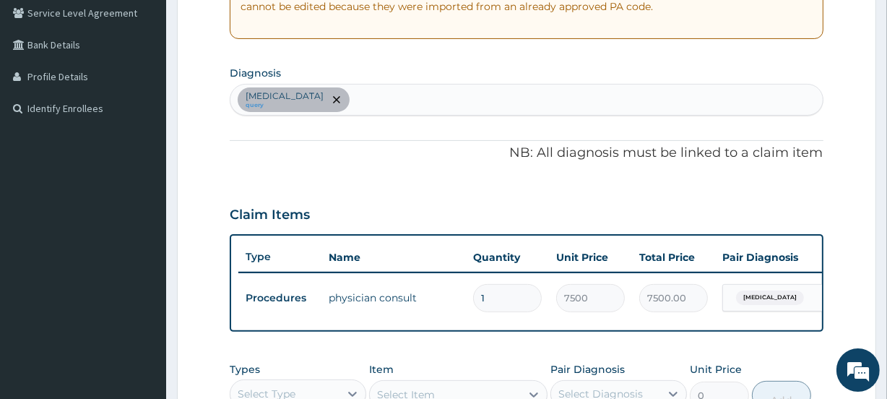
scroll to position [290, 0]
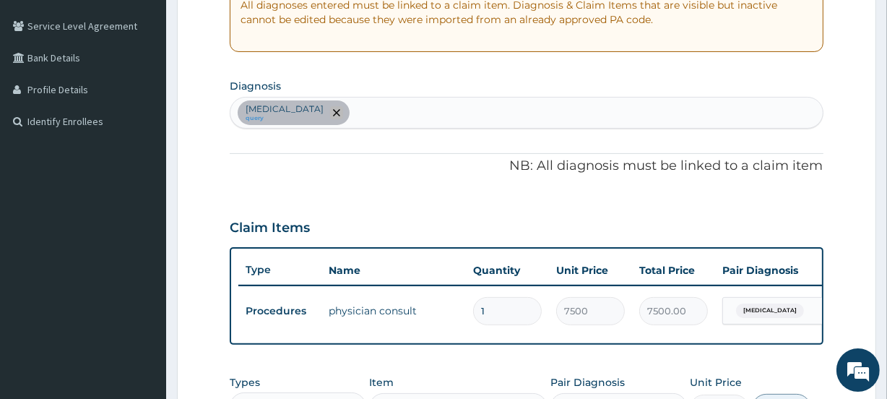
click at [333, 110] on icon "remove selection option" at bounding box center [336, 112] width 7 height 7
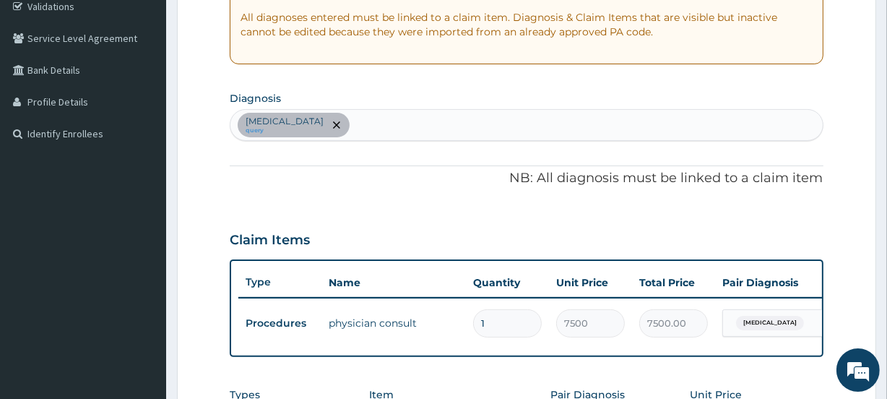
scroll to position [277, 0]
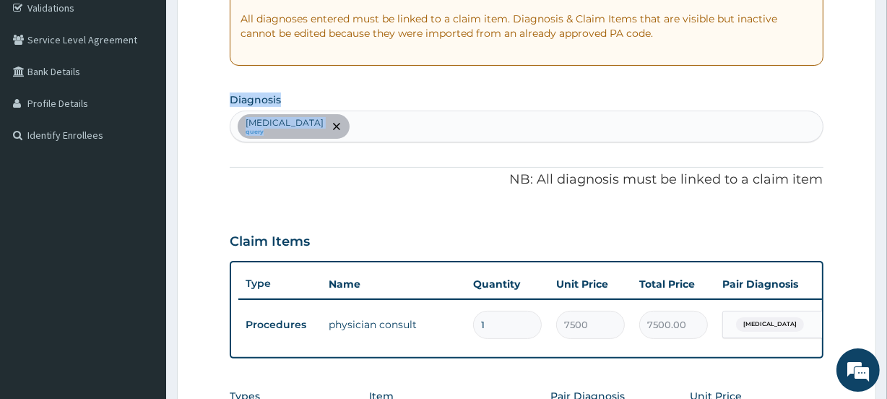
drag, startPoint x: 880, startPoint y: 145, endPoint x: 859, endPoint y: 27, distance: 120.2
click at [859, 27] on section "Step 2 of 2 PA Code / Prescription Code PA/D6184D Encounter Date 11-08-2025 Imp…" at bounding box center [526, 223] width 721 height 869
click at [852, 137] on form "Step 2 of 2 PA Code / Prescription Code PA/D6184D Encounter Date 11-08-2025 Imp…" at bounding box center [526, 224] width 699 height 848
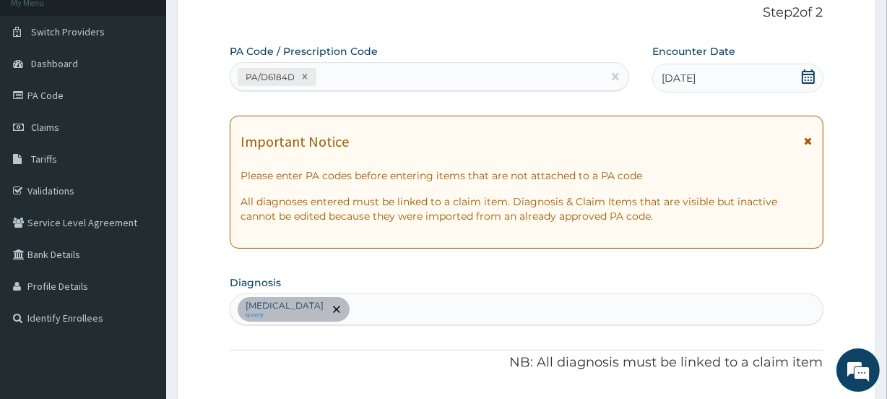
scroll to position [0, 0]
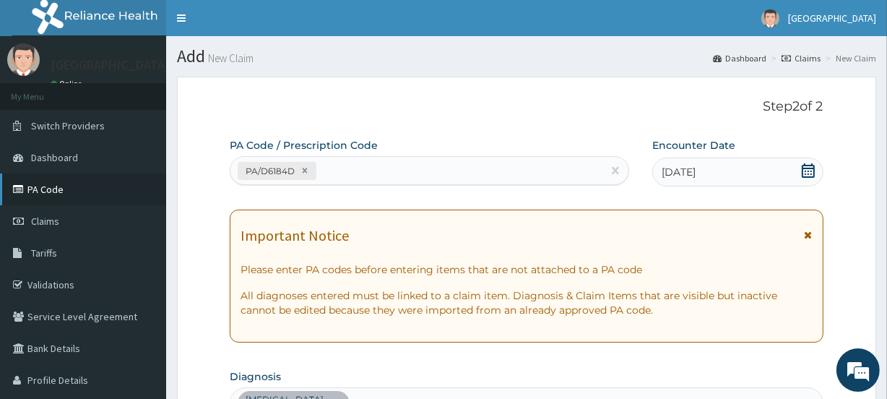
click at [51, 189] on link "PA Code" at bounding box center [83, 189] width 166 height 32
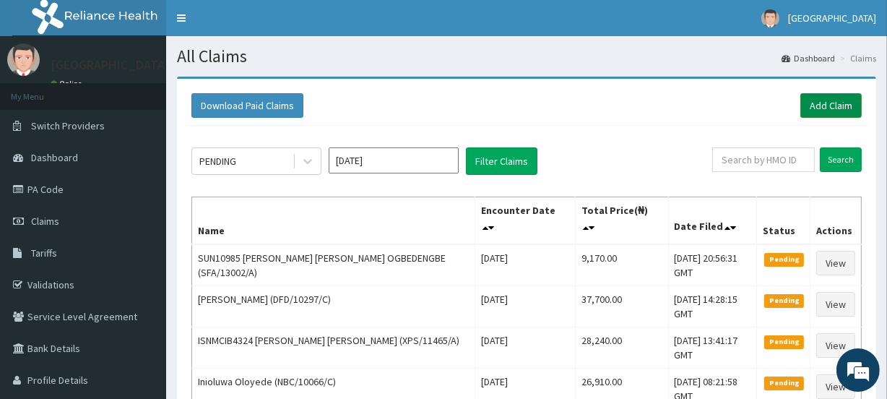
click at [827, 103] on link "Add Claim" at bounding box center [830, 105] width 61 height 25
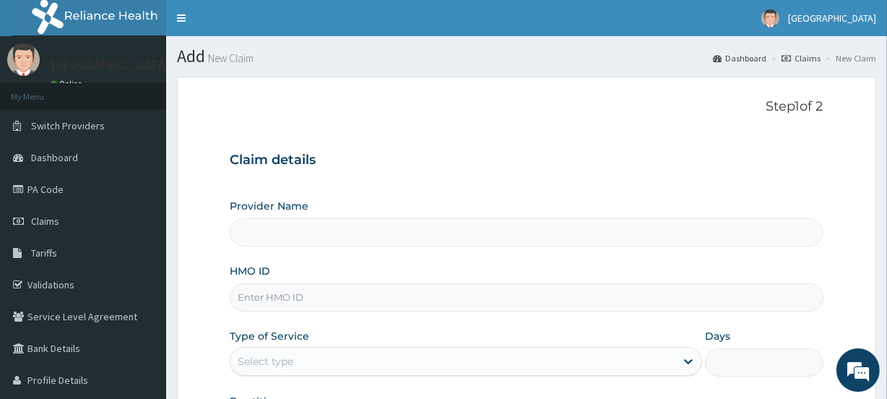
click at [311, 357] on div "Select type" at bounding box center [452, 360] width 445 height 23
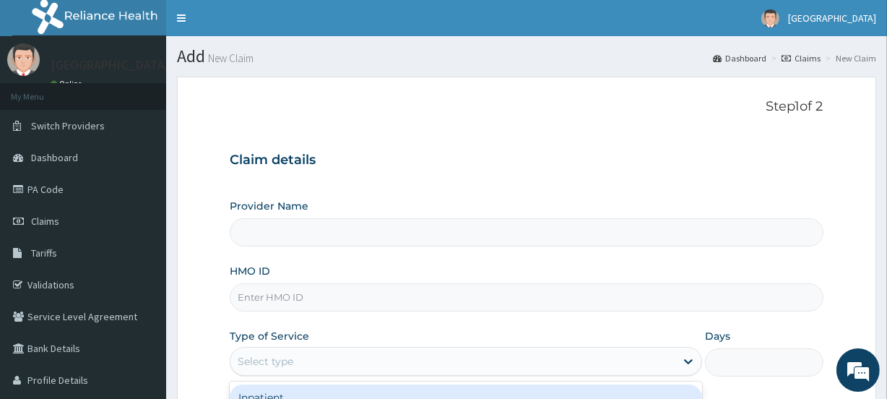
type input "[GEOGRAPHIC_DATA]"
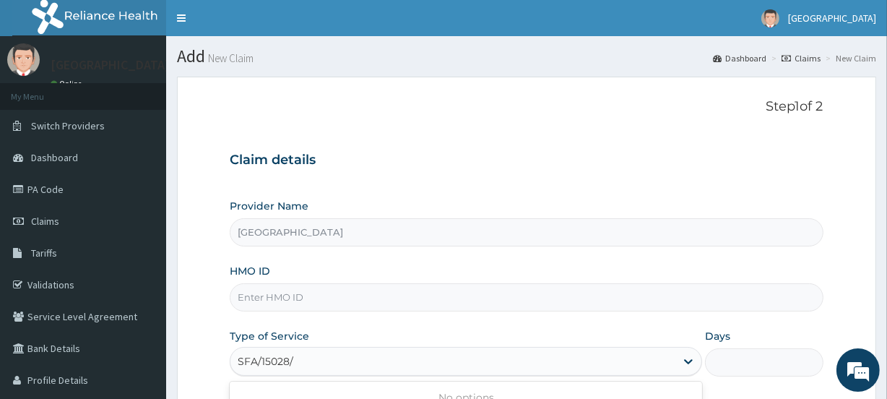
type input "SFA/15028/A"
click at [310, 359] on div "Select type" at bounding box center [452, 360] width 445 height 23
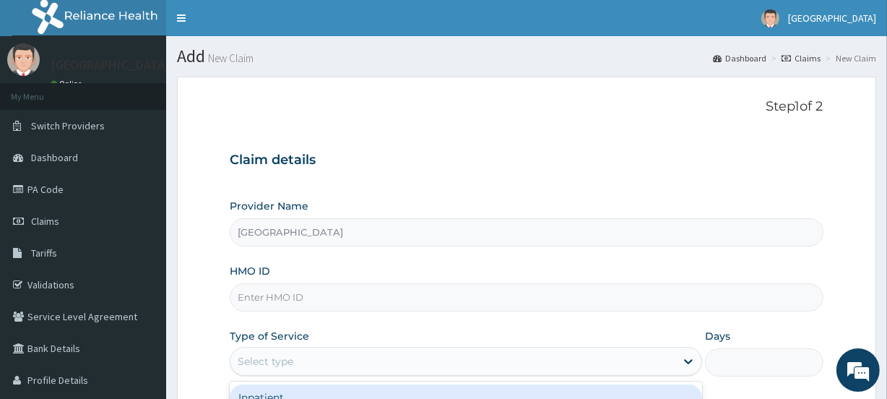
drag, startPoint x: 310, startPoint y: 359, endPoint x: 266, endPoint y: 365, distance: 44.4
click at [266, 365] on div "Select type" at bounding box center [452, 360] width 445 height 23
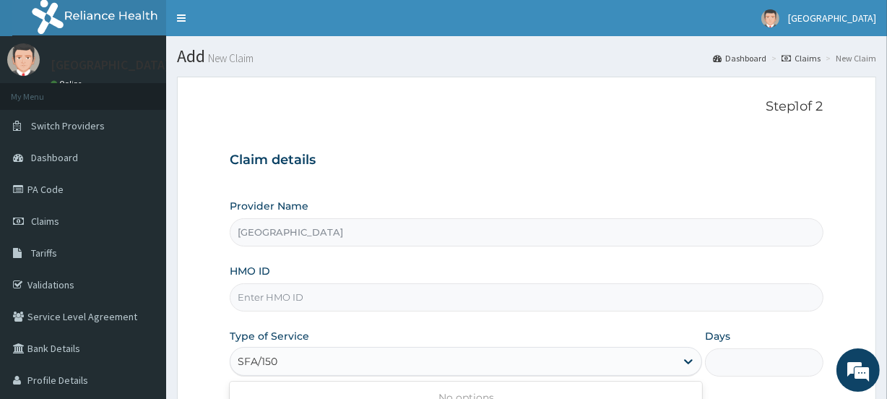
type input "SFA/150"
click at [264, 299] on input "HMO ID" at bounding box center [526, 297] width 593 height 28
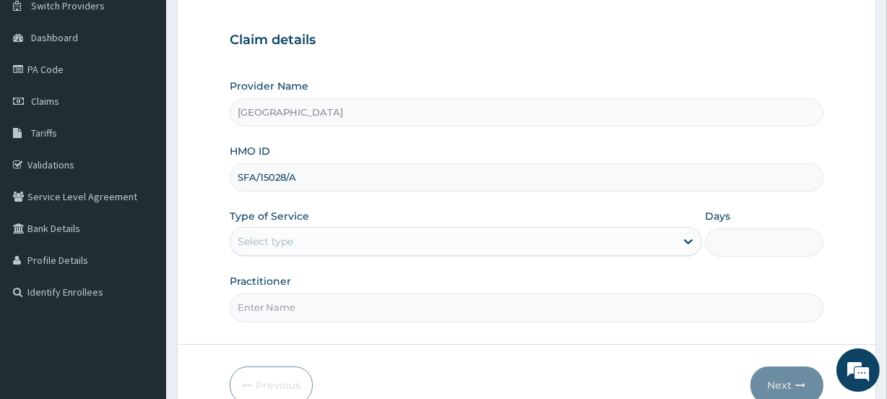
scroll to position [134, 0]
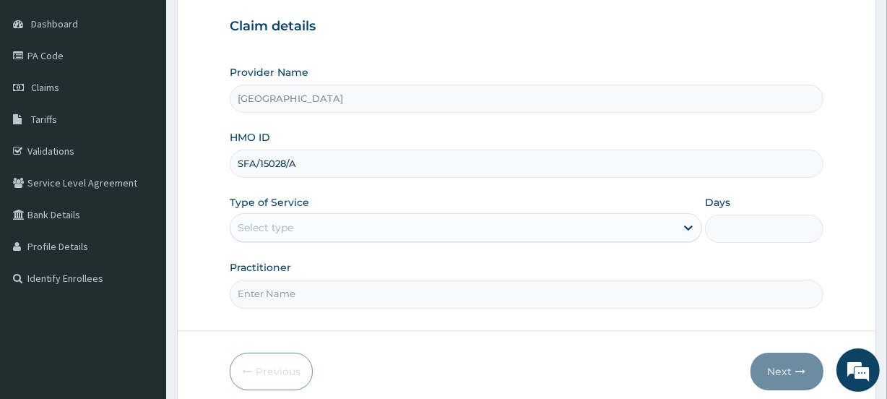
type input "SFA/15028/A"
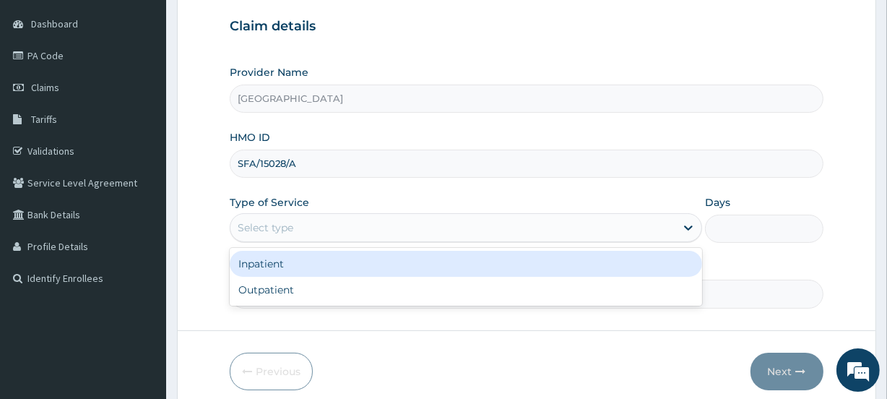
click at [294, 222] on div "Select type" at bounding box center [452, 227] width 445 height 23
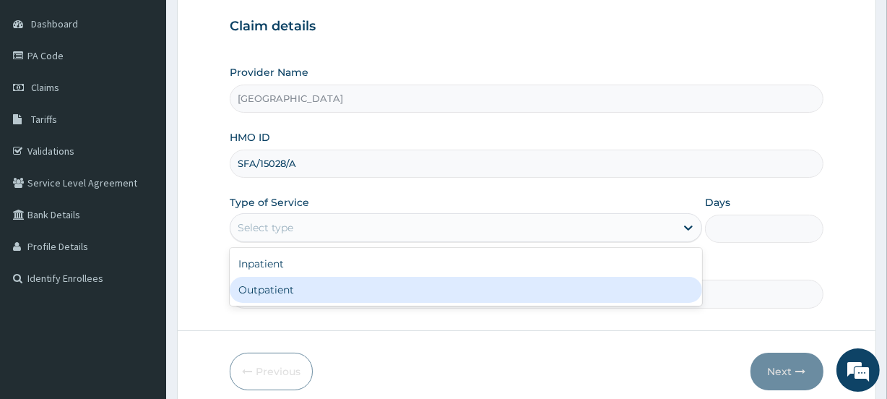
click at [278, 282] on div "Outpatient" at bounding box center [466, 290] width 472 height 26
type input "1"
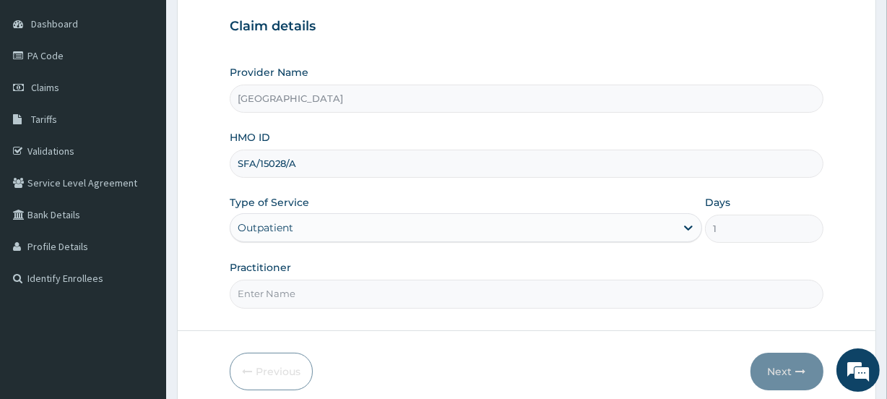
click at [278, 288] on input "Practitioner" at bounding box center [526, 293] width 593 height 28
type input "TAIWO"
click at [783, 368] on button "Next" at bounding box center [786, 371] width 73 height 38
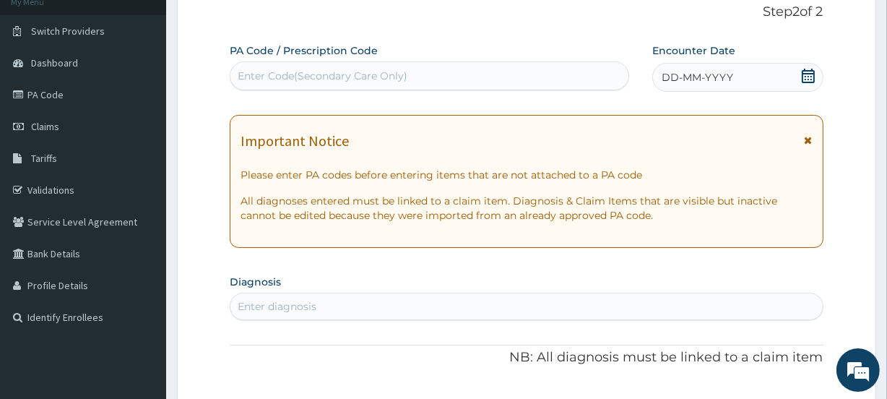
scroll to position [40, 0]
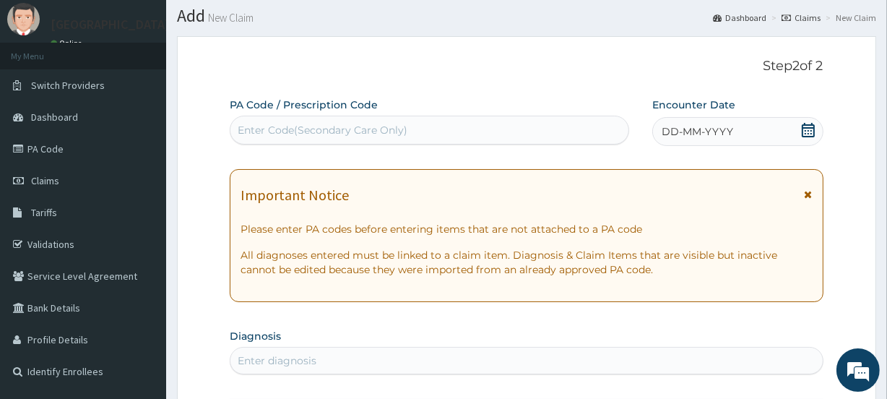
click at [318, 124] on div "Enter Code(Secondary Care Only)" at bounding box center [323, 130] width 170 height 14
paste input "PA/699DB1"
type input "PA/699DB1"
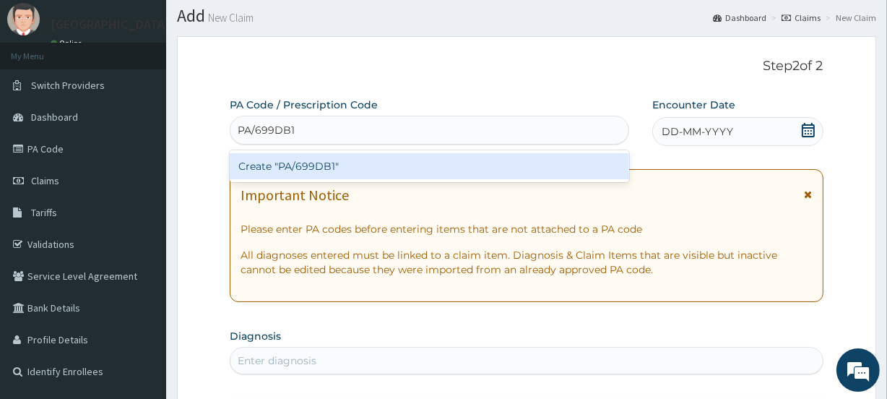
click at [308, 165] on div "Create "PA/699DB1"" at bounding box center [429, 166] width 399 height 26
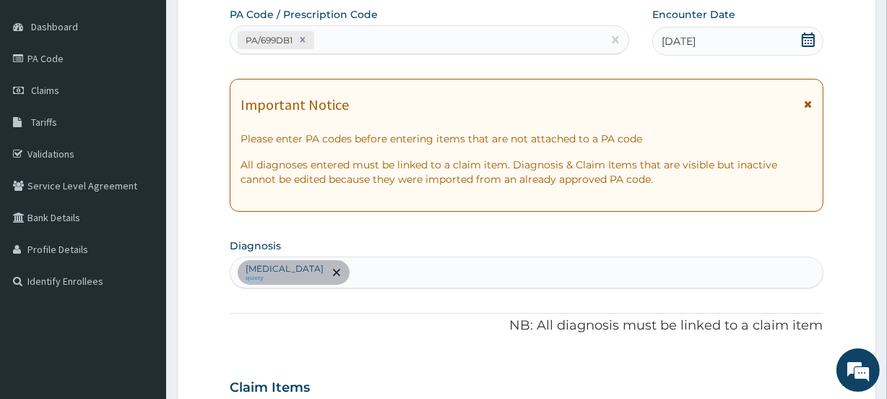
scroll to position [129, 0]
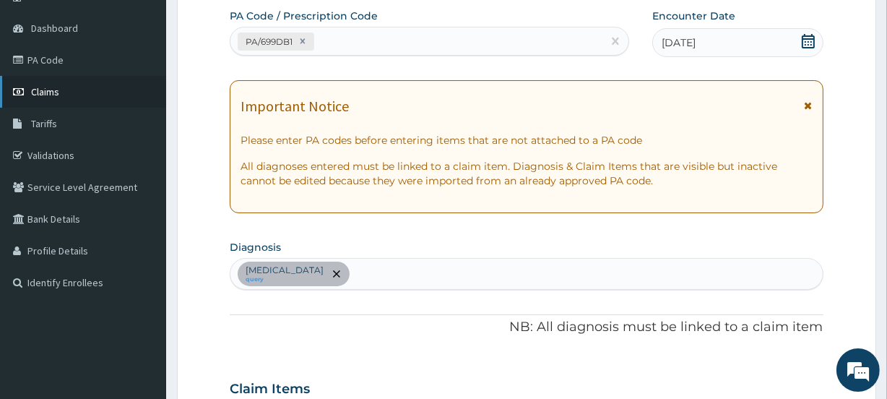
click at [45, 93] on span "Claims" at bounding box center [45, 91] width 28 height 13
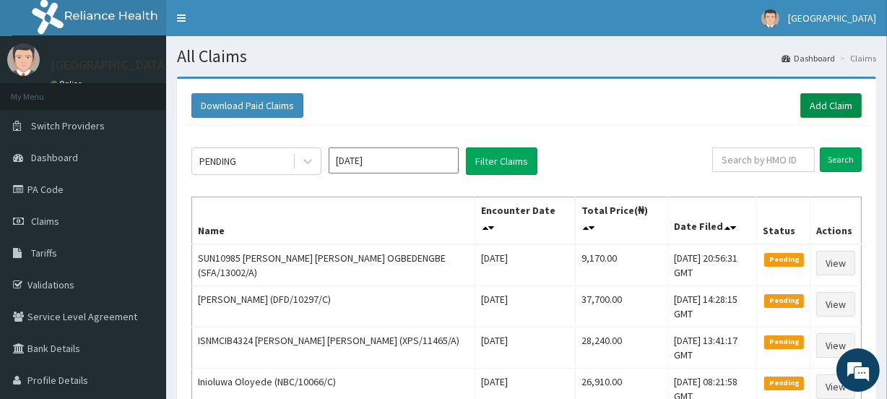
click at [827, 102] on link "Add Claim" at bounding box center [830, 105] width 61 height 25
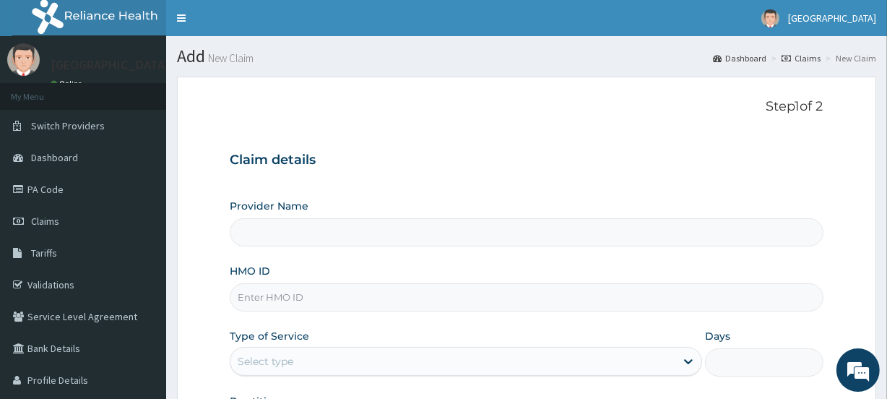
type input "[GEOGRAPHIC_DATA]"
click at [268, 292] on input "HMO ID" at bounding box center [526, 297] width 593 height 28
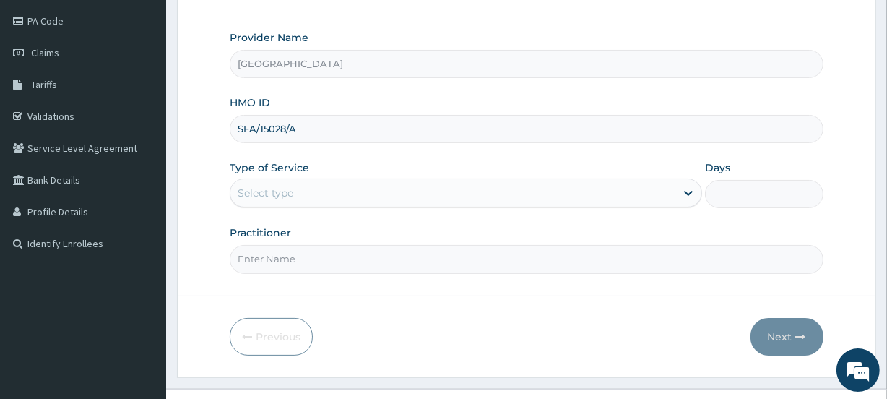
scroll to position [173, 0]
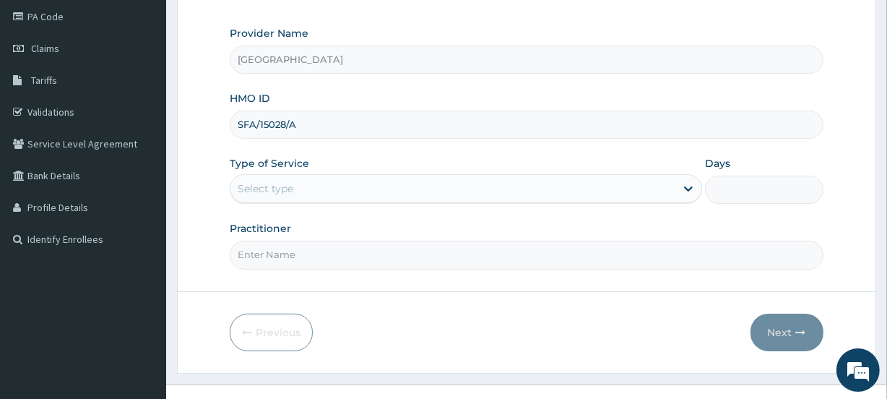
type input "SFA/15028/A"
click at [282, 179] on div "Select type" at bounding box center [452, 188] width 445 height 23
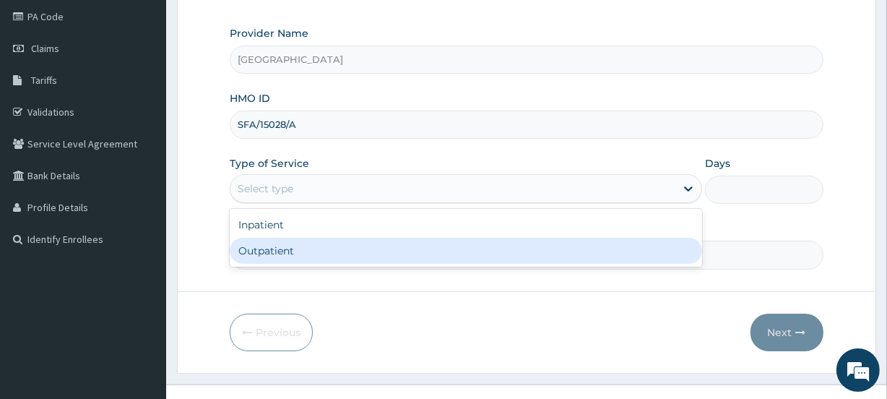
click at [278, 250] on div "Outpatient" at bounding box center [466, 251] width 472 height 26
type input "1"
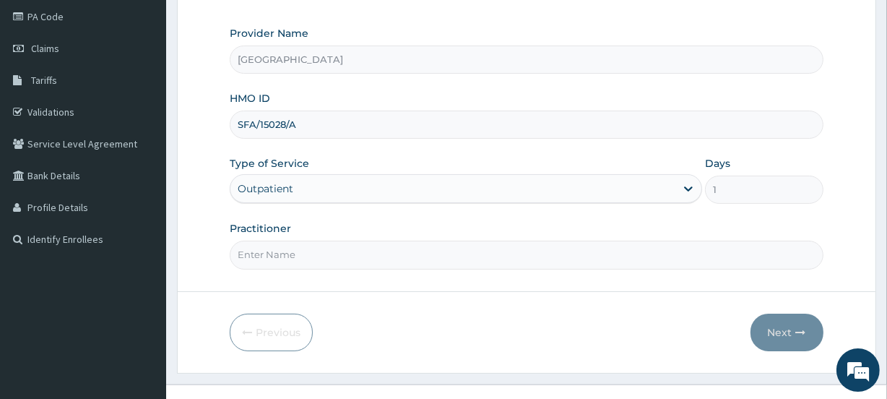
click at [278, 250] on input "Practitioner" at bounding box center [526, 254] width 593 height 28
type input "TAIWO"
click at [773, 333] on button "Next" at bounding box center [786, 332] width 73 height 38
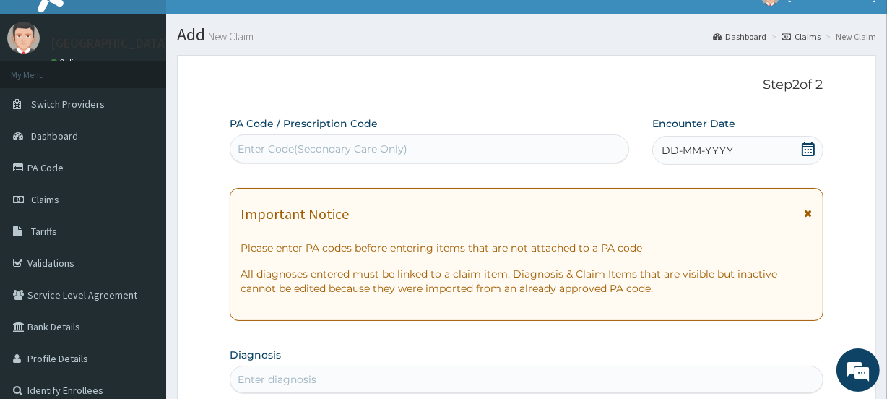
scroll to position [0, 0]
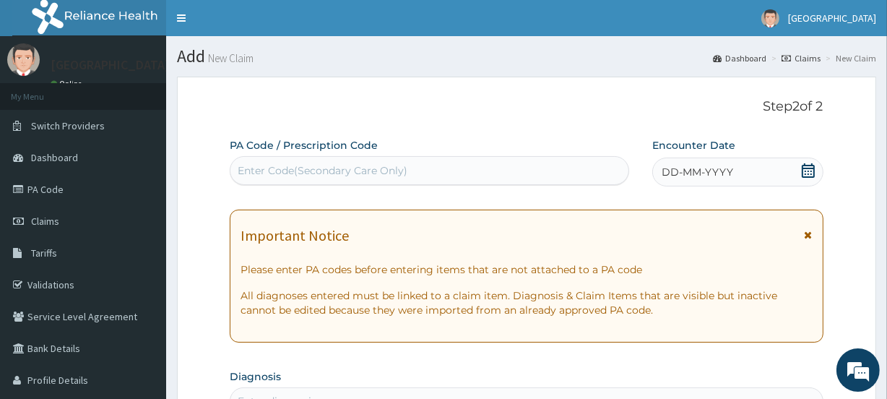
click at [349, 169] on div "Enter Code(Secondary Care Only)" at bounding box center [323, 170] width 170 height 14
click at [305, 170] on div "Enter Code(Secondary Care Only)" at bounding box center [323, 170] width 170 height 14
paste input "PA/25A88B"
type input "PA/25A88B"
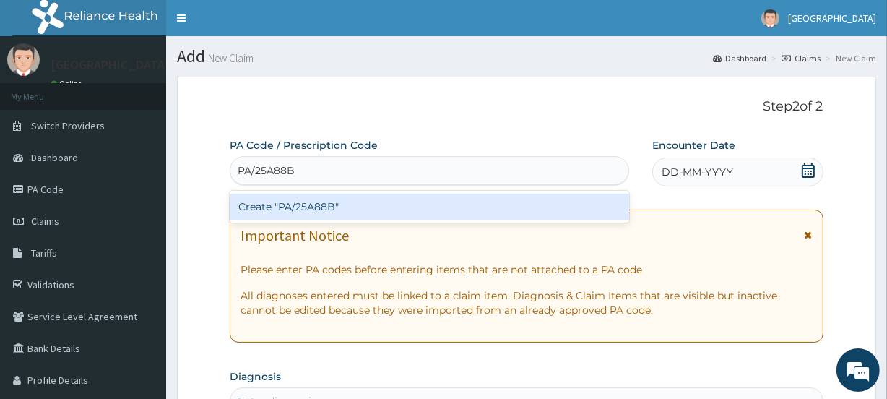
click at [318, 203] on div "Create "PA/25A88B"" at bounding box center [429, 206] width 399 height 26
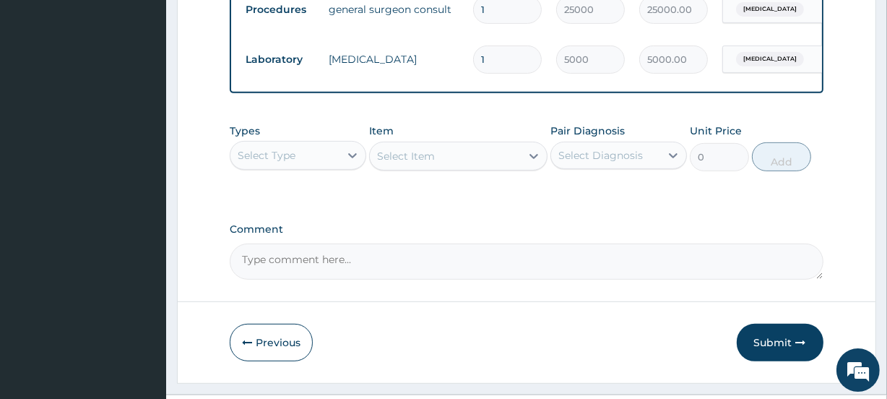
scroll to position [593, 0]
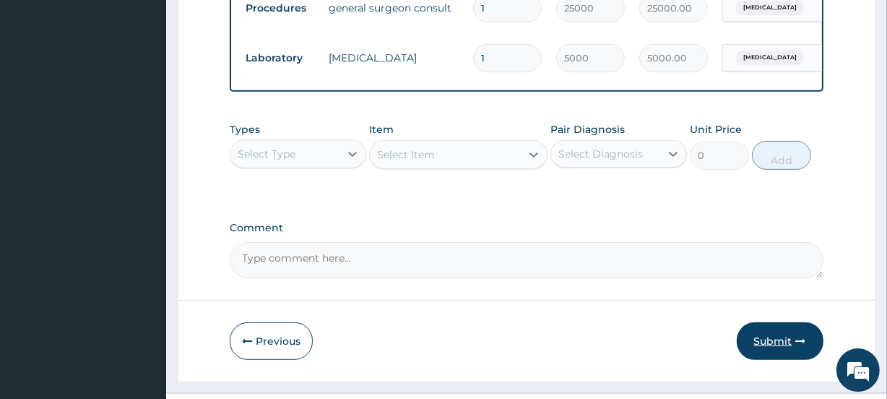
click at [771, 347] on button "Submit" at bounding box center [779, 341] width 87 height 38
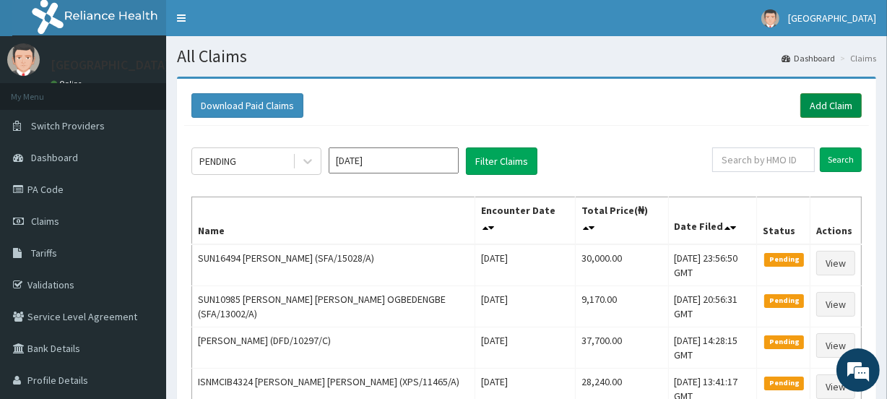
click at [825, 103] on link "Add Claim" at bounding box center [830, 105] width 61 height 25
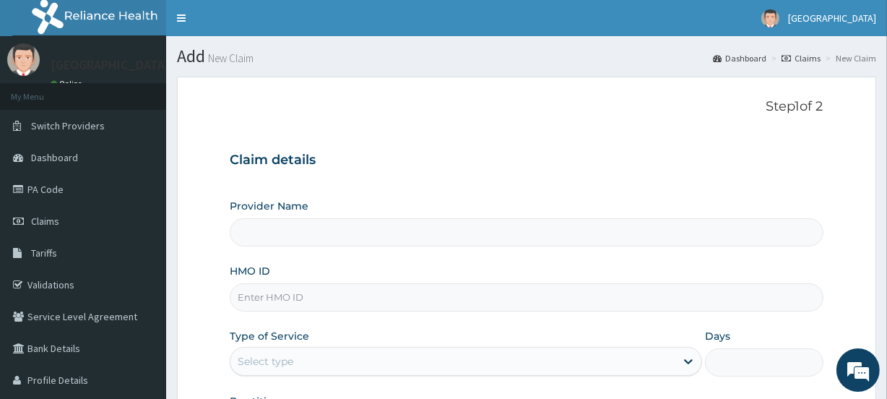
click at [261, 300] on input "HMO ID" at bounding box center [526, 297] width 593 height 28
type input "[GEOGRAPHIC_DATA]"
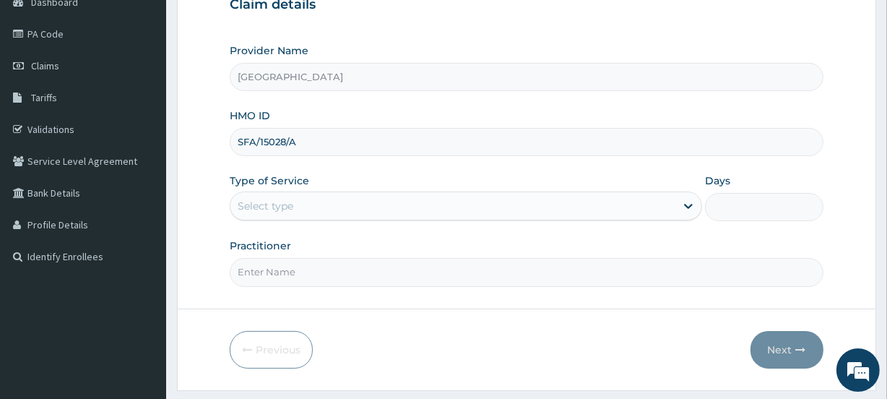
scroll to position [173, 0]
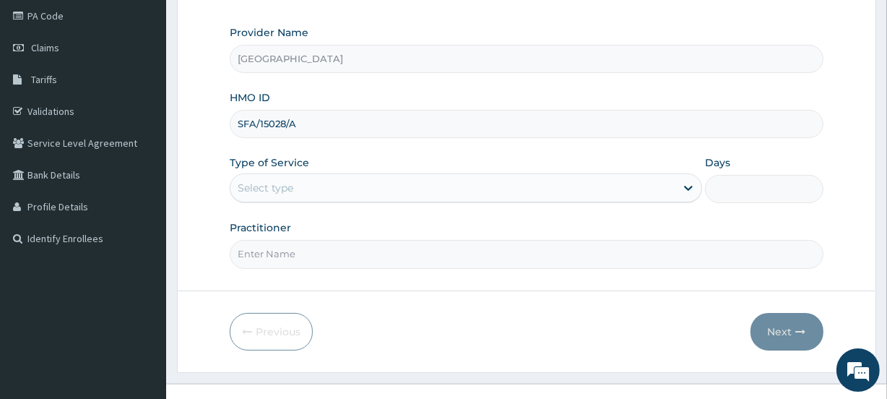
type input "SFA/15028/A"
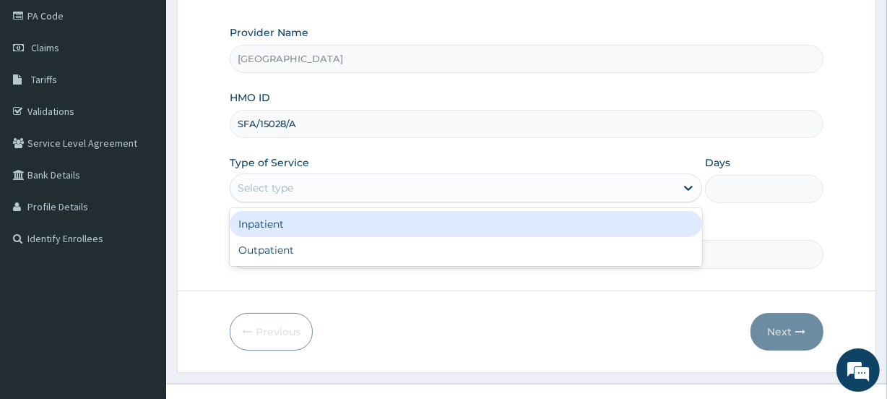
click at [263, 185] on div "Select type" at bounding box center [266, 188] width 56 height 14
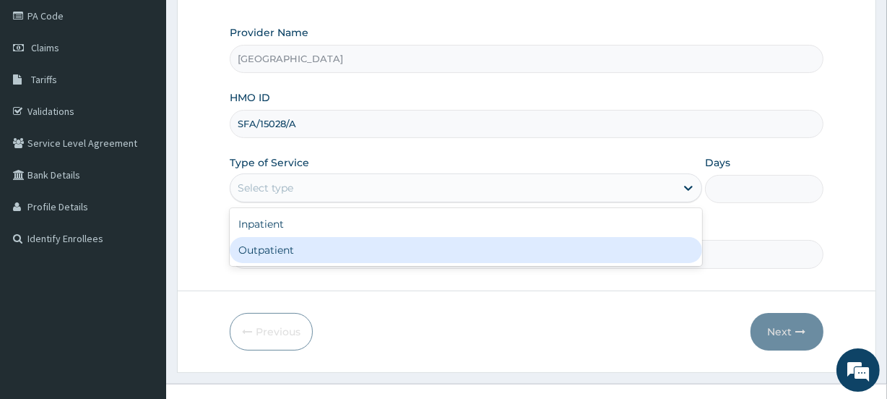
click at [270, 242] on div "Outpatient" at bounding box center [466, 250] width 472 height 26
type input "1"
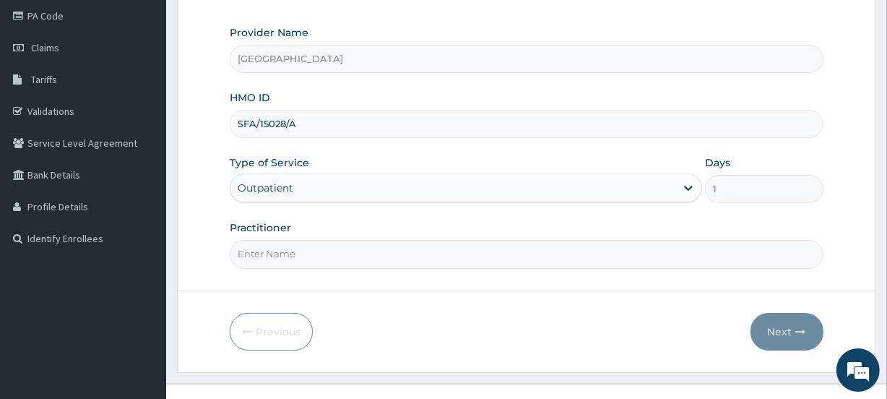
click at [271, 253] on input "Practitioner" at bounding box center [526, 254] width 593 height 28
type input "TAIWO"
click at [781, 330] on button "Next" at bounding box center [786, 332] width 73 height 38
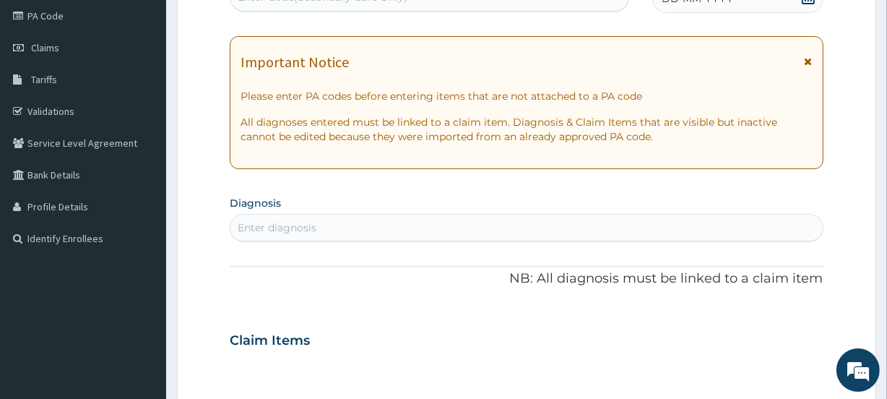
scroll to position [0, 0]
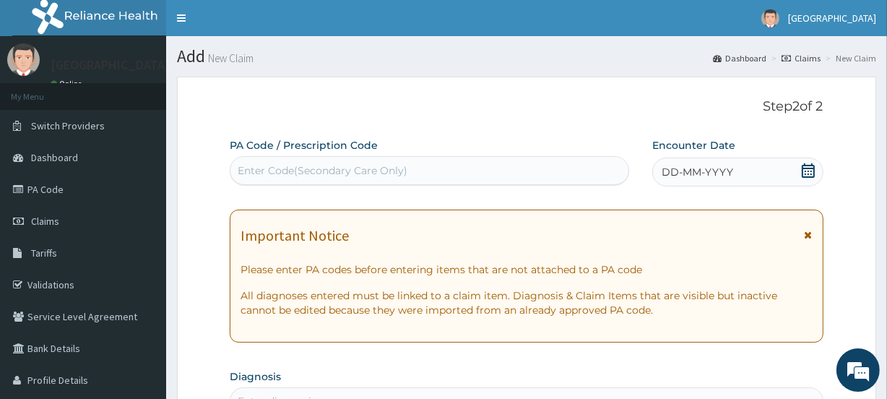
click at [341, 165] on div "Enter Code(Secondary Care Only)" at bounding box center [323, 170] width 170 height 14
paste input "PA/2A5A4F"
type input "PA/2A5A4F"
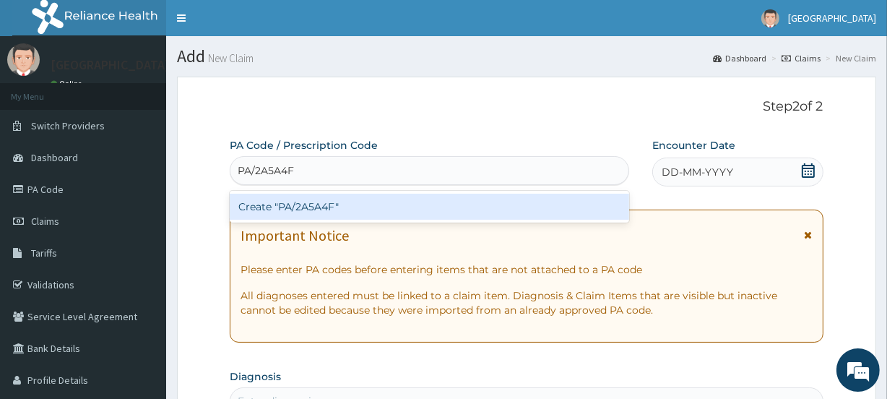
click at [341, 201] on div "Create "PA/2A5A4F"" at bounding box center [429, 206] width 399 height 26
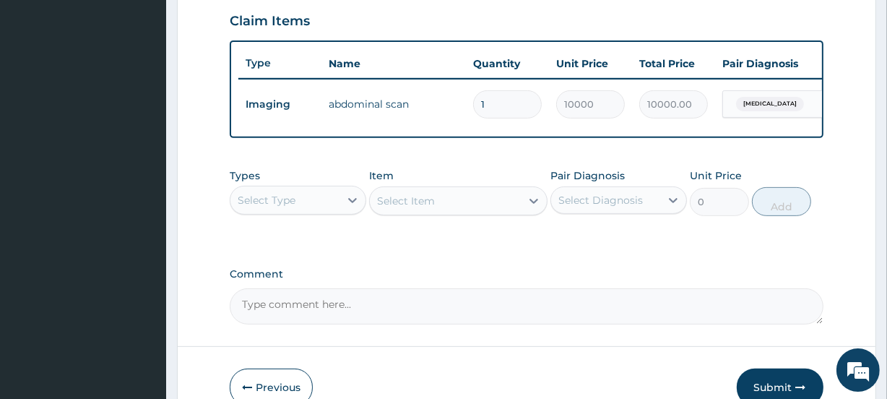
scroll to position [500, 0]
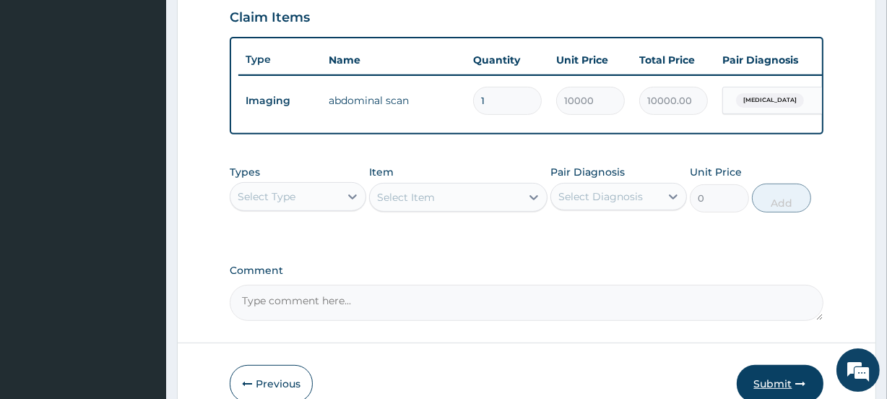
click at [767, 387] on button "Submit" at bounding box center [779, 384] width 87 height 38
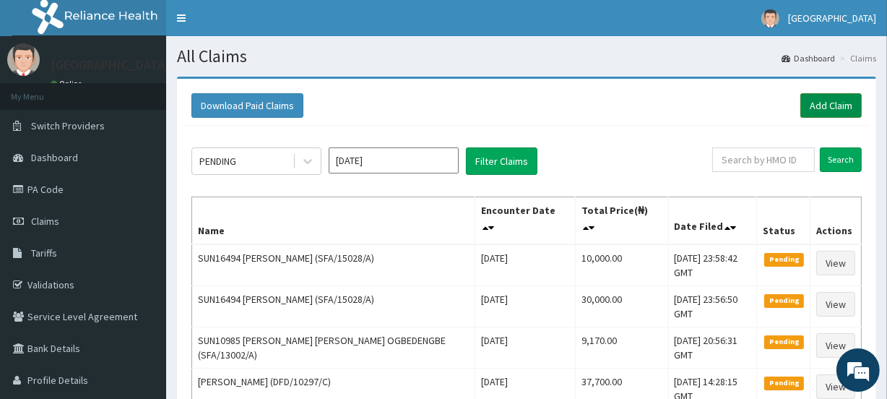
click at [824, 108] on link "Add Claim" at bounding box center [830, 105] width 61 height 25
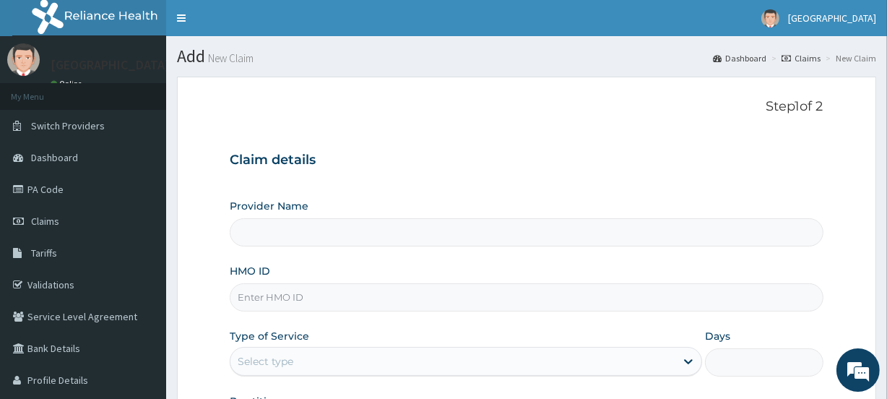
type input "[GEOGRAPHIC_DATA]"
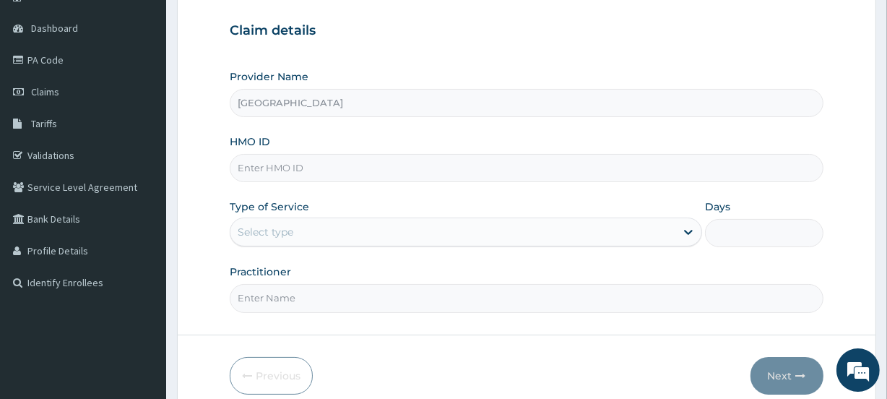
scroll to position [144, 0]
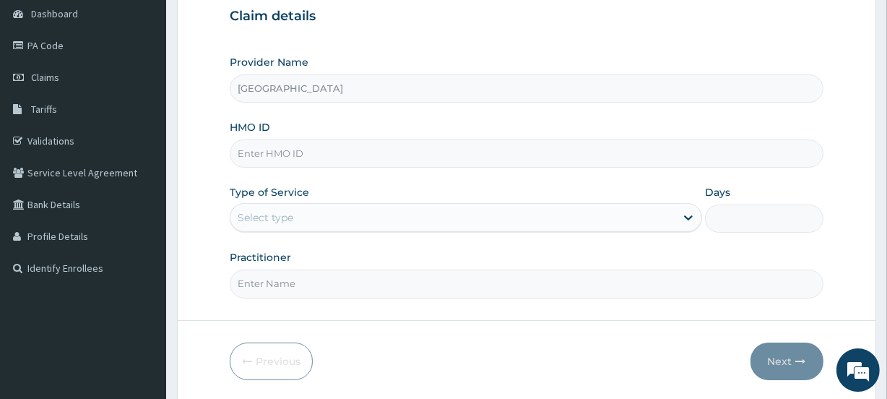
click at [277, 150] on input "HMO ID" at bounding box center [526, 153] width 593 height 28
type input "SFA/15028/A"
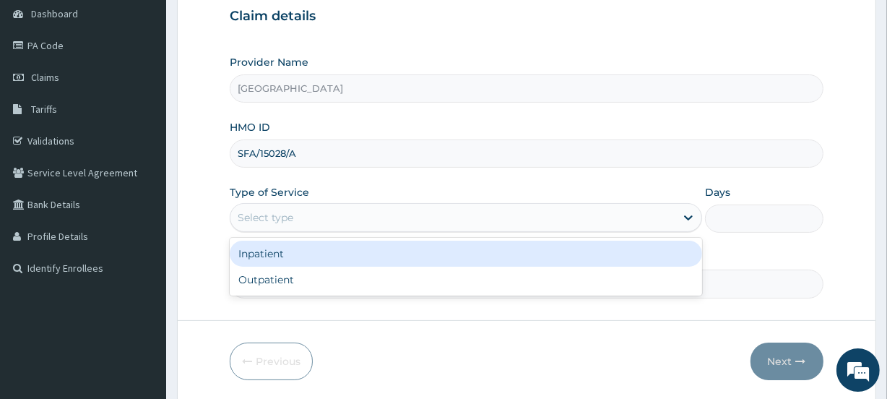
click at [267, 217] on div "Select type" at bounding box center [266, 217] width 56 height 14
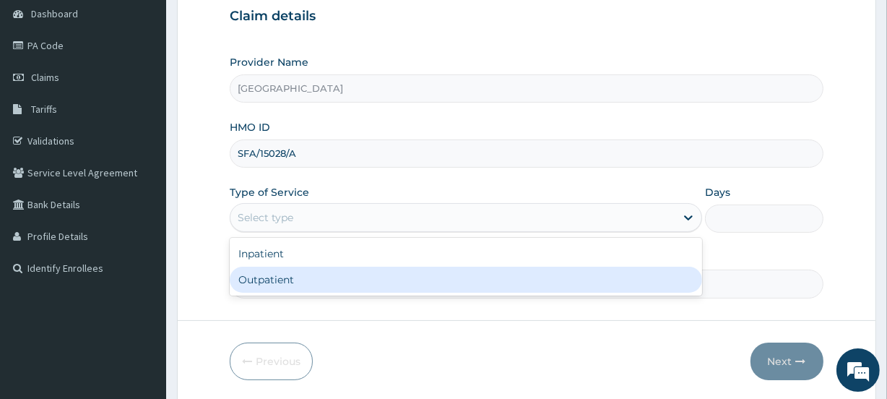
click at [270, 277] on div "Outpatient" at bounding box center [466, 279] width 472 height 26
type input "1"
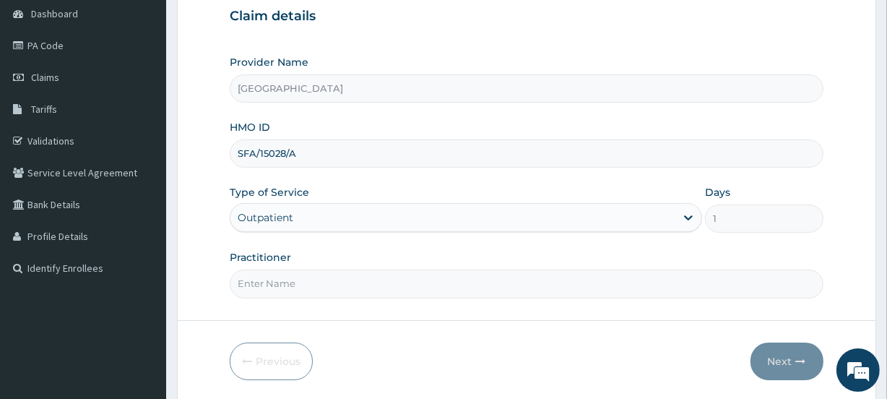
click at [272, 284] on input "Practitioner" at bounding box center [526, 283] width 593 height 28
type input "TAIWO"
click at [785, 358] on button "Next" at bounding box center [786, 361] width 73 height 38
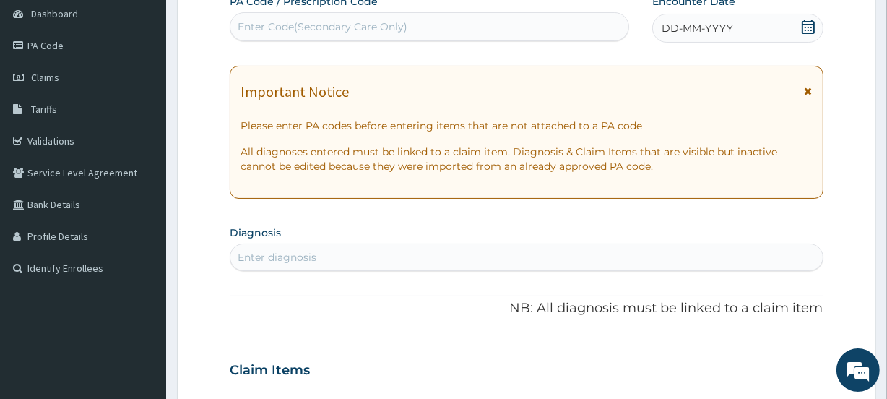
click at [334, 29] on div "Enter Code(Secondary Care Only)" at bounding box center [323, 26] width 170 height 14
paste input "PA/699DB1"
type input "PA/699DB1"
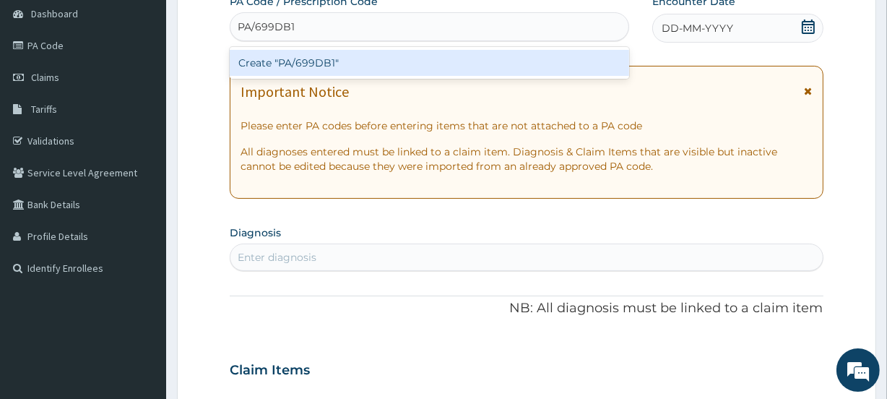
click at [333, 56] on div "Create "PA/699DB1"" at bounding box center [429, 63] width 399 height 26
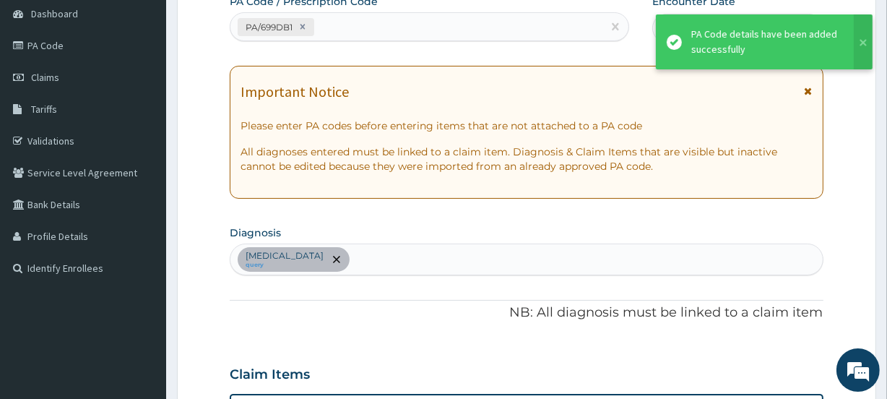
scroll to position [401, 0]
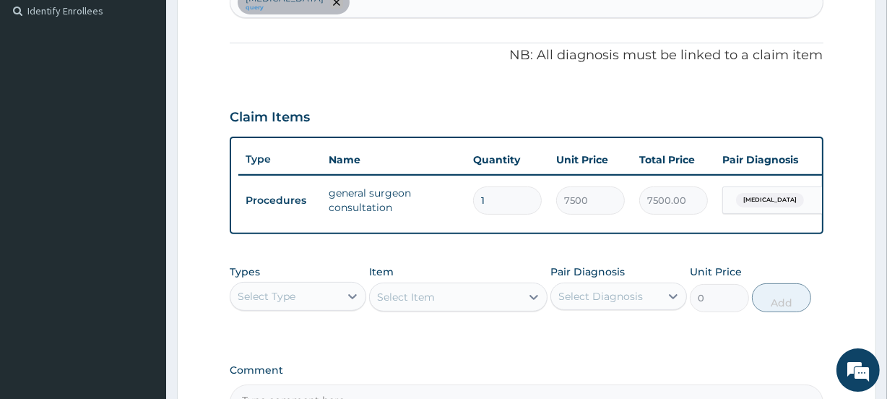
click at [333, 2] on icon "remove selection option" at bounding box center [336, 2] width 7 height 7
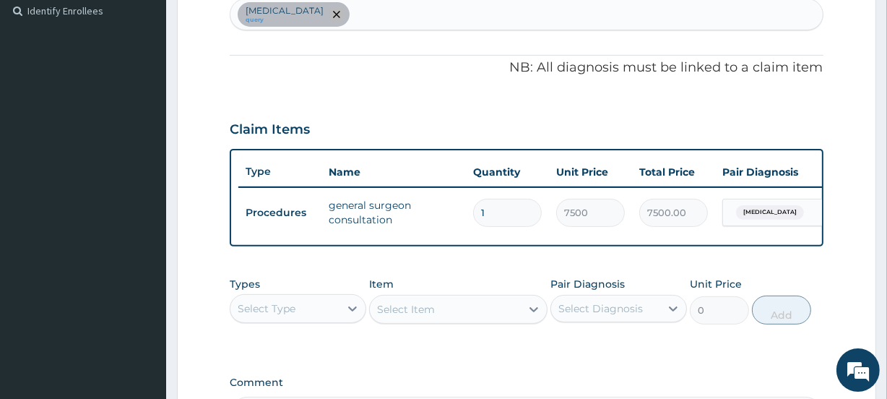
click at [333, 13] on icon "remove selection option" at bounding box center [336, 14] width 7 height 7
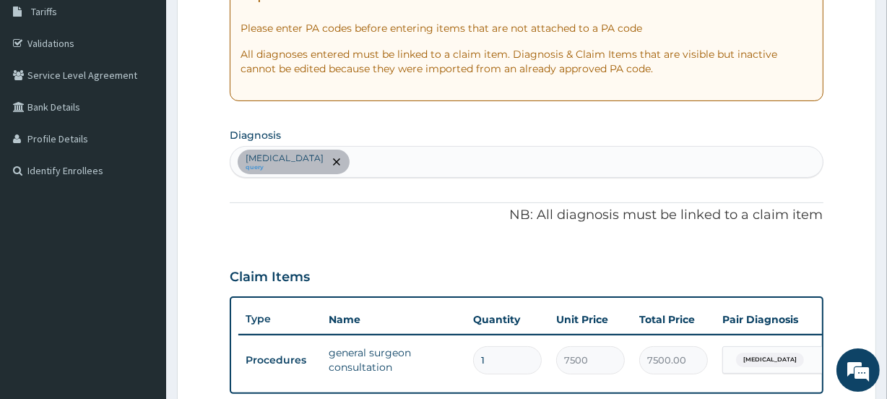
scroll to position [0, 0]
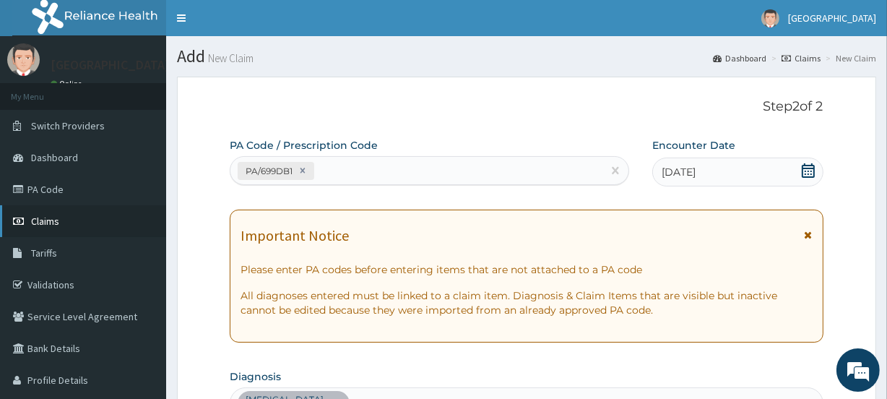
click at [56, 217] on span "Claims" at bounding box center [45, 220] width 28 height 13
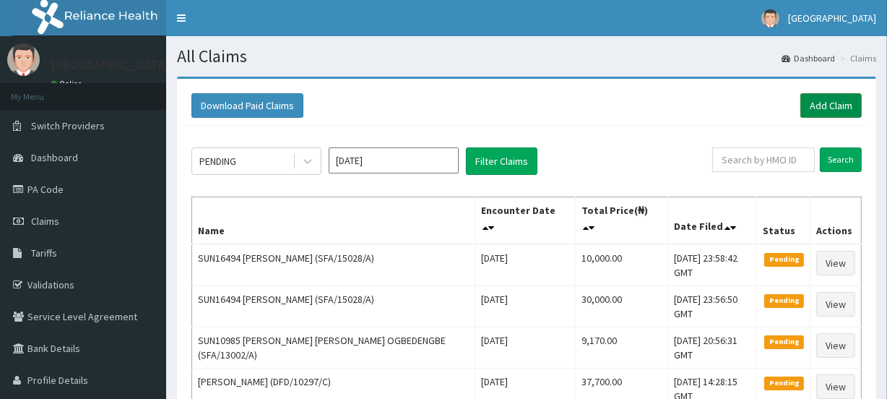
click at [837, 101] on link "Add Claim" at bounding box center [830, 105] width 61 height 25
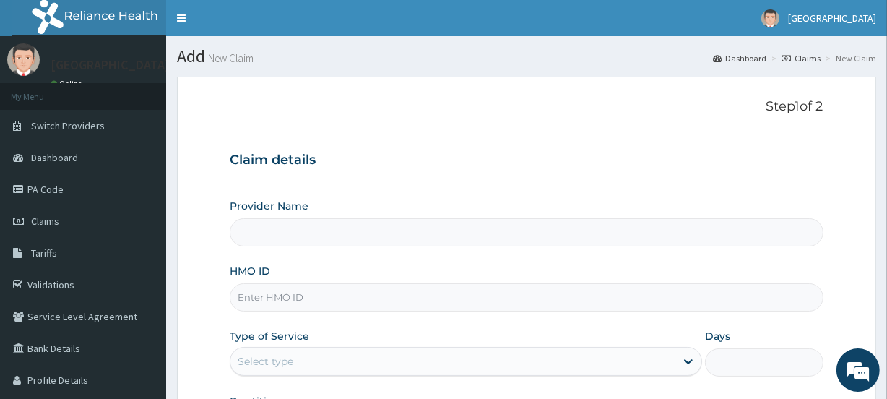
click at [271, 297] on input "HMO ID" at bounding box center [526, 297] width 593 height 28
type input "[GEOGRAPHIC_DATA]"
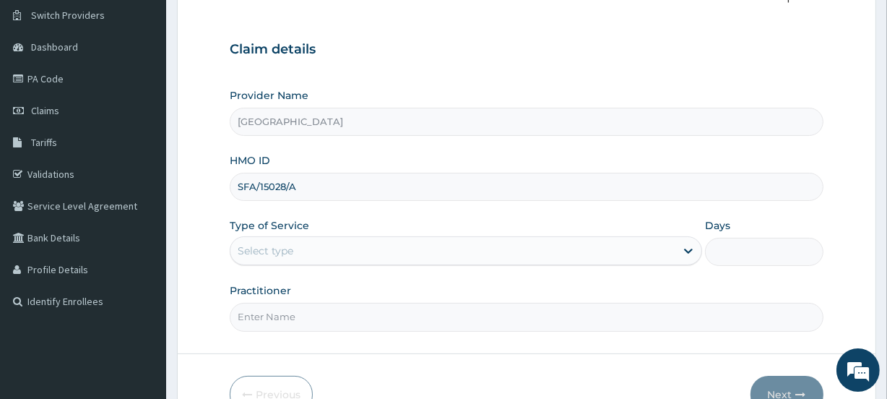
scroll to position [129, 0]
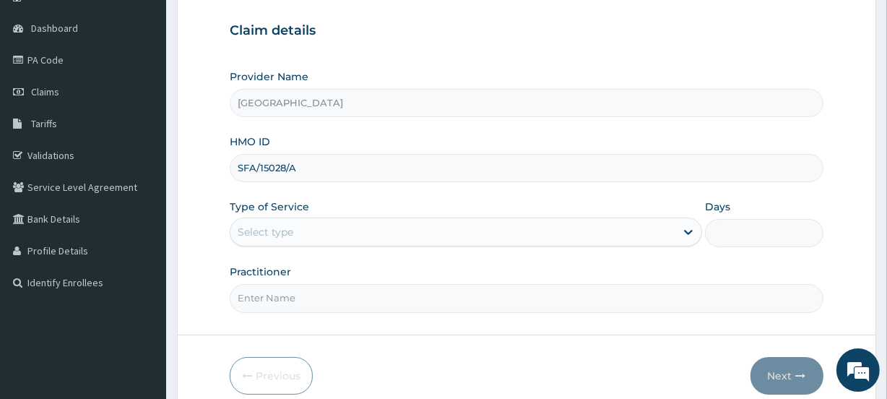
type input "SFA/15028/A"
click at [289, 231] on div "Select type" at bounding box center [266, 232] width 56 height 14
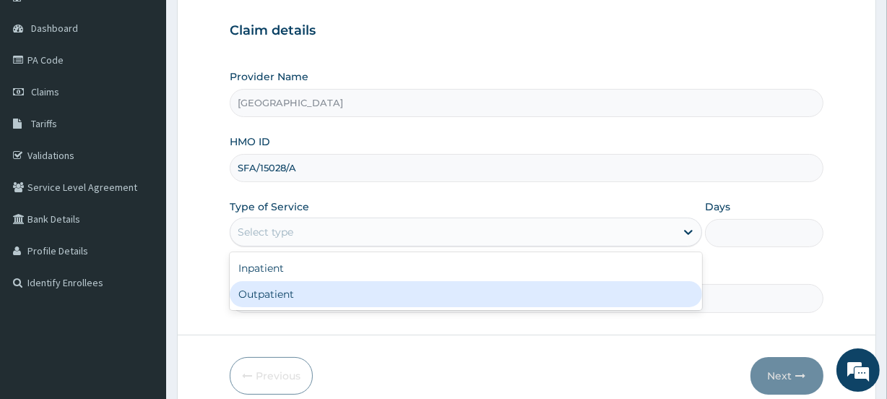
click at [279, 298] on div "Outpatient" at bounding box center [466, 294] width 472 height 26
type input "1"
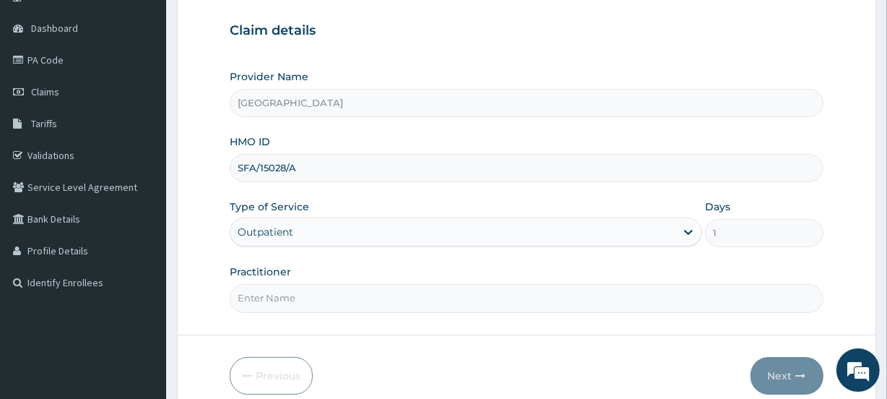
click at [288, 299] on input "Practitioner" at bounding box center [526, 298] width 593 height 28
type input "TAIWO"
click at [782, 374] on button "Next" at bounding box center [786, 376] width 73 height 38
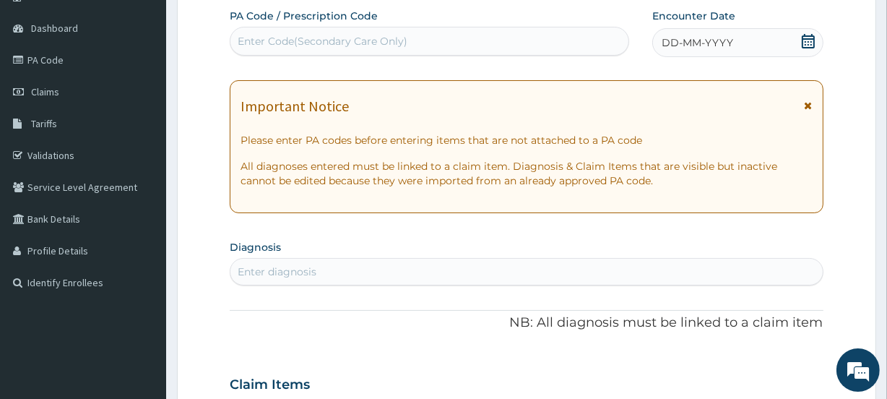
click at [803, 43] on icon at bounding box center [808, 41] width 14 height 14
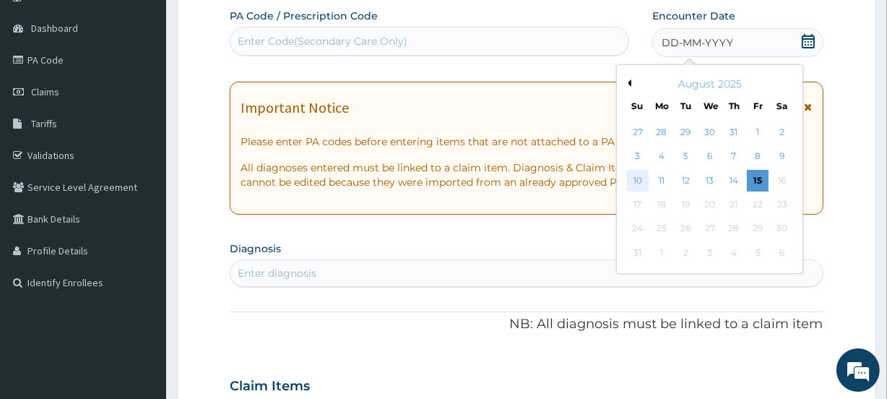
click at [638, 181] on div "10" at bounding box center [637, 181] width 22 height 22
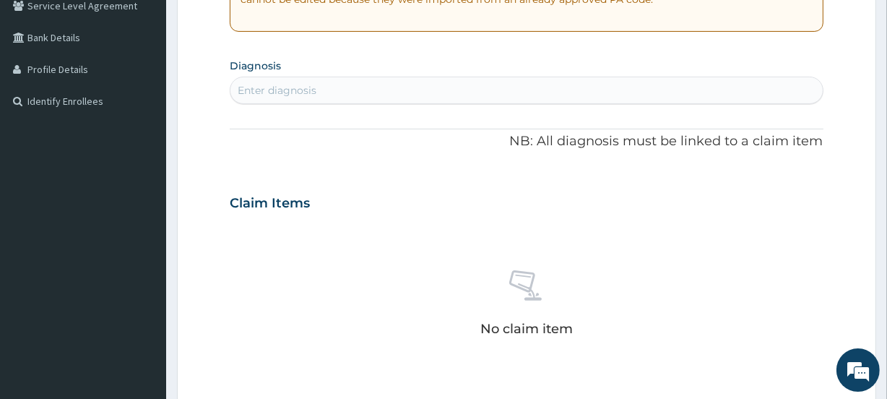
scroll to position [313, 0]
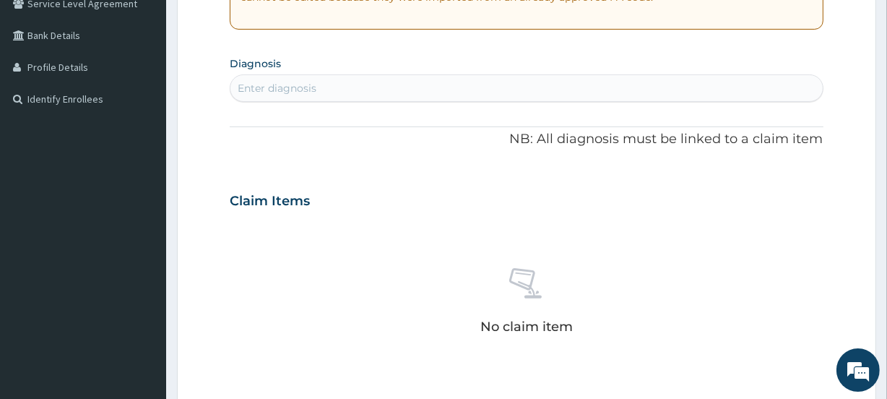
click at [260, 82] on div "Enter diagnosis" at bounding box center [277, 88] width 79 height 14
type input "MALAR"
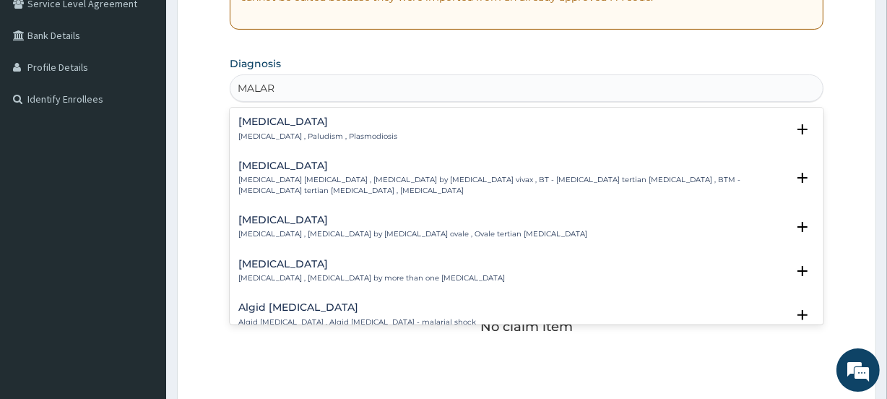
click at [255, 128] on div "Malaria Malaria , Paludism , Plasmodiosis" at bounding box center [317, 128] width 159 height 25
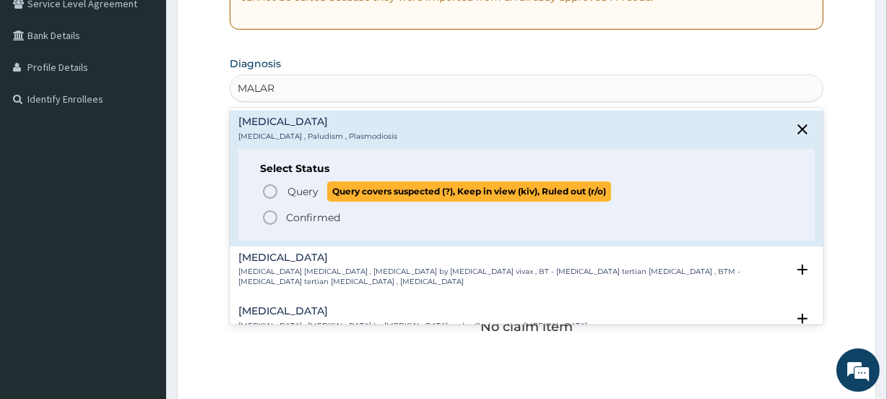
click at [270, 187] on icon "status option query" at bounding box center [269, 191] width 17 height 17
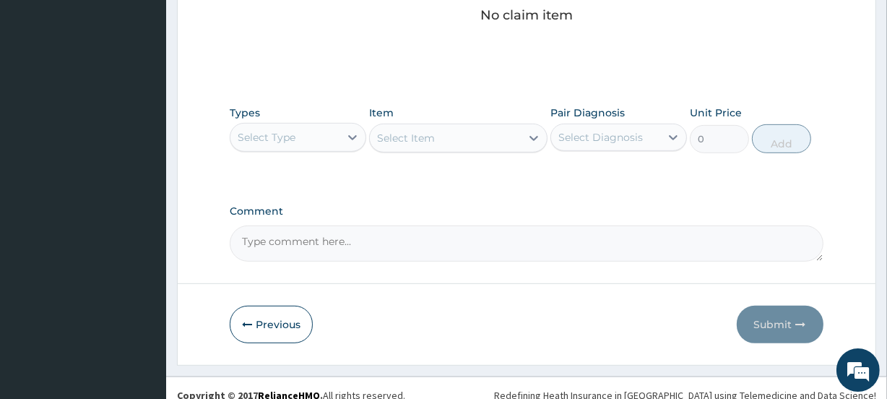
scroll to position [642, 0]
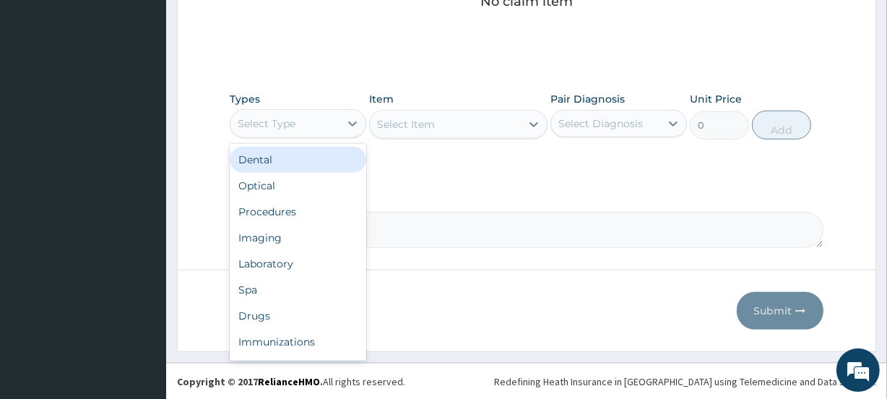
click at [278, 119] on div "Select Type" at bounding box center [267, 123] width 58 height 14
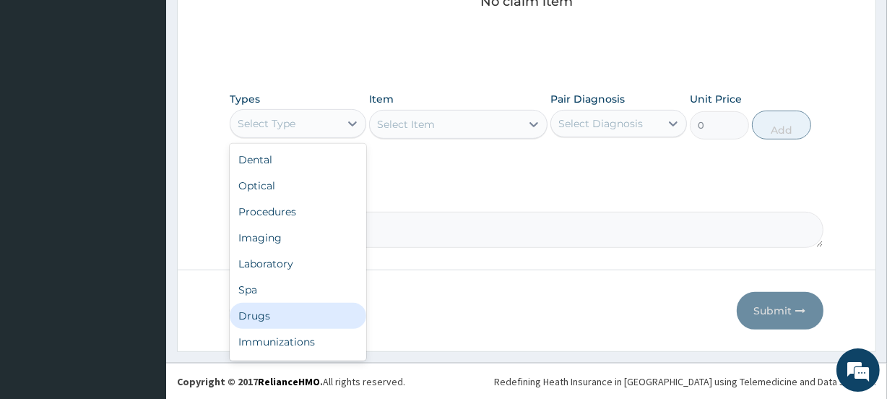
click at [260, 310] on div "Drugs" at bounding box center [298, 316] width 136 height 26
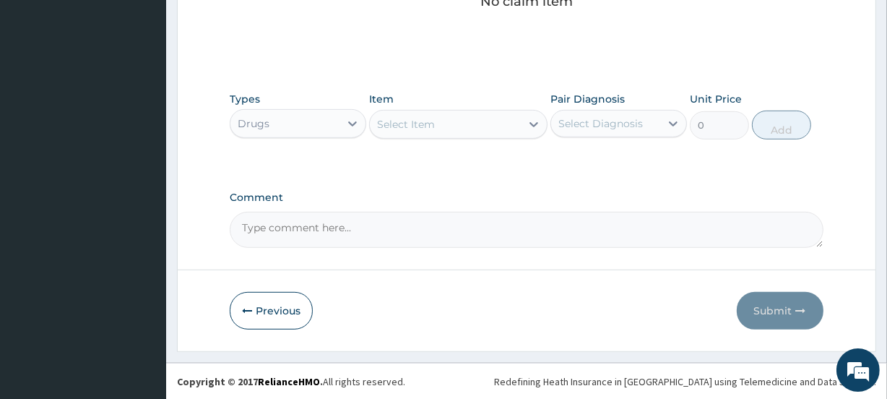
click at [426, 120] on div "Select Item" at bounding box center [406, 124] width 58 height 14
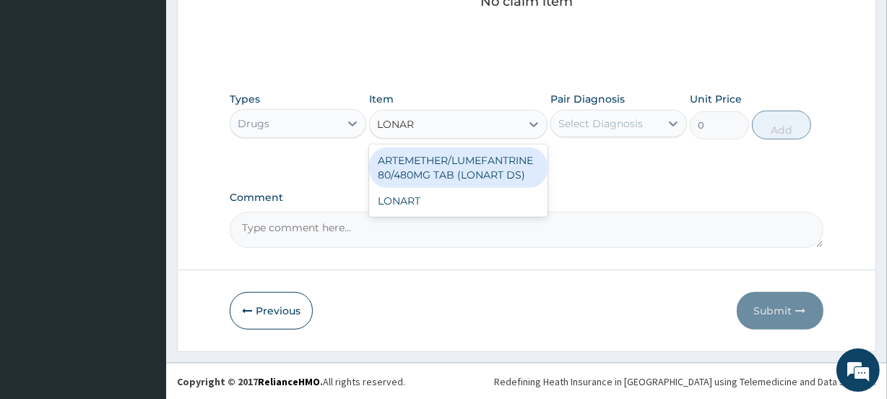
type input "LONART"
click at [440, 162] on div "ARTEMETHER/LUMEFANTRINE 80/480MG TAB (LONART DS)" at bounding box center [458, 167] width 178 height 40
type input "1500"
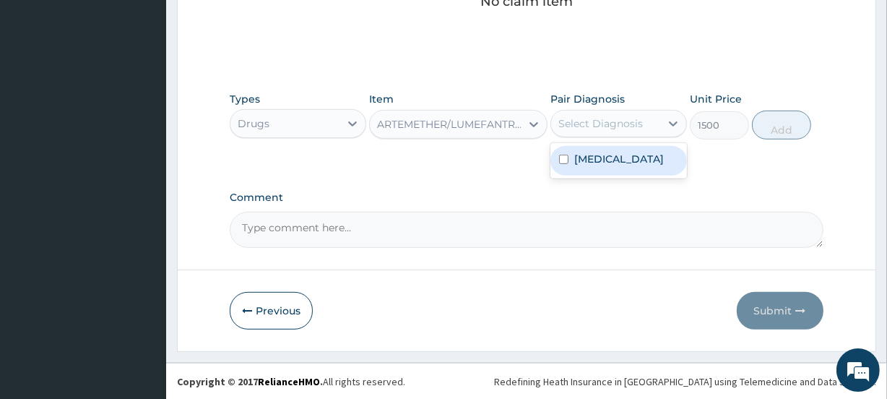
click at [623, 124] on div "Select Diagnosis" at bounding box center [600, 123] width 84 height 14
click at [617, 150] on div "Malaria" at bounding box center [618, 161] width 136 height 30
checkbox input "true"
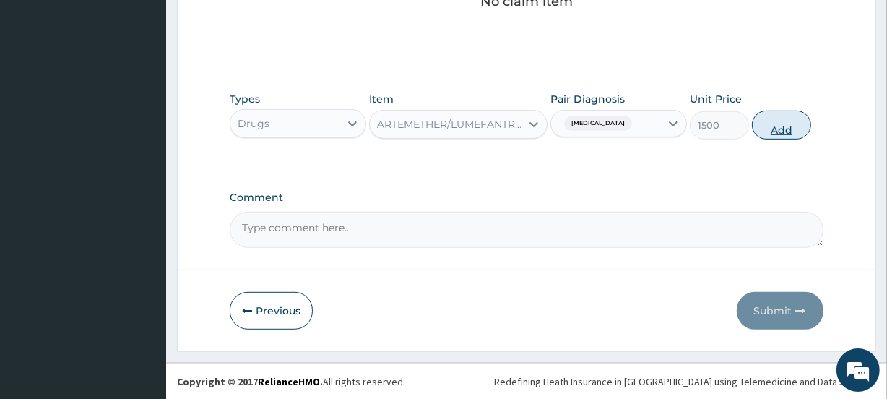
click at [778, 131] on button "Add" at bounding box center [781, 124] width 59 height 29
type input "0"
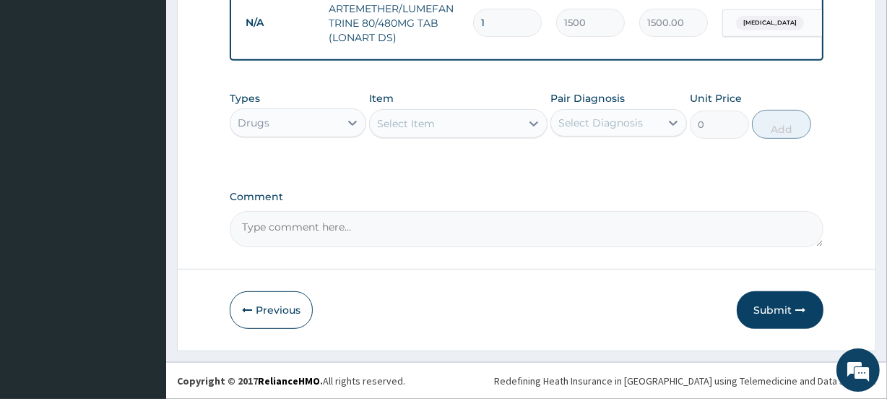
click at [408, 123] on div "Select Item" at bounding box center [406, 123] width 58 height 14
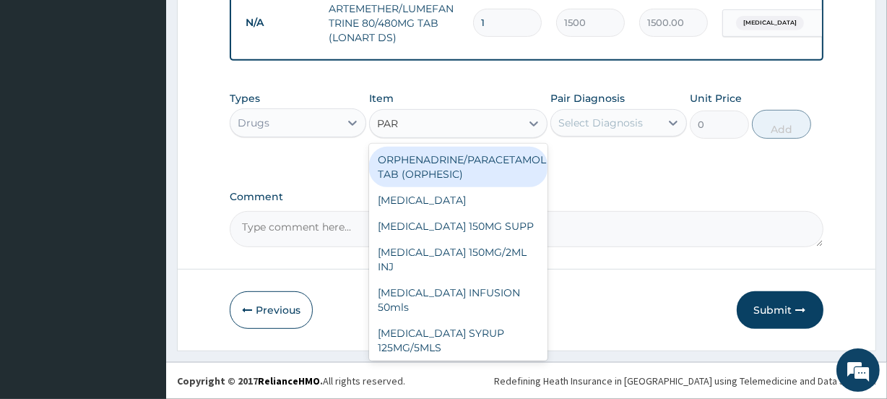
type input "PARA"
click at [434, 162] on div "ORPHENADRINE/PARACETAMOL TAB (ORPHESIC)" at bounding box center [458, 167] width 178 height 40
type input "40"
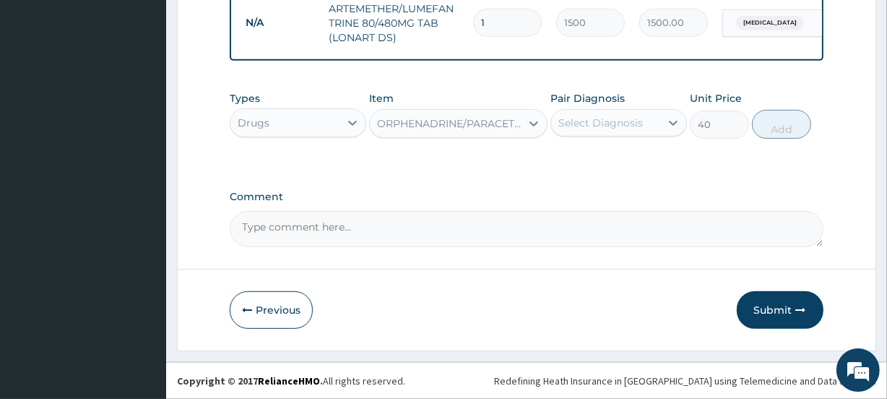
click at [603, 126] on div "Select Diagnosis" at bounding box center [600, 123] width 84 height 14
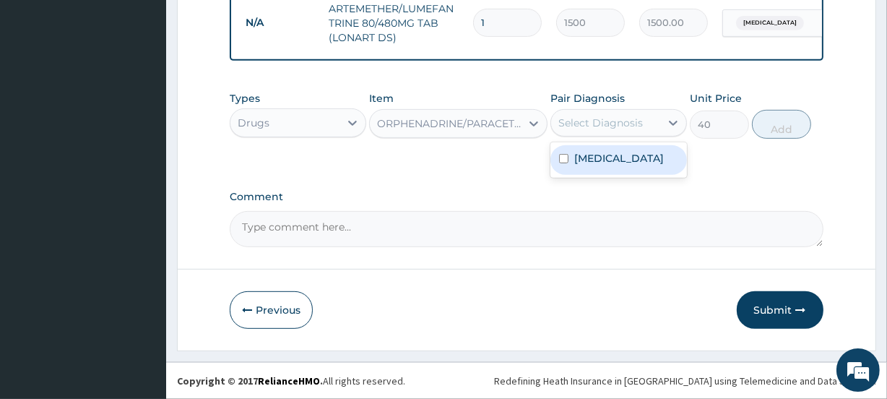
click at [615, 159] on div "Malaria" at bounding box center [618, 160] width 136 height 30
checkbox input "true"
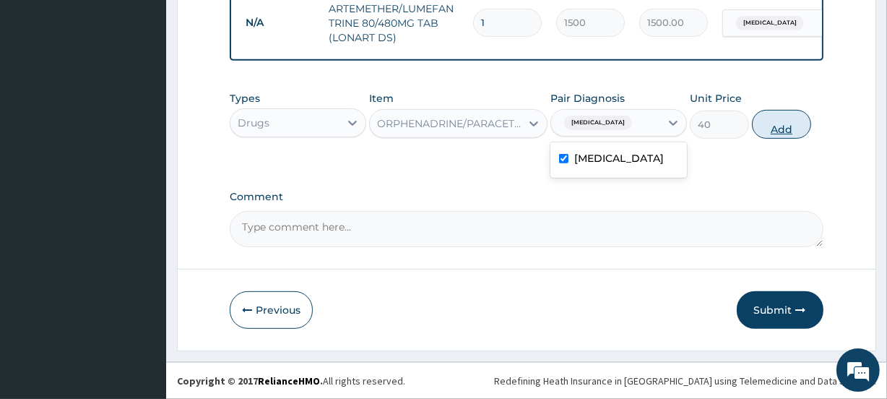
click at [783, 131] on button "Add" at bounding box center [781, 124] width 59 height 29
type input "0"
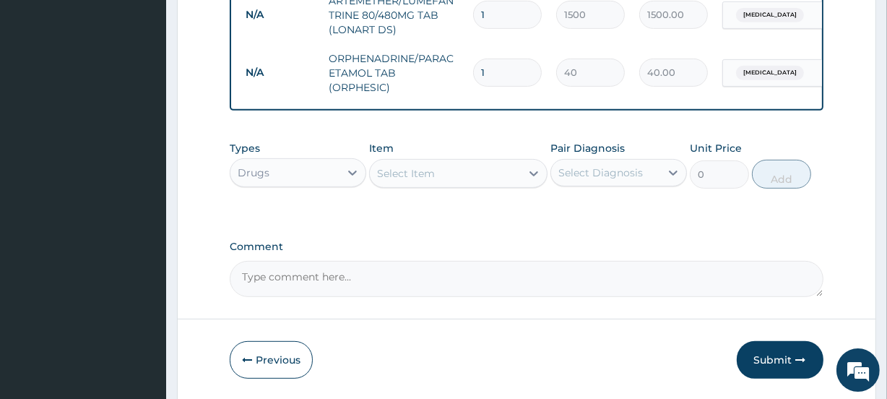
click at [498, 72] on input "1" at bounding box center [507, 72] width 69 height 28
type input "2"
type input "80.00"
type input "3"
type input "120.00"
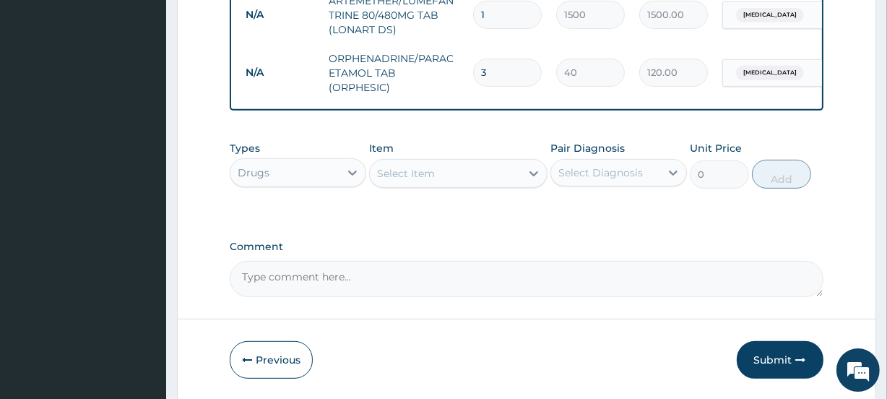
type input "4"
type input "160.00"
type input "5"
type input "200.00"
type input "6"
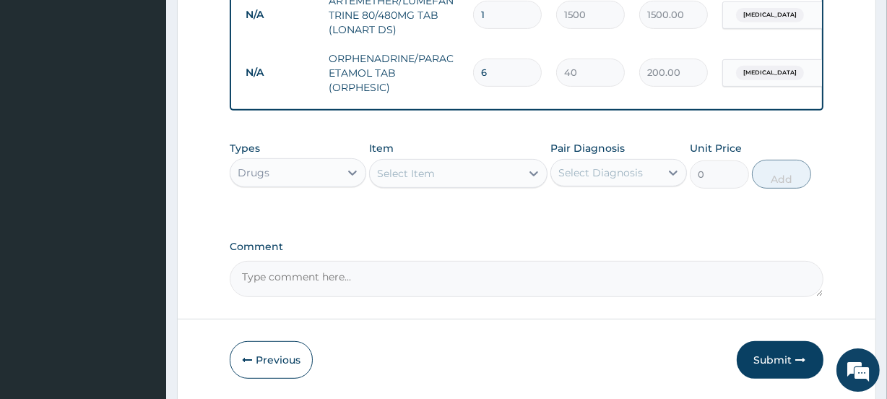
type input "240.00"
type input "7"
type input "280.00"
type input "8"
type input "320.00"
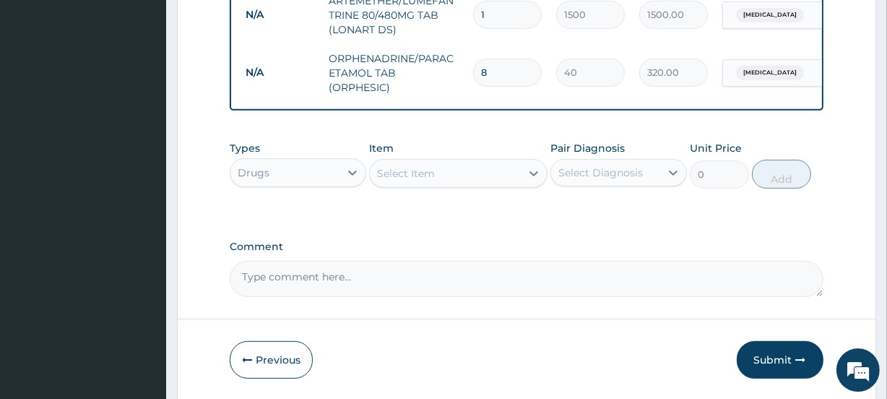
type input "9"
type input "360.00"
type input "10"
type input "400.00"
type input "11"
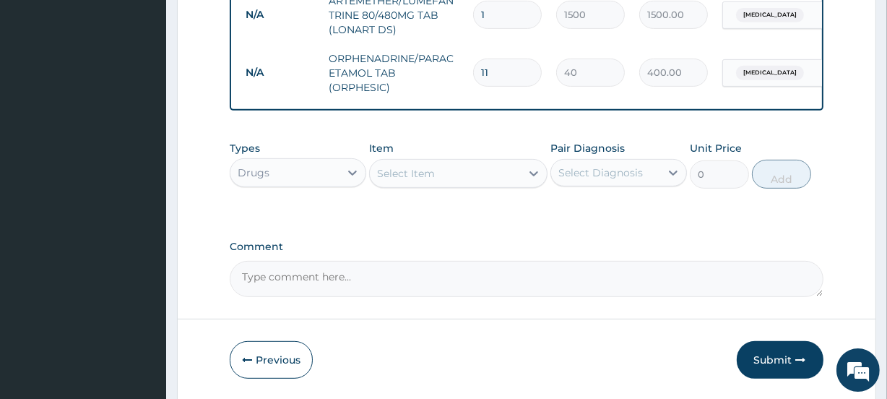
type input "440.00"
type input "12"
type input "480.00"
type input "13"
type input "520.00"
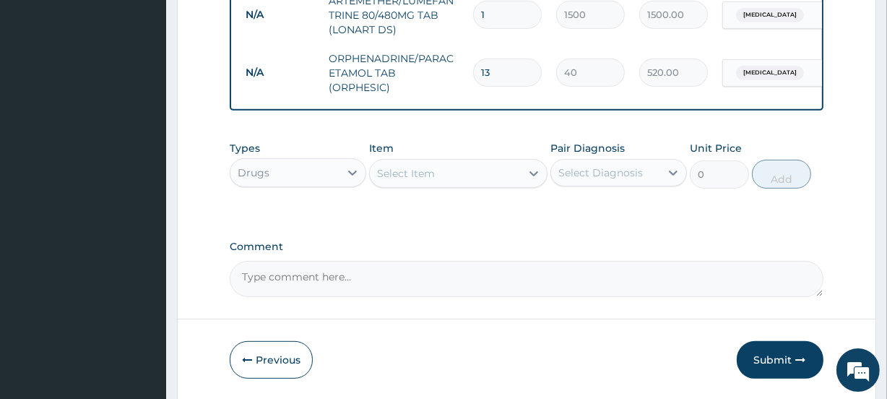
type input "14"
type input "560.00"
type input "15"
type input "600.00"
type input "16"
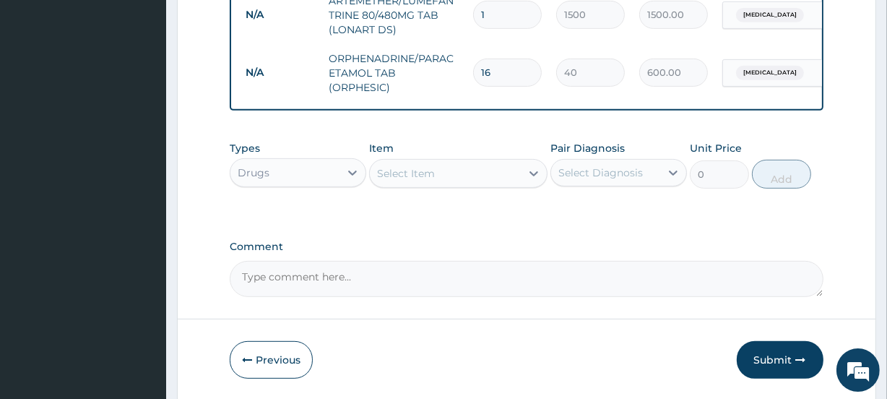
type input "640.00"
type input "17"
type input "680.00"
type input "18"
type input "720.00"
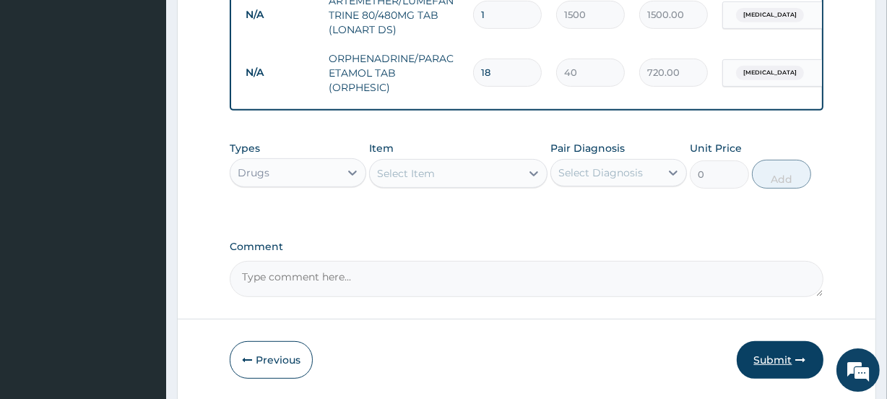
click at [773, 368] on button "Submit" at bounding box center [779, 360] width 87 height 38
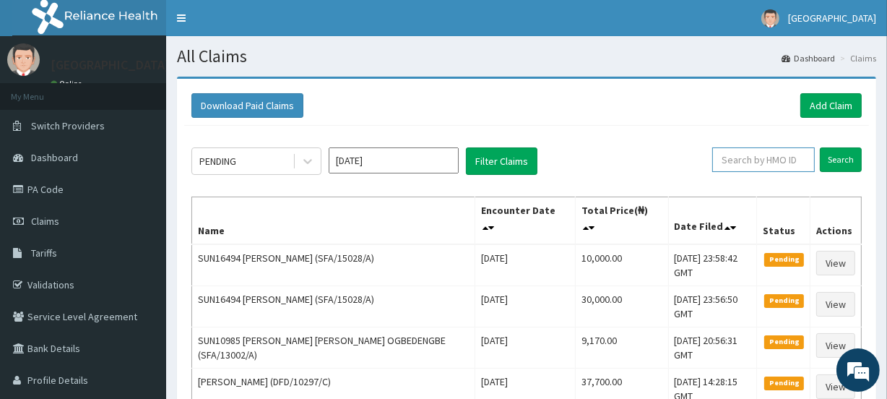
click at [751, 158] on input "text" at bounding box center [763, 159] width 103 height 25
type input "PRN/10048/B"
click at [833, 160] on input "Search" at bounding box center [840, 159] width 42 height 25
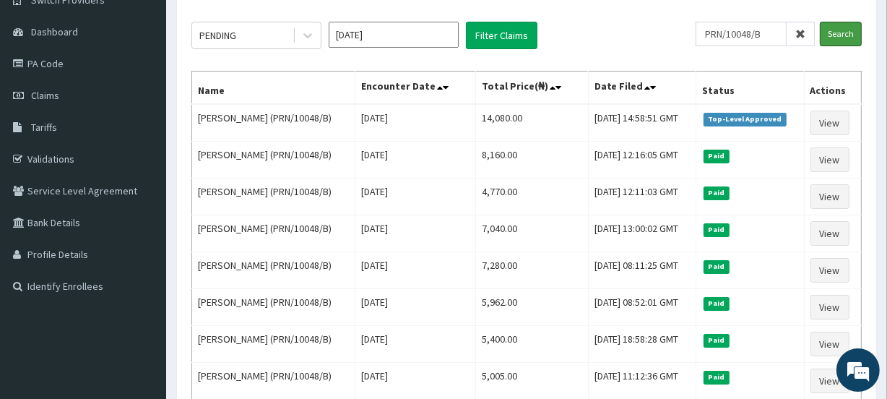
scroll to position [129, 0]
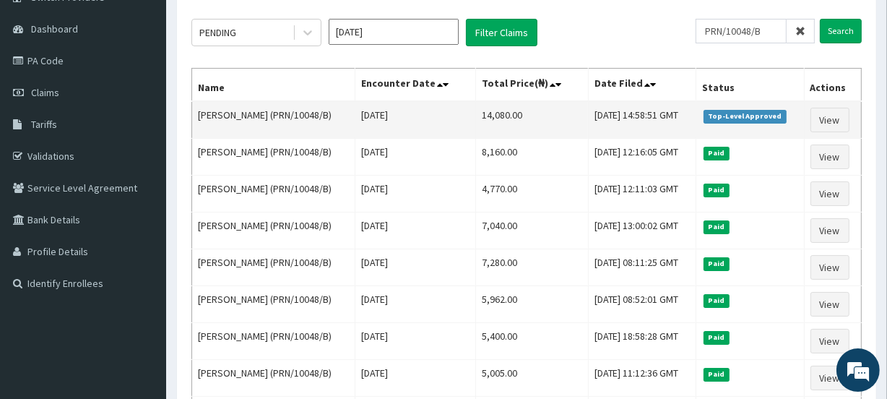
click at [322, 112] on td "[PERSON_NAME] (PRN/10048/B)" at bounding box center [273, 120] width 163 height 38
drag, startPoint x: 322, startPoint y: 112, endPoint x: 267, endPoint y: 112, distance: 54.9
click at [267, 112] on td "[PERSON_NAME] (PRN/10048/B)" at bounding box center [273, 120] width 163 height 38
copy td "PRN/10048/B"
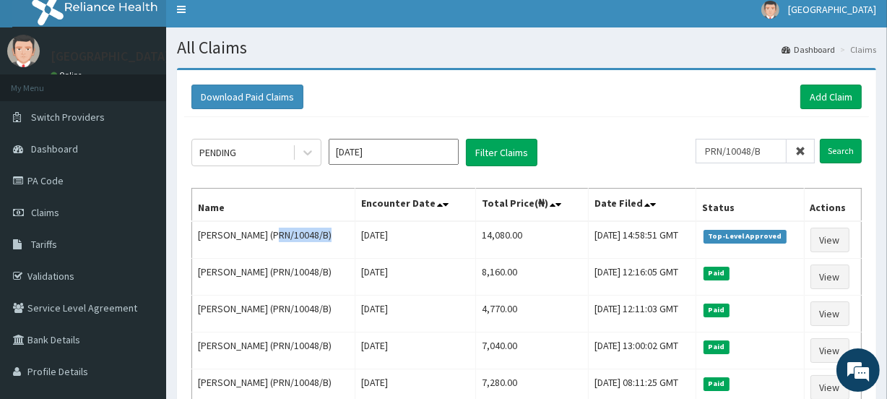
scroll to position [0, 0]
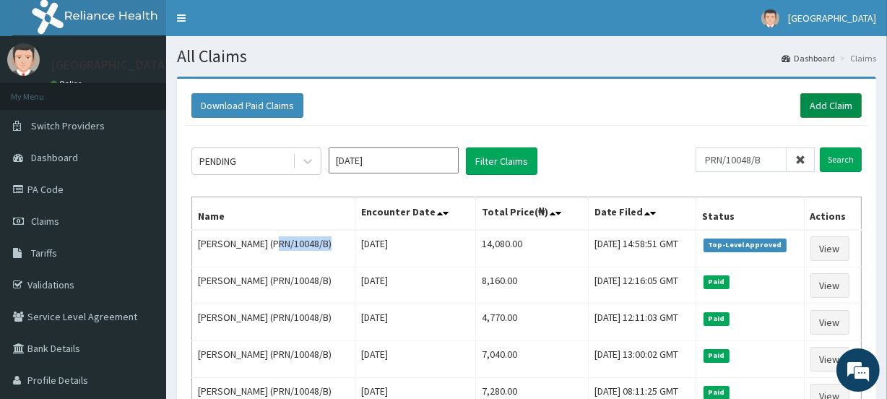
click at [825, 108] on link "Add Claim" at bounding box center [830, 105] width 61 height 25
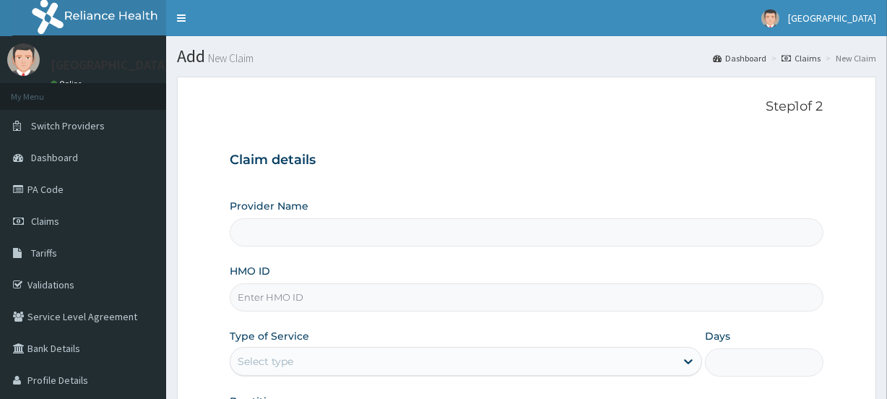
click at [284, 295] on input "HMO ID" at bounding box center [526, 297] width 593 height 28
type input "[GEOGRAPHIC_DATA]"
paste input "PRN/10048/B"
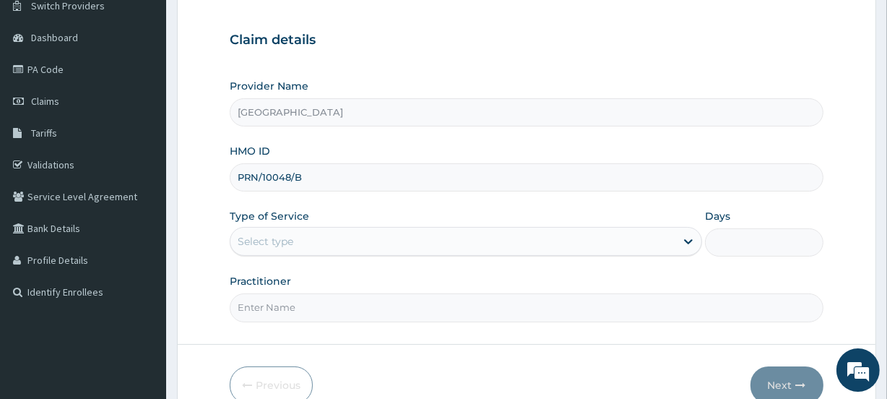
scroll to position [121, 0]
type input "PRN/10048/B"
click at [269, 234] on div "Select type" at bounding box center [266, 239] width 56 height 14
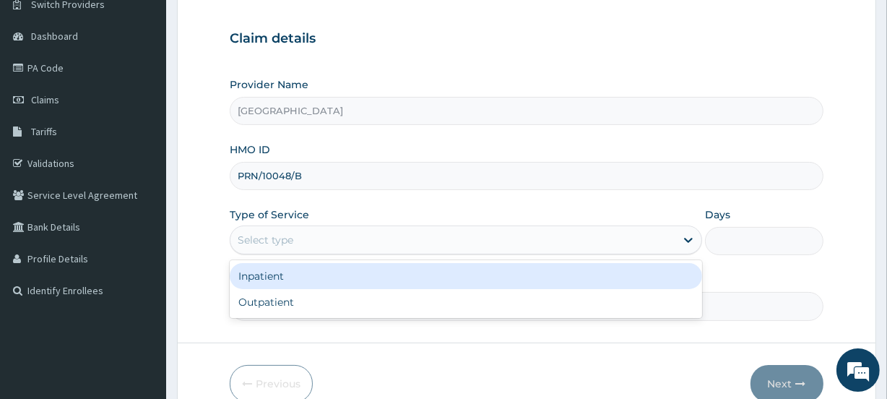
scroll to position [0, 0]
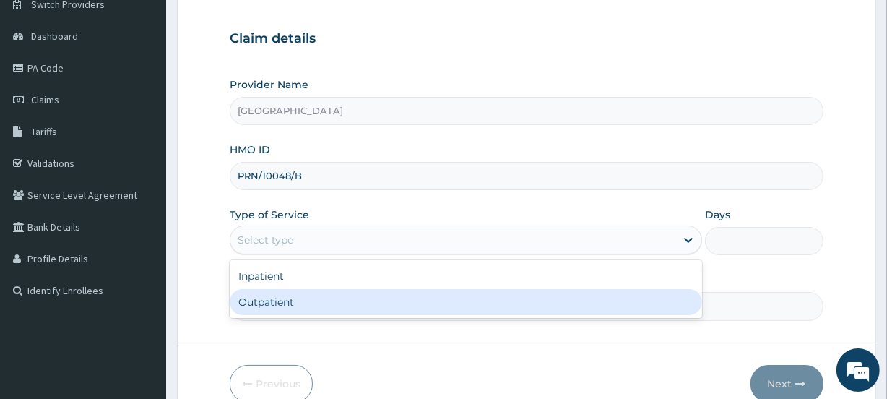
click at [284, 301] on div "Outpatient" at bounding box center [466, 302] width 472 height 26
type input "1"
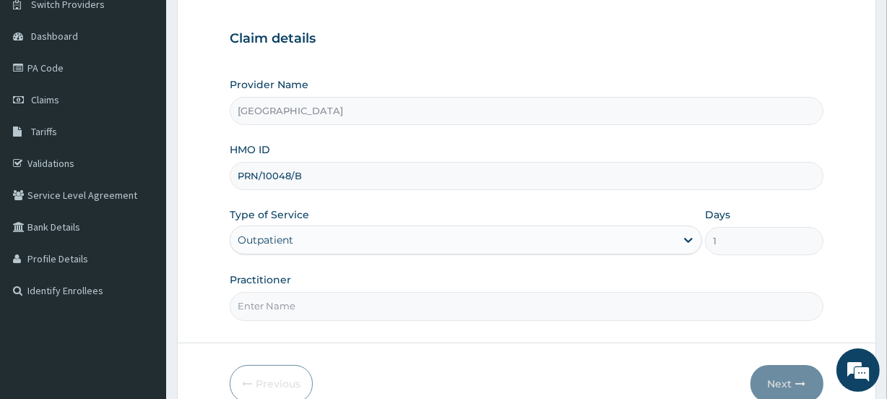
click at [284, 308] on input "Practitioner" at bounding box center [526, 306] width 593 height 28
type input "FASASI"
click at [773, 378] on button "Next" at bounding box center [786, 384] width 73 height 38
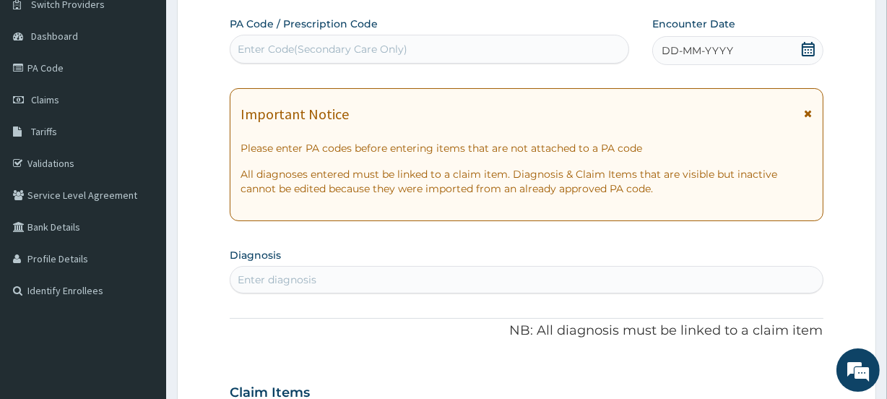
click at [809, 50] on icon at bounding box center [808, 49] width 14 height 14
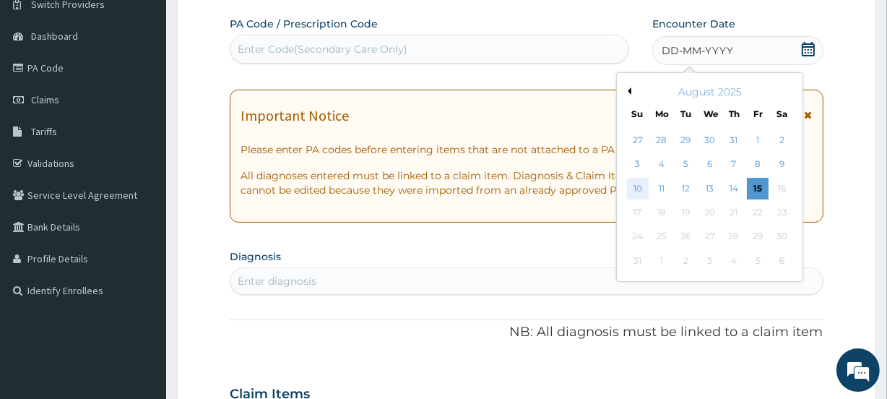
click at [635, 188] on div "10" at bounding box center [637, 189] width 22 height 22
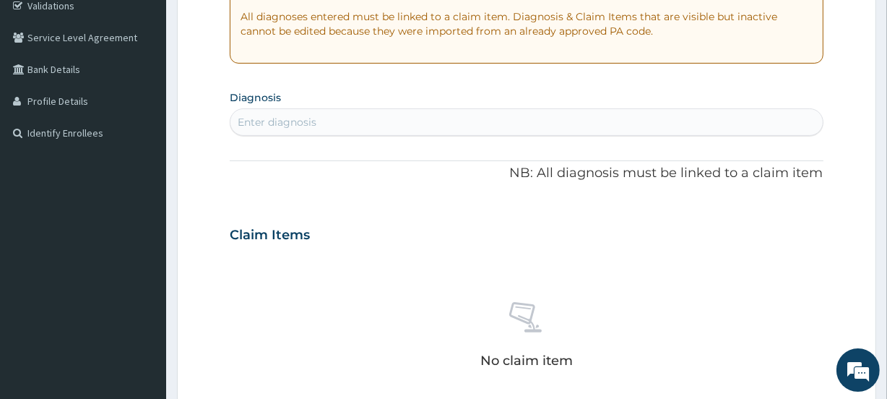
scroll to position [281, 0]
click at [319, 118] on div "Enter diagnosis" at bounding box center [525, 119] width 591 height 23
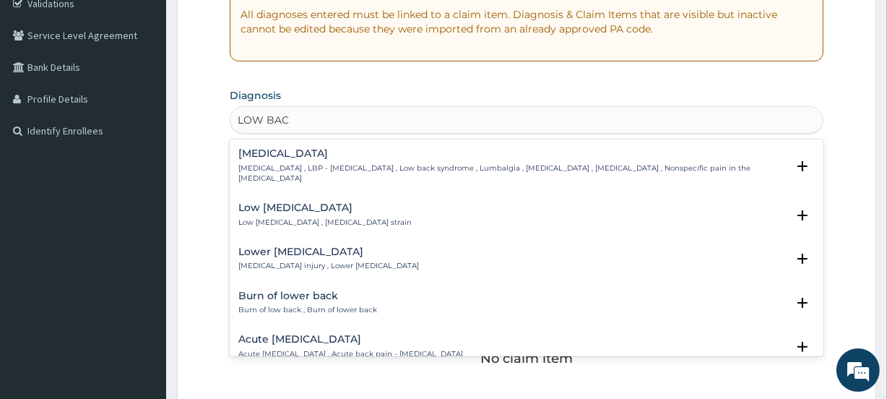
type input "LOW BACK"
click at [312, 165] on p "Low back pain , LBP - Low back pain , Low back syndrome , Lumbalgia , Lumbago ,…" at bounding box center [511, 173] width 547 height 21
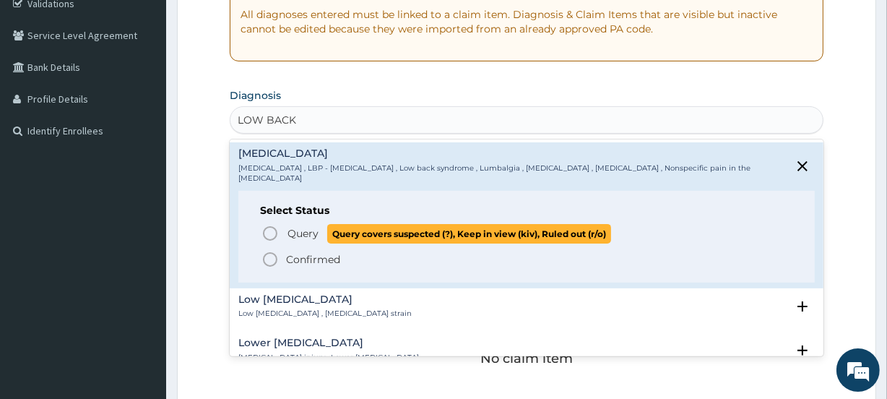
click at [271, 225] on icon "status option query" at bounding box center [269, 233] width 17 height 17
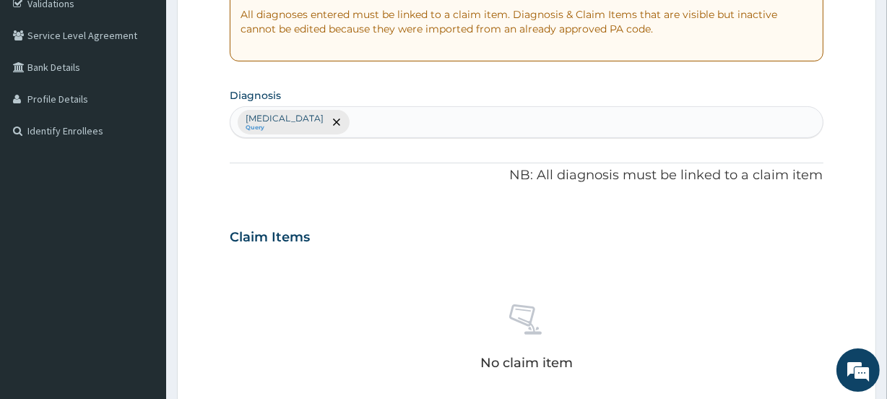
click at [347, 117] on div "Low back pain Query" at bounding box center [525, 122] width 591 height 30
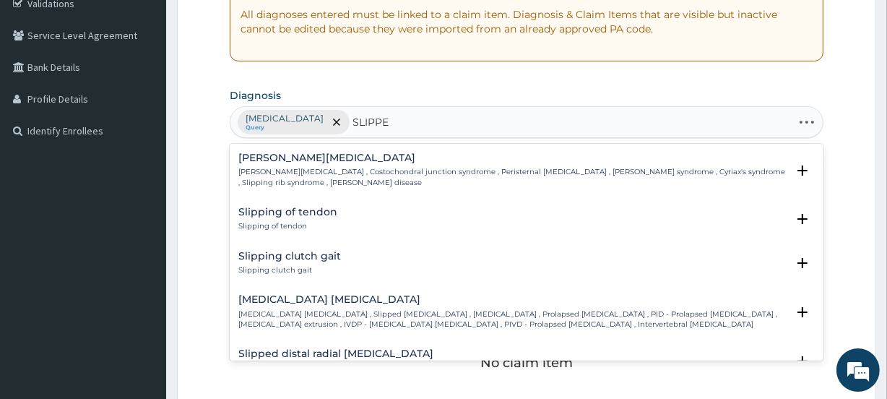
type input "SLIPPED"
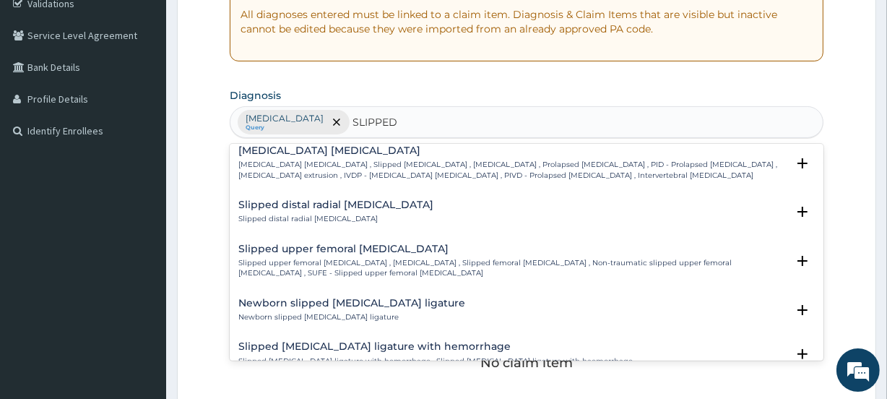
scroll to position [0, 0]
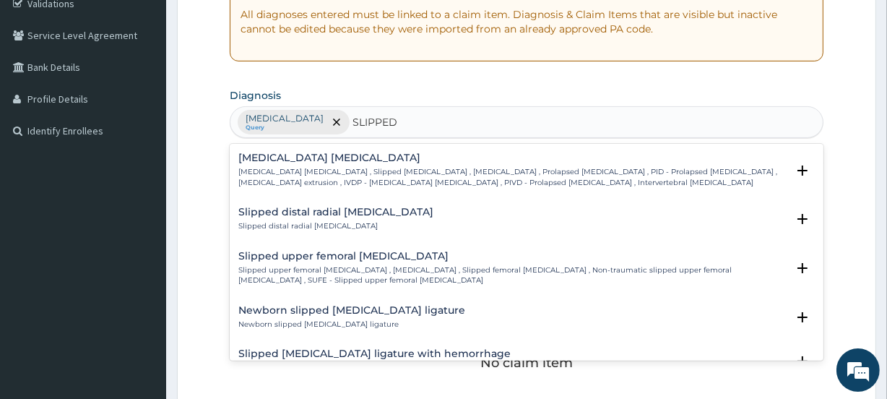
click at [503, 170] on p "Intervertebral disc prolapse , Slipped intervertebral disc , Slipped disc , Pro…" at bounding box center [511, 177] width 547 height 21
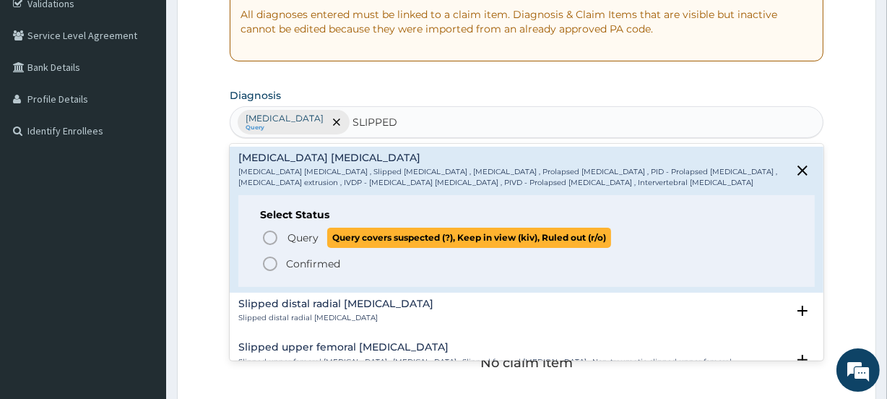
click at [270, 236] on icon "status option query" at bounding box center [269, 237] width 17 height 17
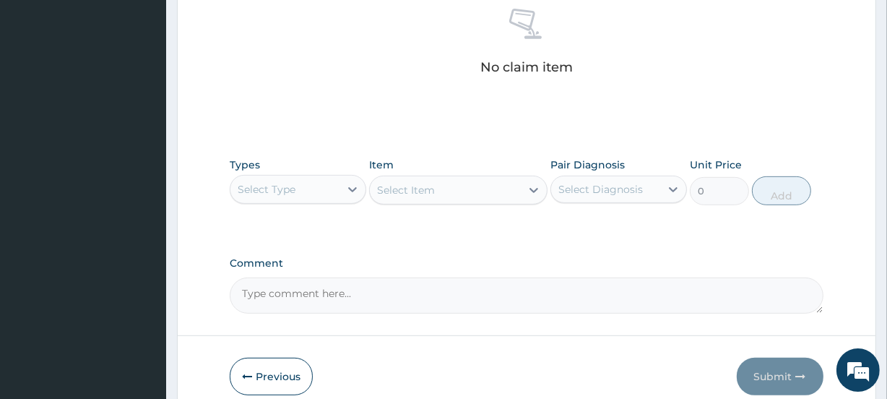
scroll to position [589, 0]
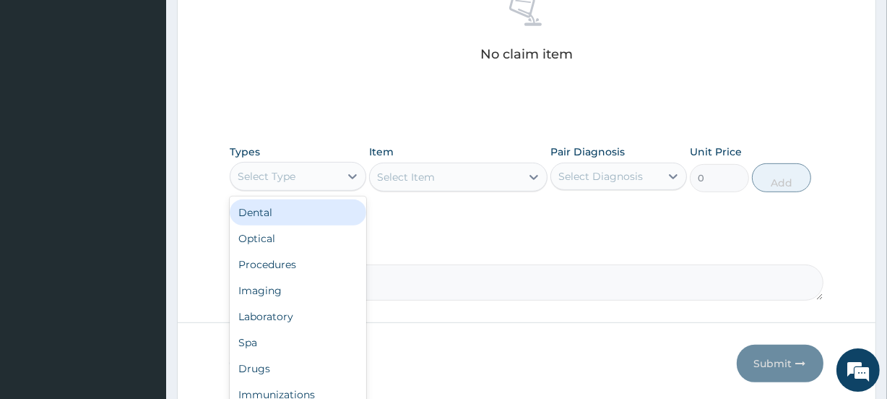
click at [282, 173] on div "Select Type" at bounding box center [267, 176] width 58 height 14
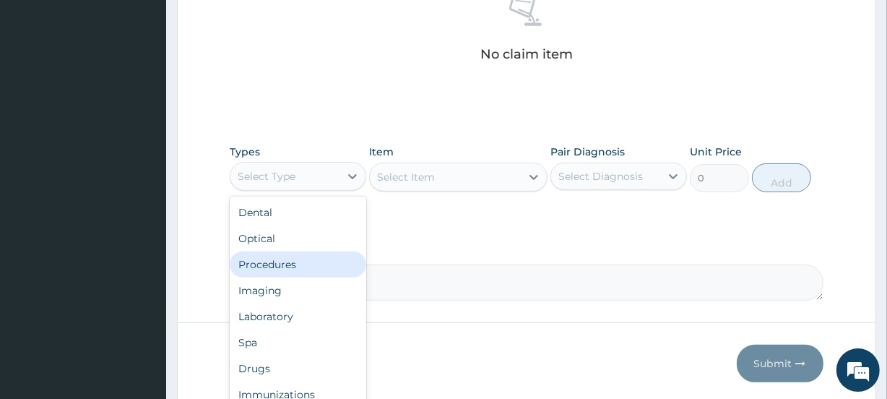
click at [287, 258] on div "Procedures" at bounding box center [298, 264] width 136 height 26
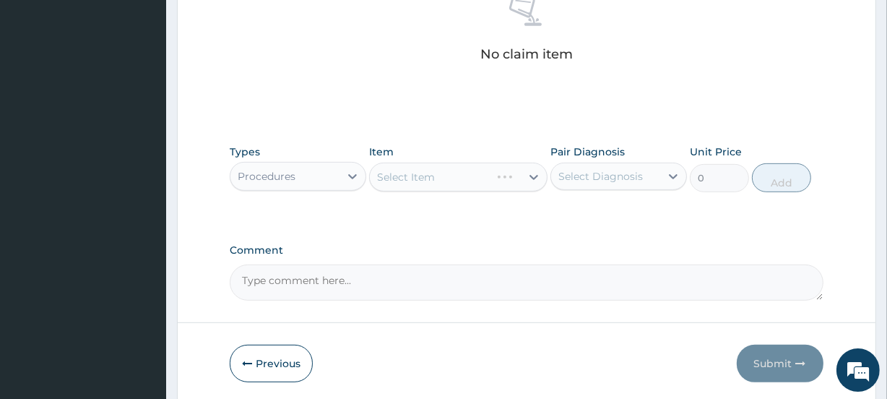
click at [606, 175] on div "Select Diagnosis" at bounding box center [600, 176] width 84 height 14
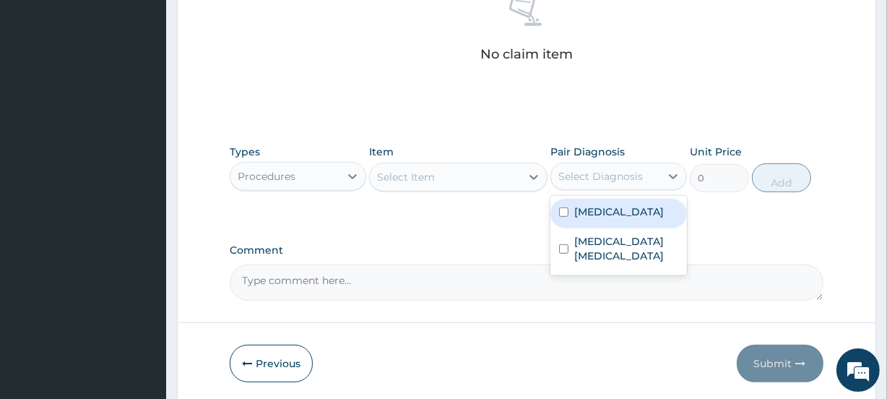
click at [597, 213] on label "Low back pain" at bounding box center [619, 211] width 90 height 14
checkbox input "true"
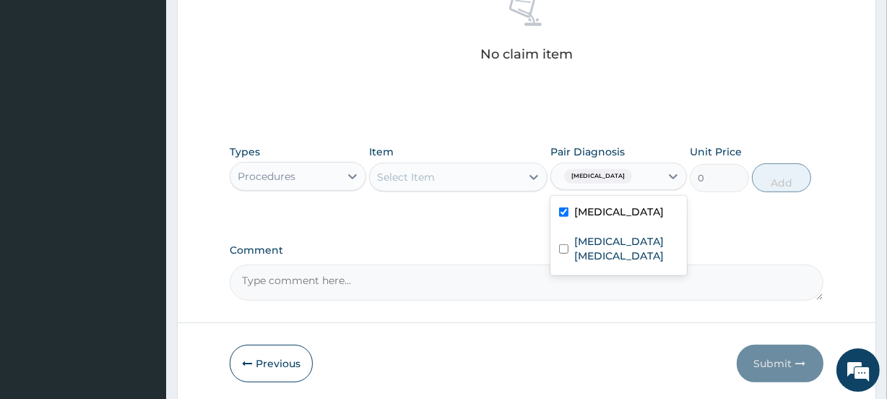
click at [451, 172] on div "Select Item" at bounding box center [445, 176] width 150 height 23
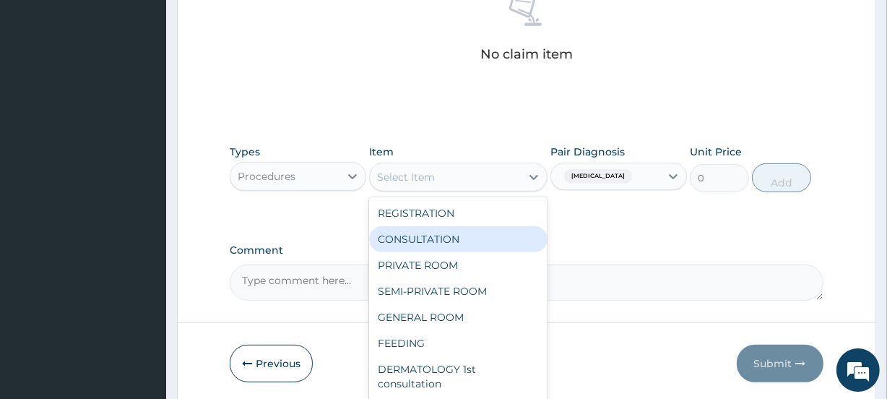
click at [446, 234] on div "CONSULTATION" at bounding box center [458, 239] width 178 height 26
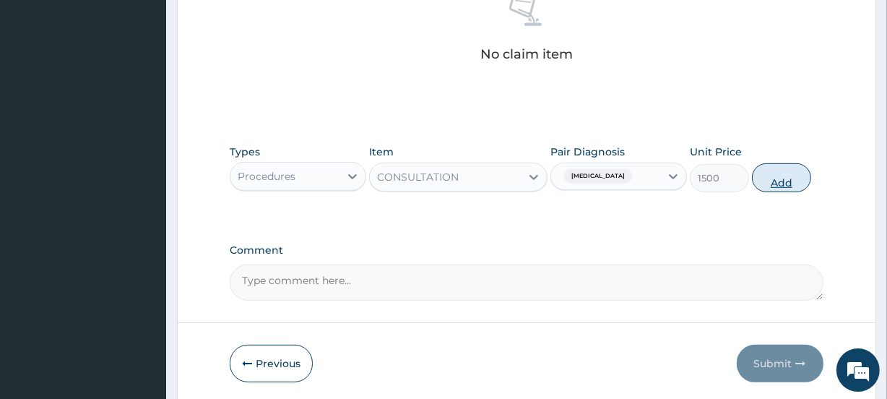
click at [780, 181] on button "Add" at bounding box center [781, 177] width 59 height 29
type input "0"
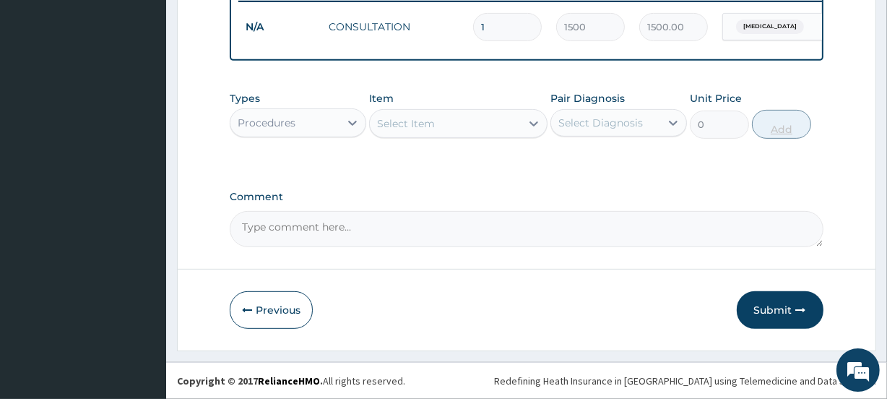
scroll to position [583, 0]
click at [296, 120] on div "Procedures" at bounding box center [284, 122] width 109 height 23
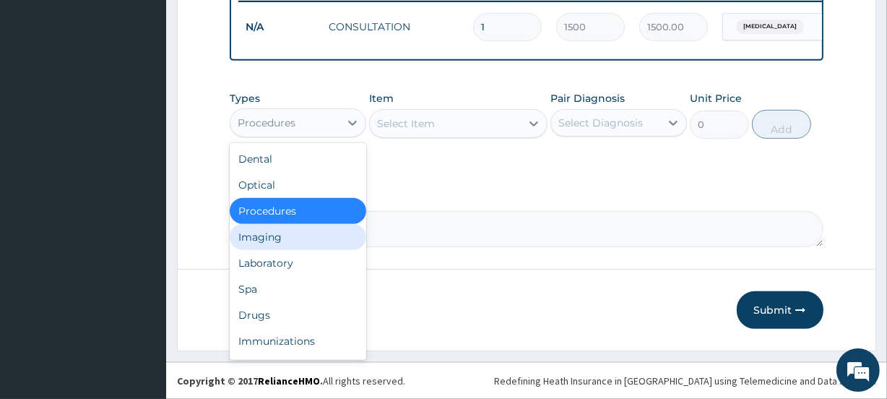
click at [267, 238] on div "Imaging" at bounding box center [298, 237] width 136 height 26
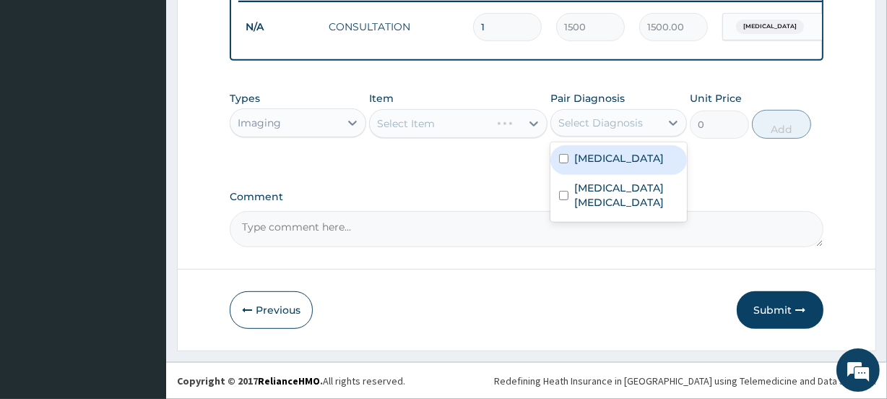
click at [620, 121] on div "Select Diagnosis" at bounding box center [600, 123] width 84 height 14
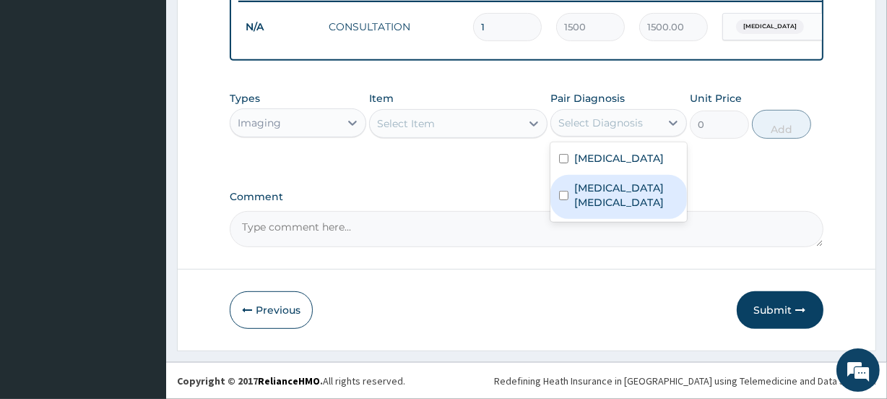
click at [611, 193] on label "Intervertebral disc prolapse" at bounding box center [626, 195] width 104 height 29
checkbox input "true"
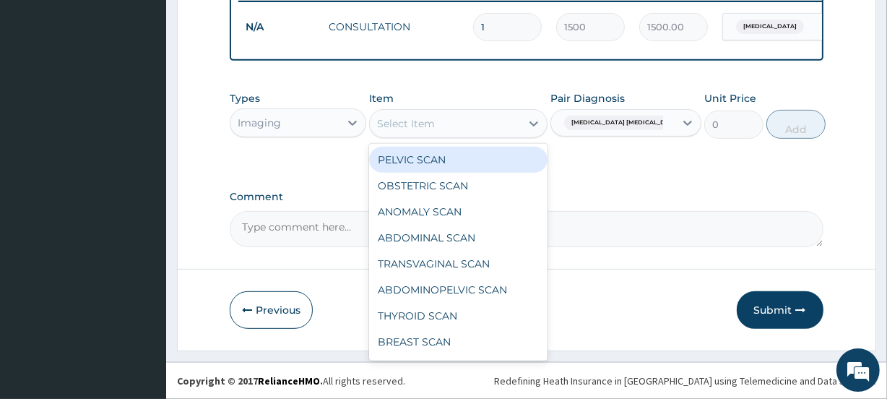
click at [443, 124] on div "Select Item" at bounding box center [445, 123] width 150 height 23
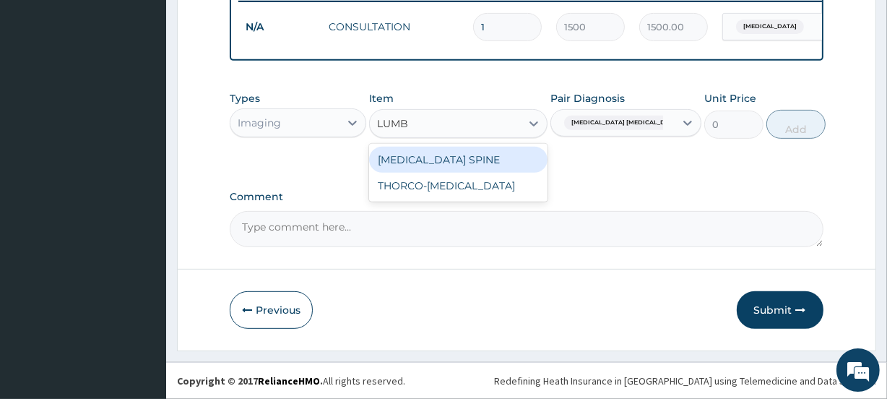
type input "LUMB"
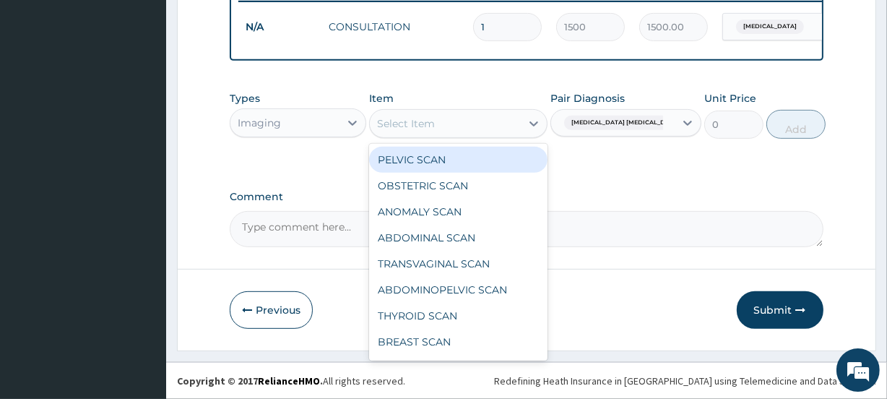
click at [432, 123] on div "Select Item" at bounding box center [406, 123] width 58 height 14
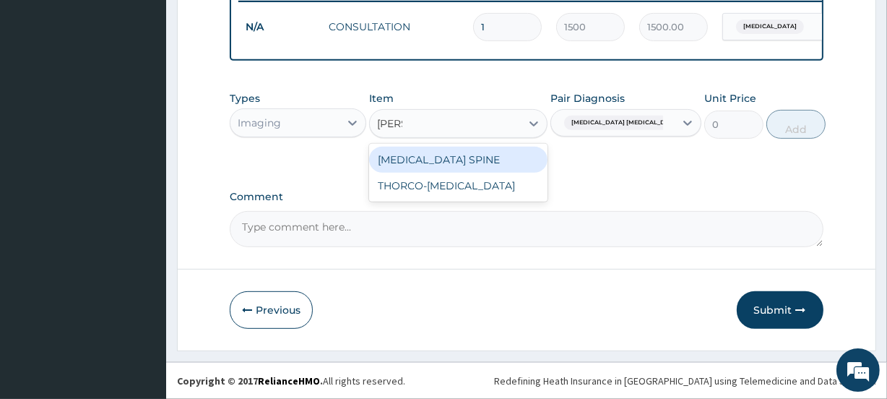
type input "LUMB"
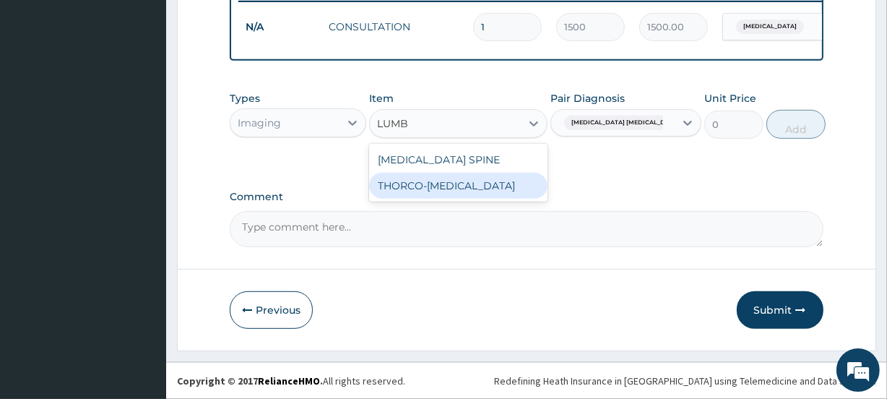
click at [419, 185] on div "THORCO-LUMBAR SPINE X-RAY" at bounding box center [458, 186] width 178 height 26
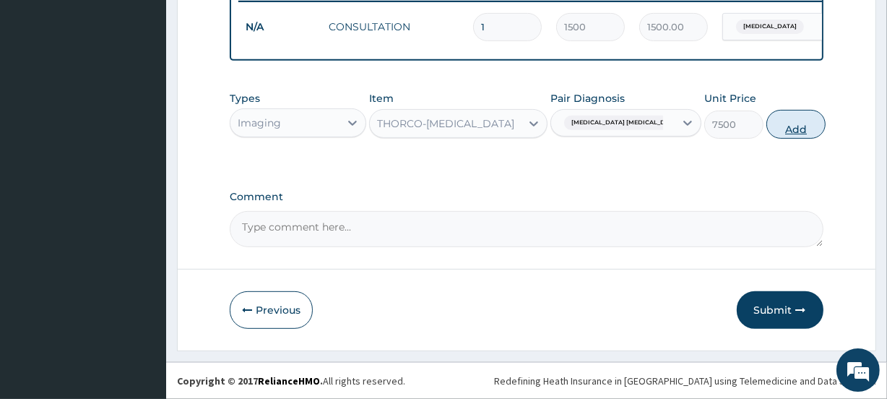
click at [782, 129] on button "Add" at bounding box center [795, 124] width 59 height 29
type input "0"
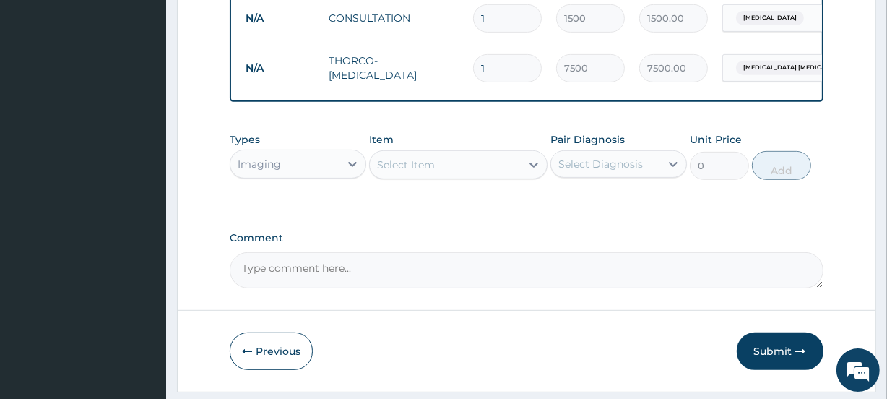
click at [313, 175] on div "Imaging" at bounding box center [284, 163] width 109 height 23
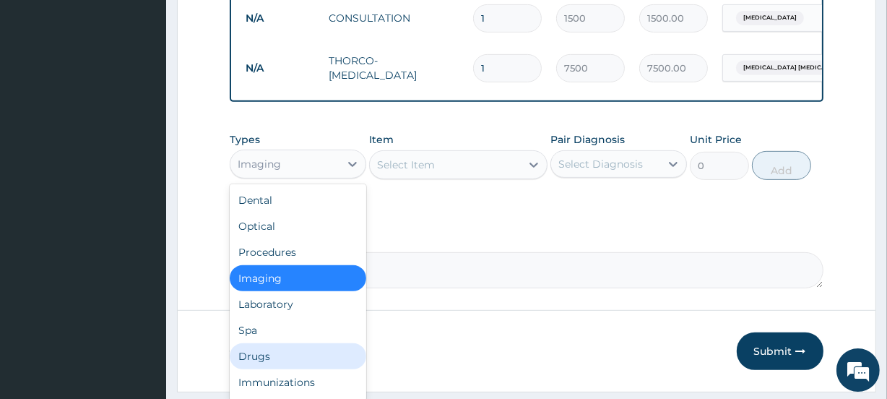
click at [275, 362] on div "Drugs" at bounding box center [298, 356] width 136 height 26
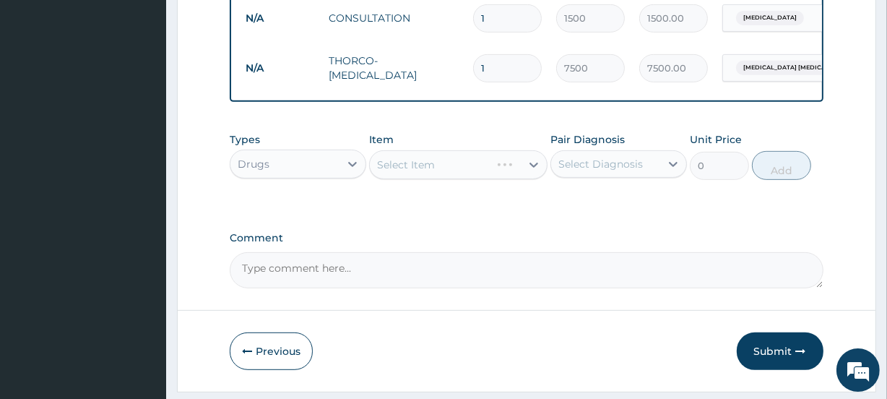
click at [626, 171] on div "Select Diagnosis" at bounding box center [600, 164] width 84 height 14
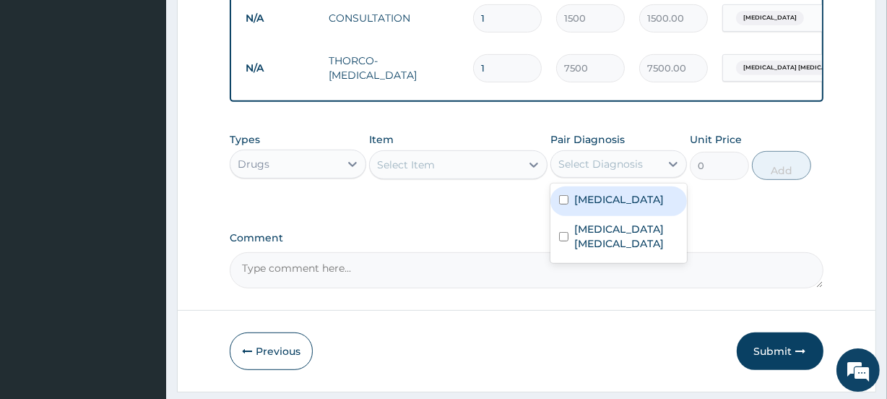
click at [614, 205] on label "Low back pain" at bounding box center [619, 199] width 90 height 14
checkbox input "true"
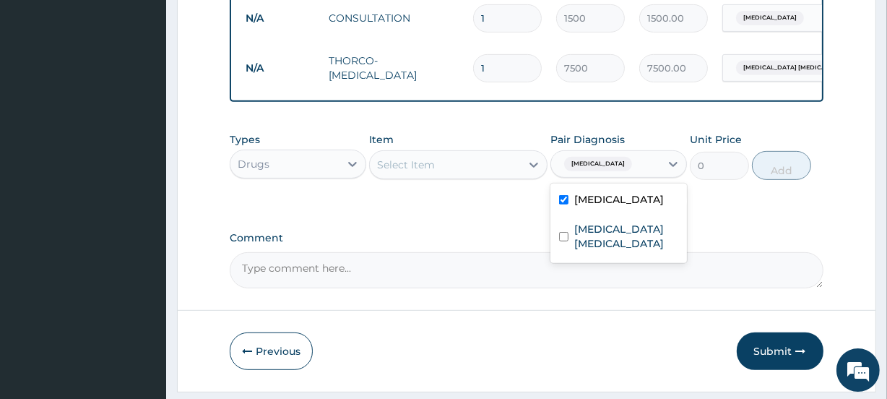
click at [448, 176] on div "Select Item" at bounding box center [445, 164] width 150 height 23
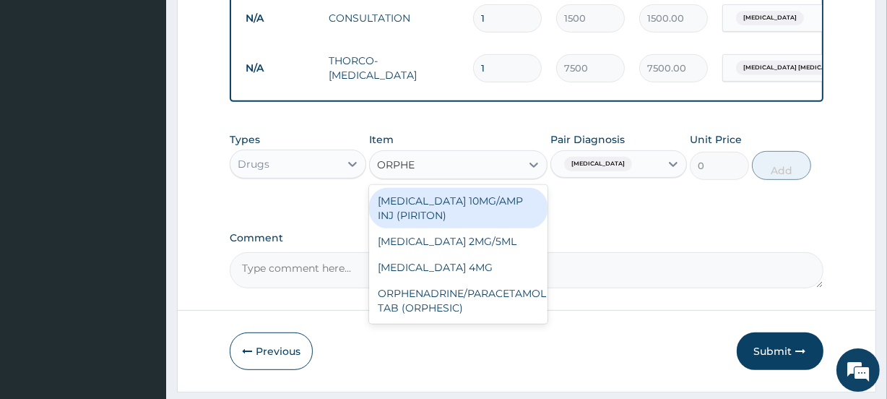
type input "ORPHES"
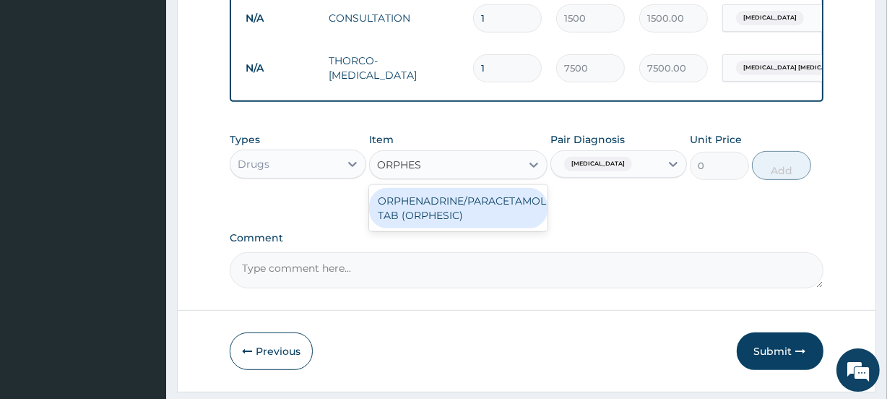
click at [457, 216] on div "ORPHENADRINE/PARACETAMOL TAB (ORPHESIC)" at bounding box center [458, 208] width 178 height 40
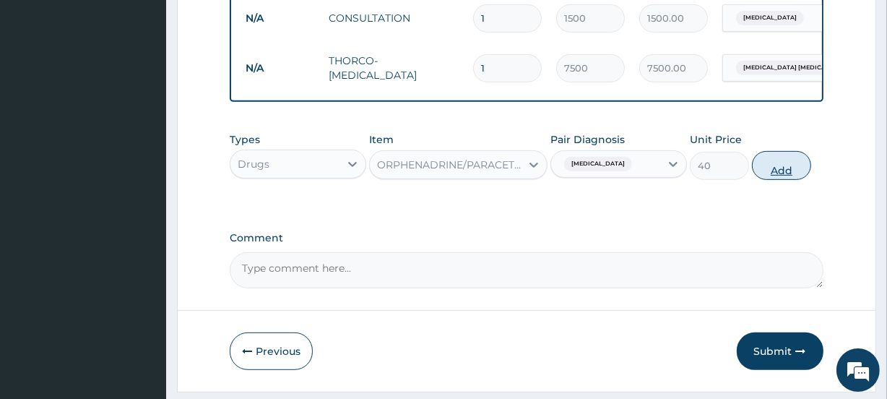
click at [784, 178] on button "Add" at bounding box center [781, 165] width 59 height 29
type input "0"
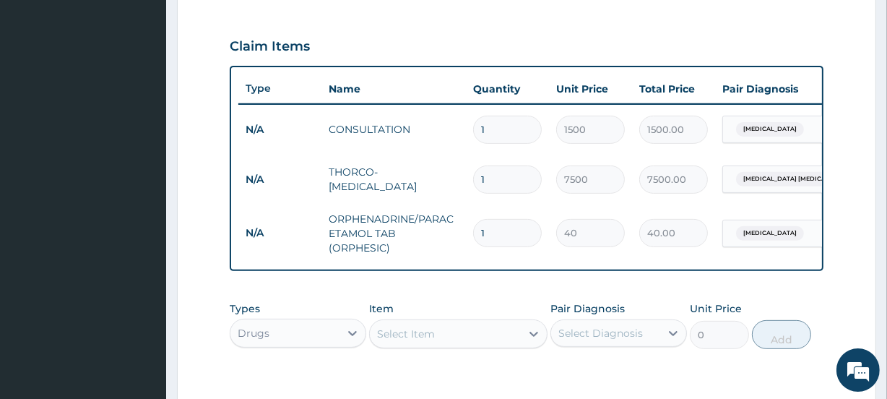
scroll to position [691, 0]
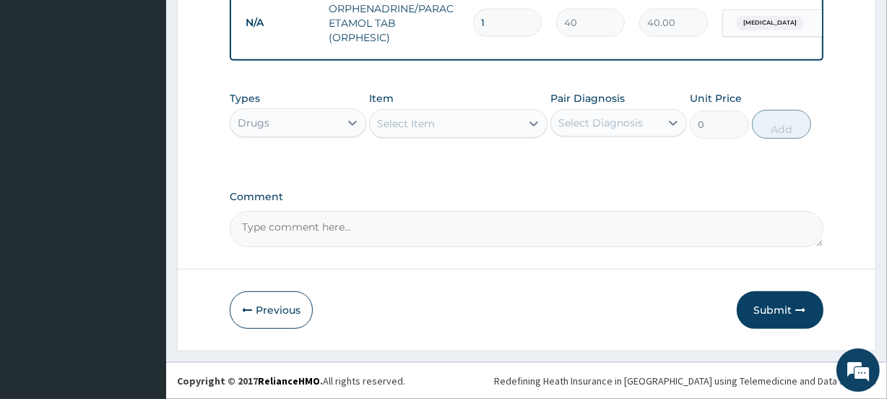
click at [503, 9] on input "1" at bounding box center [507, 23] width 69 height 28
type input "2"
type input "80.00"
type input "3"
type input "120.00"
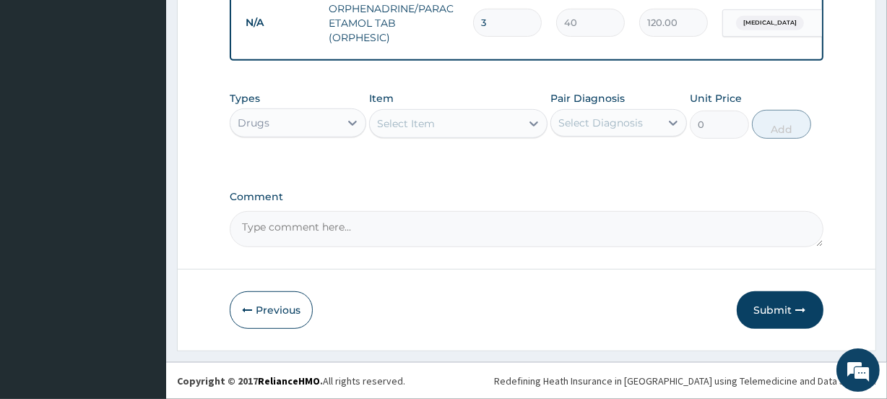
type input "4"
type input "160.00"
type input "5"
type input "200.00"
type input "6"
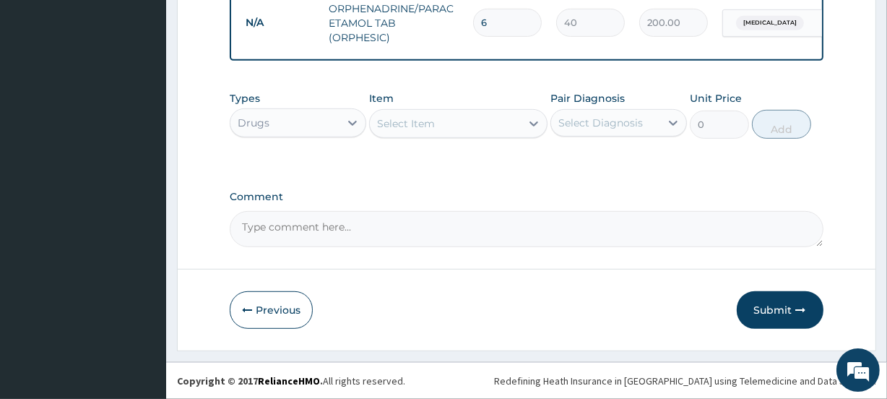
type input "240.00"
type input "7"
type input "280.00"
type input "8"
type input "320.00"
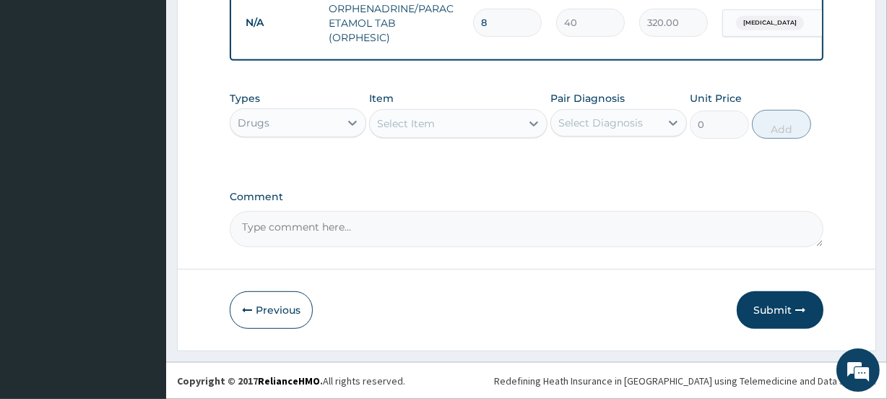
type input "9"
type input "360.00"
type input "10"
type input "400.00"
type input "11"
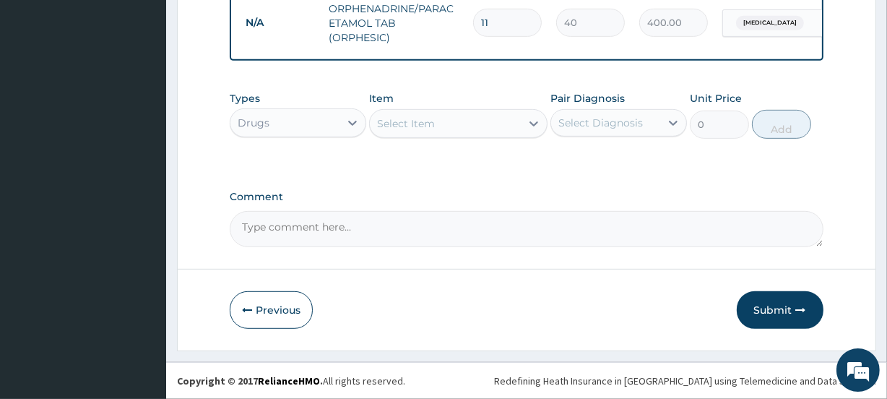
type input "440.00"
type input "12"
type input "480.00"
type input "13"
type input "520.00"
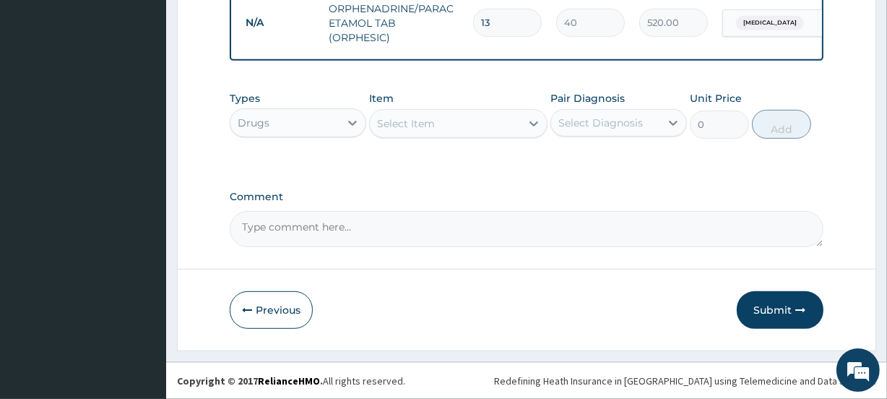
type input "14"
type input "560.00"
type input "15"
type input "600.00"
type input "16"
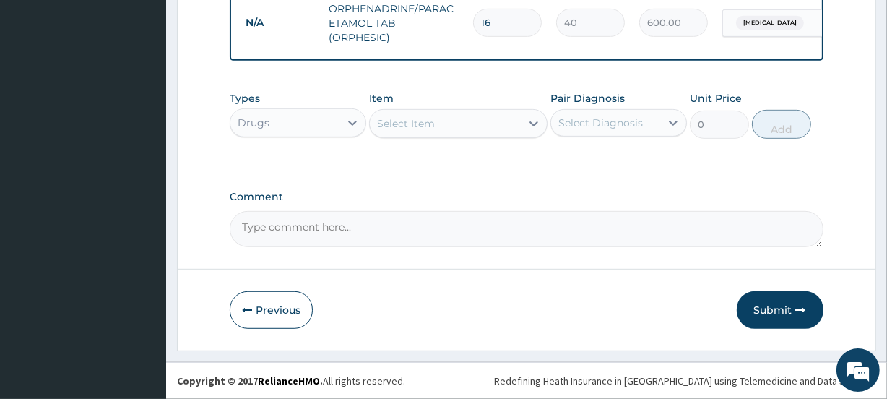
type input "640.00"
type input "17"
type input "680.00"
type input "18"
type input "720.00"
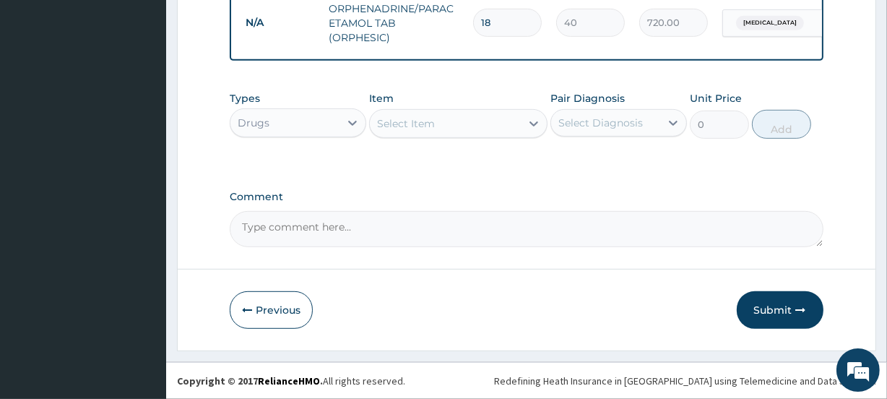
click at [409, 122] on div "Select Item" at bounding box center [406, 123] width 58 height 14
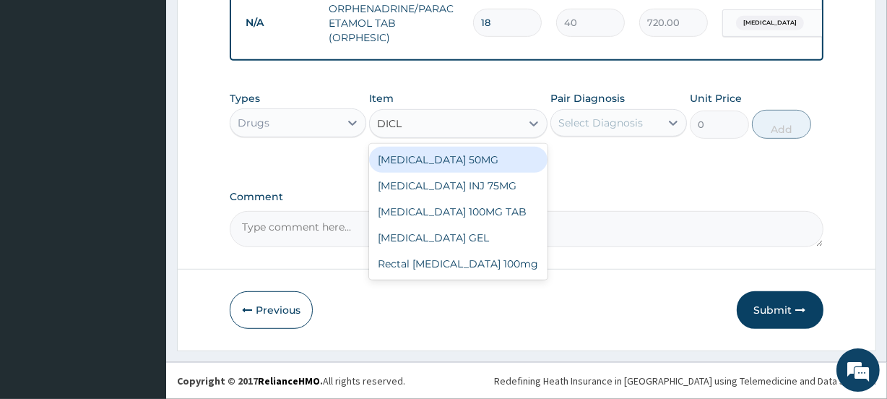
type input "DICLO"
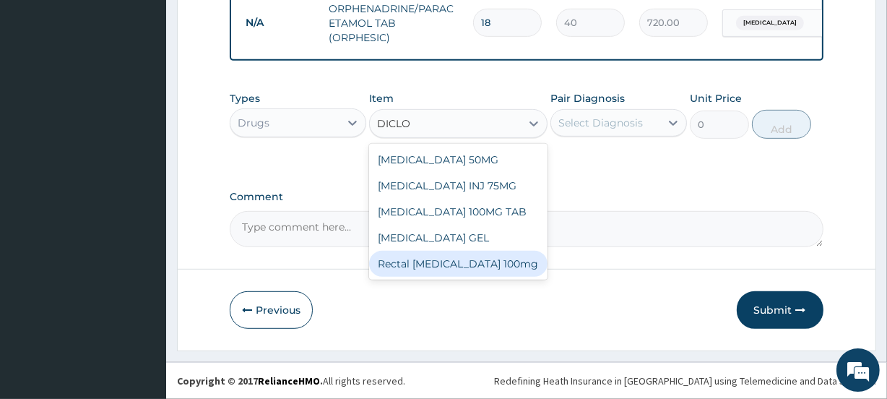
click at [416, 266] on div "Rectal Diclofenac 100mg" at bounding box center [458, 264] width 178 height 26
type input "1200"
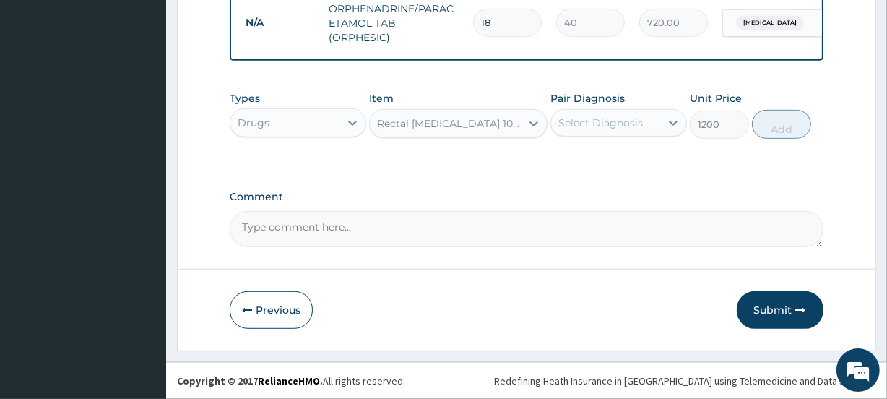
click at [627, 119] on div "Select Diagnosis" at bounding box center [600, 123] width 84 height 14
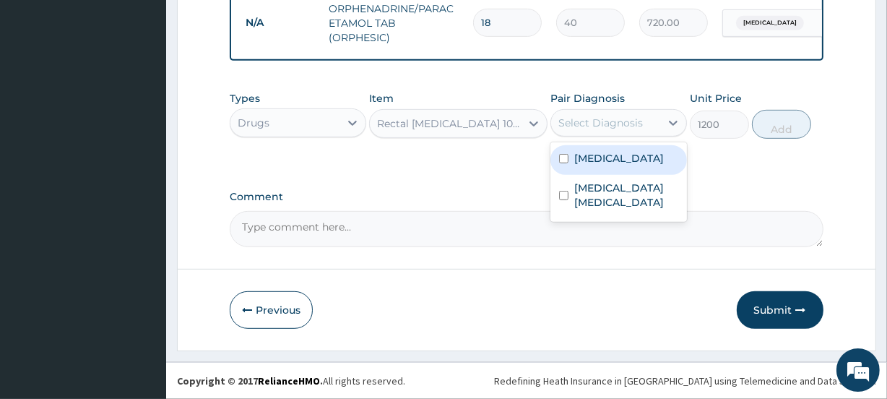
click at [609, 160] on label "Low back pain" at bounding box center [619, 158] width 90 height 14
checkbox input "true"
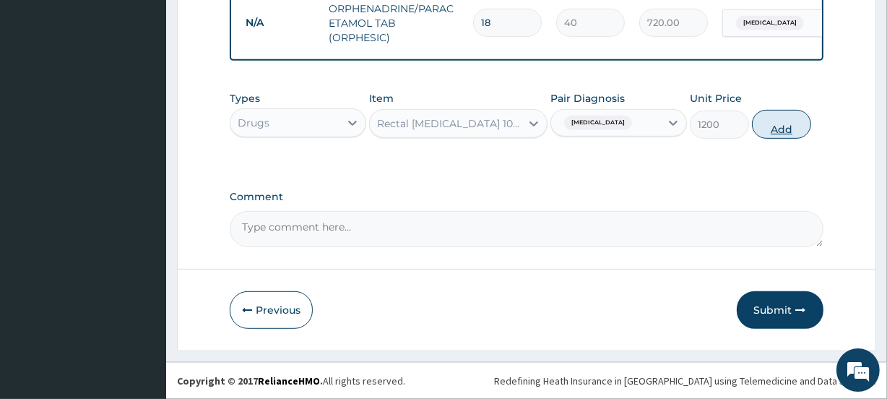
click at [784, 128] on button "Add" at bounding box center [781, 124] width 59 height 29
type input "0"
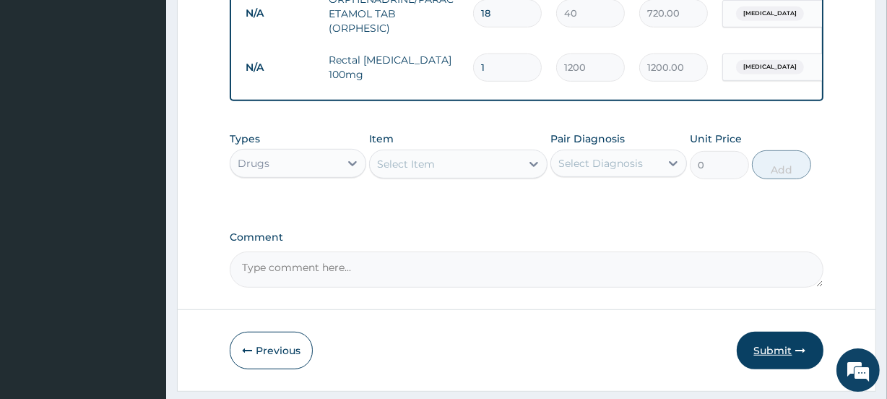
click at [774, 358] on button "Submit" at bounding box center [779, 350] width 87 height 38
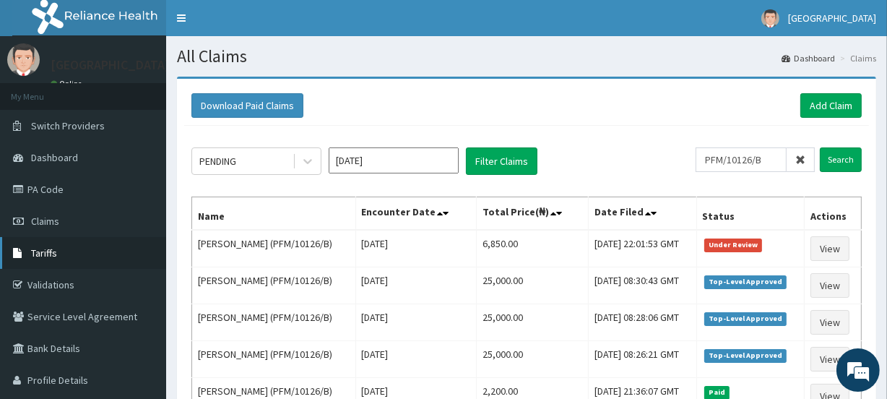
click at [50, 251] on span "Tariffs" at bounding box center [44, 252] width 26 height 13
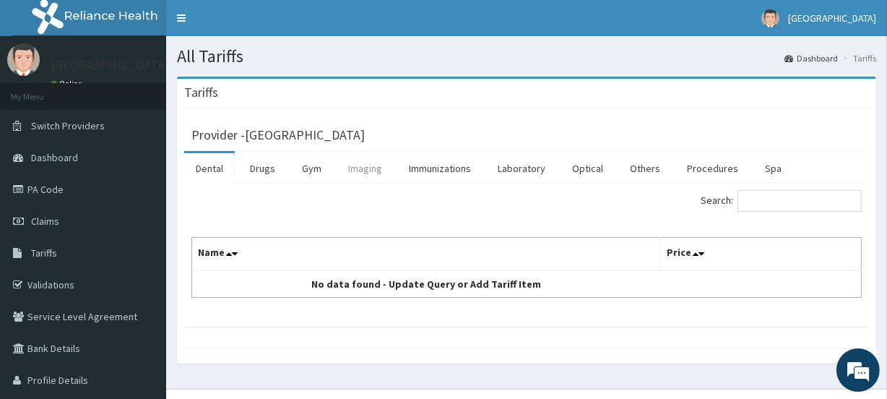
click at [357, 168] on link "Imaging" at bounding box center [364, 168] width 57 height 30
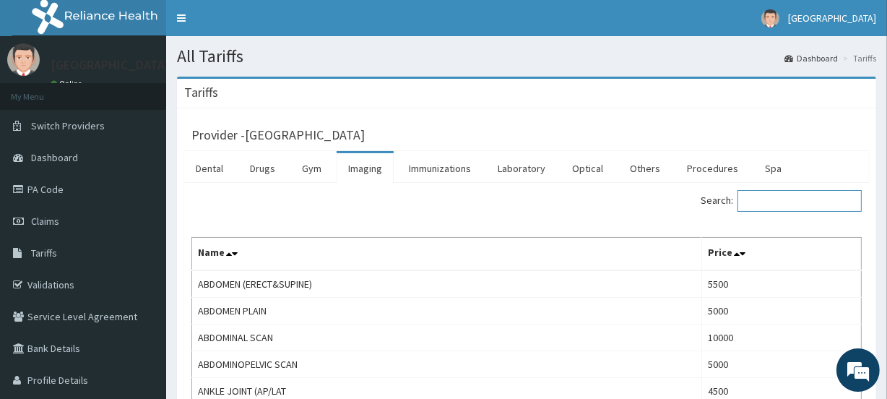
click at [786, 197] on input "Search:" at bounding box center [799, 201] width 124 height 22
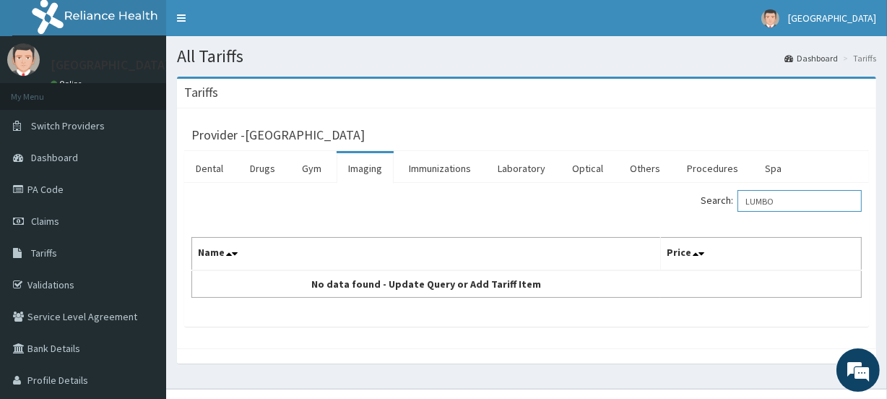
click at [780, 202] on input "LUMBO" at bounding box center [799, 201] width 124 height 22
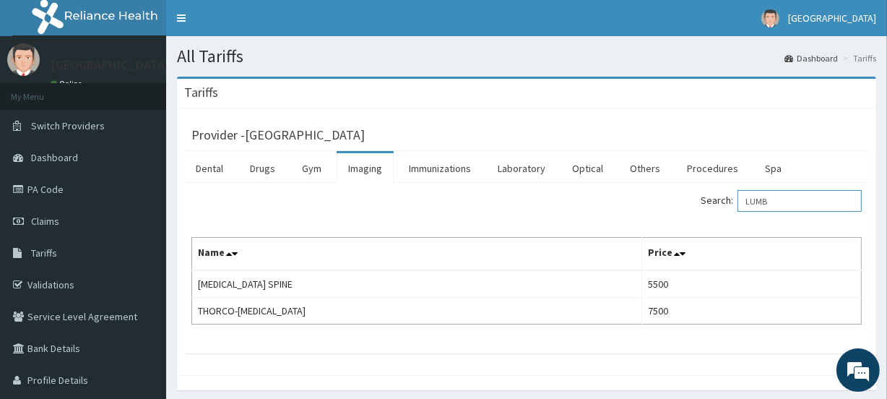
type input "LUMB"
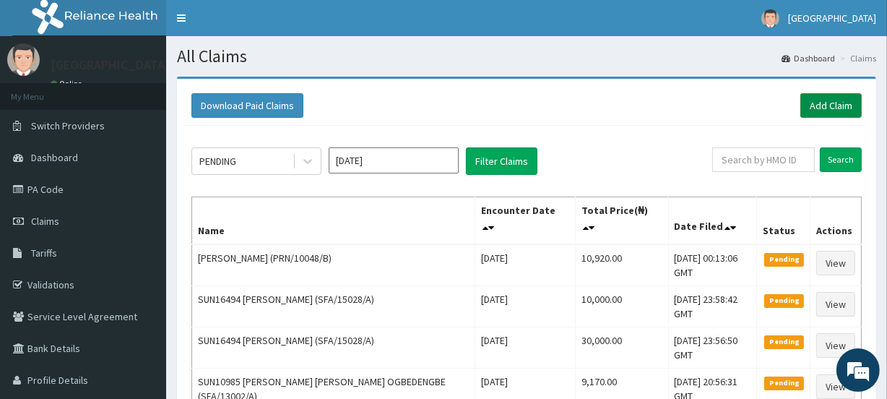
click at [822, 102] on link "Add Claim" at bounding box center [830, 105] width 61 height 25
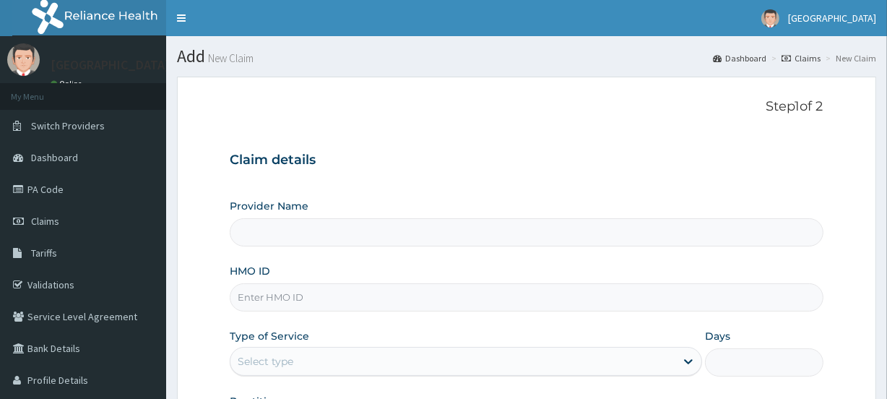
click at [266, 300] on input "HMO ID" at bounding box center [526, 297] width 593 height 28
paste input "ENP/11255/C"
type input "ENP/11255/C"
type input "[GEOGRAPHIC_DATA]"
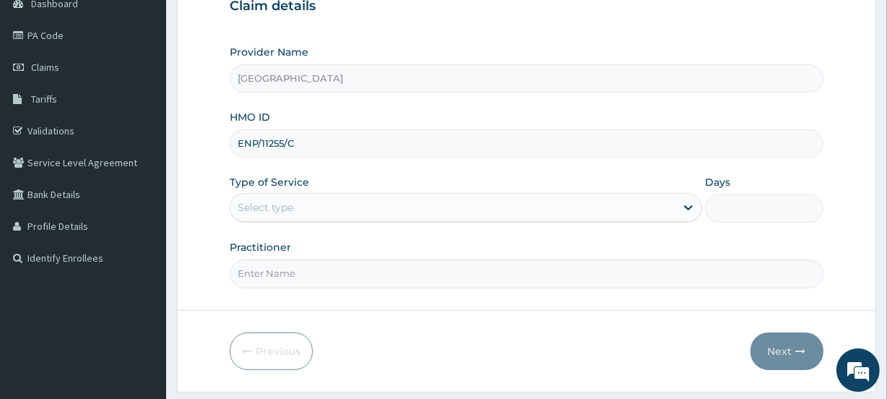
scroll to position [162, 0]
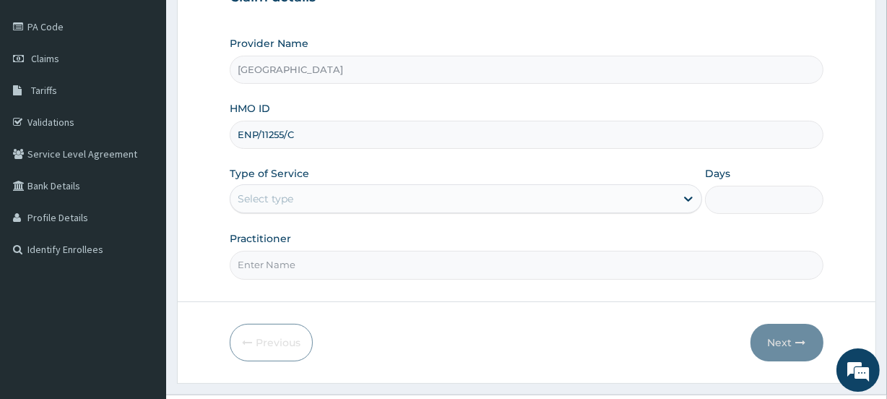
type input "ENP/11255/C"
click at [277, 193] on div "Select type" at bounding box center [266, 198] width 56 height 14
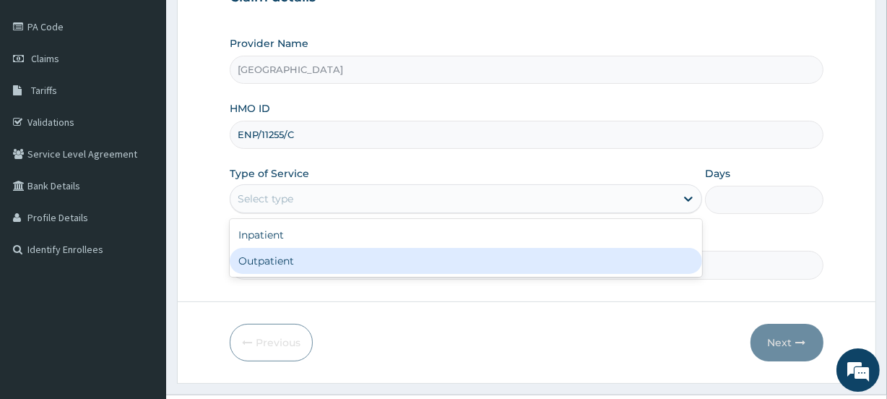
click at [274, 258] on div "Outpatient" at bounding box center [466, 261] width 472 height 26
type input "1"
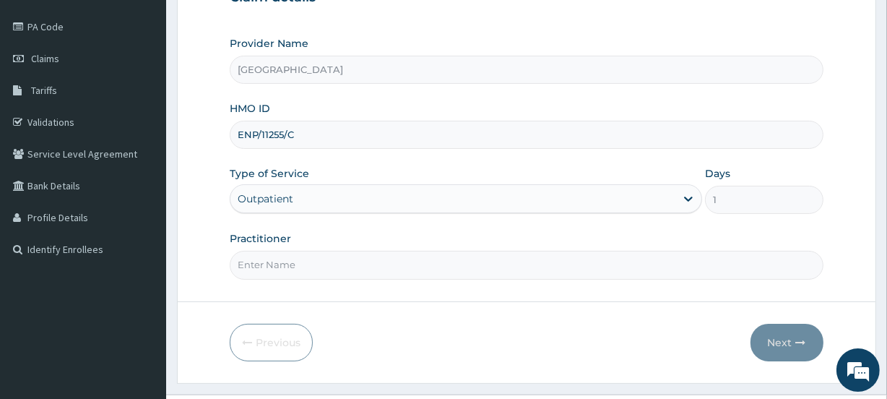
scroll to position [0, 0]
type input "ADURALOLA"
click at [331, 202] on div "Outpatient" at bounding box center [452, 198] width 445 height 23
click at [298, 266] on input "Practitioner" at bounding box center [526, 265] width 593 height 28
type input "ADURALOLA"
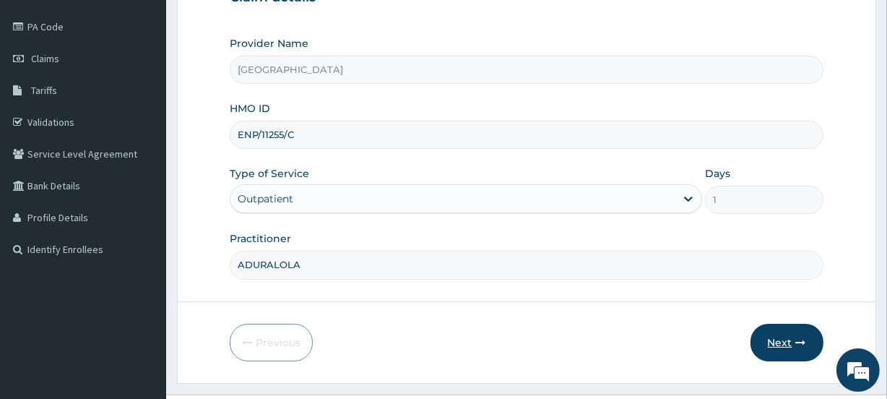
click at [775, 333] on button "Next" at bounding box center [786, 342] width 73 height 38
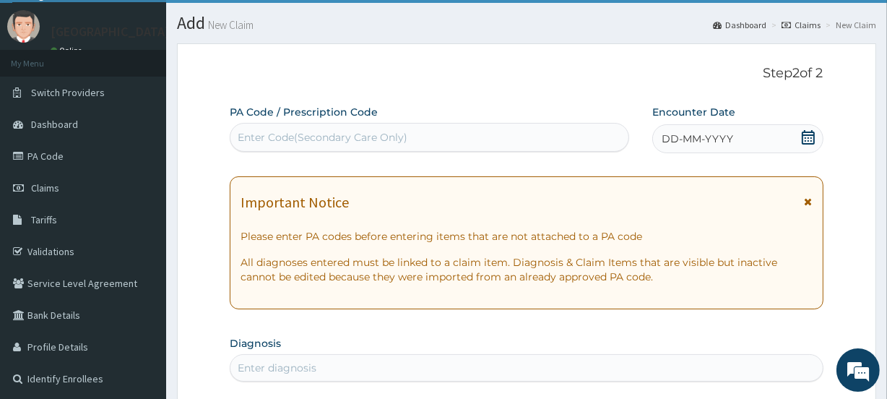
scroll to position [26, 0]
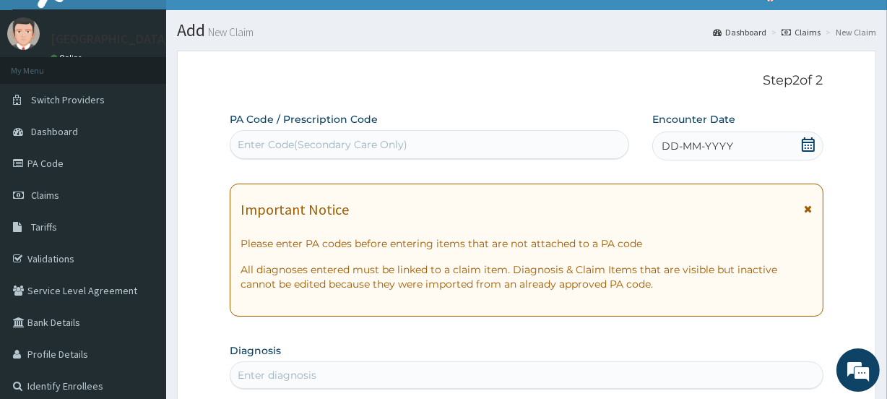
click at [316, 141] on div "Enter Code(Secondary Care Only)" at bounding box center [323, 144] width 170 height 14
paste input "PA/CDC456"
type input "PA/CDC456"
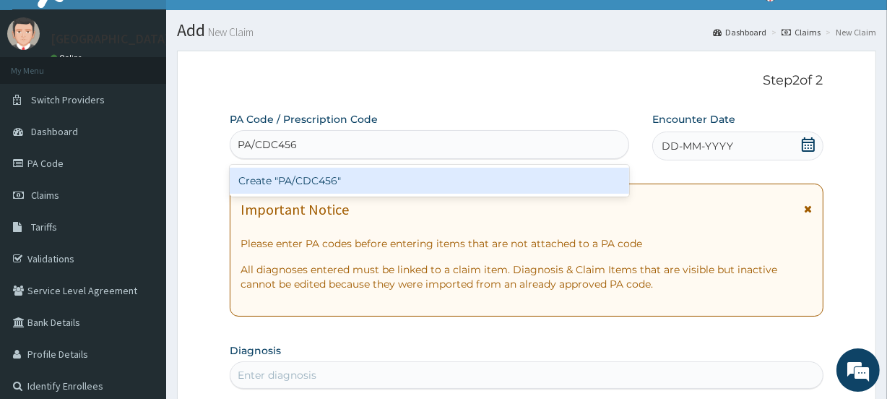
click at [319, 177] on div "Create "PA/CDC456"" at bounding box center [429, 181] width 399 height 26
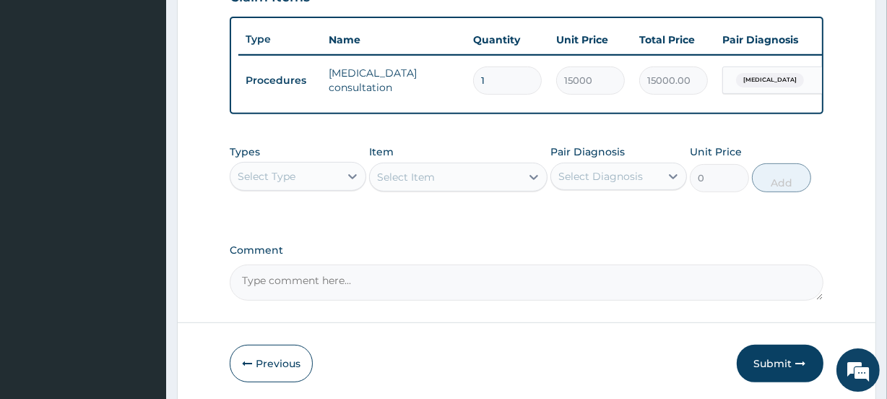
scroll to position [583, 0]
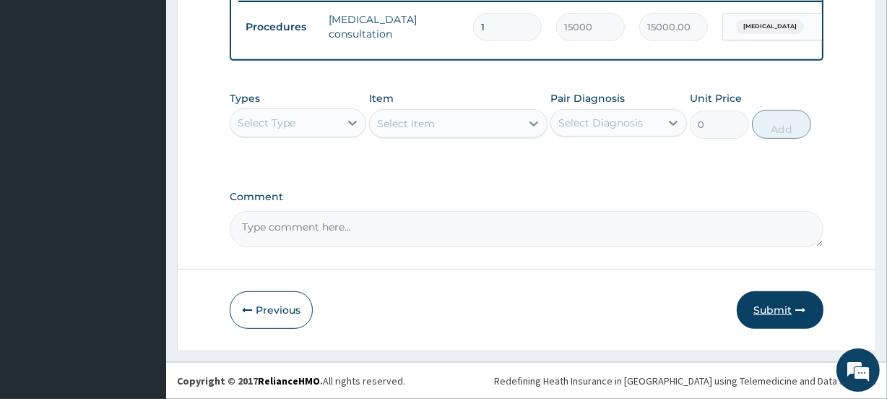
click at [778, 305] on button "Submit" at bounding box center [779, 310] width 87 height 38
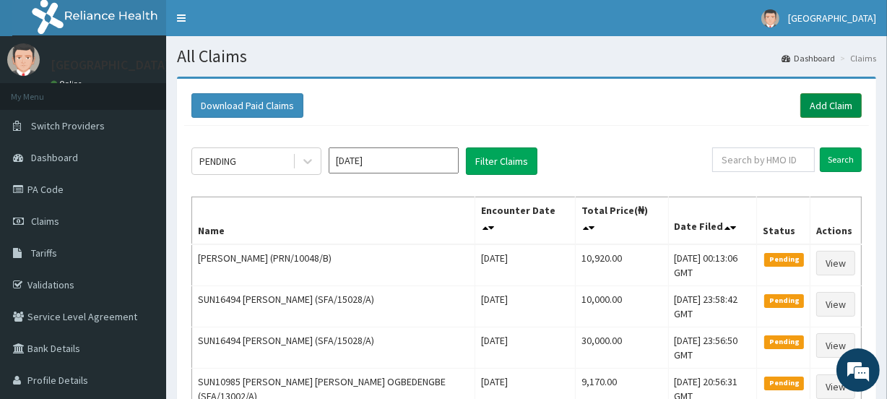
click at [824, 104] on link "Add Claim" at bounding box center [830, 105] width 61 height 25
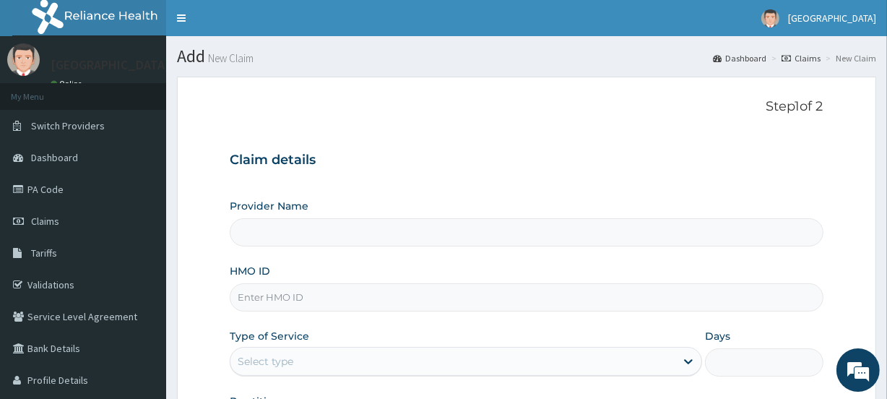
click at [276, 297] on input "HMO ID" at bounding box center [526, 297] width 593 height 28
type input "[GEOGRAPHIC_DATA]"
paste input "FMP/10459/A"
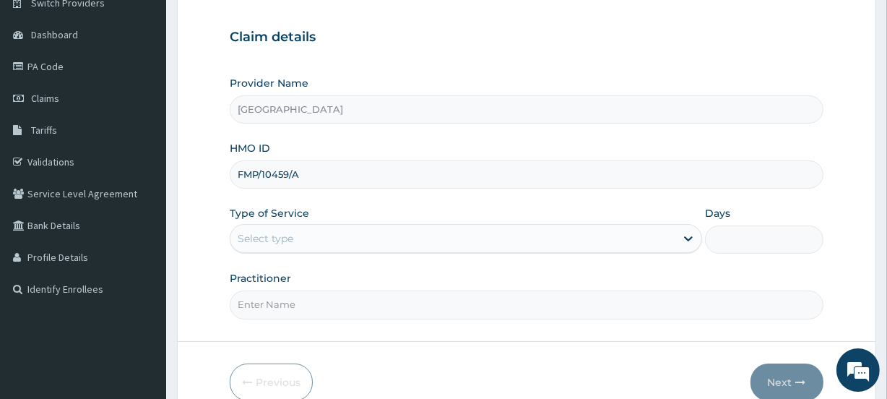
scroll to position [193, 0]
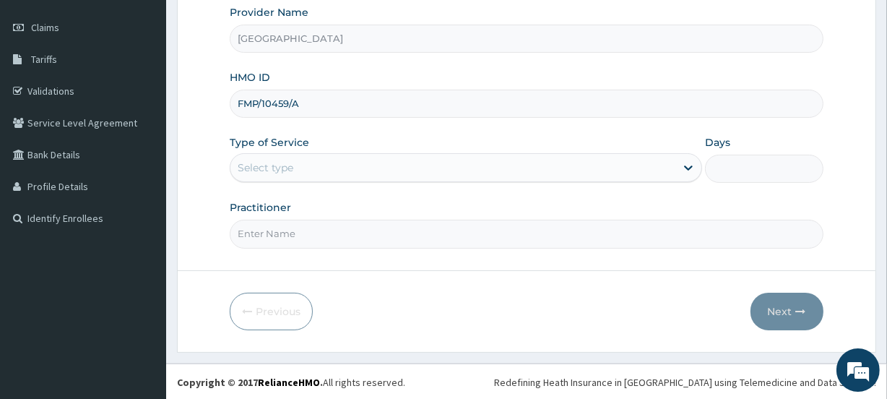
type input "FMP/10459/A"
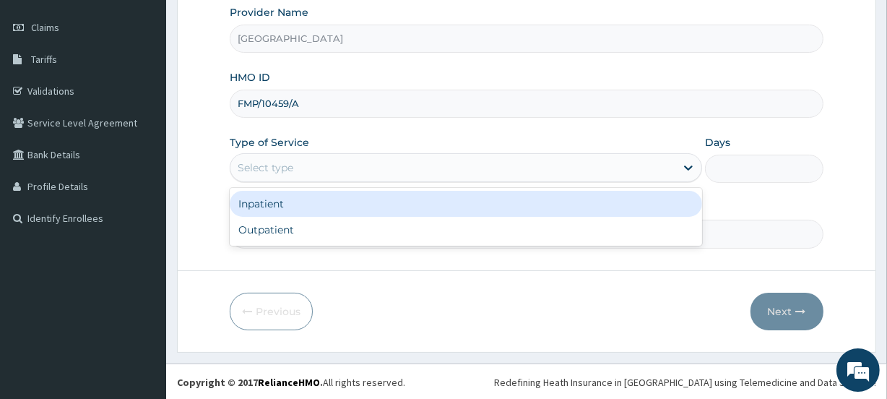
click at [256, 166] on div "Select type" at bounding box center [266, 167] width 56 height 14
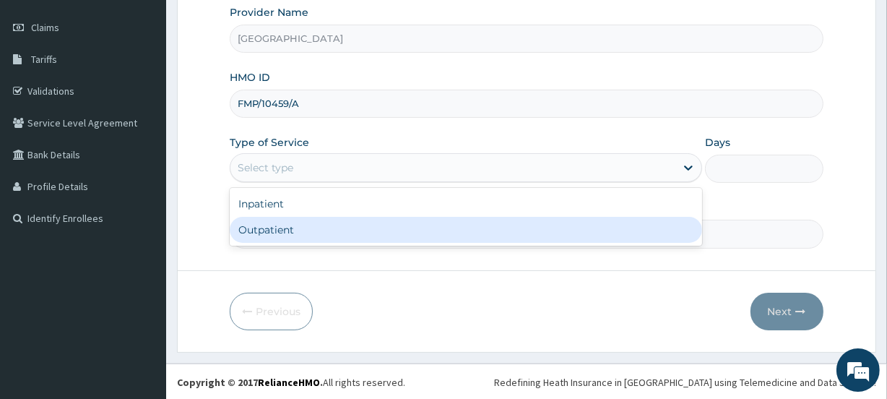
click at [277, 228] on div "Outpatient" at bounding box center [466, 230] width 472 height 26
type input "1"
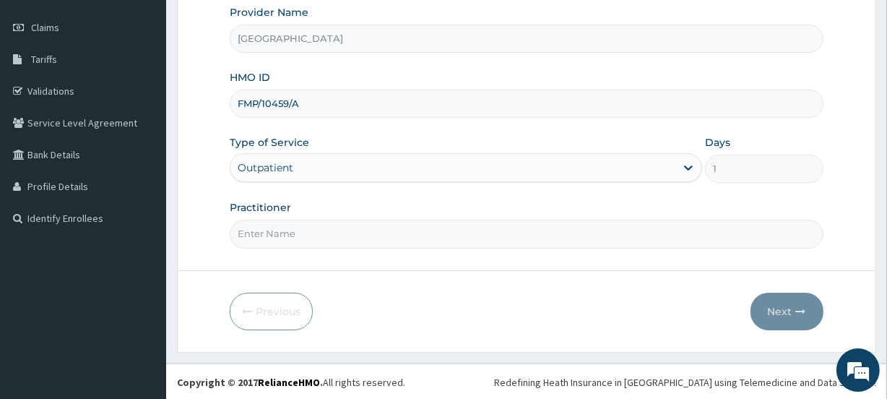
click at [277, 232] on input "Practitioner" at bounding box center [526, 233] width 593 height 28
type input "AYOKUNMI"
click at [774, 312] on button "Next" at bounding box center [786, 311] width 73 height 38
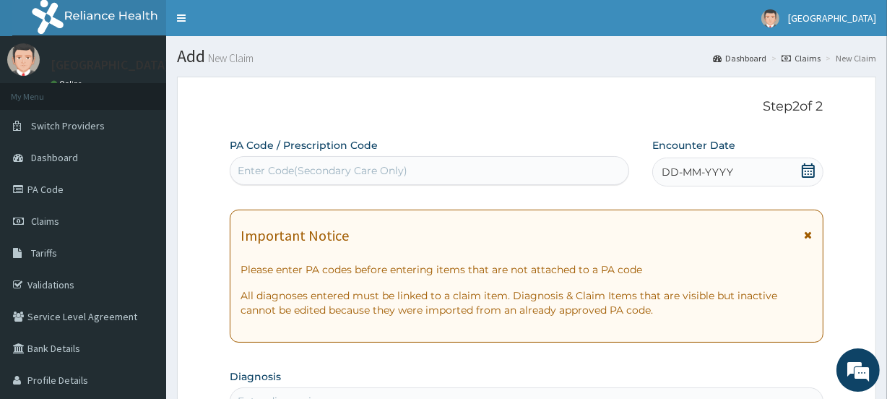
click at [333, 162] on div "Enter Code(Secondary Care Only)" at bounding box center [428, 170] width 397 height 23
click at [286, 165] on div "Enter Code(Secondary Care Only)" at bounding box center [323, 170] width 170 height 14
paste input "PA/14A8D6"
type input "PA/14A8D6"
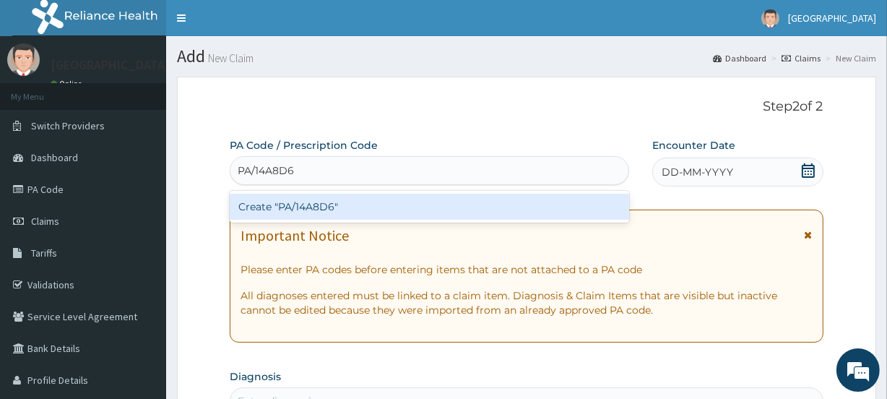
click at [313, 208] on div "Create "PA/14A8D6"" at bounding box center [429, 206] width 399 height 26
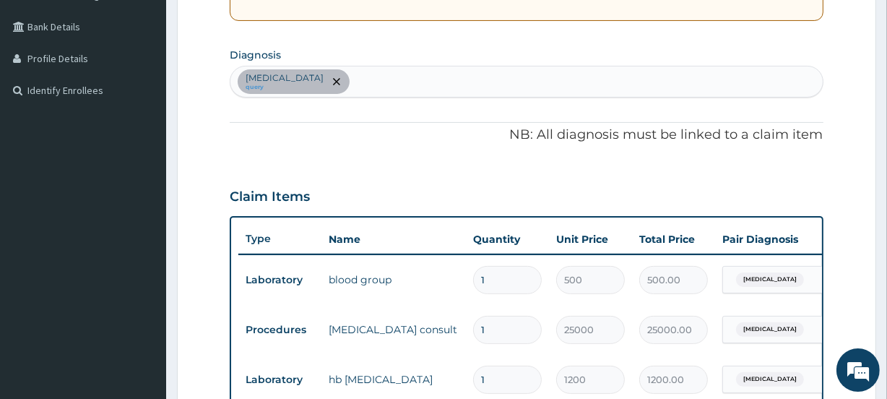
scroll to position [293, 0]
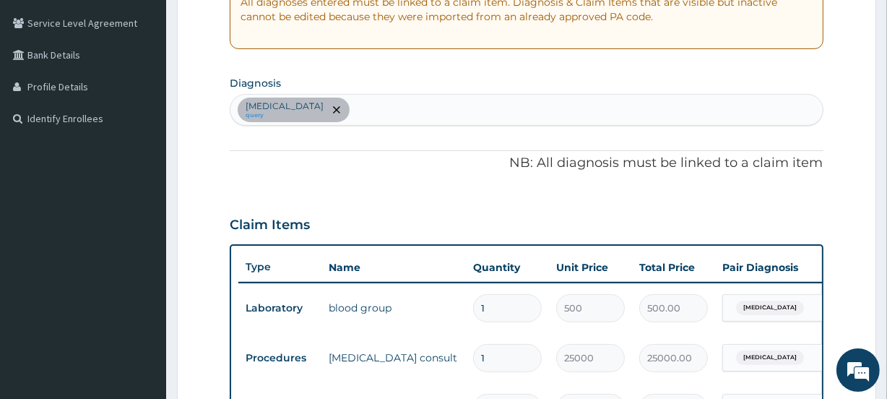
drag, startPoint x: 886, startPoint y: 208, endPoint x: 886, endPoint y: 220, distance: 12.3
click at [886, 220] on section "Step 2 of 2 PA Code / Prescription Code PA/14A8D6 Encounter Date [DATE] Importa…" at bounding box center [526, 257] width 721 height 969
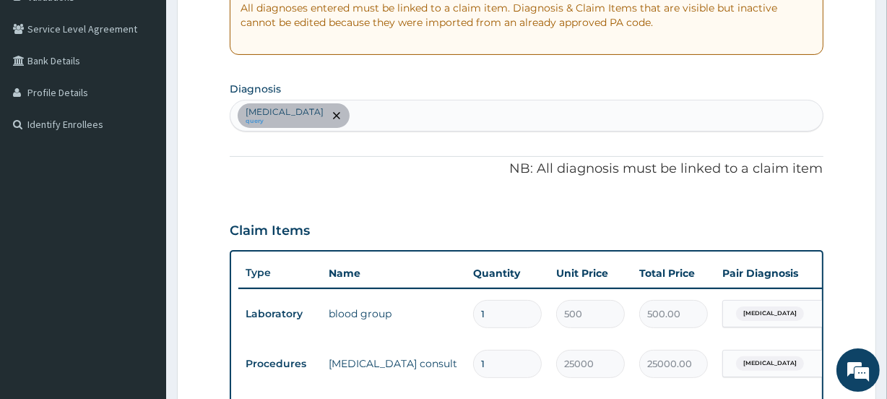
scroll to position [265, 0]
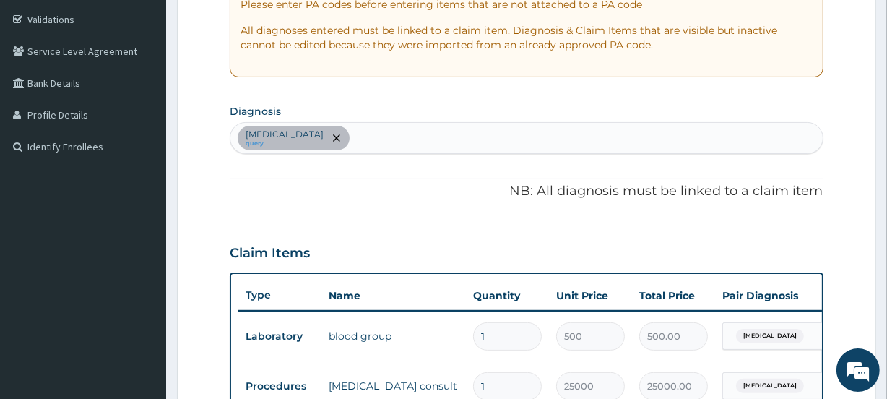
click at [338, 132] on div "[MEDICAL_DATA] query" at bounding box center [525, 138] width 591 height 30
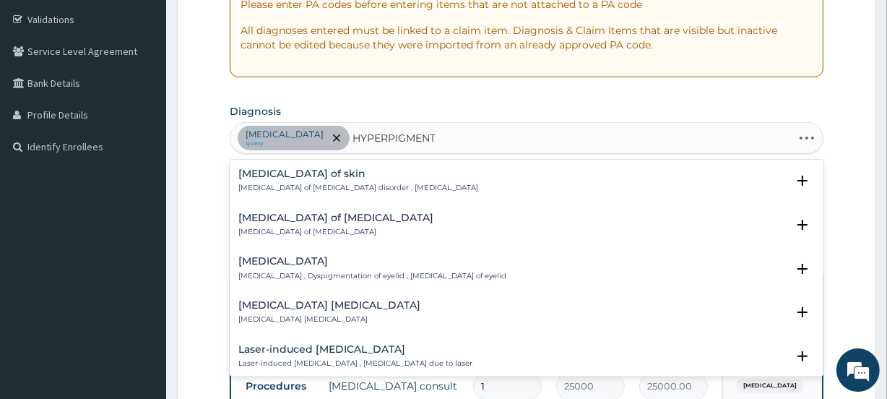
type input "HYPERPIGMENTA"
click at [334, 183] on p "[MEDICAL_DATA] of [MEDICAL_DATA] disorder , [MEDICAL_DATA]" at bounding box center [358, 188] width 240 height 10
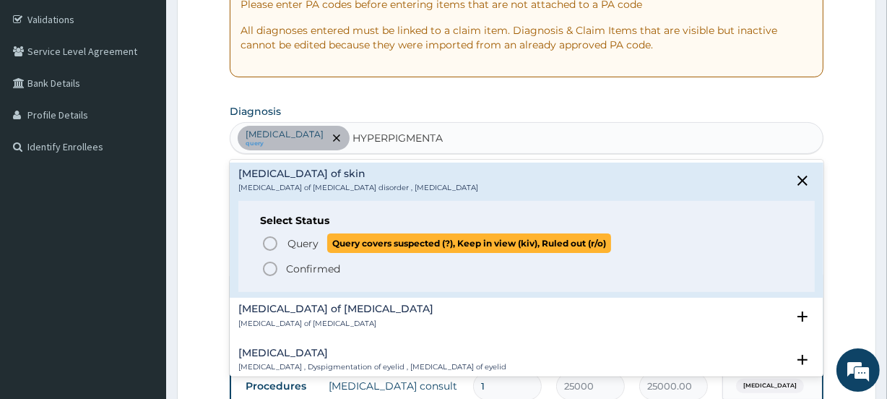
click at [269, 238] on icon "status option query" at bounding box center [269, 243] width 17 height 17
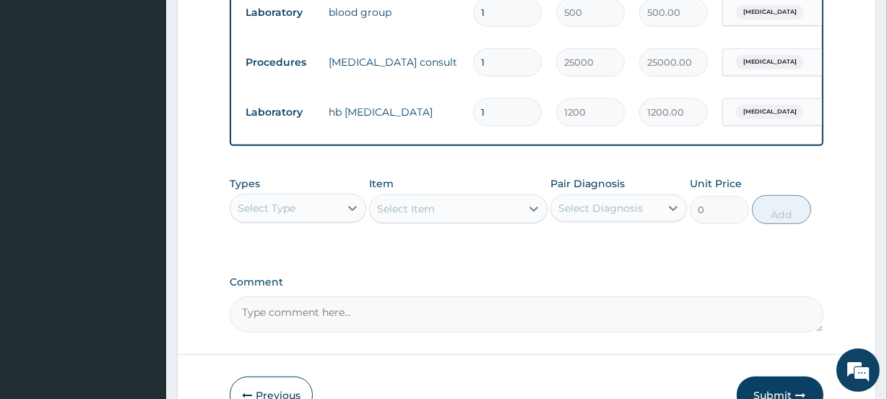
scroll to position [683, 0]
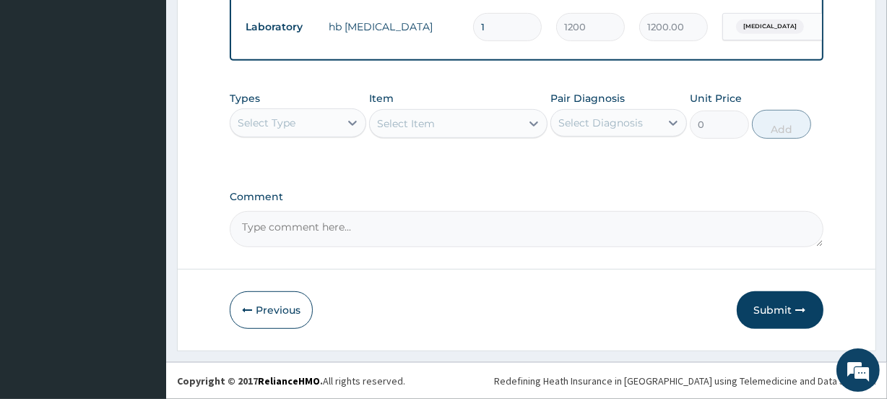
click at [295, 121] on div "Select Type" at bounding box center [267, 123] width 58 height 14
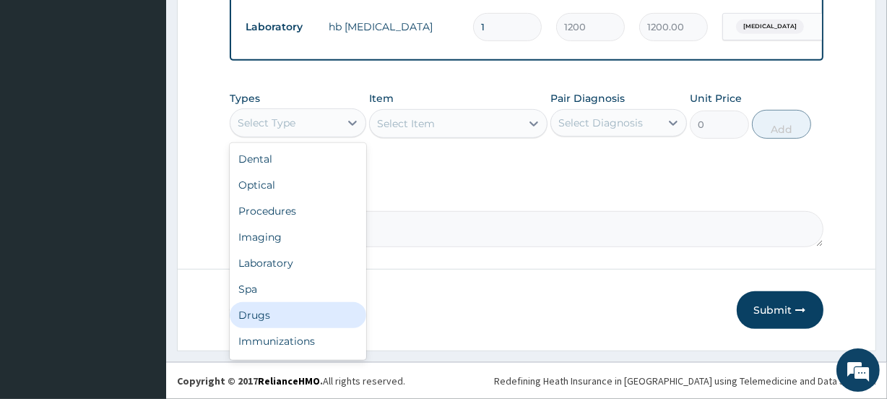
click at [260, 314] on div "Drugs" at bounding box center [298, 315] width 136 height 26
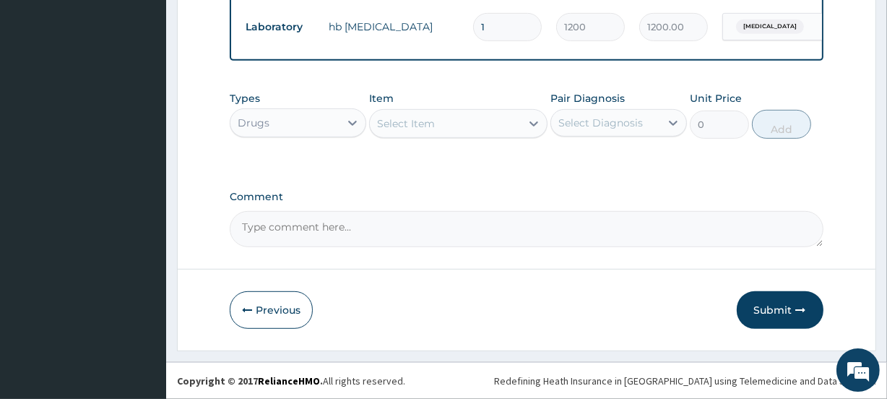
click at [413, 126] on div "Select Item" at bounding box center [406, 123] width 58 height 14
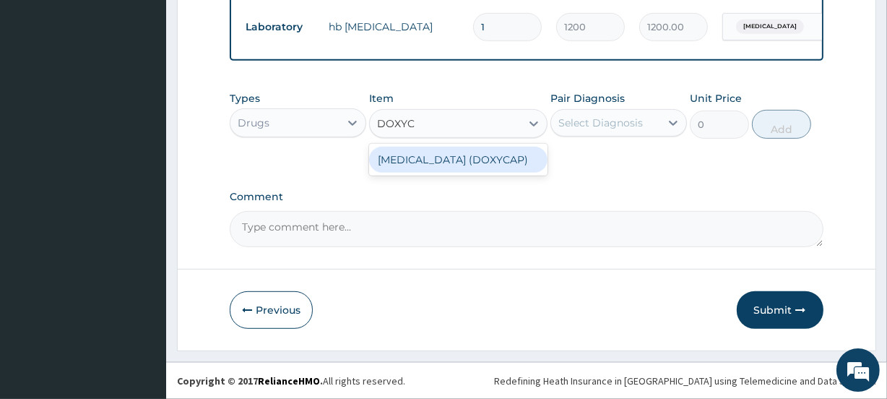
type input "DOXYCY"
click at [462, 160] on div "[MEDICAL_DATA] (DOXYCAP)" at bounding box center [458, 160] width 178 height 26
type input "45"
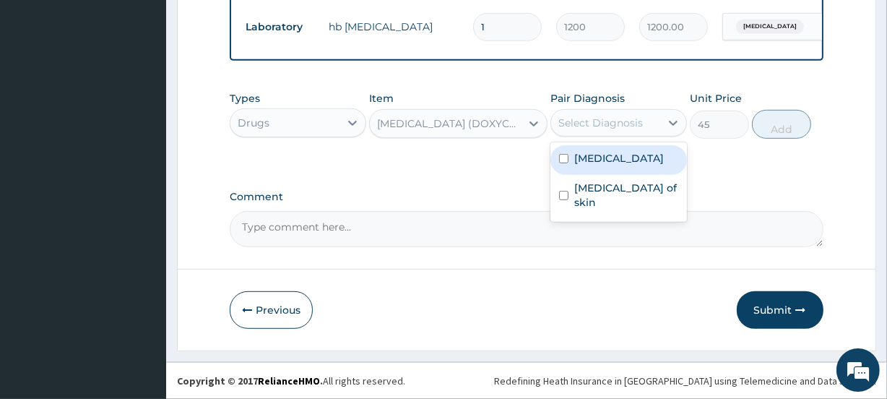
click at [596, 121] on div "Select Diagnosis" at bounding box center [600, 123] width 84 height 14
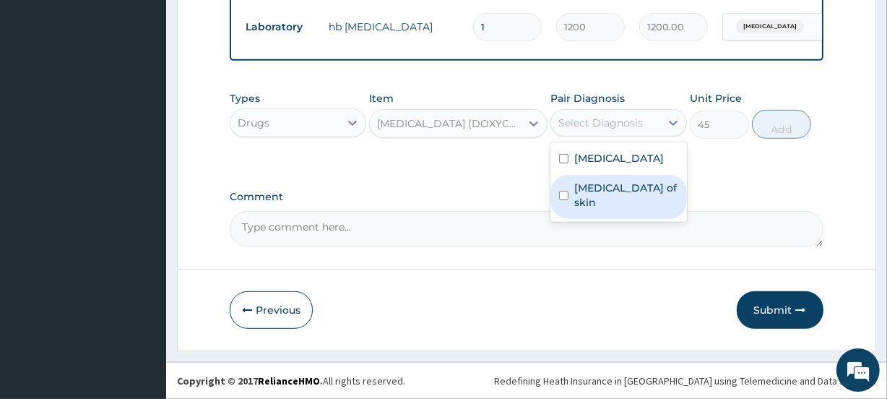
click at [599, 199] on label "[MEDICAL_DATA] of skin" at bounding box center [626, 195] width 104 height 29
checkbox input "true"
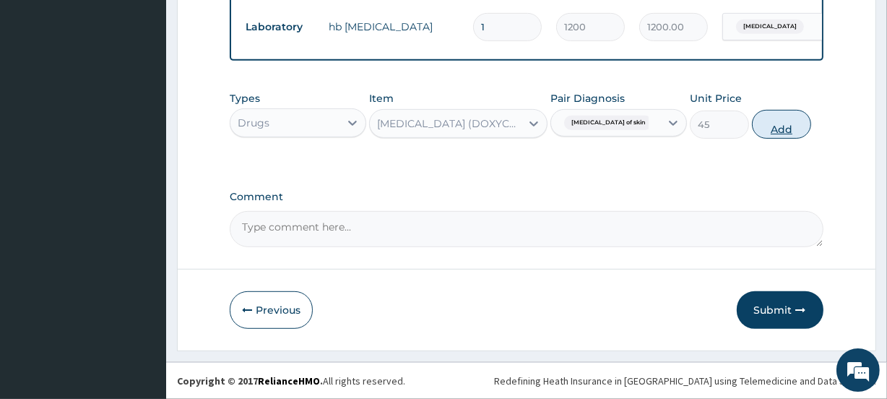
click at [773, 128] on button "Add" at bounding box center [781, 124] width 59 height 29
type input "0"
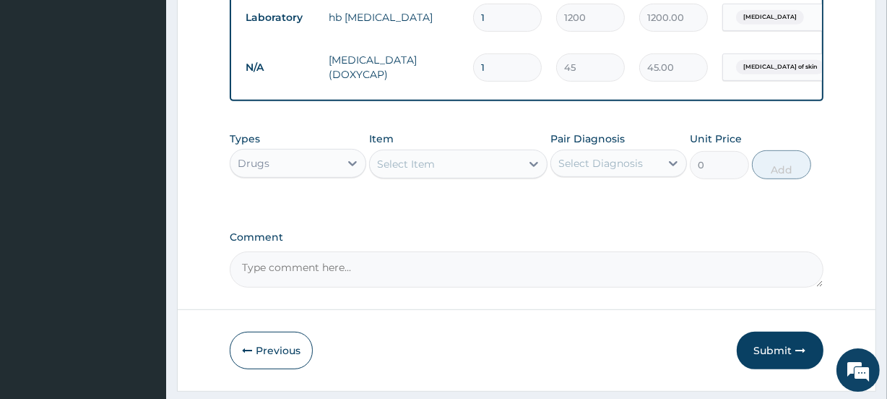
click at [497, 69] on input "1" at bounding box center [507, 67] width 69 height 28
type input "2"
type input "90.00"
type input "4"
type input "180.00"
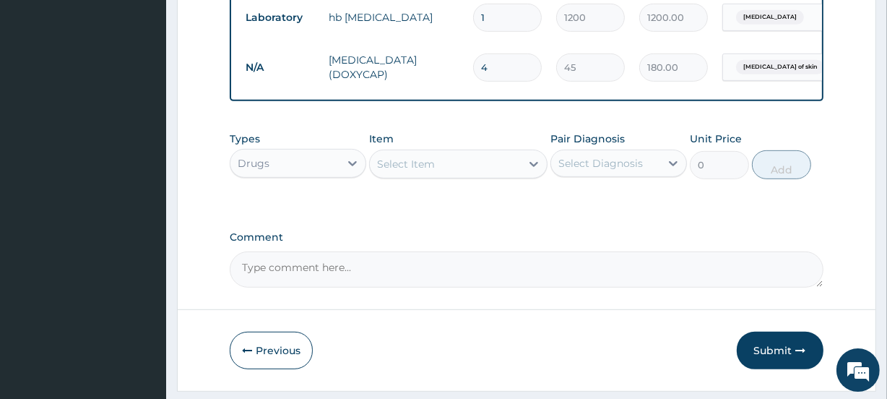
type input "5"
type input "225.00"
type input "6"
type input "270.00"
type input "7"
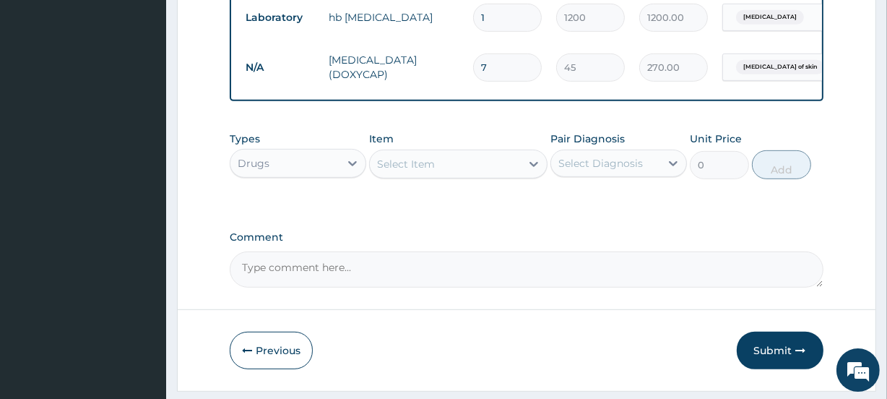
type input "315.00"
type input "8"
type input "360.00"
type input "9"
type input "405.00"
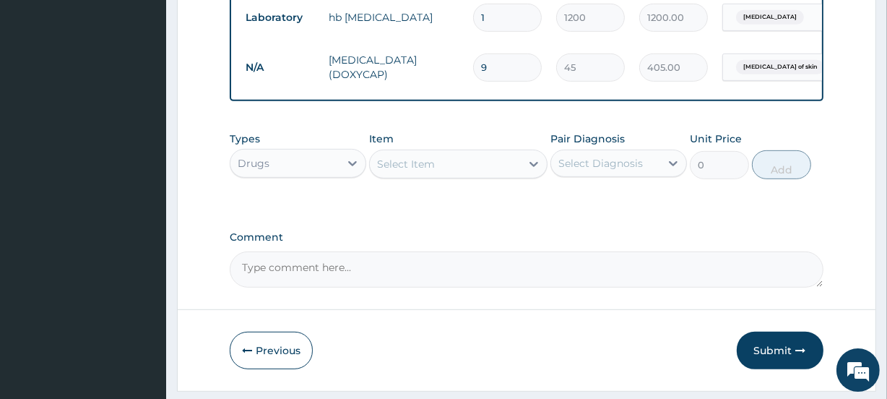
type input "10"
type input "450.00"
type input "11"
type input "495.00"
type input "12"
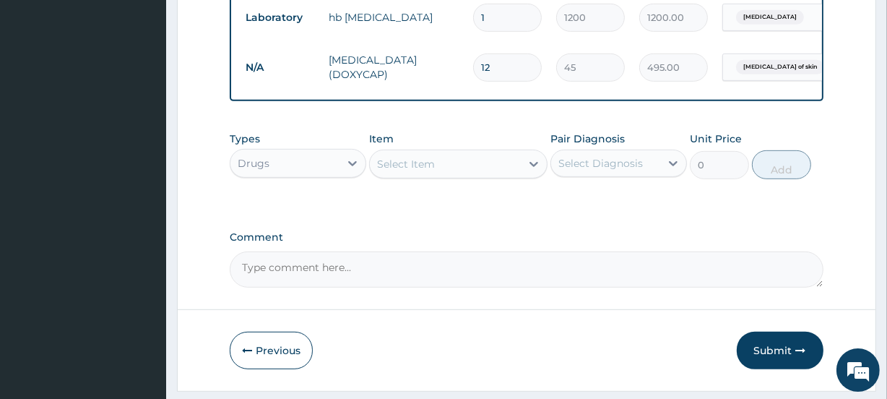
type input "540.00"
type input "13"
type input "585.00"
type input "14"
type input "630.00"
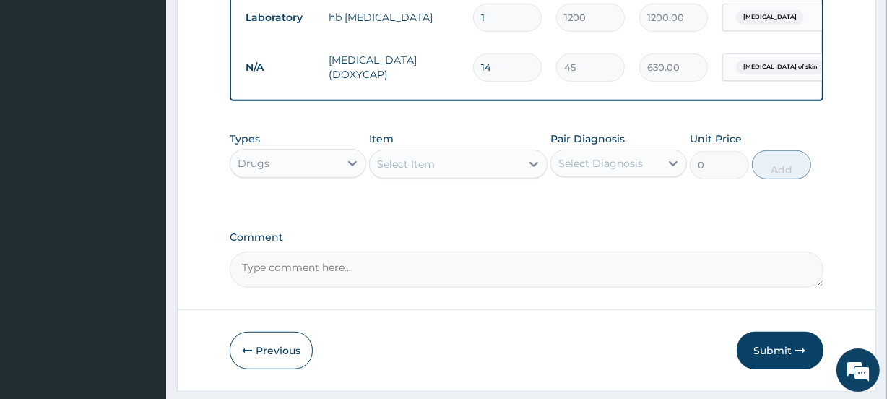
type input "15"
type input "675.00"
type input "16"
type input "720.00"
type input "17"
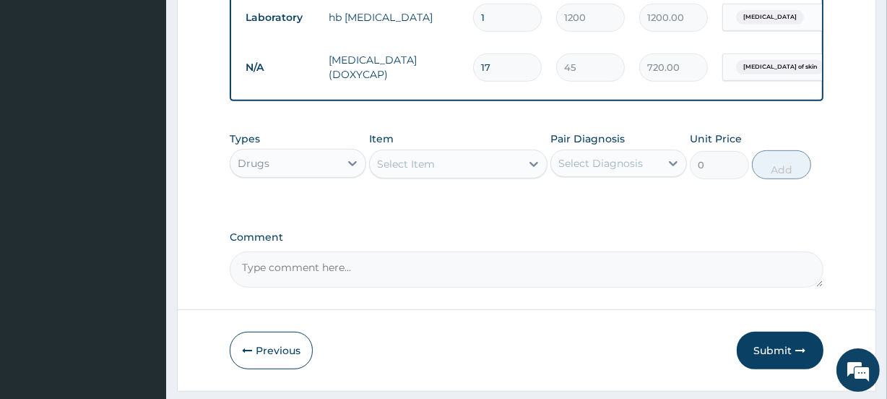
type input "765.00"
type input "18"
type input "810.00"
type input "19"
type input "855.00"
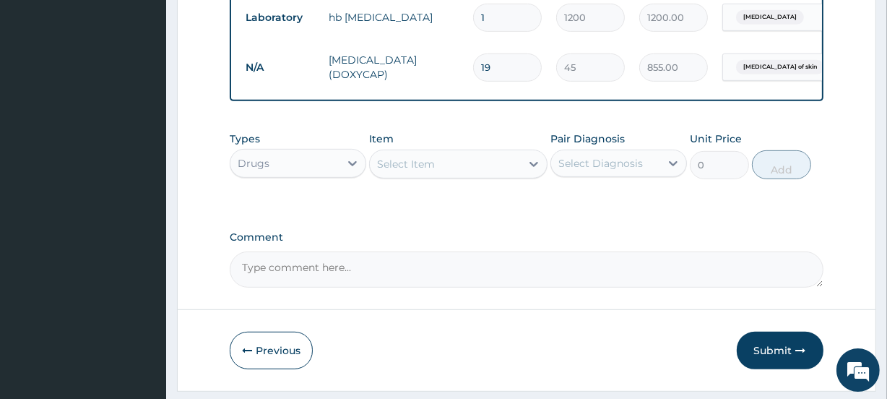
type input "20"
type input "900.00"
type input "21"
type input "945.00"
type input "22"
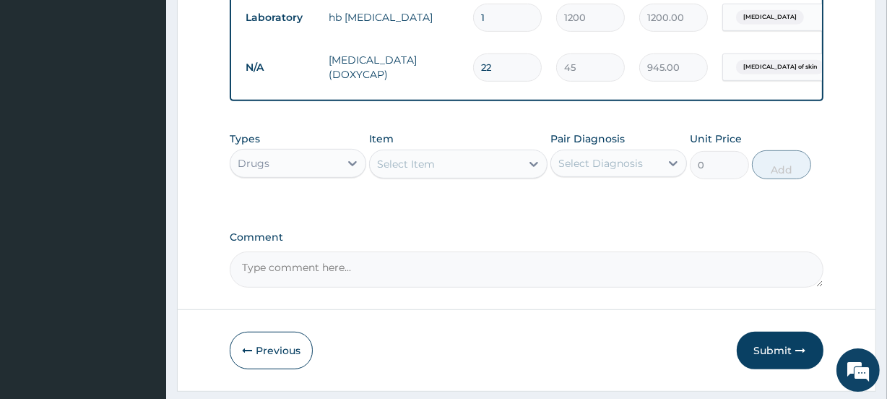
type input "990.00"
type input "23"
type input "1035.00"
type input "24"
type input "1080.00"
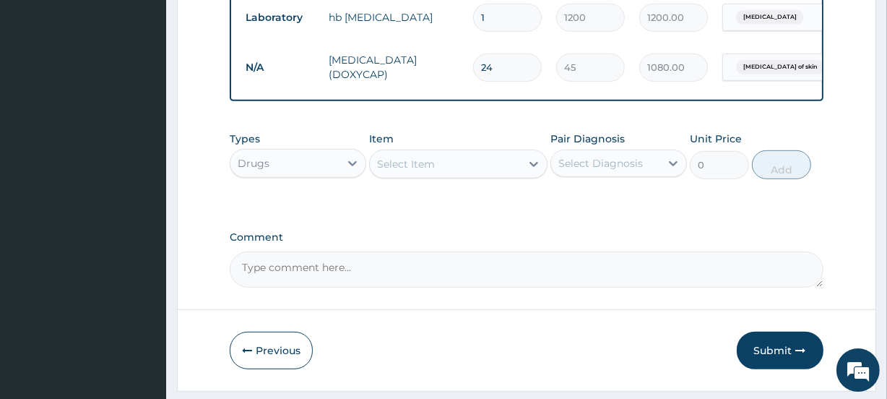
type input "25"
type input "1125.00"
type input "26"
type input "1170.00"
type input "27"
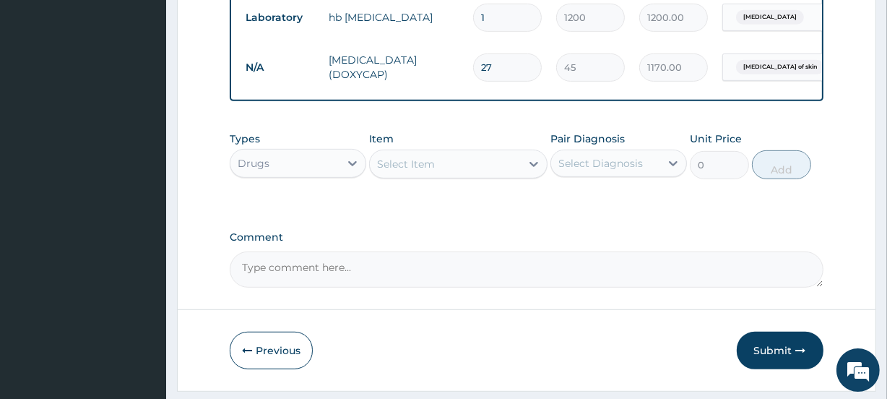
type input "1215.00"
type input "28"
type input "1260.00"
type input "29"
type input "1305.00"
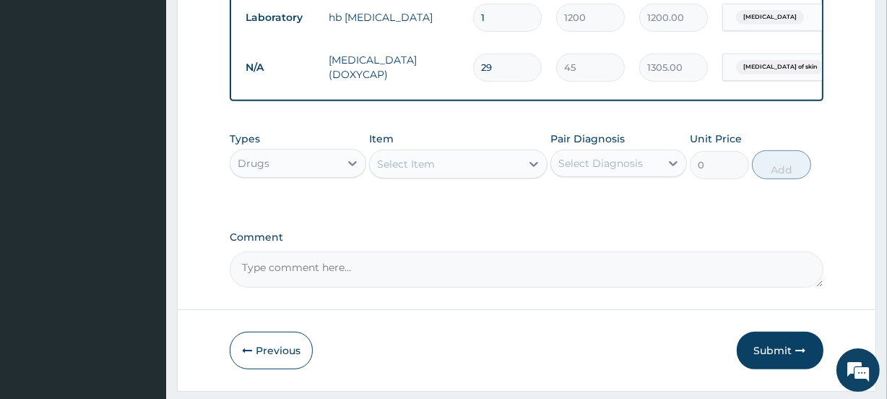
type input "30"
type input "1350.00"
type input "31"
type input "1395.00"
type input "32"
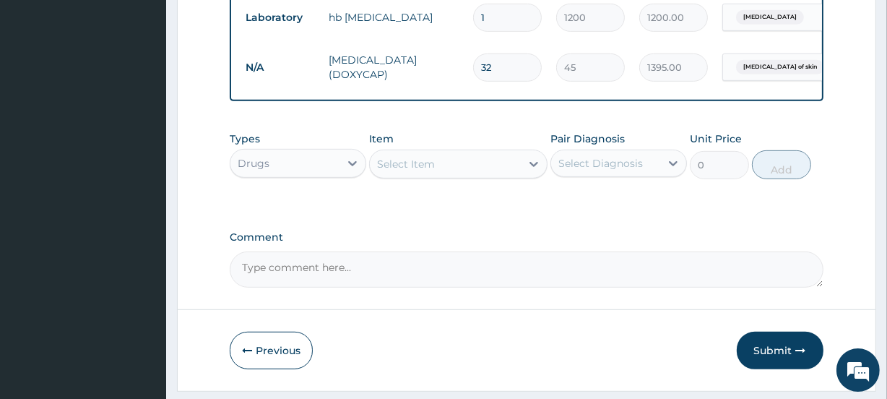
type input "1440.00"
type input "32"
type input "1440.00"
type input "31"
type input "1395.00"
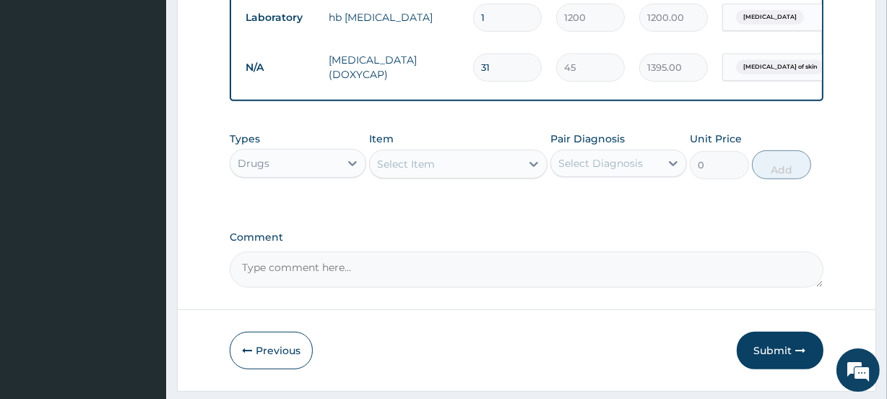
type input "30"
type input "1350.00"
click at [432, 171] on div "Select Item" at bounding box center [406, 164] width 58 height 14
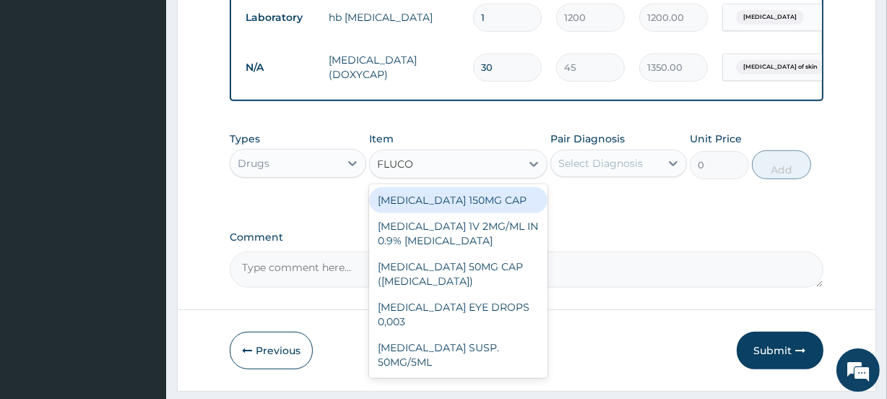
type input "FLUCON"
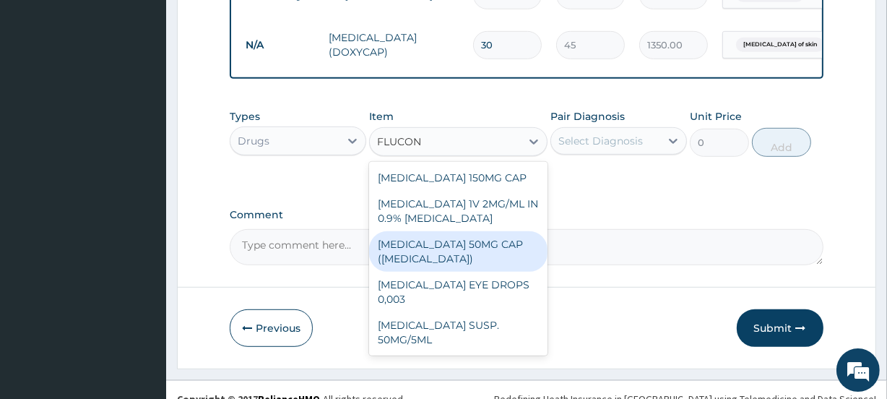
scroll to position [703, 0]
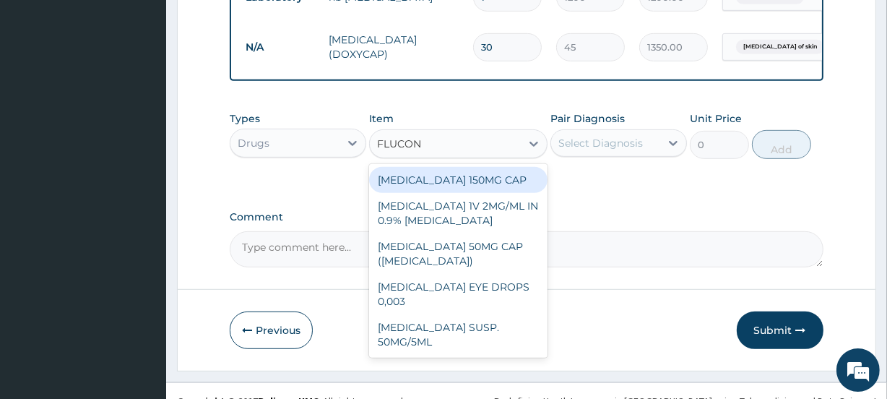
click at [460, 183] on div "[MEDICAL_DATA] 150MG CAP" at bounding box center [458, 180] width 178 height 26
type input "600"
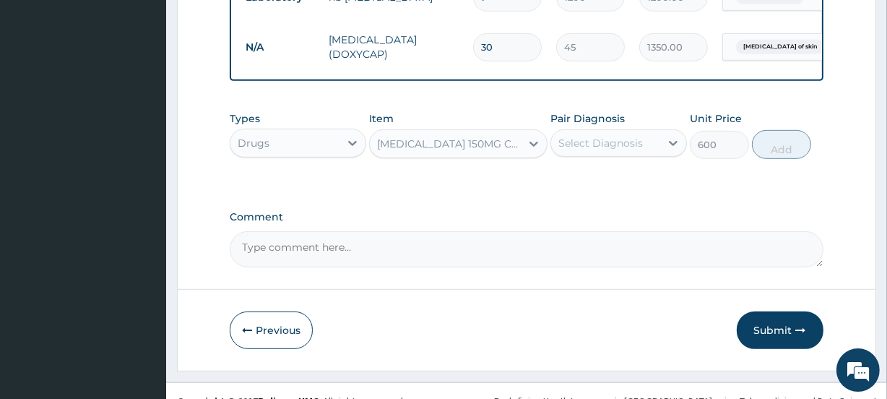
click at [617, 150] on div "Select Diagnosis" at bounding box center [600, 143] width 84 height 14
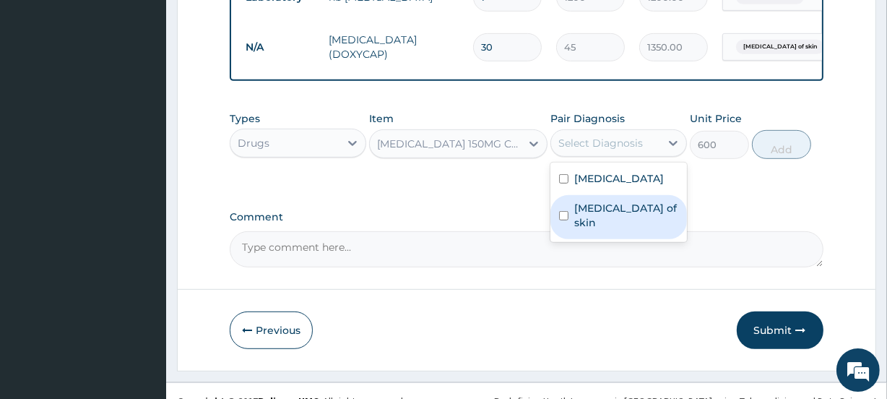
click at [618, 215] on label "[MEDICAL_DATA] of skin" at bounding box center [626, 215] width 104 height 29
checkbox input "true"
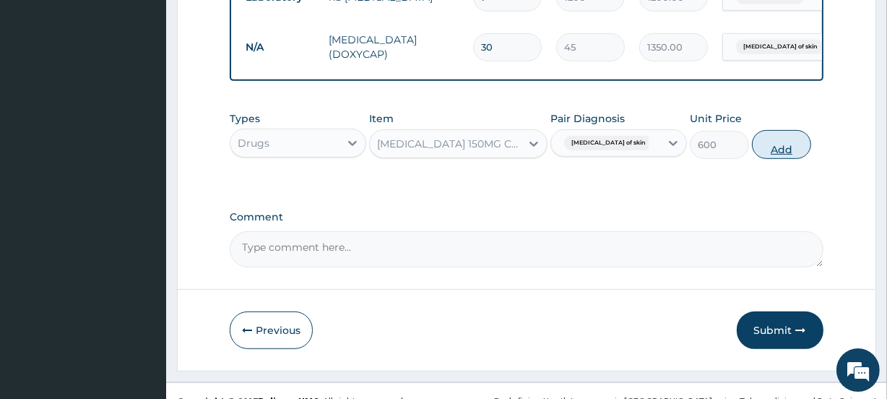
click at [773, 159] on button "Add" at bounding box center [781, 144] width 59 height 29
type input "0"
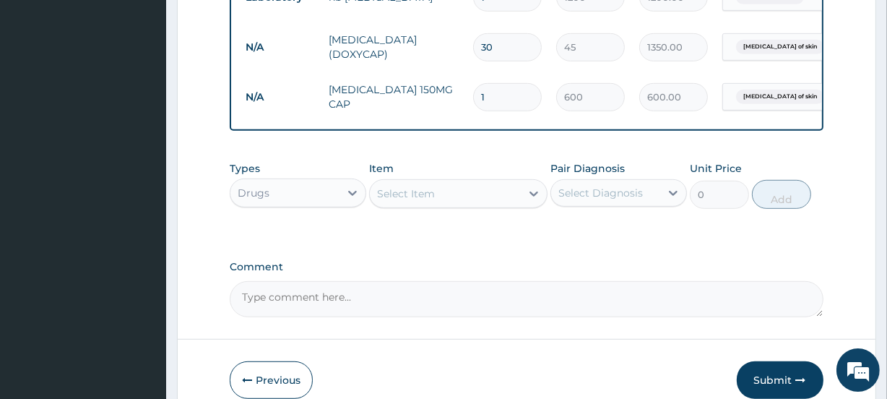
click at [503, 94] on input "1" at bounding box center [507, 97] width 69 height 28
type input "2"
type input "1200.00"
type input "3"
type input "1800.00"
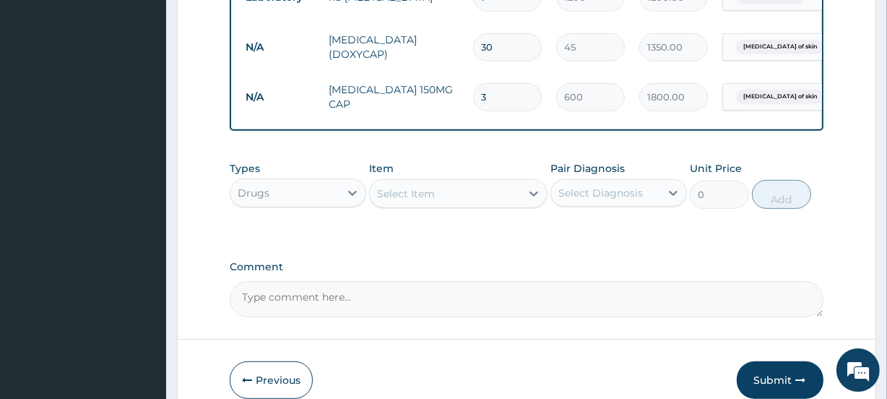
type input "4"
type input "2400.00"
type input "5"
type input "3000.00"
type input "6"
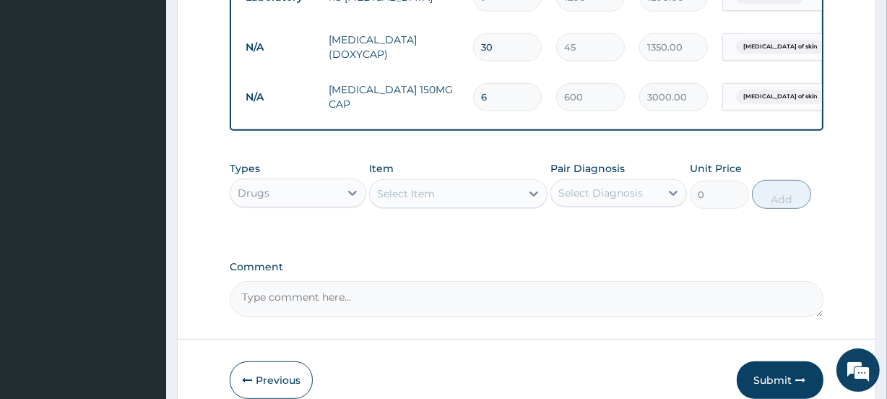
type input "3600.00"
type input "7"
type input "4200.00"
type input "8"
type input "4800.00"
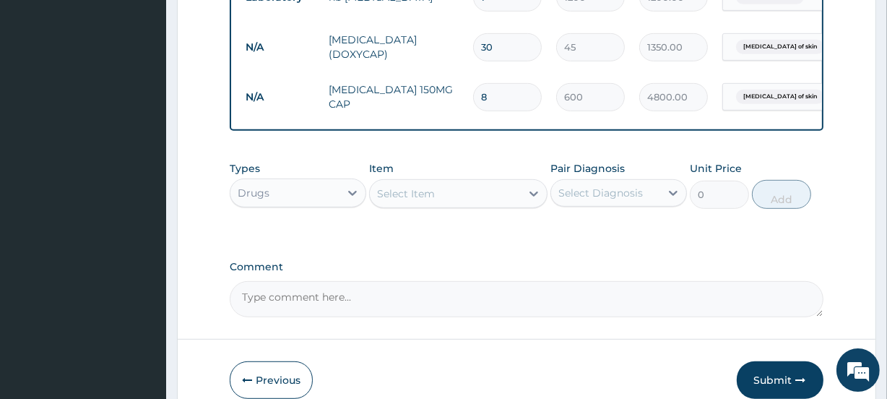
type input "9"
type input "5400.00"
type input "8"
type input "4800.00"
type input "7"
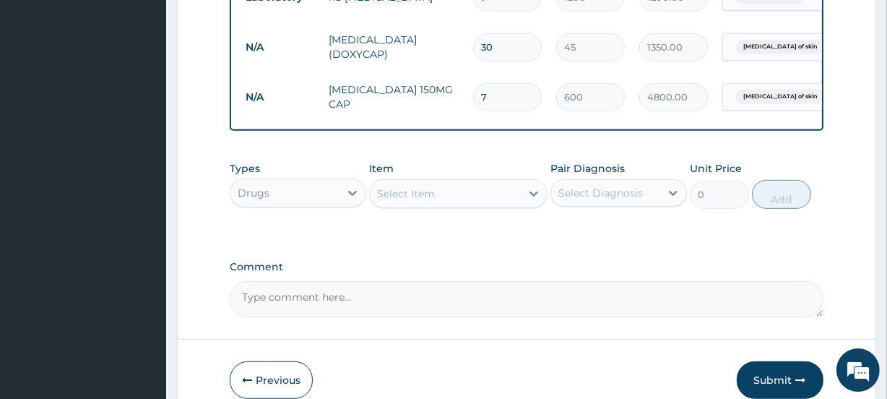
type input "4200.00"
type input "8"
type input "4800.00"
type input "9"
type input "5400.00"
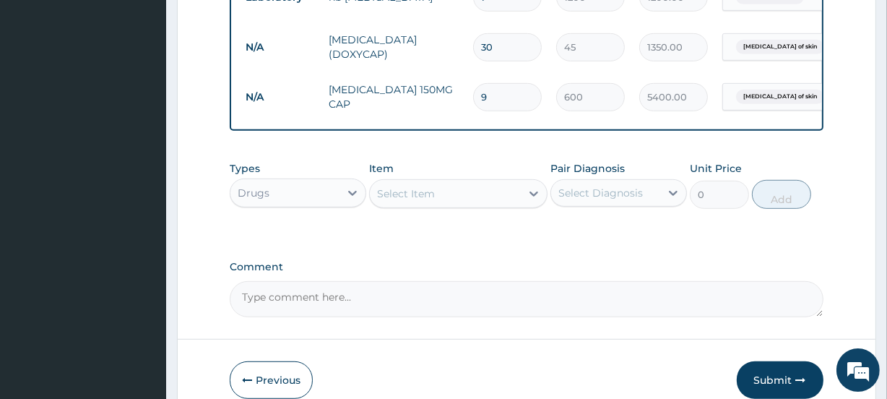
type input "10"
type input "6000.00"
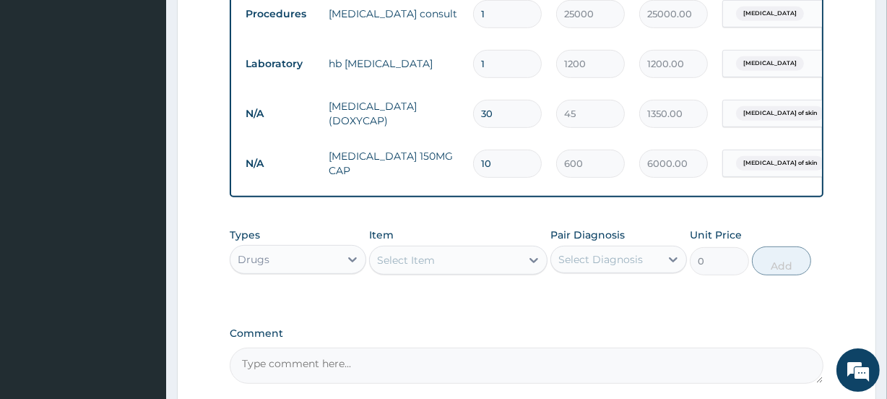
scroll to position [783, 0]
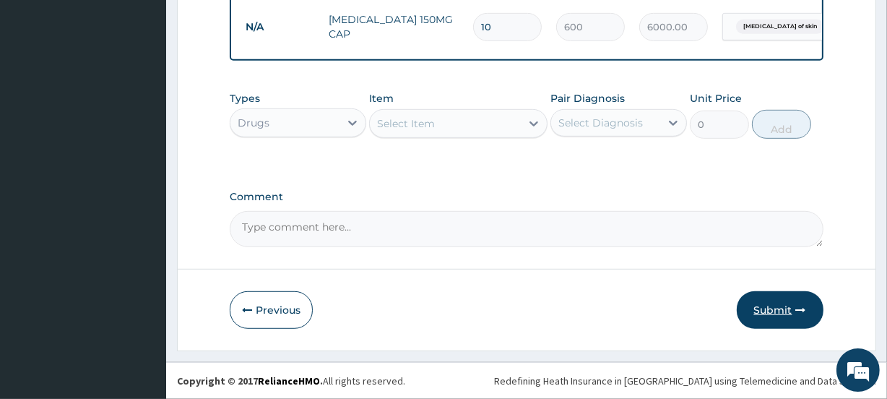
click at [773, 305] on button "Submit" at bounding box center [779, 310] width 87 height 38
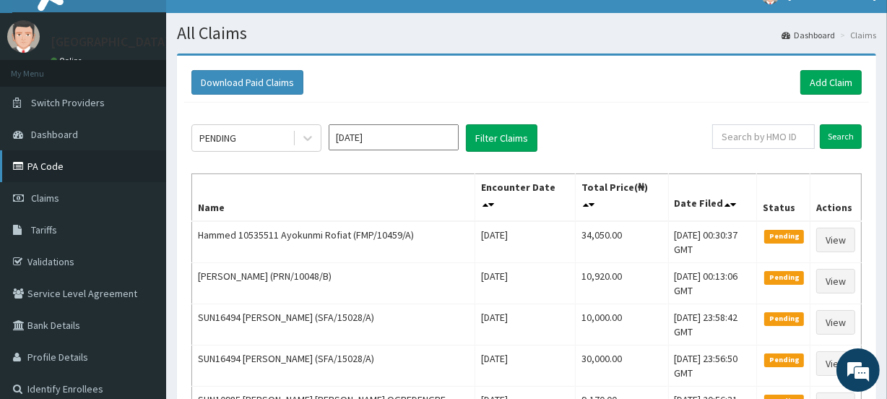
click at [49, 170] on link "PA Code" at bounding box center [83, 166] width 166 height 32
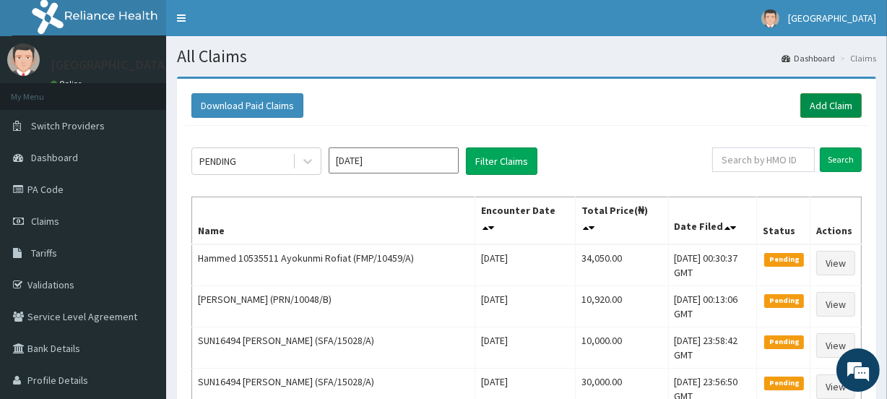
click at [835, 104] on link "Add Claim" at bounding box center [830, 105] width 61 height 25
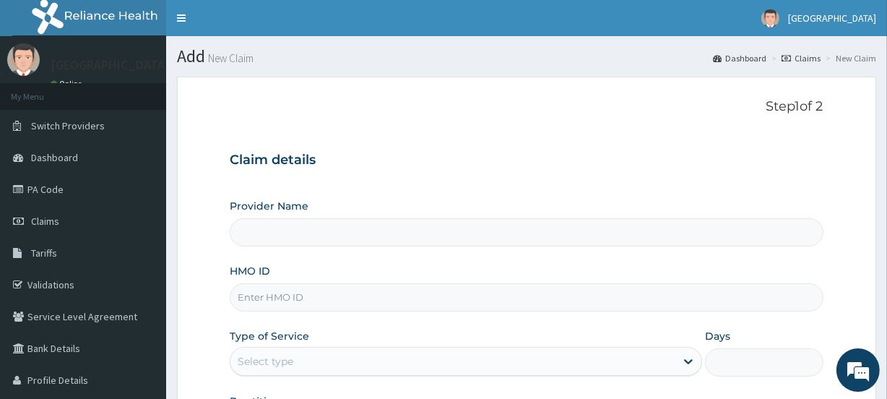
type input "[GEOGRAPHIC_DATA]"
click at [301, 300] on input "HMO ID" at bounding box center [526, 297] width 593 height 28
paste input "XPS/10351/A"
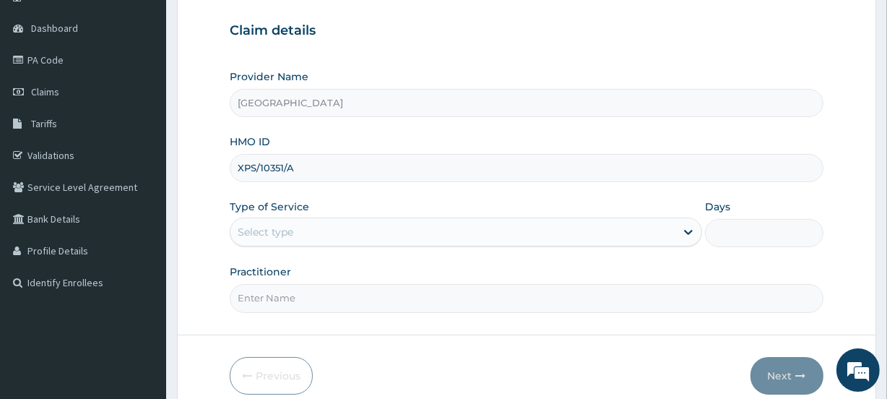
scroll to position [136, 0]
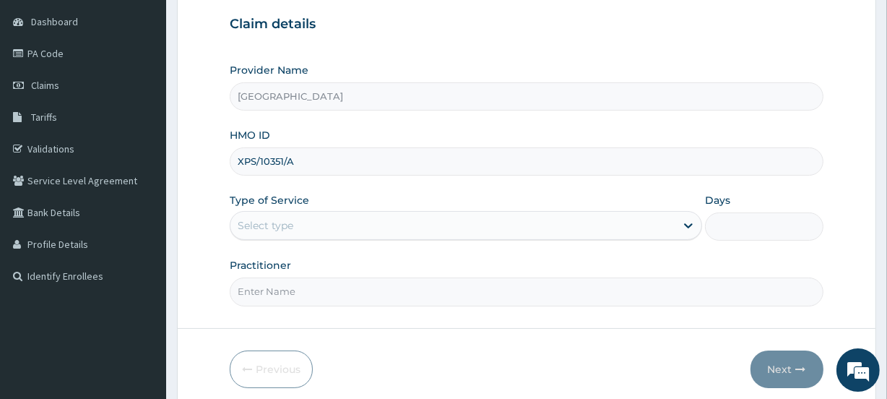
type input "XPS/10351/A"
click at [258, 222] on div "Select type" at bounding box center [266, 225] width 56 height 14
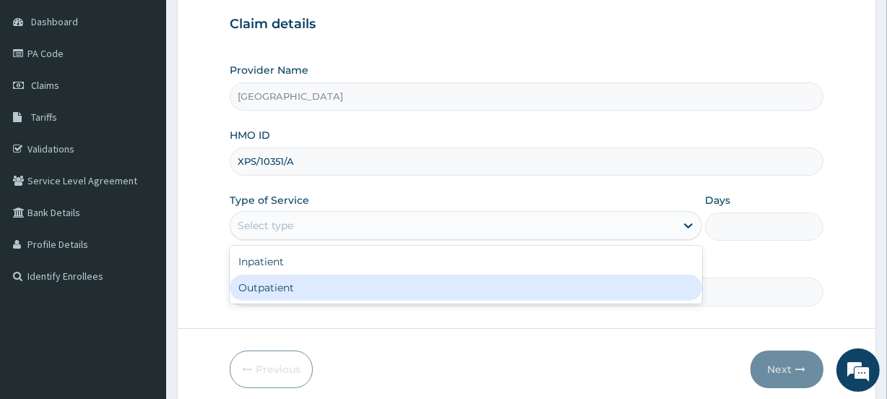
click at [267, 286] on div "Outpatient" at bounding box center [466, 287] width 472 height 26
type input "1"
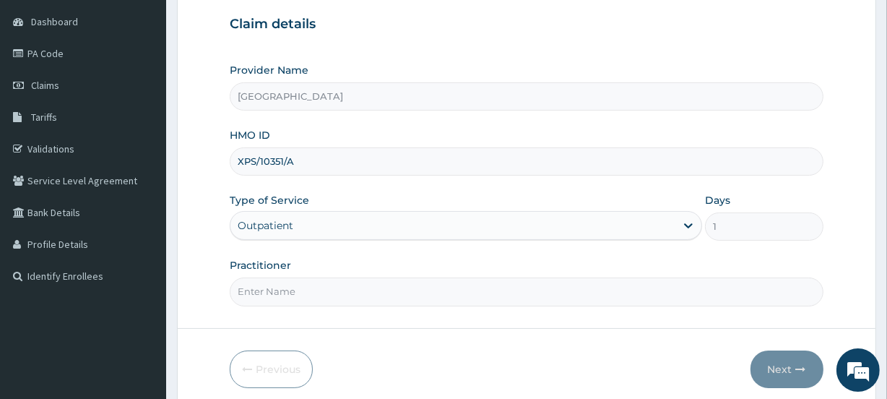
click at [267, 287] on input "Practitioner" at bounding box center [526, 291] width 593 height 28
type input "UCHE"
click at [783, 368] on button "Next" at bounding box center [786, 369] width 73 height 38
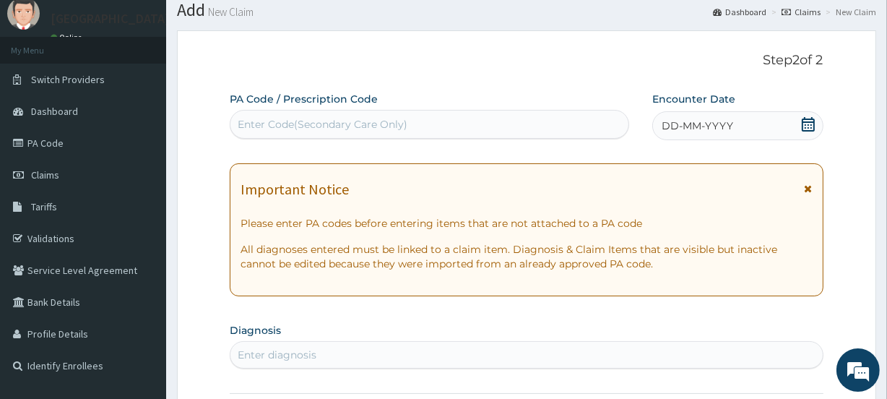
scroll to position [0, 0]
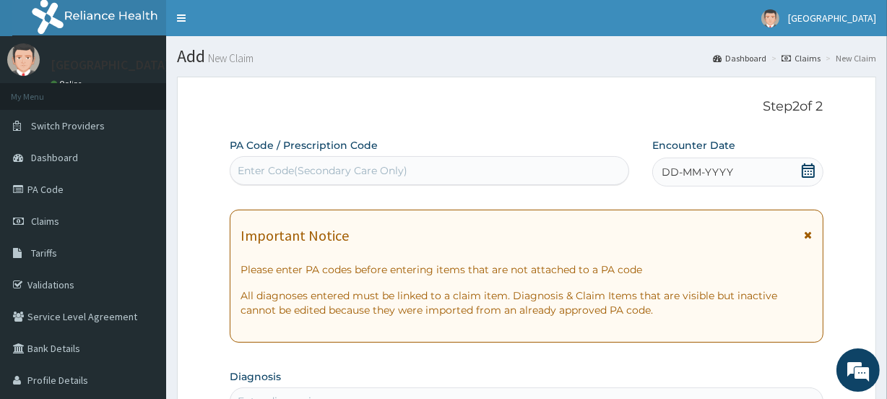
click at [357, 166] on div "Enter Code(Secondary Care Only)" at bounding box center [323, 170] width 170 height 14
paste input "PA/B862B5"
type input "PA/B862B5"
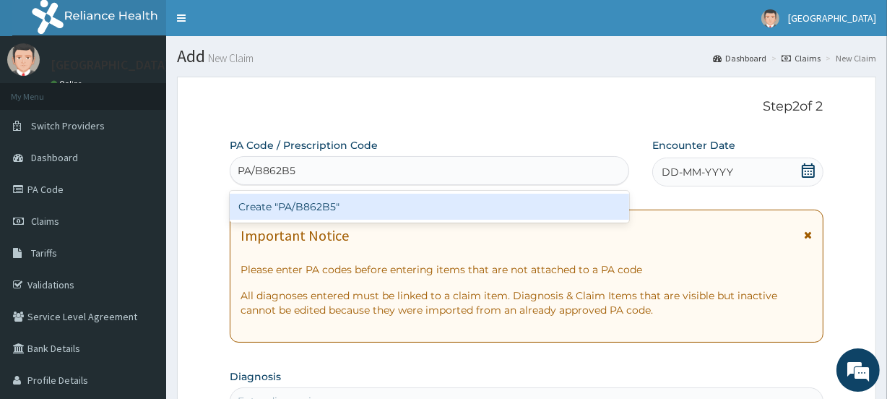
click at [346, 203] on div "Create "PA/B862B5"" at bounding box center [429, 206] width 399 height 26
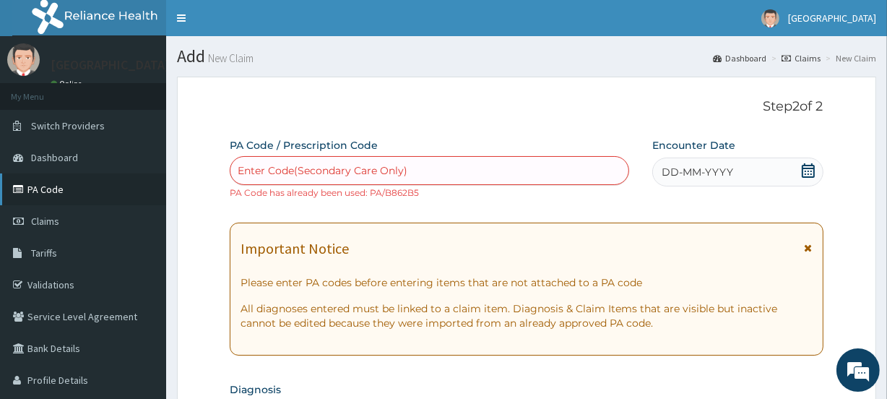
click at [48, 189] on link "PA Code" at bounding box center [83, 189] width 166 height 32
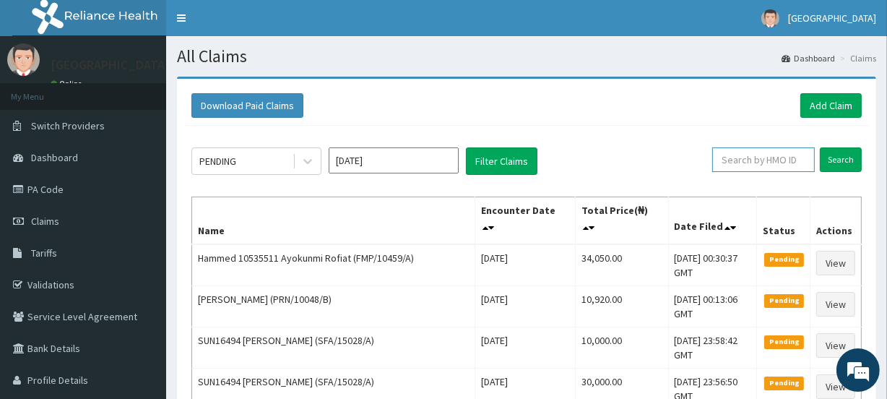
click at [744, 155] on input "text" at bounding box center [763, 159] width 103 height 25
click at [832, 154] on input "Search" at bounding box center [840, 159] width 42 height 25
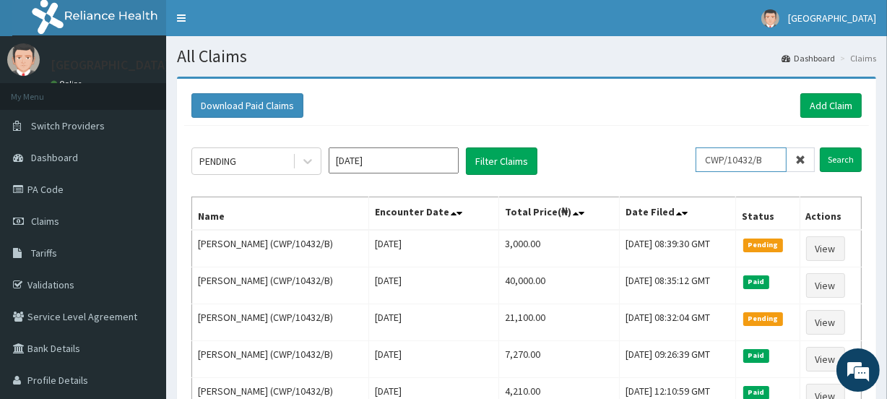
click at [770, 157] on input "CWP/10432/B" at bounding box center [740, 159] width 91 height 25
type input "C"
click at [838, 158] on input "Search" at bounding box center [840, 159] width 42 height 25
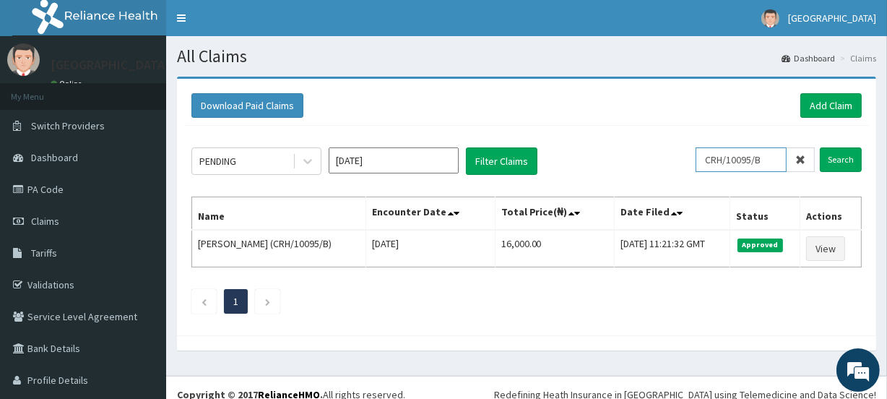
click at [760, 159] on input "CRH/10095/B" at bounding box center [740, 159] width 91 height 25
type input "C"
type input "OHT/11415/A"
click at [828, 158] on input "Search" at bounding box center [840, 159] width 42 height 25
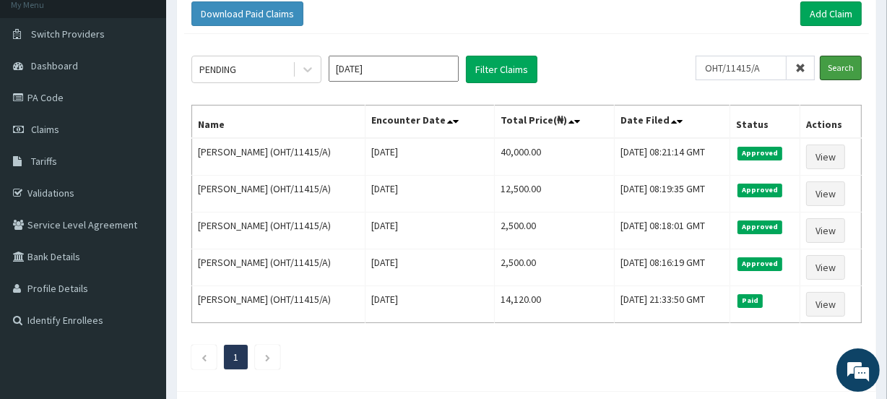
scroll to position [93, 0]
